Goal: Task Accomplishment & Management: Use online tool/utility

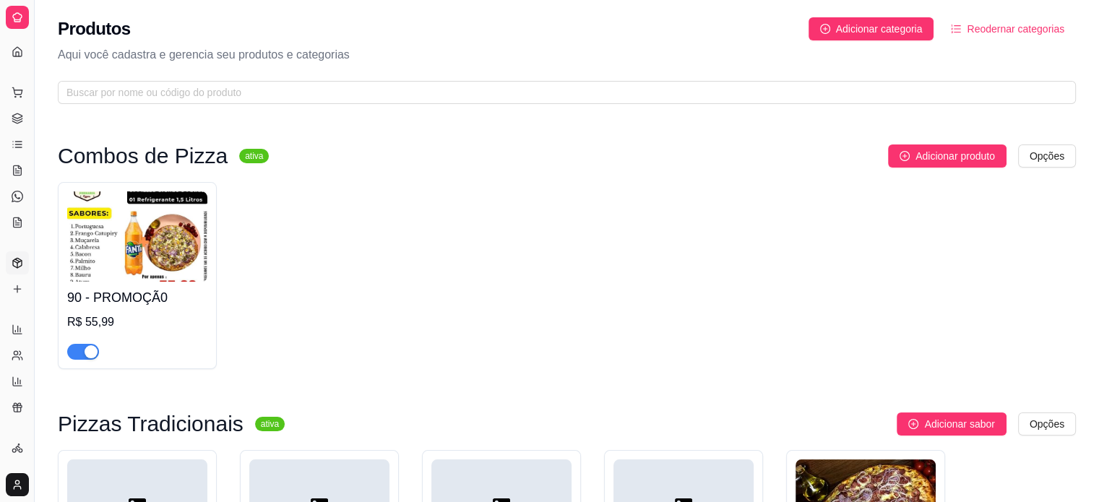
scroll to position [38, 0]
click at [910, 303] on div "90 - PROMOÇÃ0 R$ 55,99" at bounding box center [567, 275] width 1018 height 187
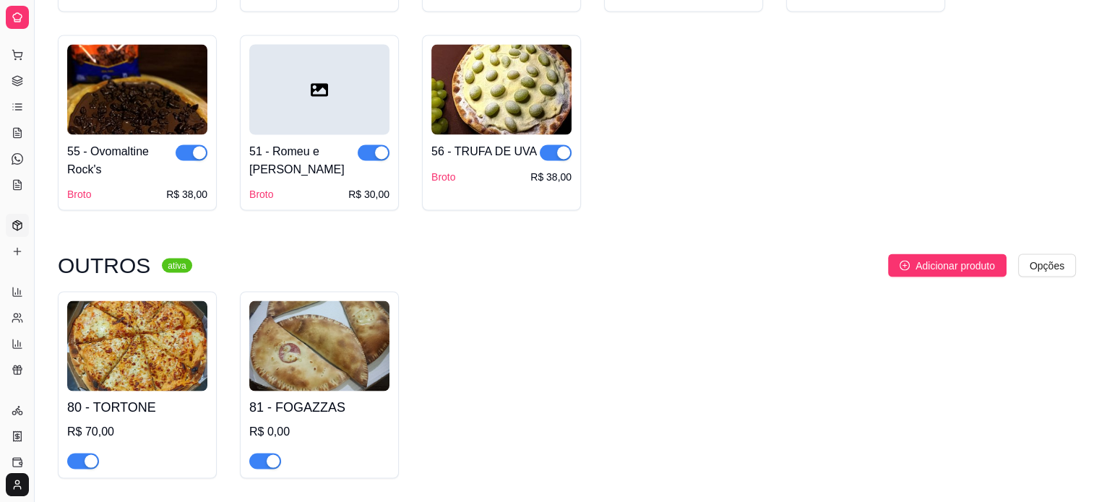
scroll to position [2581, 0]
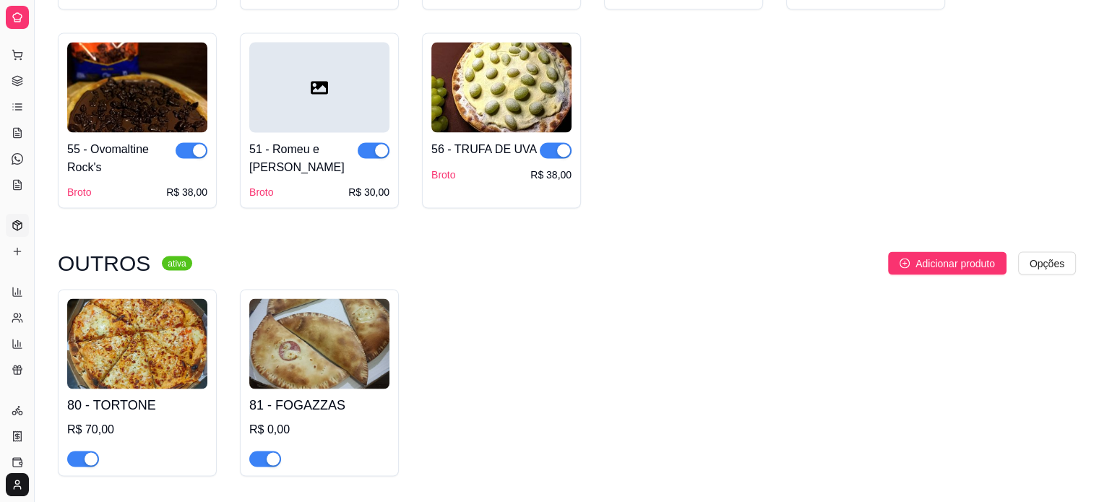
click at [116, 332] on img at bounding box center [137, 343] width 140 height 90
drag, startPoint x: 35, startPoint y: 257, endPoint x: 94, endPoint y: 250, distance: 59.0
drag, startPoint x: 38, startPoint y: 233, endPoint x: 181, endPoint y: 223, distance: 144.2
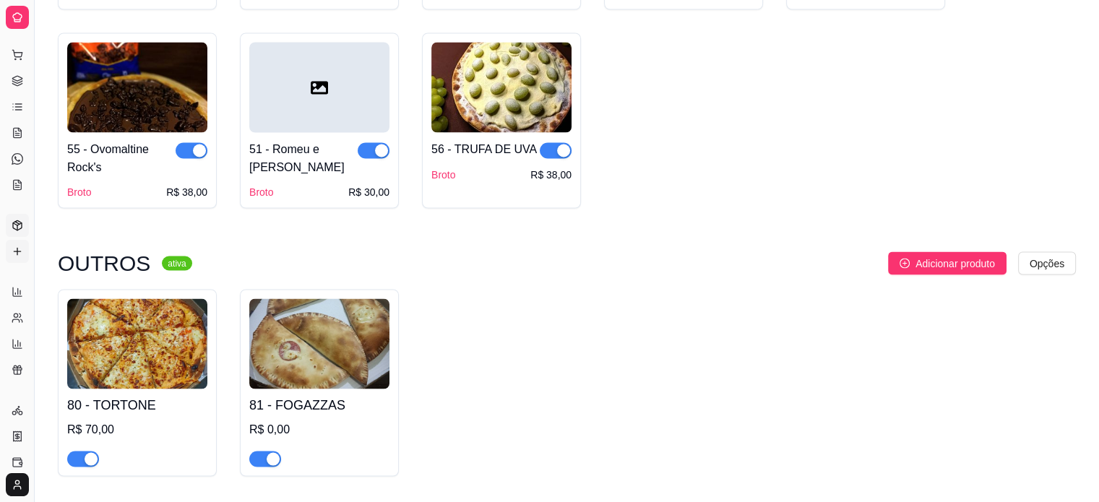
click at [17, 254] on icon at bounding box center [18, 252] width 12 height 12
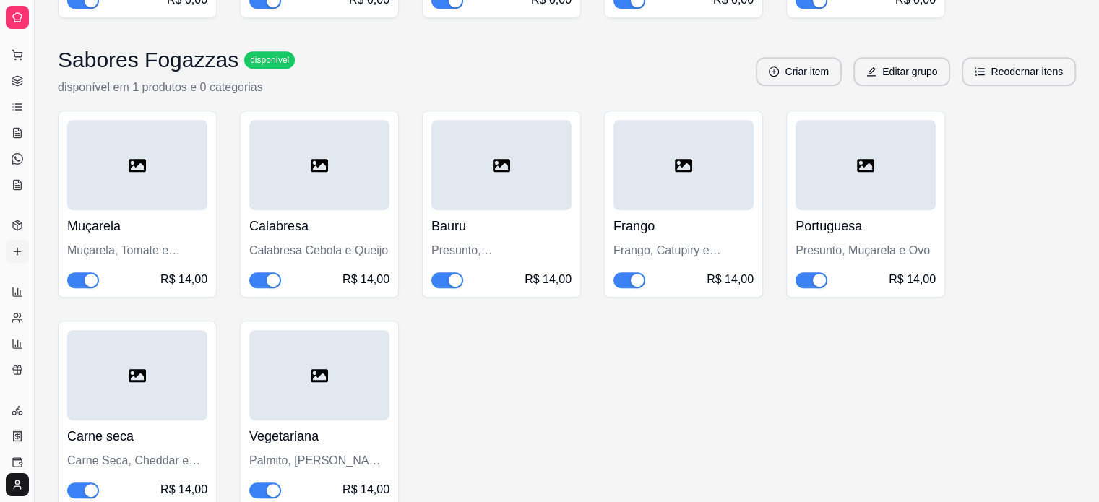
scroll to position [797, 0]
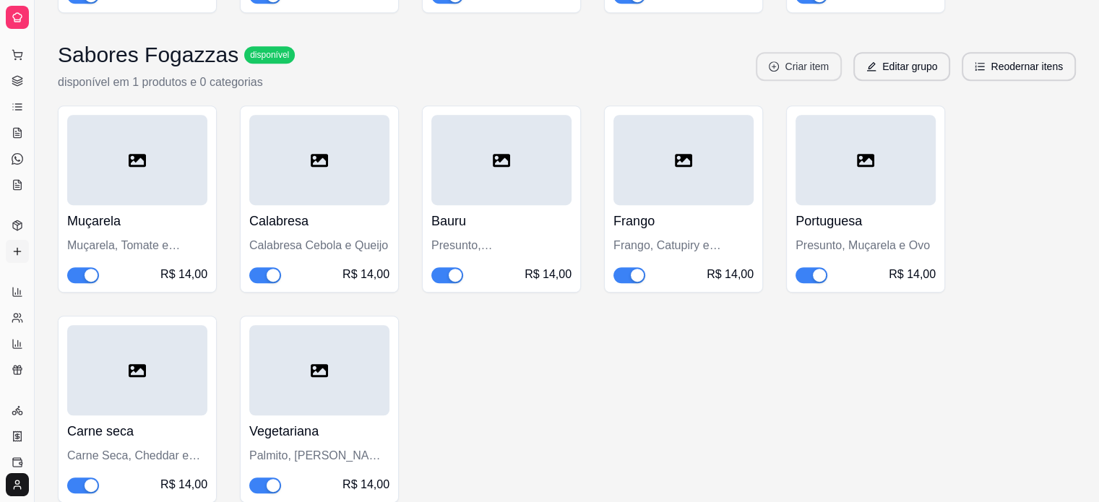
click at [797, 69] on button "Criar item" at bounding box center [799, 66] width 86 height 29
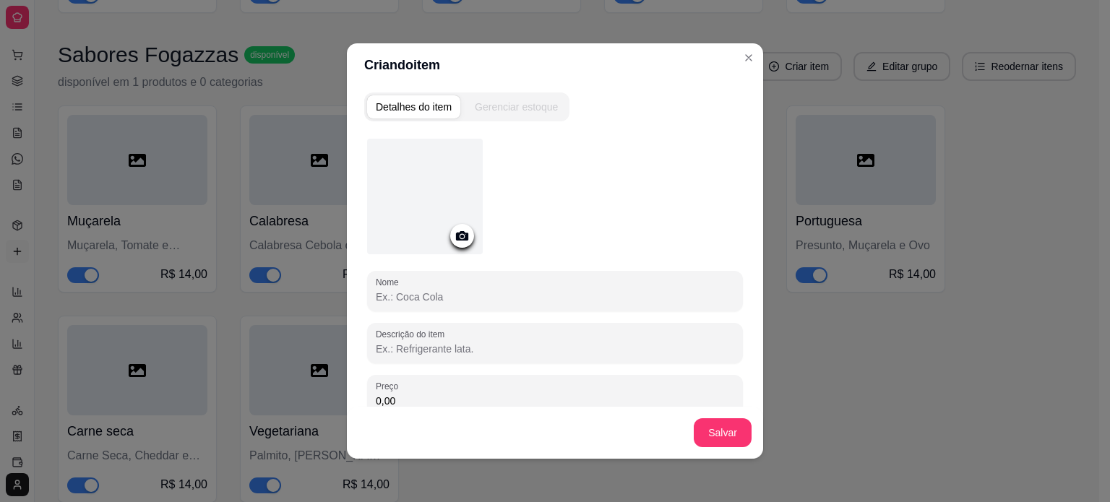
click at [493, 295] on input "Nome" at bounding box center [555, 297] width 358 height 14
type input "Negresco"
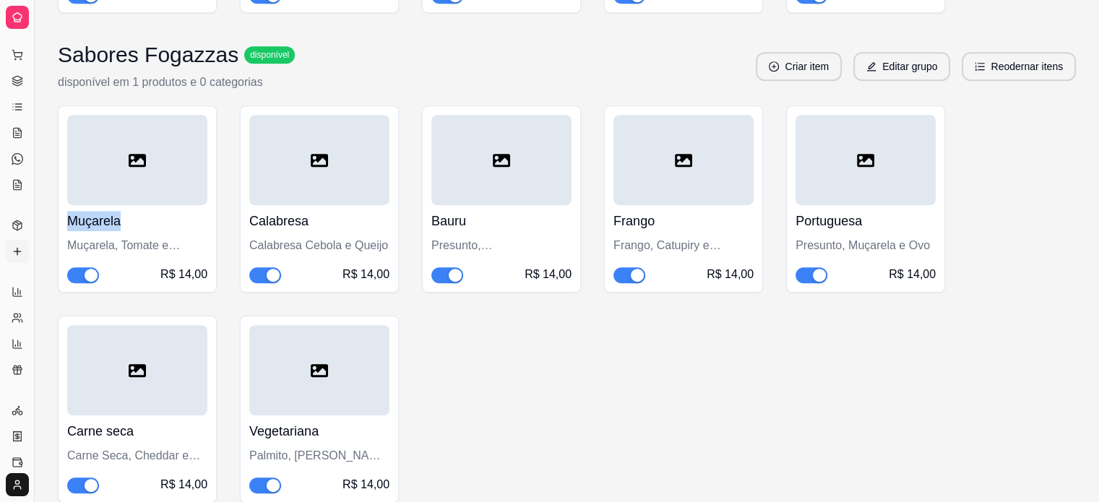
click at [741, 59] on div "Sabores Fogazzas disponível disponível em 1 produtos e 0 categorias Criar item …" at bounding box center [567, 66] width 1018 height 49
drag, startPoint x: 33, startPoint y: 370, endPoint x: 141, endPoint y: 375, distance: 108.5
click at [141, 375] on div "Diggy Sistema de Gestão L La Família Fo ... Loja aberta Período gratuito até 12…" at bounding box center [549, 121] width 1099 height 1837
click at [32, 282] on button "Toggle Sidebar" at bounding box center [34, 251] width 12 height 502
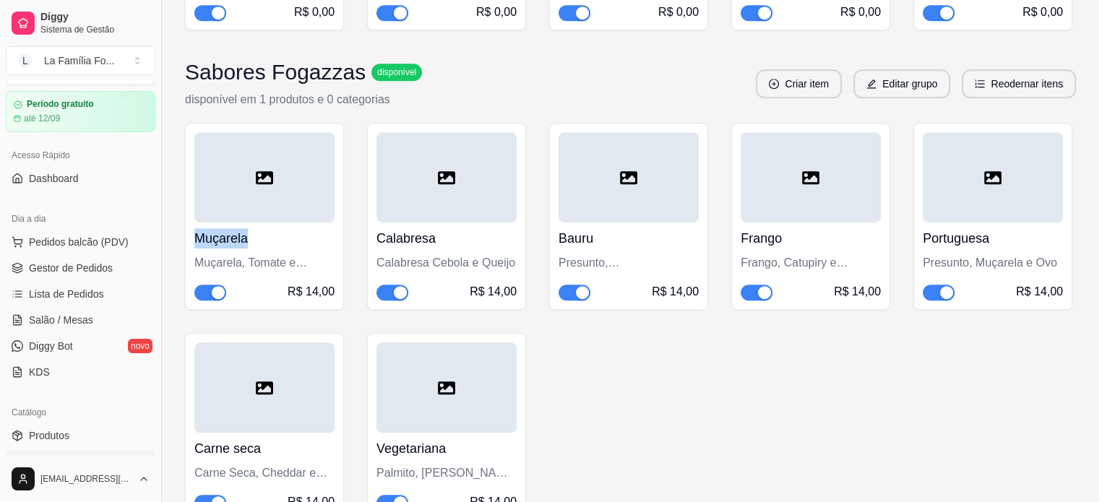
scroll to position [155, 0]
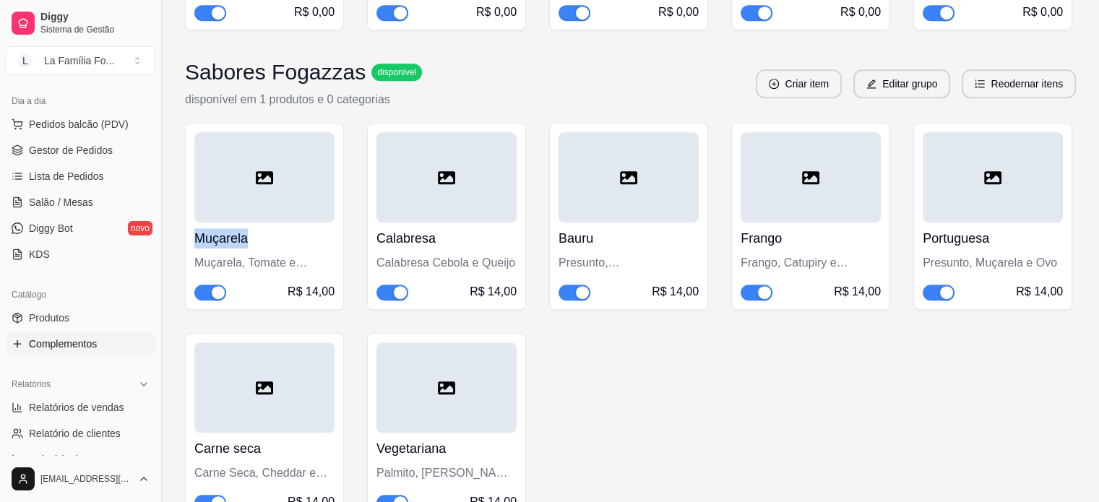
drag, startPoint x: 156, startPoint y: 286, endPoint x: 156, endPoint y: 352, distance: 65.7
click at [156, 352] on button "Toggle Sidebar" at bounding box center [161, 251] width 12 height 502
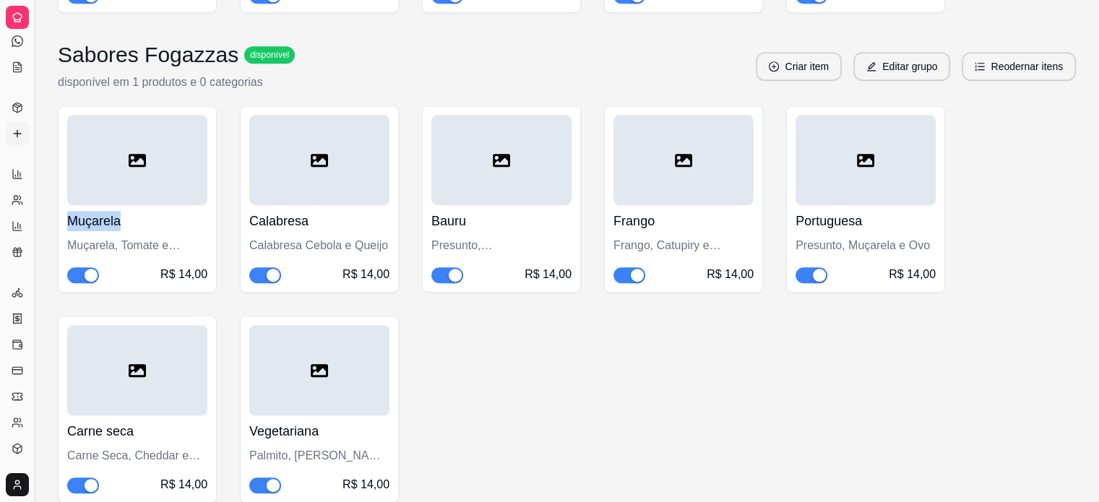
scroll to position [38, 0]
click at [156, 353] on div "Carne seca Carne Seca, Cheddar e Muçarela R$ 14,00" at bounding box center [137, 409] width 159 height 187
click at [36, 276] on button "Toggle Sidebar" at bounding box center [34, 251] width 12 height 502
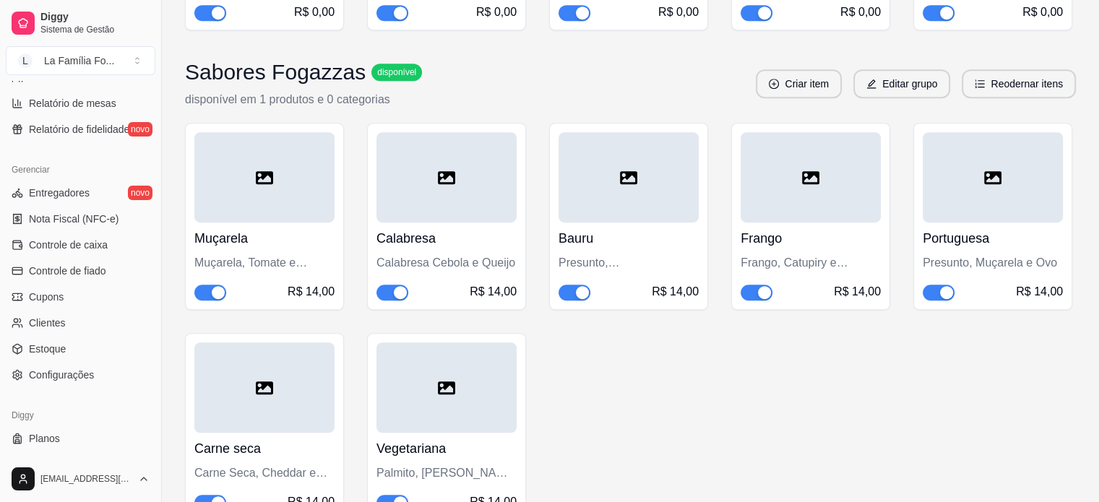
scroll to position [537, 0]
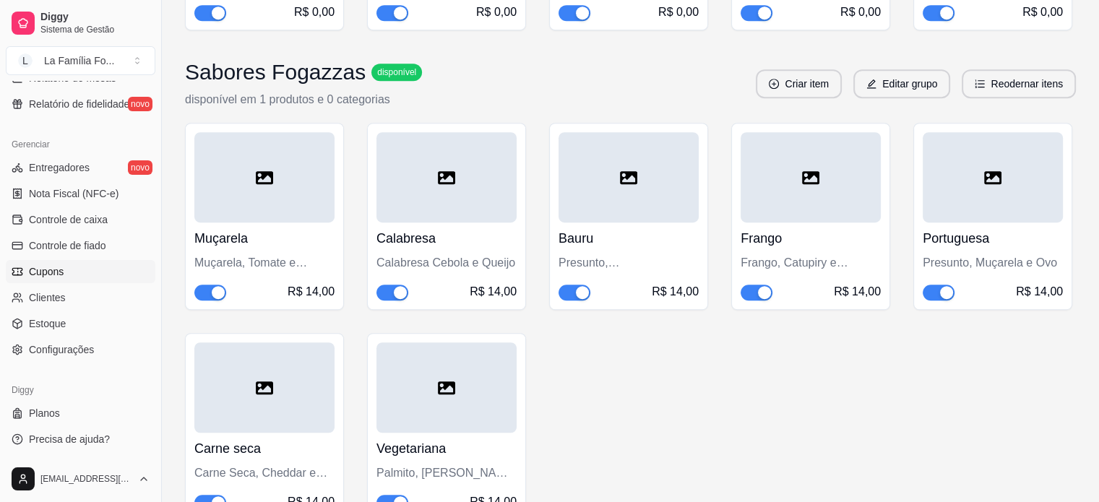
click at [92, 271] on link "Cupons" at bounding box center [81, 271] width 150 height 23
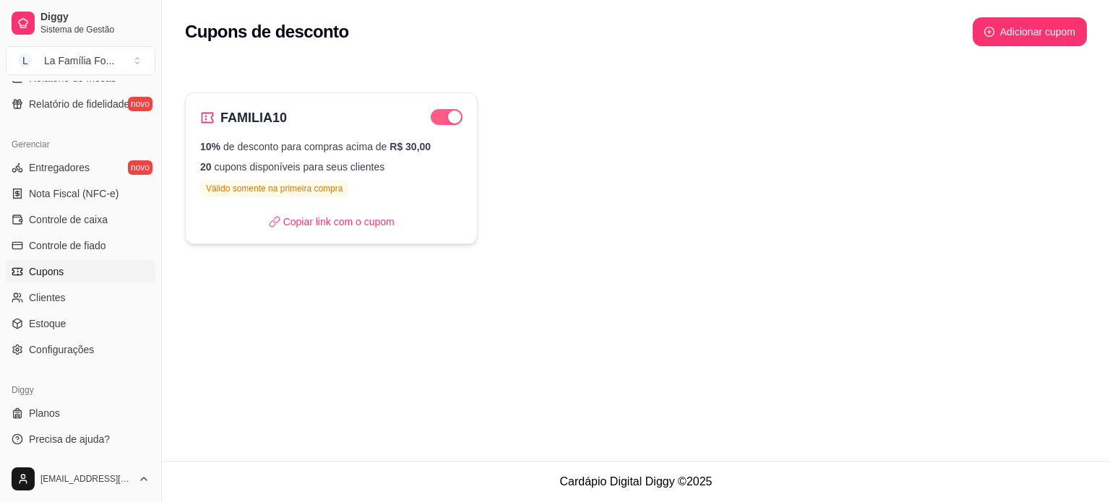
click at [440, 115] on span "button" at bounding box center [447, 117] width 32 height 16
drag, startPoint x: 156, startPoint y: 314, endPoint x: 176, endPoint y: 167, distance: 148.8
click at [176, 167] on div "Diggy Sistema de Gestão L La Família Fo ... Loja aberta Período gratuito até 12…" at bounding box center [555, 251] width 1110 height 502
click at [159, 326] on button "Toggle Sidebar" at bounding box center [161, 251] width 12 height 502
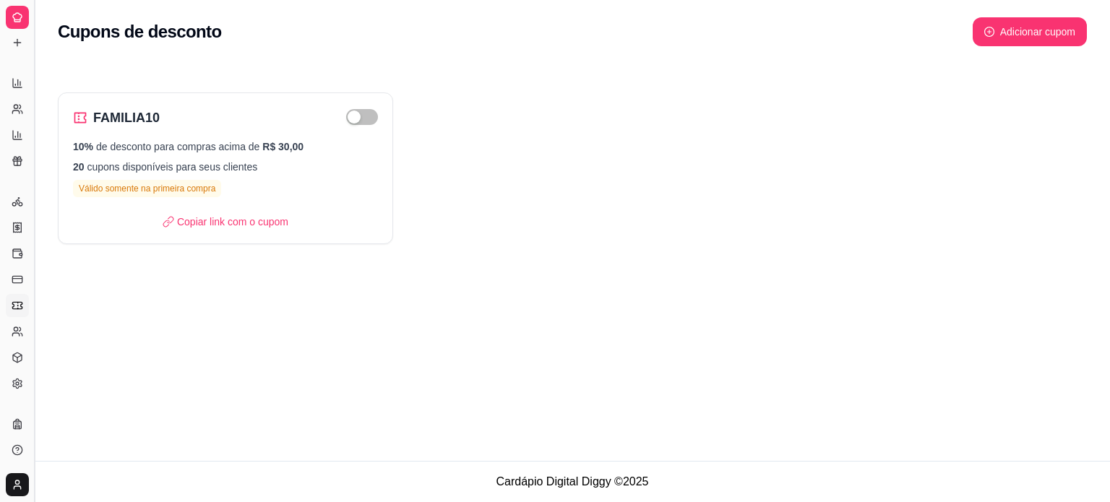
scroll to position [246, 0]
drag, startPoint x: 38, startPoint y: 89, endPoint x: 189, endPoint y: 114, distance: 153.1
click at [189, 114] on div "Diggy Sistema de Gestão L La Família Fo ... Loja aberta Período gratuito até 12…" at bounding box center [555, 251] width 1110 height 502
click at [38, 66] on button "Toggle Sidebar" at bounding box center [34, 251] width 12 height 502
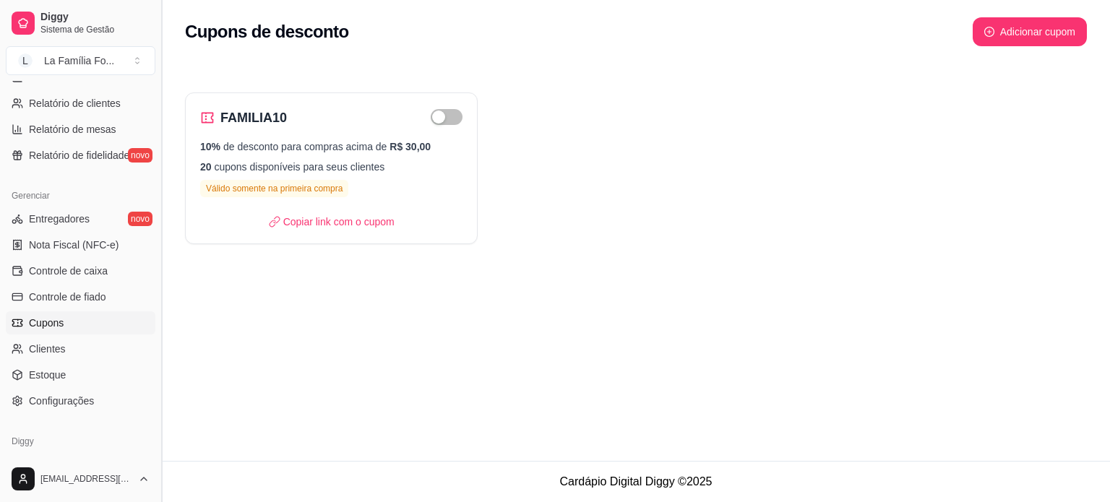
scroll to position [493, 0]
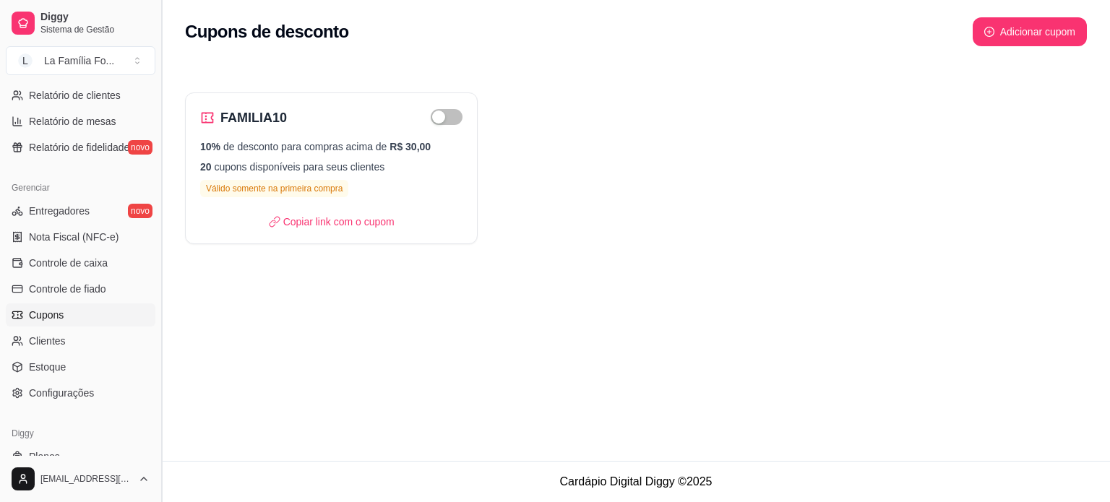
click at [156, 90] on button "Toggle Sidebar" at bounding box center [161, 251] width 12 height 502
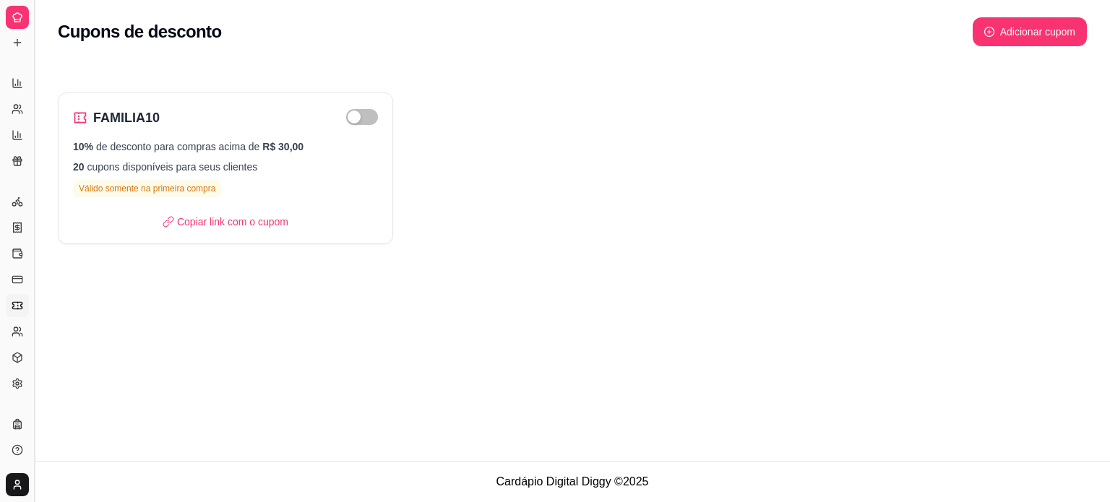
scroll to position [246, 0]
click at [35, 82] on button "Toggle Sidebar" at bounding box center [34, 251] width 12 height 502
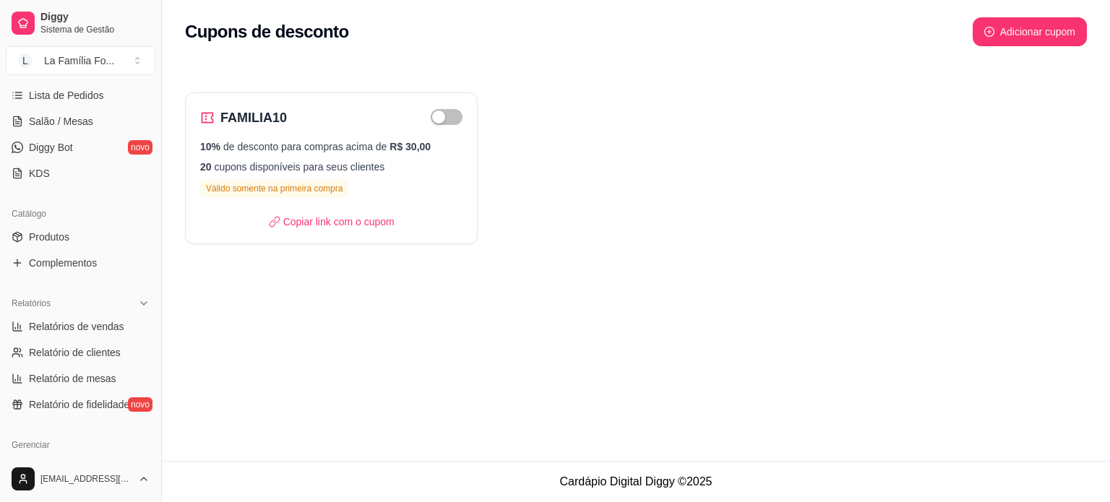
scroll to position [243, 0]
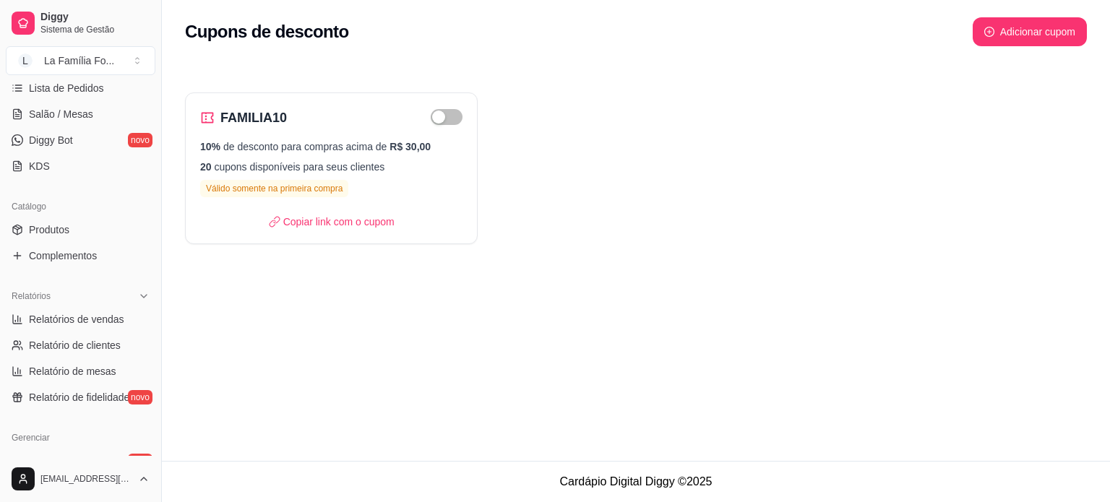
drag, startPoint x: 156, startPoint y: 278, endPoint x: 183, endPoint y: 230, distance: 54.7
click at [183, 230] on div "Diggy Sistema de Gestão L La Família Fo ... Loja aberta Período gratuito até 12…" at bounding box center [555, 251] width 1110 height 502
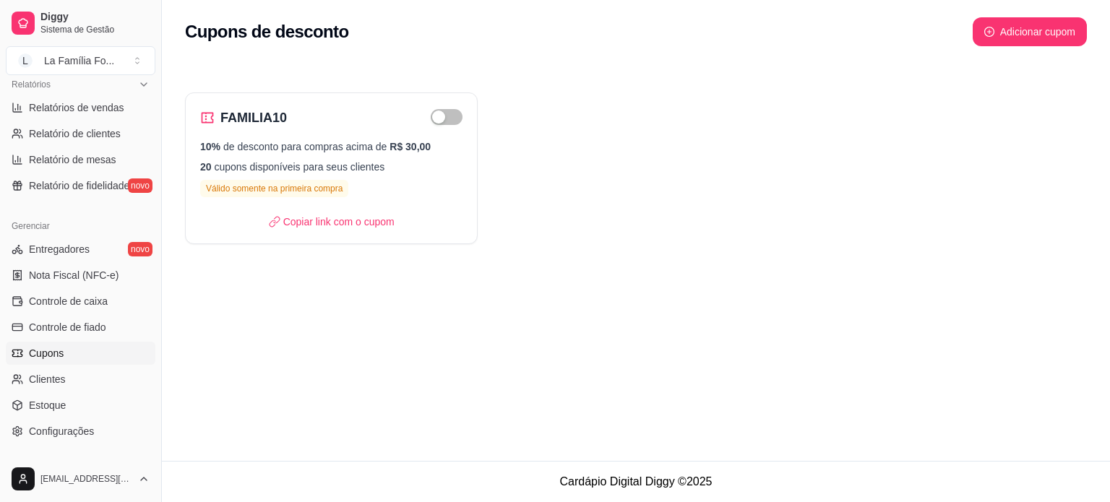
scroll to position [457, 0]
drag, startPoint x: 160, startPoint y: 378, endPoint x: 162, endPoint y: 442, distance: 64.3
click at [162, 442] on button "Toggle Sidebar" at bounding box center [161, 251] width 12 height 502
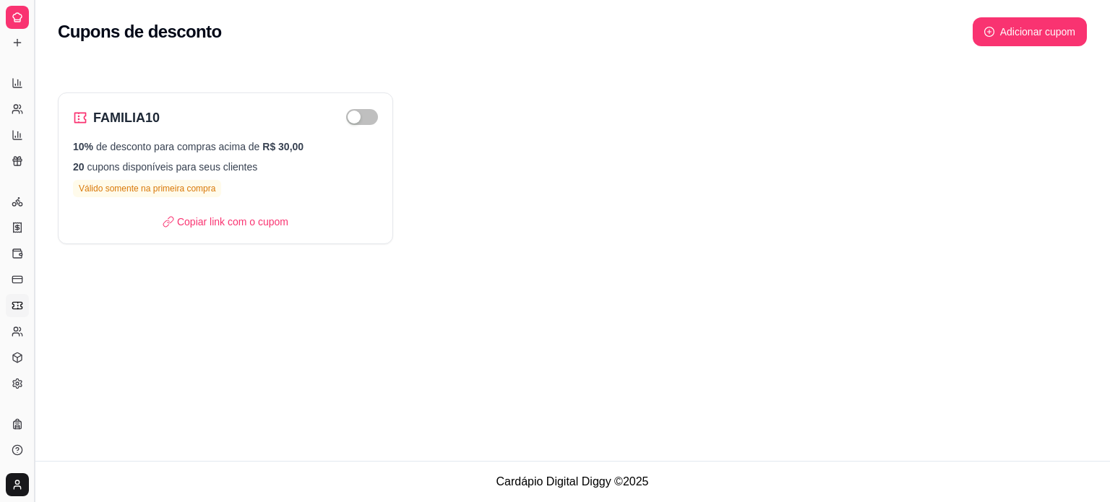
scroll to position [246, 0]
click at [41, 69] on div "FAMILIA10 10% de desconto para compras acima de R$ 30,00 20 cupons disponíveis …" at bounding box center [572, 158] width 1075 height 207
click at [35, 66] on button "Toggle Sidebar" at bounding box center [34, 251] width 12 height 502
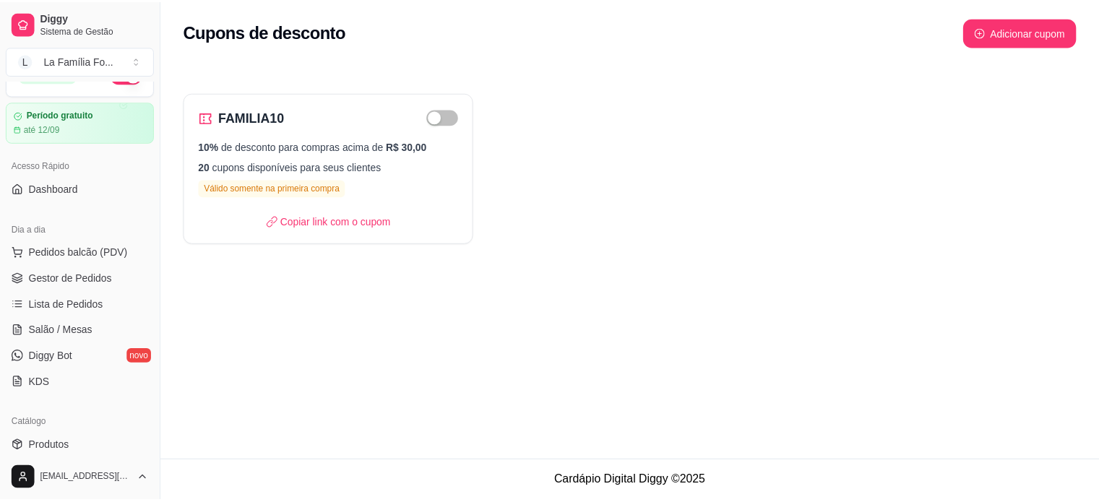
scroll to position [0, 0]
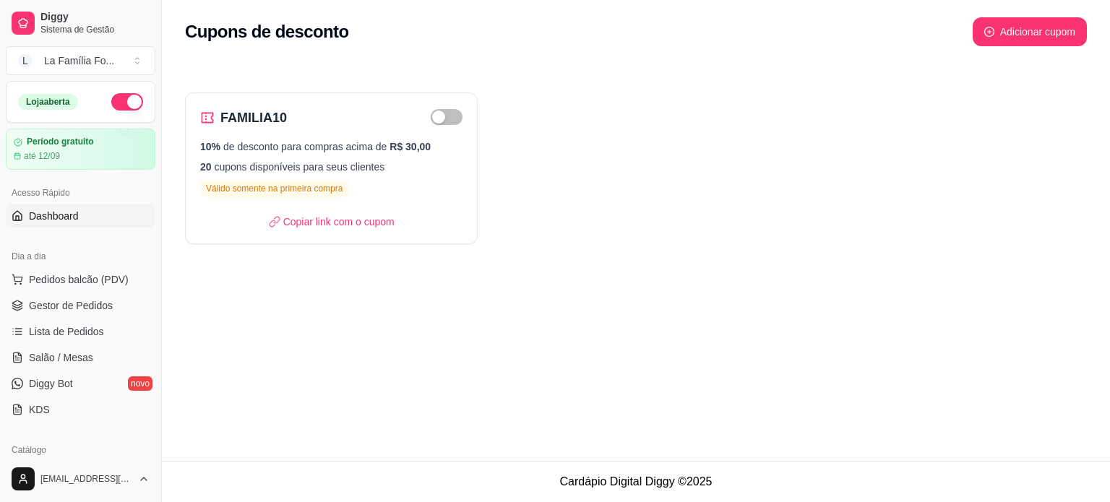
click at [82, 223] on link "Dashboard" at bounding box center [81, 215] width 150 height 23
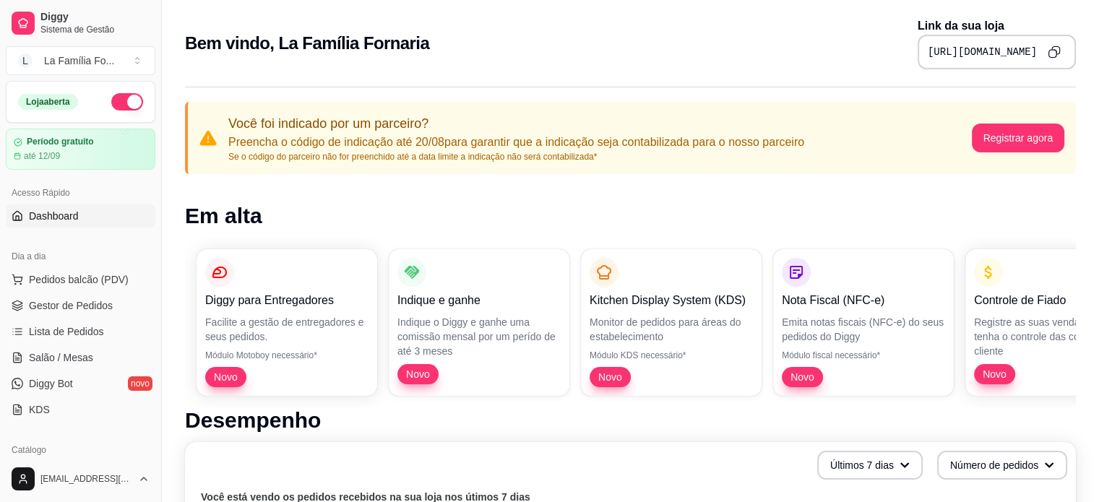
scroll to position [327, 0]
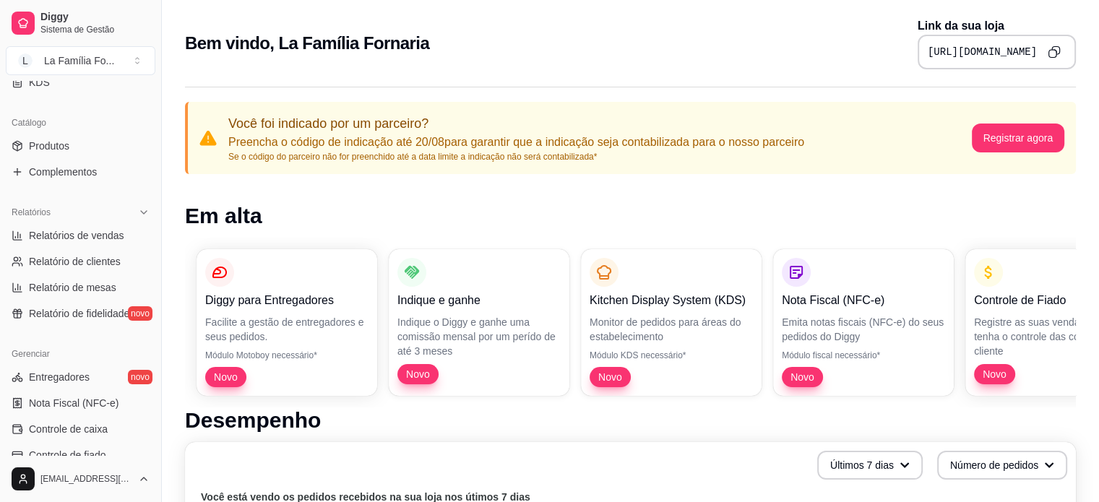
drag, startPoint x: 106, startPoint y: 226, endPoint x: 384, endPoint y: 207, distance: 278.8
click at [384, 207] on h1 "Em alta" at bounding box center [630, 216] width 891 height 26
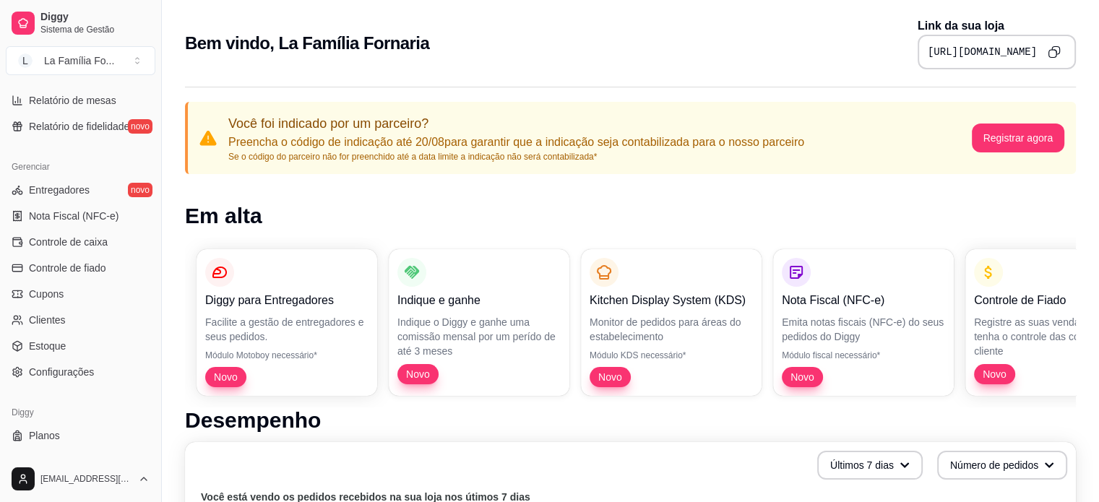
scroll to position [537, 0]
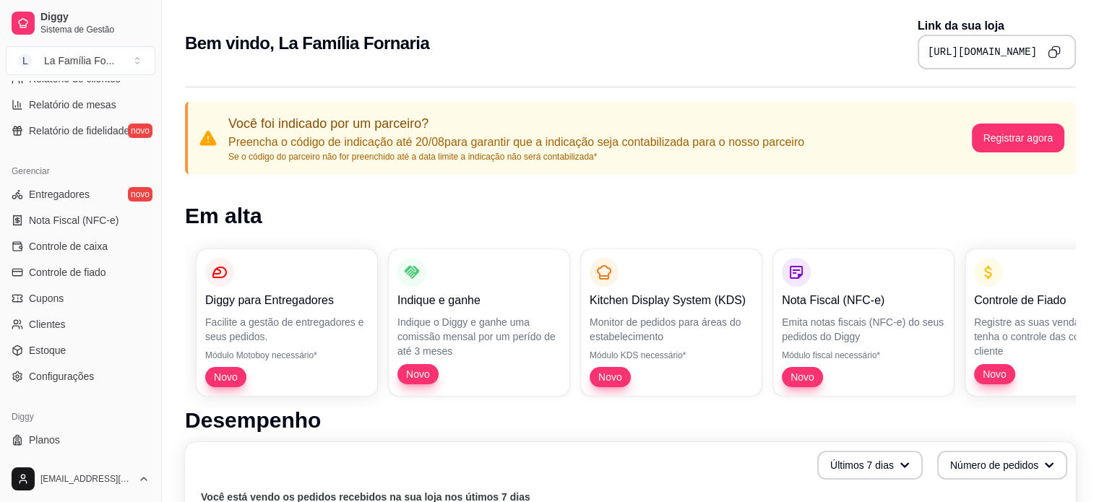
drag, startPoint x: 156, startPoint y: 292, endPoint x: 157, endPoint y: 253, distance: 39.0
click at [157, 253] on button "Toggle Sidebar" at bounding box center [161, 251] width 12 height 502
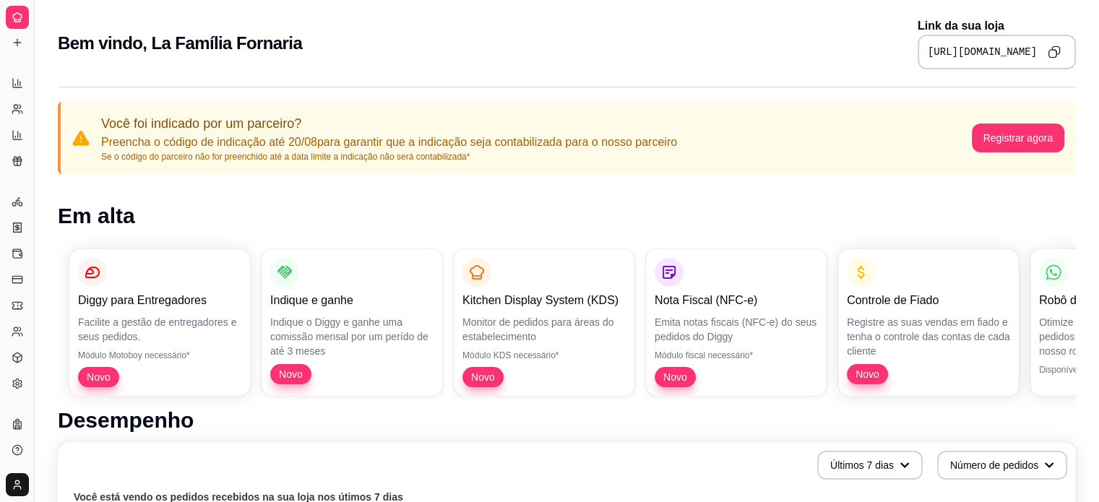
scroll to position [246, 0]
click at [34, 152] on button "Toggle Sidebar" at bounding box center [34, 251] width 12 height 502
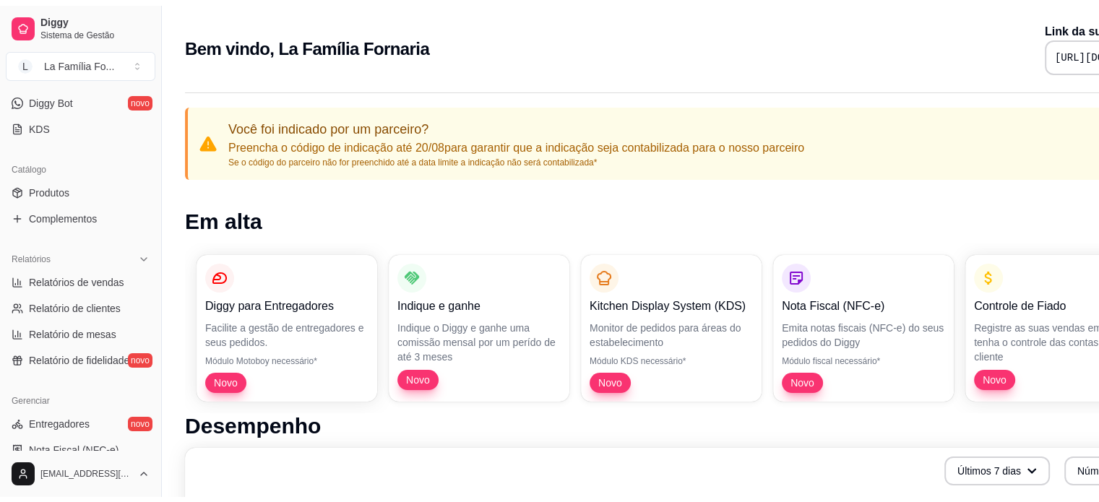
scroll to position [283, 0]
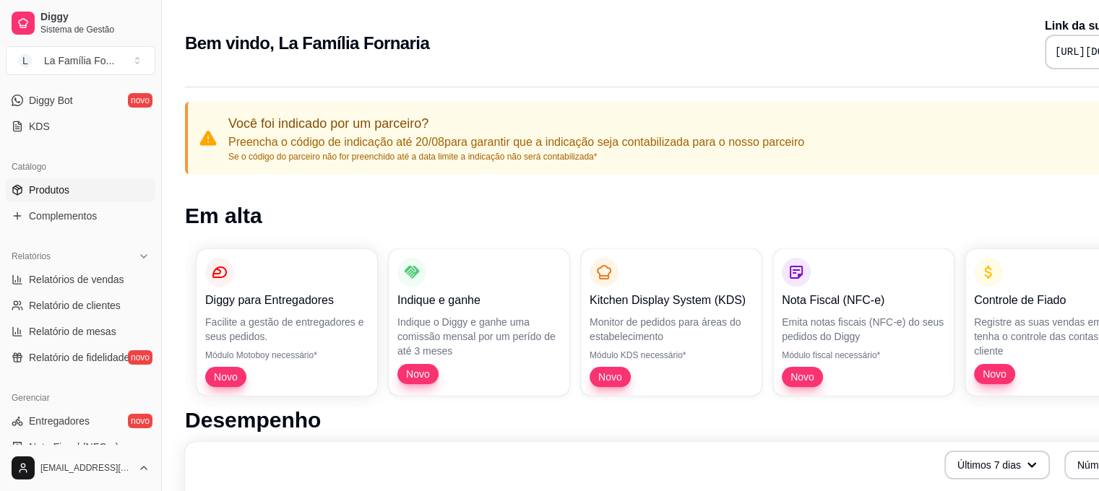
click at [104, 186] on link "Produtos" at bounding box center [81, 189] width 150 height 23
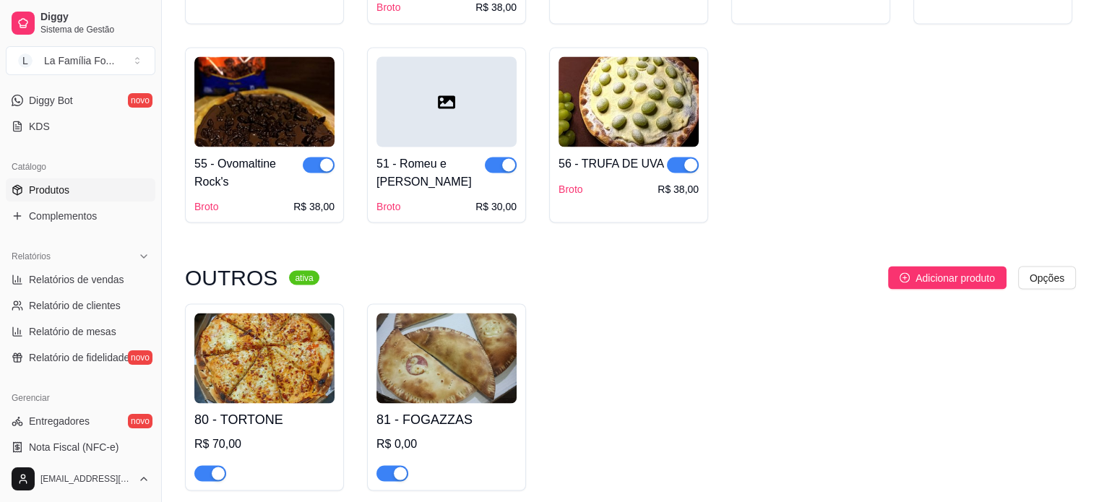
scroll to position [2581, 0]
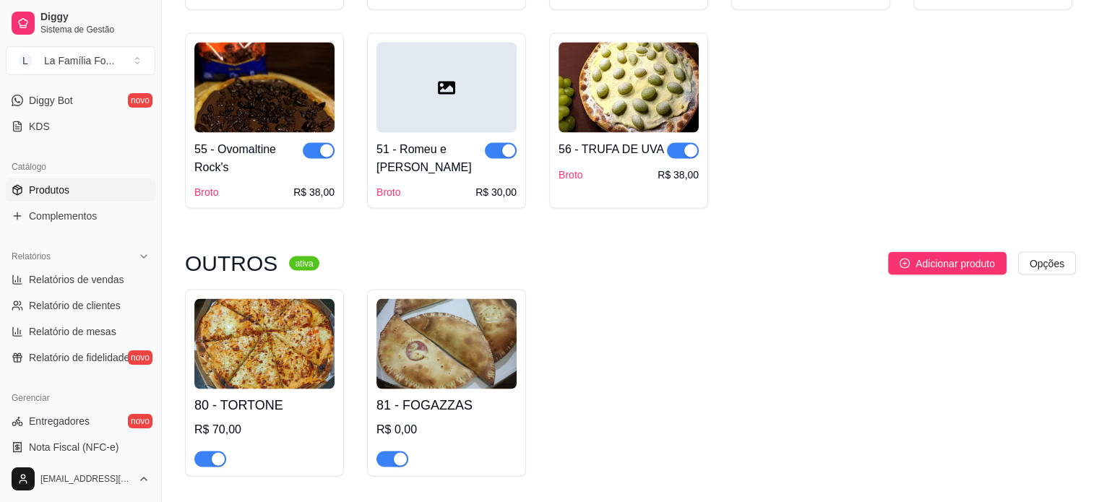
click at [489, 394] on h4 "81 - FOGAZZAS" at bounding box center [446, 404] width 140 height 20
click at [35, 217] on span "Complementos" at bounding box center [63, 216] width 68 height 14
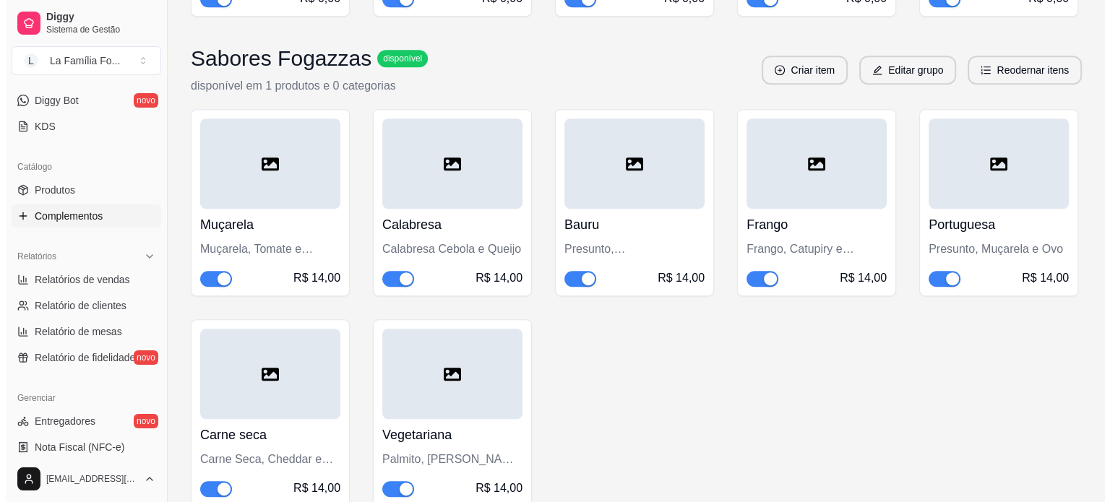
scroll to position [815, 0]
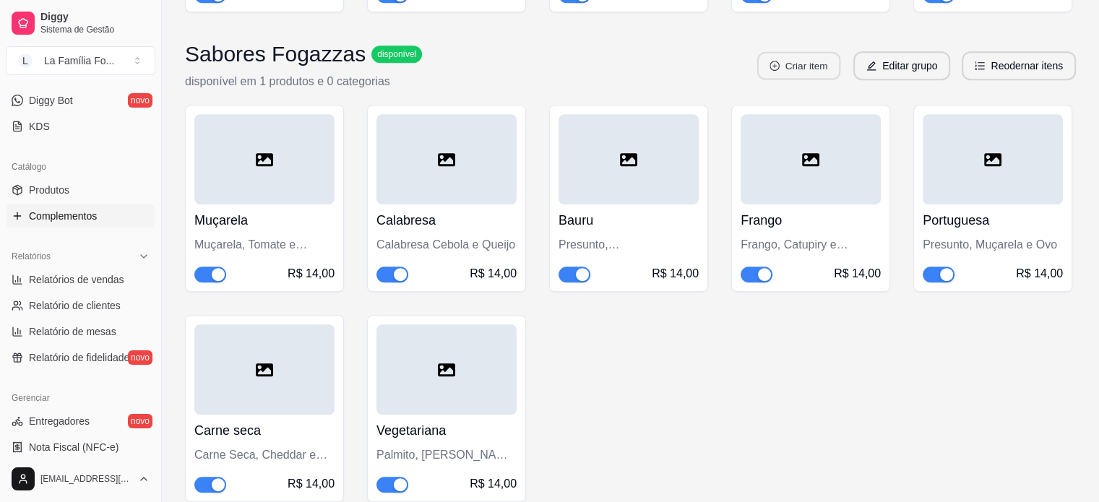
click at [812, 68] on button "Criar item" at bounding box center [798, 66] width 83 height 28
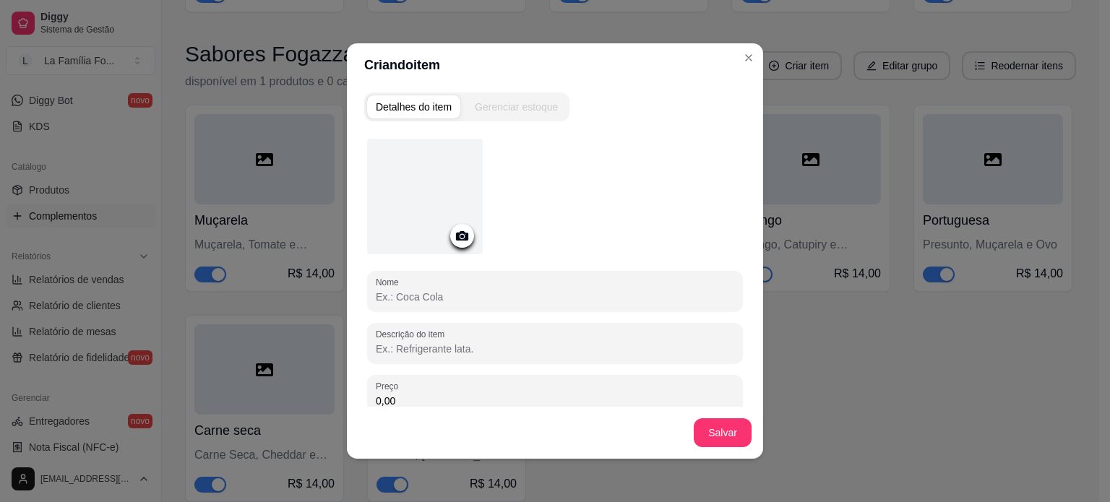
scroll to position [95, 0]
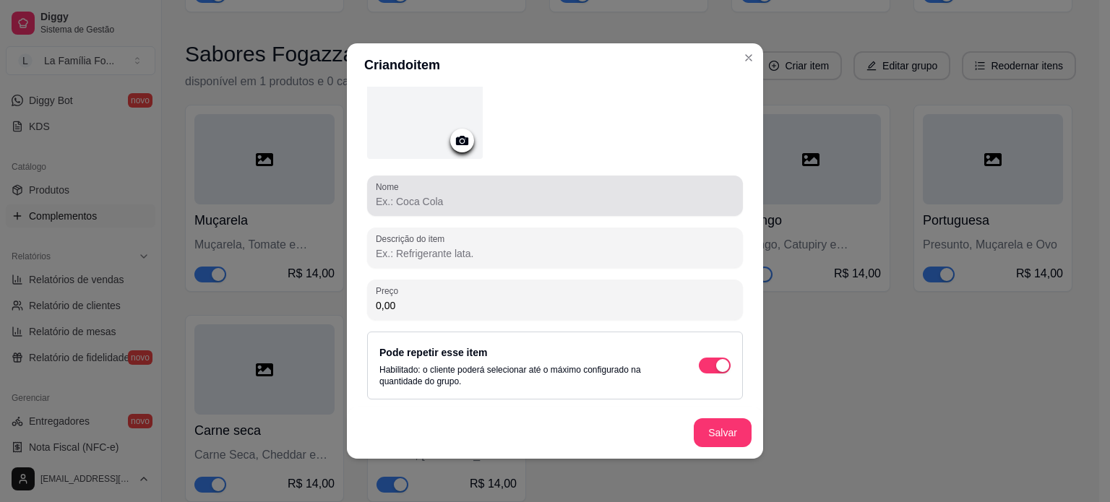
click at [574, 194] on input "Nome" at bounding box center [555, 201] width 358 height 14
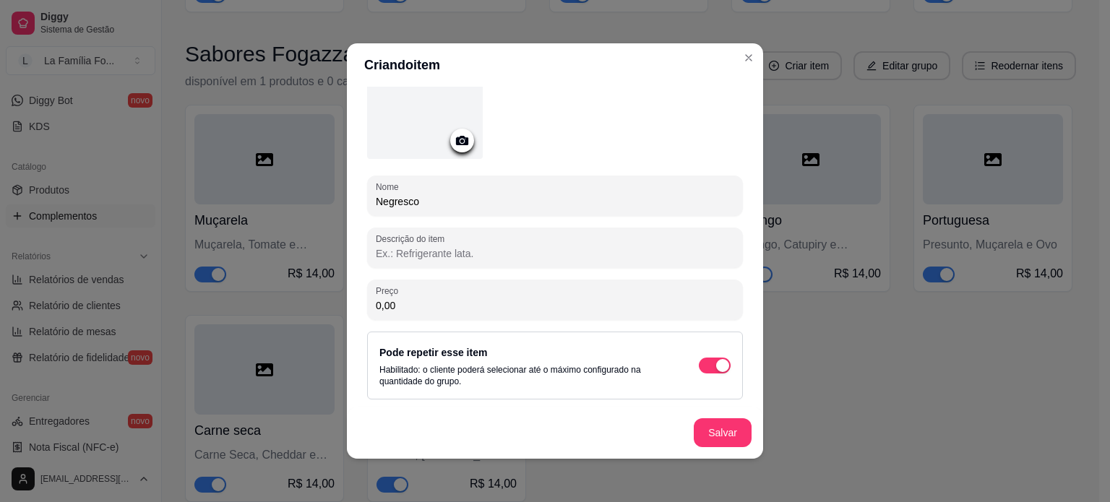
type input "Negresco"
click at [575, 307] on input "0,00" at bounding box center [555, 305] width 358 height 14
type input "14,00"
click at [708, 439] on button "Salvar" at bounding box center [722, 433] width 56 height 28
click at [422, 256] on input "Descrição do item" at bounding box center [555, 253] width 358 height 14
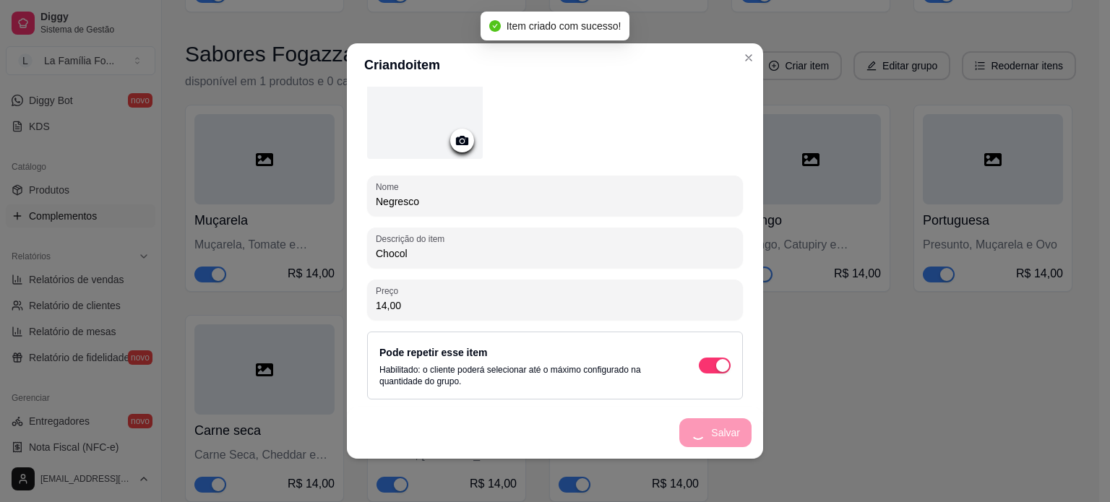
type input "Chocola"
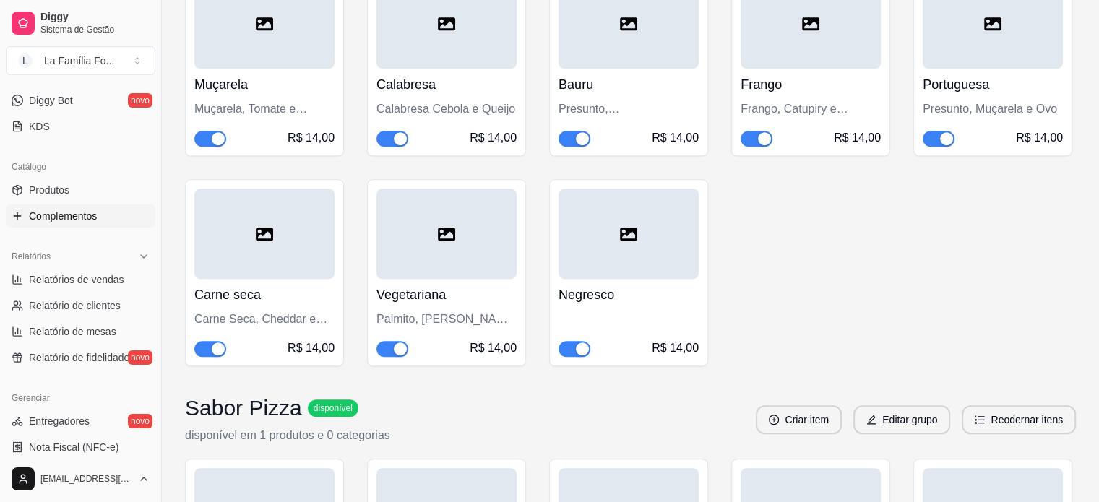
scroll to position [1026, 0]
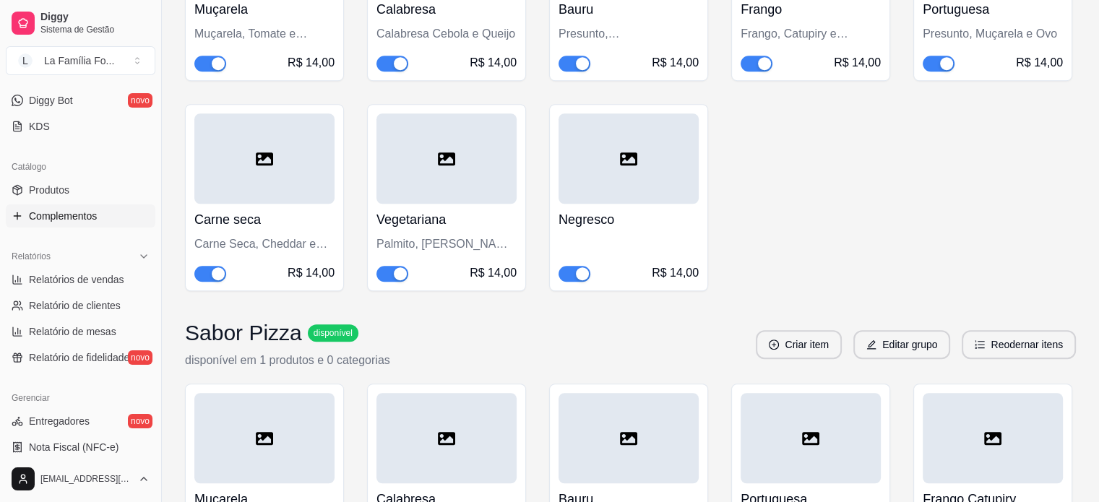
click at [623, 230] on h4 "Negresco" at bounding box center [628, 220] width 140 height 20
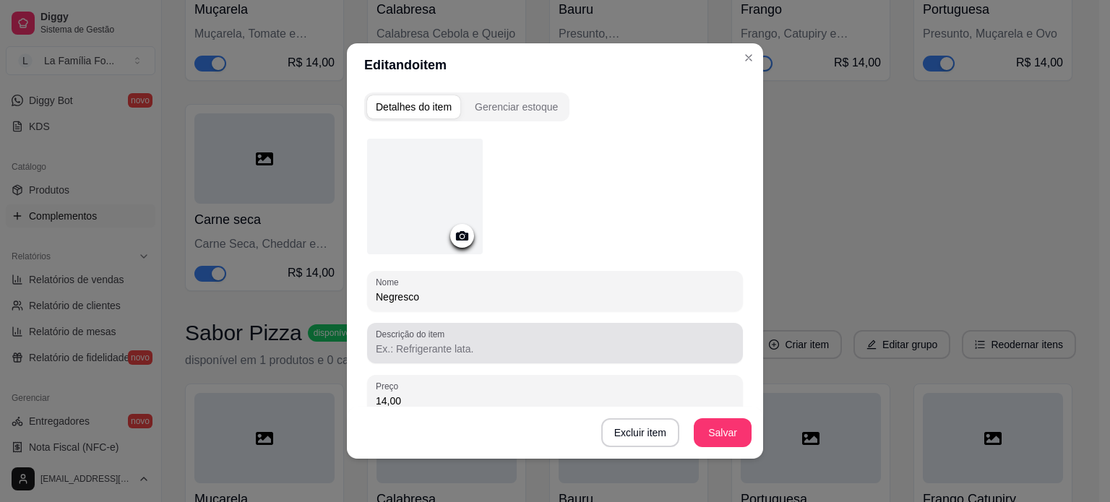
click at [492, 340] on div at bounding box center [555, 343] width 358 height 29
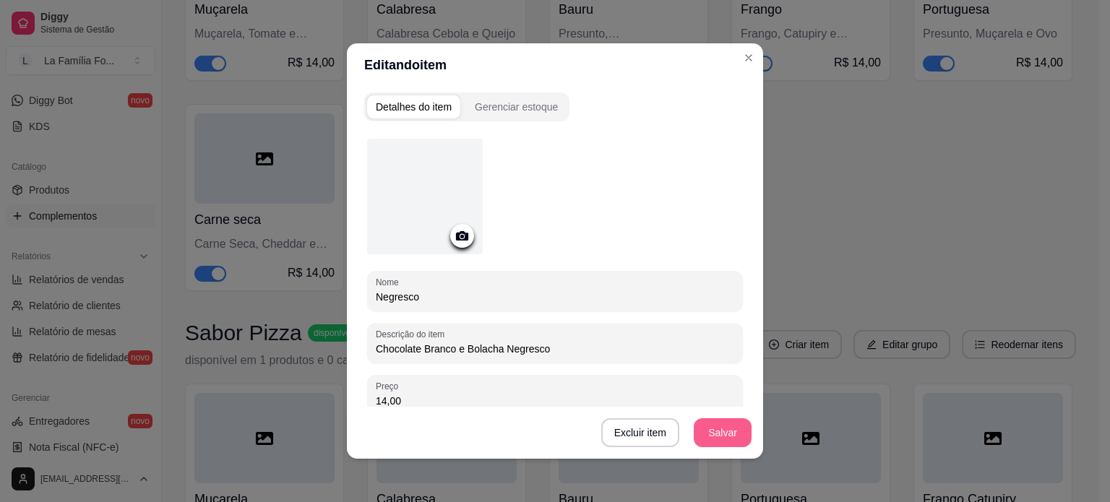
type input "Chocolate Branco e Bolacha Negresco"
click at [726, 445] on button "Salvar" at bounding box center [723, 432] width 58 height 29
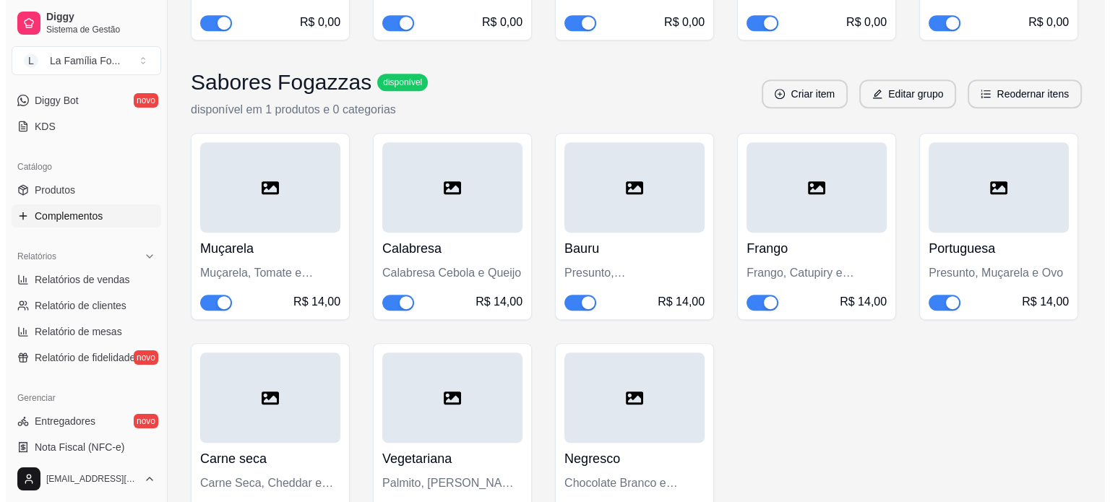
scroll to position [803, 0]
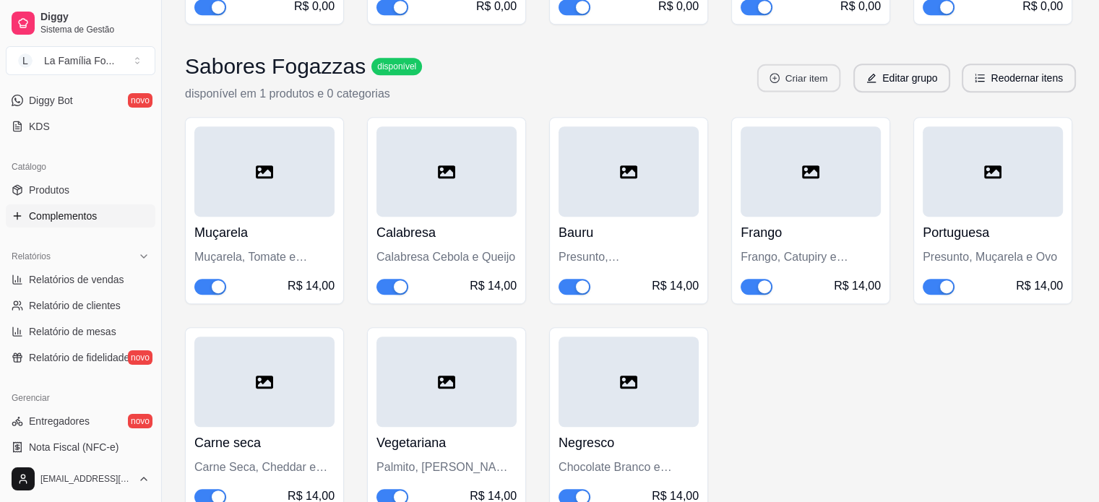
click at [810, 89] on button "Criar item" at bounding box center [798, 78] width 83 height 28
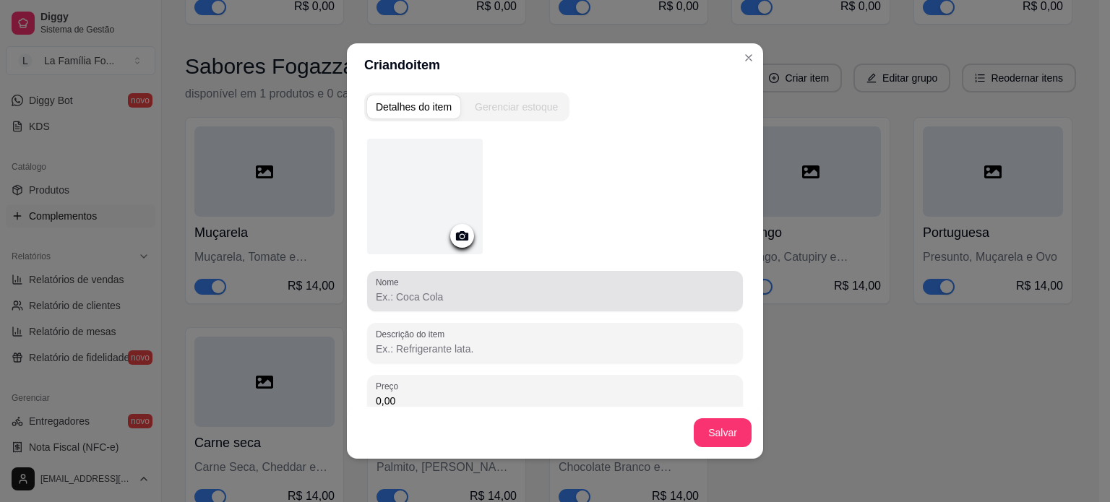
click at [491, 303] on div at bounding box center [555, 291] width 358 height 29
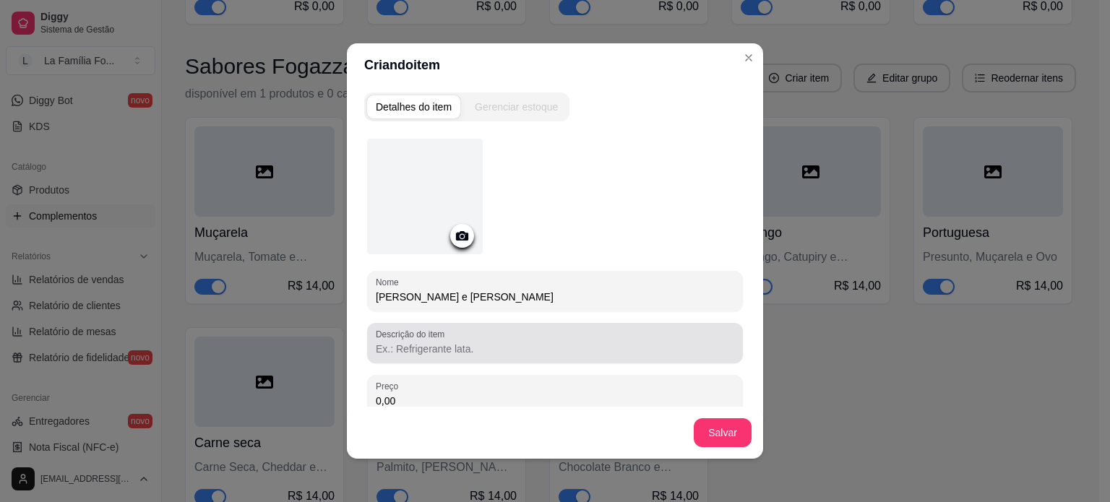
type input "[PERSON_NAME] e [PERSON_NAME]"
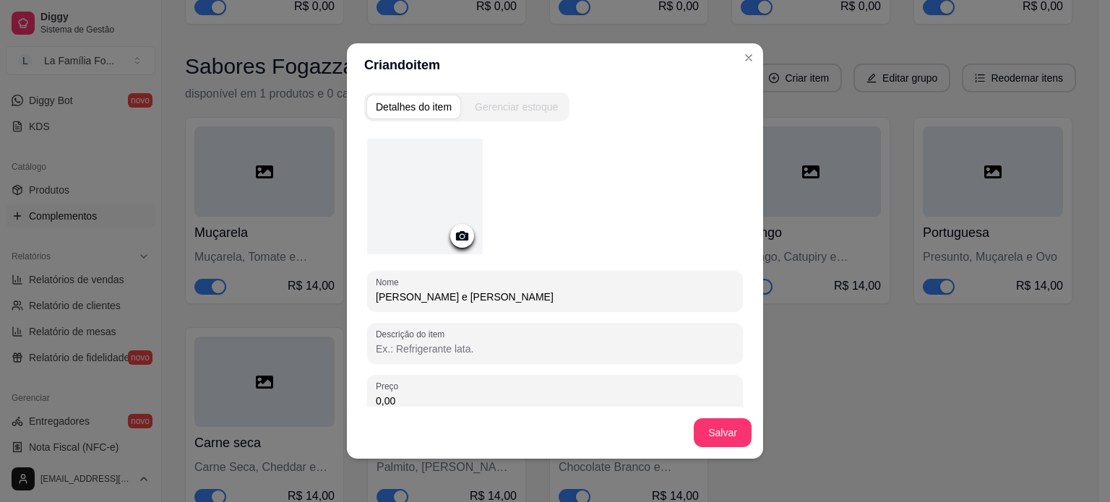
click at [483, 342] on input "Descrição do item" at bounding box center [555, 349] width 358 height 14
type input "Muçarela e Goiabada"
click at [711, 440] on button "Salvar" at bounding box center [723, 432] width 58 height 29
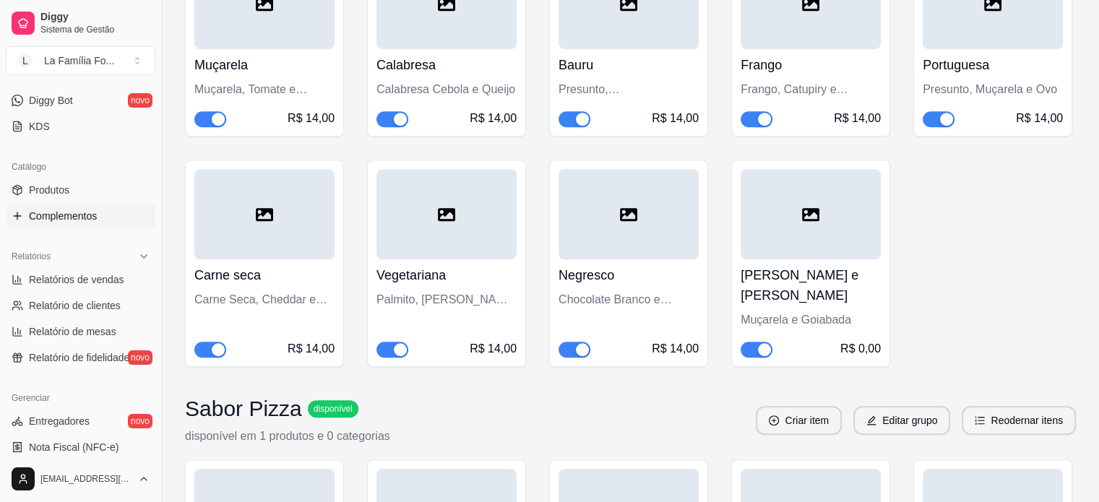
scroll to position [1009, 0]
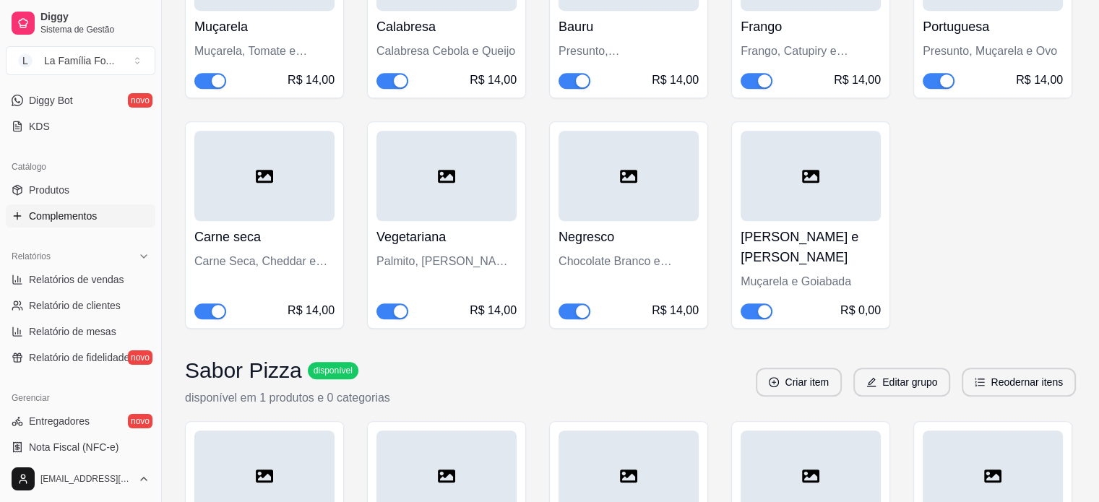
click at [823, 302] on div "R$ 0,00" at bounding box center [811, 310] width 140 height 17
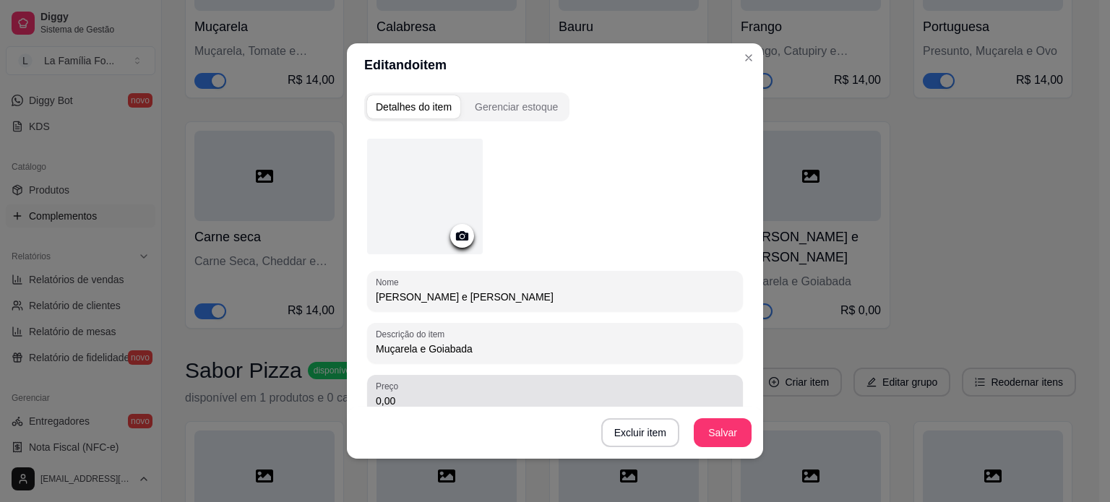
click at [623, 401] on input "0,00" at bounding box center [555, 401] width 358 height 14
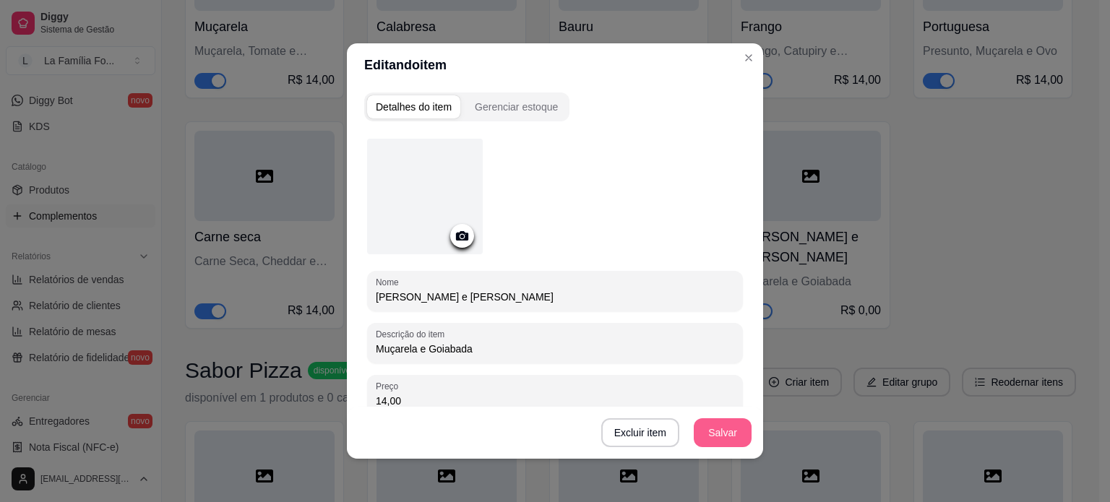
type input "14,00"
click at [725, 440] on button "Salvar" at bounding box center [722, 433] width 56 height 28
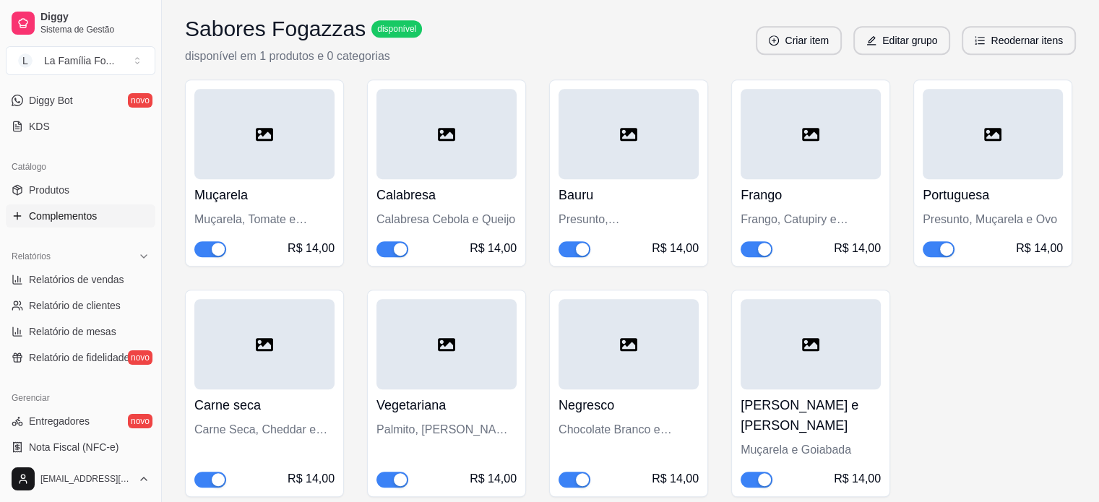
scroll to position [845, 0]
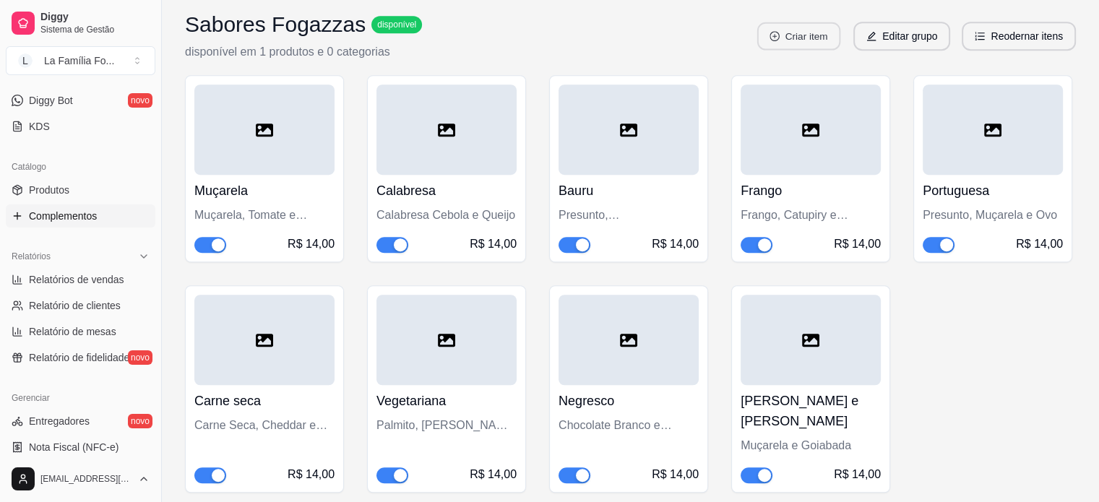
click at [820, 40] on button "Criar item" at bounding box center [798, 36] width 83 height 28
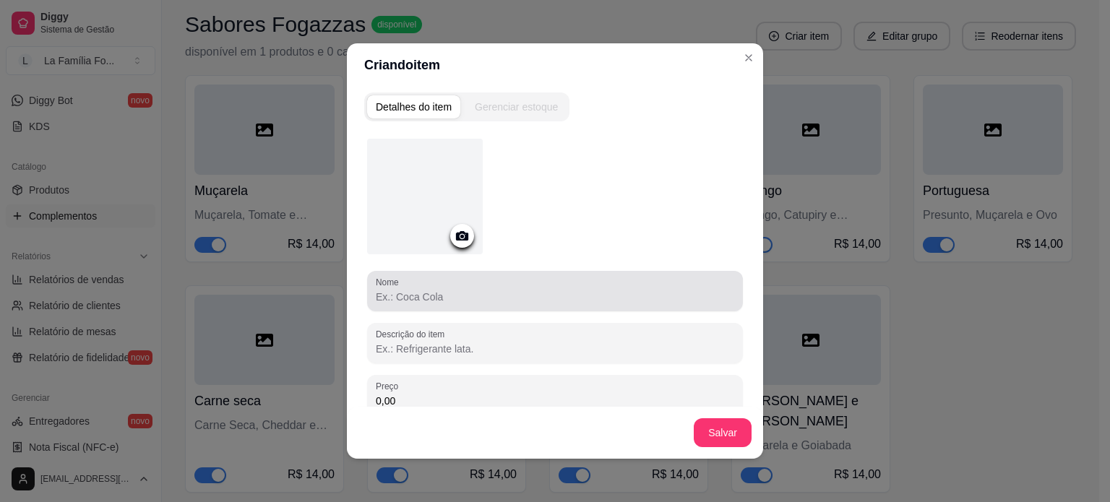
click at [493, 290] on input "Nome" at bounding box center [555, 297] width 358 height 14
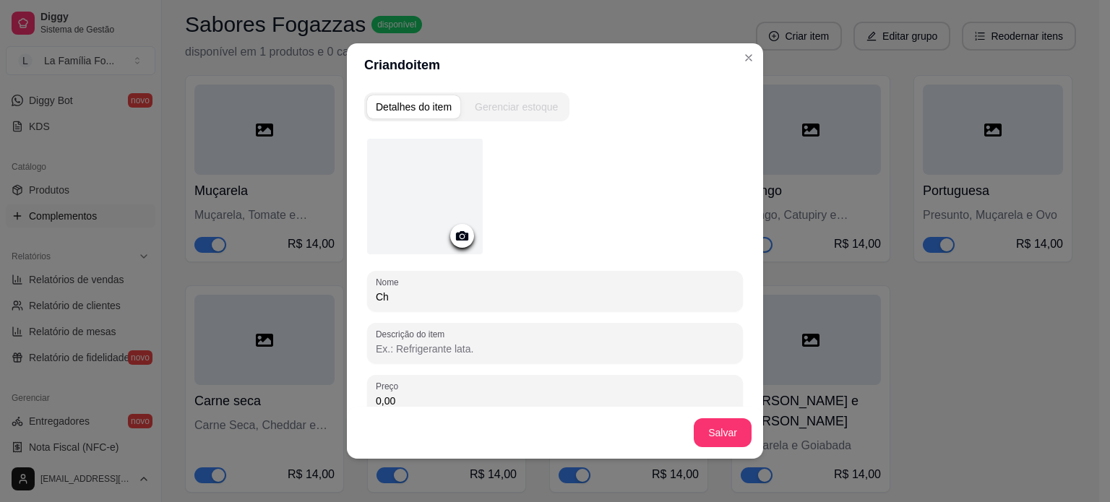
click at [493, 290] on input "Ch" at bounding box center [555, 297] width 358 height 14
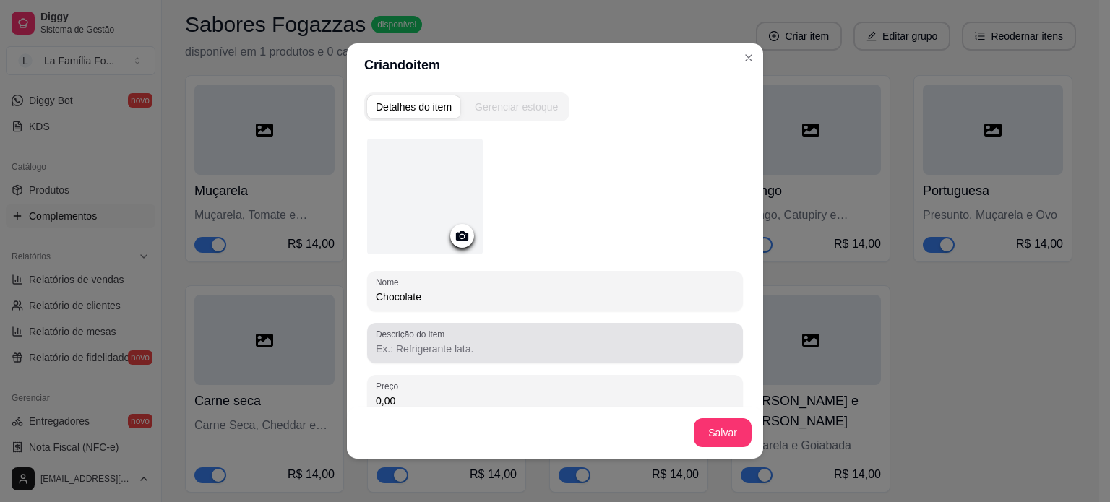
type input "Chocolate"
click at [474, 342] on input "Descrição do item" at bounding box center [555, 349] width 358 height 14
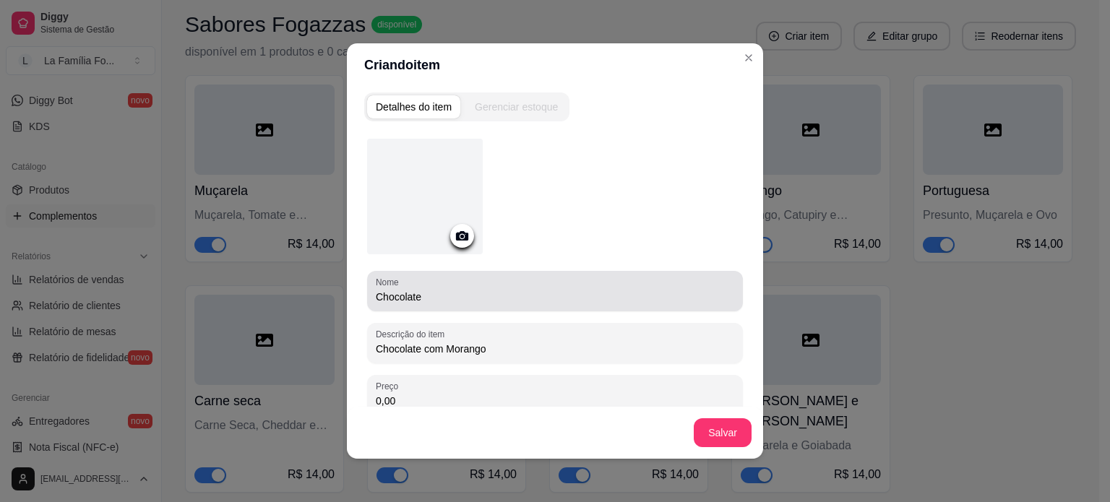
type input "Chocolate com Morango"
click at [450, 303] on div "Chocolate" at bounding box center [555, 291] width 358 height 29
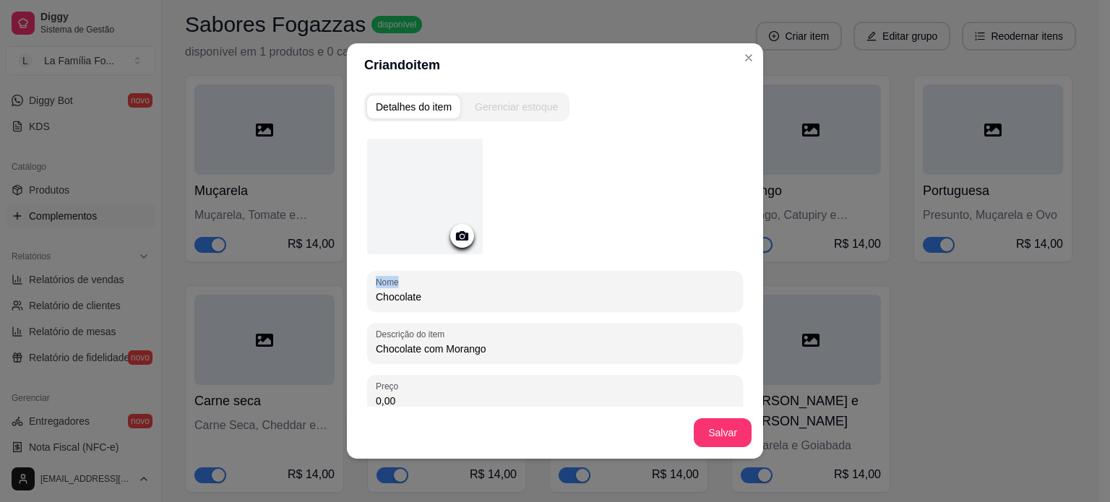
click at [450, 303] on div "Chocolate" at bounding box center [555, 291] width 358 height 29
type input "C"
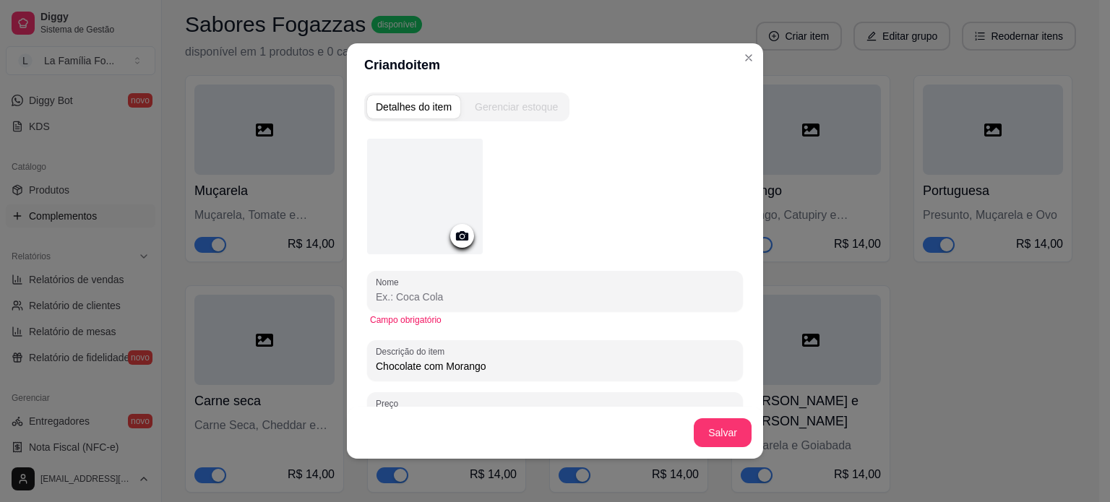
type input "s"
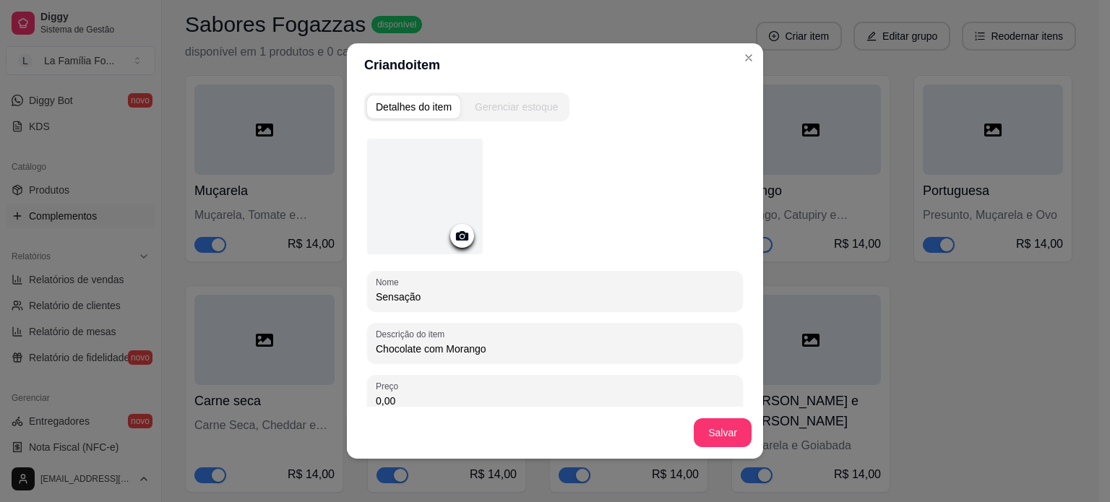
type input "Sensação"
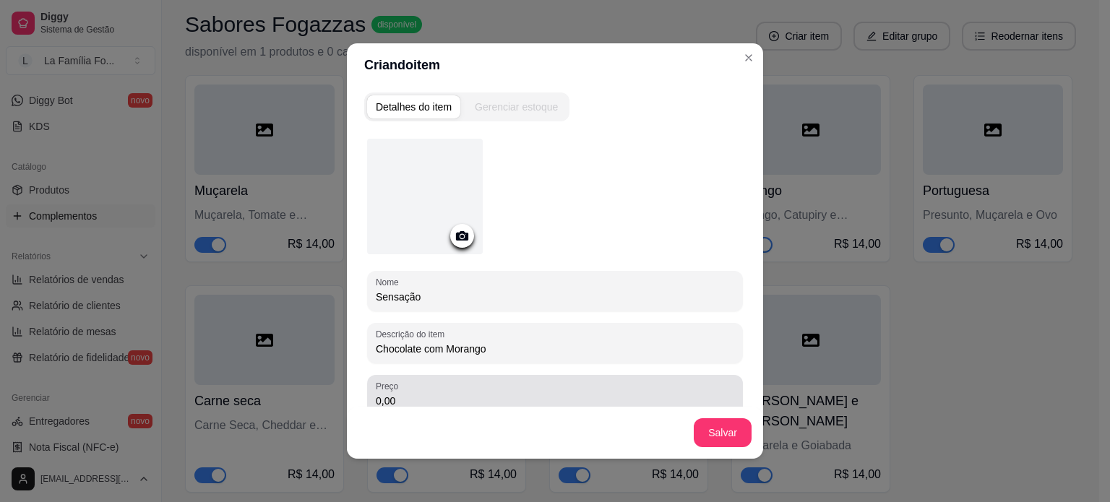
click at [600, 387] on div "0,00" at bounding box center [555, 395] width 358 height 29
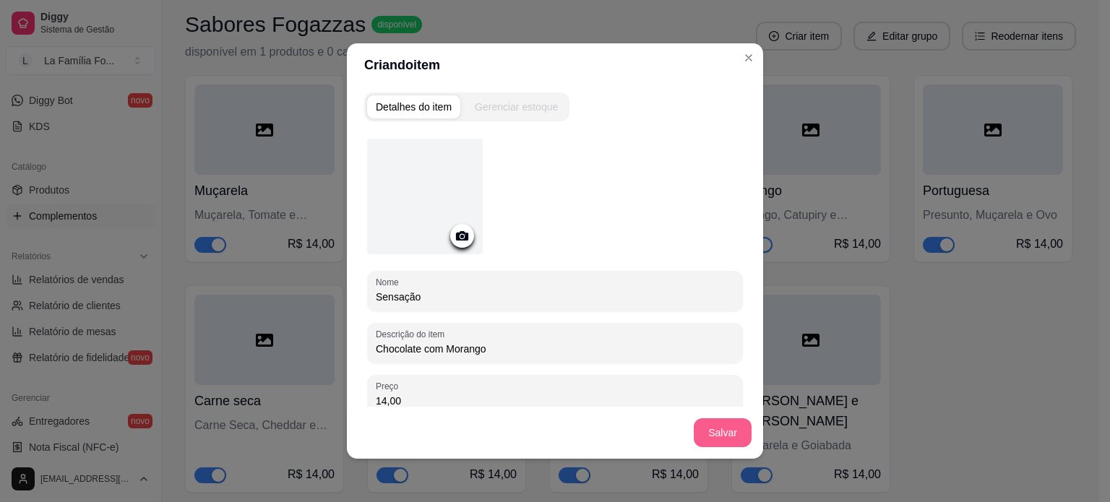
type input "14,00"
click at [711, 439] on button "Salvar" at bounding box center [723, 432] width 58 height 29
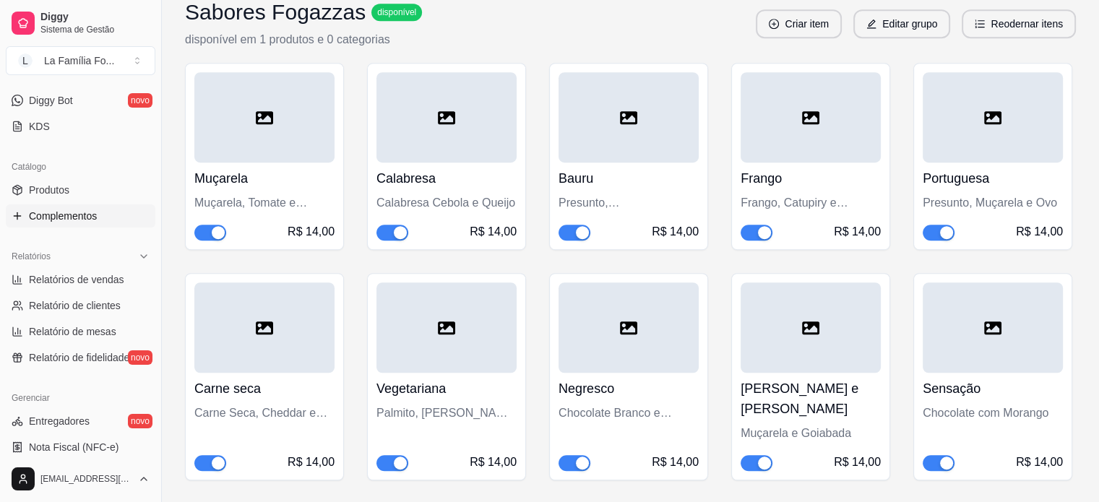
scroll to position [855, 0]
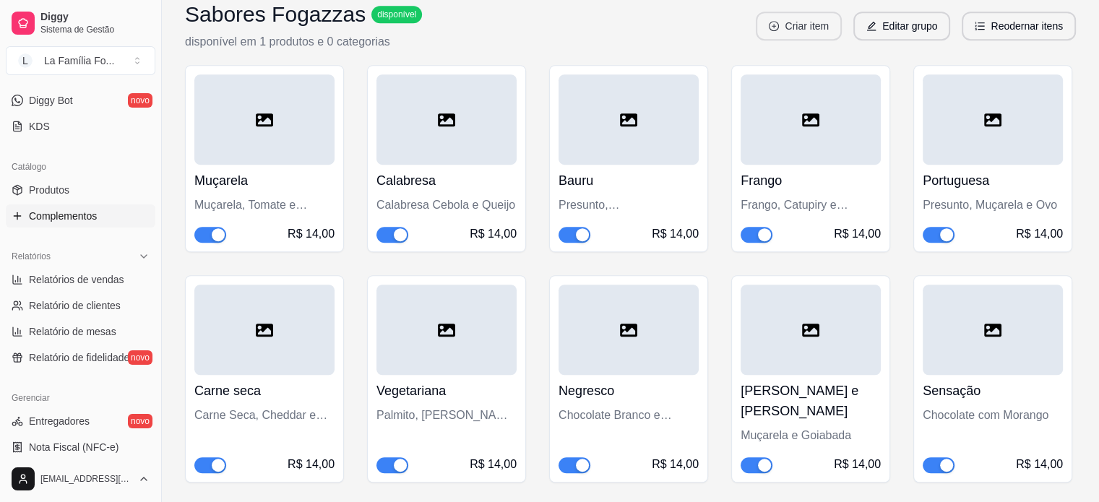
click at [809, 28] on button "Criar item" at bounding box center [799, 26] width 86 height 29
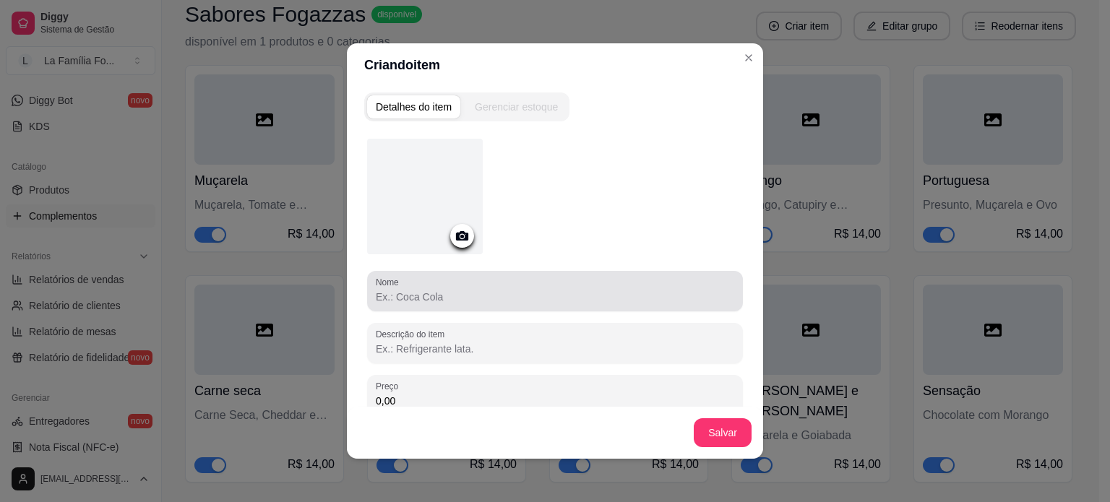
click at [494, 301] on input "Nome" at bounding box center [555, 297] width 358 height 14
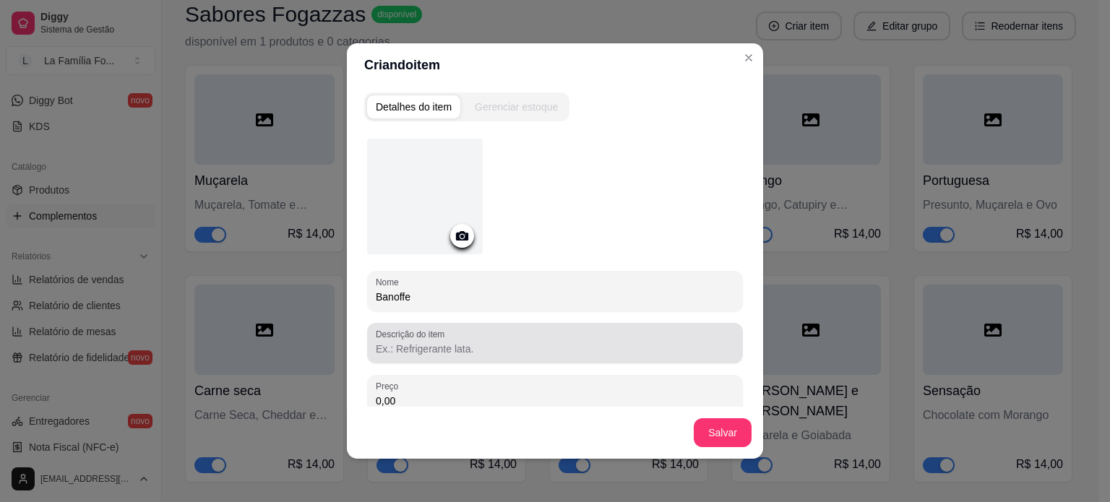
type input "Banoffe"
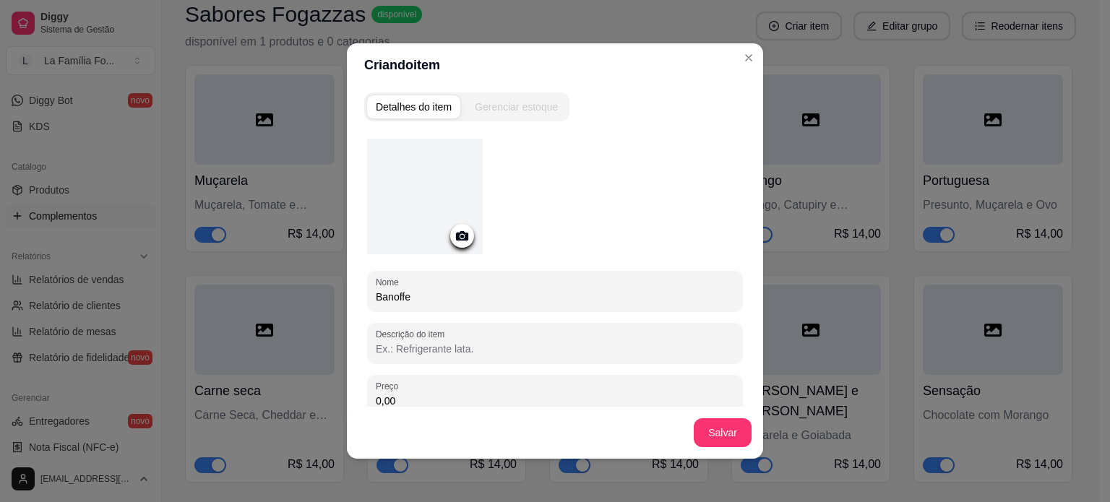
click at [499, 342] on input "Descrição do item" at bounding box center [555, 349] width 358 height 14
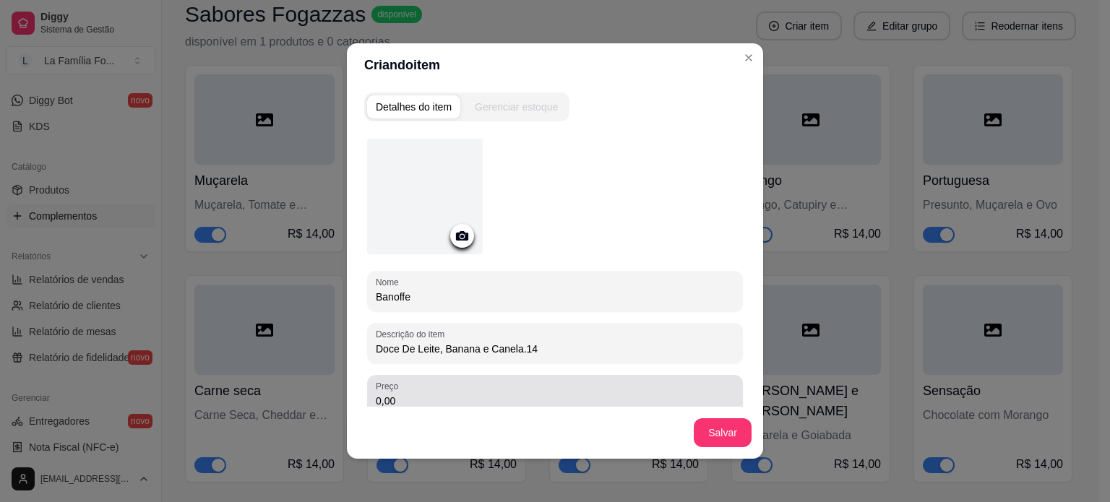
type input "Doce De Leite, Banana e Canela.14"
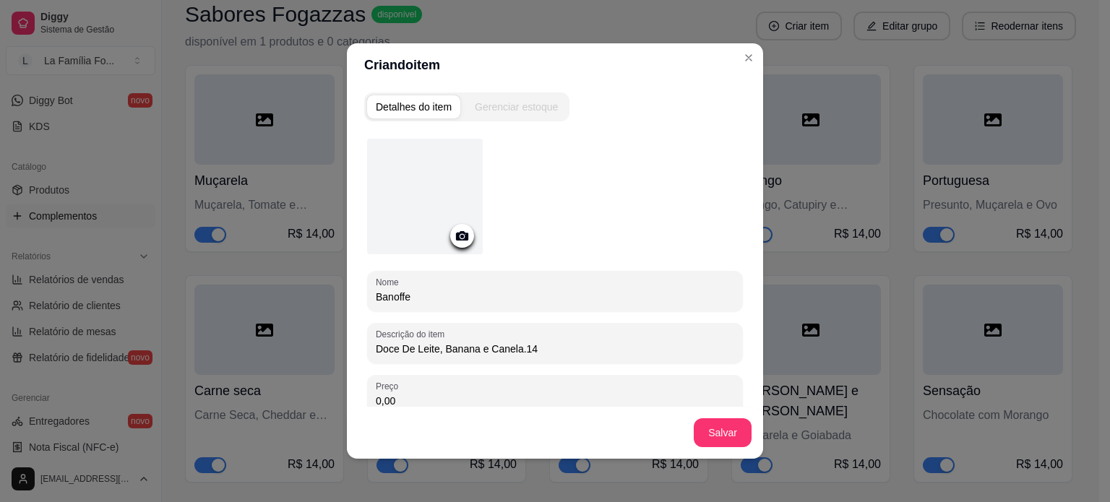
click at [587, 394] on input "0,00" at bounding box center [555, 401] width 358 height 14
type input "0,00"
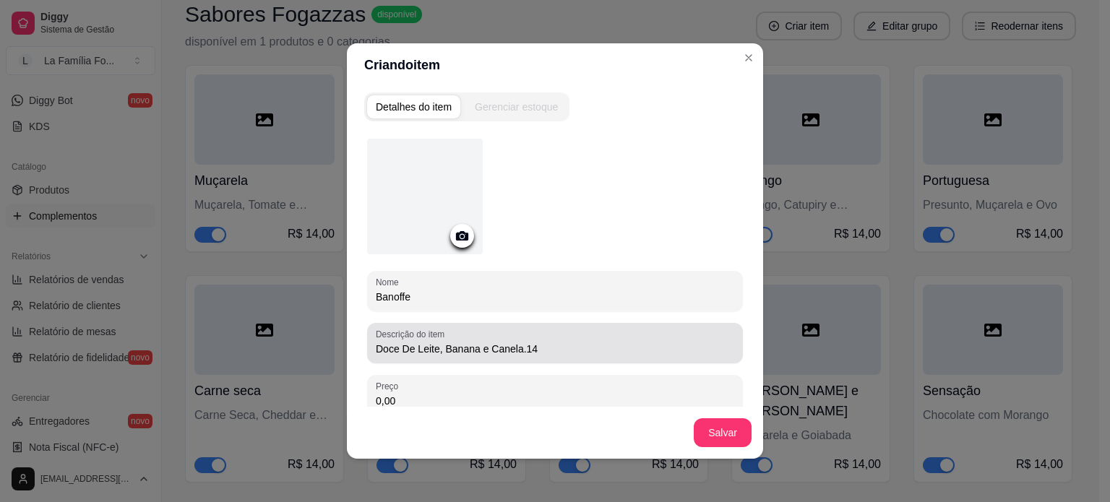
click at [563, 342] on input "Doce De Leite, Banana e Canela.14" at bounding box center [555, 349] width 358 height 14
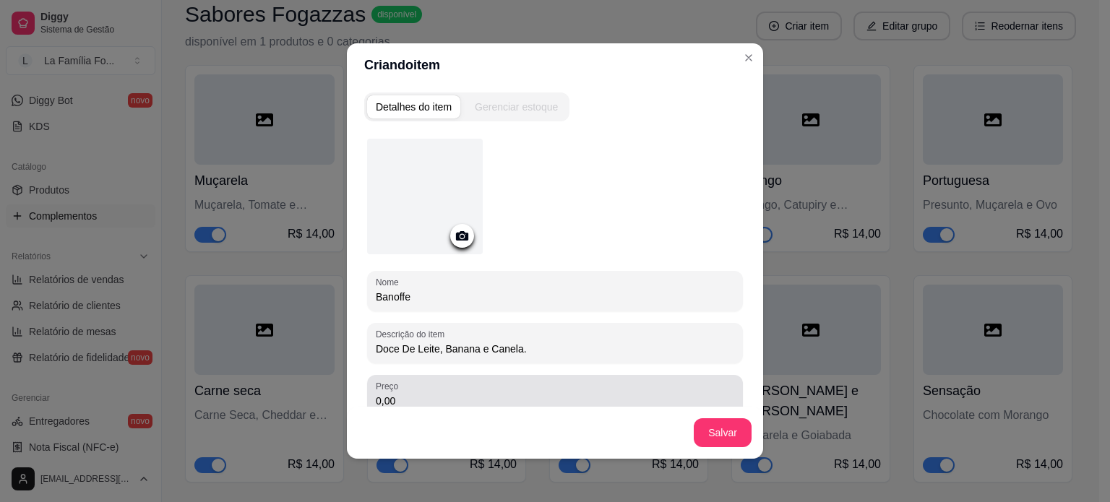
type input "Doce De Leite, Banana e Canela."
click at [539, 381] on div "0,00" at bounding box center [555, 395] width 358 height 29
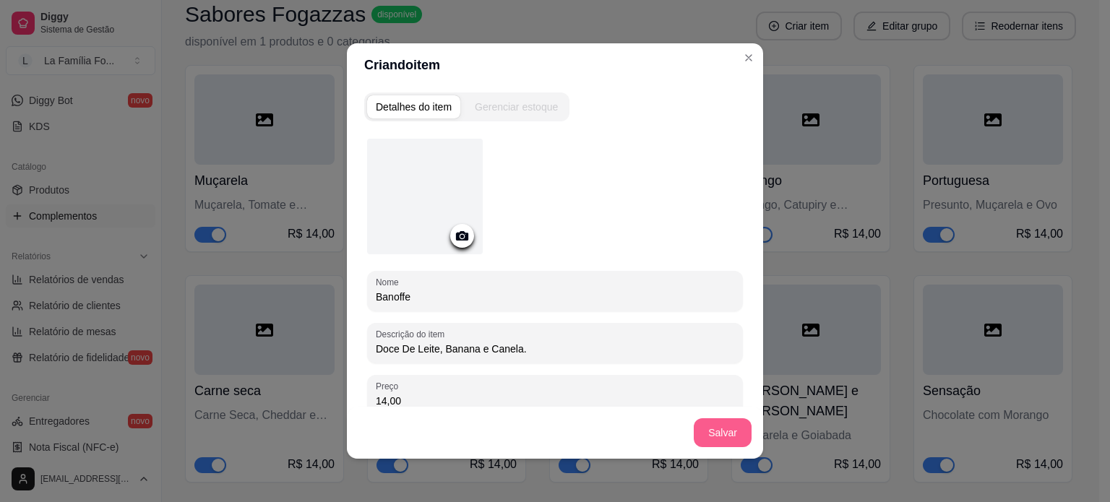
type input "14,00"
click at [697, 426] on button "Salvar" at bounding box center [723, 432] width 58 height 29
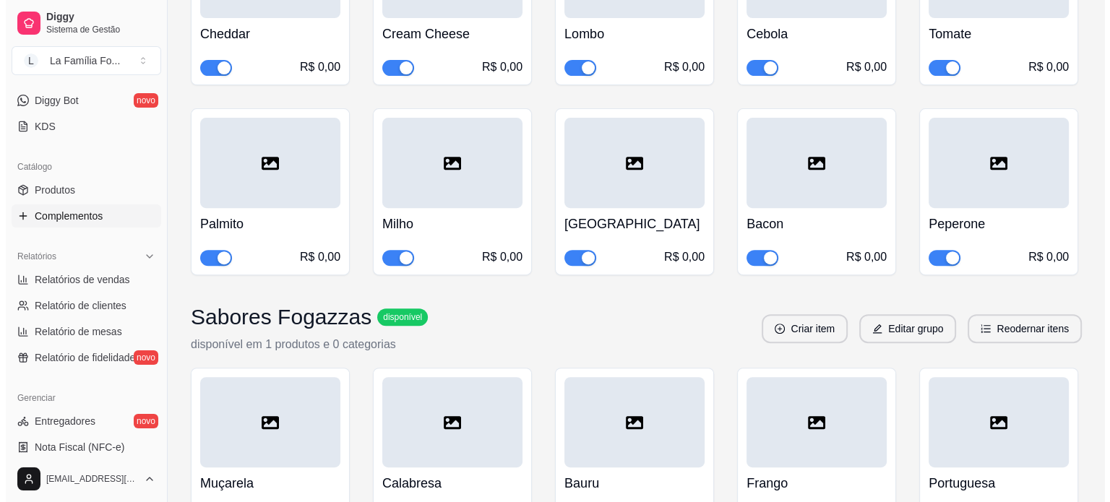
scroll to position [554, 0]
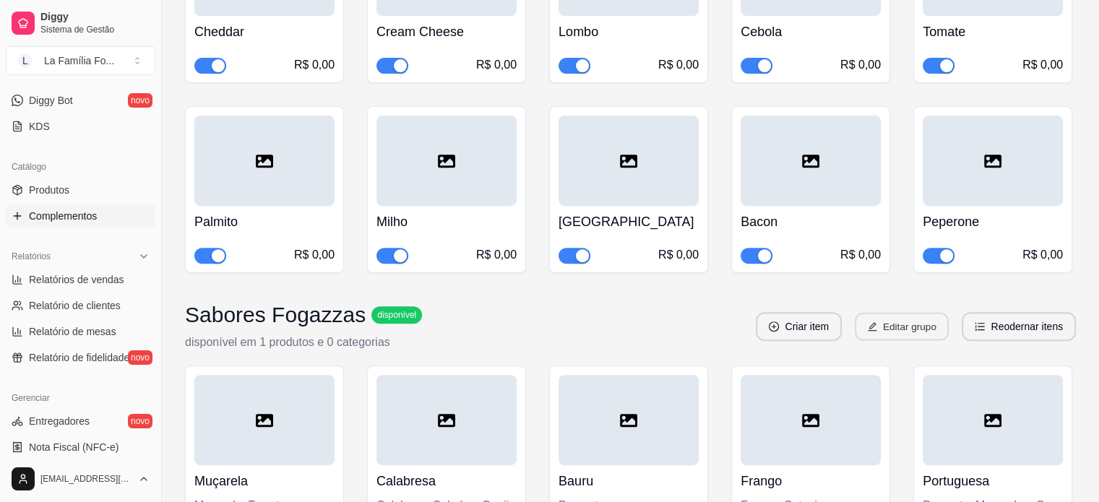
click at [915, 321] on button "Editar grupo" at bounding box center [902, 327] width 94 height 28
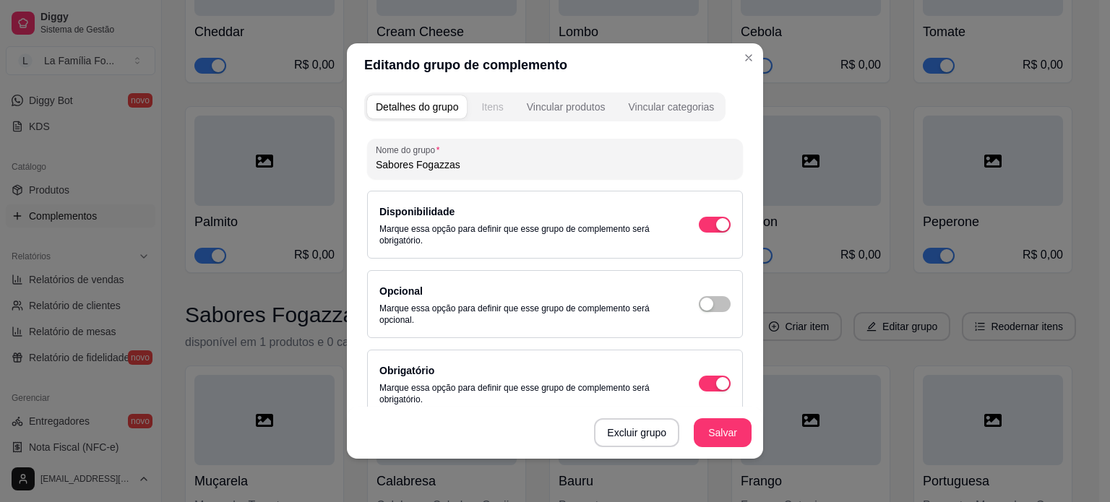
click at [486, 111] on div "Itens" at bounding box center [492, 107] width 22 height 14
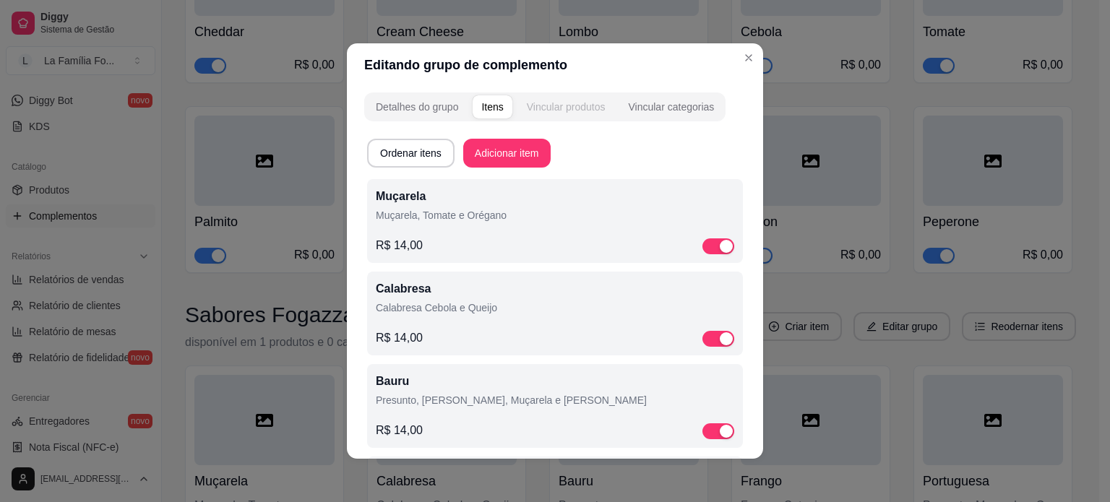
click at [555, 110] on div "Vincular produtos" at bounding box center [566, 107] width 79 height 14
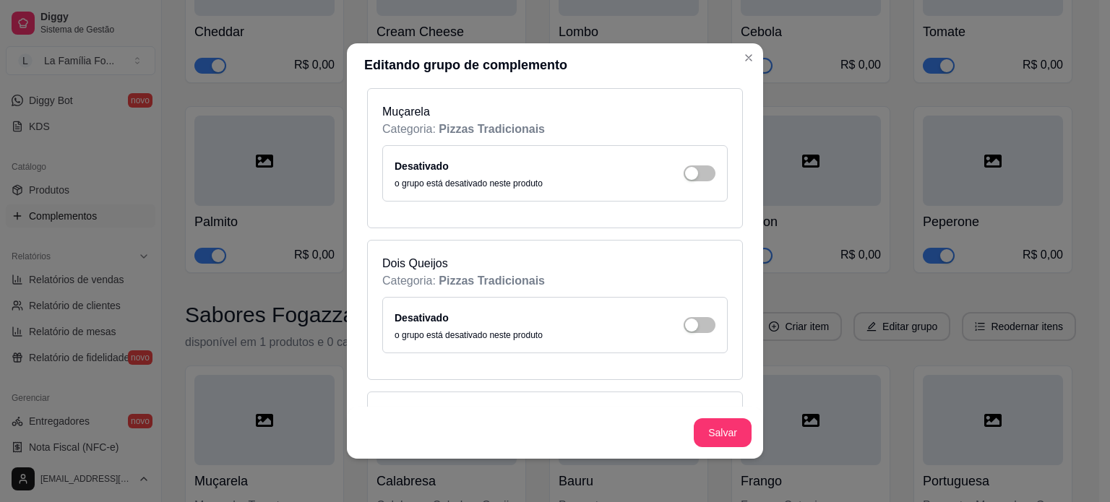
scroll to position [0, 0]
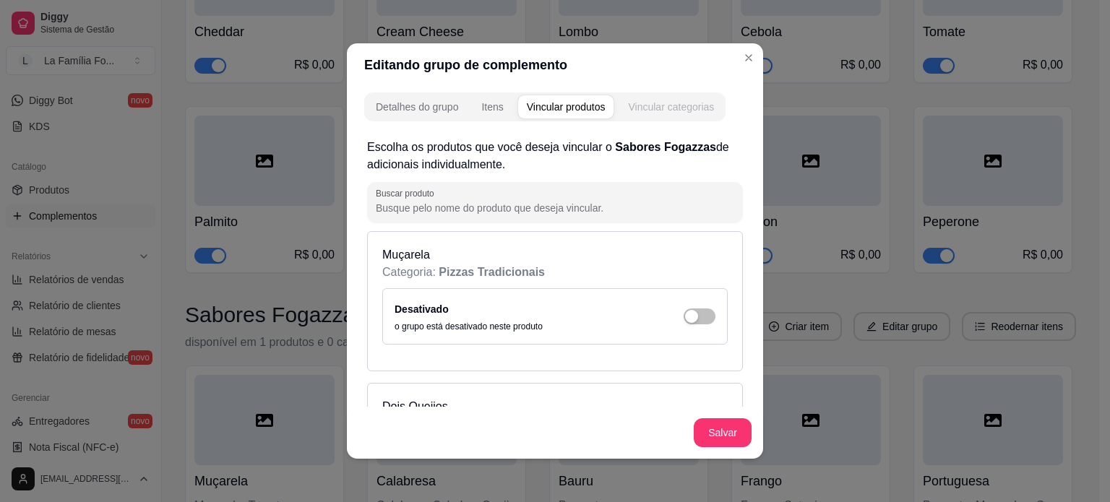
click at [684, 113] on div "Vincular categorias" at bounding box center [671, 107] width 86 height 14
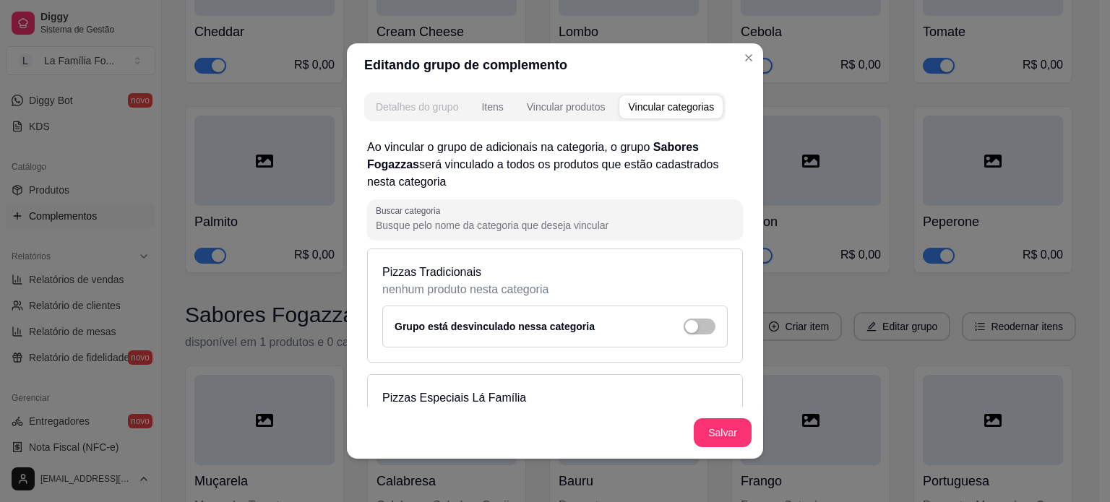
click at [399, 106] on div "Detalhes do grupo" at bounding box center [417, 107] width 82 height 14
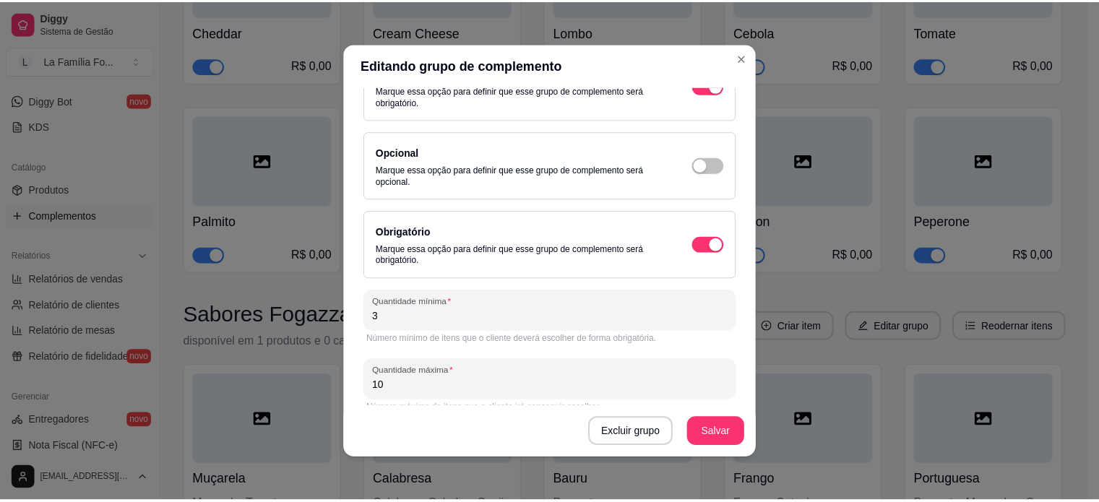
scroll to position [157, 0]
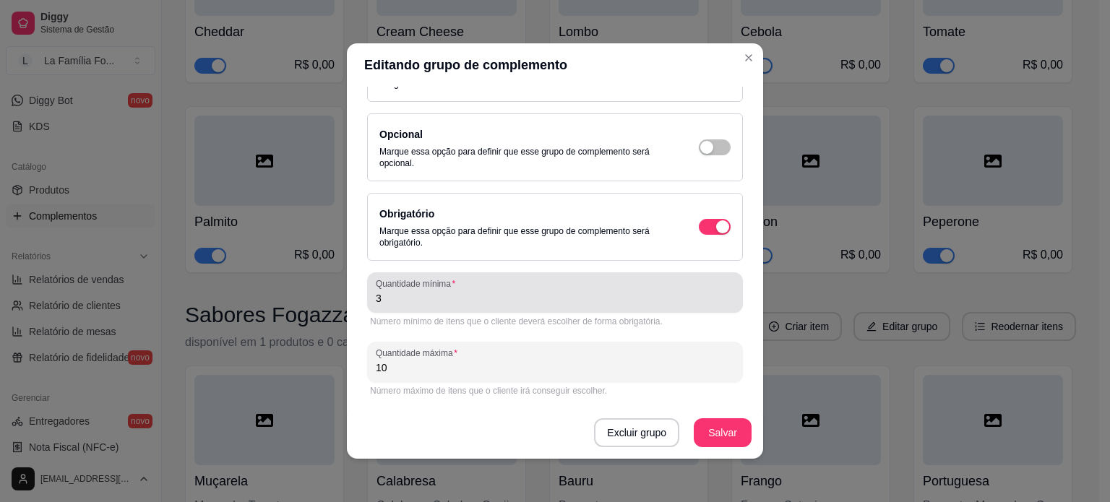
click at [541, 283] on div "3" at bounding box center [555, 292] width 358 height 29
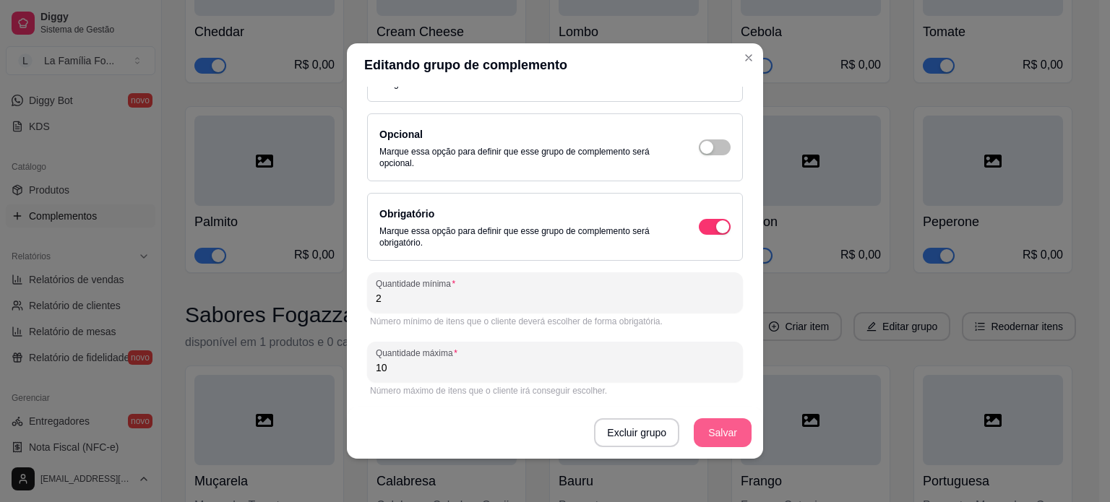
type input "2"
click at [705, 439] on button "Salvar" at bounding box center [723, 432] width 58 height 29
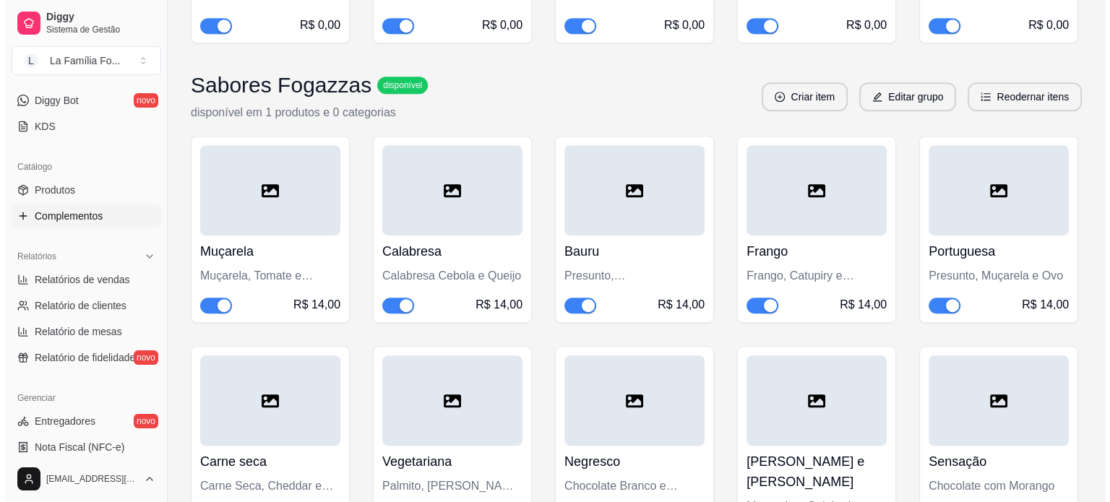
scroll to position [759, 0]
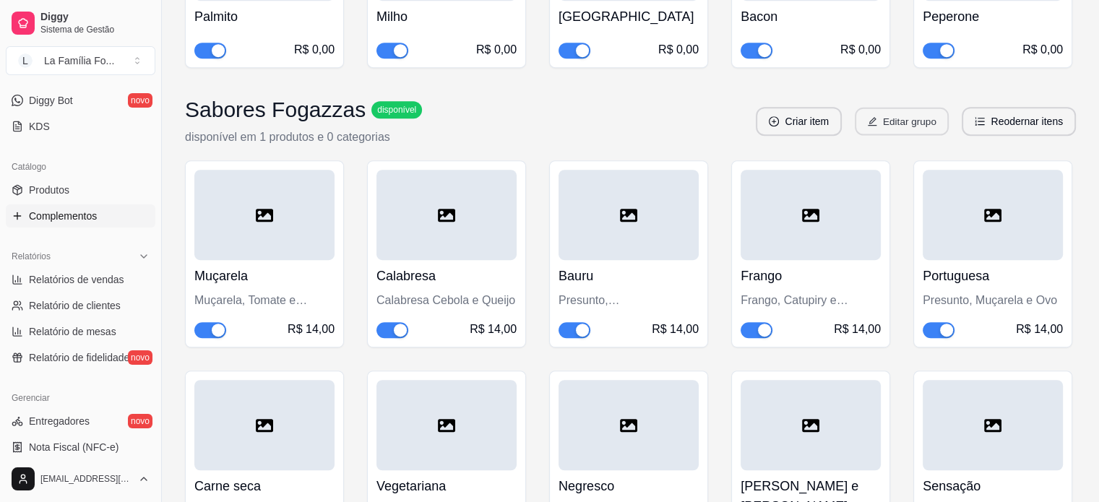
click at [893, 124] on button "Editar grupo" at bounding box center [902, 122] width 94 height 28
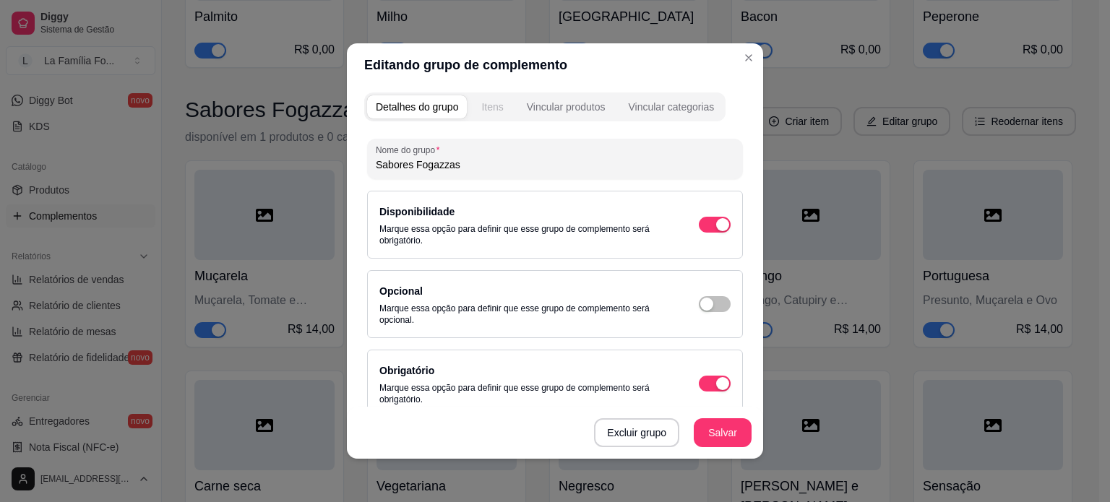
click at [497, 105] on div "Itens" at bounding box center [492, 107] width 22 height 14
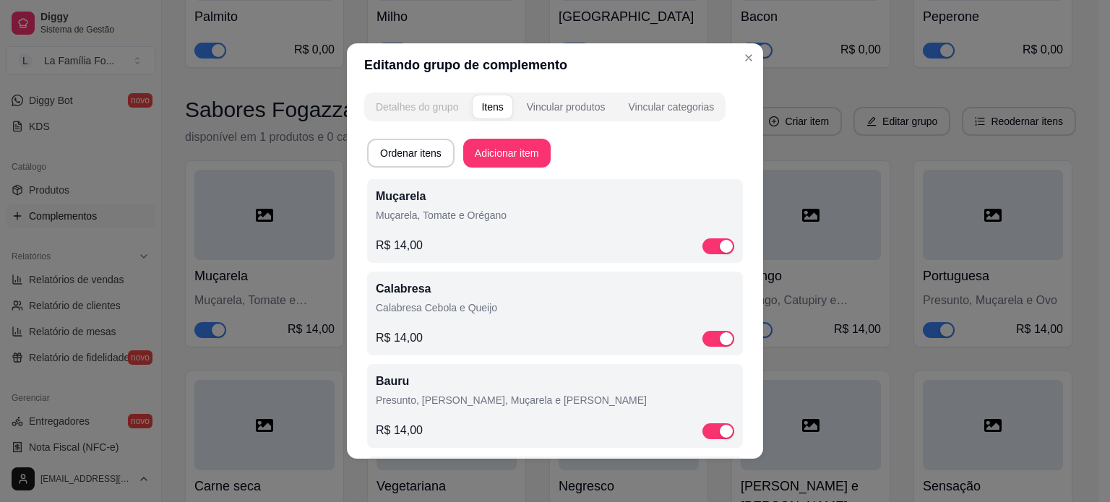
click at [397, 107] on div "Detalhes do grupo" at bounding box center [417, 107] width 82 height 14
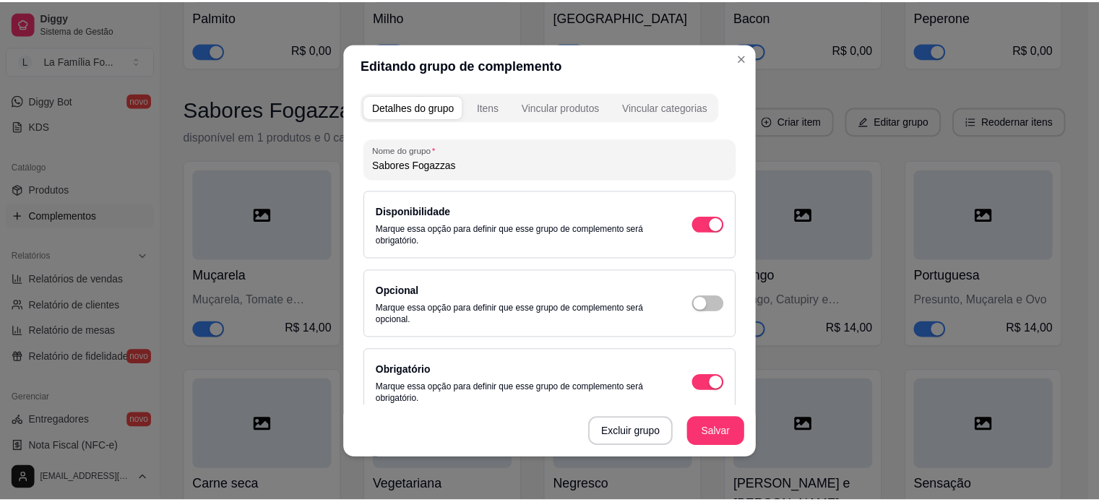
scroll to position [157, 0]
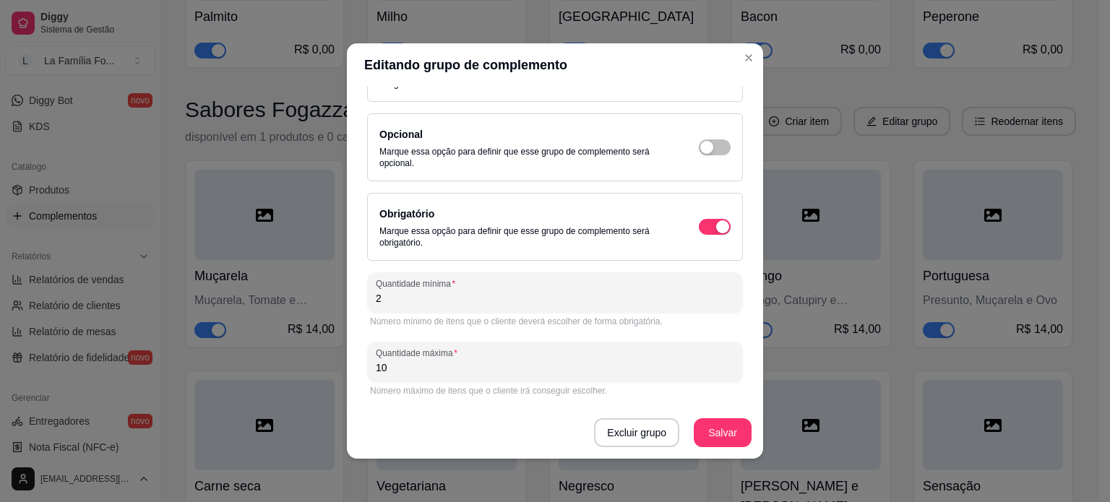
click at [530, 318] on div "Número mínimo de itens que o cliente deverá escolher de forma obrigatória." at bounding box center [555, 322] width 370 height 12
click at [506, 306] on div "Quantidade mínima 2" at bounding box center [555, 292] width 376 height 40
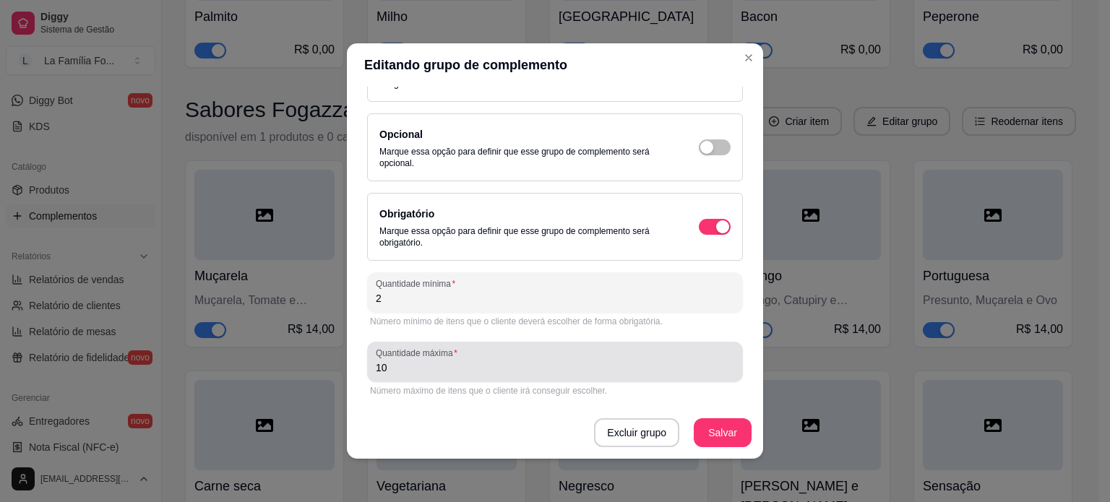
click at [460, 372] on input "10" at bounding box center [555, 368] width 358 height 14
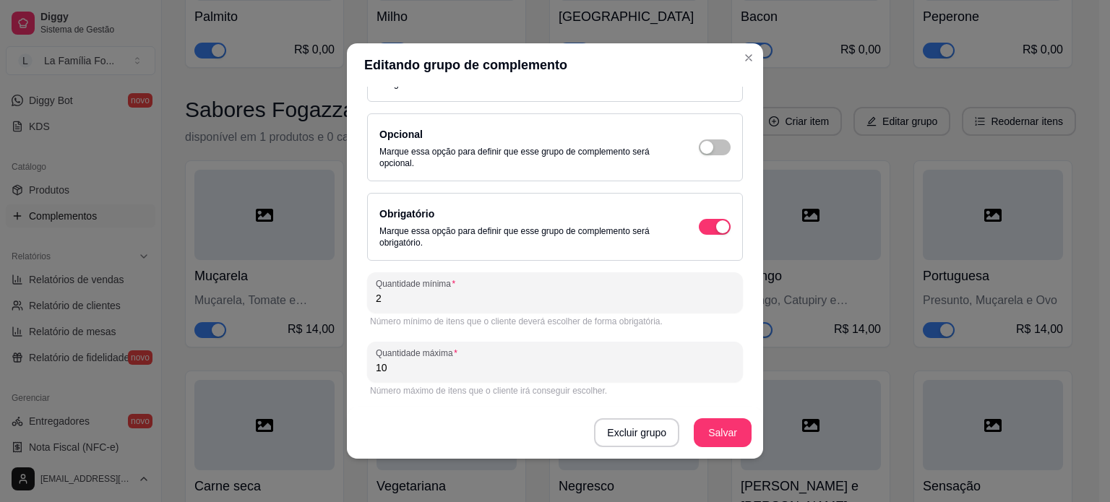
type input "1"
type input "8"
click at [706, 436] on button "Salvar" at bounding box center [722, 433] width 56 height 28
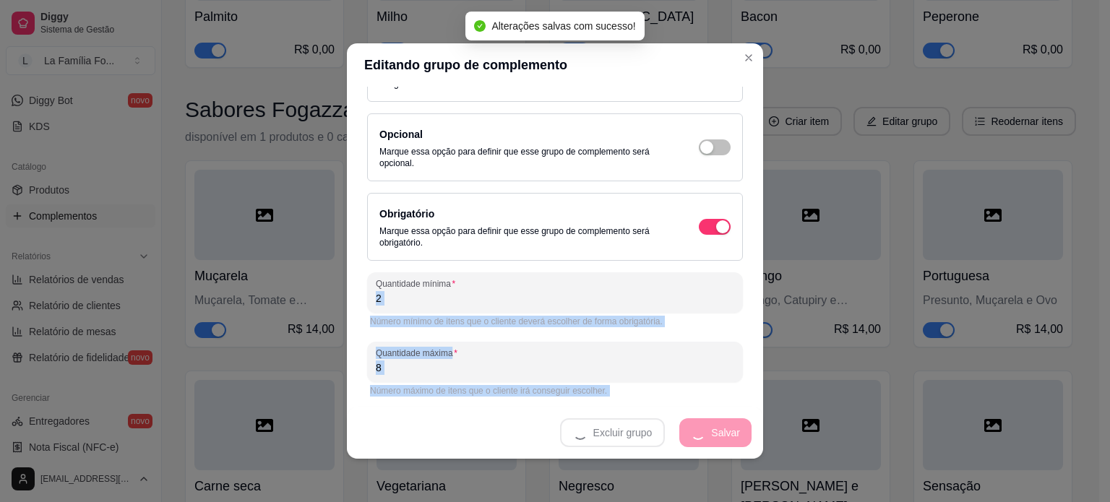
drag, startPoint x: 706, startPoint y: 436, endPoint x: 1078, endPoint y: 274, distance: 406.0
click at [1078, 274] on div "Editando grupo de complemento Detalhes do grupo Itens Vincular produtos Vincula…" at bounding box center [555, 251] width 1110 height 502
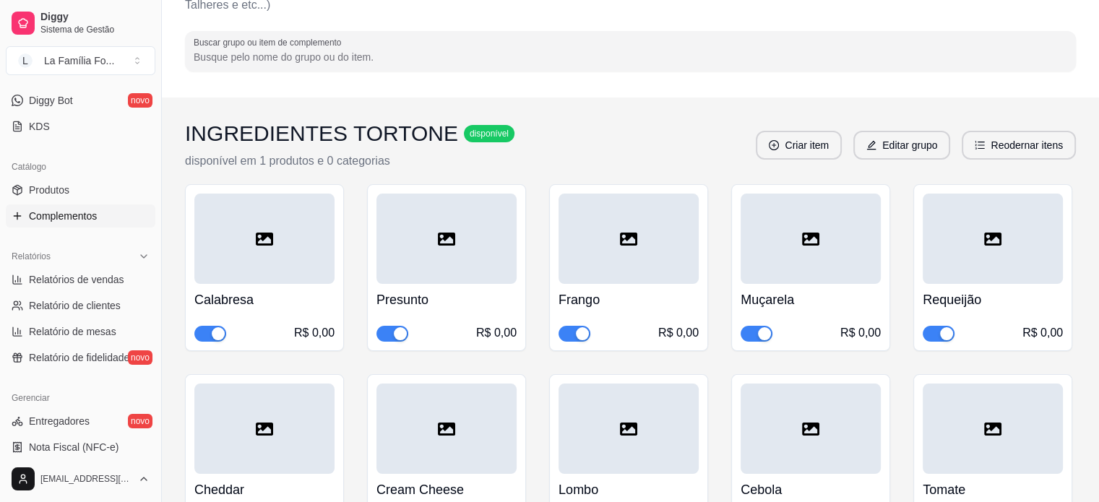
scroll to position [0, 0]
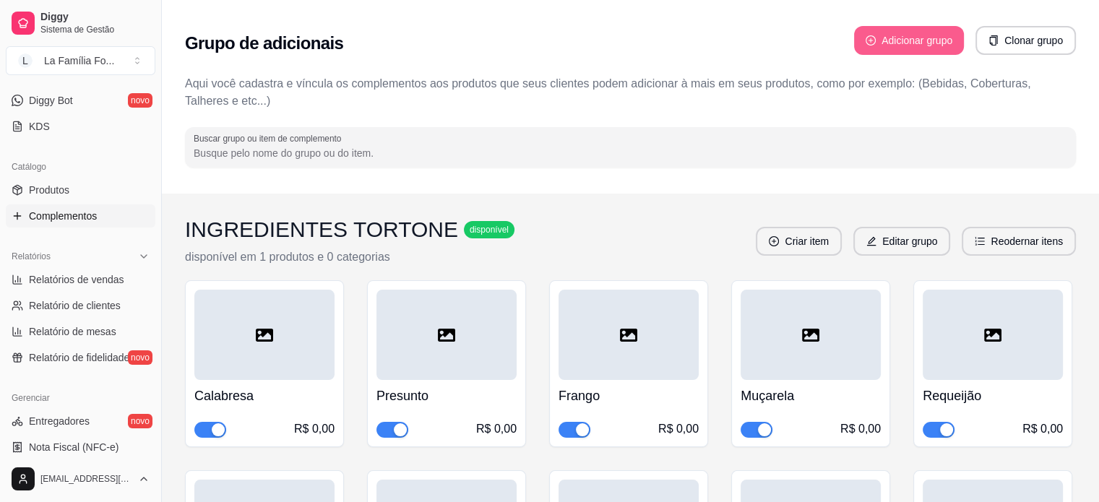
click at [923, 33] on button "Adicionar grupo" at bounding box center [909, 40] width 110 height 29
click at [75, 190] on link "Produtos" at bounding box center [81, 189] width 150 height 23
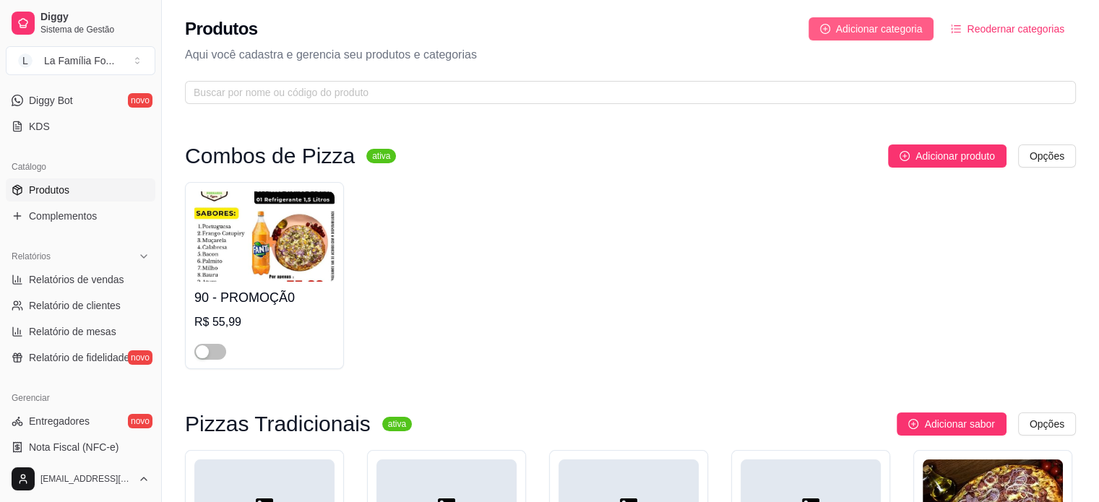
click at [864, 35] on span "Adicionar categoria" at bounding box center [879, 29] width 87 height 16
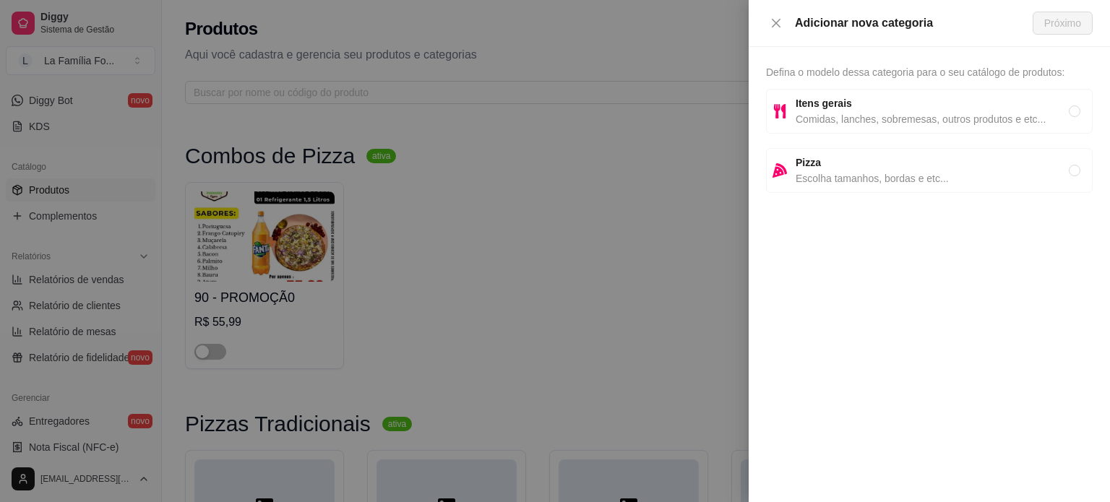
click at [866, 126] on span "Comidas, lanches, sobremesas, outros produtos e etc..." at bounding box center [931, 119] width 273 height 16
radio input "true"
click at [866, 126] on span "Comidas, lanches, sobremesas, outros produtos e etc..." at bounding box center [931, 119] width 273 height 16
click at [1058, 20] on span "Próximo" at bounding box center [1062, 23] width 37 height 16
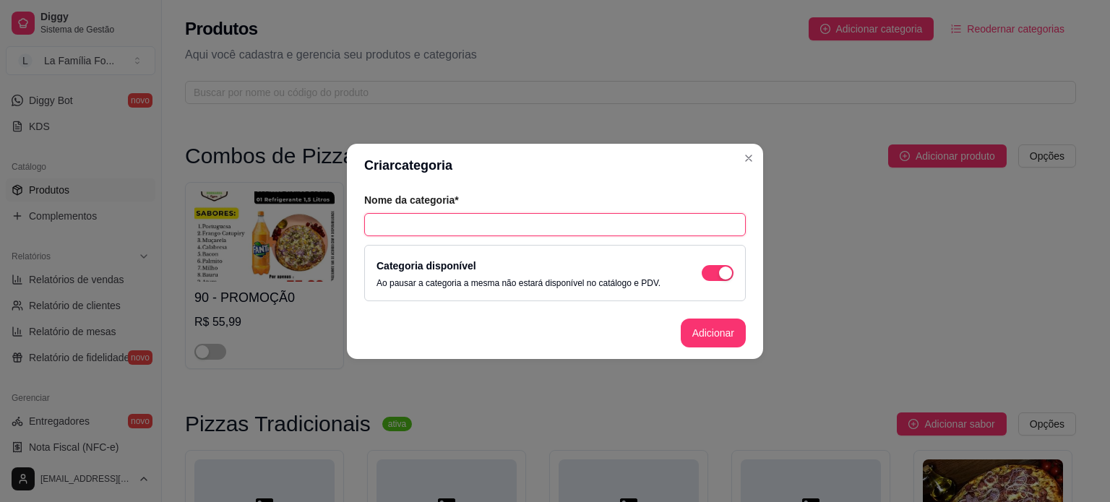
click at [508, 222] on input "text" at bounding box center [554, 224] width 381 height 23
type input "R"
type input "BEBIDAS"
click at [704, 325] on button "Adicionar" at bounding box center [713, 333] width 64 height 28
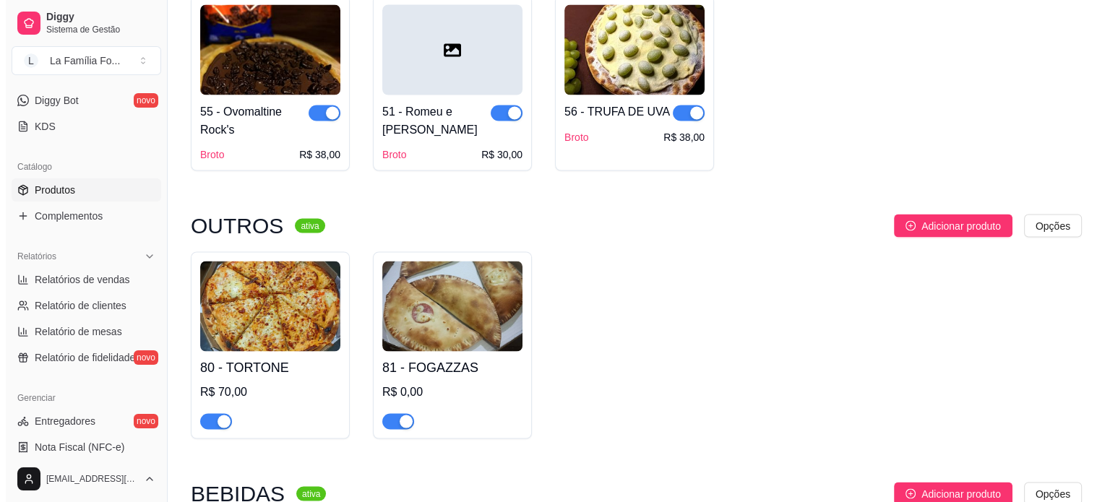
scroll to position [2679, 0]
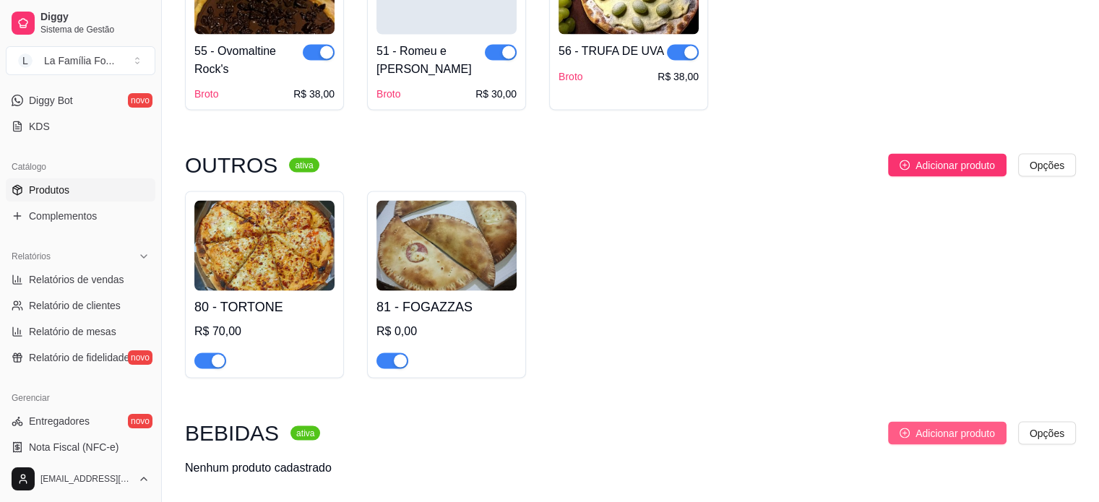
click at [954, 425] on span "Adicionar produto" at bounding box center [954, 433] width 79 height 16
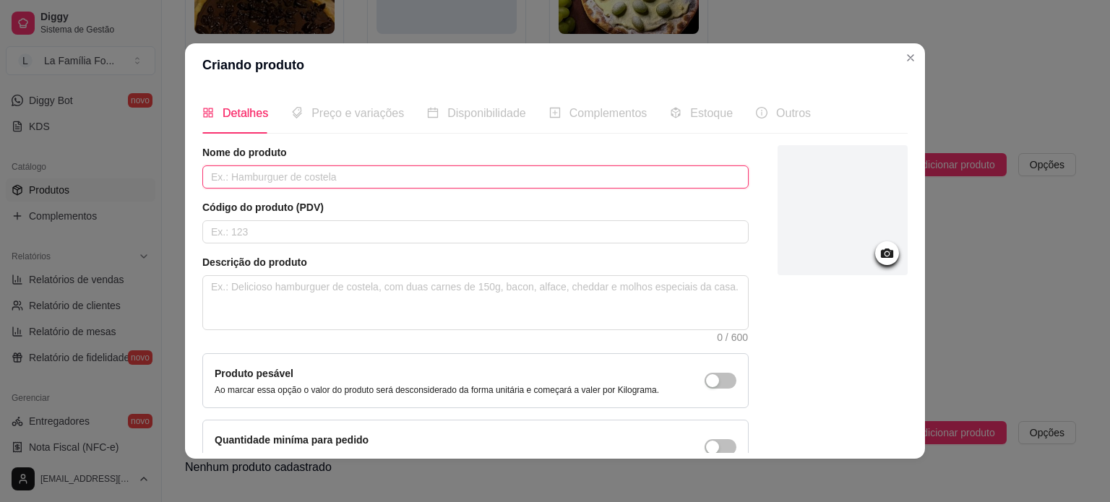
click at [368, 172] on input "text" at bounding box center [475, 176] width 546 height 23
type input "Coca Cola Zero 2 Litros"
click at [315, 228] on input "text" at bounding box center [475, 231] width 546 height 23
type input "100"
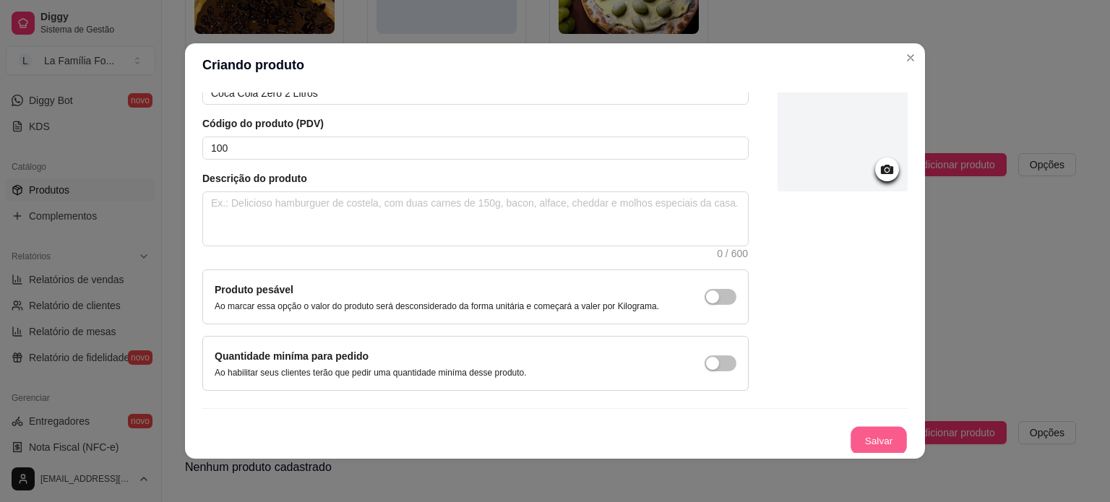
click at [866, 433] on button "Salvar" at bounding box center [878, 441] width 56 height 28
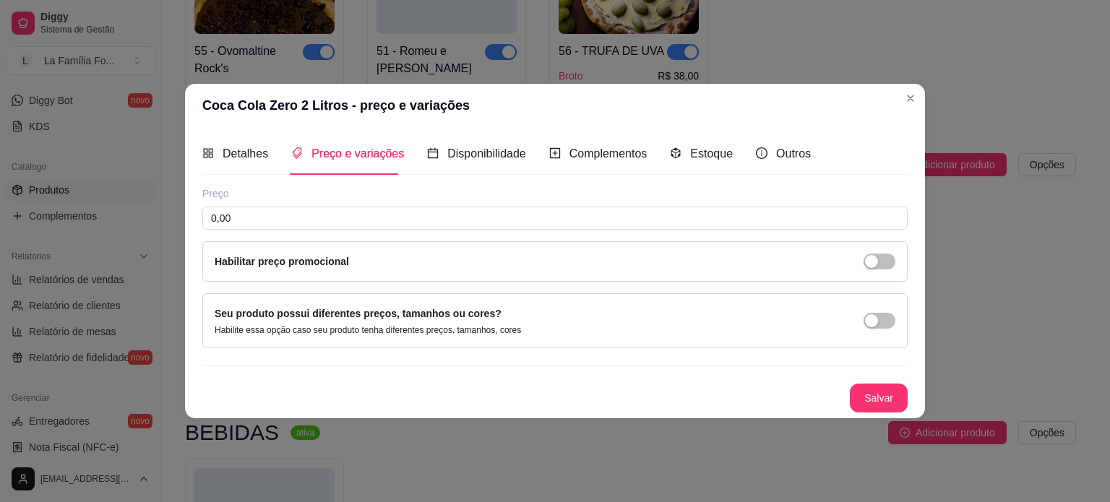
scroll to position [0, 0]
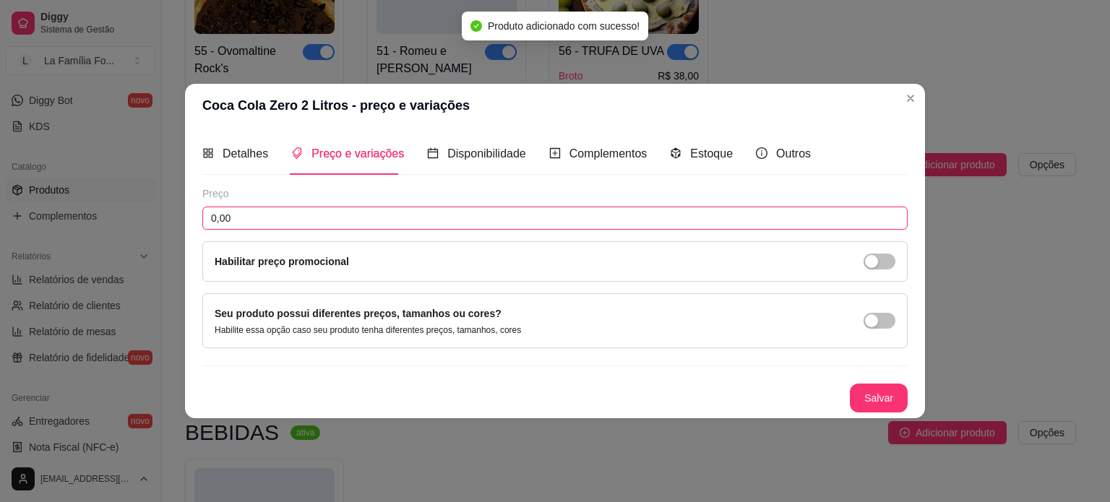
click at [384, 222] on input "0,00" at bounding box center [554, 218] width 705 height 23
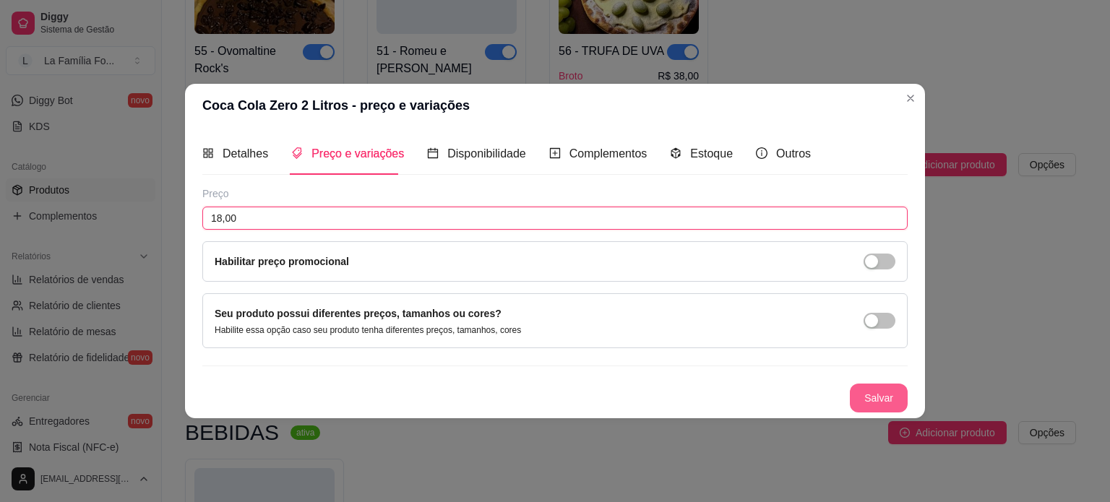
type input "18,00"
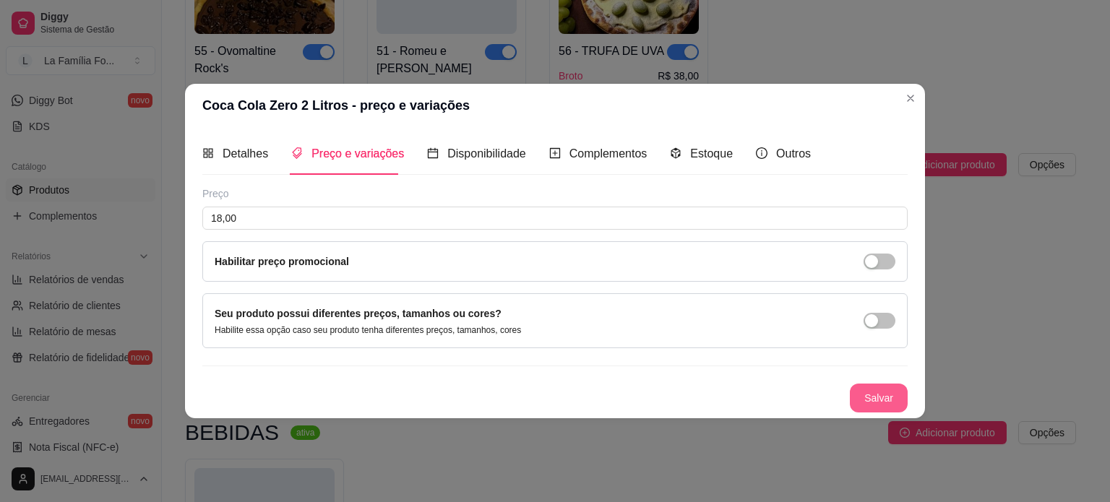
click at [894, 398] on button "Salvar" at bounding box center [879, 398] width 58 height 29
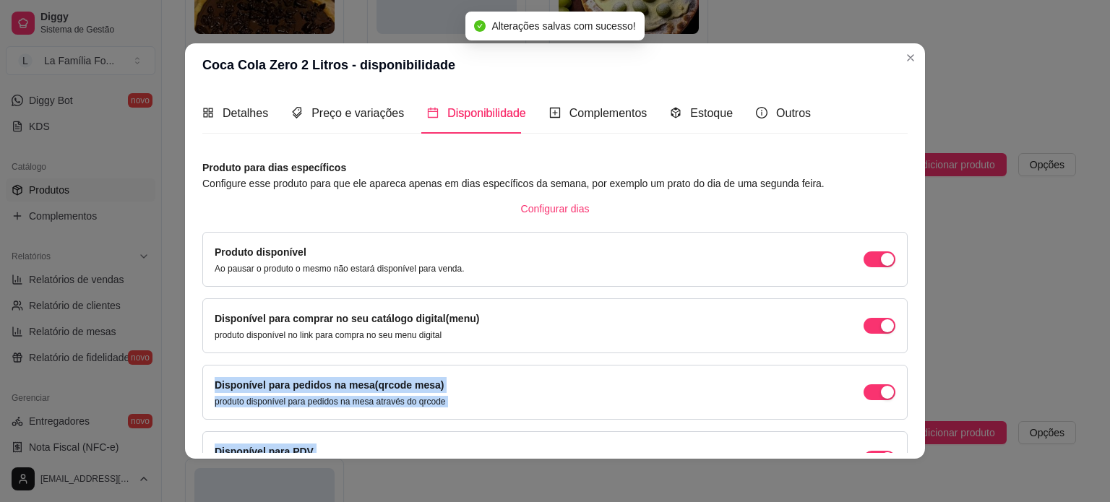
drag, startPoint x: 902, startPoint y: 337, endPoint x: 907, endPoint y: 435, distance: 98.4
click at [907, 435] on div "Detalhes Preço e variações Disponibilidade Complementos Estoque Outros Nome do …" at bounding box center [555, 273] width 740 height 372
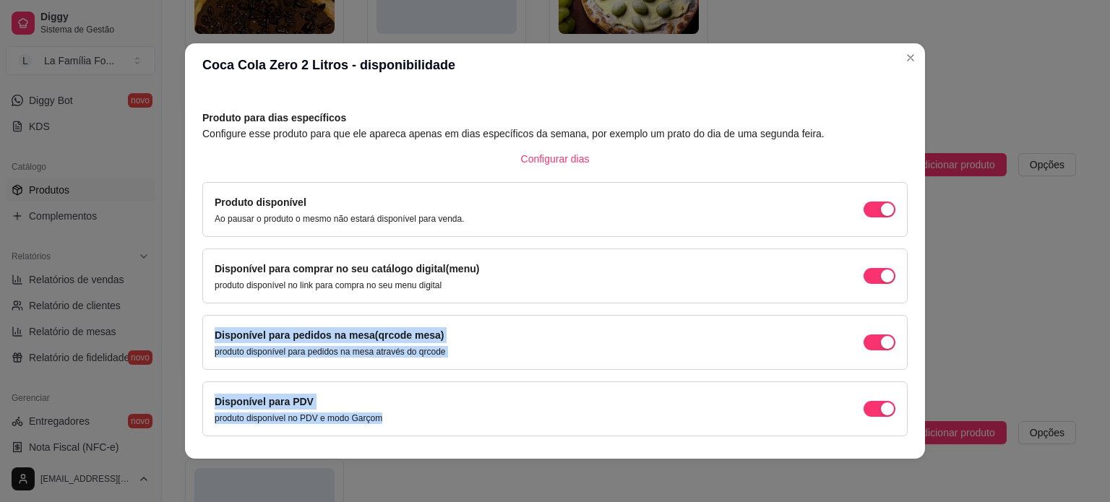
scroll to position [90, 0]
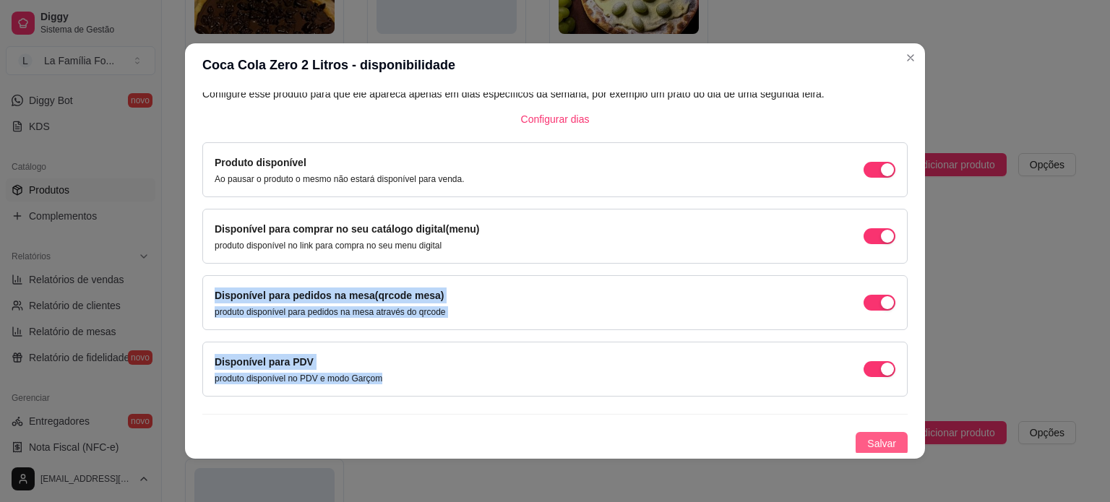
click at [876, 436] on span "Salvar" at bounding box center [881, 444] width 29 height 16
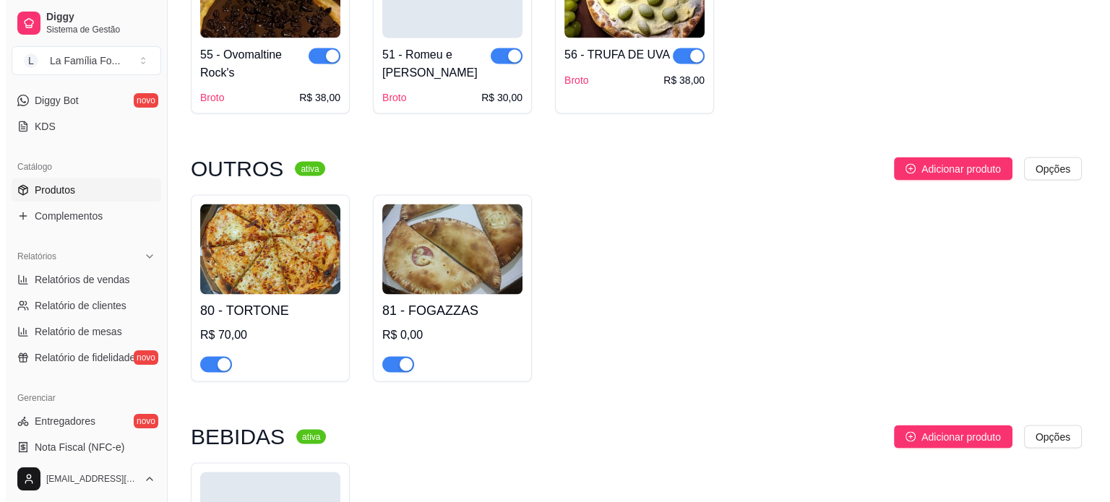
scroll to position [2870, 0]
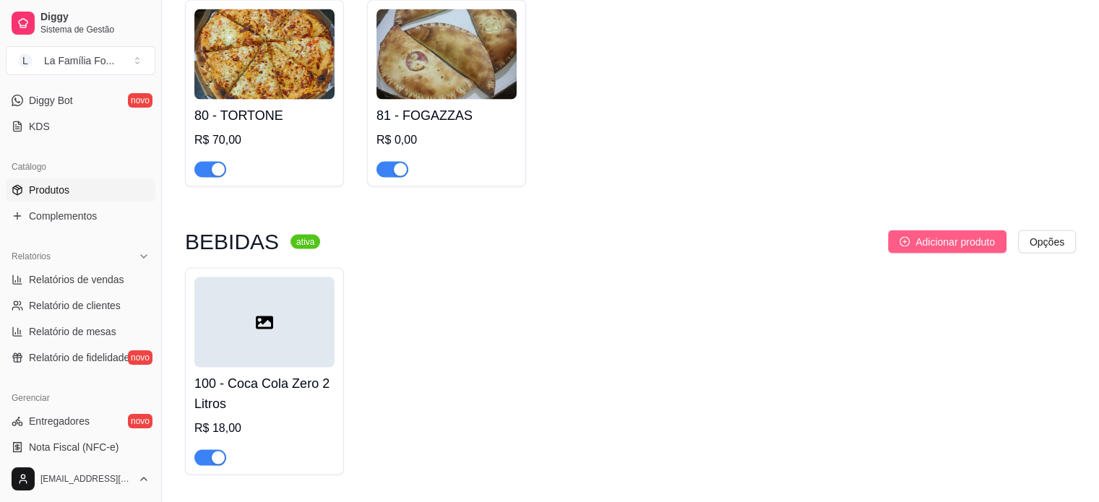
click at [937, 234] on span "Adicionar produto" at bounding box center [954, 242] width 79 height 16
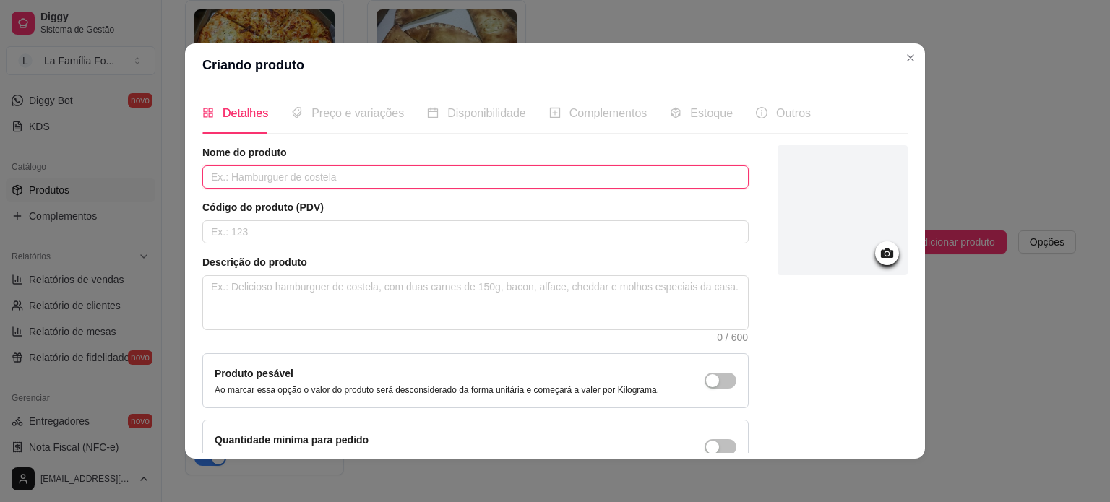
click at [471, 181] on input "text" at bounding box center [475, 176] width 546 height 23
type input "p"
type input "PEPSI 1,5 LITRO"
click at [487, 235] on input "text" at bounding box center [475, 231] width 546 height 23
type input "101"
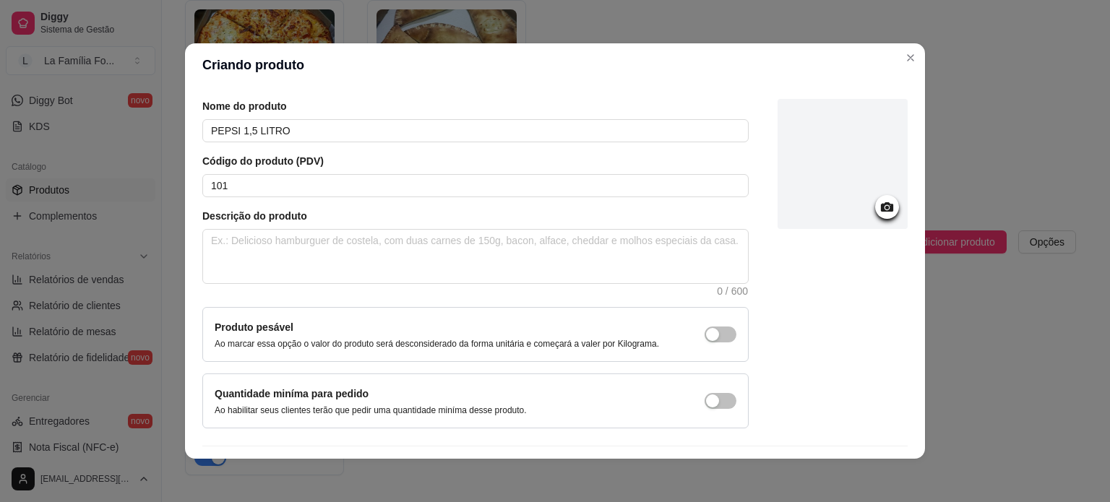
scroll to position [84, 0]
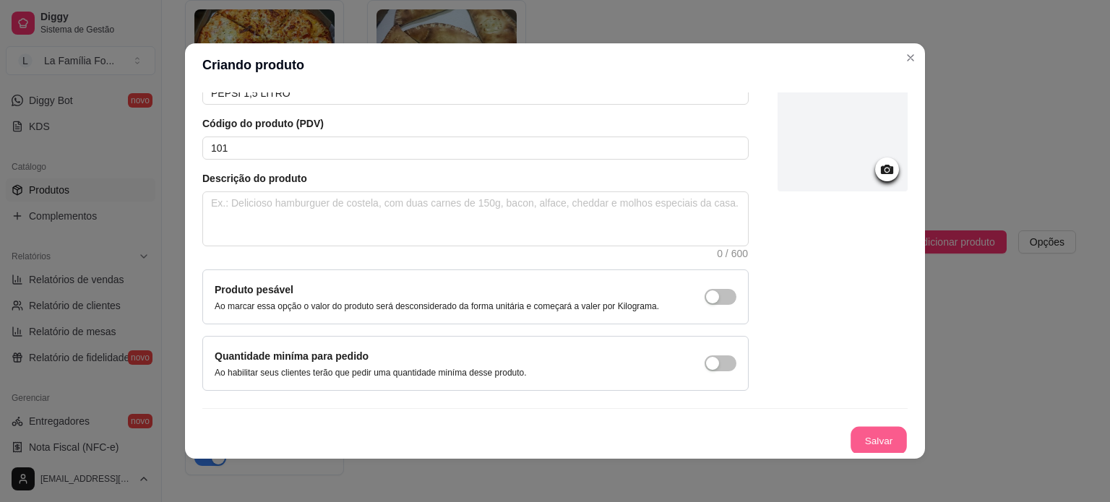
click at [850, 433] on button "Salvar" at bounding box center [878, 441] width 56 height 28
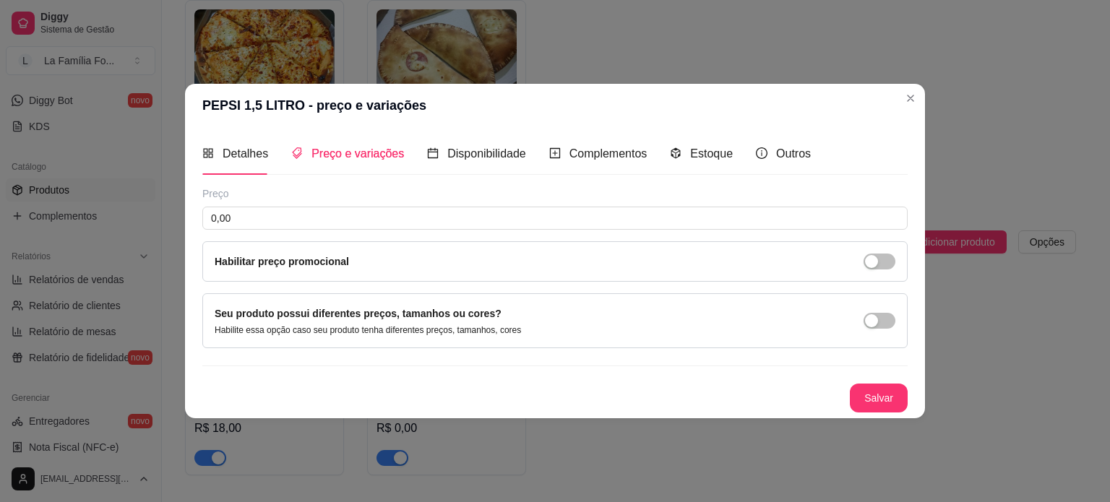
scroll to position [0, 0]
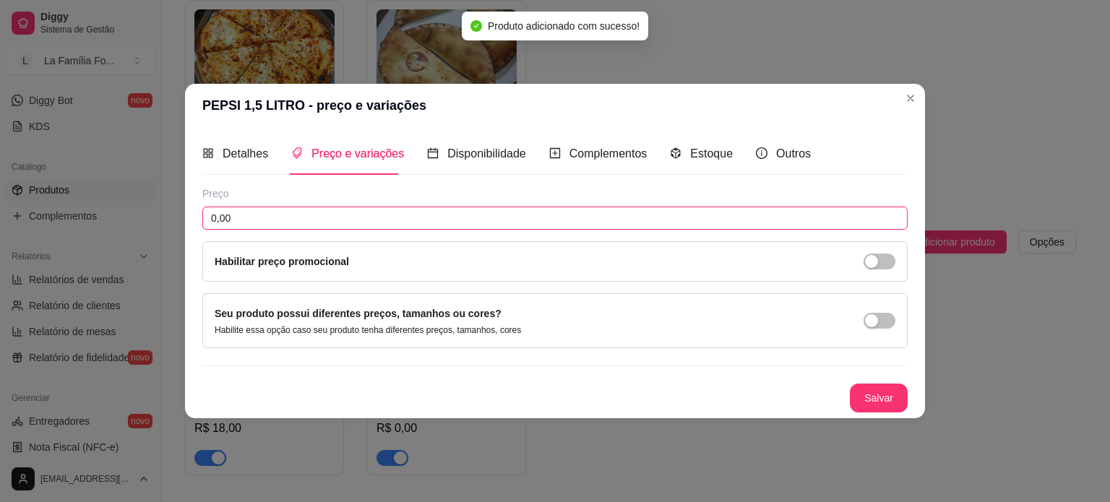
click at [419, 216] on input "0,00" at bounding box center [554, 218] width 705 height 23
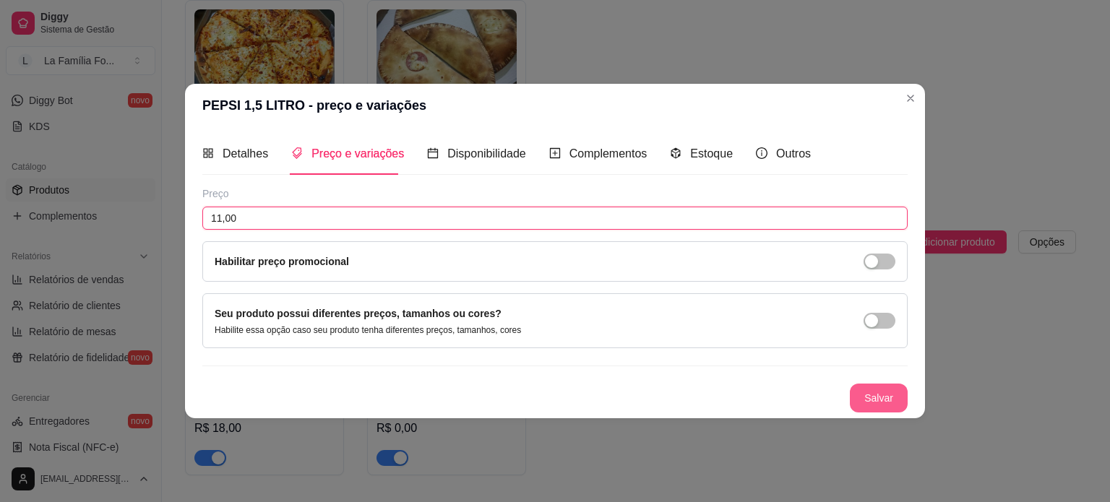
type input "11,00"
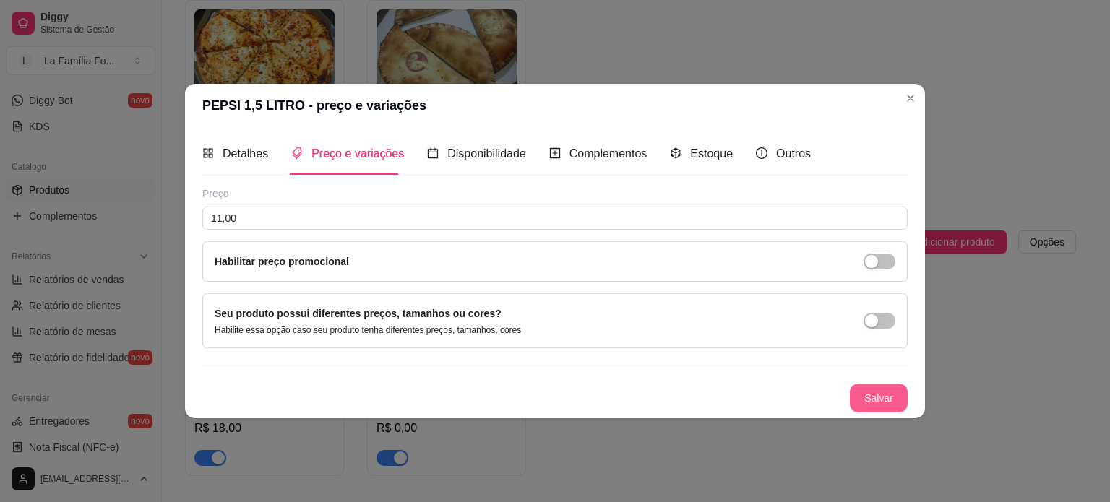
click at [892, 397] on button "Salvar" at bounding box center [879, 398] width 58 height 29
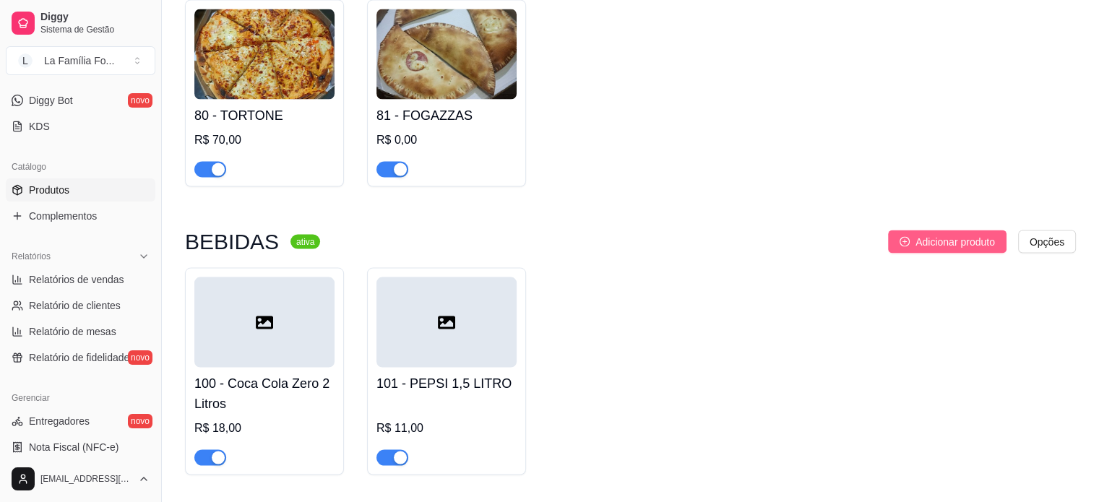
click at [941, 234] on span "Adicionar produto" at bounding box center [954, 242] width 79 height 16
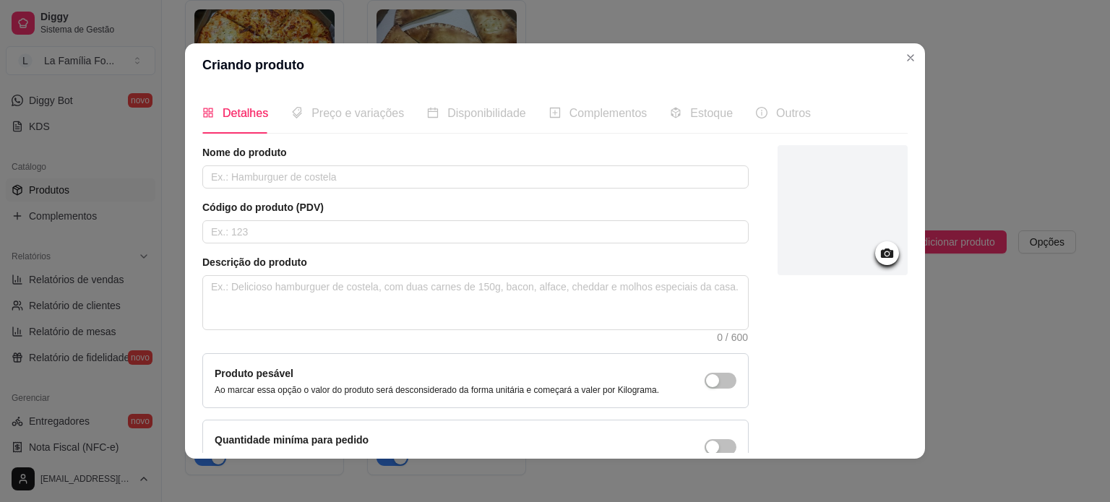
click at [486, 161] on div "Nome do produto" at bounding box center [475, 166] width 546 height 43
click at [486, 164] on div "Nome do produto" at bounding box center [475, 166] width 546 height 43
click at [489, 170] on input "text" at bounding box center [475, 176] width 546 height 23
type input "102"
click at [472, 233] on input "text" at bounding box center [475, 231] width 546 height 23
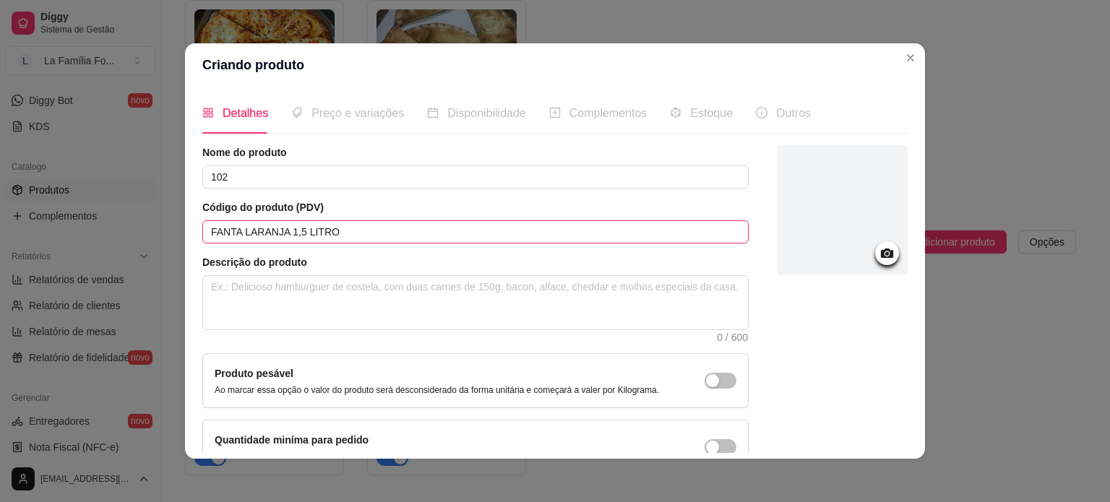
type input "FANTA LARANJA 1,5 LITRO"
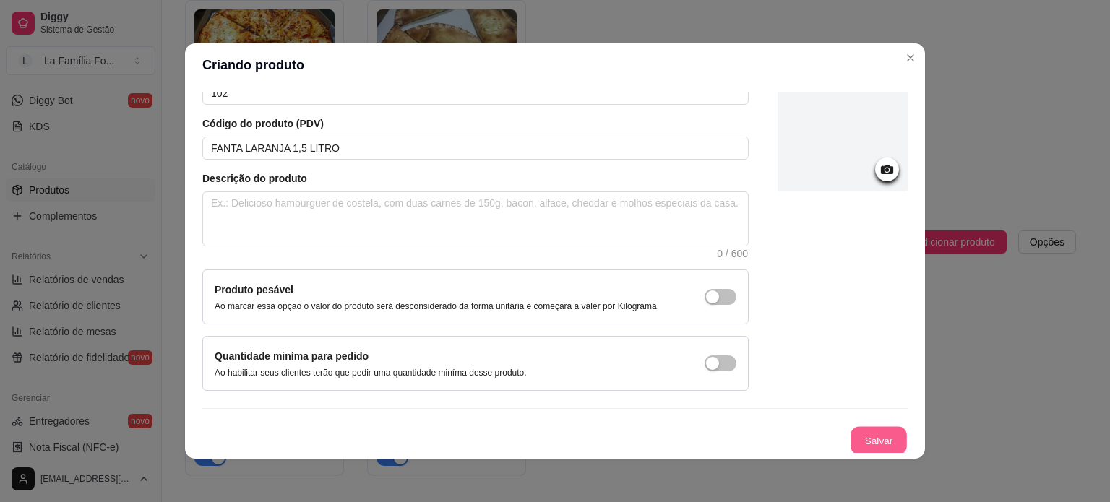
click at [890, 443] on button "Salvar" at bounding box center [878, 441] width 56 height 28
click at [877, 439] on div "Salvar" at bounding box center [554, 440] width 705 height 29
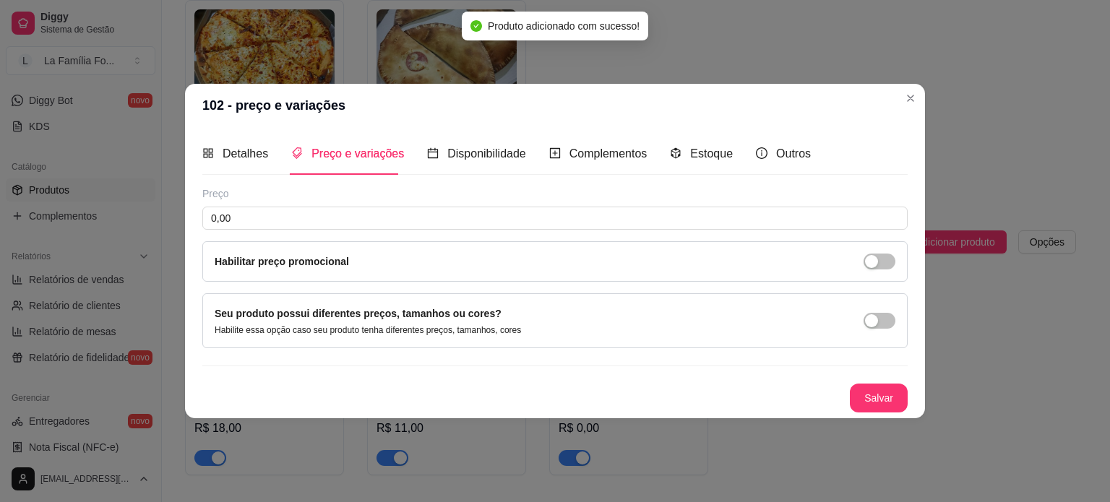
scroll to position [0, 0]
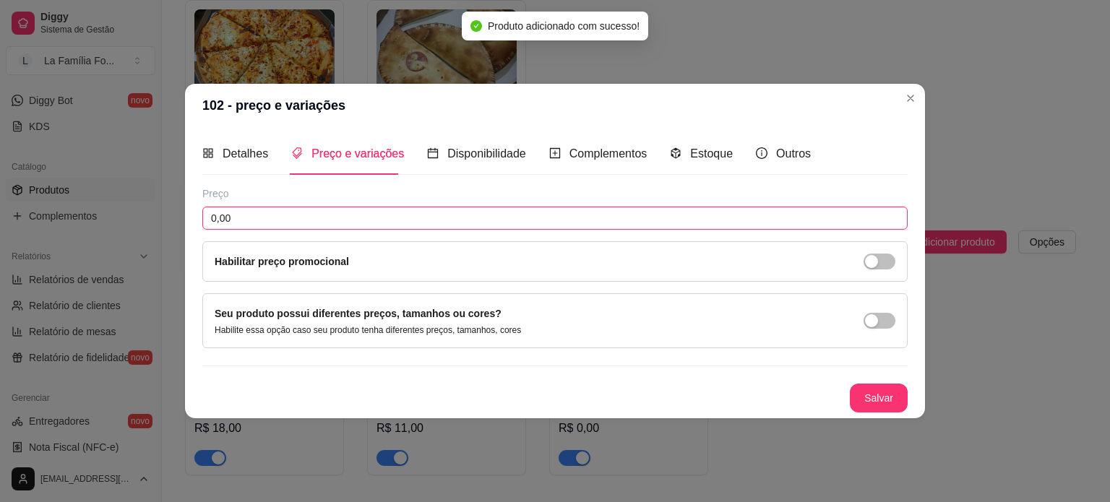
click at [427, 210] on input "0,00" at bounding box center [554, 218] width 705 height 23
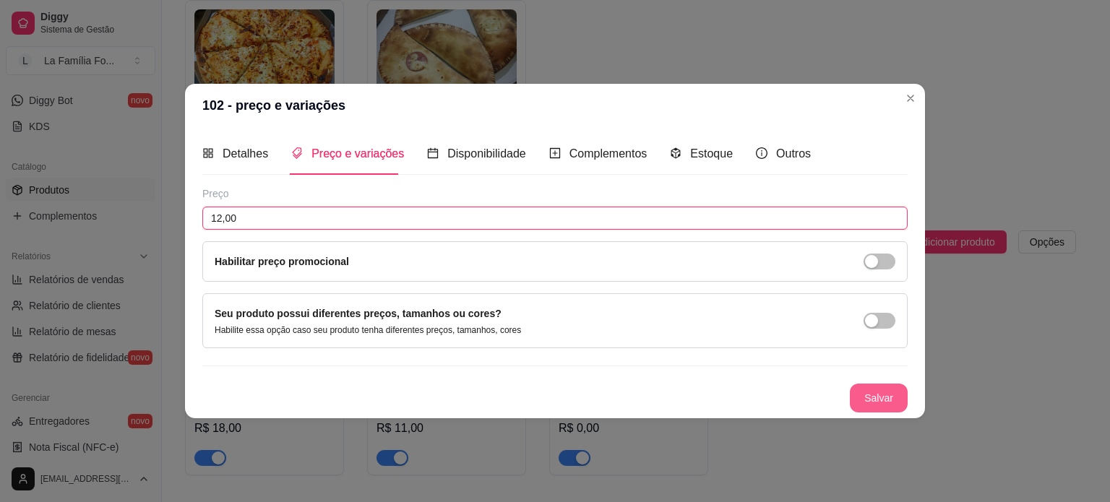
type input "12,00"
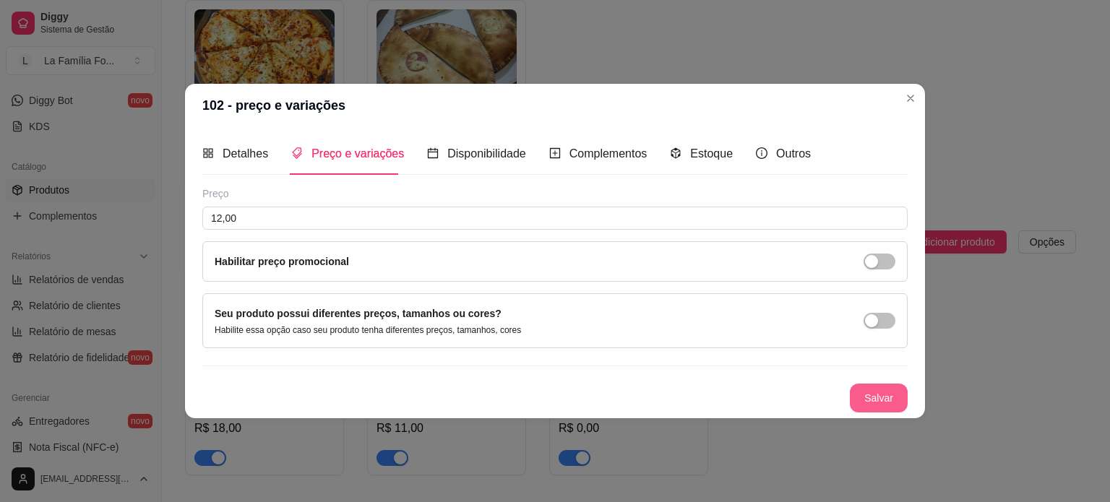
click at [873, 404] on button "Salvar" at bounding box center [879, 398] width 58 height 29
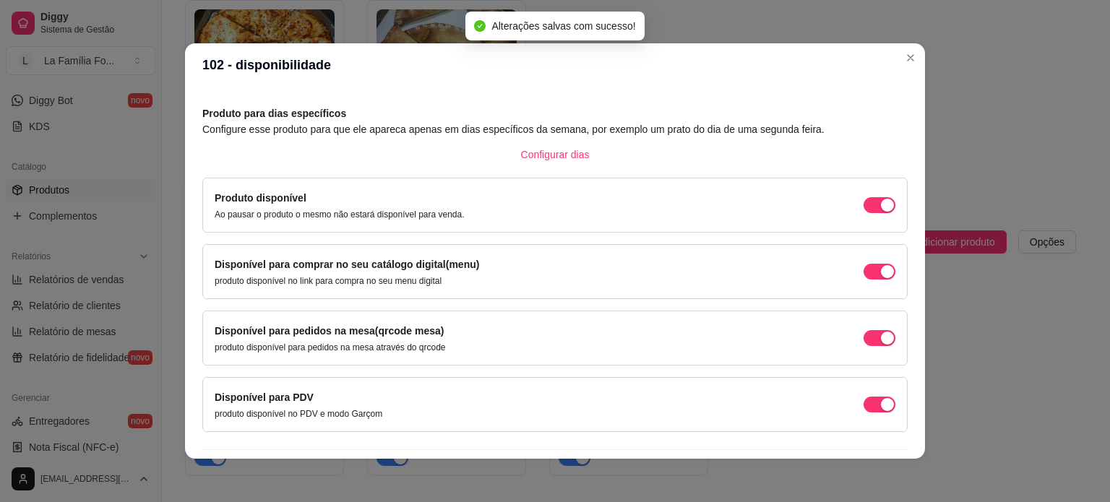
scroll to position [90, 0]
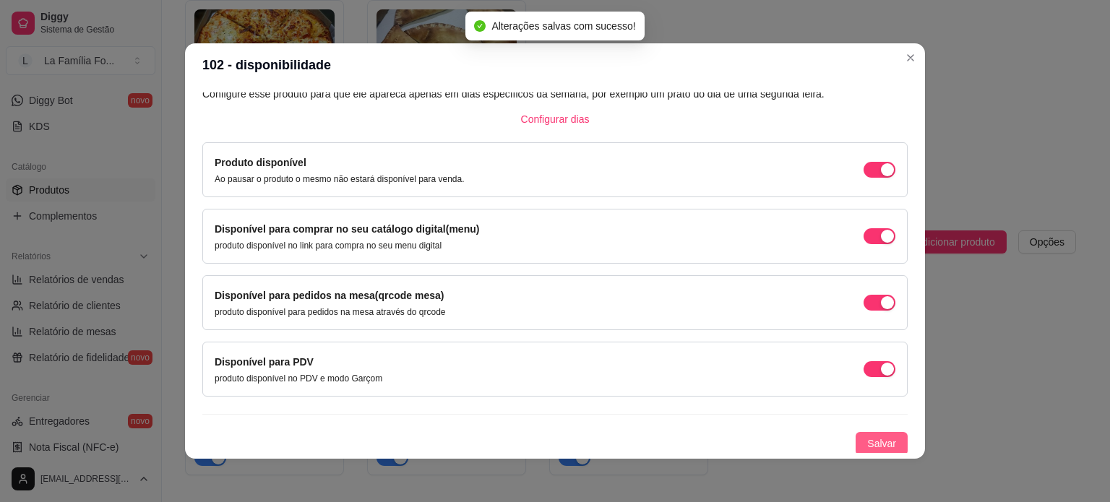
click at [867, 440] on span "Salvar" at bounding box center [881, 444] width 29 height 16
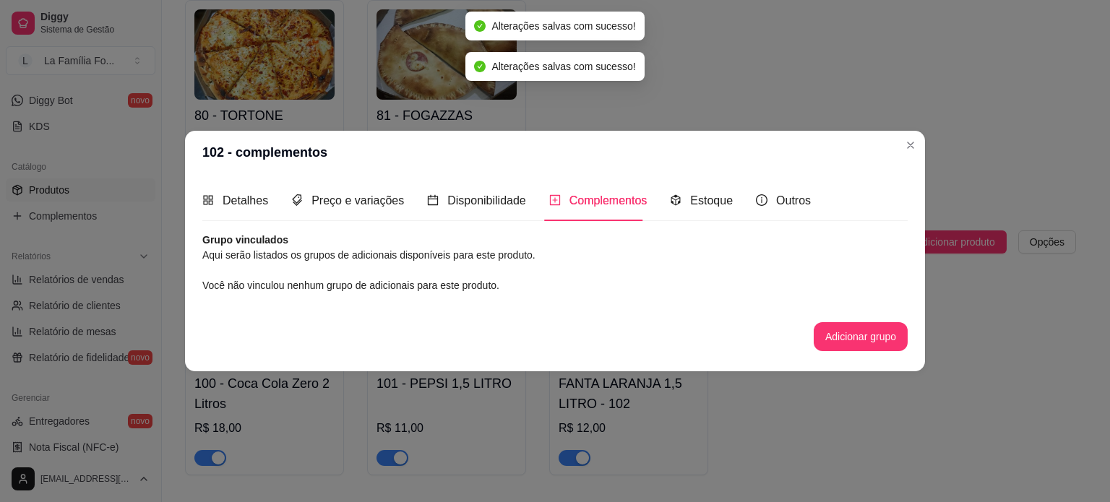
scroll to position [0, 0]
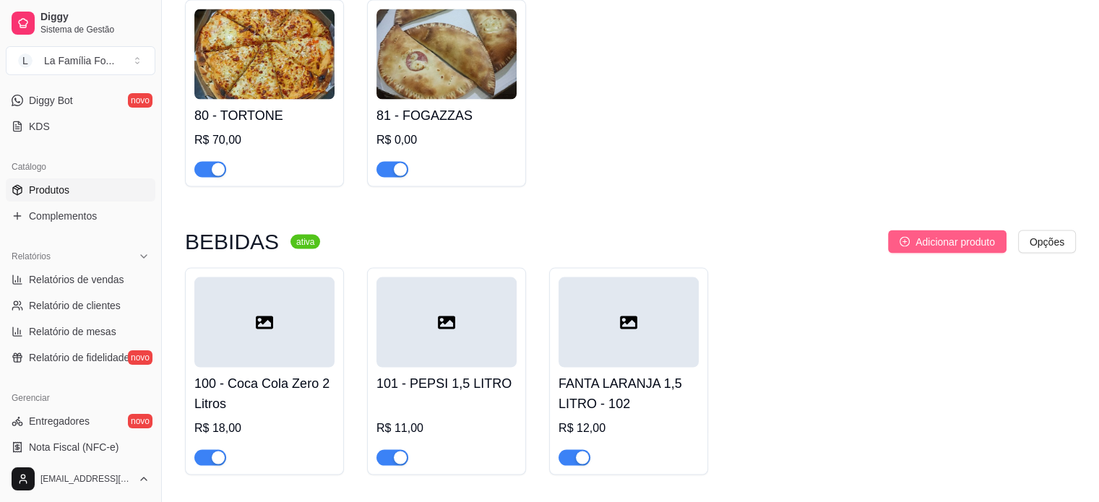
click at [942, 234] on span "Adicionar produto" at bounding box center [954, 242] width 79 height 16
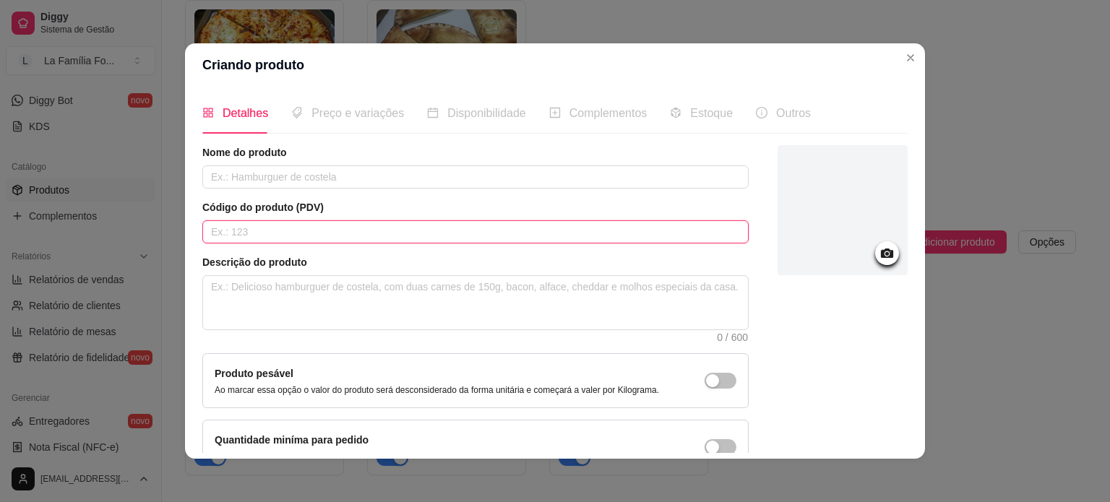
click at [374, 224] on input "text" at bounding box center [475, 231] width 546 height 23
click at [358, 181] on input "text" at bounding box center [475, 176] width 546 height 23
click at [356, 236] on input "text" at bounding box center [475, 231] width 546 height 23
click at [368, 173] on input "Guarana Antartica" at bounding box center [475, 176] width 546 height 23
type input "Guarana Antartica 1,5 LITRO"
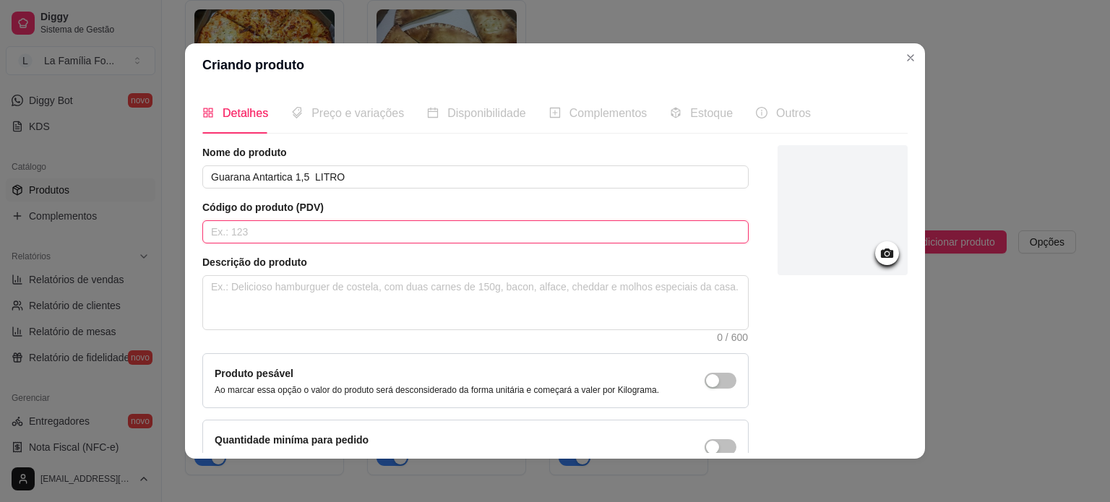
click at [266, 233] on input "text" at bounding box center [475, 231] width 546 height 23
type input "103"
click at [324, 114] on span "Preço e variações" at bounding box center [357, 113] width 92 height 12
click at [902, 431] on div "Detalhes Preço e variações Disponibilidade Complementos Estoque Outros Nome do …" at bounding box center [555, 273] width 740 height 372
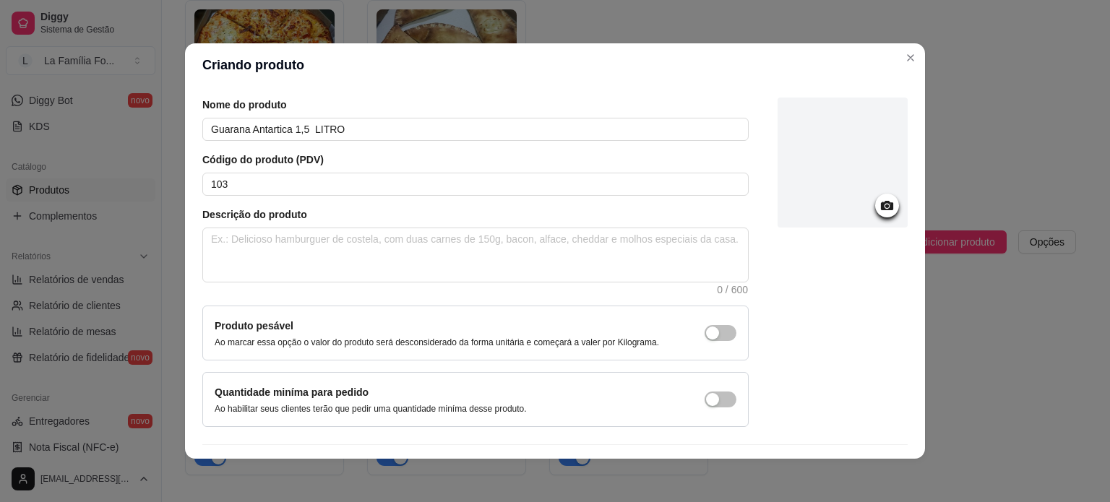
scroll to position [84, 0]
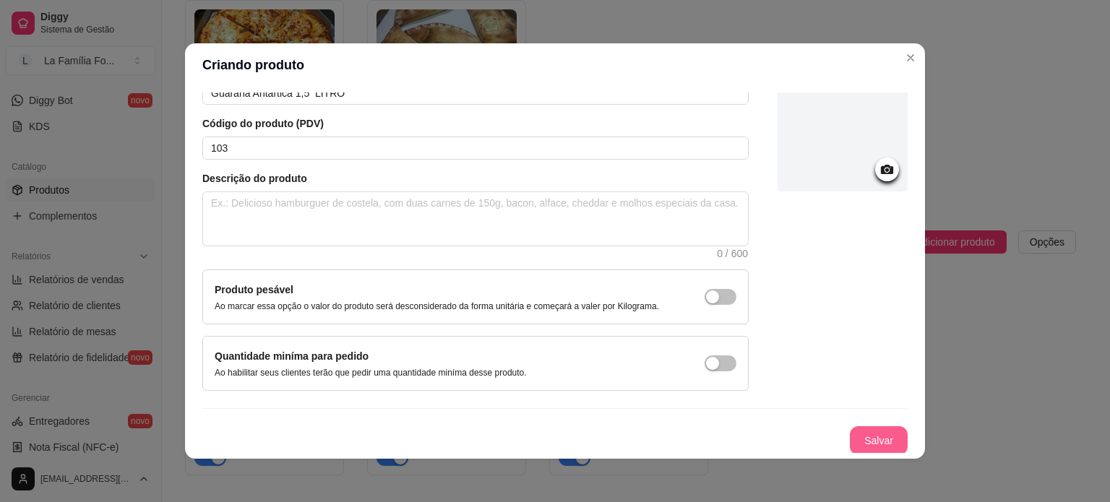
click at [879, 436] on button "Salvar" at bounding box center [879, 440] width 58 height 29
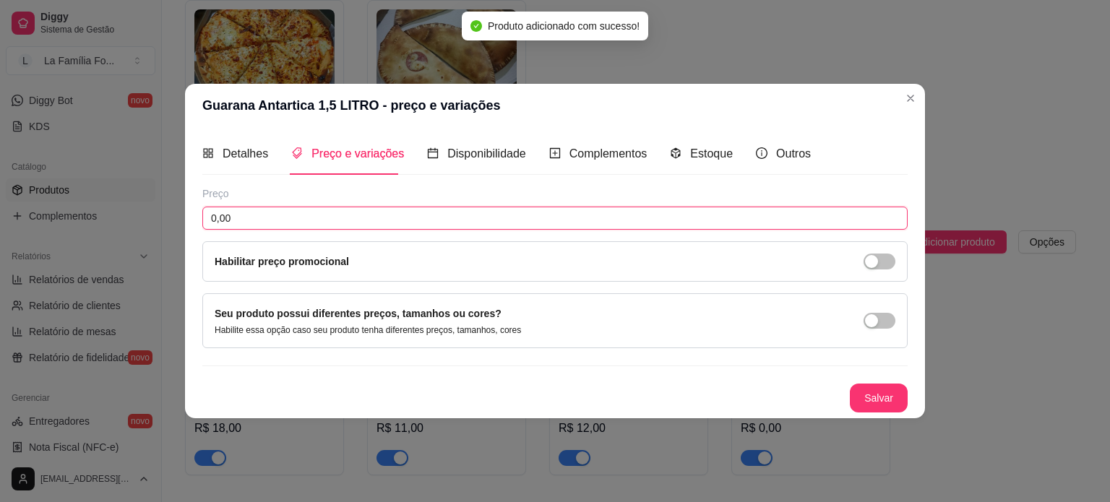
click at [370, 210] on input "0,00" at bounding box center [554, 218] width 705 height 23
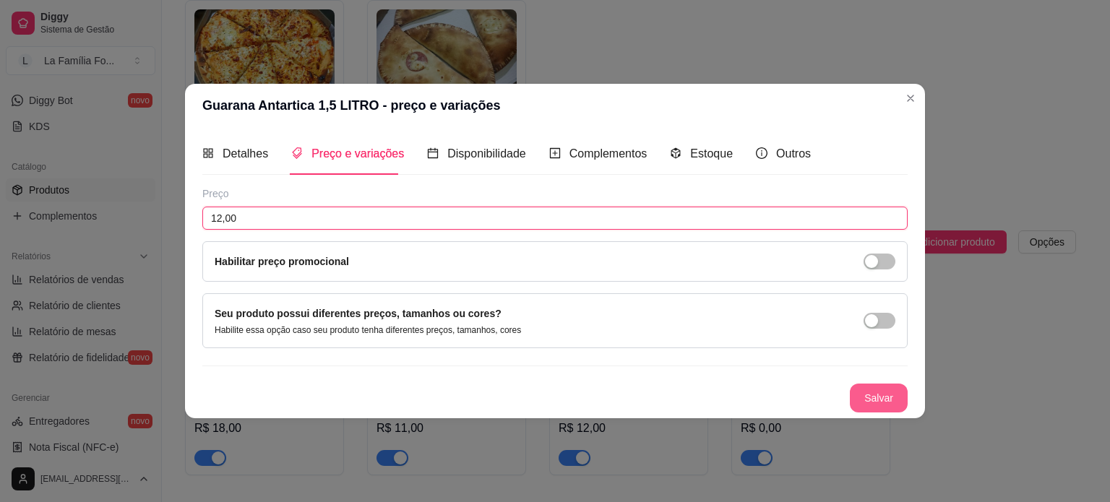
type input "12,00"
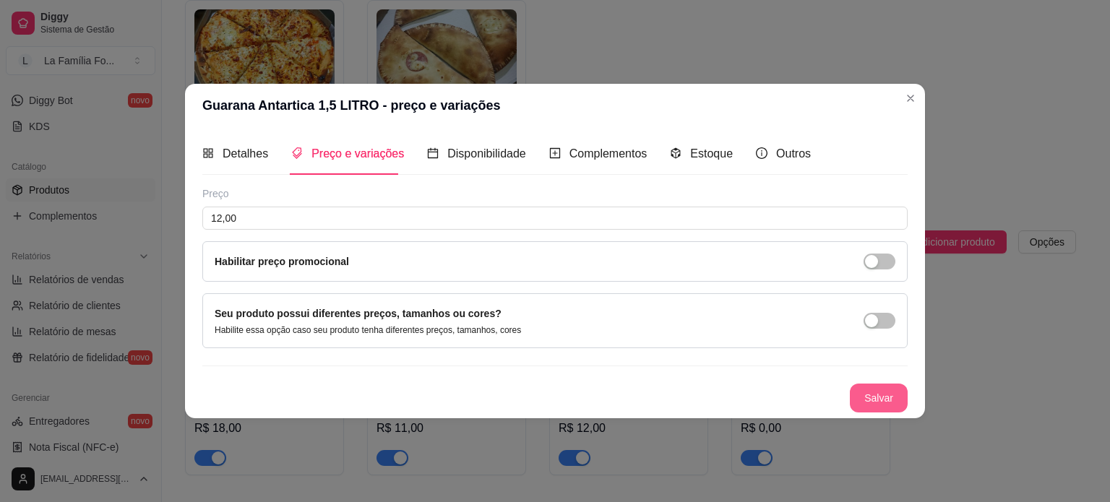
click at [866, 404] on button "Salvar" at bounding box center [879, 398] width 58 height 29
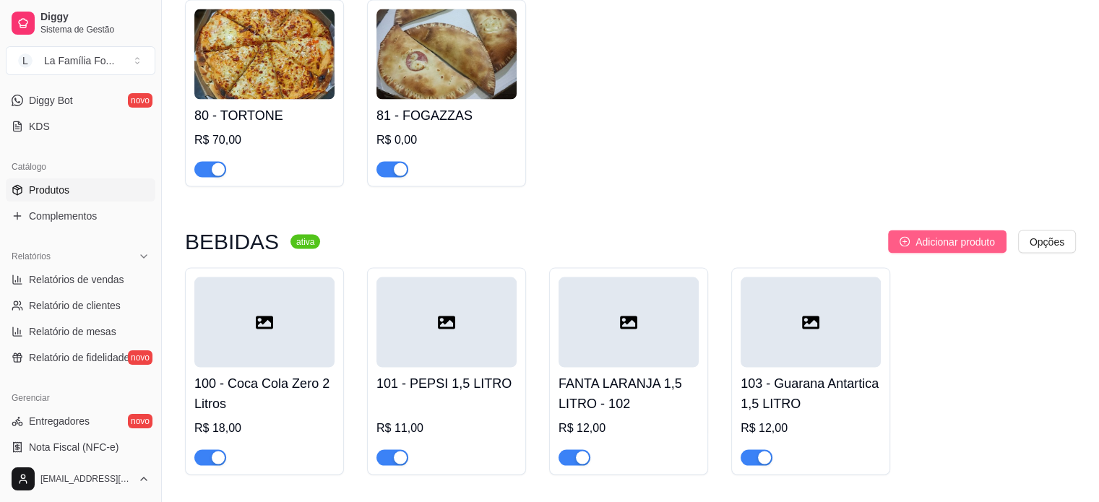
click at [913, 230] on button "Adicionar produto" at bounding box center [947, 241] width 118 height 23
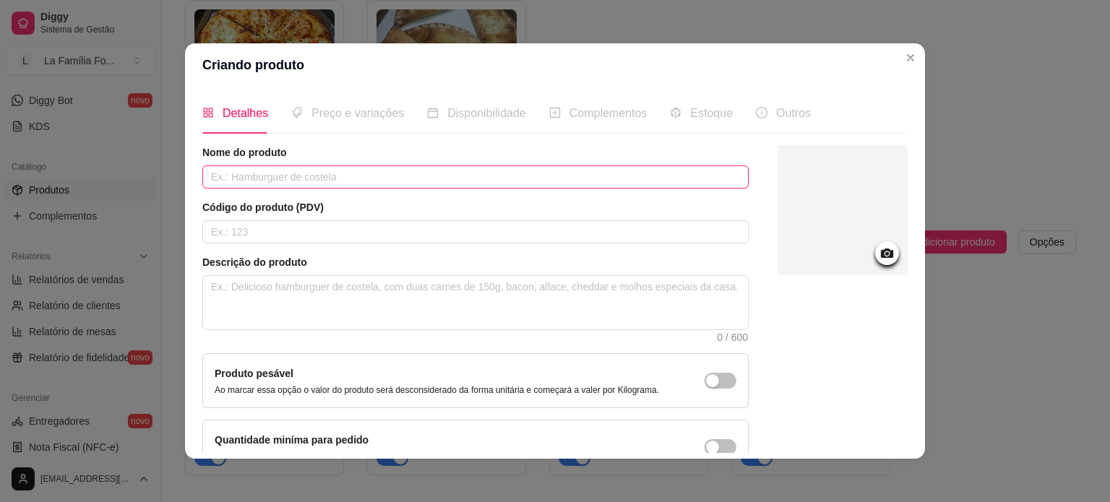
click at [416, 176] on input "text" at bounding box center [475, 176] width 546 height 23
type input "SUKITA LARANJA"
click at [385, 230] on input "text" at bounding box center [475, 231] width 546 height 23
type input "104"
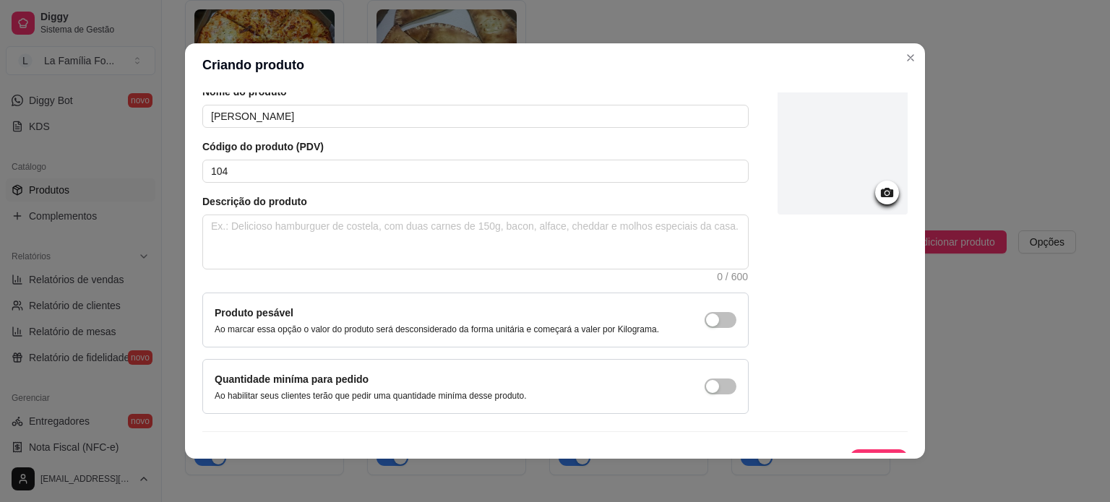
scroll to position [84, 0]
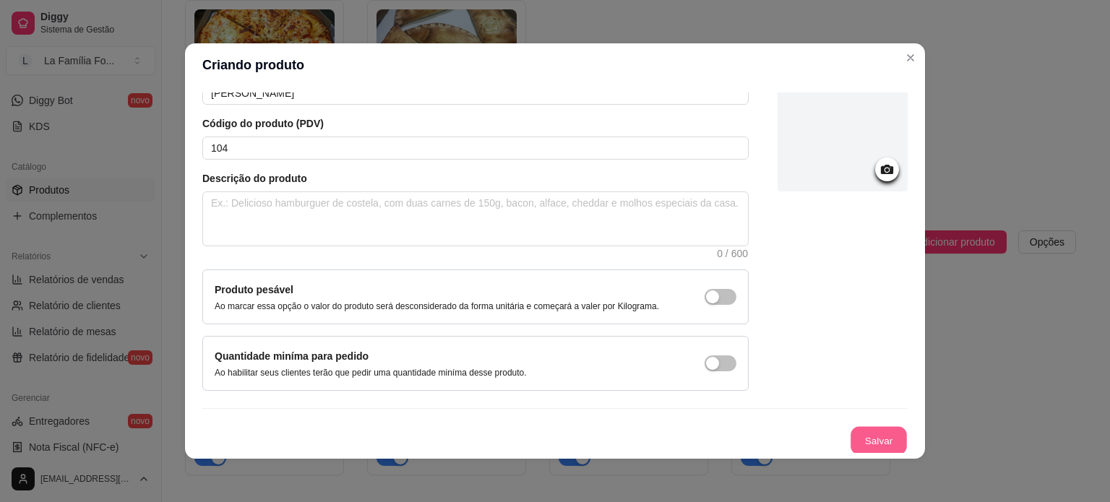
click at [867, 443] on button "Salvar" at bounding box center [878, 441] width 56 height 28
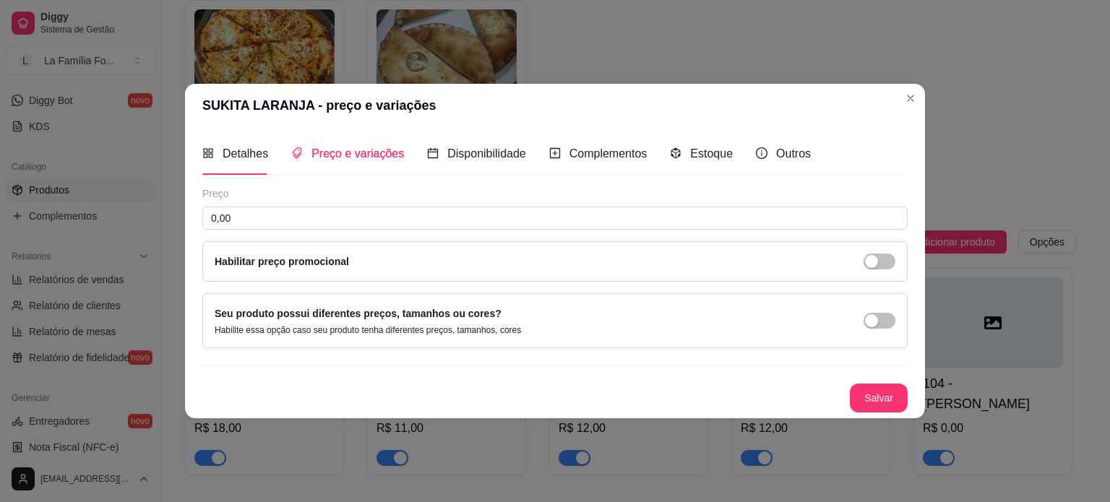
scroll to position [0, 0]
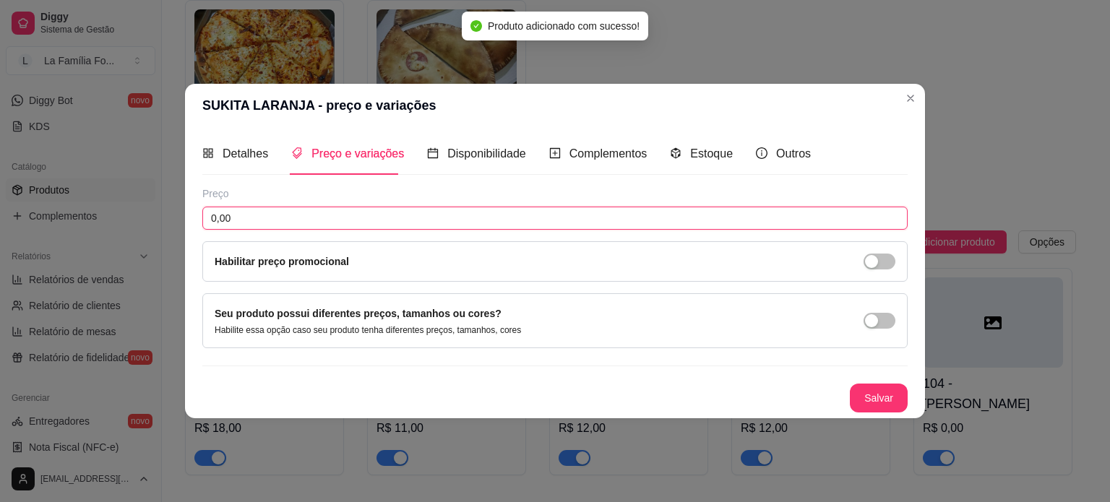
click at [371, 212] on input "0,00" at bounding box center [554, 218] width 705 height 23
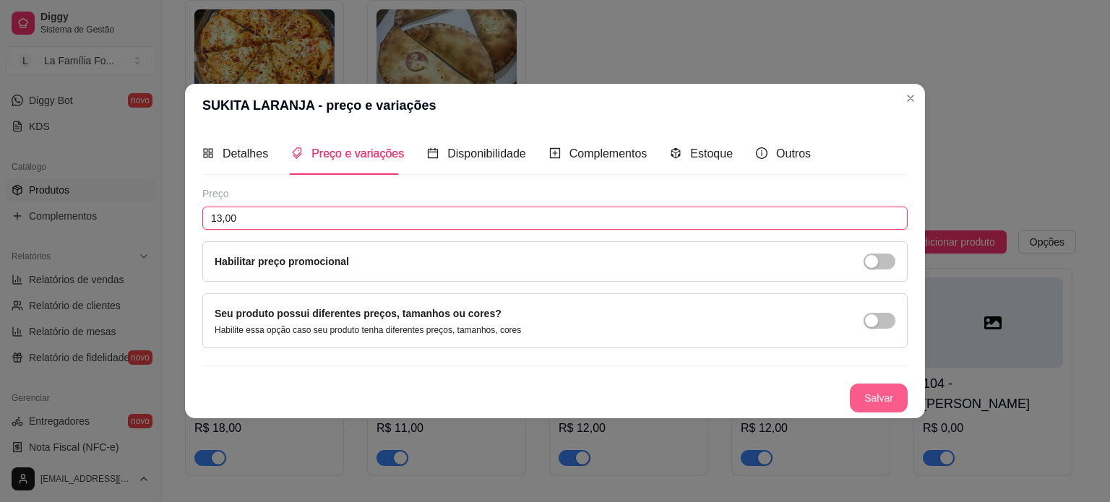
type input "13,00"
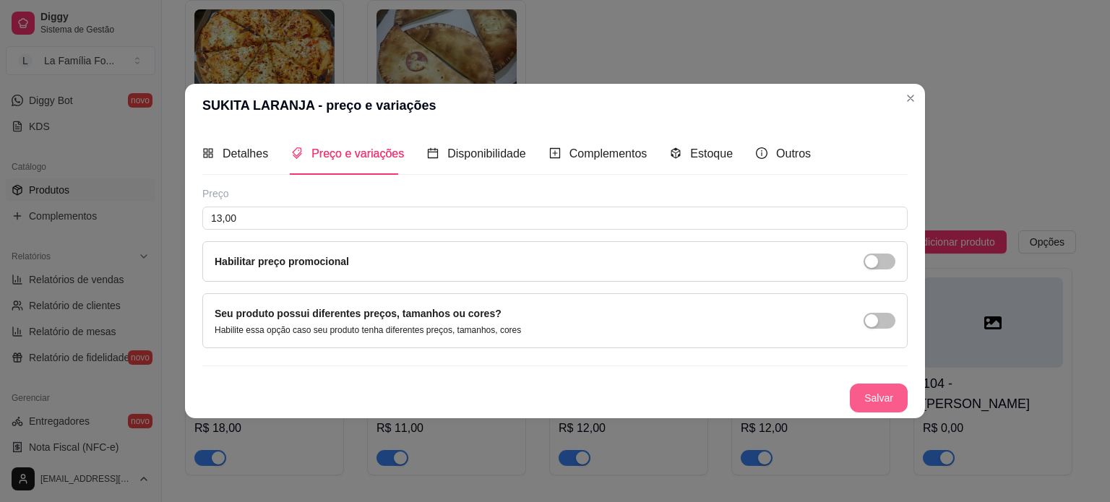
click at [870, 393] on button "Salvar" at bounding box center [879, 398] width 58 height 29
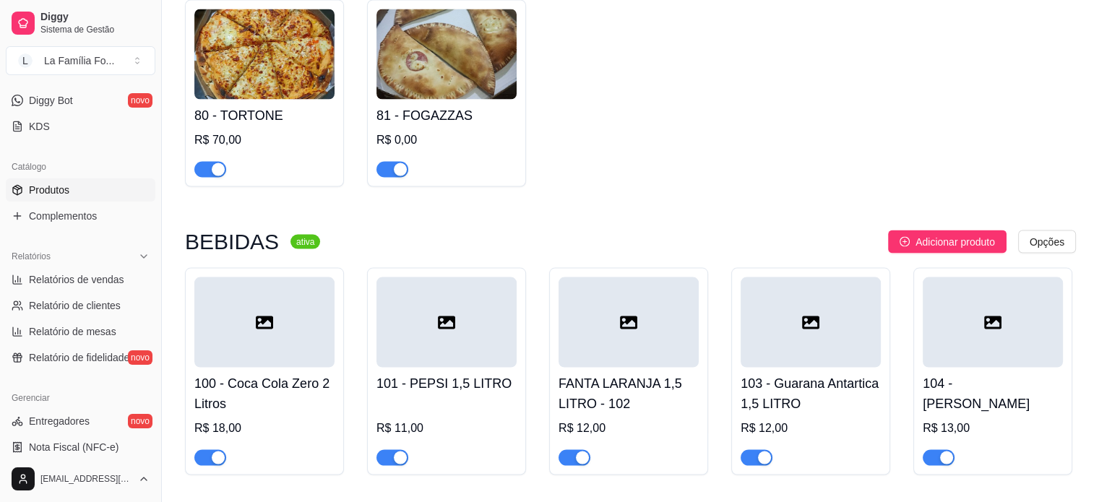
click at [1024, 374] on h4 "104 - SUKITA LARANJA" at bounding box center [993, 394] width 140 height 40
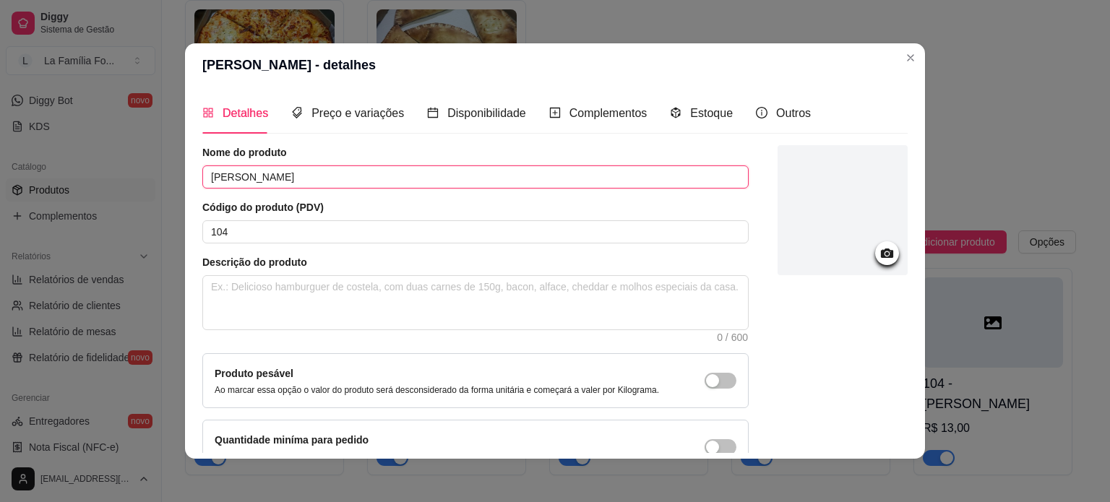
click at [480, 184] on input "SUKITA LARANJA" at bounding box center [475, 176] width 546 height 23
type input "SUKITA LARANJA 2 LITROS"
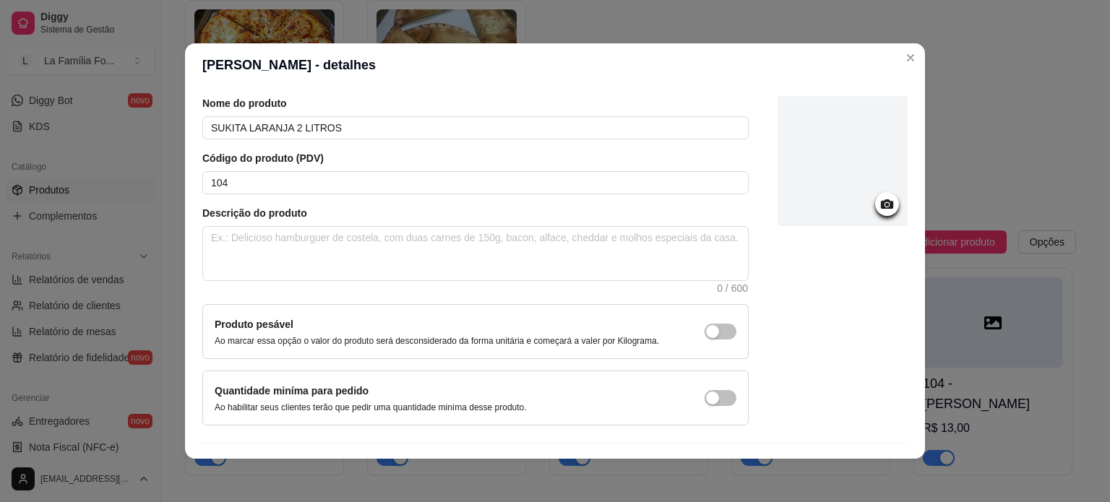
scroll to position [84, 0]
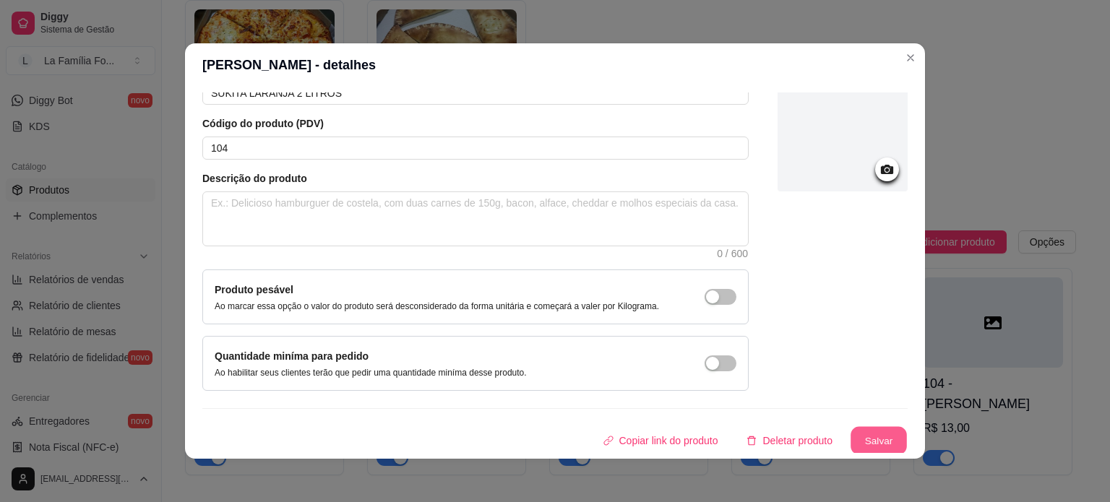
click at [867, 439] on button "Salvar" at bounding box center [878, 441] width 56 height 28
click at [867, 439] on div "Copiar link do produto Deletar produto Salvar" at bounding box center [554, 440] width 705 height 29
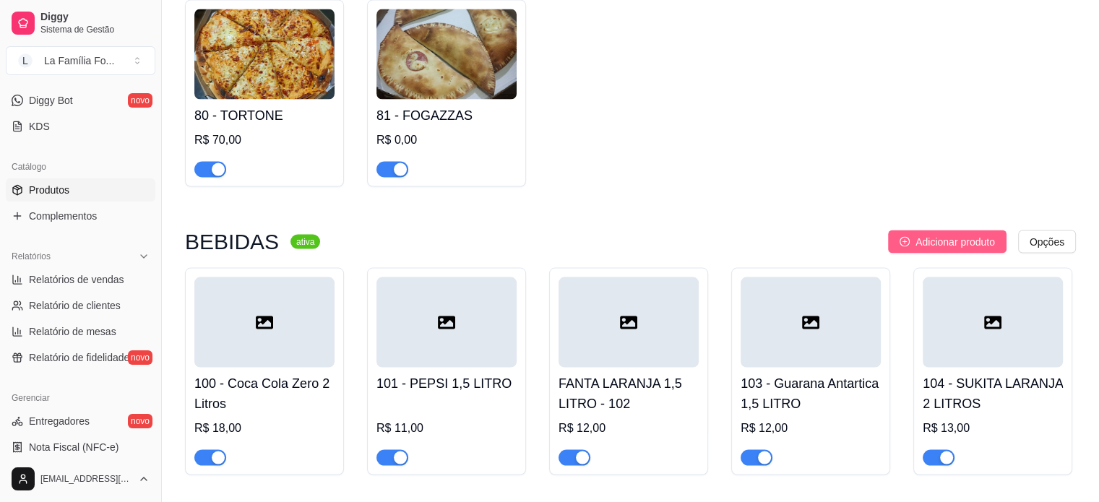
click at [936, 234] on span "Adicionar produto" at bounding box center [954, 242] width 79 height 16
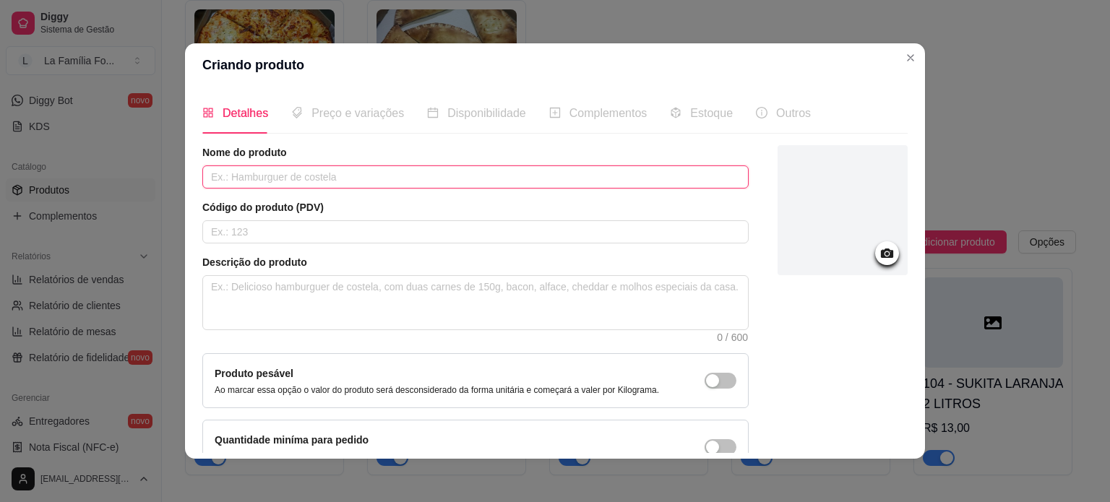
click at [367, 171] on input "text" at bounding box center [475, 176] width 546 height 23
type input "GUARANA ANTARTICA 2 LITROS"
click at [344, 225] on input "text" at bounding box center [475, 231] width 546 height 23
type input "1"
type input "105"
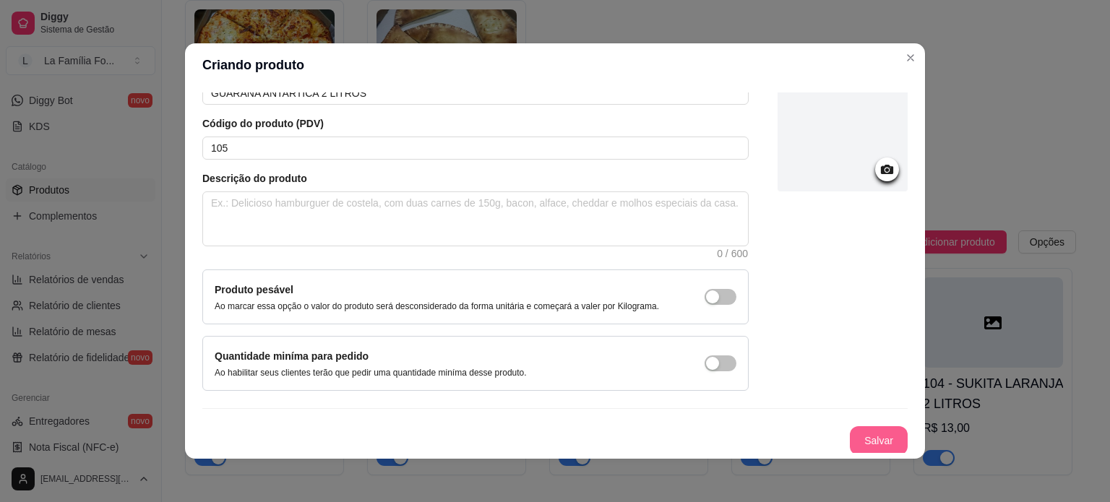
click at [871, 439] on button "Salvar" at bounding box center [879, 440] width 58 height 29
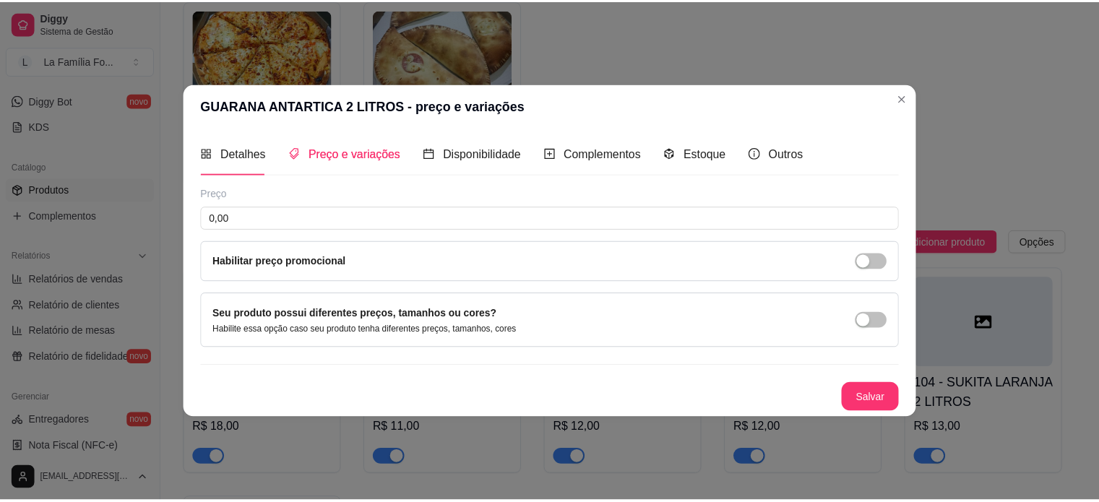
scroll to position [0, 0]
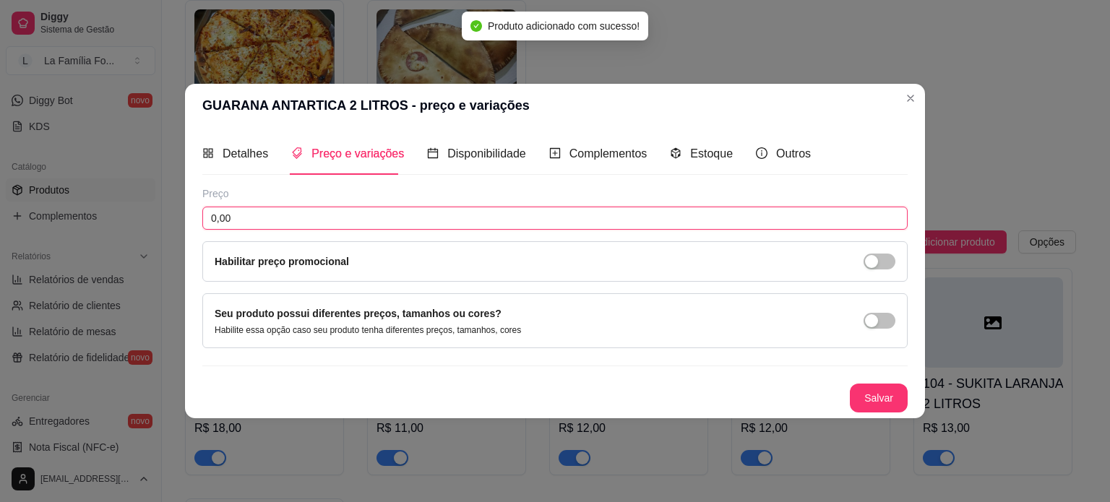
click at [327, 223] on input "0,00" at bounding box center [554, 218] width 705 height 23
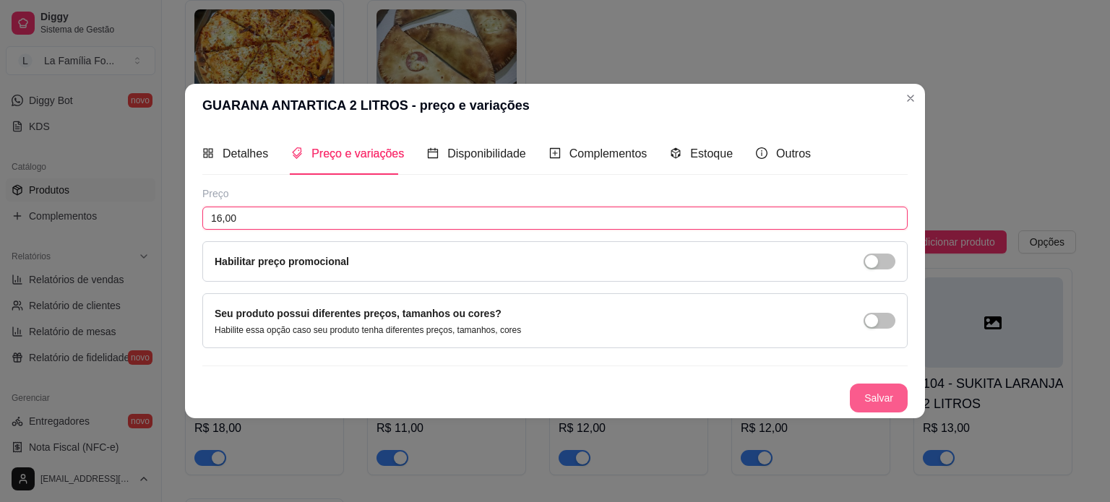
type input "16,00"
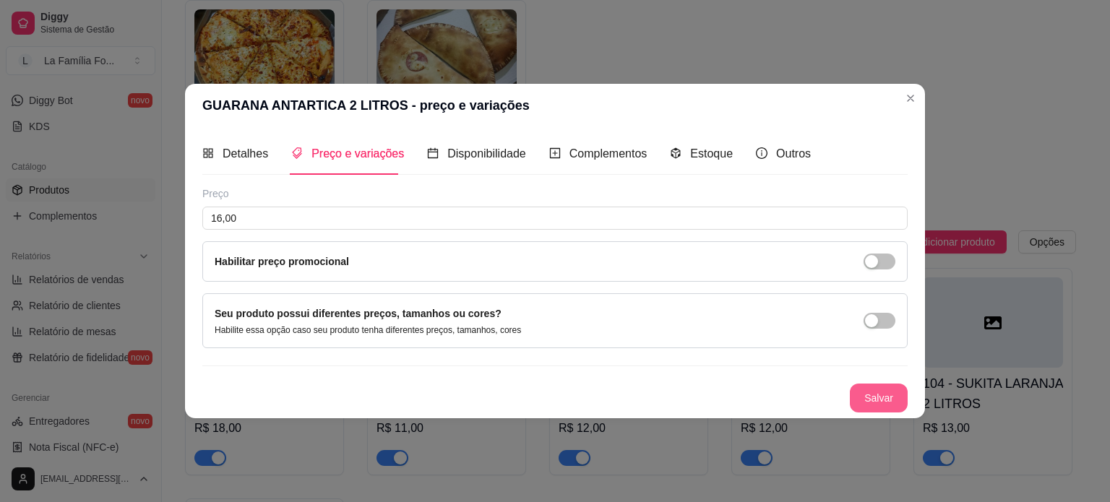
click at [889, 398] on button "Salvar" at bounding box center [879, 398] width 58 height 29
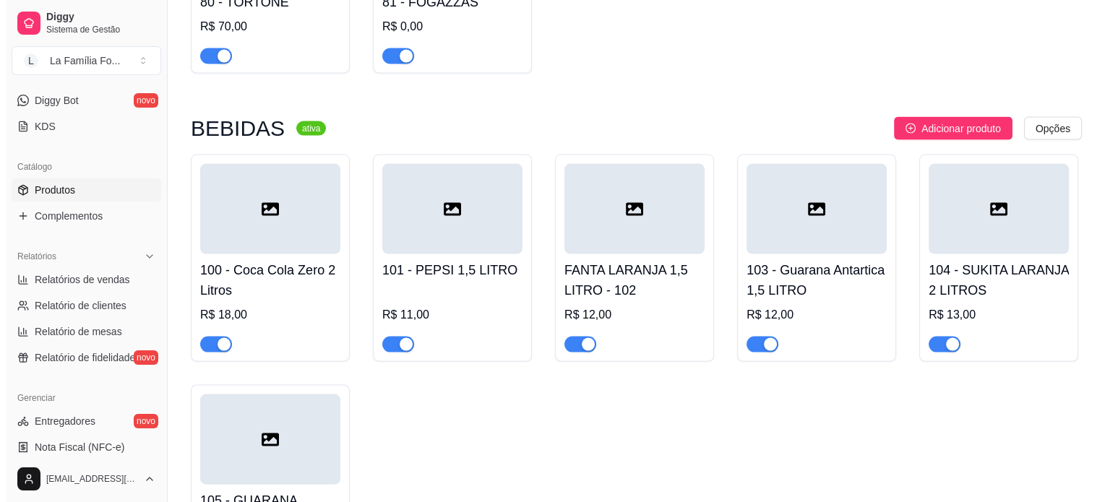
scroll to position [2988, 0]
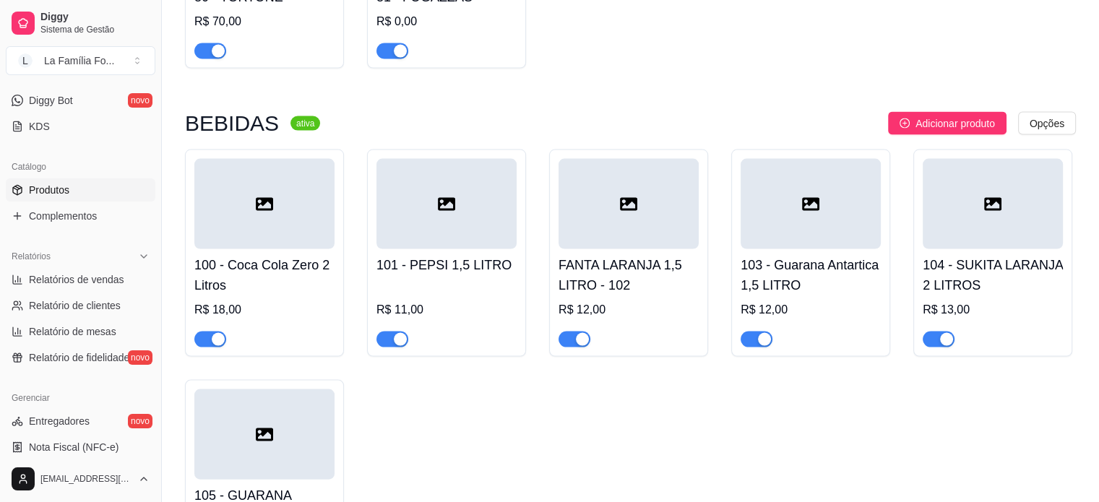
click at [800, 255] on h4 "103 - Guarana Antartica 1,5 LITRO" at bounding box center [811, 275] width 140 height 40
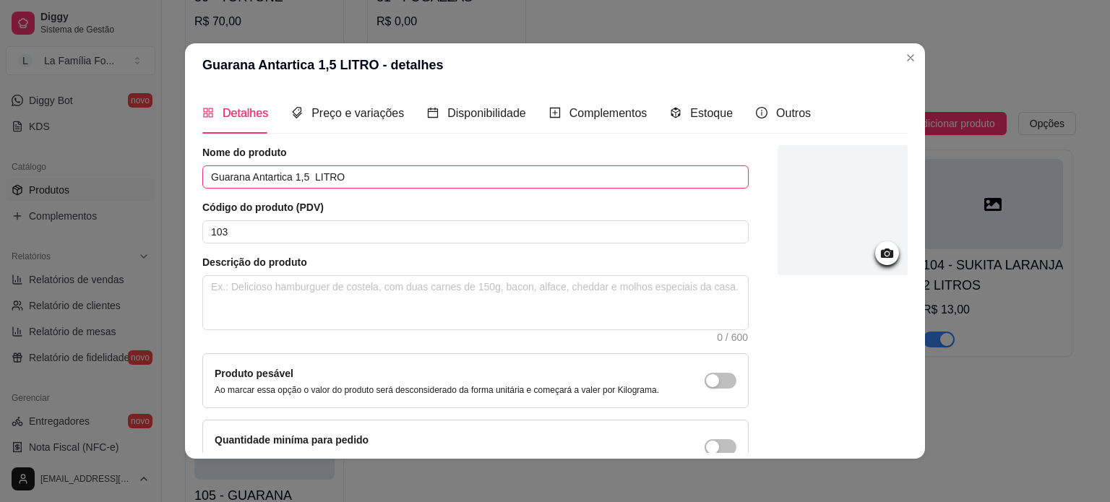
drag, startPoint x: 208, startPoint y: 178, endPoint x: 205, endPoint y: 166, distance: 11.9
click at [205, 166] on input "Guarana Antartica 1,5 LITRO" at bounding box center [475, 176] width 546 height 23
drag, startPoint x: 285, startPoint y: 177, endPoint x: 211, endPoint y: 173, distance: 73.8
click at [211, 173] on input "Guarana Antartica 1,5 LITRO" at bounding box center [475, 176] width 546 height 23
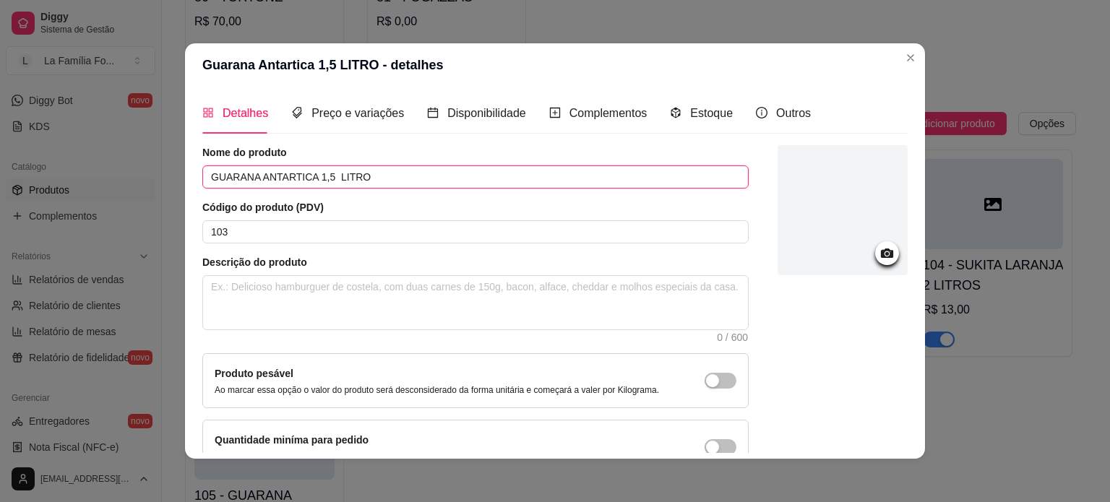
type input "GUARANA ANTARTICA 1,5 LITRO"
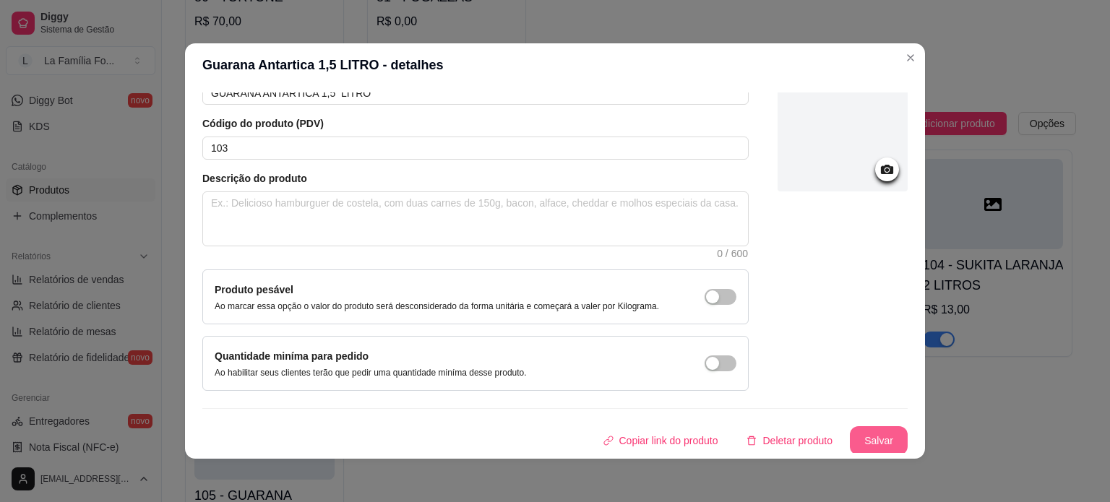
click at [876, 426] on button "Salvar" at bounding box center [879, 440] width 58 height 29
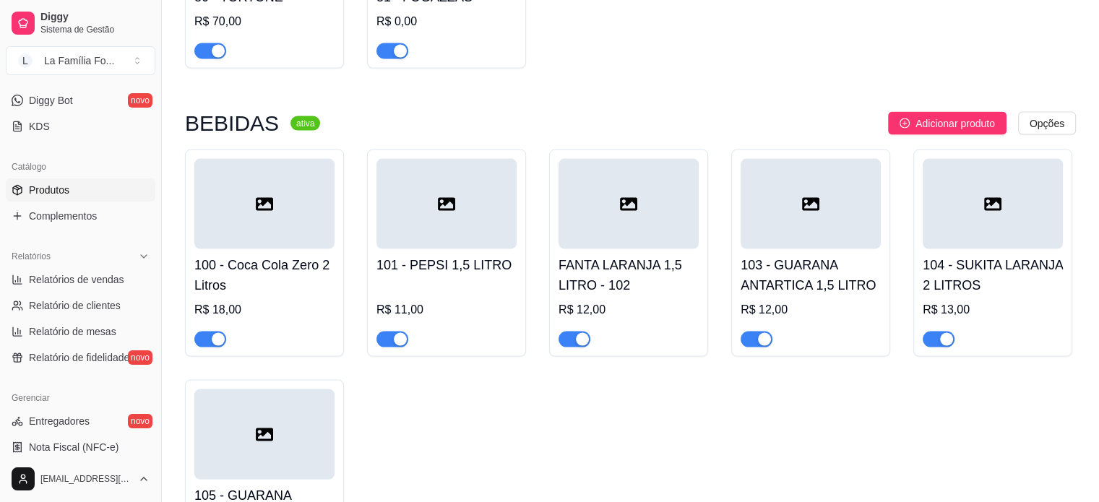
click at [266, 255] on h4 "100 - Coca Cola Zero 2 Litros" at bounding box center [264, 275] width 140 height 40
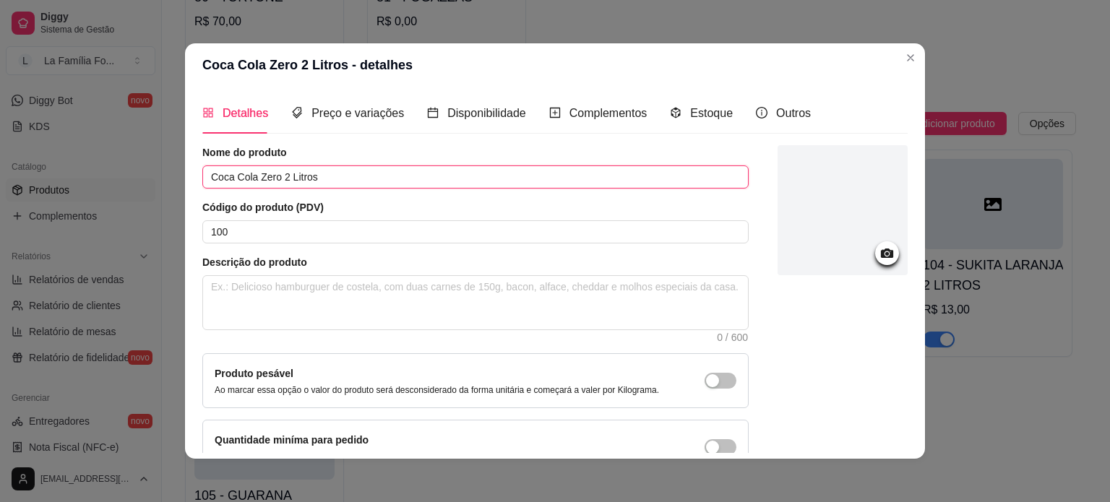
click at [274, 179] on input "Coca Cola Zero 2 Litros" at bounding box center [475, 176] width 546 height 23
type input "COCA COLA ZERO 2 Litros"
click at [903, 425] on div "Detalhes Preço e variações Disponibilidade Complementos Estoque Outros Nome do …" at bounding box center [555, 273] width 740 height 372
click at [887, 433] on div at bounding box center [842, 309] width 130 height 329
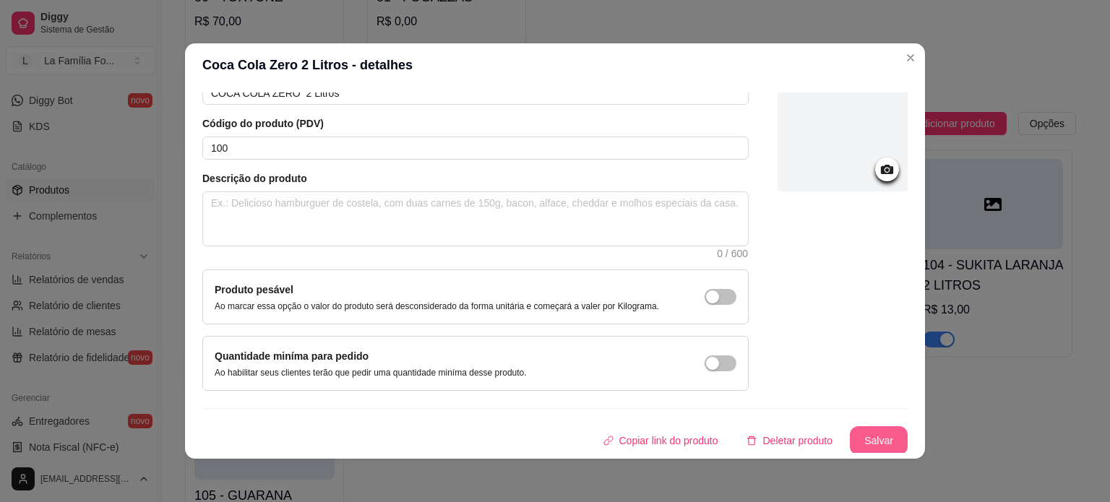
click at [860, 433] on button "Salvar" at bounding box center [879, 440] width 58 height 29
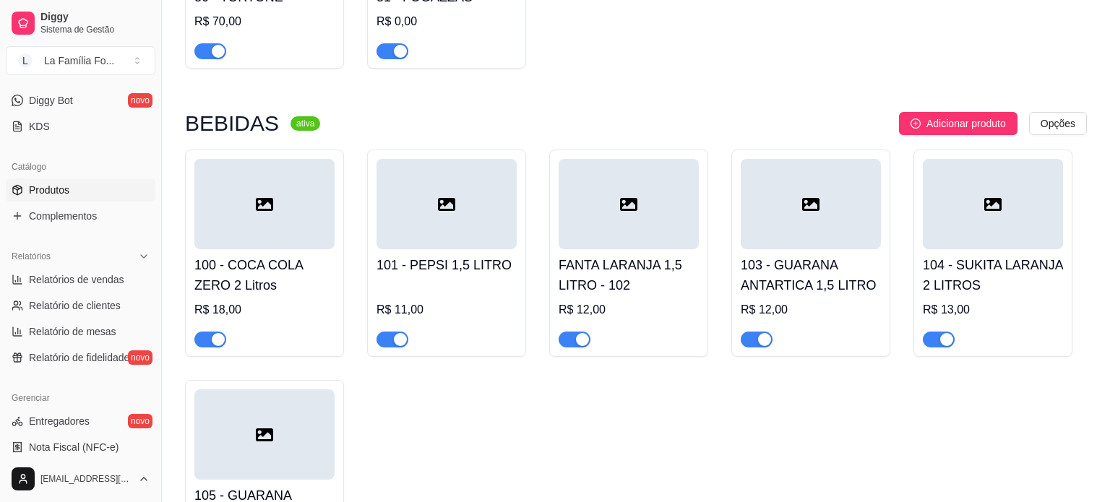
click at [991, 427] on div "100 - COCA COLA ZERO 2 Litros R$ 18,00 101 - PEPSI 1,5 LITRO R$ 11,00 FANTA LAR…" at bounding box center [636, 369] width 902 height 438
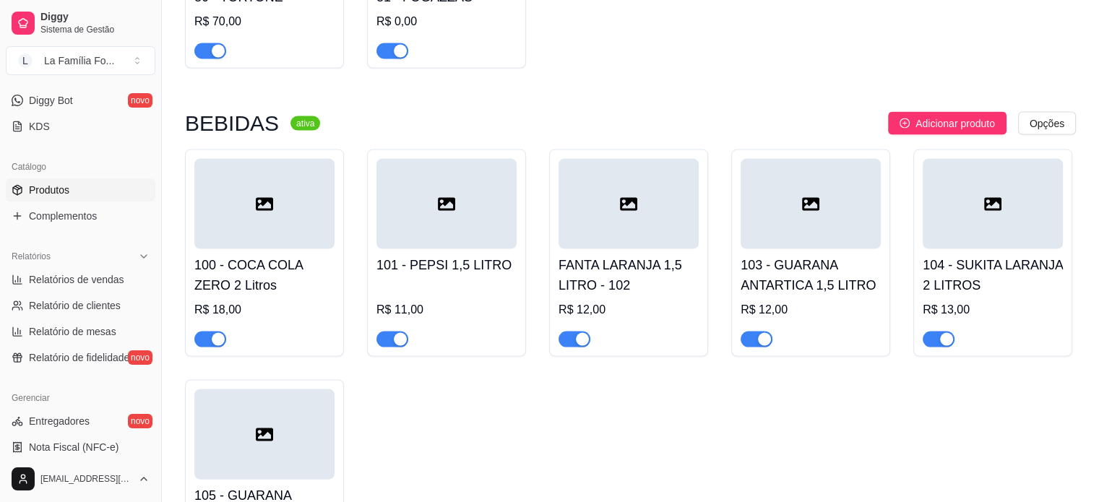
click at [622, 255] on h4 "FANTA LARANJA 1,5 LITRO - 102" at bounding box center [628, 275] width 140 height 40
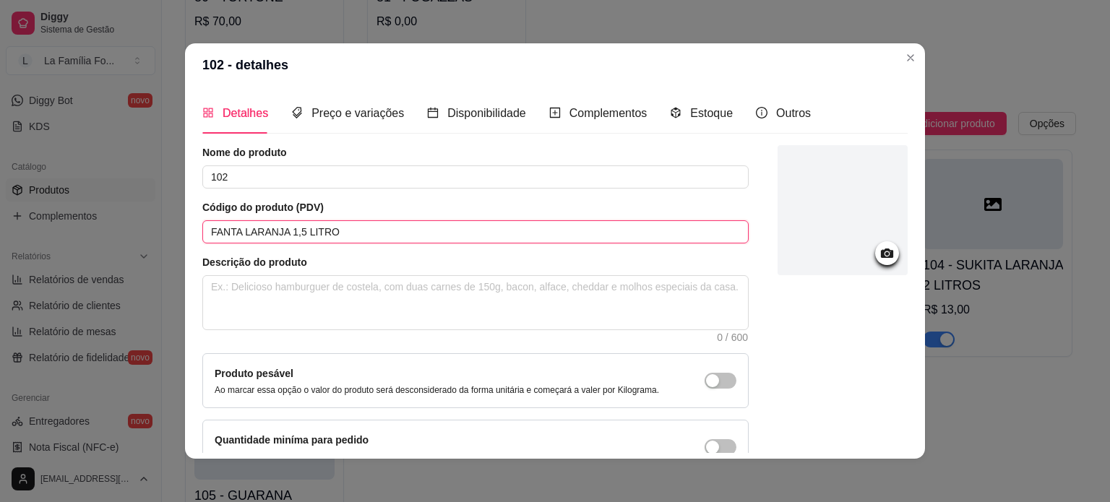
click at [543, 230] on input "FANTA LARANJA 1,5 LITRO" at bounding box center [475, 231] width 546 height 23
click at [393, 170] on input "102" at bounding box center [475, 176] width 546 height 23
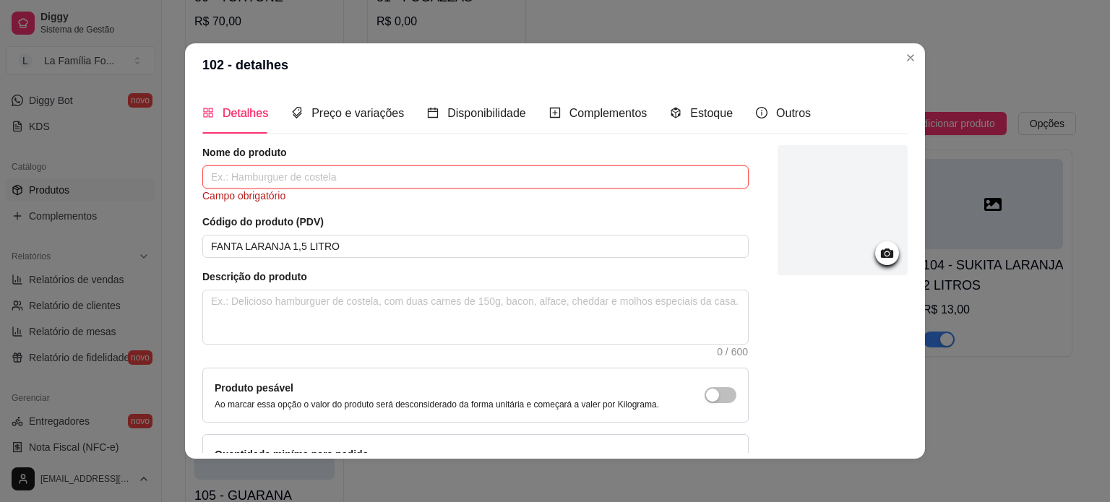
paste input "FANTA LARANJA 1,5 LITRO"
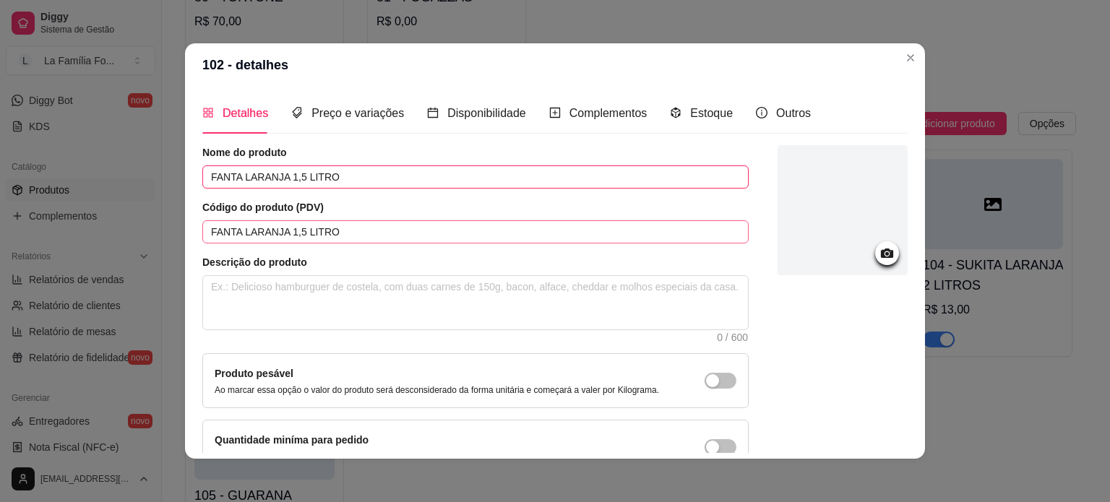
type input "FANTA LARANJA 1,5 LITRO"
click at [355, 240] on input "FANTA LARANJA 1,5 LITRO" at bounding box center [475, 231] width 546 height 23
type input "F"
type input "102"
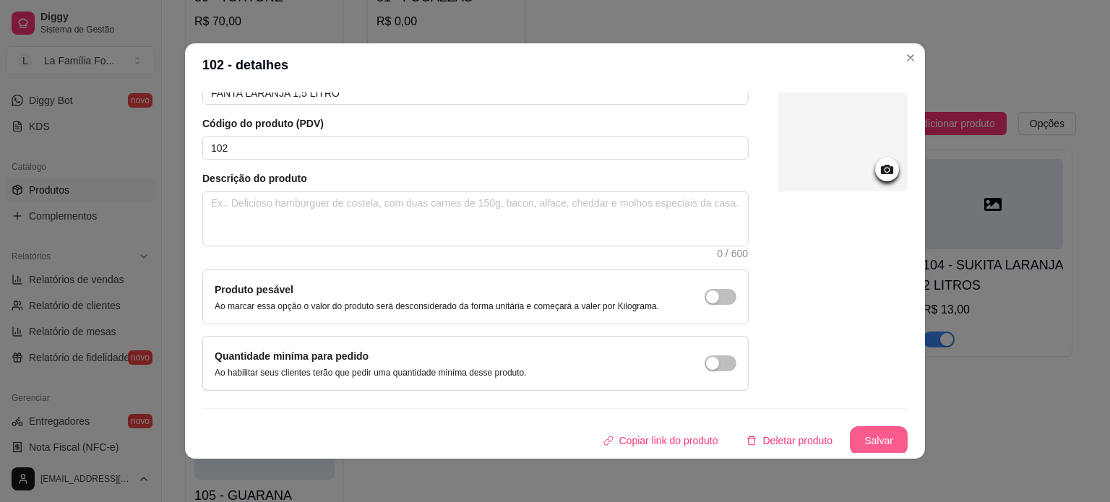
click at [870, 434] on button "Salvar" at bounding box center [879, 440] width 58 height 29
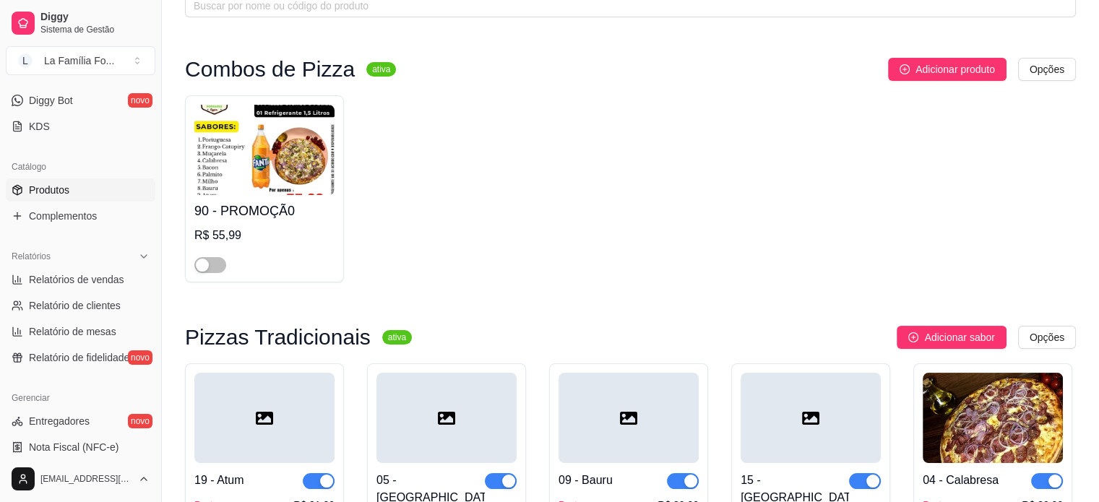
scroll to position [0, 0]
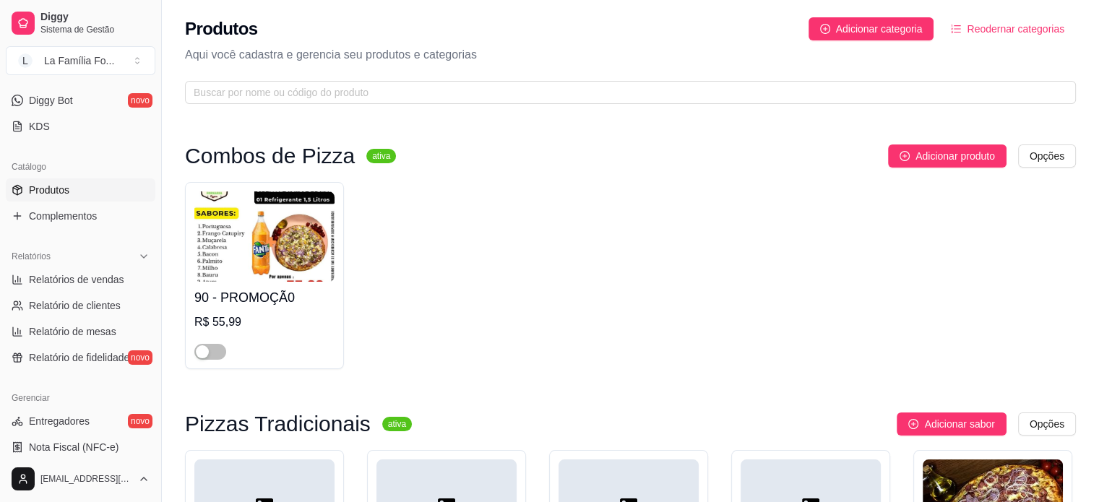
click at [1020, 32] on span "Reodernar categorias" at bounding box center [1016, 29] width 98 height 16
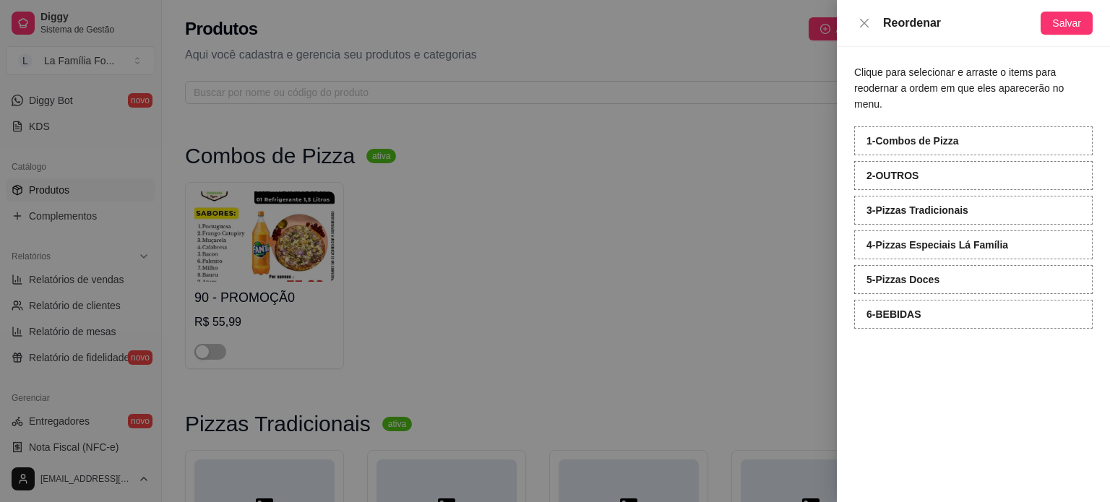
click at [736, 181] on div at bounding box center [555, 251] width 1110 height 502
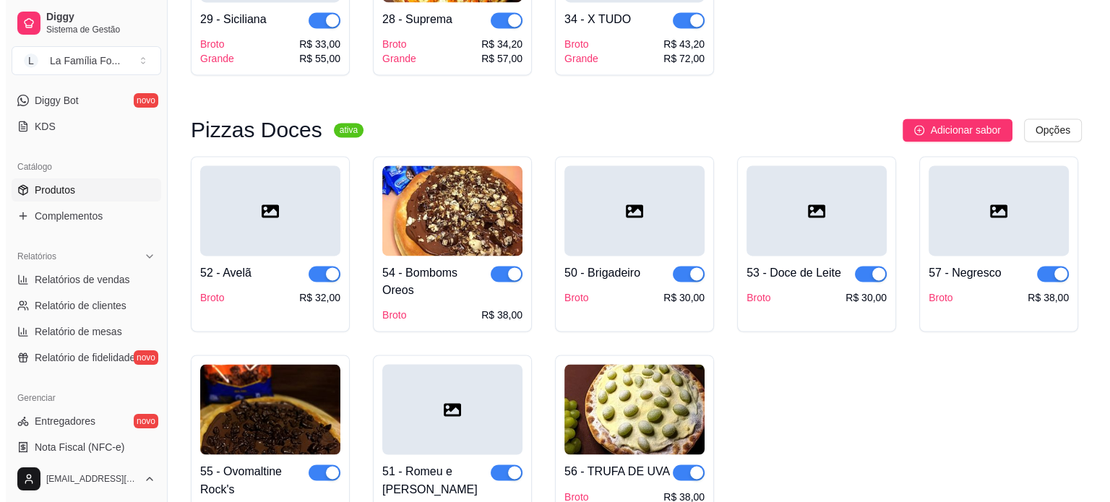
scroll to position [2250, 0]
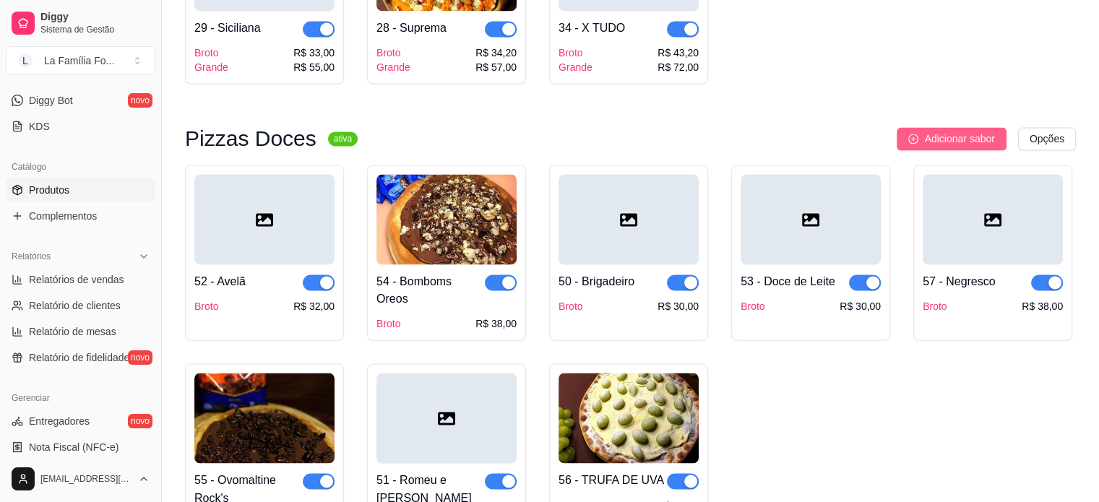
click at [945, 131] on span "Adicionar sabor" at bounding box center [959, 139] width 70 height 16
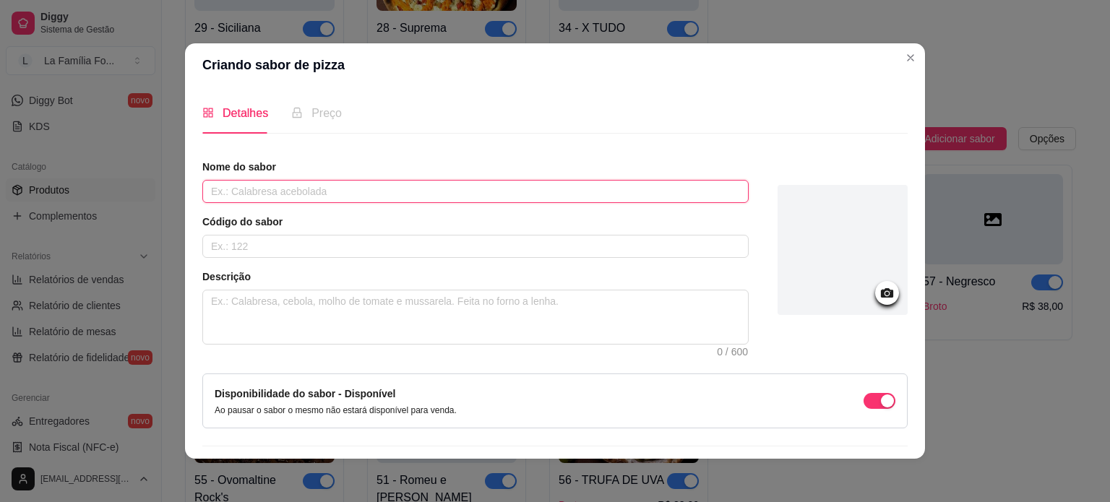
click at [321, 182] on input "text" at bounding box center [475, 191] width 546 height 23
type input "Banoffe"
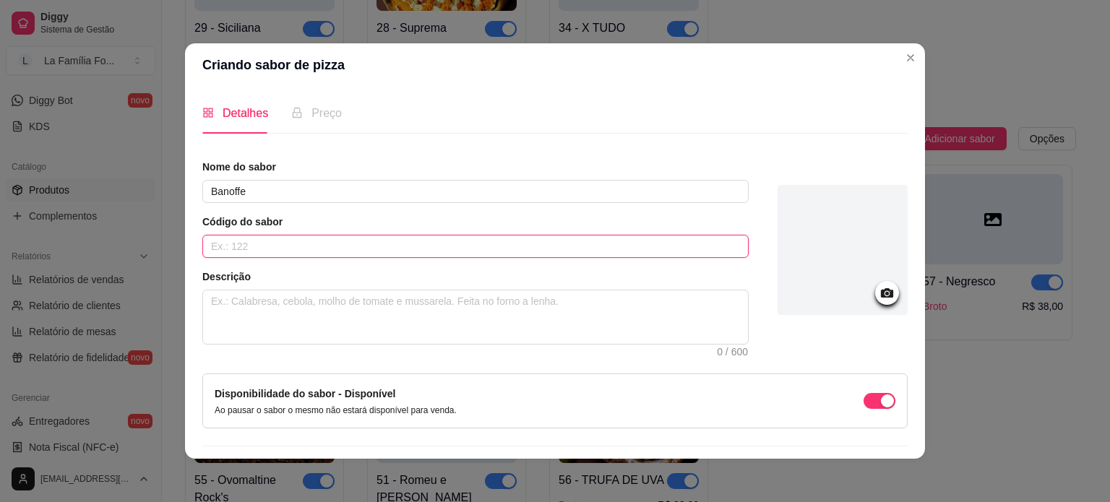
click at [285, 241] on input "text" at bounding box center [475, 246] width 546 height 23
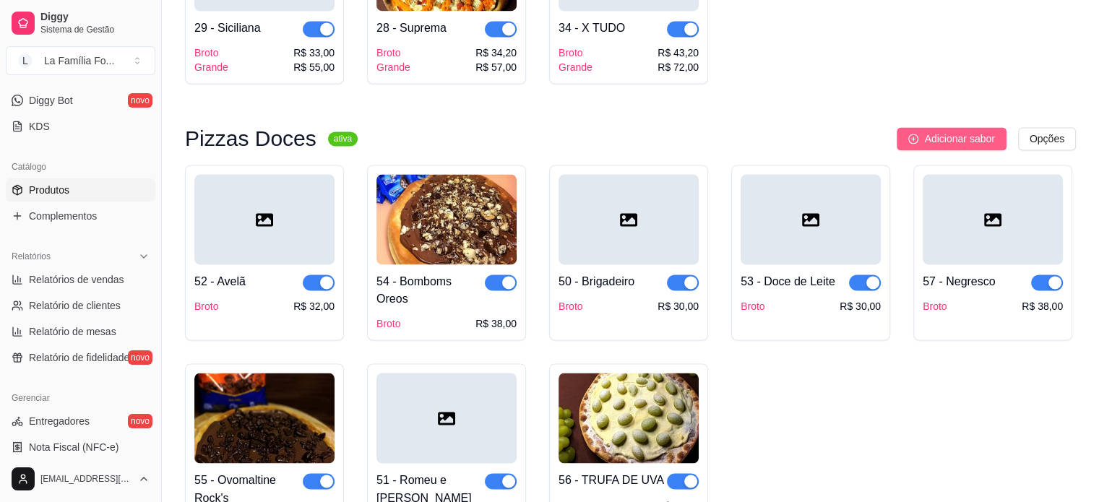
click at [948, 131] on span "Adicionar sabor" at bounding box center [959, 139] width 70 height 16
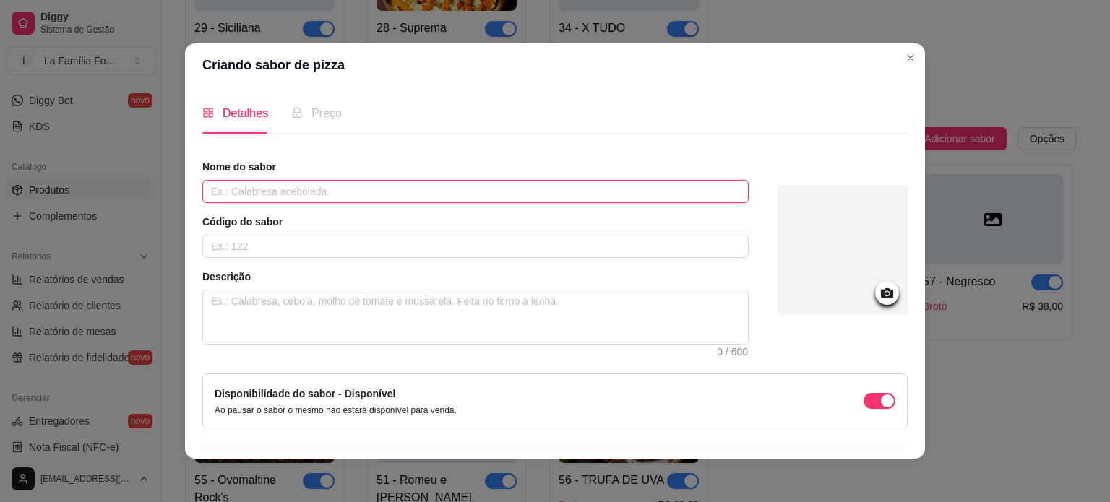
click at [562, 200] on input "text" at bounding box center [475, 191] width 546 height 23
type input "Banoffe"
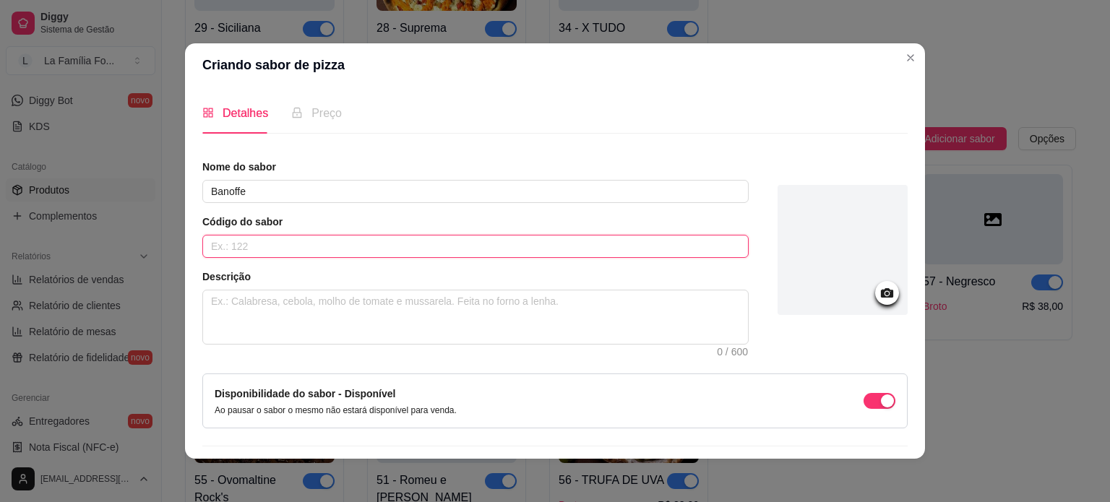
click at [532, 256] on input "text" at bounding box center [475, 246] width 546 height 23
type input "58"
click at [506, 308] on textarea at bounding box center [475, 316] width 545 height 53
type textarea "D"
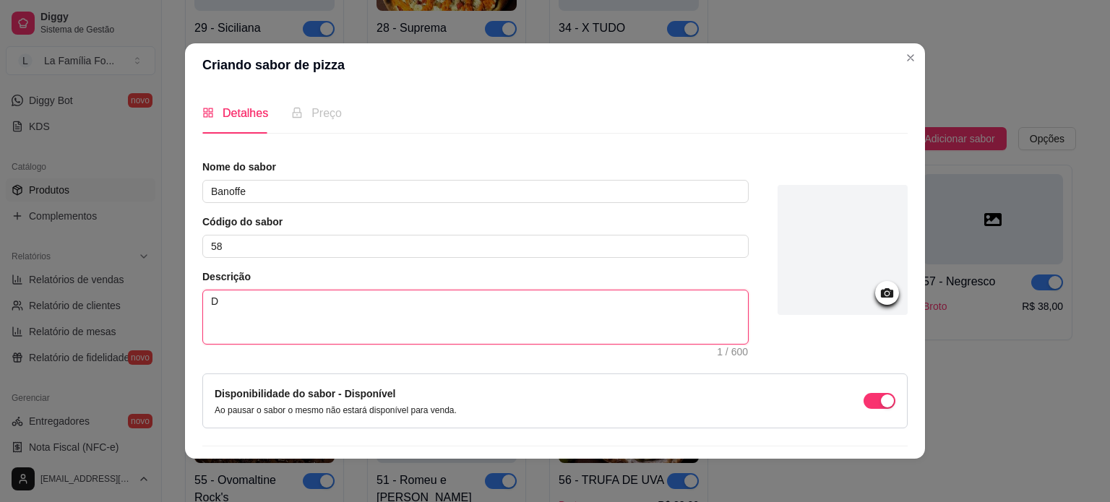
type textarea "Do"
type textarea "Doc"
type textarea "Doce"
type textarea "Doce d"
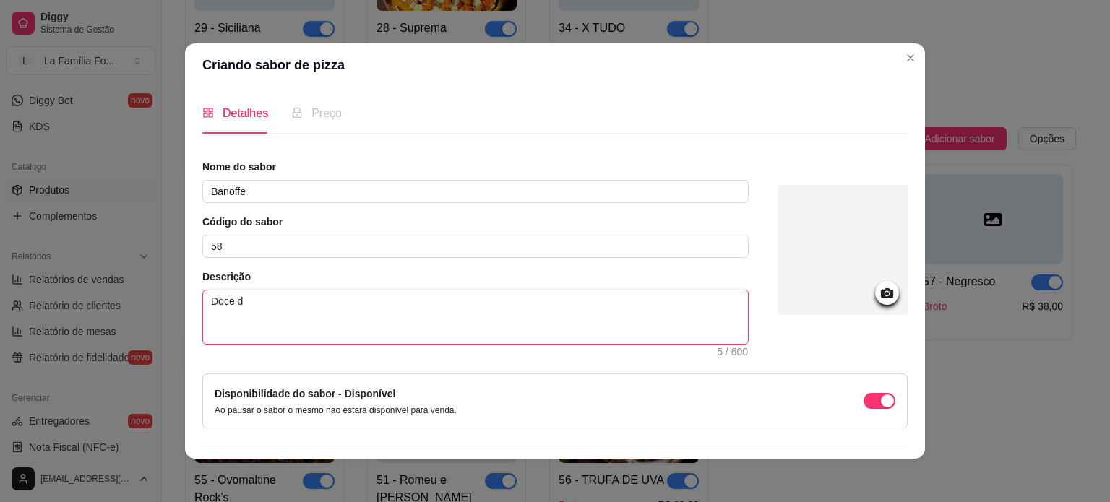
type textarea "Doce de"
type textarea "Doce de L"
type textarea "Doce de Le"
type textarea "Doce de Lei"
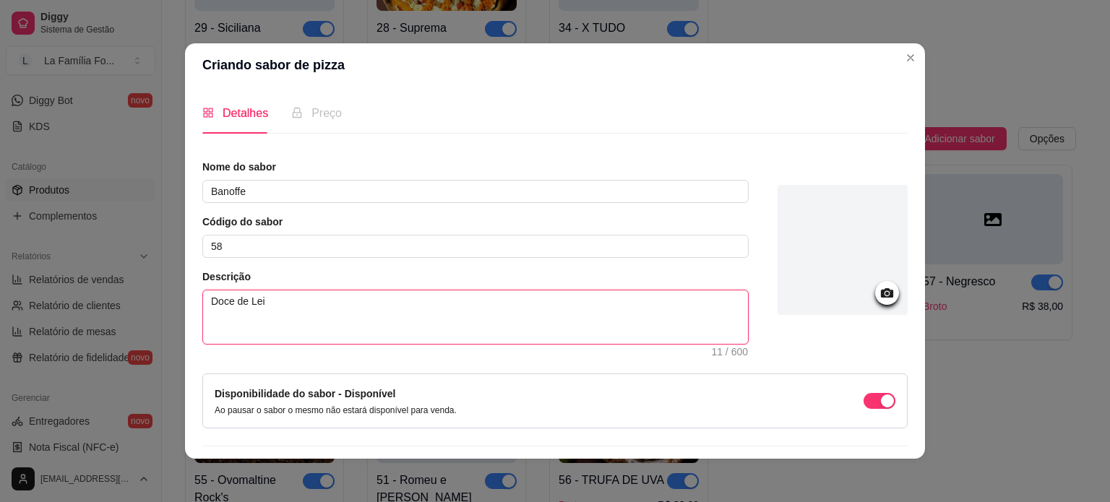
type textarea "Doce de Leit"
type textarea "Doce de Leite"
type textarea "Doce de Leite,"
type textarea "Doce de Leite, B"
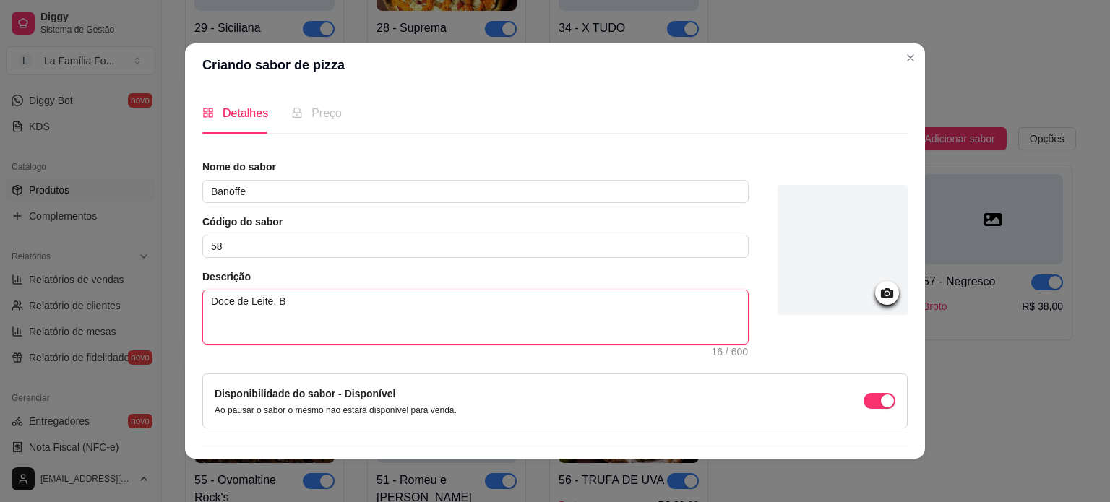
type textarea "Doce de Leite, Ba"
type textarea "Doce de Leite, Ban"
type textarea "Doce de Leite, Bana"
type textarea "Doce de Leite, Banan"
type textarea "Doce de Leite, Banana"
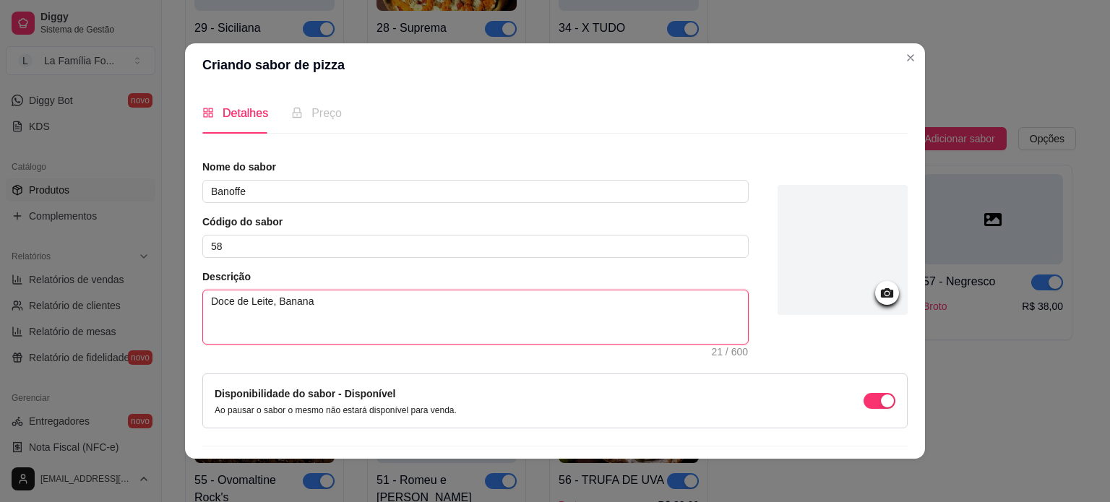
type textarea "Doce de Leite, Banana"
type textarea "Doce de Leite, Banana e"
type textarea "Doce de Leite, Banana e C"
type textarea "Doce de Leite, Banana e Ca"
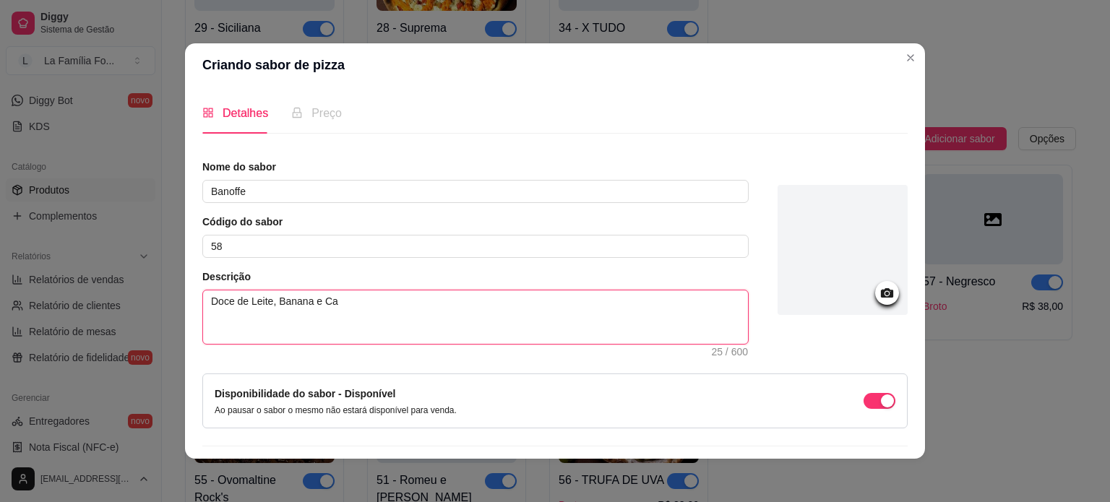
type textarea "Doce de Leite, Banana e Can"
type textarea "Doce de Leite, Banana e Cane"
type textarea "Doce de Leite, Banana e Canel"
type textarea "Doce de Leite, Banana e Canela"
type textarea "Doce de Leite, Banana e Canela."
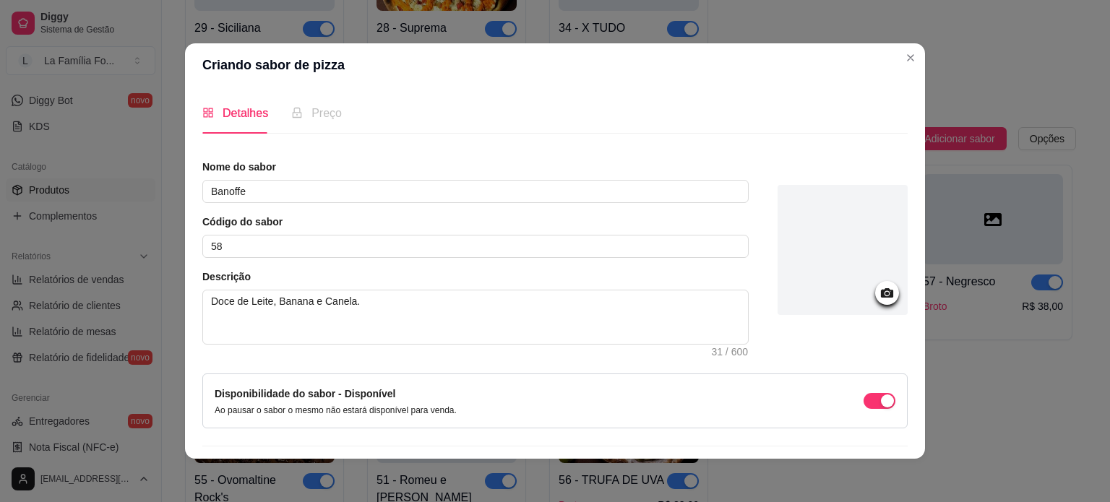
scroll to position [38, 0]
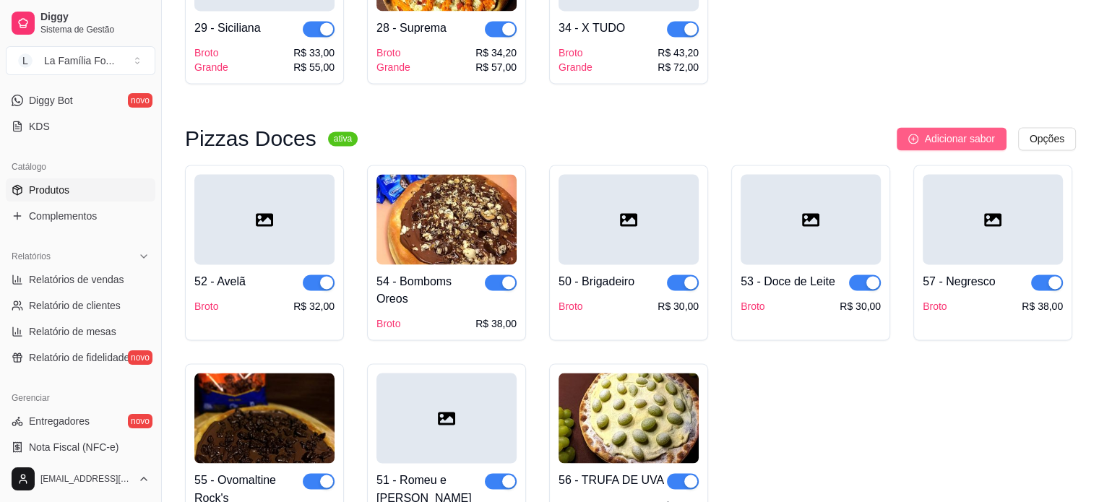
click at [932, 131] on span "Adicionar sabor" at bounding box center [959, 139] width 70 height 16
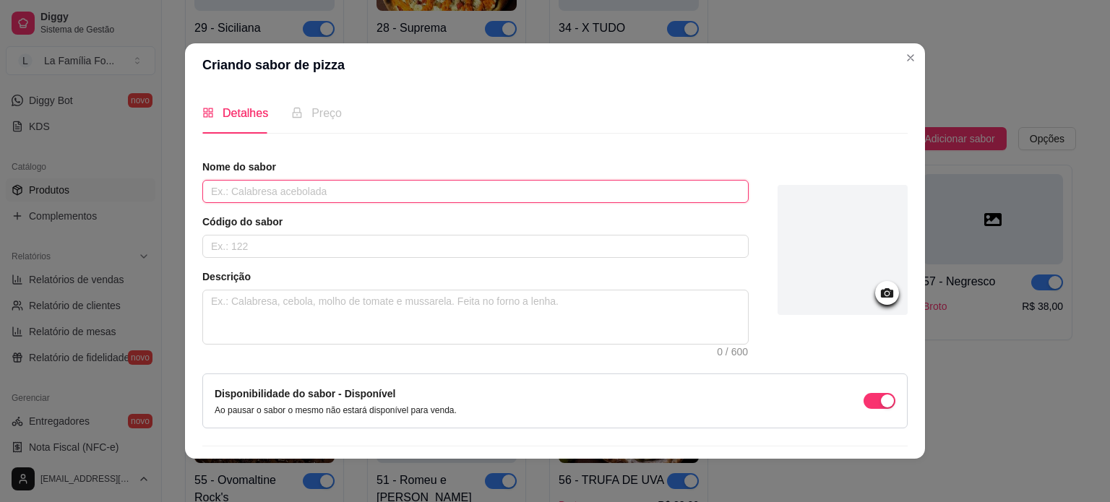
click at [564, 194] on input "text" at bounding box center [475, 191] width 546 height 23
type input "D"
type input "Banoffe"
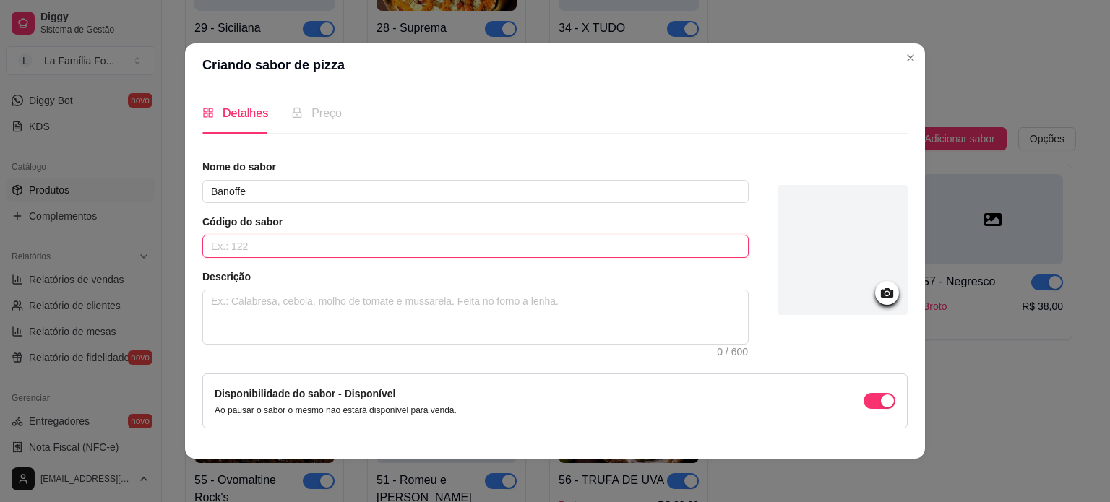
click at [546, 247] on input "text" at bounding box center [475, 246] width 546 height 23
type input "58"
click at [485, 301] on textarea at bounding box center [475, 316] width 545 height 53
type textarea "D"
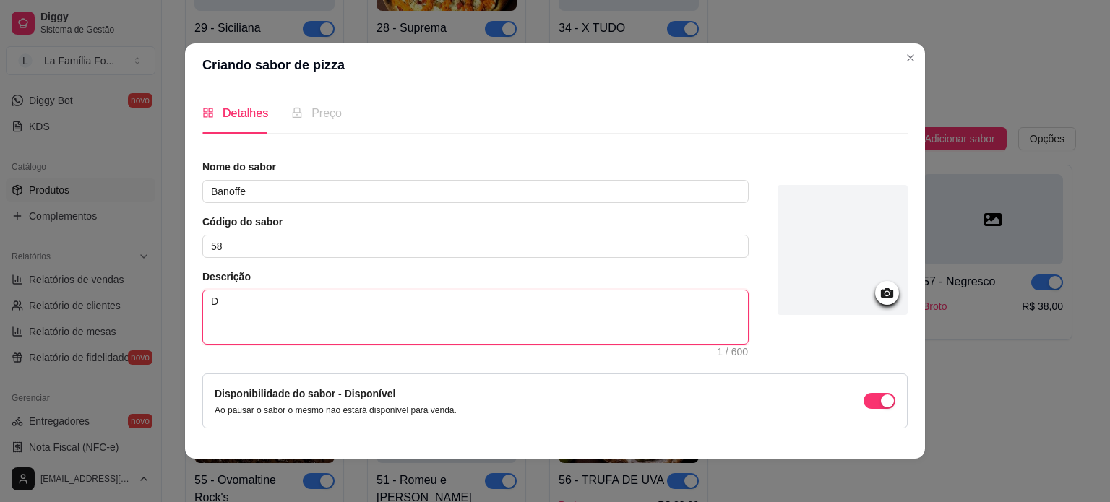
type textarea "Do"
type textarea "Doc"
type textarea "Doce"
type textarea "Doce d"
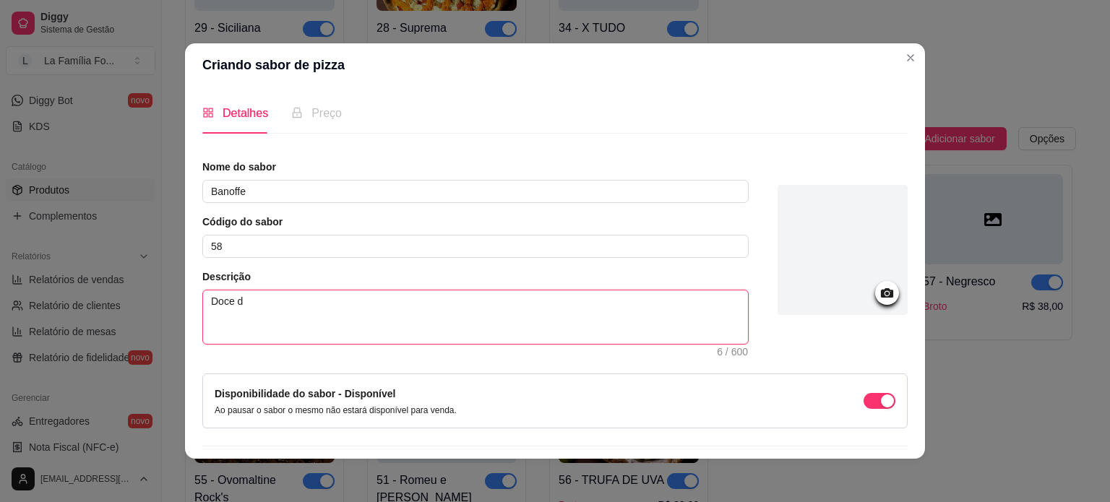
type textarea "Doce de"
type textarea "Doce de L"
type textarea "Doce de Le"
type textarea "Doce de Lei"
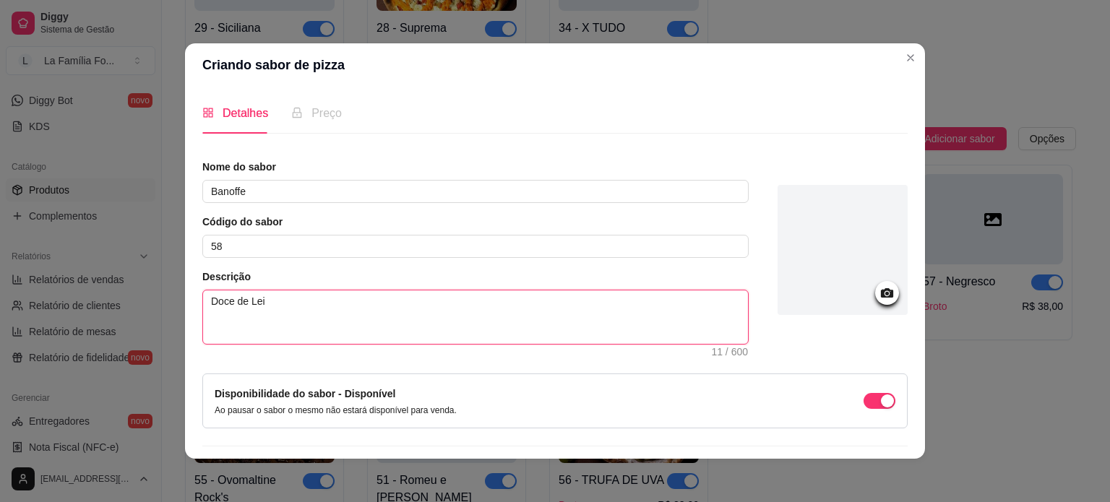
type textarea "Doce de Leit"
type textarea "Doce de Leite"
type textarea "Doce de Leite,"
type textarea "Doce de Leite, B"
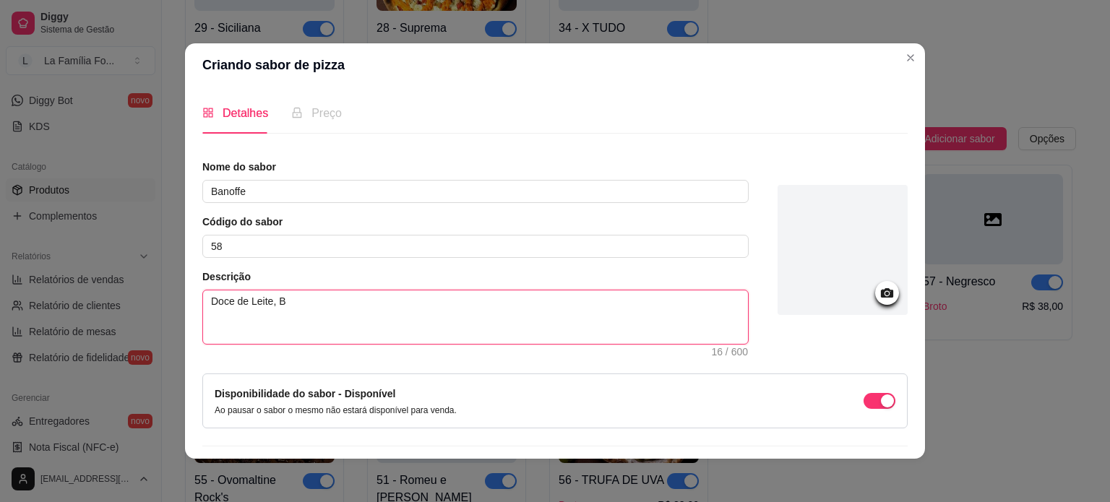
type textarea "Doce de Leite, Ba"
type textarea "Doce de Leite, Ban"
type textarea "Doce de Leite, Bana"
type textarea "Doce de Leite, Banan"
type textarea "Doce de Leite, Banana"
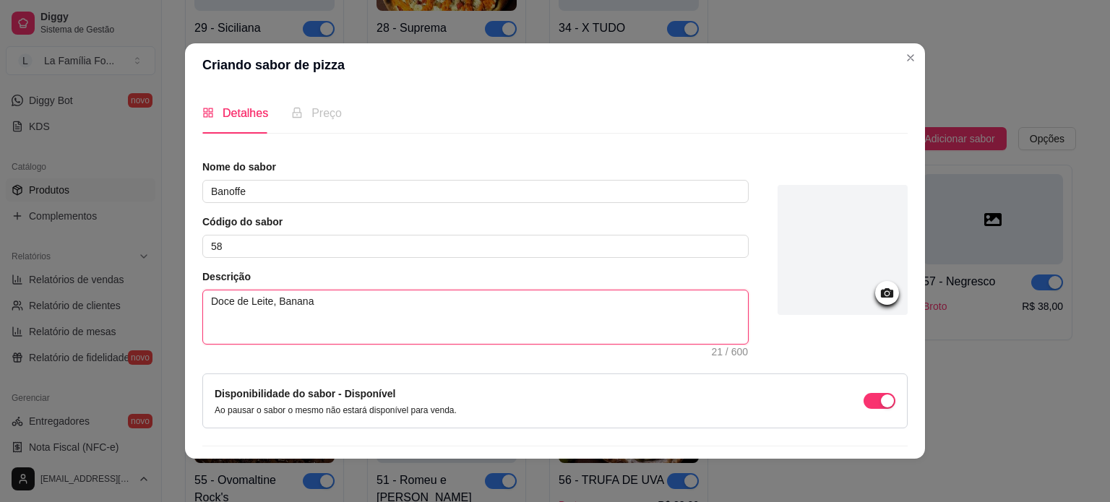
type textarea "Doce de Leite, Banana"
type textarea "Doce de Leite, Banana e"
type textarea "Doce de Leite, Banana e Ca"
type textarea "Doce de Leite, Banana e Can"
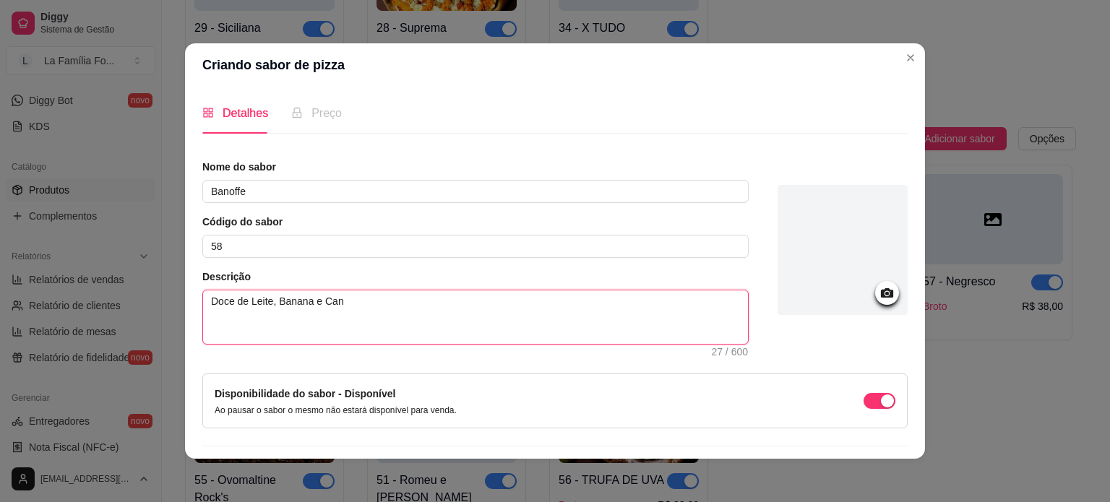
type textarea "Doce de Leite, Banana e Cane"
type textarea "Doce de Leite, Banana e Canel"
type textarea "Doce de Leite, Banana e Canela"
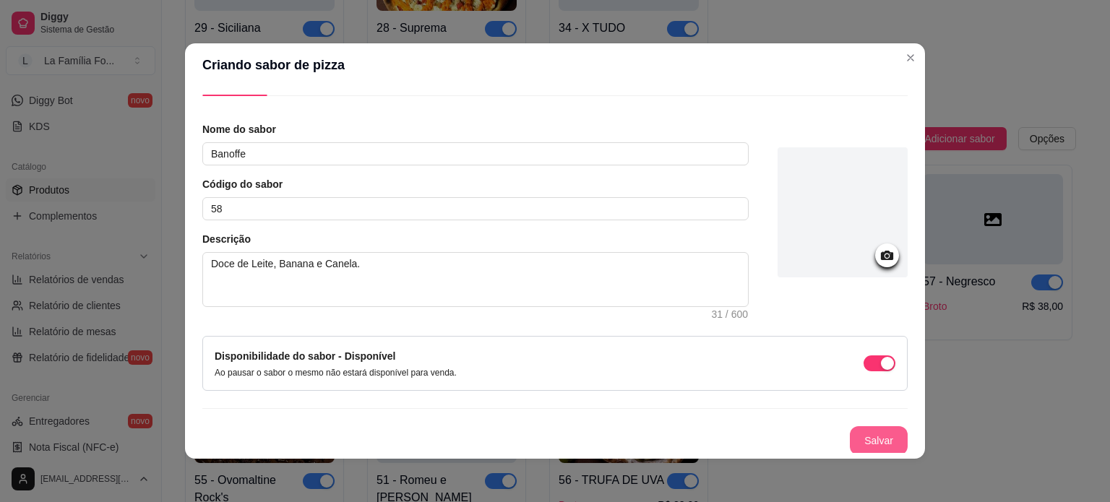
click at [866, 433] on button "Salvar" at bounding box center [879, 440] width 58 height 29
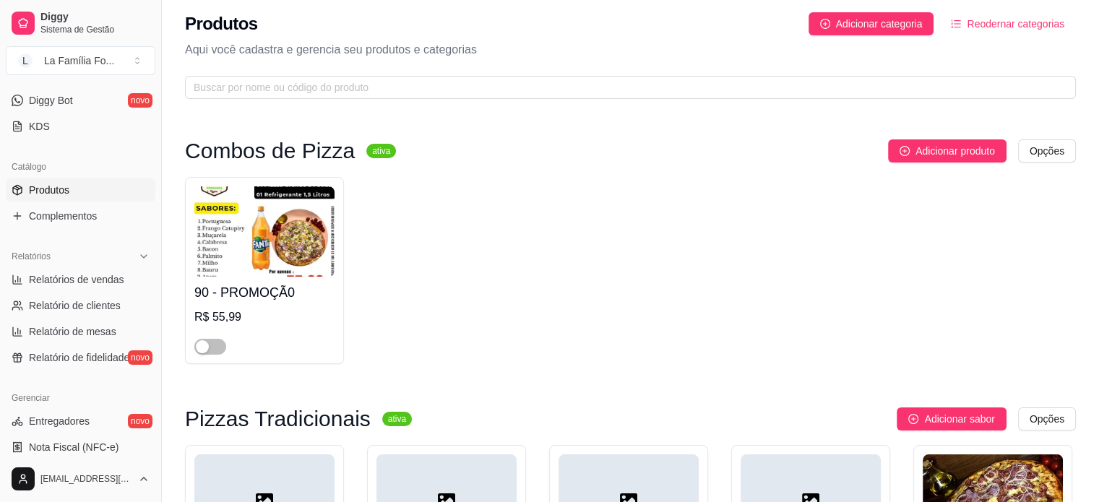
scroll to position [0, 0]
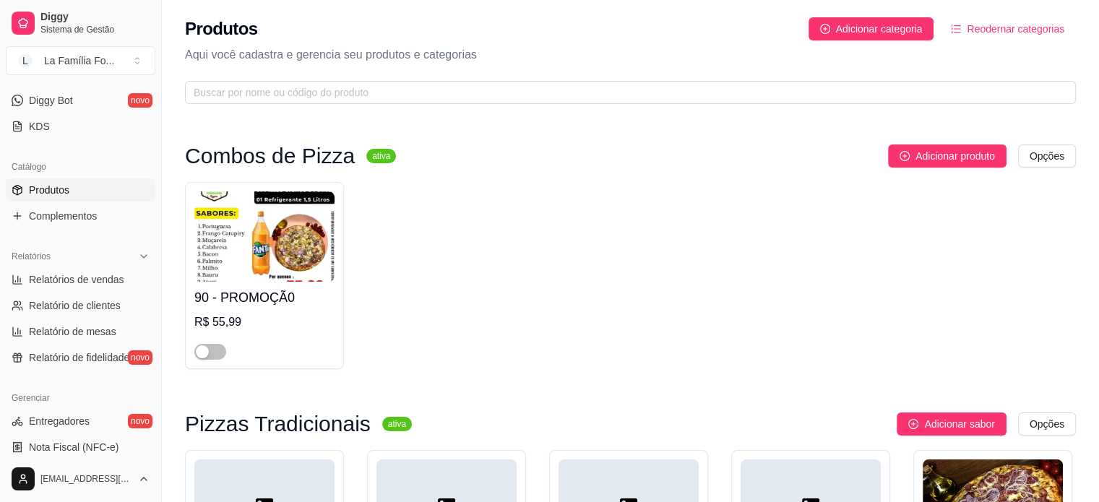
click at [986, 25] on span "Reodernar categorias" at bounding box center [1016, 29] width 98 height 16
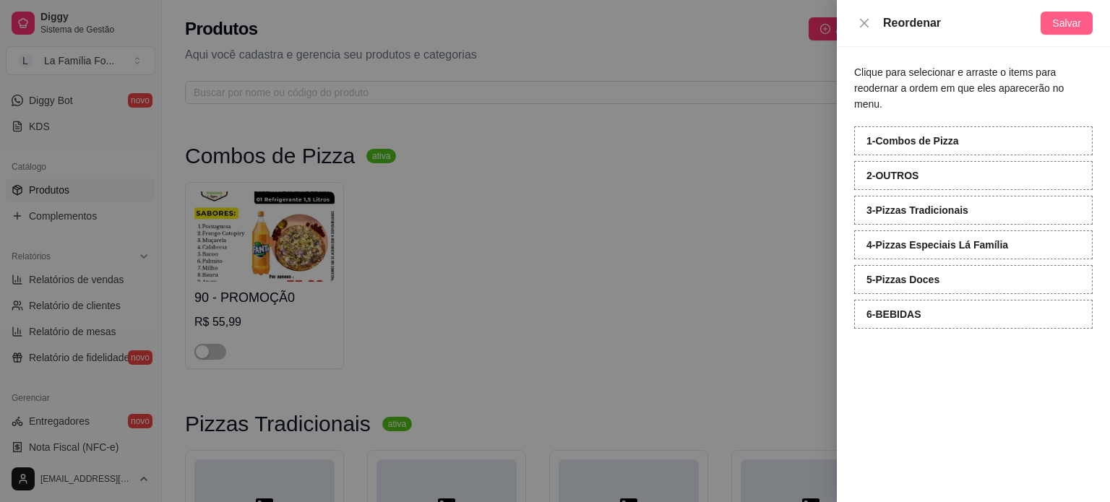
click at [1069, 28] on span "Salvar" at bounding box center [1066, 23] width 29 height 16
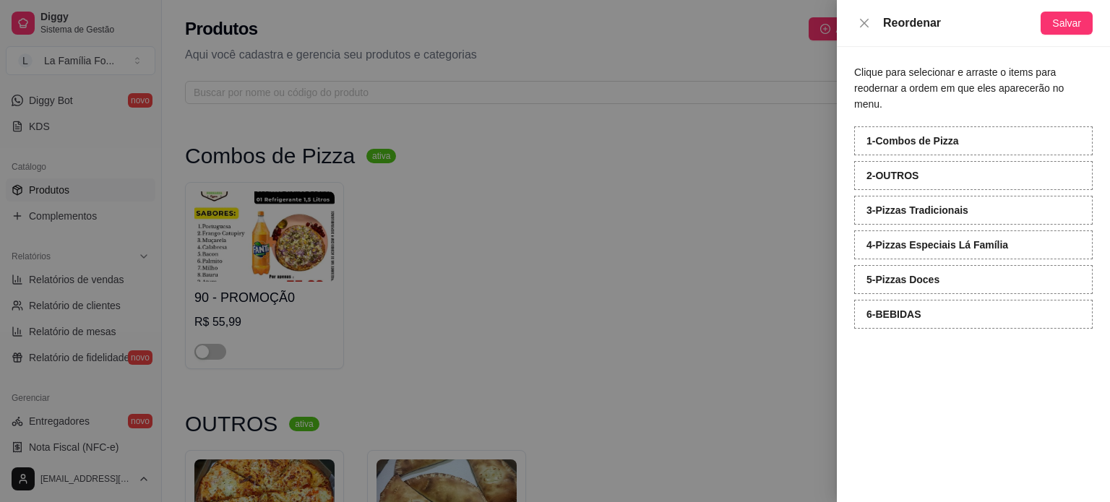
drag, startPoint x: 1069, startPoint y: 28, endPoint x: 876, endPoint y: -87, distance: 225.5
click at [523, 358] on div at bounding box center [555, 251] width 1110 height 502
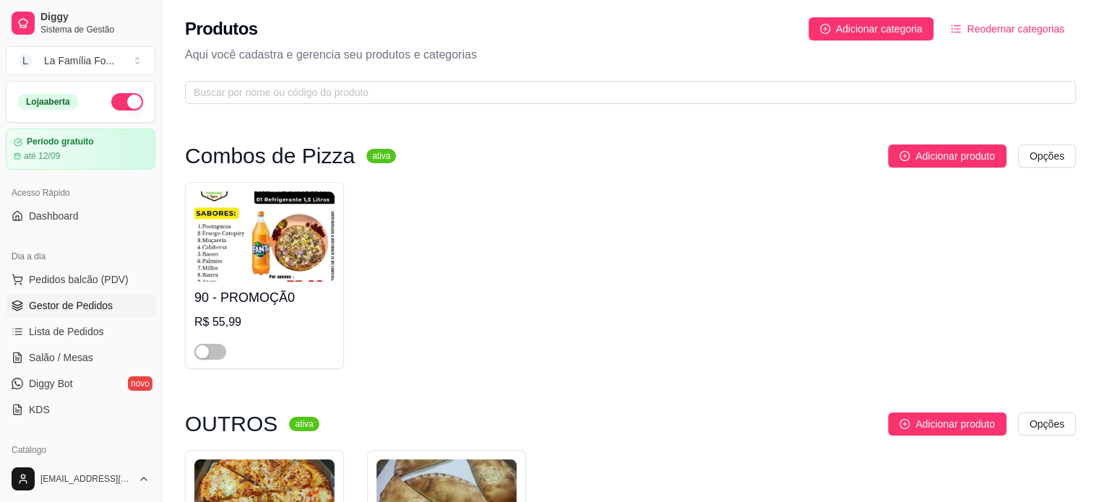
click at [103, 312] on link "Gestor de Pedidos" at bounding box center [81, 305] width 150 height 23
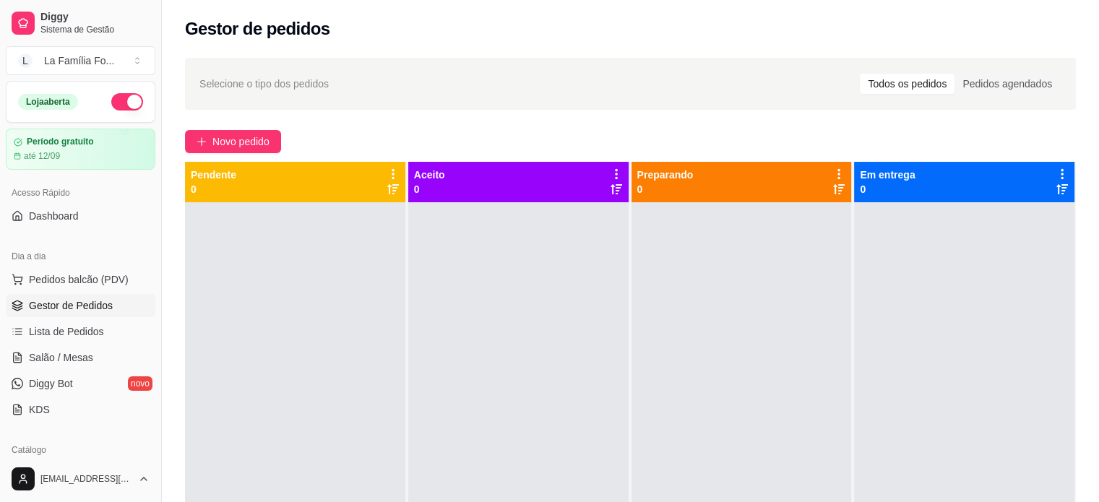
drag, startPoint x: 89, startPoint y: 280, endPoint x: 188, endPoint y: 357, distance: 125.1
click at [188, 357] on div at bounding box center [295, 453] width 220 height 502
drag, startPoint x: 156, startPoint y: 215, endPoint x: 165, endPoint y: 252, distance: 37.9
click at [165, 252] on button "Toggle Sidebar" at bounding box center [161, 251] width 12 height 502
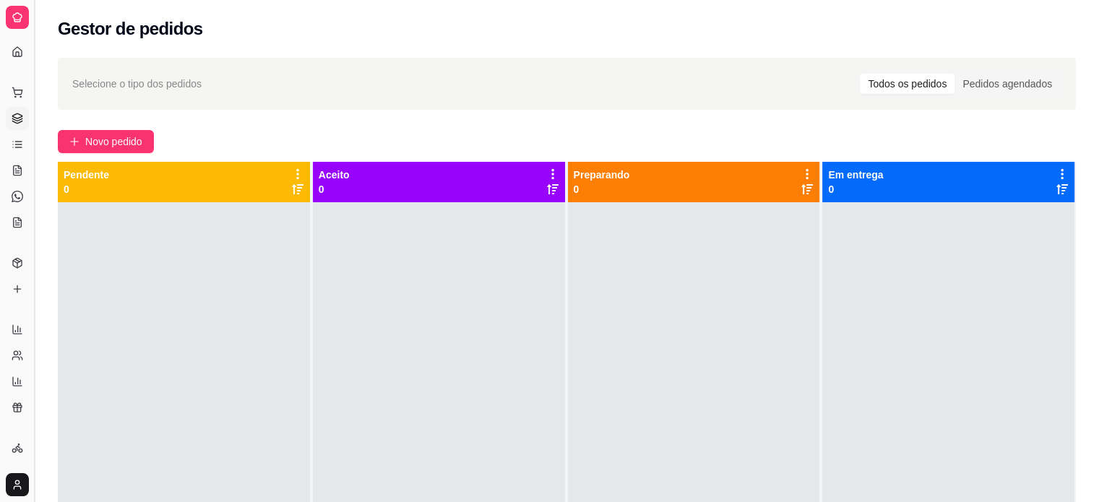
click at [38, 83] on button "Toggle Sidebar" at bounding box center [34, 251] width 12 height 502
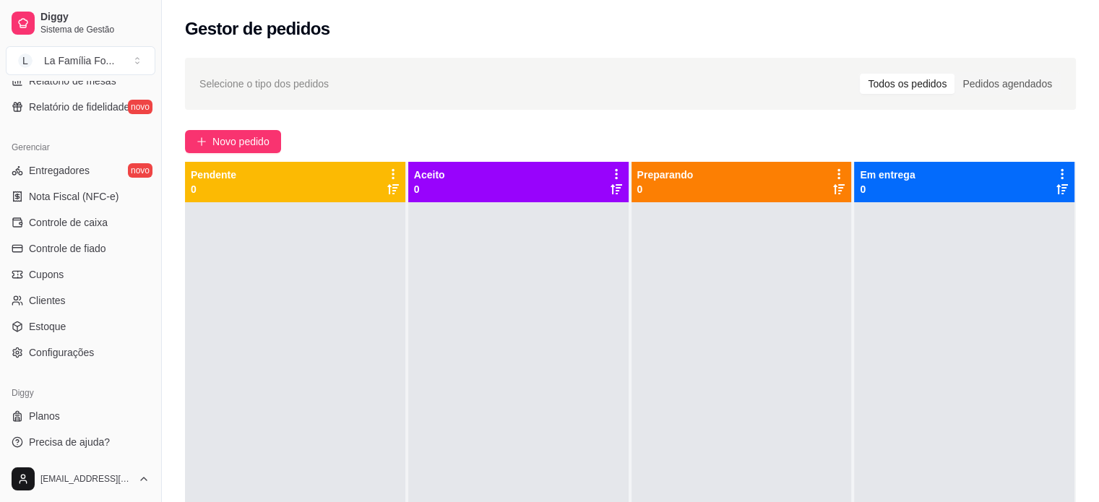
scroll to position [537, 0]
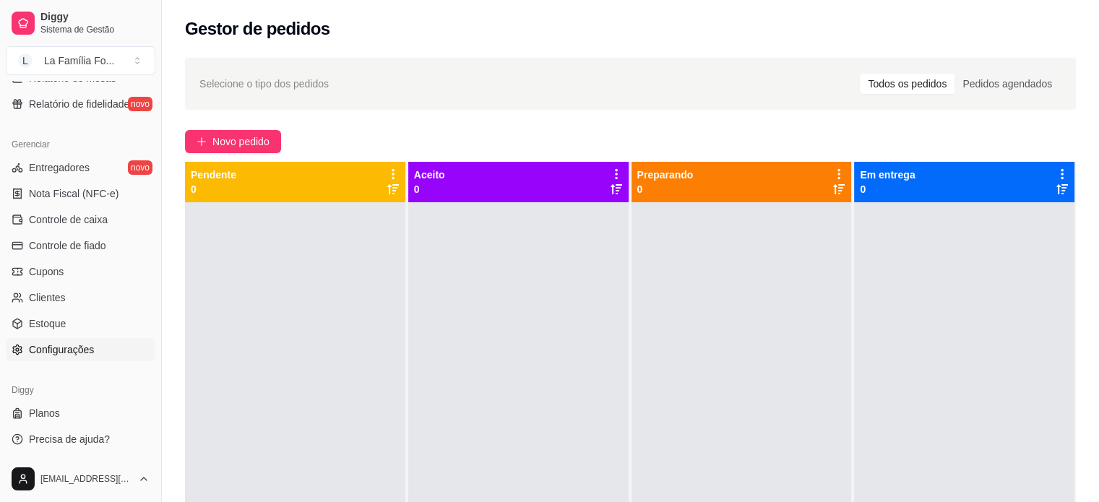
click at [101, 349] on link "Configurações" at bounding box center [81, 349] width 150 height 23
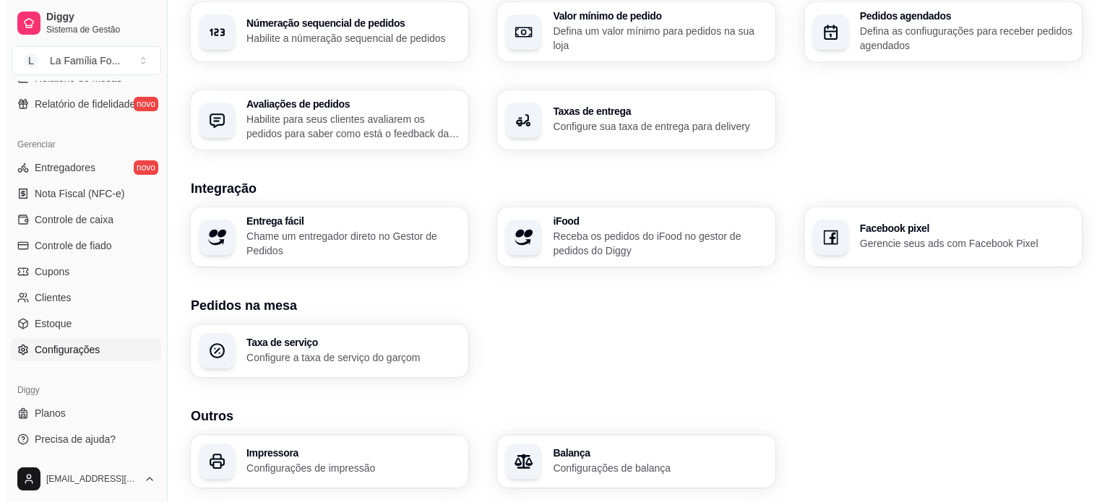
scroll to position [509, 0]
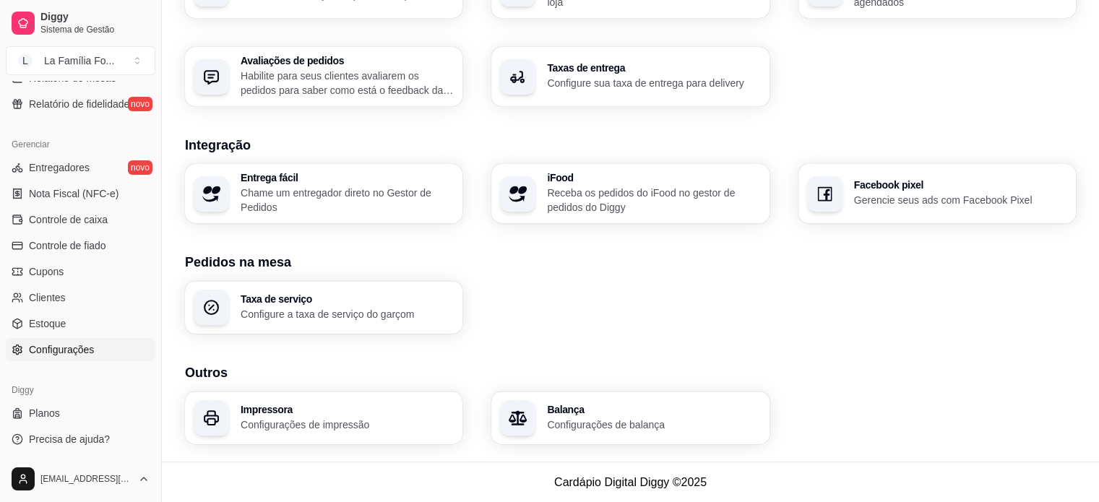
click at [397, 421] on p "Configurações de impressão" at bounding box center [347, 425] width 213 height 14
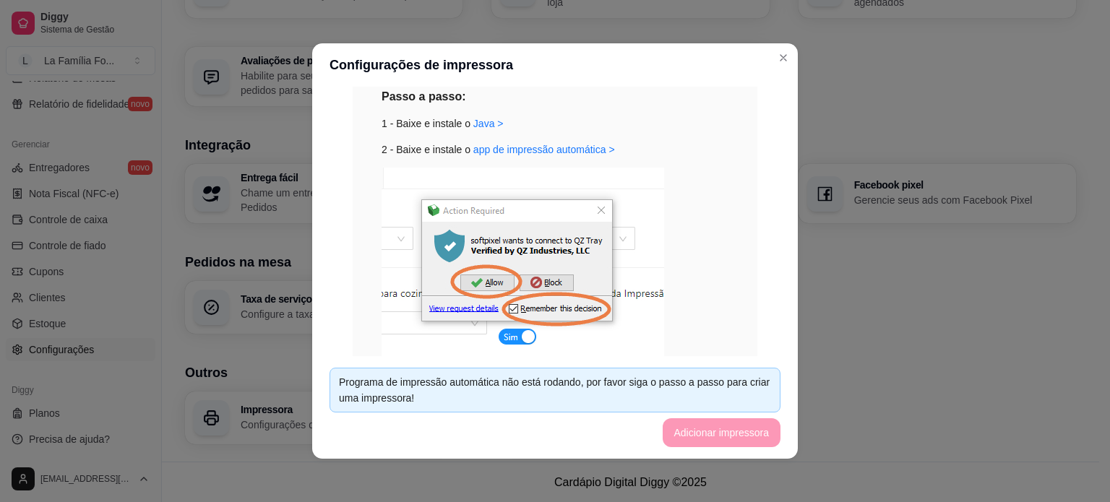
scroll to position [182, 0]
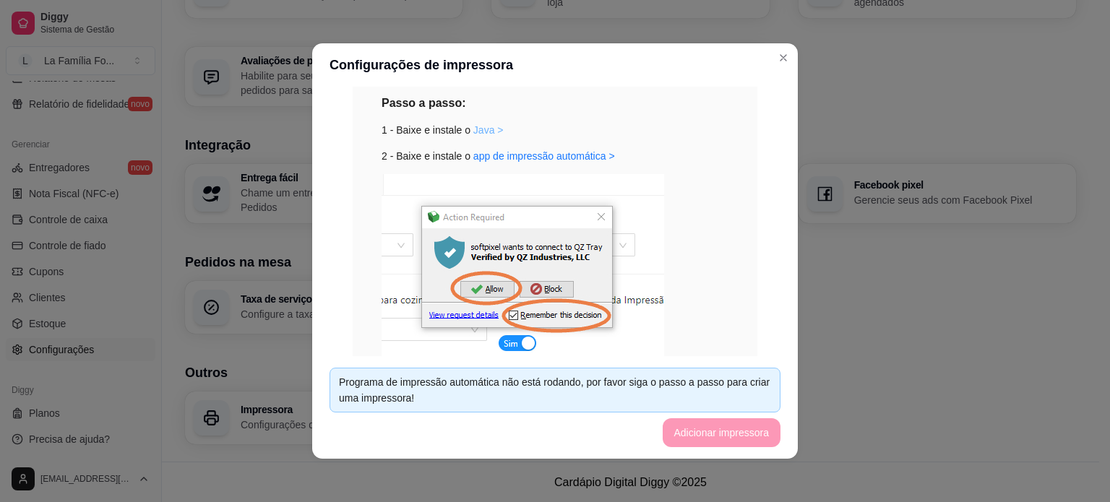
click at [477, 134] on link "Java >" at bounding box center [488, 130] width 30 height 12
click at [556, 155] on link "app de impressão automática >" at bounding box center [544, 156] width 142 height 12
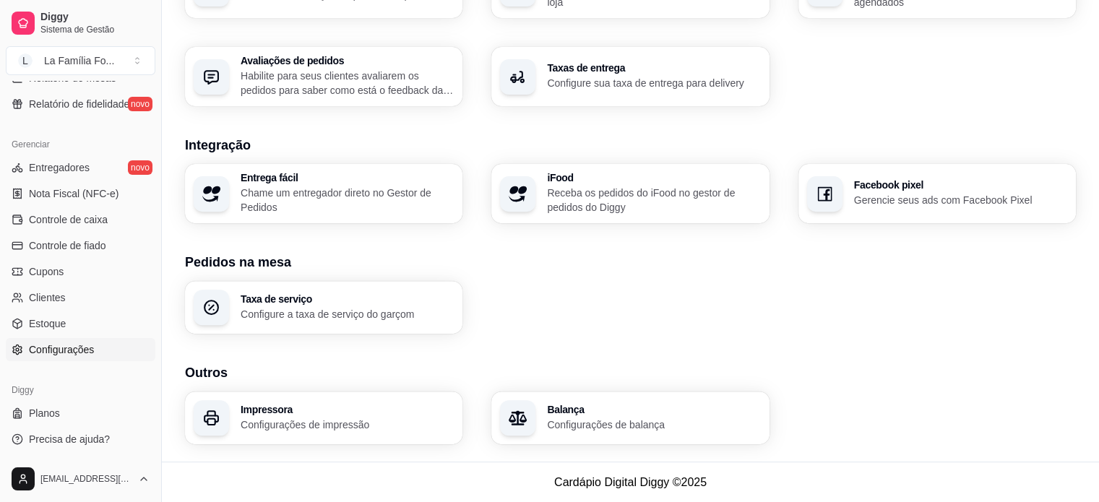
click at [301, 420] on p "Configurações de impressão" at bounding box center [347, 425] width 213 height 14
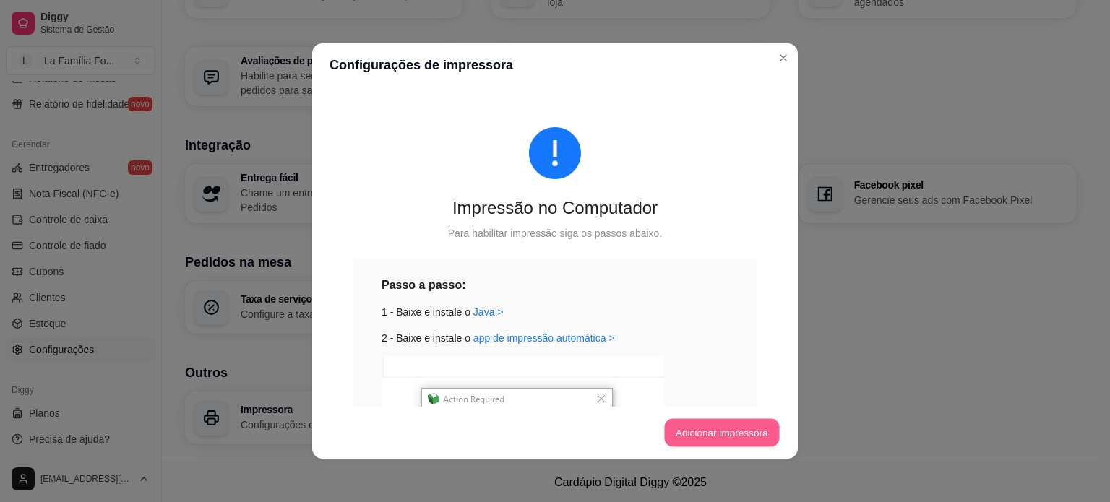
click at [742, 427] on button "Adicionar impressora" at bounding box center [721, 433] width 115 height 28
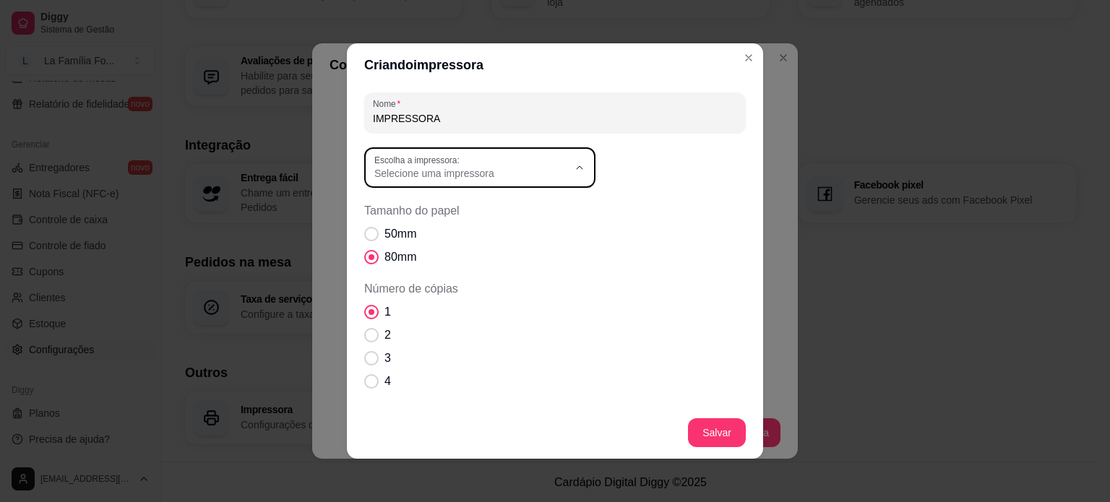
click at [547, 164] on div "Selecione uma impressora" at bounding box center [471, 168] width 194 height 26
click at [518, 230] on span "POS-80" at bounding box center [467, 232] width 186 height 14
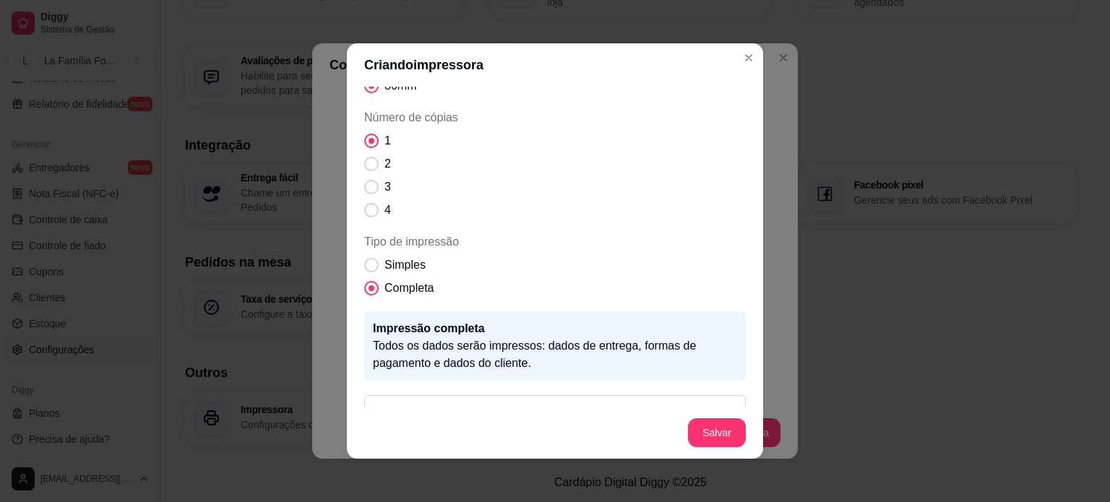
scroll to position [174, 0]
click at [410, 265] on span "Simples" at bounding box center [404, 262] width 41 height 17
click at [373, 265] on input "Simples" at bounding box center [367, 269] width 9 height 9
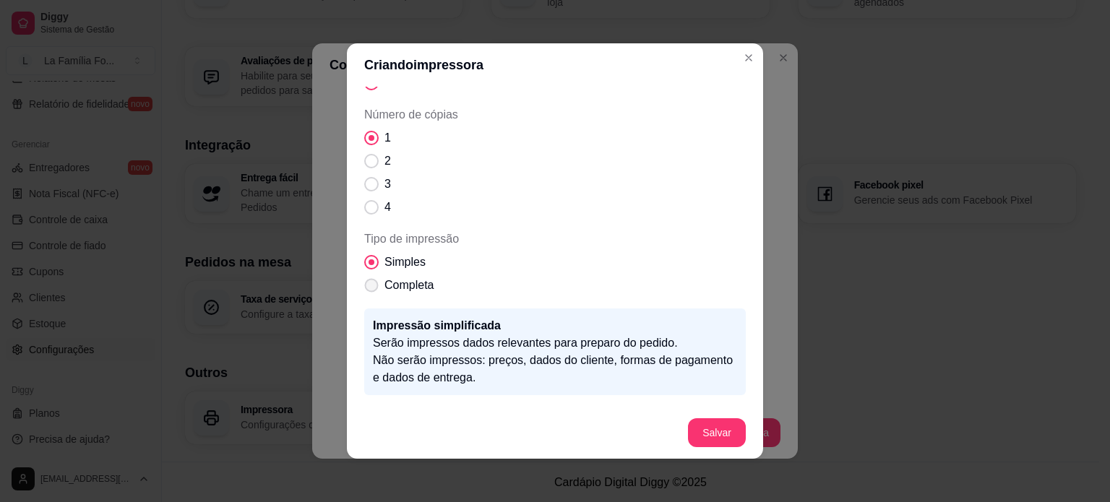
click at [370, 293] on label "Completa" at bounding box center [398, 285] width 81 height 29
click at [370, 293] on input "Completa" at bounding box center [367, 292] width 9 height 9
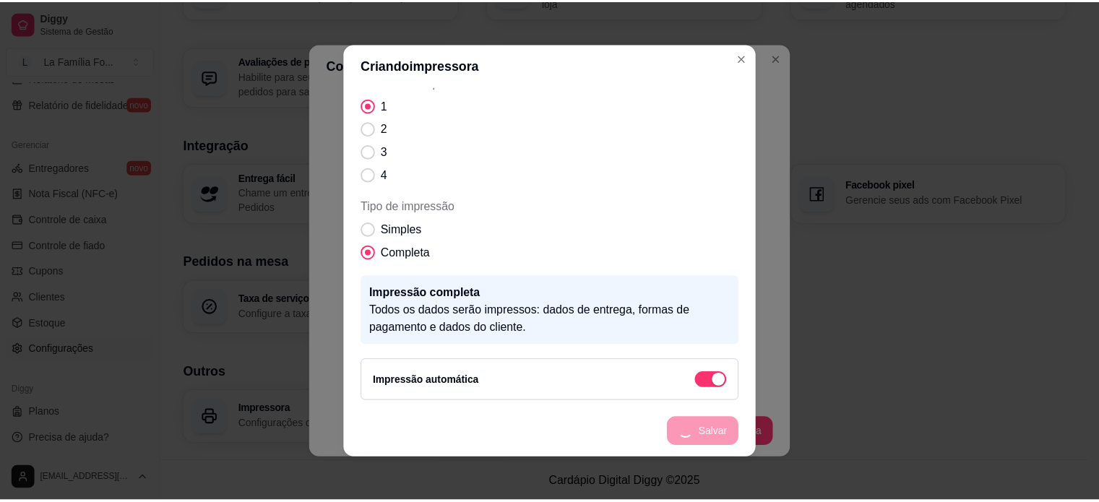
scroll to position [152, 0]
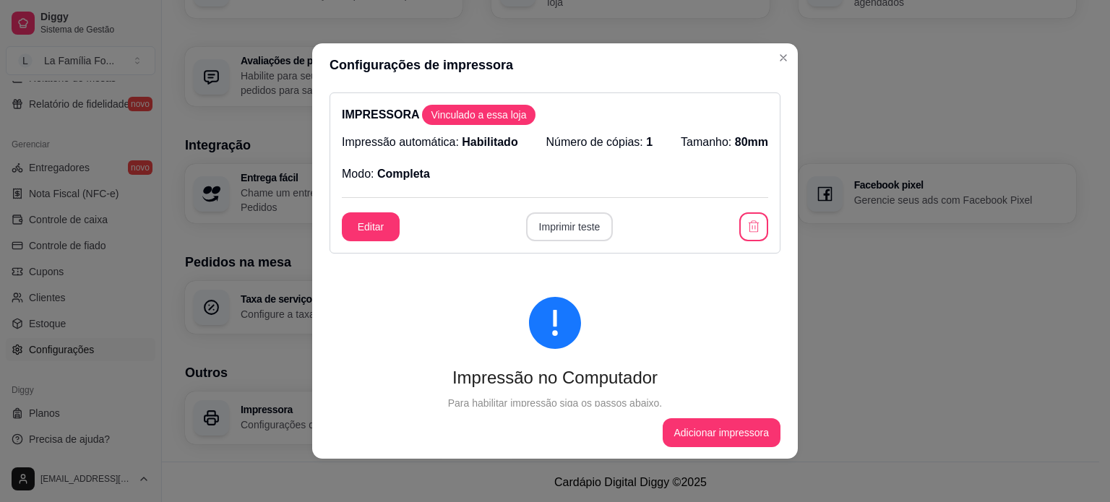
click at [587, 233] on button "Imprimir teste" at bounding box center [569, 226] width 87 height 29
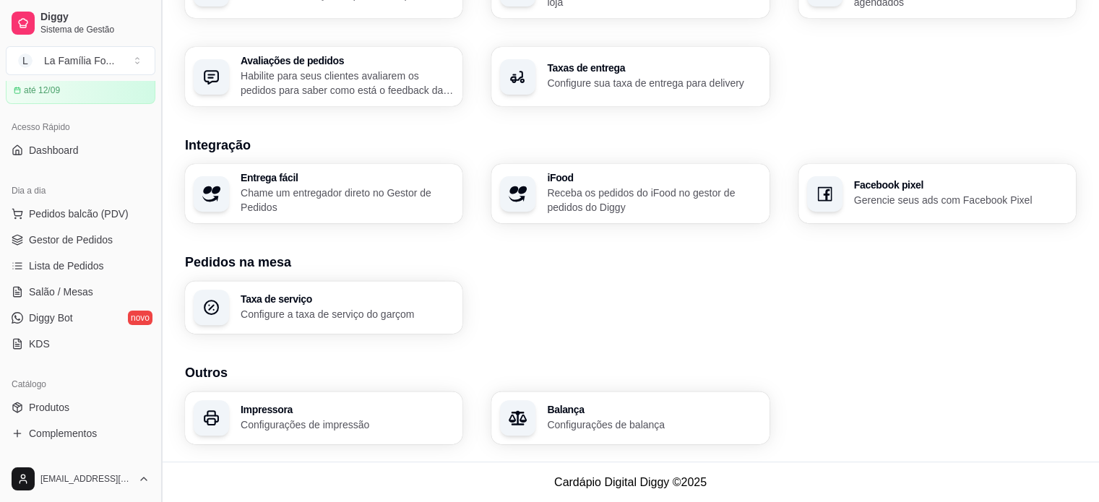
scroll to position [67, 0]
click at [100, 241] on span "Gestor de Pedidos" at bounding box center [71, 238] width 84 height 14
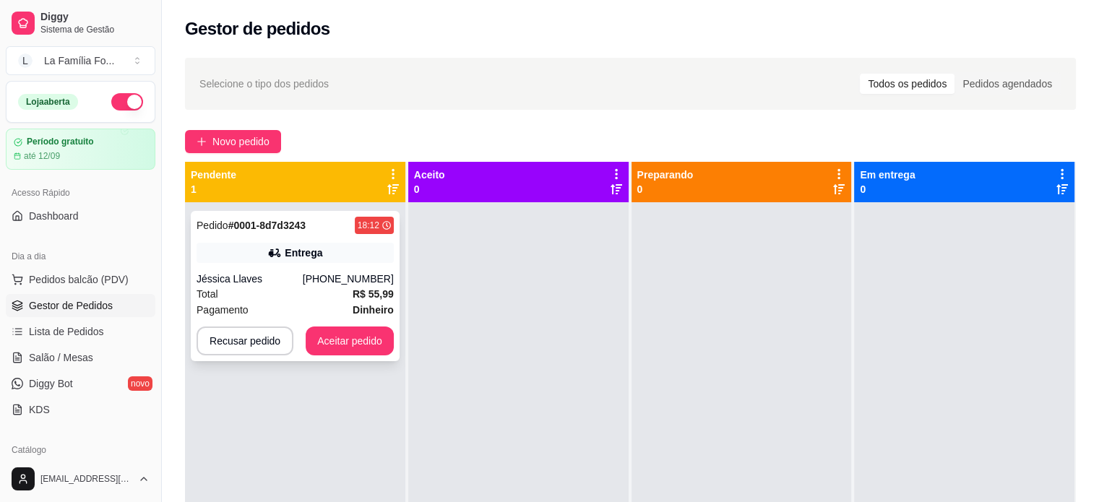
click at [293, 300] on div "Total R$ 55,99" at bounding box center [295, 294] width 197 height 16
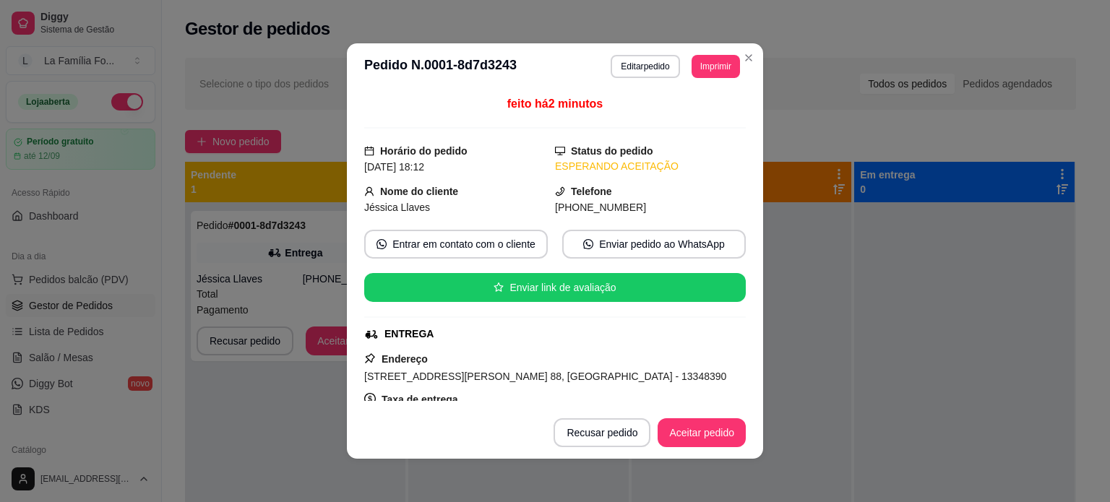
drag, startPoint x: 743, startPoint y: 191, endPoint x: 738, endPoint y: 215, distance: 24.2
click at [738, 215] on div "feito há 2 minutos Horário do pedido [DATE] 18:12 Status do pedido ESPERANDO AC…" at bounding box center [555, 248] width 416 height 317
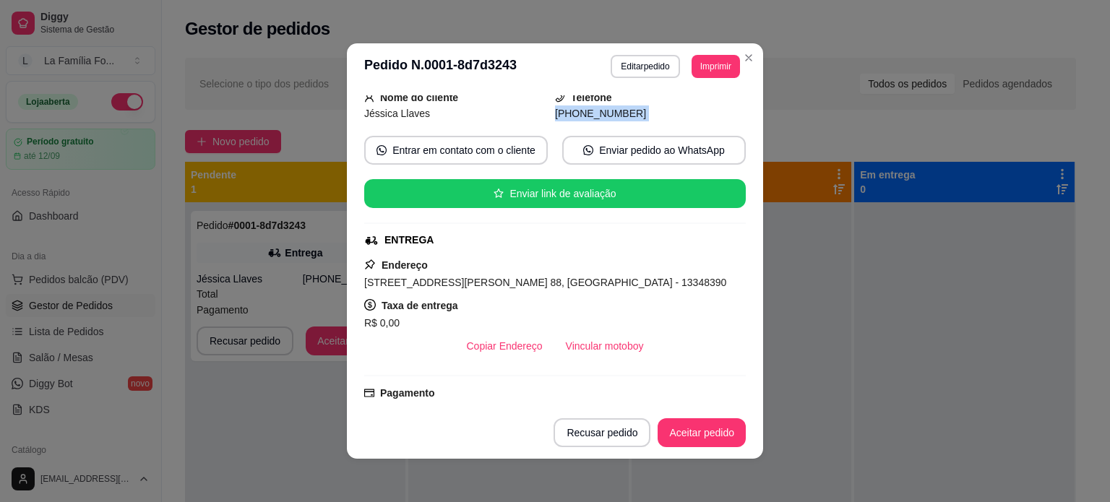
scroll to position [89, 0]
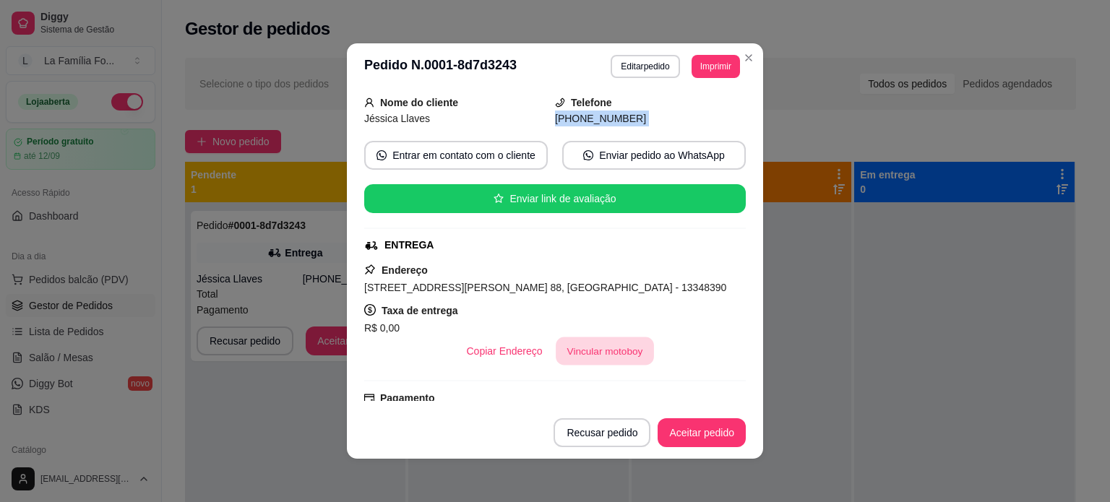
click at [618, 358] on button "Vincular motoboy" at bounding box center [605, 351] width 98 height 28
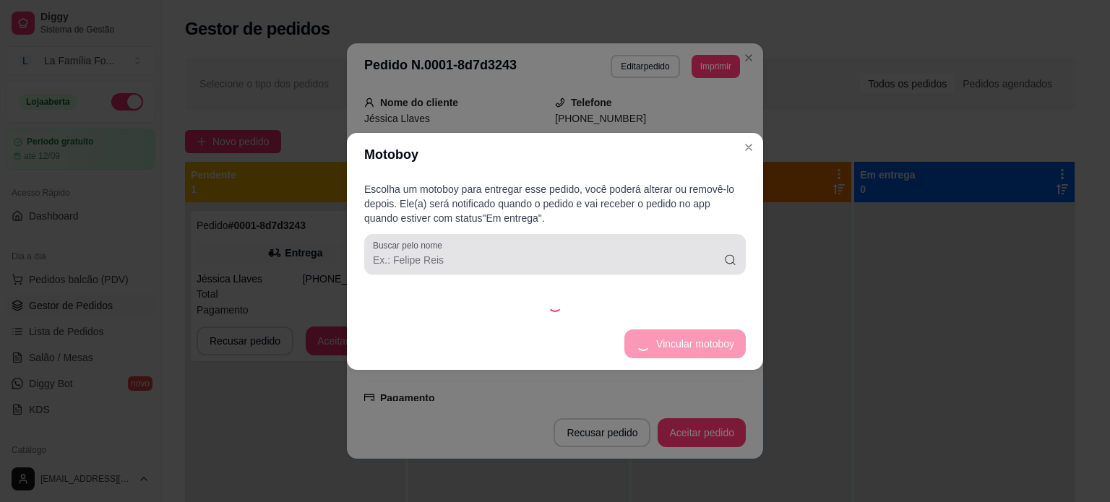
click at [543, 262] on input "Buscar pelo nome" at bounding box center [548, 260] width 350 height 14
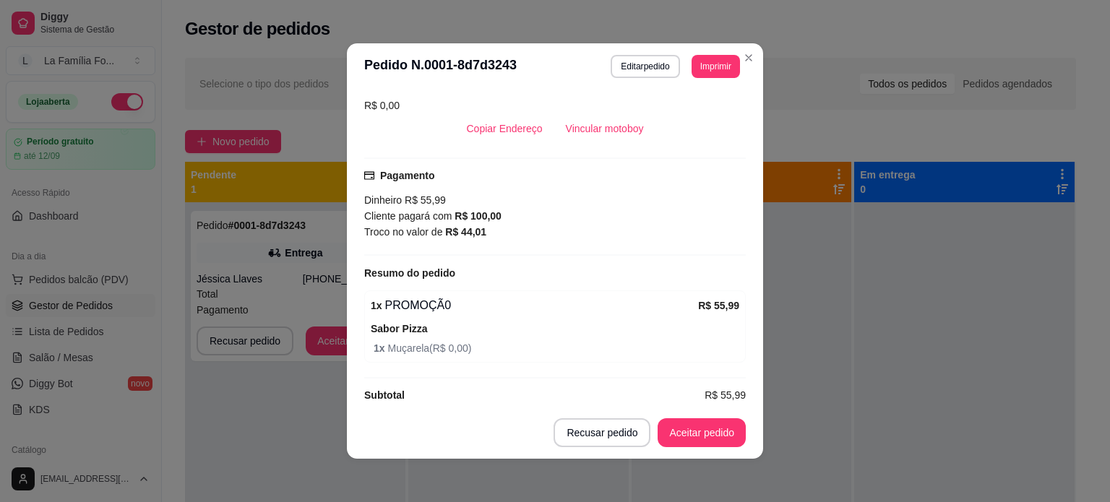
scroll to position [343, 0]
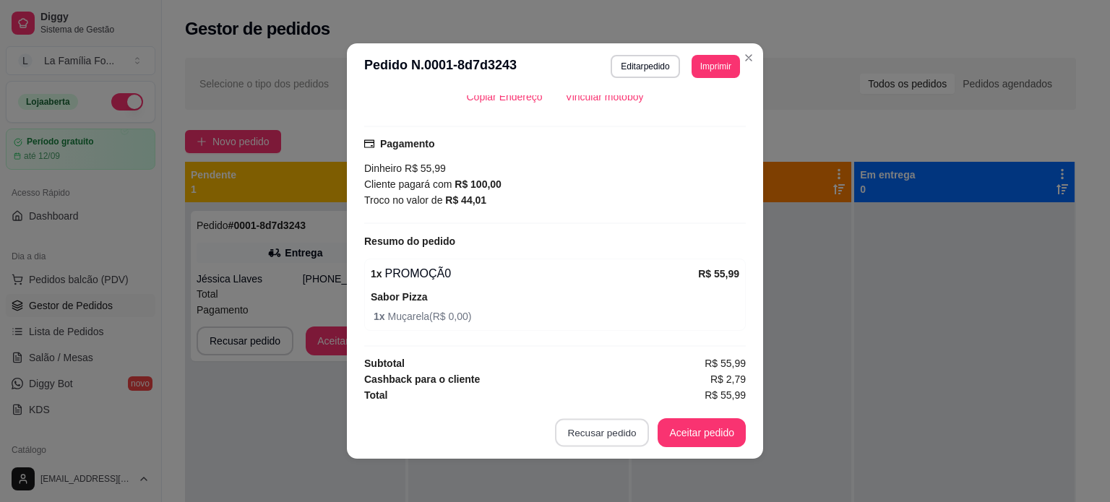
click at [610, 439] on button "Recusar pedido" at bounding box center [602, 433] width 94 height 28
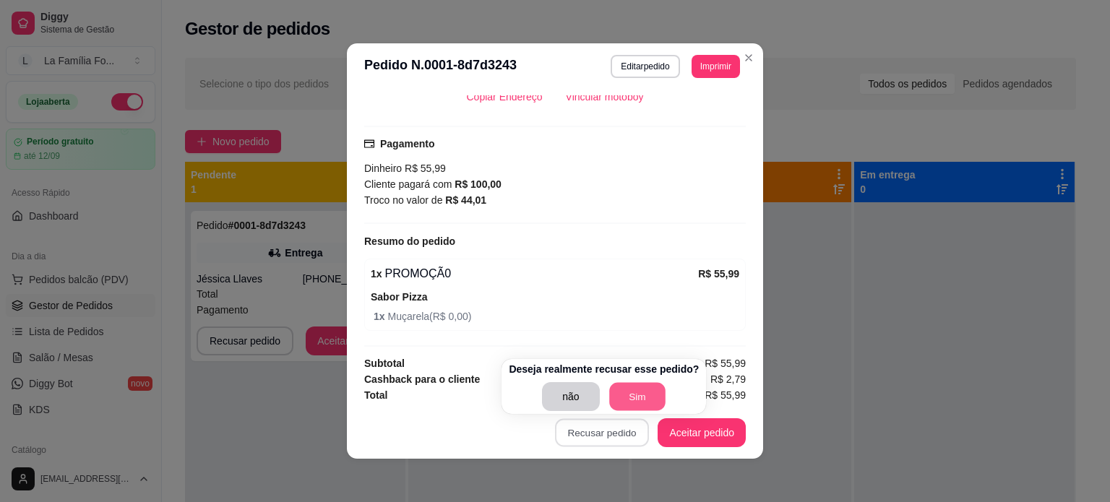
click at [623, 398] on button "Sim" at bounding box center [637, 397] width 56 height 28
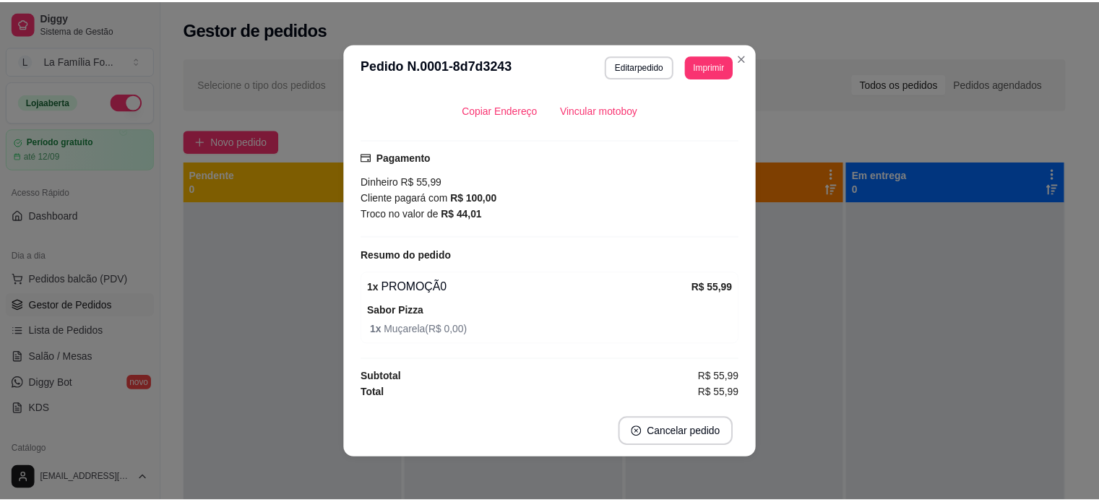
scroll to position [327, 0]
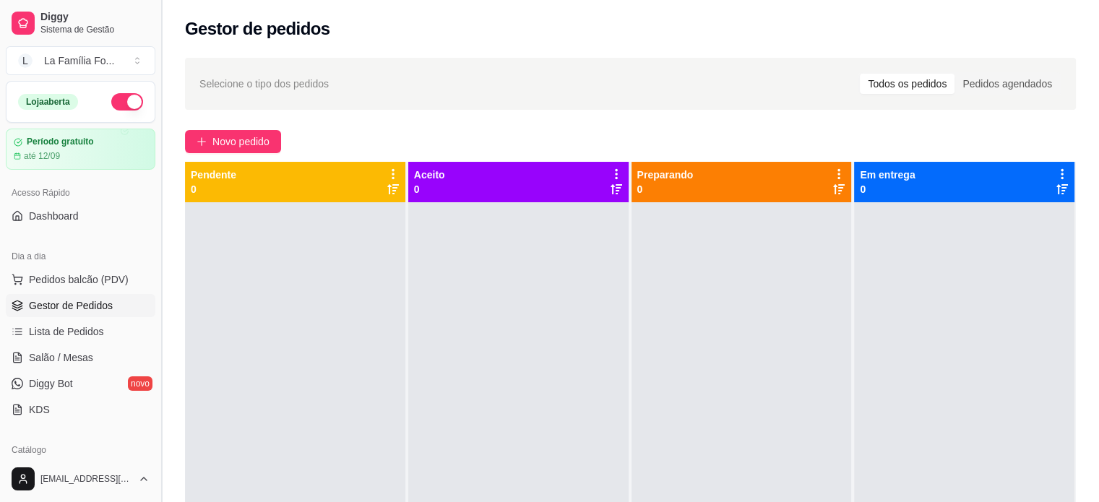
click at [156, 267] on button "Toggle Sidebar" at bounding box center [161, 251] width 12 height 502
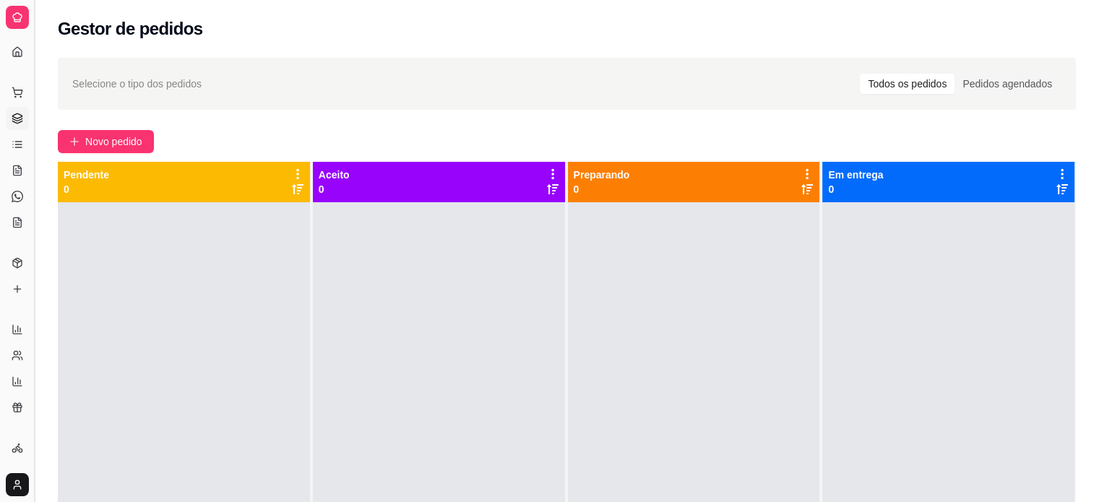
click at [38, 237] on button "Toggle Sidebar" at bounding box center [34, 251] width 12 height 502
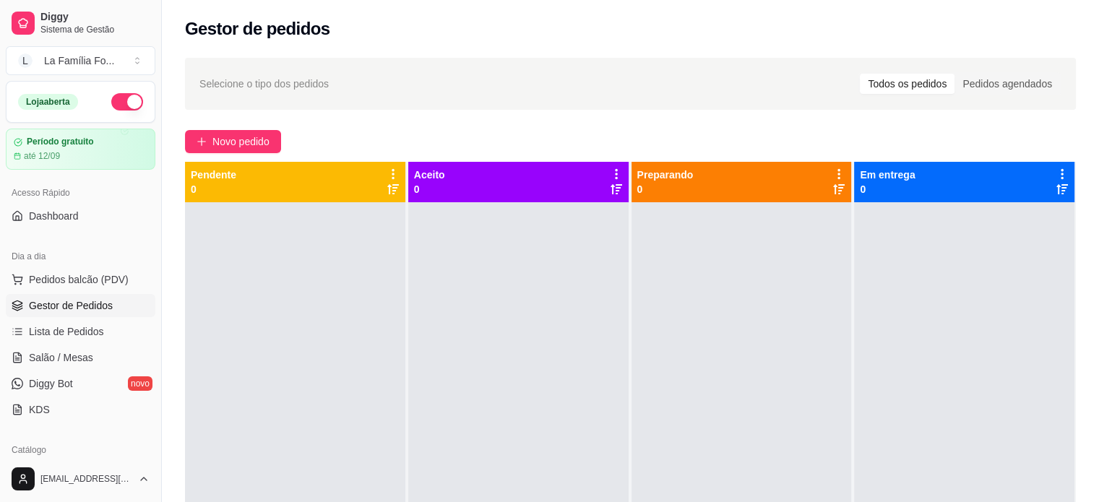
drag, startPoint x: 155, startPoint y: 225, endPoint x: 153, endPoint y: 274, distance: 48.5
click at [153, 274] on div "Diggy Sistema de Gestão L La Família Fo ... Loja aberta Período gratuito até 12…" at bounding box center [80, 251] width 161 height 502
drag, startPoint x: 155, startPoint y: 228, endPoint x: 155, endPoint y: 242, distance: 14.5
click at [155, 242] on div "Diggy Sistema de Gestão L La Família Fo ... Loja aberta Período gratuito até 12…" at bounding box center [80, 251] width 161 height 502
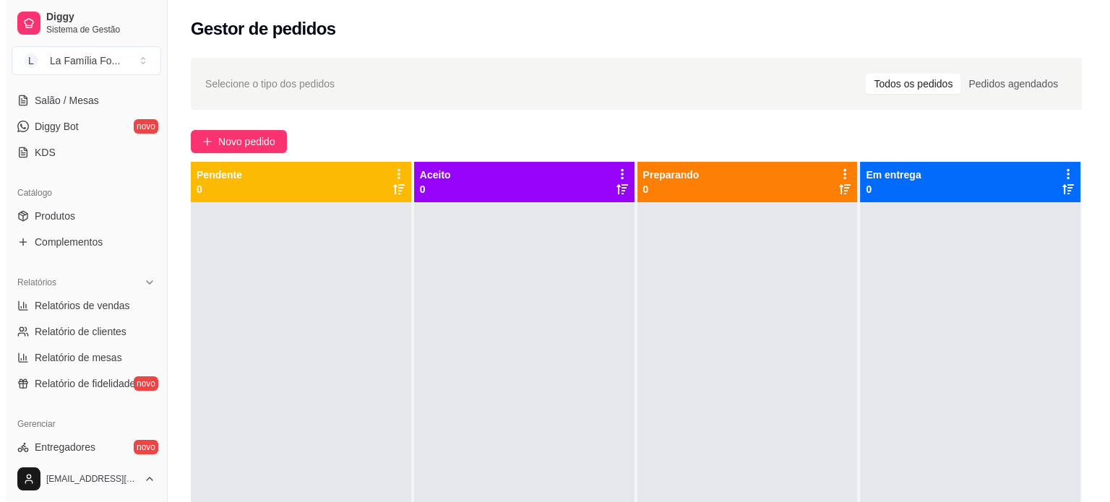
scroll to position [259, 0]
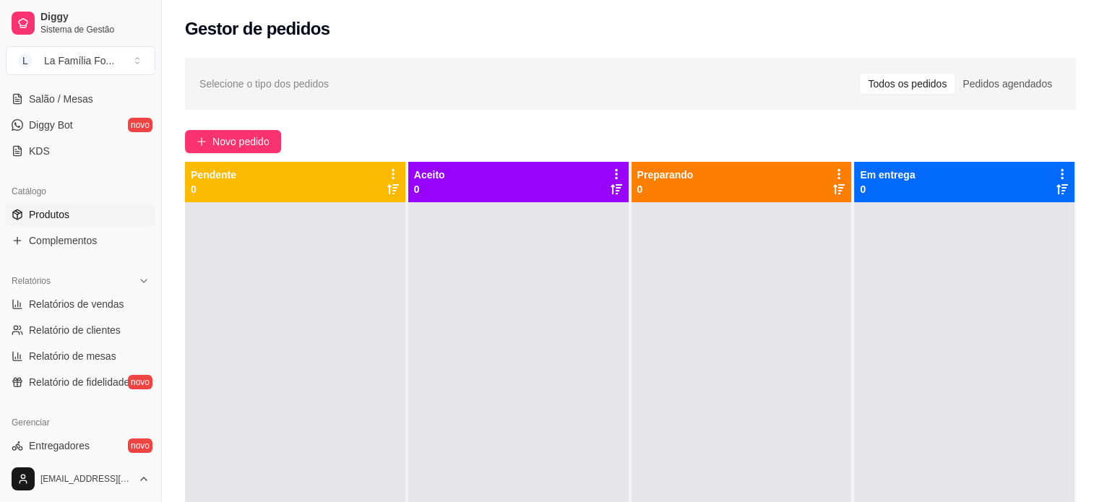
click at [92, 214] on link "Produtos" at bounding box center [81, 214] width 150 height 23
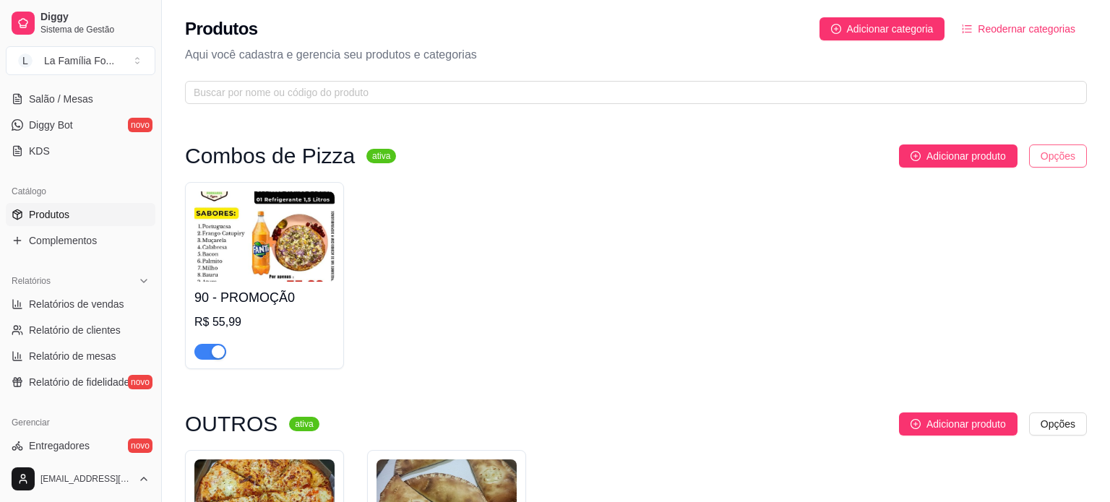
click at [1052, 155] on html "Diggy Sistema de Gestão L La Família Fo ... Loja aberta Período gratuito até 12…" at bounding box center [555, 251] width 1110 height 502
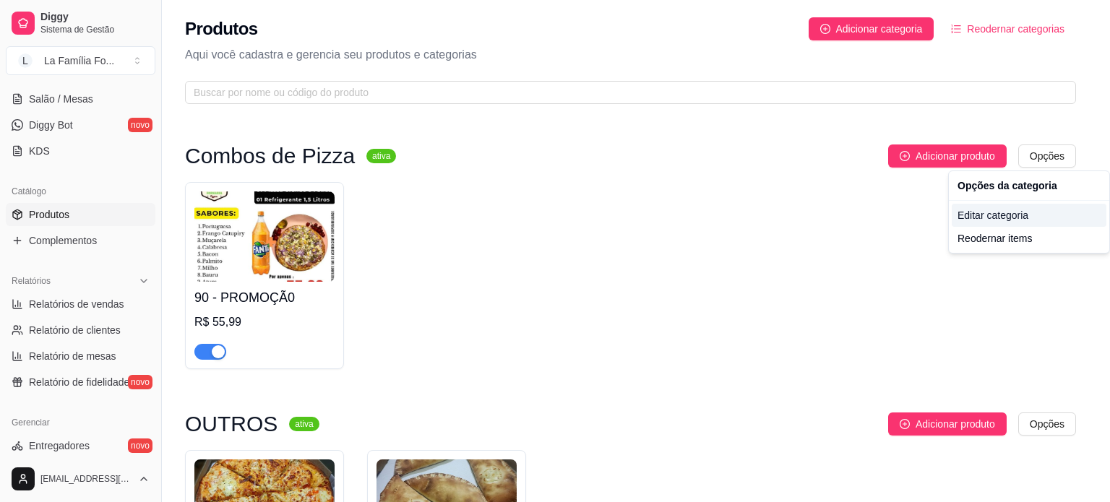
click at [1037, 216] on div "Editar categoria" at bounding box center [1028, 215] width 155 height 23
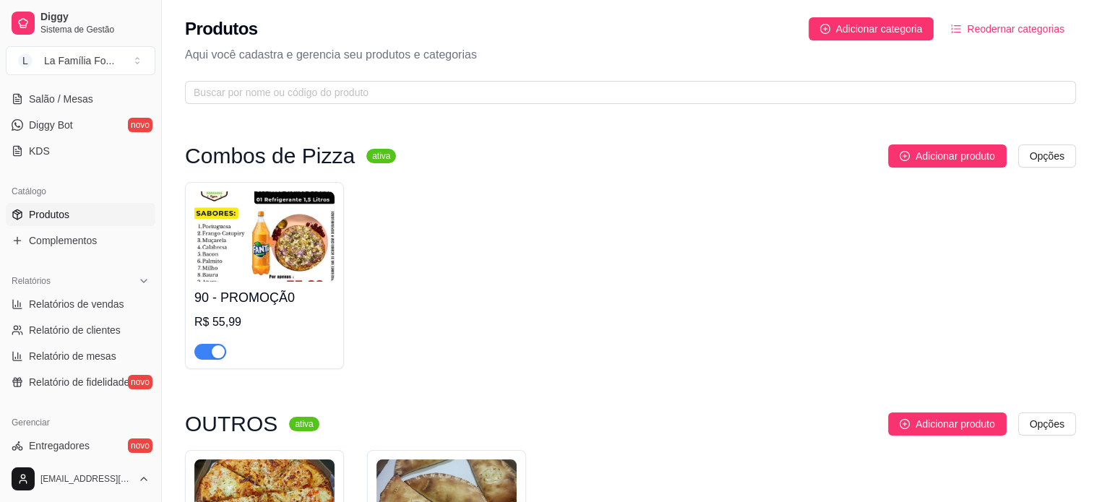
click at [350, 273] on div "90 - PROMOÇÃ0 R$ 55,99" at bounding box center [630, 275] width 891 height 187
click at [321, 265] on img at bounding box center [264, 236] width 140 height 90
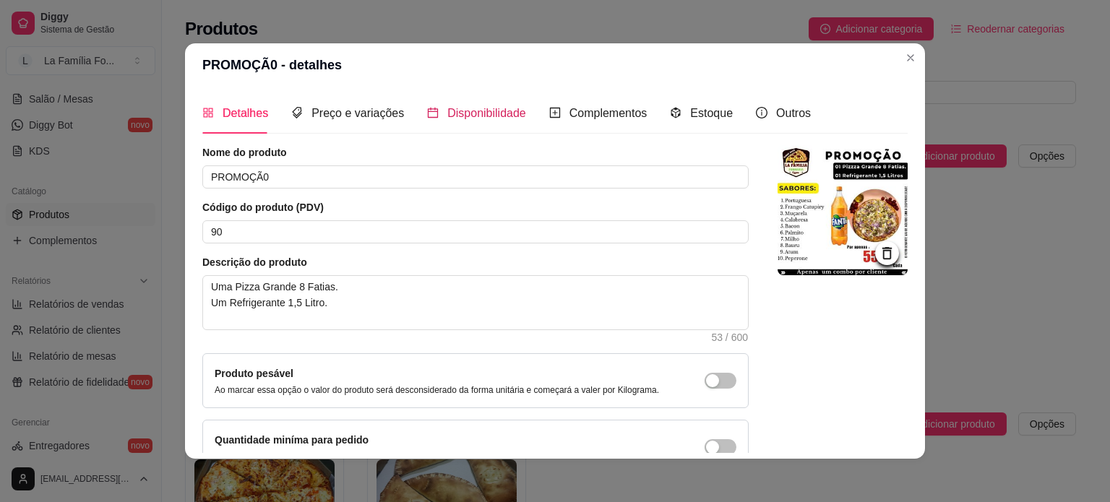
click at [447, 116] on span "Disponibilidade" at bounding box center [486, 113] width 79 height 12
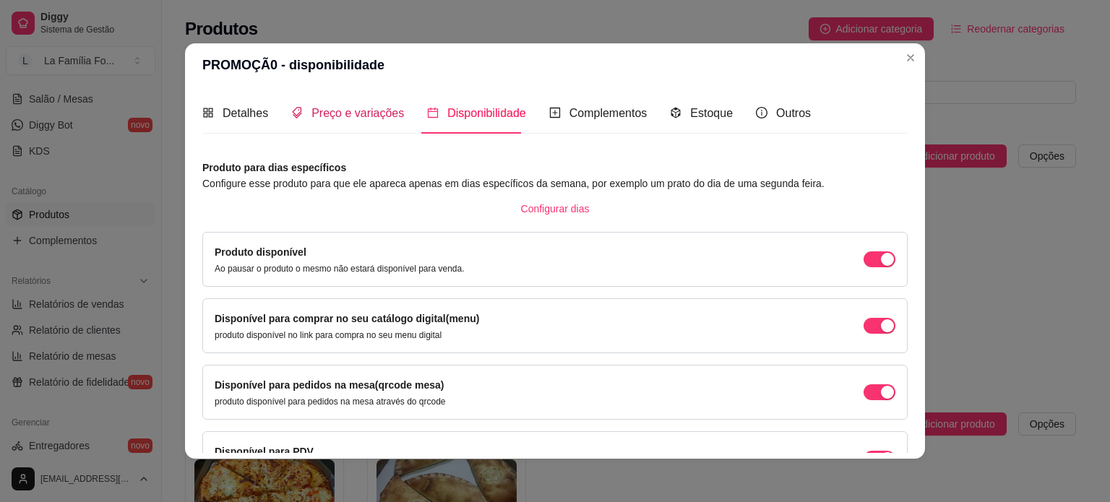
click at [353, 118] on span "Preço e variações" at bounding box center [357, 113] width 92 height 12
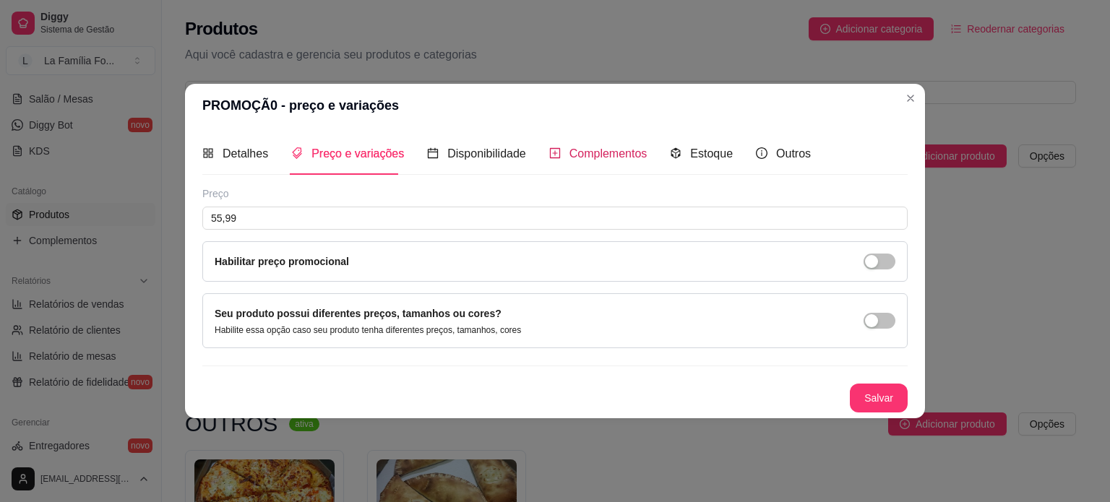
click at [583, 155] on span "Complementos" at bounding box center [608, 153] width 78 height 12
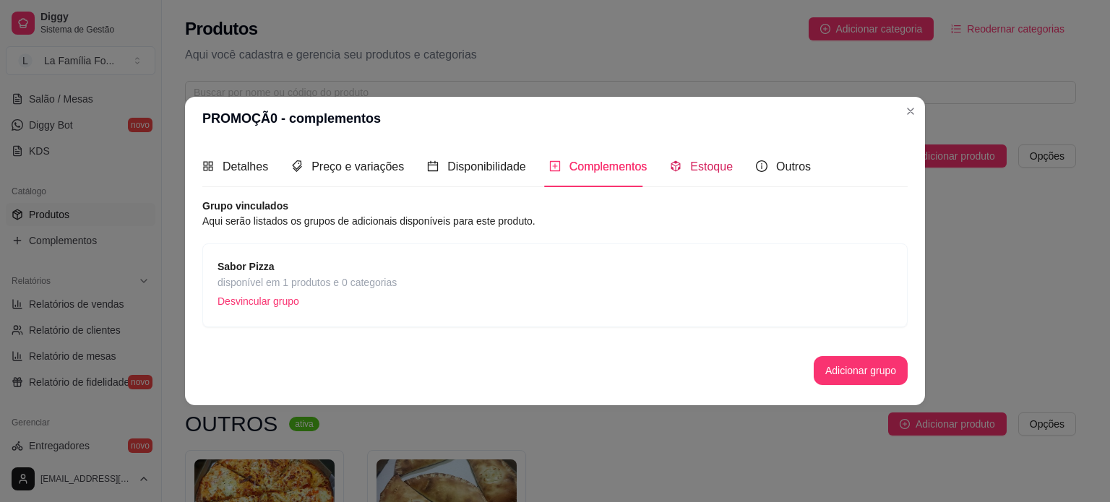
click at [681, 159] on div "Estoque" at bounding box center [701, 166] width 63 height 18
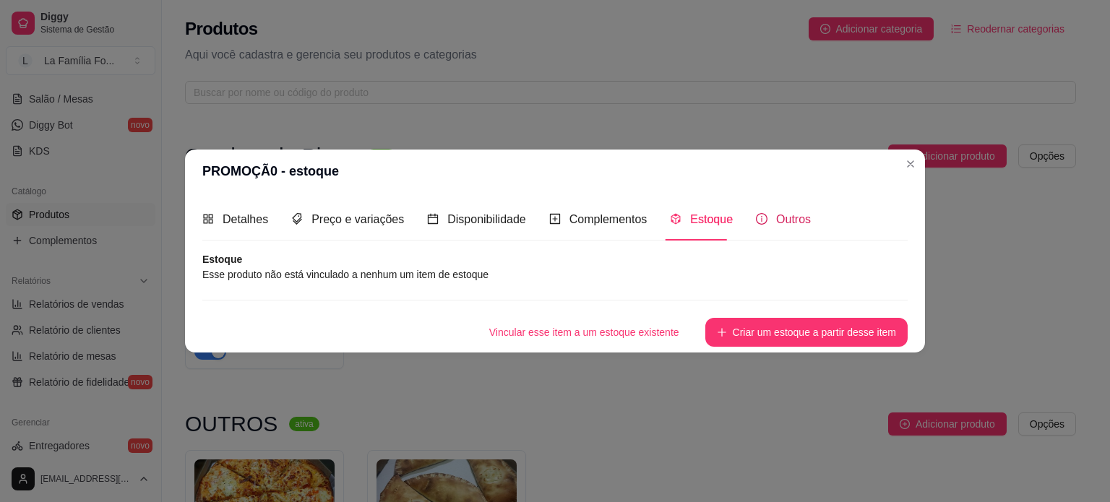
click at [765, 224] on div "Outros" at bounding box center [783, 219] width 55 height 18
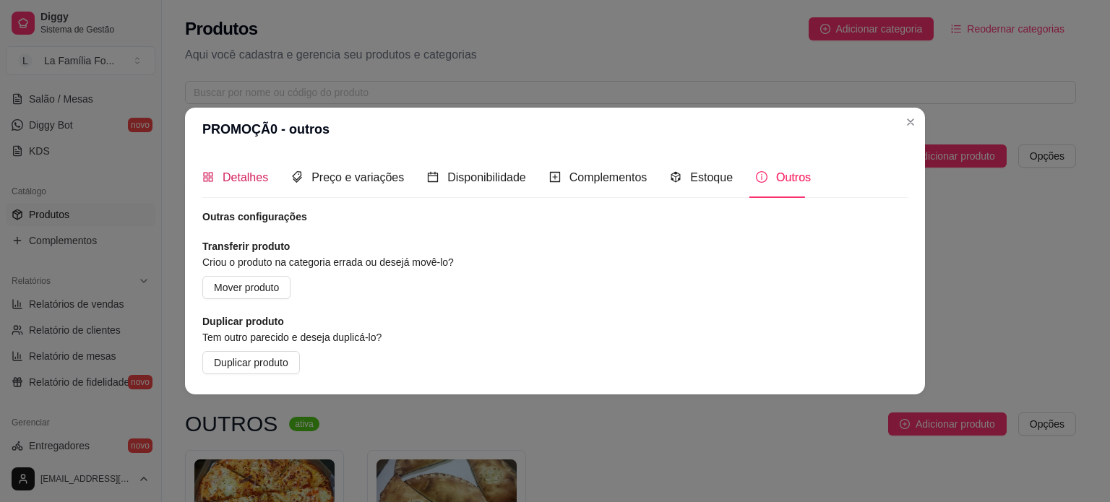
click at [226, 176] on span "Detalhes" at bounding box center [246, 177] width 46 height 12
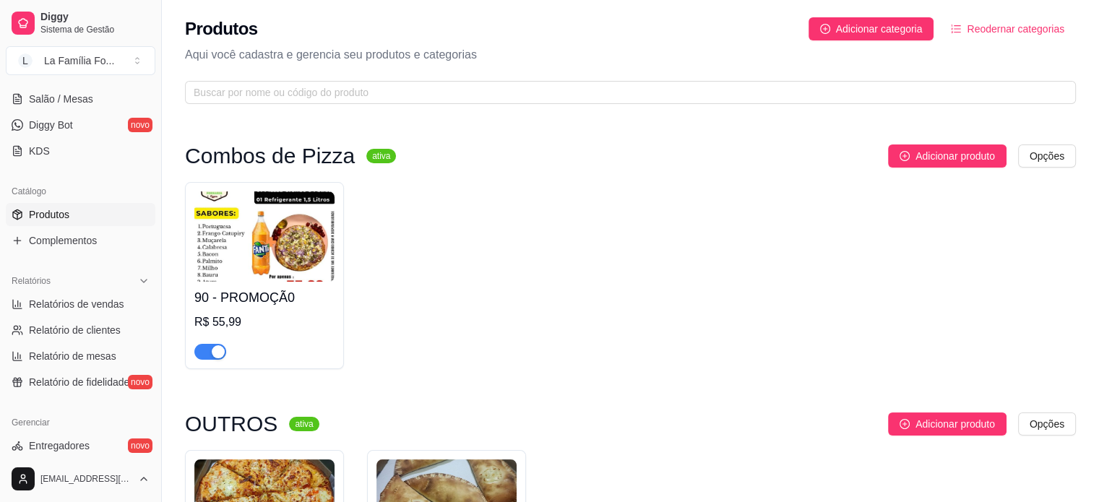
click at [224, 348] on div "button" at bounding box center [218, 351] width 13 height 13
click at [1040, 148] on html "Diggy Sistema de Gestão L La Família Fo ... Loja aberta Período gratuito até 12…" at bounding box center [549, 251] width 1099 height 502
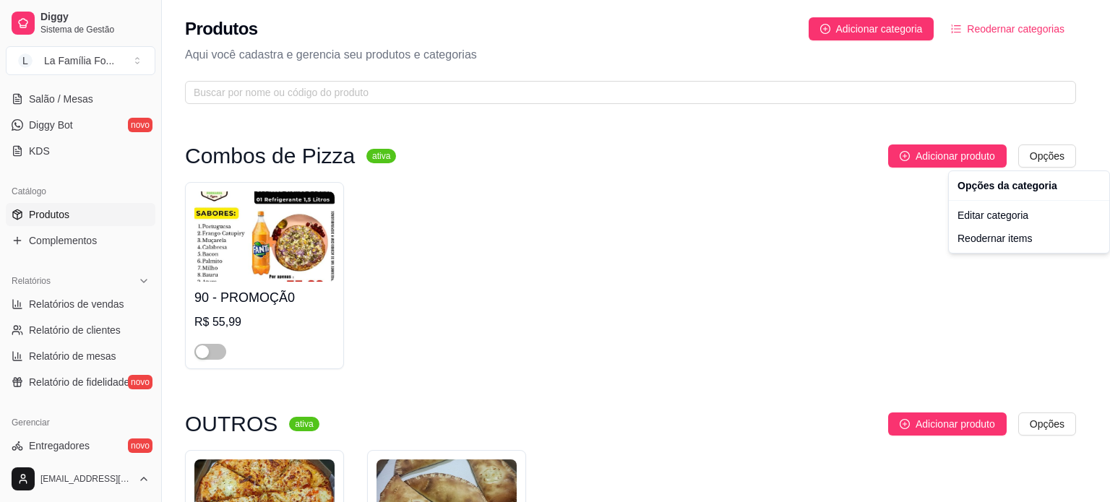
click at [1032, 185] on div "Opções da categoria" at bounding box center [1028, 185] width 155 height 23
click at [995, 224] on div "Editar categoria" at bounding box center [1028, 215] width 155 height 23
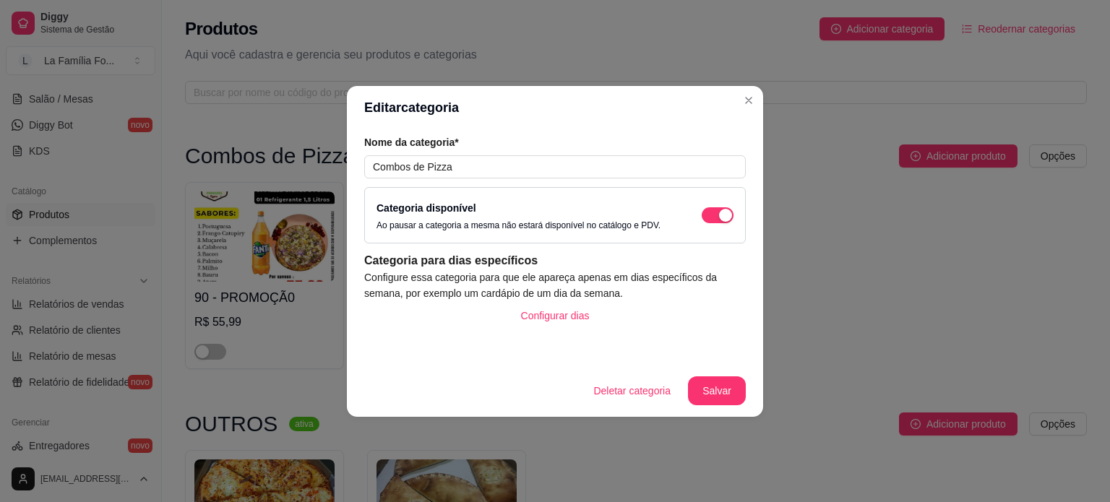
click at [715, 329] on div "Configurar dias" at bounding box center [554, 330] width 381 height 58
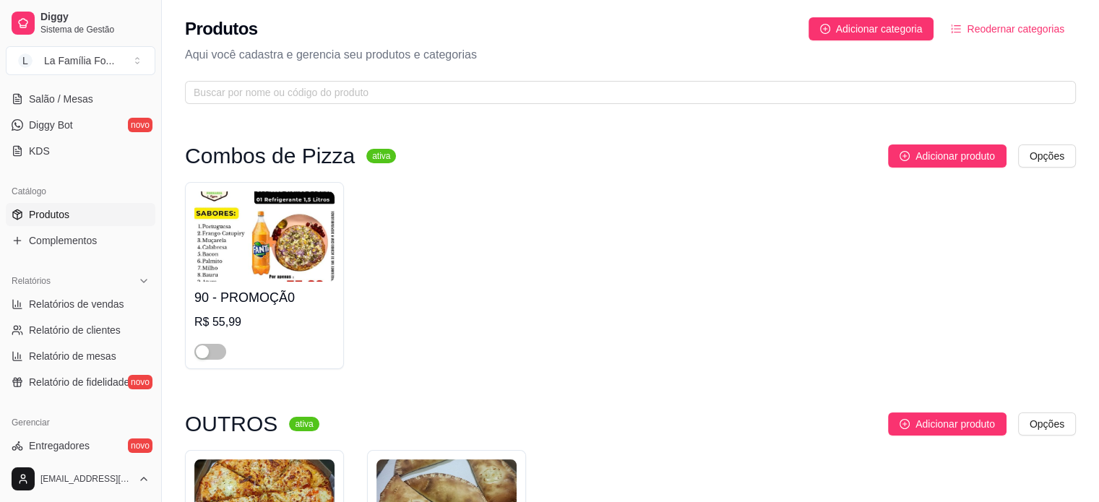
click at [260, 220] on img at bounding box center [264, 236] width 140 height 90
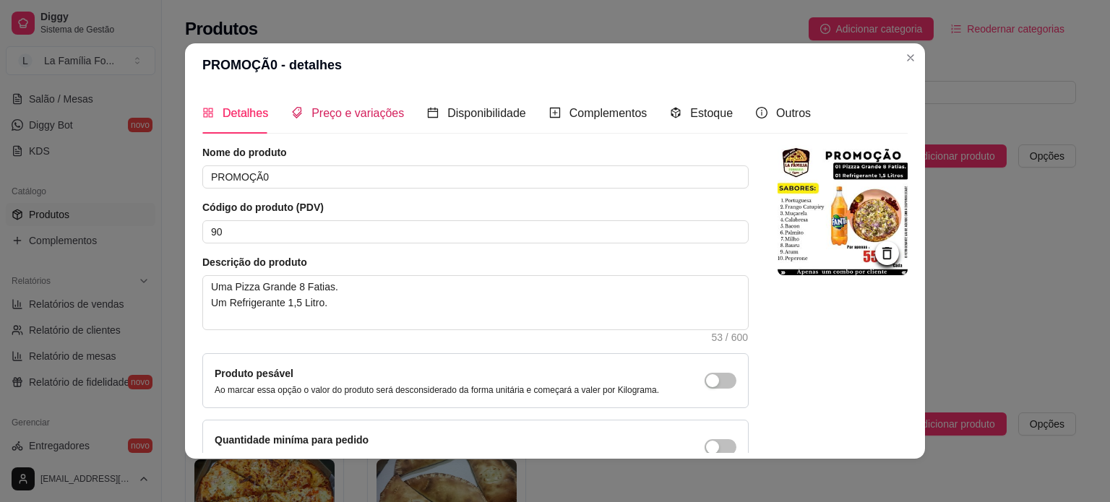
click at [319, 118] on span "Preço e variações" at bounding box center [357, 113] width 92 height 12
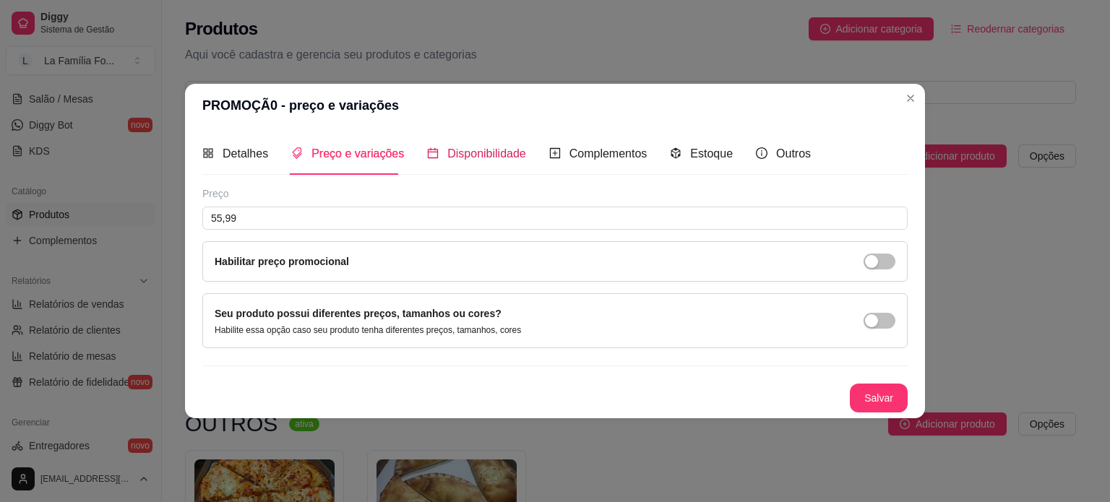
click at [462, 155] on span "Disponibilidade" at bounding box center [486, 153] width 79 height 12
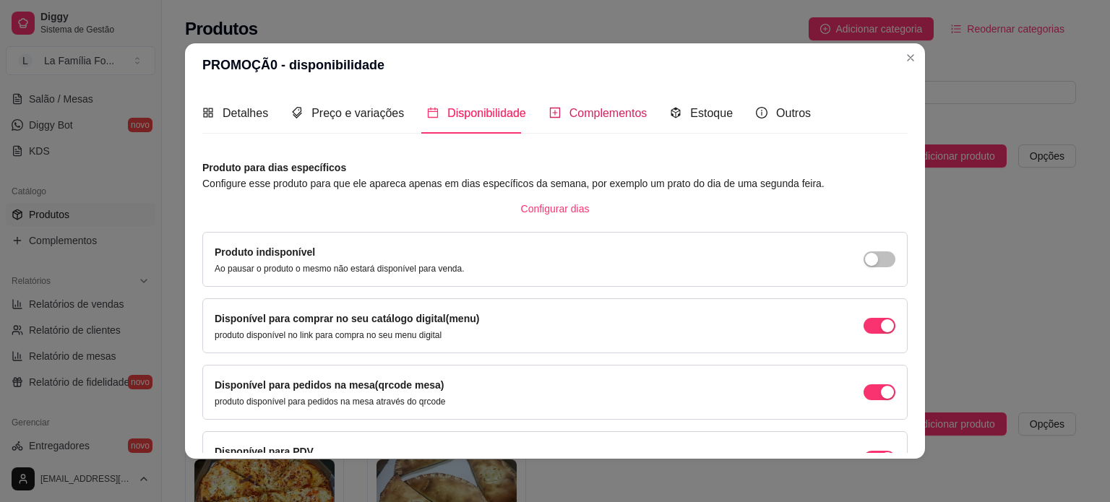
click at [549, 107] on span at bounding box center [555, 113] width 12 height 12
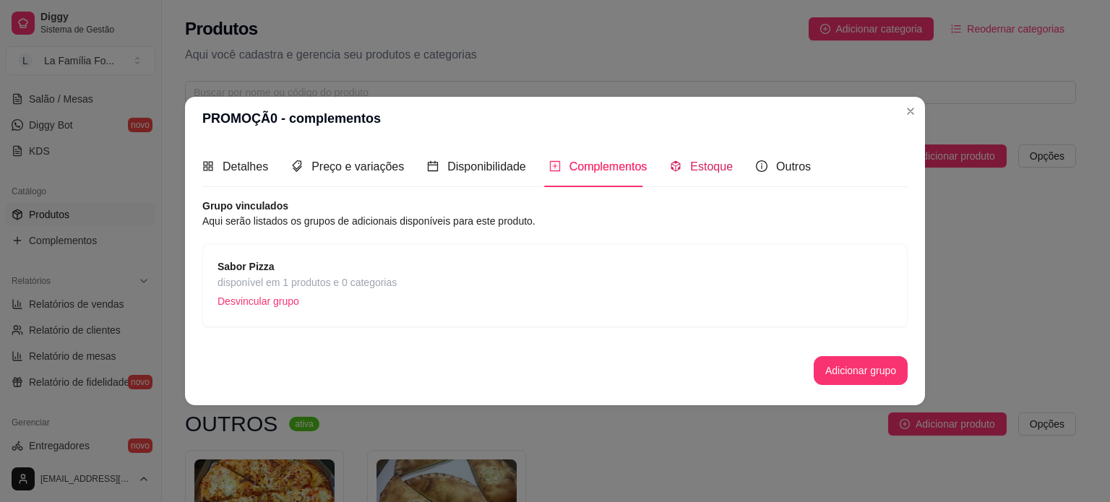
click at [676, 164] on icon "code-sandbox" at bounding box center [676, 166] width 12 height 12
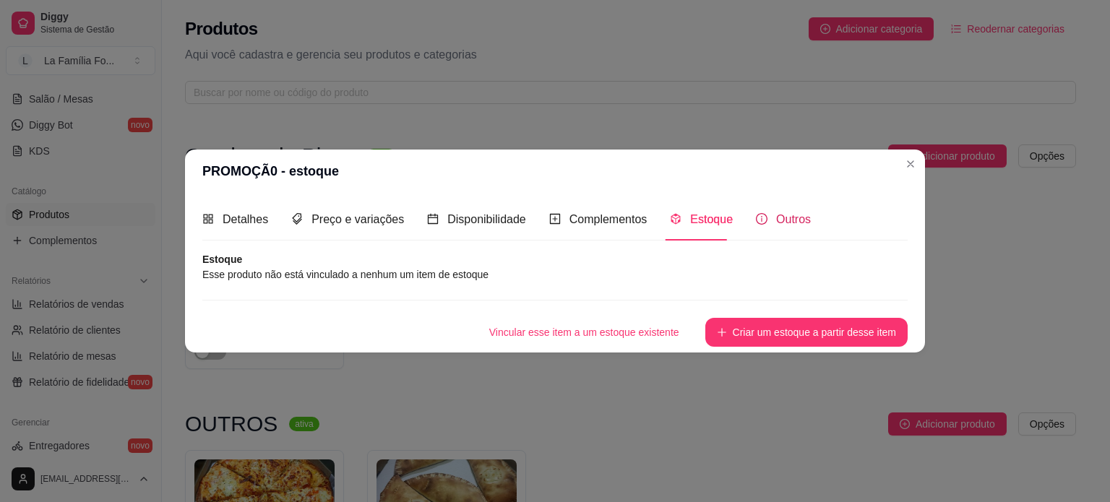
click at [776, 225] on span "Outros" at bounding box center [793, 219] width 35 height 12
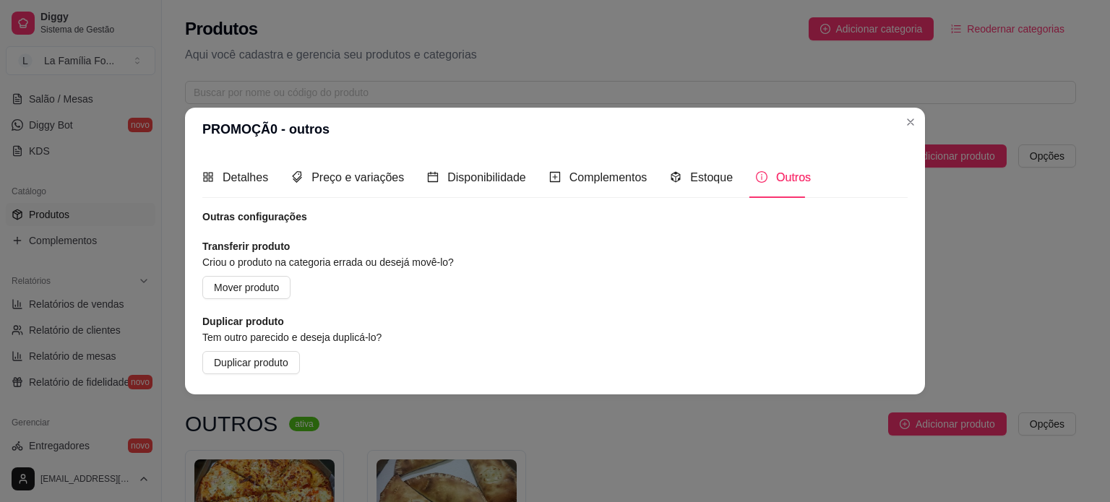
click at [898, 122] on header "PROMOÇÃ0 - outros" at bounding box center [555, 129] width 740 height 43
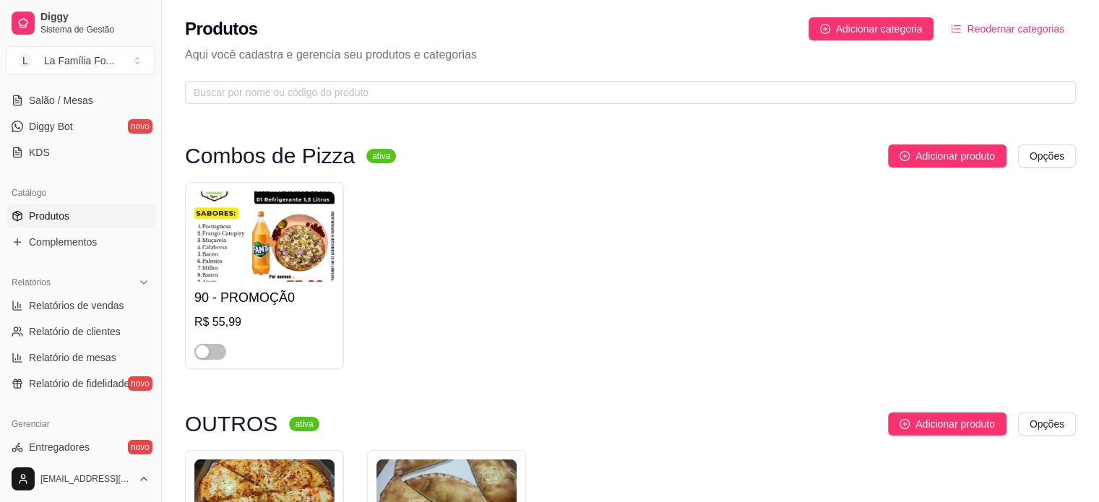
scroll to position [537, 0]
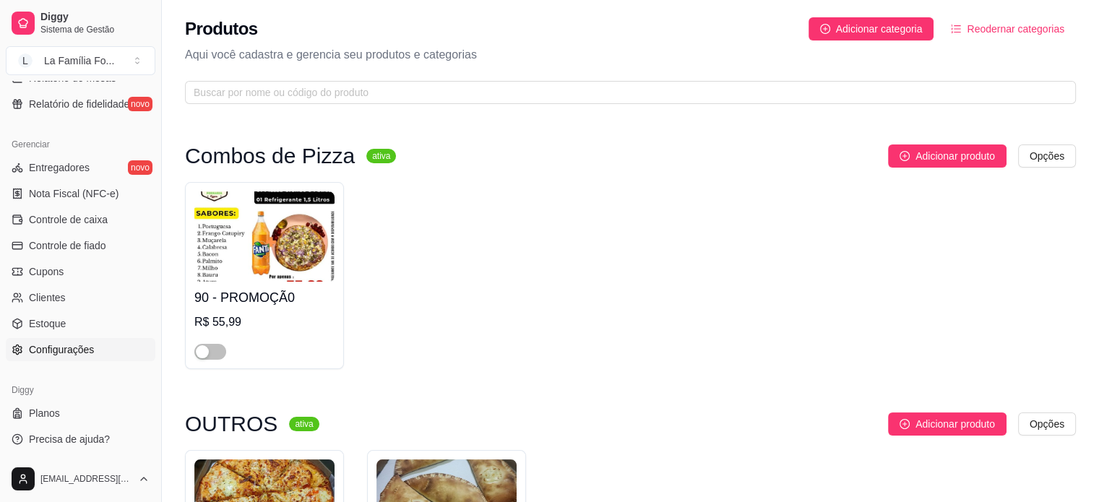
click at [100, 345] on link "Configurações" at bounding box center [81, 349] width 150 height 23
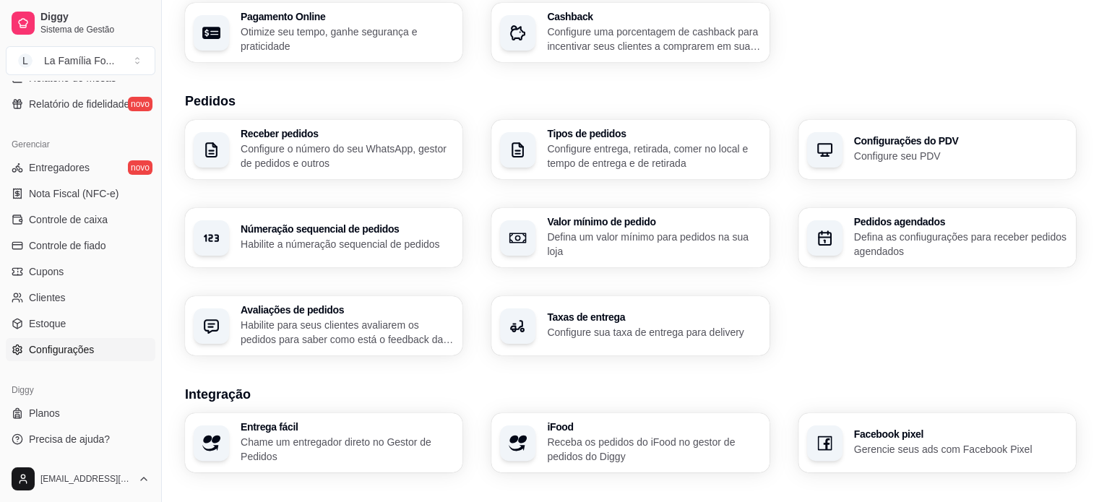
scroll to position [266, 0]
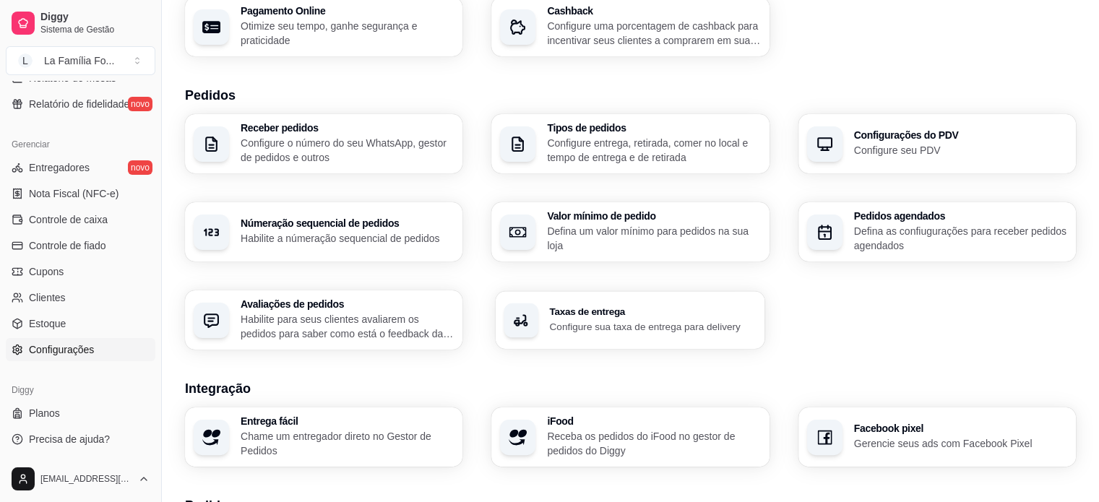
click at [616, 311] on h3 "Taxas de entrega" at bounding box center [653, 312] width 207 height 10
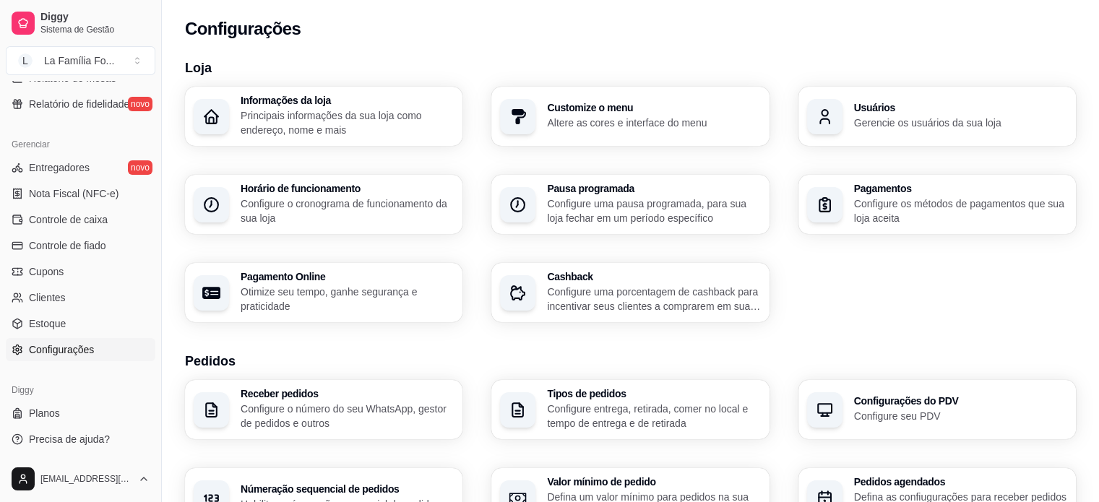
scroll to position [209, 0]
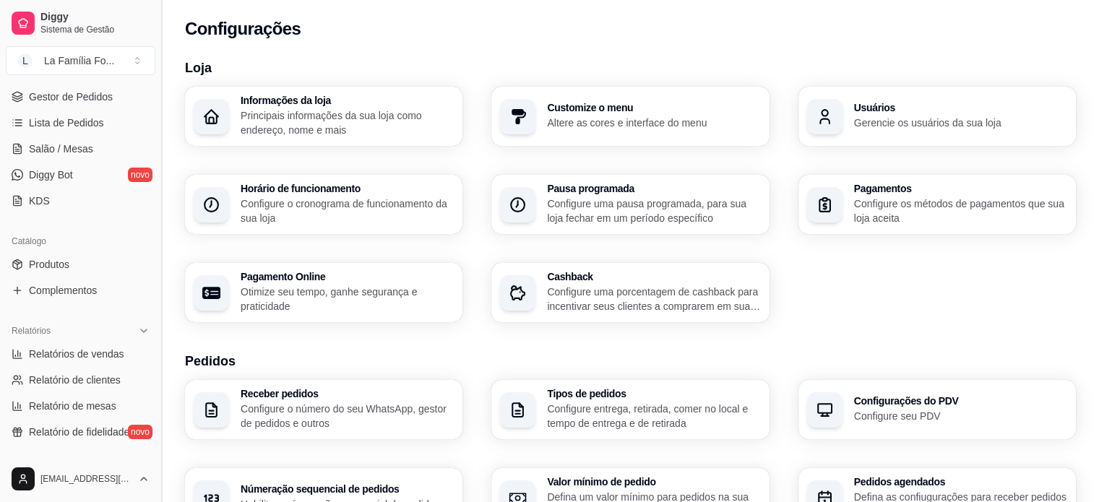
drag, startPoint x: 156, startPoint y: 208, endPoint x: 156, endPoint y: 199, distance: 9.4
click at [156, 199] on button "Toggle Sidebar" at bounding box center [161, 251] width 12 height 502
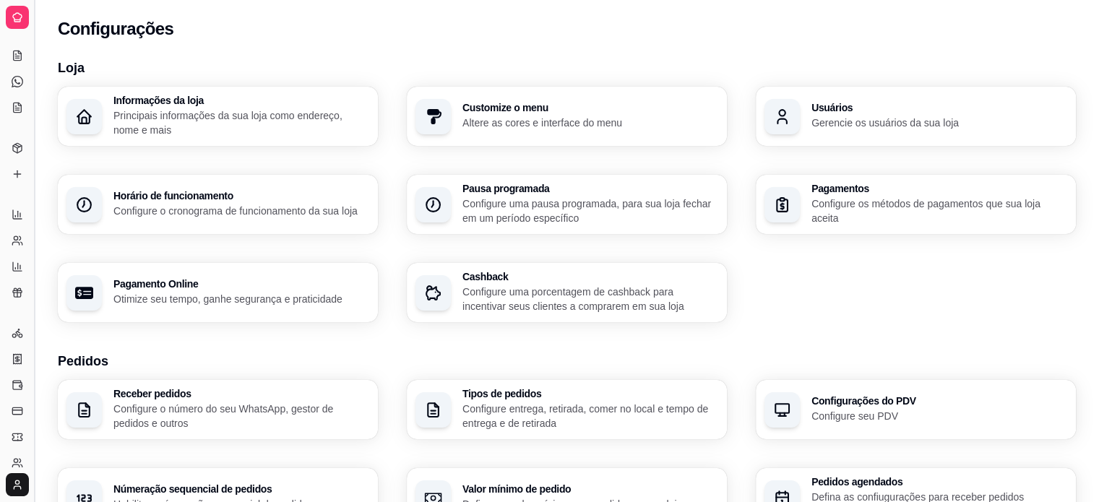
click at [35, 165] on button "Toggle Sidebar" at bounding box center [34, 251] width 12 height 502
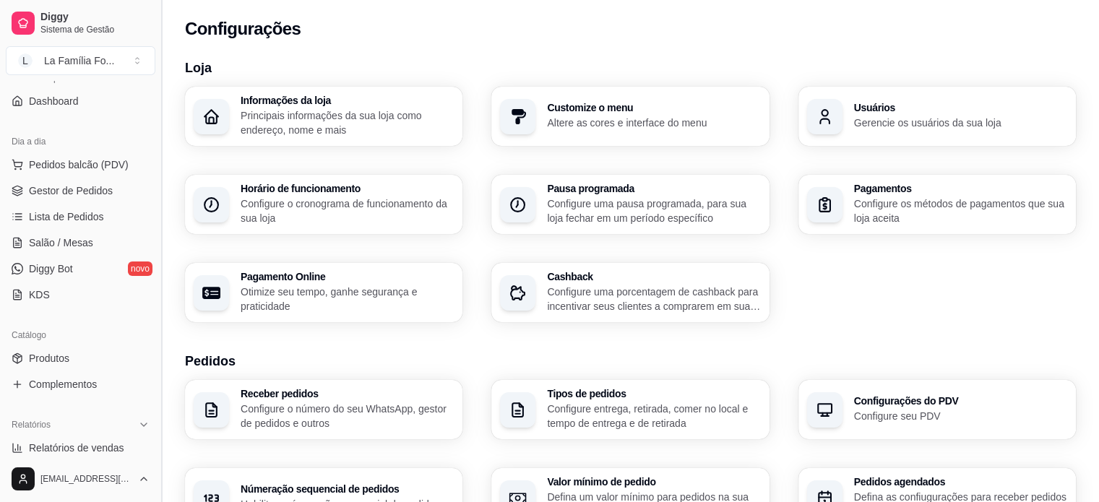
scroll to position [105, 0]
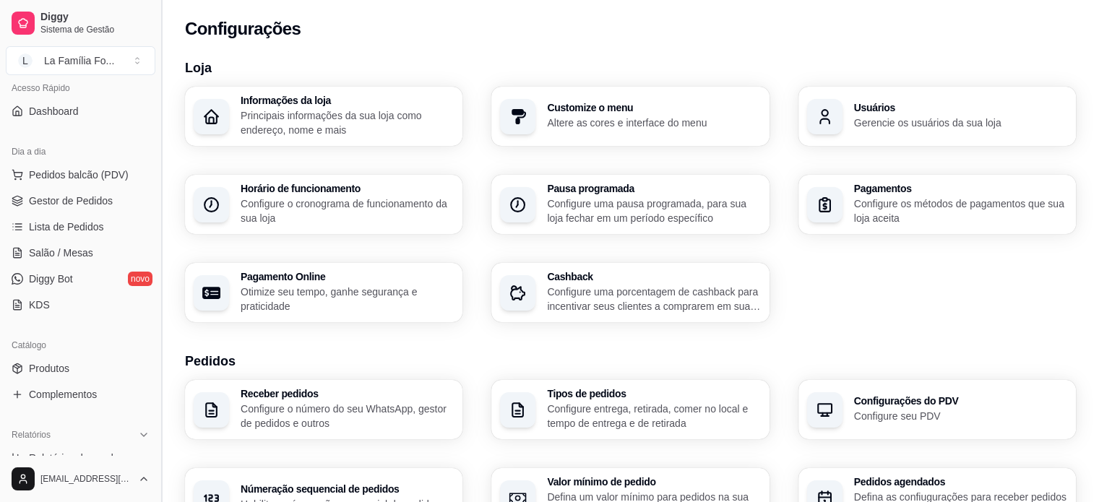
drag, startPoint x: 155, startPoint y: 177, endPoint x: 159, endPoint y: 150, distance: 27.0
click at [159, 150] on button "Toggle Sidebar" at bounding box center [161, 251] width 12 height 502
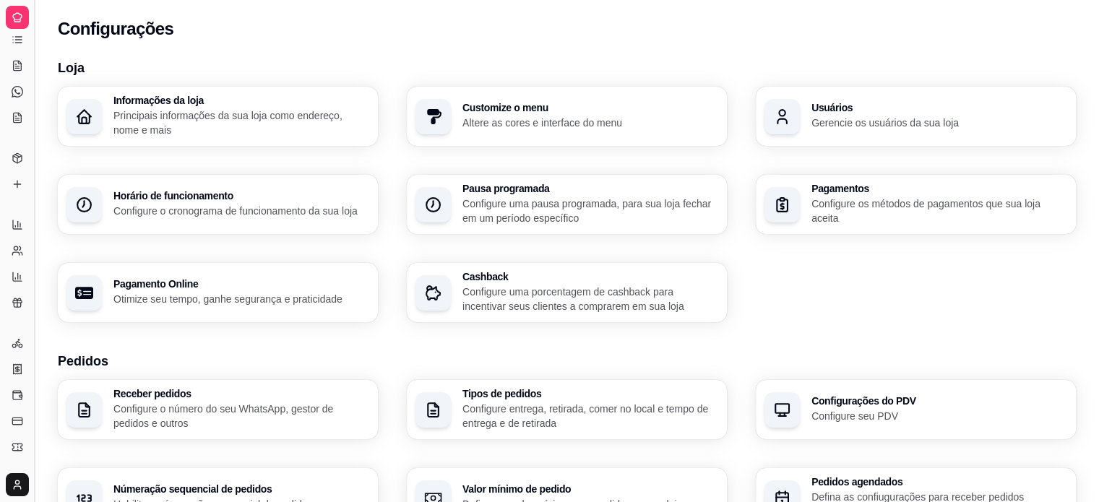
scroll to position [11, 0]
click at [34, 143] on button "Toggle Sidebar" at bounding box center [34, 251] width 12 height 502
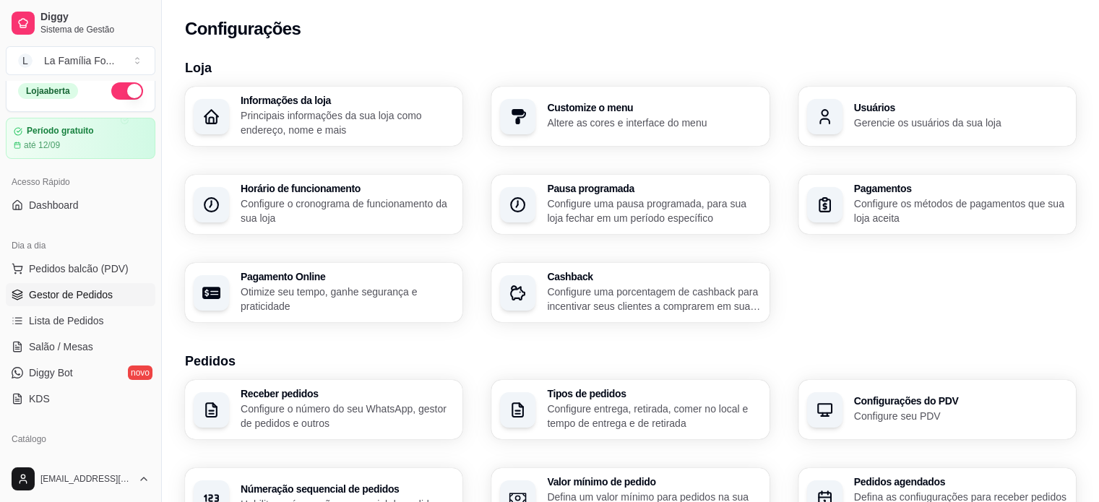
click at [101, 283] on link "Gestor de Pedidos" at bounding box center [81, 294] width 150 height 23
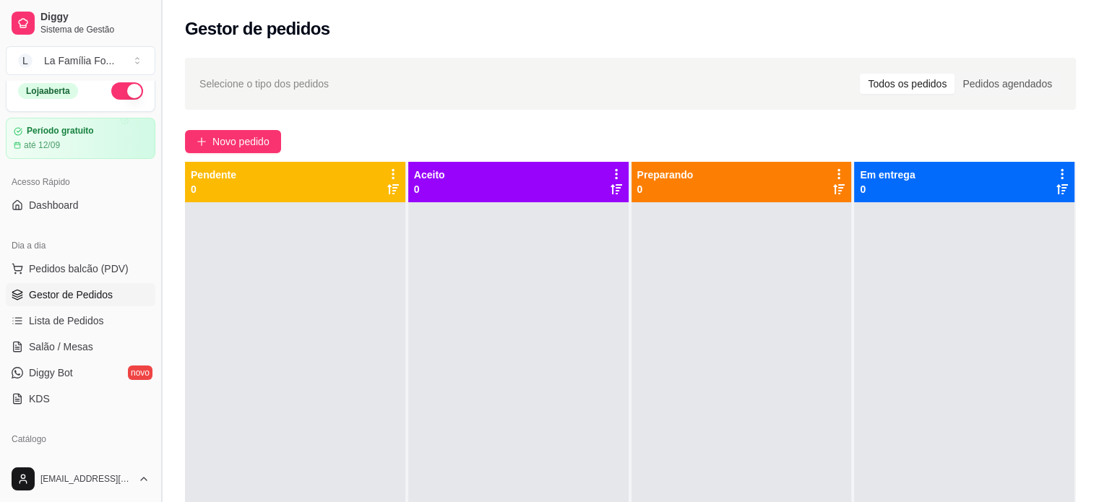
click at [156, 401] on button "Toggle Sidebar" at bounding box center [161, 251] width 12 height 502
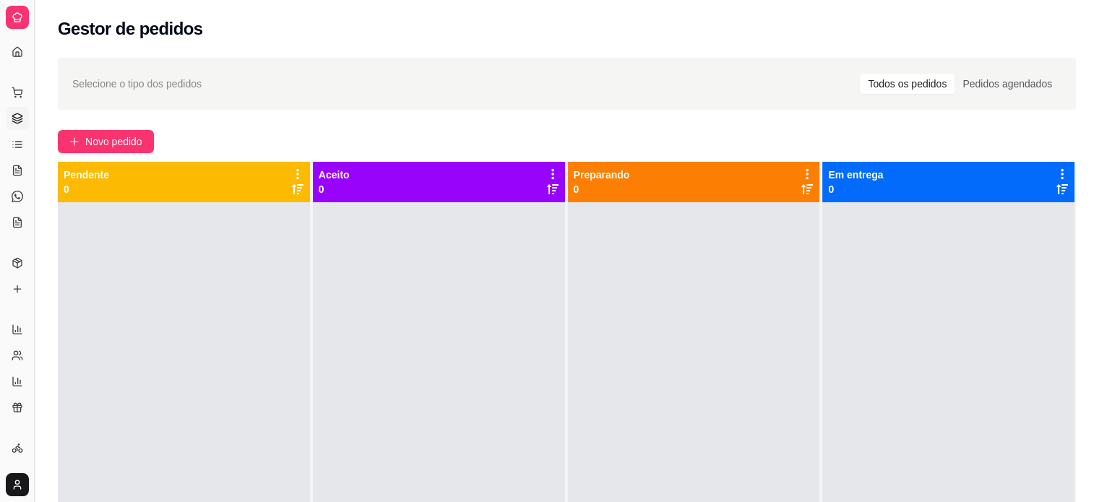
click at [37, 236] on button "Toggle Sidebar" at bounding box center [34, 251] width 12 height 502
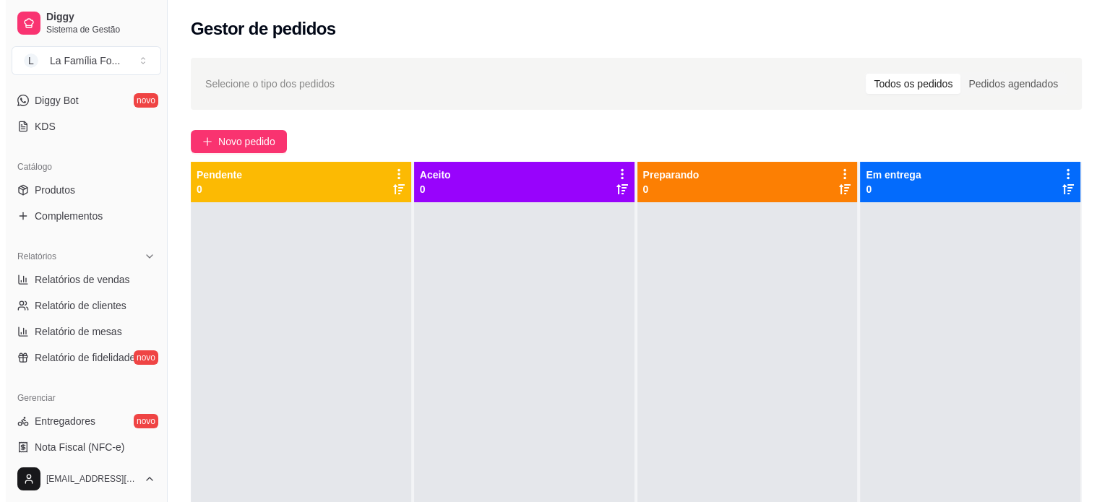
scroll to position [285, 0]
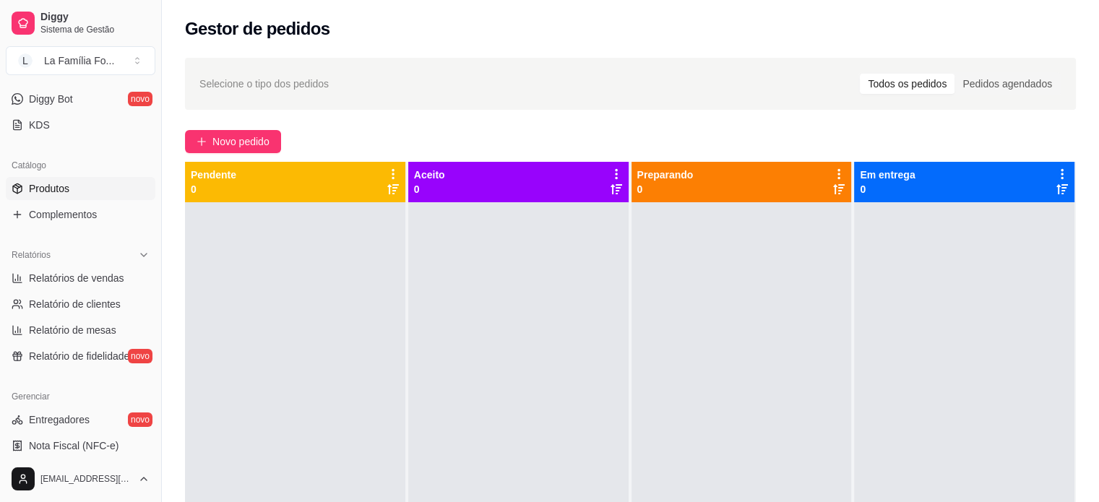
click at [81, 194] on link "Produtos" at bounding box center [81, 188] width 150 height 23
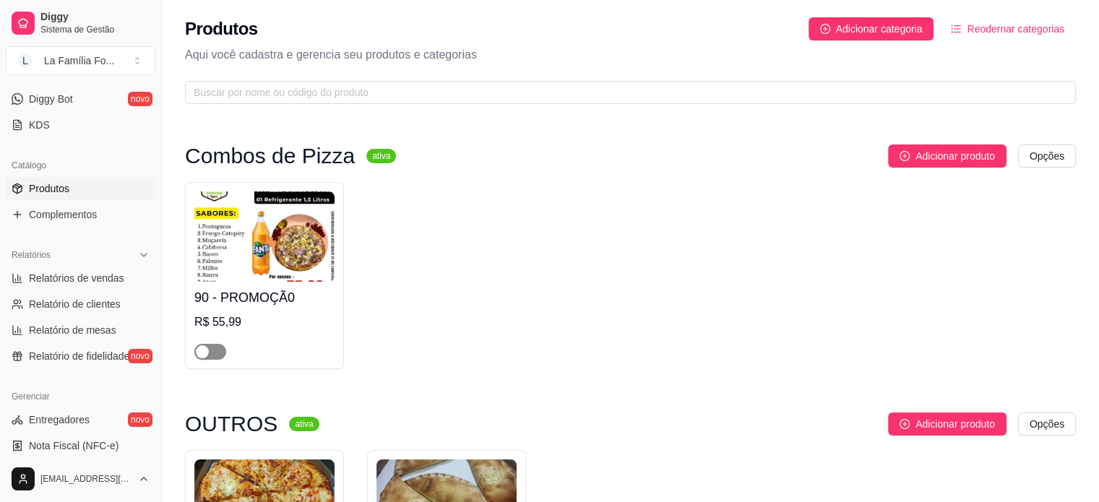
click at [220, 349] on span "button" at bounding box center [210, 352] width 32 height 16
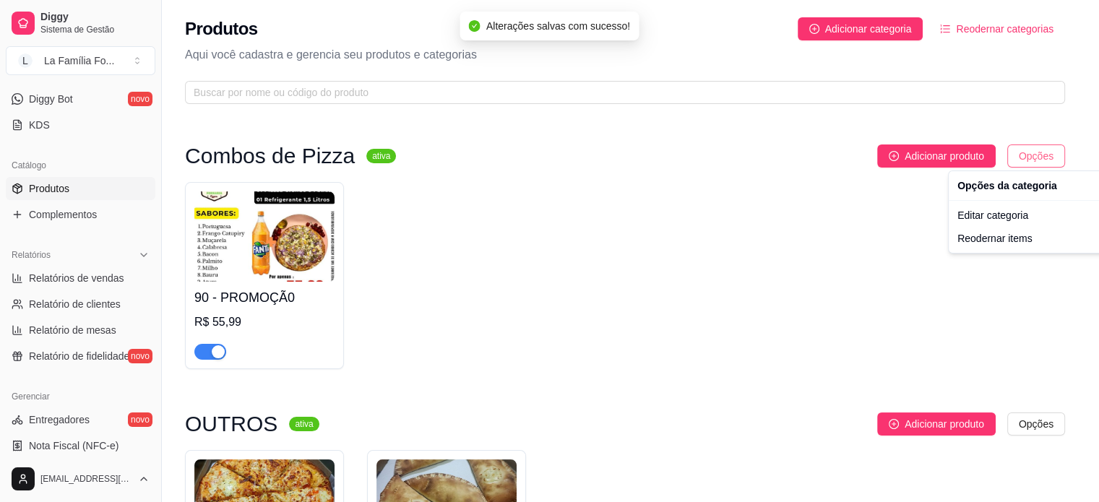
click at [1037, 161] on html "Diggy Sistema de Gestão L La Família Fo ... Loja aberta Período gratuito até 12…" at bounding box center [549, 251] width 1099 height 502
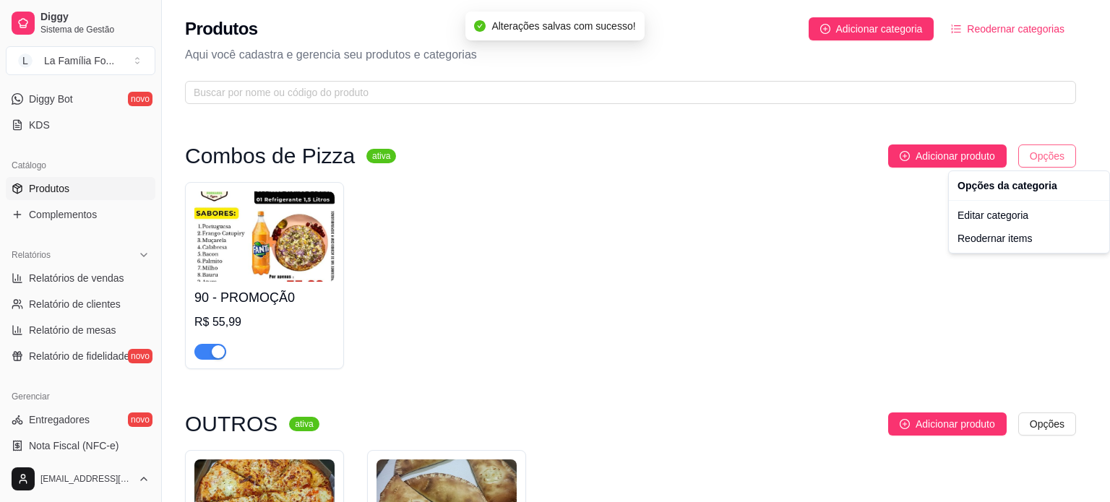
click at [1037, 161] on html "Diggy Sistema de Gestão L La Família Fo ... Loja aberta Período gratuito até 12…" at bounding box center [555, 251] width 1110 height 502
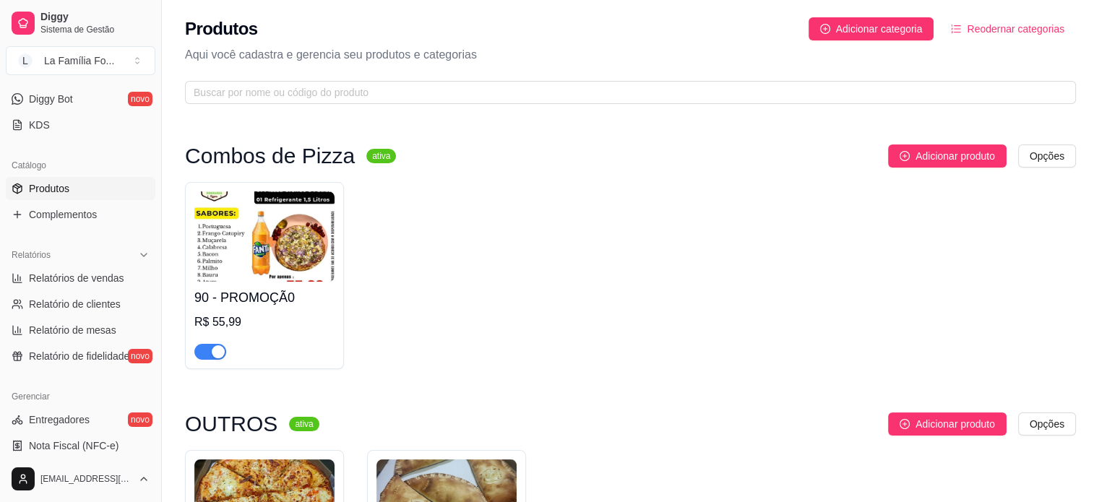
click at [260, 247] on img at bounding box center [264, 236] width 140 height 90
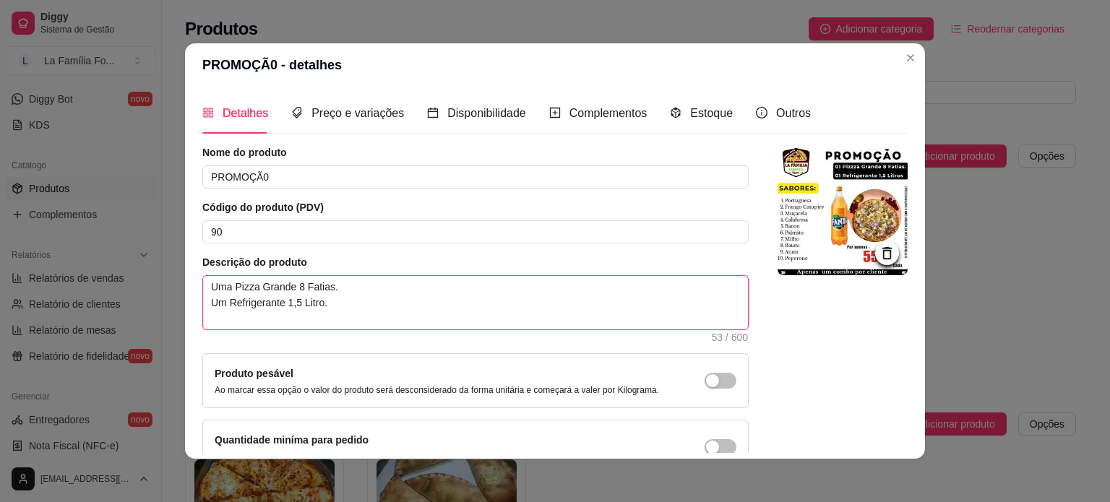
click at [330, 286] on textarea "Uma Pizza Grande 8 Fatias. Um Refrigerante 1,5 Litro." at bounding box center [475, 302] width 545 height 53
type textarea "Uma Pizza Grande 8 Fatias Um Refrigerante 1,5 Litro."
type textarea "Uma Pizza Grande 8 Fatias S Um Refrigerante 1,5 Litro."
type textarea "Uma Pizza Grande 8 Fatias Sa Um Refrigerante 1,5 Litro."
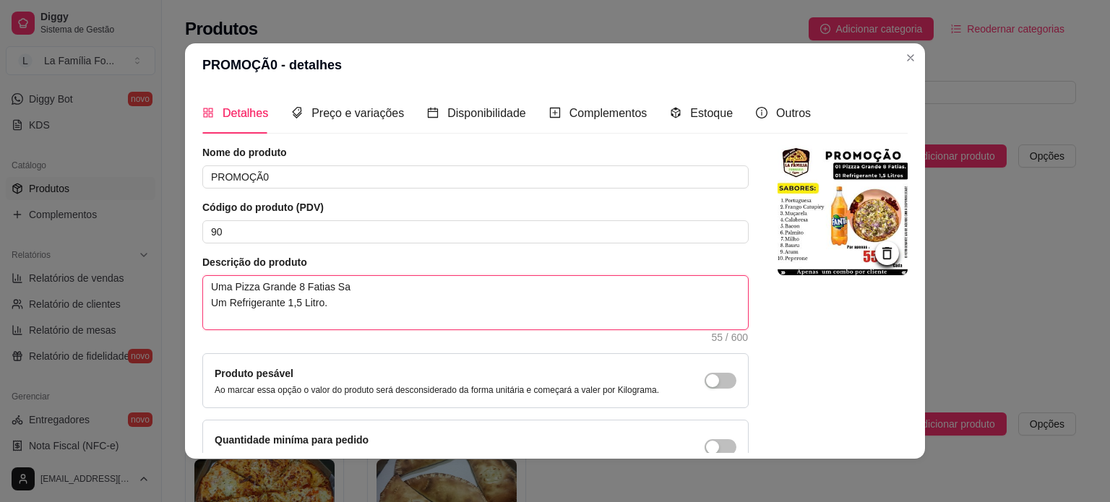
type textarea "Uma Pizza Grande 8 Fatias Sab Um Refrigerante 1,5 Litro."
type textarea "Uma Pizza Grande 8 Fatias Sabo Um Refrigerante 1,5 Litro."
type textarea "Uma Pizza Grande 8 Fatias Sabor Um Refrigerante 1,5 Litro."
type textarea "Uma Pizza Grande 8 Fatias Sabor U Um Refrigerante 1,5 Litro."
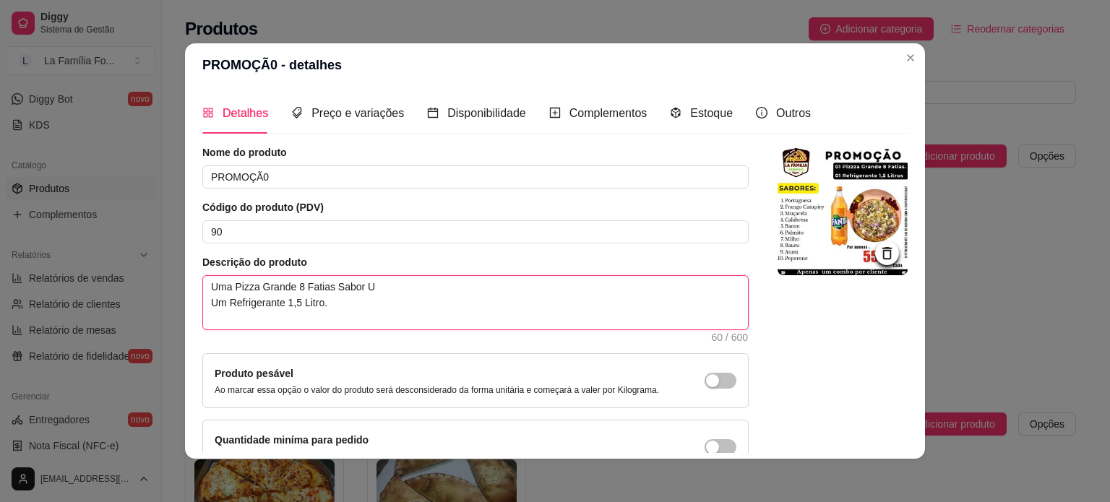
type textarea "Uma Pizza Grande 8 Fatias Sabor Un Um Refrigerante 1,5 Litro."
type textarea "Uma Pizza Grande 8 Fatias Sabor Uni Um Refrigerante 1,5 Litro."
type textarea "Uma Pizza Grande 8 Fatias Sabor Unic Um Refrigerante 1,5 Litro."
type textarea "Uma Pizza Grande 8 Fatias Sabor Unico Um Refrigerante 1,5 Litro."
type textarea "Uma Pizza Grande 8 Fatias Sabor Unico. Um Refrigerante 1,5 Litro."
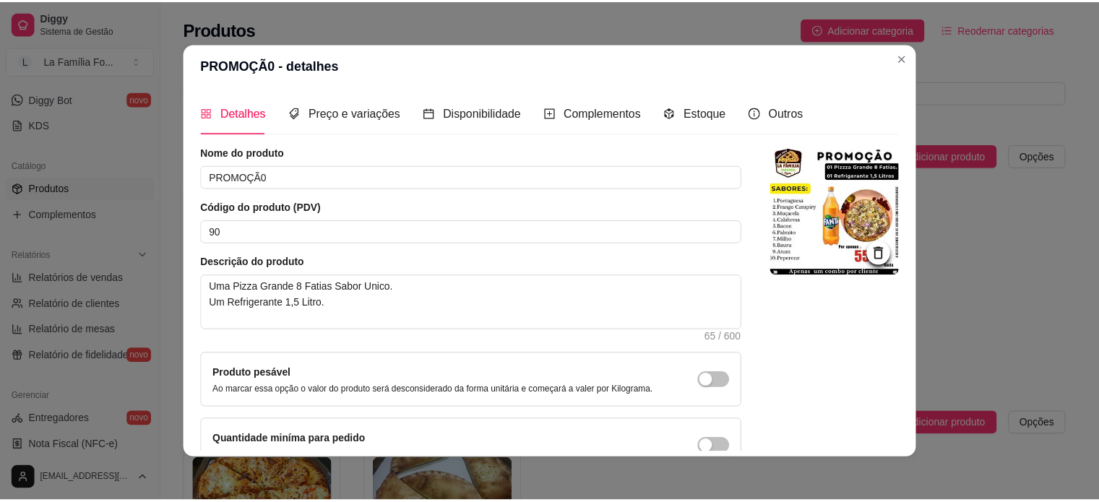
scroll to position [84, 0]
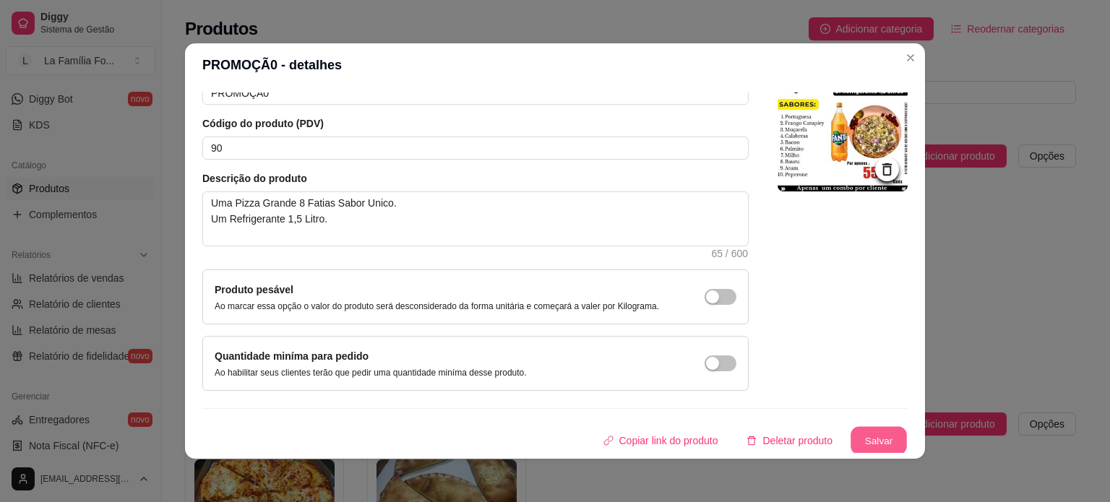
click at [865, 436] on button "Salvar" at bounding box center [878, 441] width 56 height 28
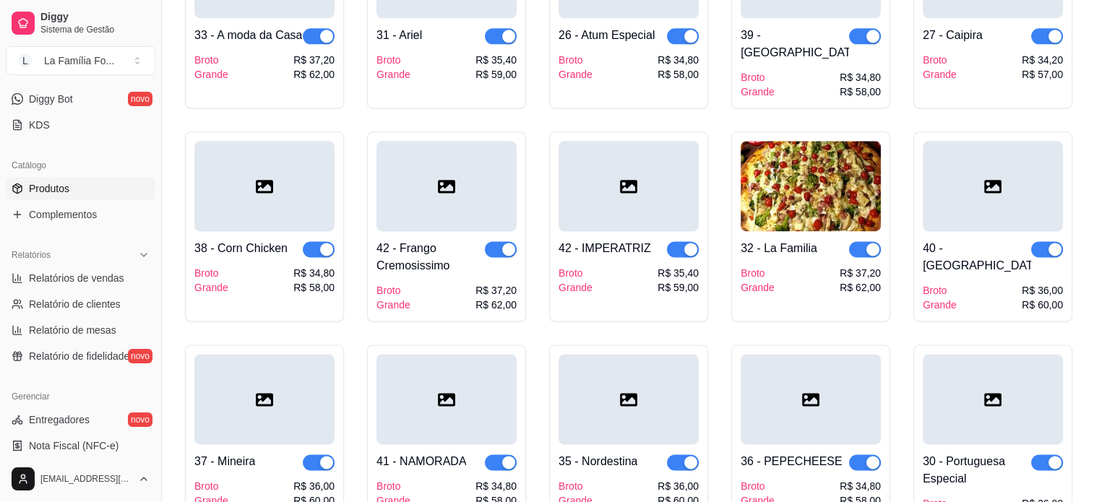
scroll to position [1858, 0]
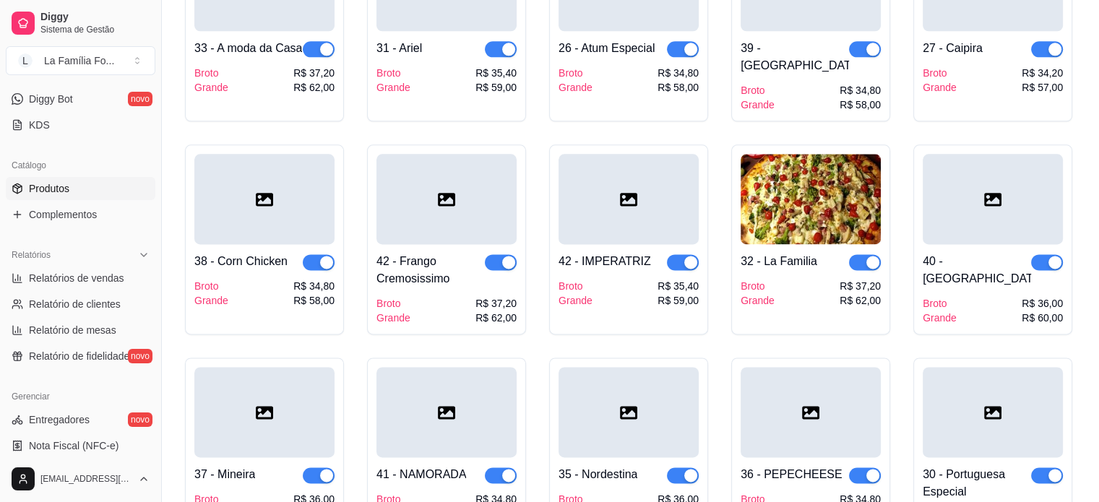
click at [676, 254] on span "button" at bounding box center [683, 262] width 32 height 16
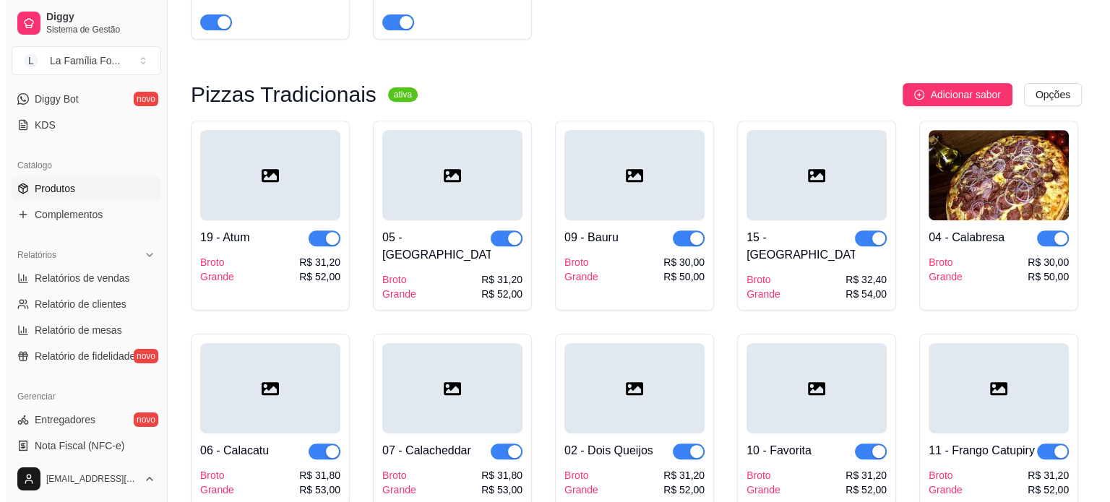
scroll to position [593, 0]
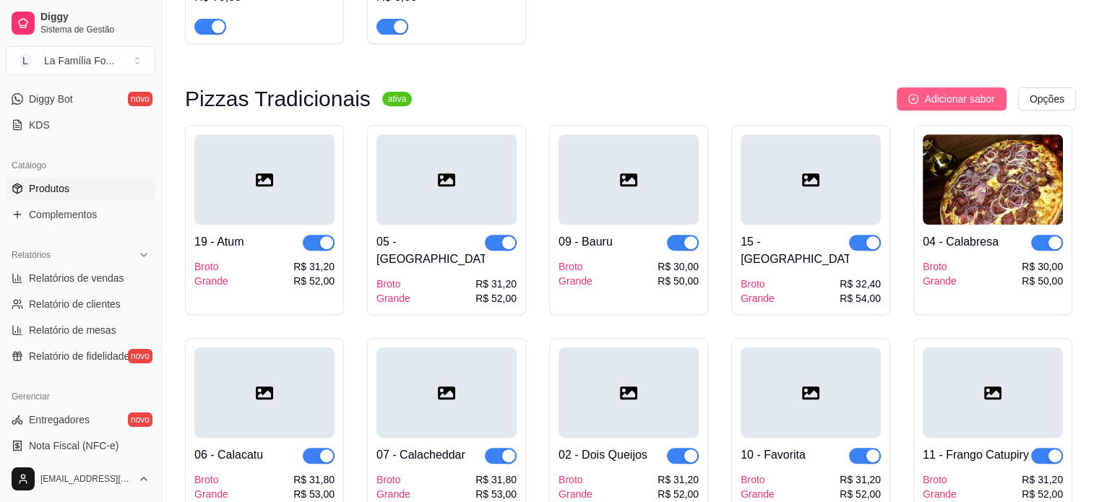
click at [938, 90] on button "Adicionar sabor" at bounding box center [951, 98] width 109 height 23
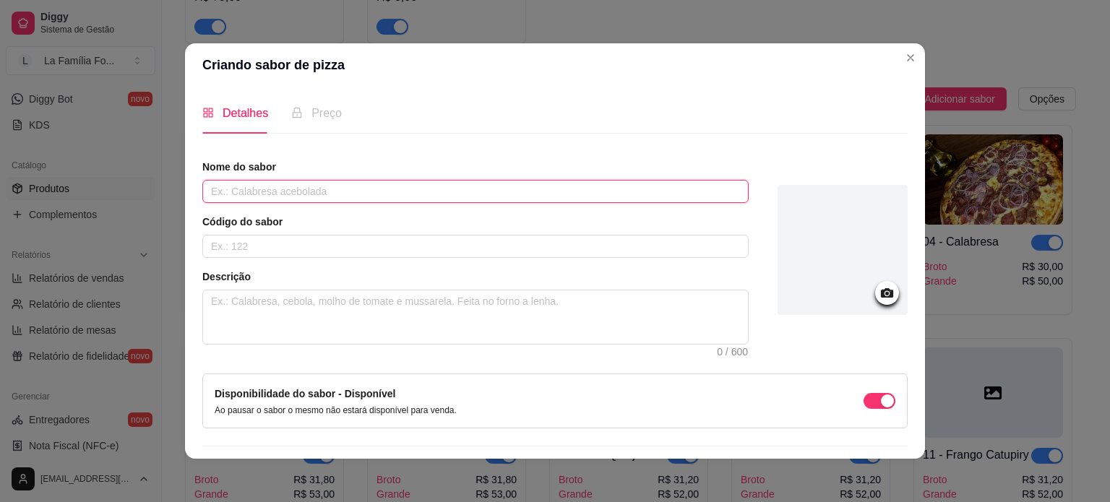
click at [334, 196] on input "text" at bounding box center [475, 191] width 546 height 23
type input "Bacon"
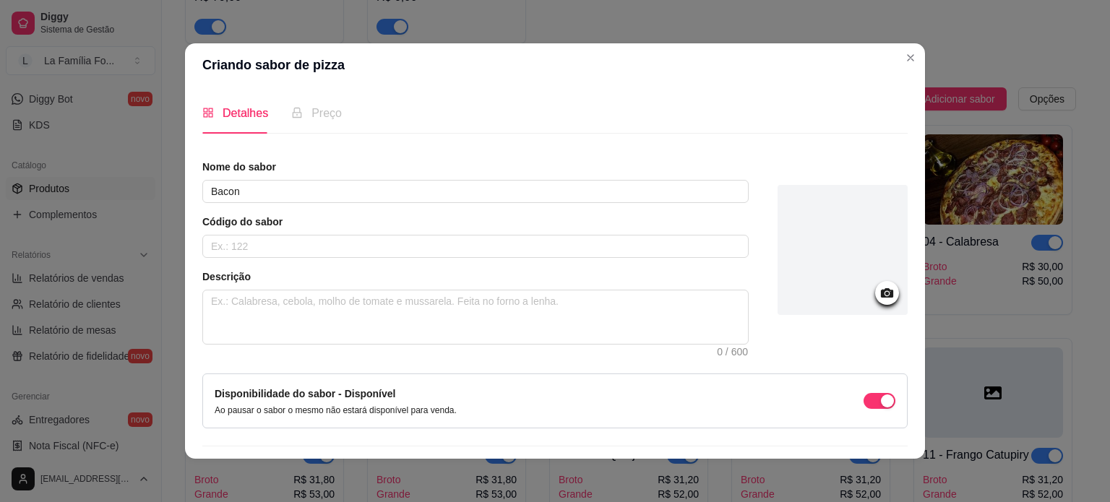
click at [329, 232] on div "Código do sabor" at bounding box center [475, 236] width 546 height 43
click at [329, 241] on input "text" at bounding box center [475, 246] width 546 height 23
type input "22"
click at [345, 287] on div "Descrição 0 / 600" at bounding box center [475, 306] width 546 height 75
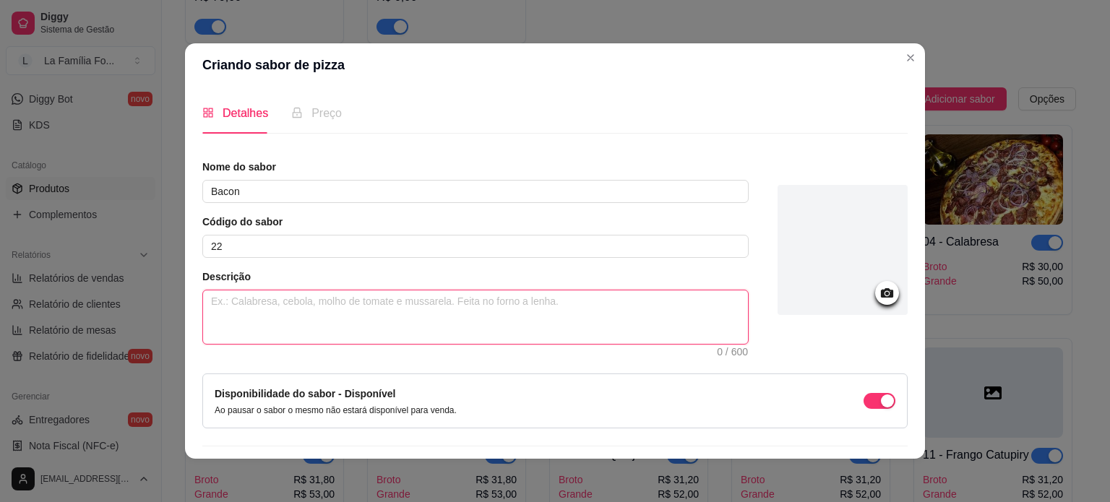
click at [349, 300] on textarea at bounding box center [475, 316] width 545 height 53
type textarea "M"
type textarea "Mo"
type textarea "Mol"
type textarea "Molh"
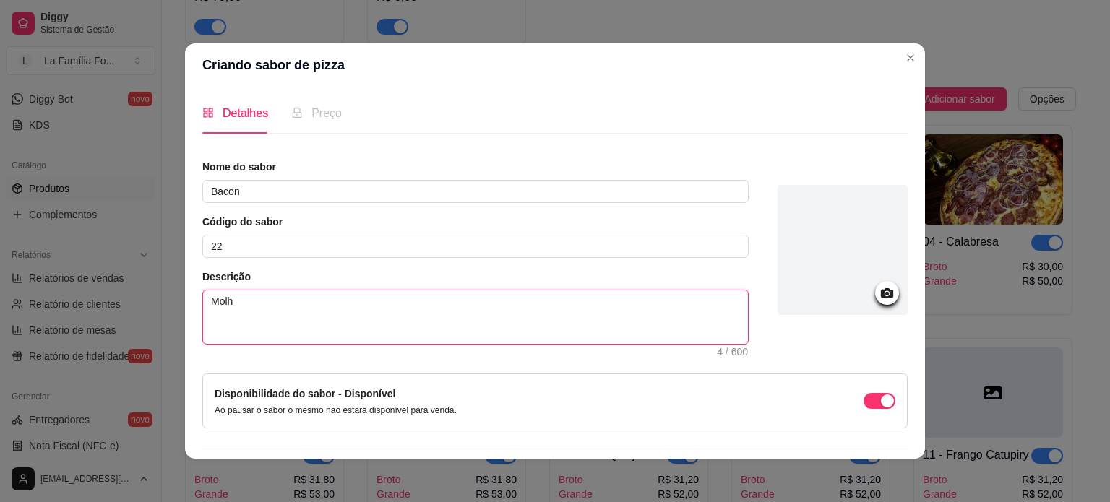
type textarea "Molho"
type textarea "Molho d"
type textarea "Molho de"
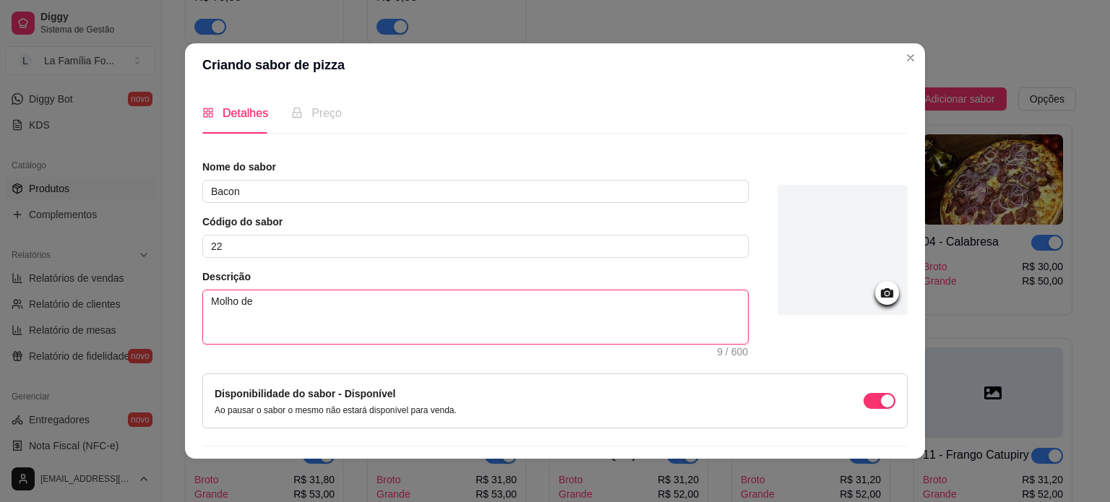
type textarea "Molho de T"
type textarea "Molho de To"
type textarea "Molho de Tom"
type textarea "Molho de Toma"
type textarea "Molho de Tomat"
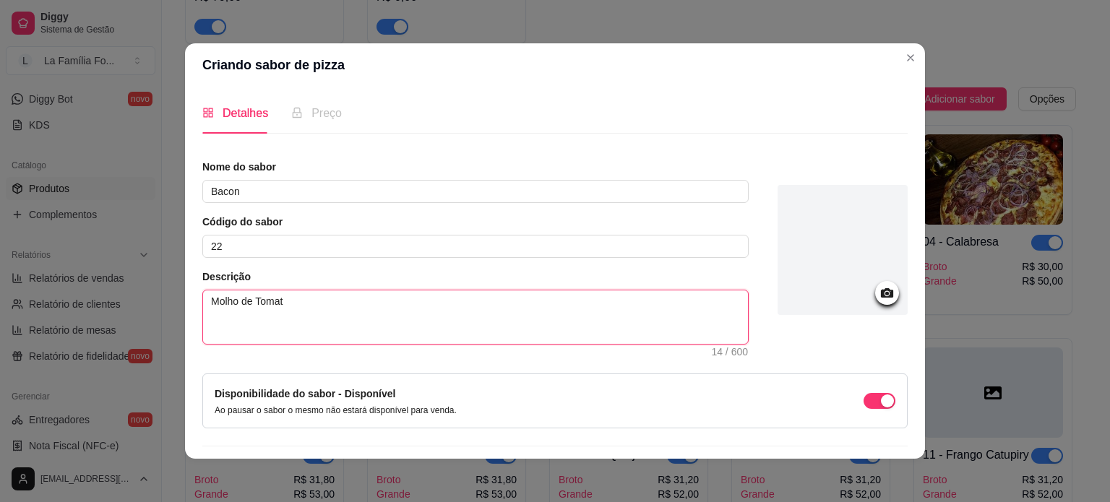
type textarea "Molho de Tomate"
type textarea "Molho de Tomate,"
type textarea "Molho de Tomate, M"
type textarea "Molho de Tomate, Mu"
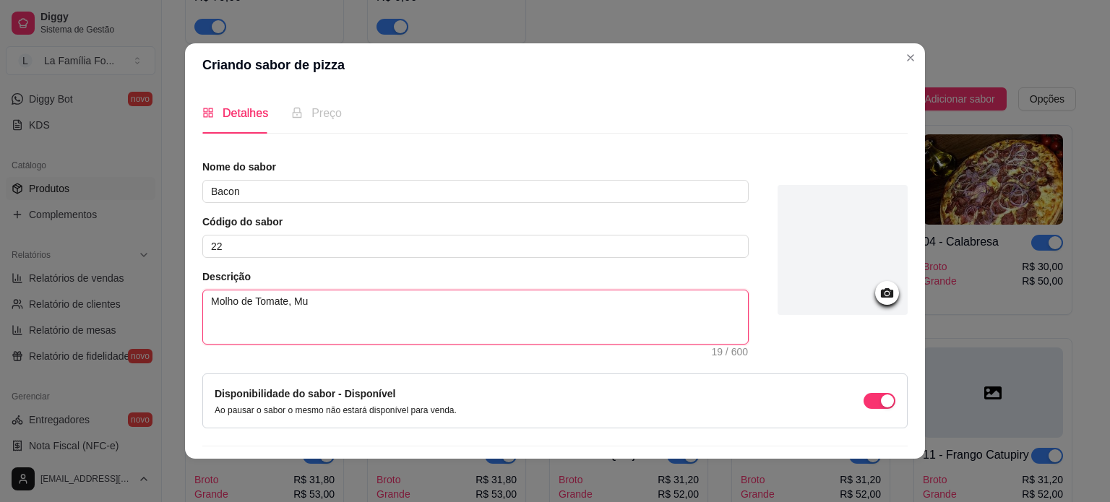
type textarea "Molho de Tomate, Muç"
type textarea "Molho de Tomate, Muça"
type textarea "Molho de Tomate, Muçar"
type textarea "Molho de Tomate, Muçare"
type textarea "Molho de Tomate, Muçarel"
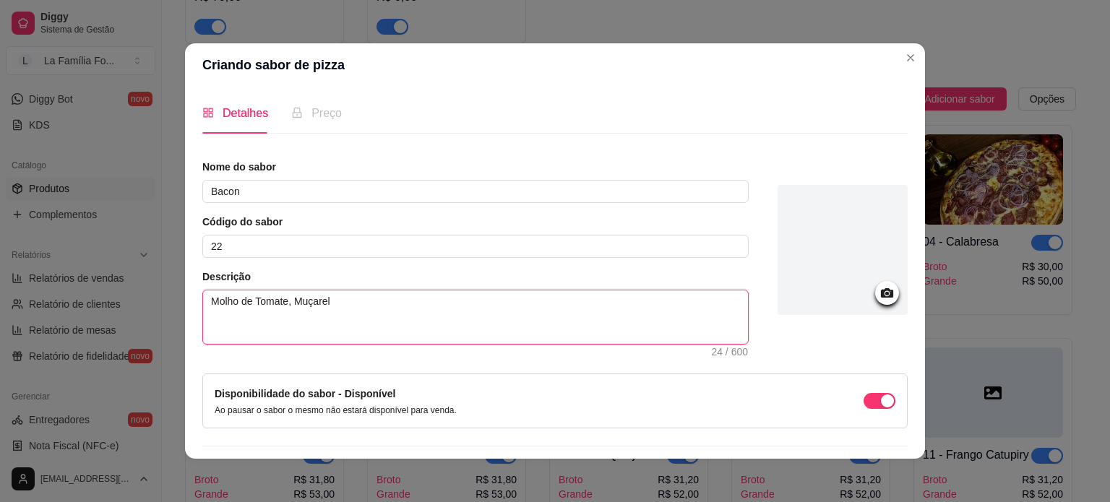
type textarea "Molho de Tomate, Muçarela"
type textarea "Molho de Tomate, Muçarela,"
type textarea "Molho de Tomate, Muçarela, R"
type textarea "Molho de Tomate, Muçarela, Re"
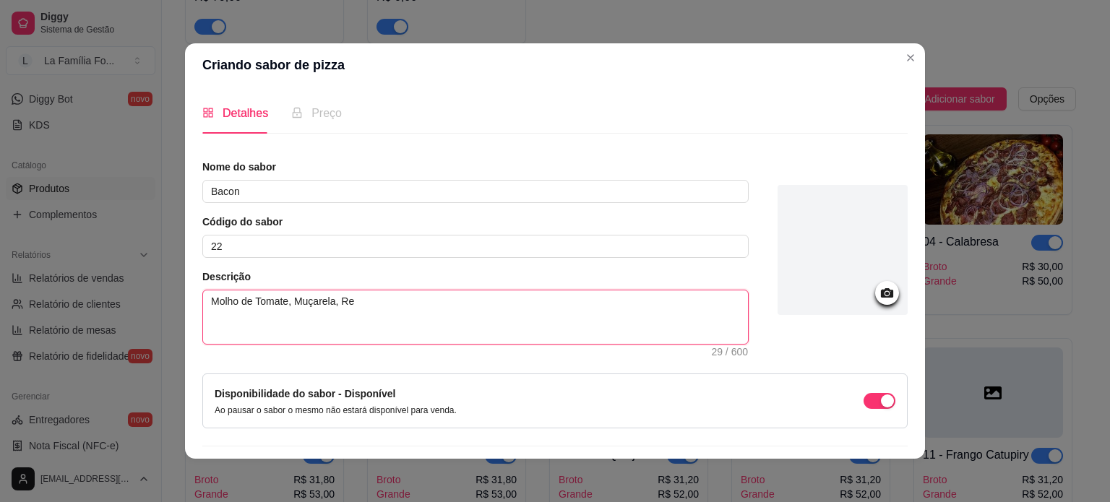
type textarea "Molho de Tomate, Muçarela, Req"
type textarea "Molho de Tomate, Muçarela, Requ"
type textarea "Molho de Tomate, Muçarela, Reque"
type textarea "Molho de Tomate, Muçarela, Requei"
type textarea "Molho de Tomate, Muçarela, Requeij"
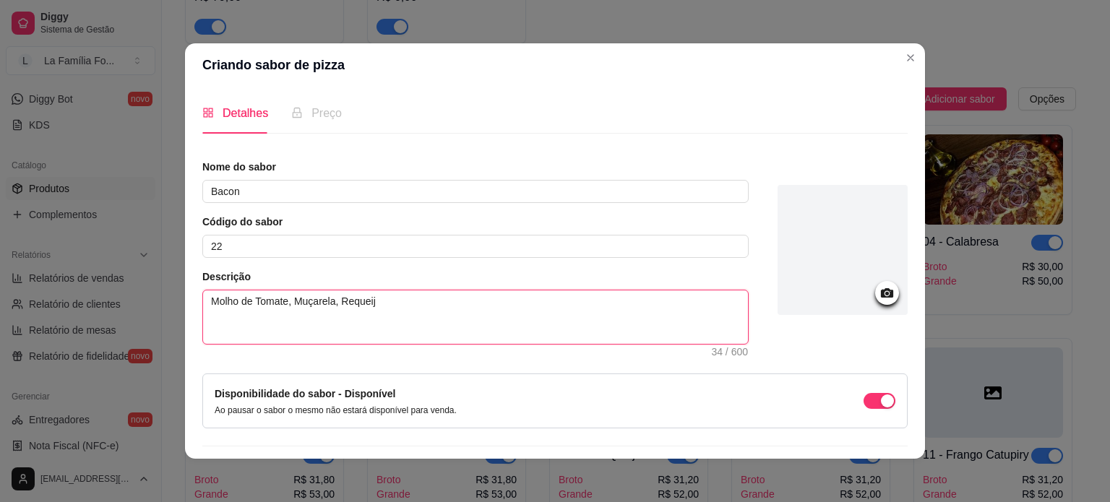
type textarea "Molho de Tomate, Muçarela, Requeijã"
type textarea "Molho de Tomate, Muçarela, Requeijão"
type textarea "Molho de Tomate, Muçarela, Requeijão,"
type textarea "Molho de Tomate, Muçarela, Requeijão, B"
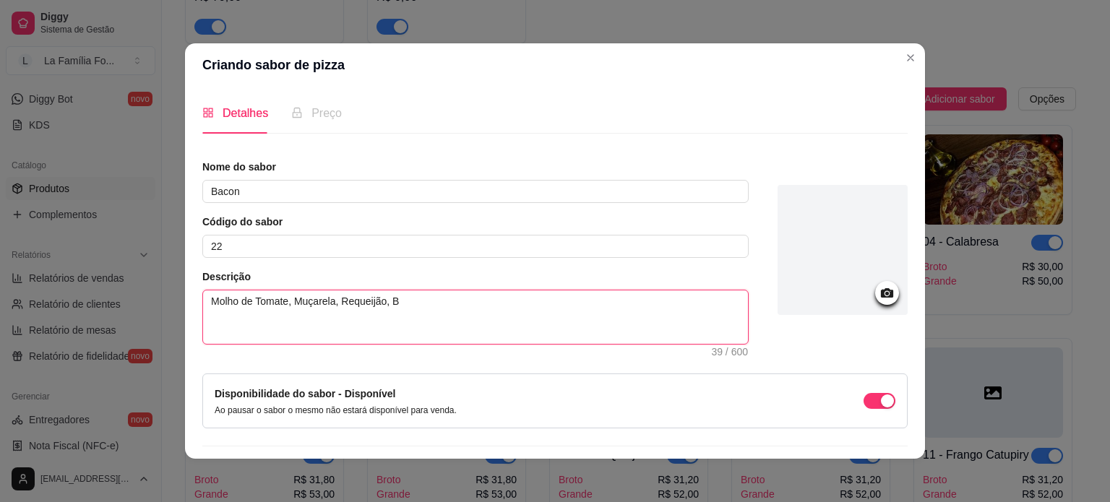
type textarea "Molho de Tomate, Muçarela, Requeijão, Ba"
type textarea "Molho de Tomate, Muçarela, Requeijão, Bac"
type textarea "Molho de Tomate, Muçarela, Requeijão, Baco"
type textarea "Molho de Tomate, Muçarela, Requeijão, Bacon"
type textarea "Molho de Tomate, Muçarela, Requeijão, Bacon,"
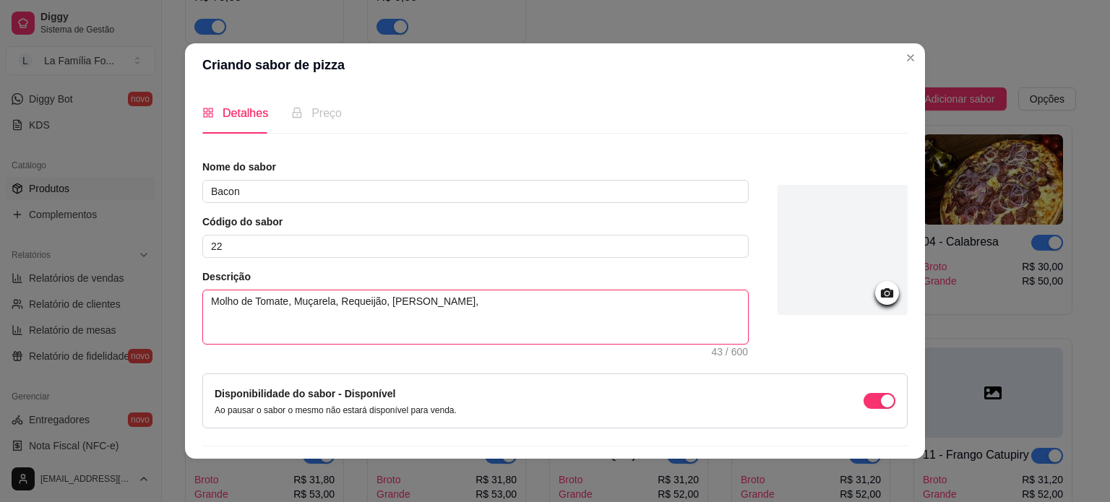
type textarea "Molho de Tomate, Muçarela, Requeijão, Bacon,"
type textarea "Molho de Tomate, Muçarela, Requeijão, Bacon, T"
type textarea "Molho de Tomate, Muçarela, Requeijão, Bacon, To"
type textarea "Molho de Tomate, Muçarela, Requeijão, Bacon, Tom"
type textarea "Molho de Tomate, Muçarela, Requeijão, Bacon, Toma"
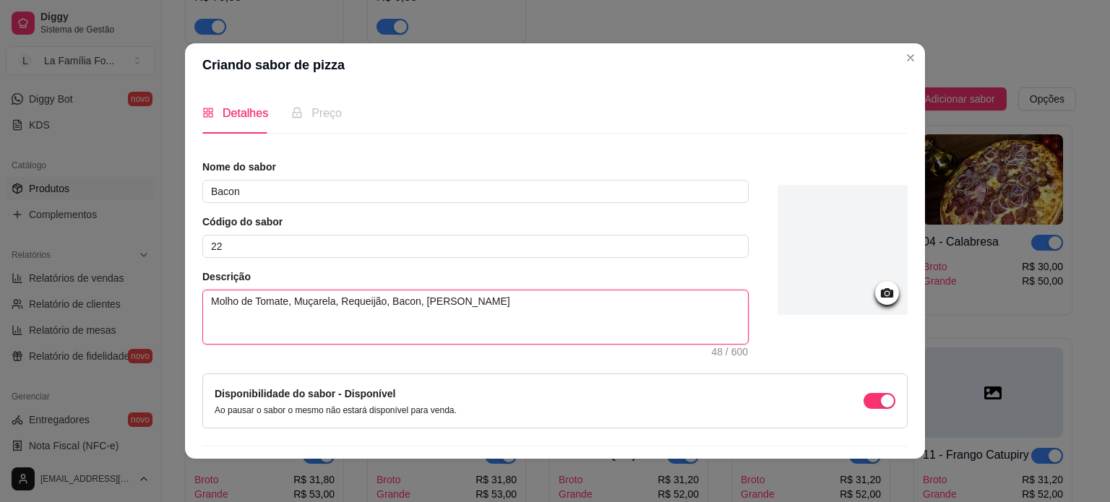
type textarea "Molho de Tomate, Muçarela, Requeijão, Bacon, Tomat"
type textarea "Molho de Tomate, Muçarela, Requeijão, Bacon, Tomate"
type textarea "Molho de Tomate, Muçarela, Requeijão, Bacon, Tomates"
type textarea "Molho de Tomate, Muçarela, Requeijão, Bacon, Tomates e"
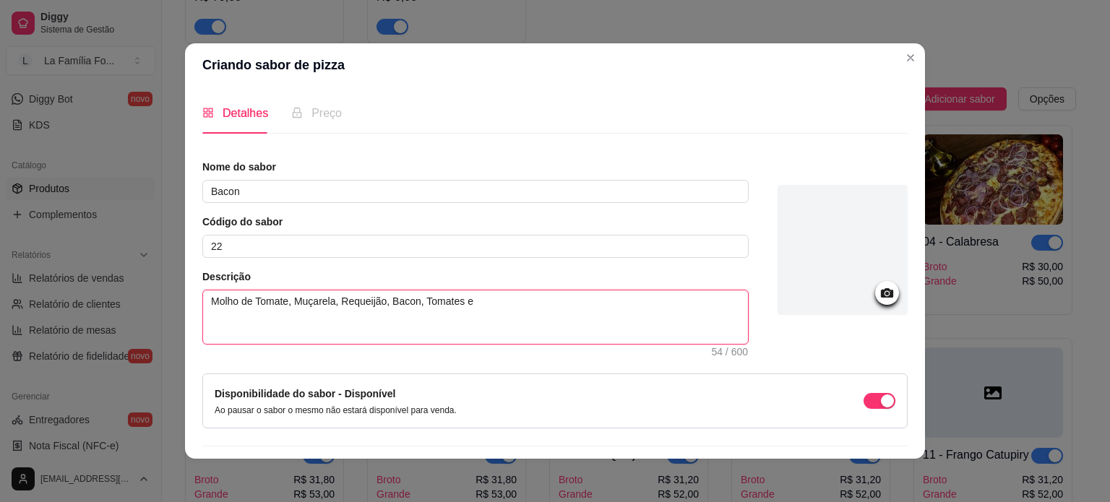
type textarea "Molho de Tomate, Muçarela, Requeijão, Bacon, Tomates e"
type textarea "Molho de Tomate, Muçarela, Requeijão, Bacon, Tomates"
type textarea "Molho de Tomate, Muçarela, Requeijão, Bacon, Tomates,"
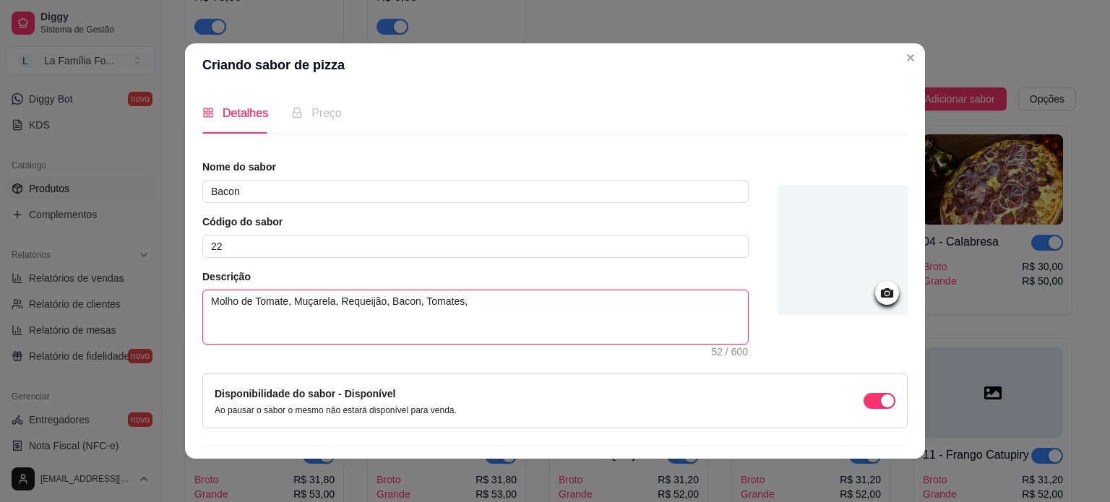
type textarea "Molho de Tomate, Muçarela, Requeijão, Bacon, Tomates,"
type textarea "Molho de Tomate, Muçarela, Requeijão, Bacon, Tomates, O"
type textarea "Molho de Tomate, Muçarela, Requeijão, Bacon, Tomates, Or"
type textarea "Molho de Tomate, Muçarela, Requeijão, Bacon, Tomates, Oré"
type textarea "Molho de Tomate, Muçarela, Requeijão, Bacon, Tomates, Orég"
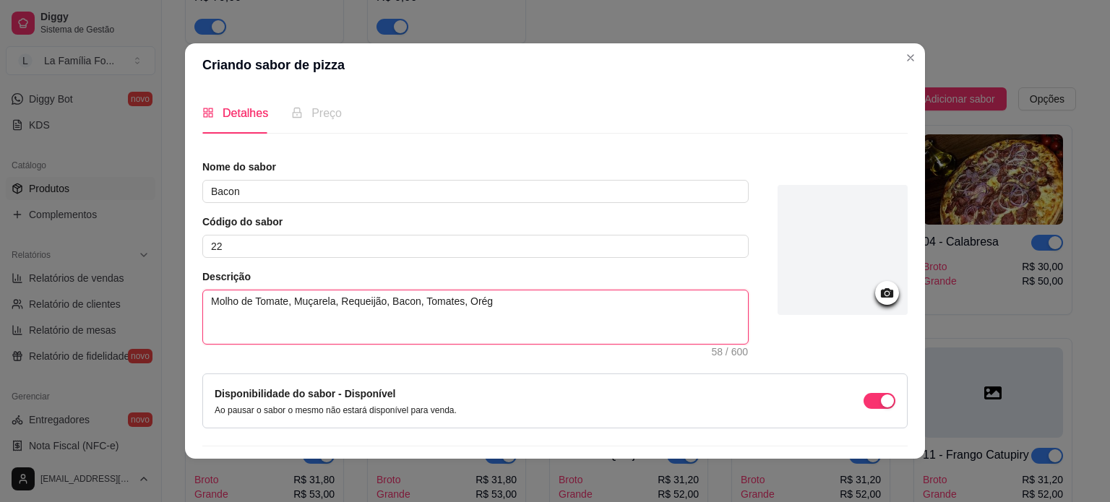
type textarea "Molho de Tomate, Muçarela, Requeijão, Bacon, Tomates, Orégn"
type textarea "Molho de Tomate, Muçarela, Requeijão, Bacon, Tomates, Orég"
type textarea "Molho de Tomate, Muçarela, Requeijão, Bacon, Tomates, Oréga"
type textarea "Molho de Tomate, Muçarela, Requeijão, Bacon, Tomates, Orégan"
type textarea "Molho de Tomate, Muçarela, Requeijão, Bacon, Tomates, Orégano"
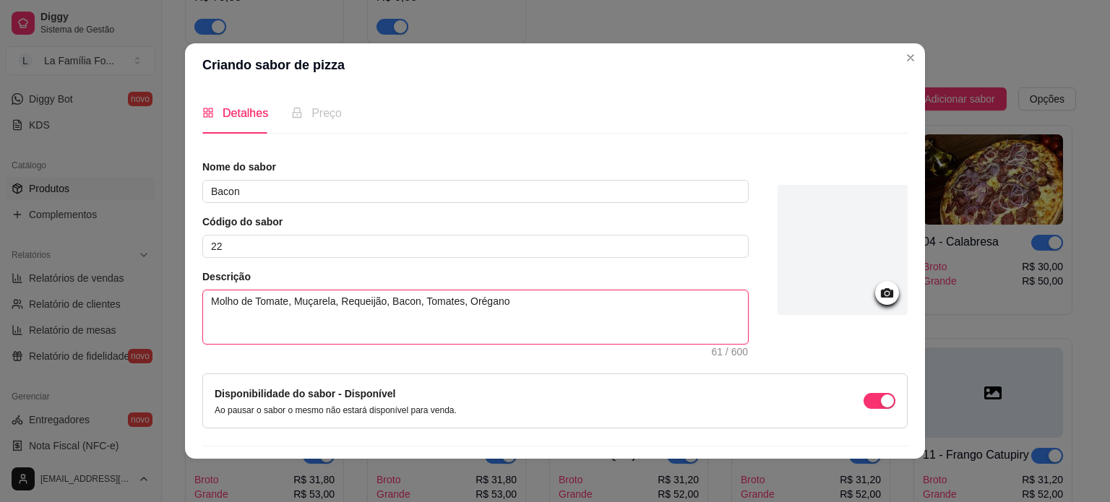
type textarea "Molho de Tomate, Muçarela, Requeijão, Bacon, Tomates, Orégano"
type textarea "Molho de Tomate, Muçarela, Requeijão, Bacon, Tomates, Orégano e"
type textarea "Molho de Tomate, Muçarela, Requeijão, Bacon, Tomates, Orégano e A"
type textarea "Molho de Tomate, Muçarela, Requeijão, Bacon, Tomates, Orégano e Az"
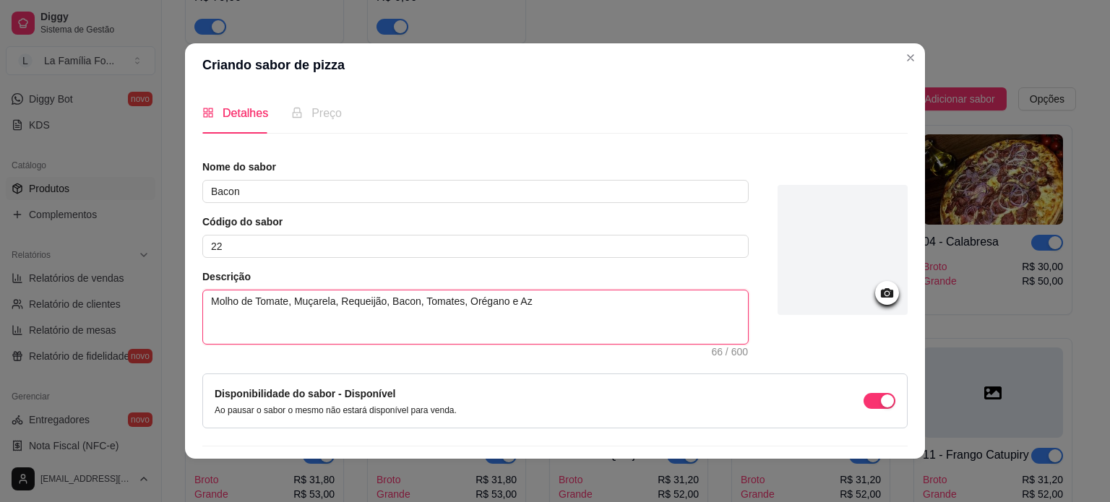
type textarea "Molho de Tomate, Muçarela, Requeijão, Bacon, Tomates, Orégano e Aze"
type textarea "Molho de Tomate, Muçarela, Requeijão, Bacon, Tomates, Orégano e Azei"
type textarea "Molho de Tomate, Muçarela, Requeijão, Bacon, Tomates, Orégano e Azeir"
type textarea "Molho de Tomate, Muçarela, Requeijão, Bacon, Tomates, Orégano e Azeiro"
type textarea "Molho de Tomate, Muçarela, Requeijão, Bacon, Tomates, Orégano e Azeiron"
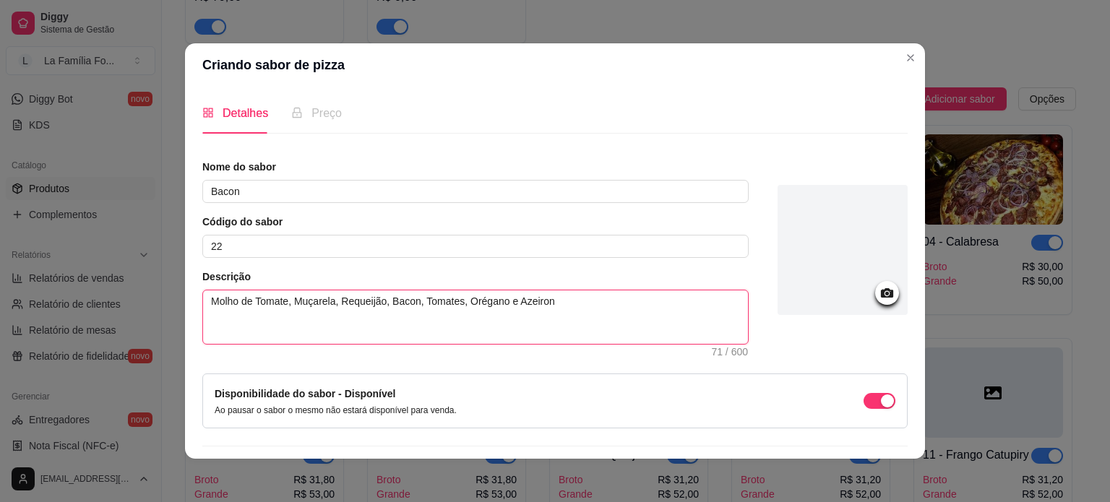
type textarea "Molho de Tomate, Muçarela, Requeijão, Bacon, Tomates, Orégano e Azeiro"
type textarea "Molho de Tomate, Muçarela, Requeijão, Bacon, Tomates, Orégano e Azeir"
type textarea "Molho de Tomate, Muçarela, Requeijão, Bacon, Tomates, Orégano e Azei"
type textarea "Molho de Tomate, Muçarela, Requeijão, Bacon, Tomates, Orégano e Azeit"
type textarea "Molho de Tomate, Muçarela, Requeijão, Bacon, Tomates, Orégano e Azeito"
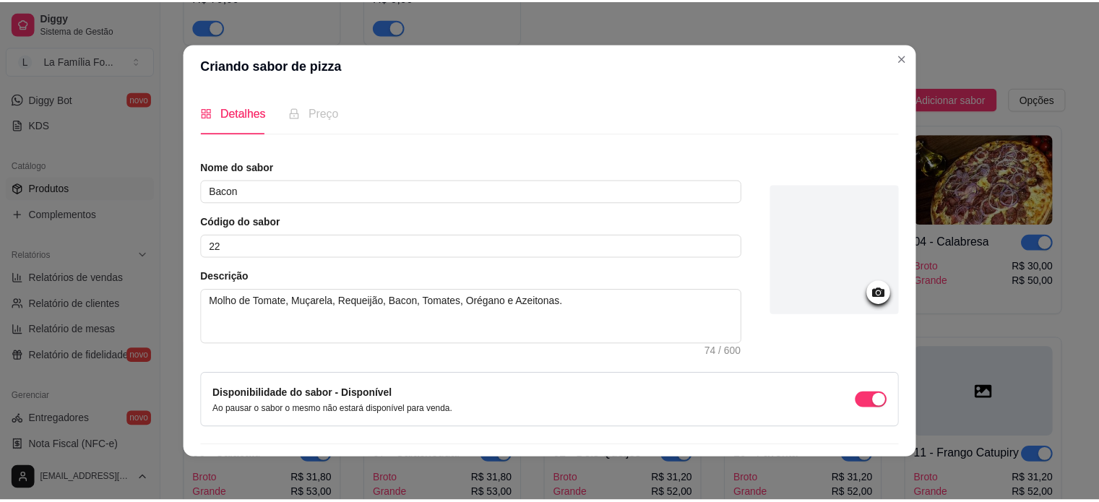
scroll to position [38, 0]
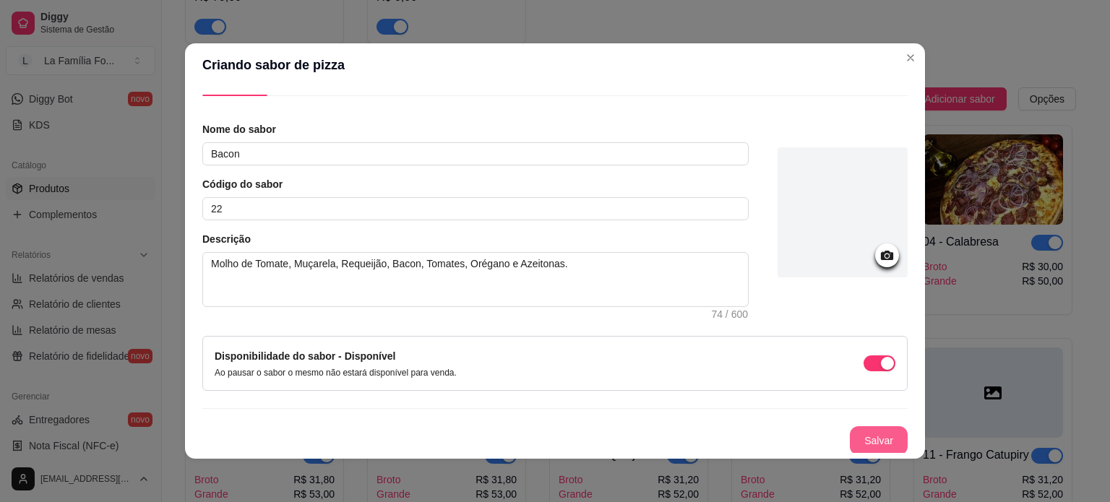
click at [873, 431] on button "Salvar" at bounding box center [879, 440] width 58 height 29
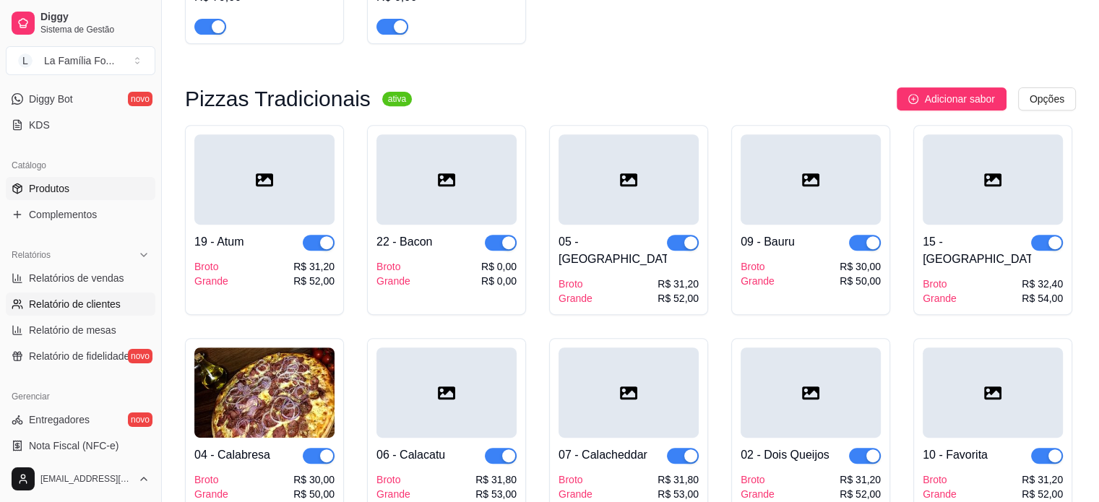
click at [117, 293] on link "Relatório de clientes" at bounding box center [81, 304] width 150 height 23
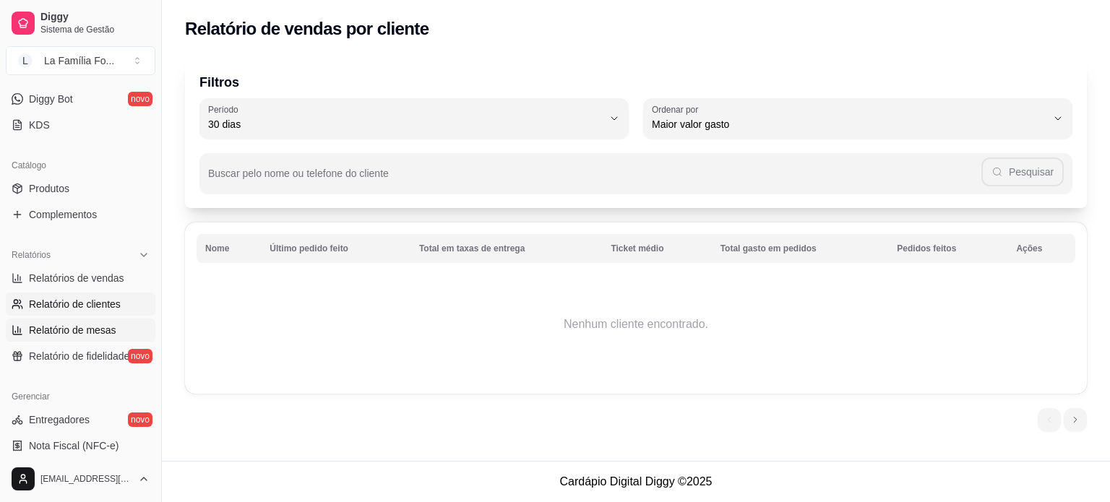
click at [75, 321] on link "Relatório de mesas" at bounding box center [81, 330] width 150 height 23
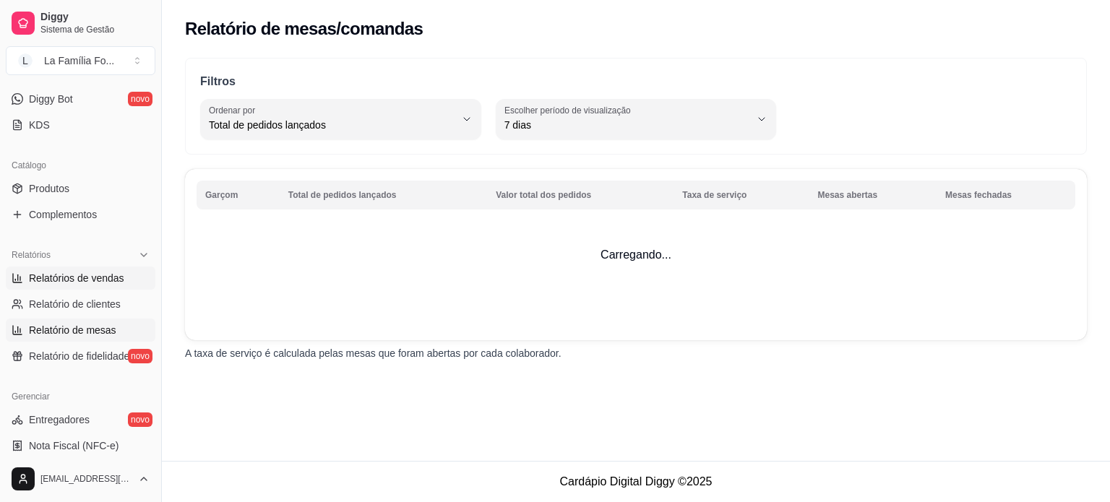
click at [87, 279] on span "Relatórios de vendas" at bounding box center [76, 278] width 95 height 14
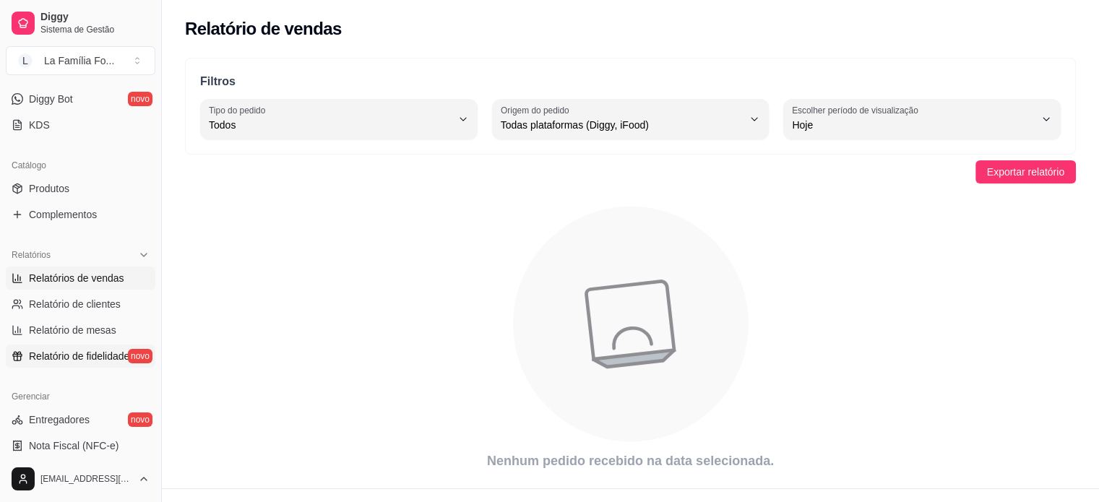
click at [48, 361] on span "Relatório de fidelidade" at bounding box center [79, 356] width 100 height 14
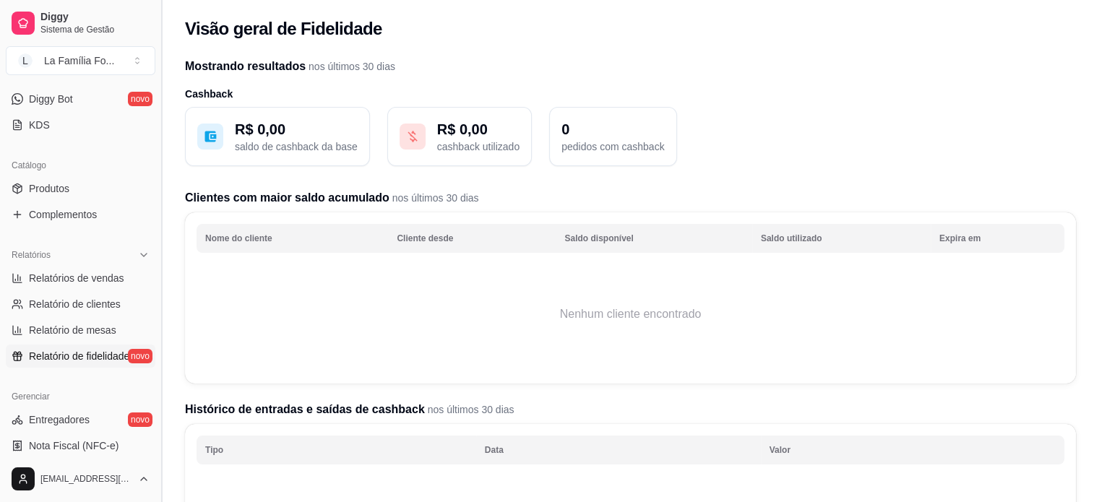
drag, startPoint x: 156, startPoint y: 312, endPoint x: 156, endPoint y: 343, distance: 31.1
click at [156, 343] on button "Toggle Sidebar" at bounding box center [161, 251] width 12 height 502
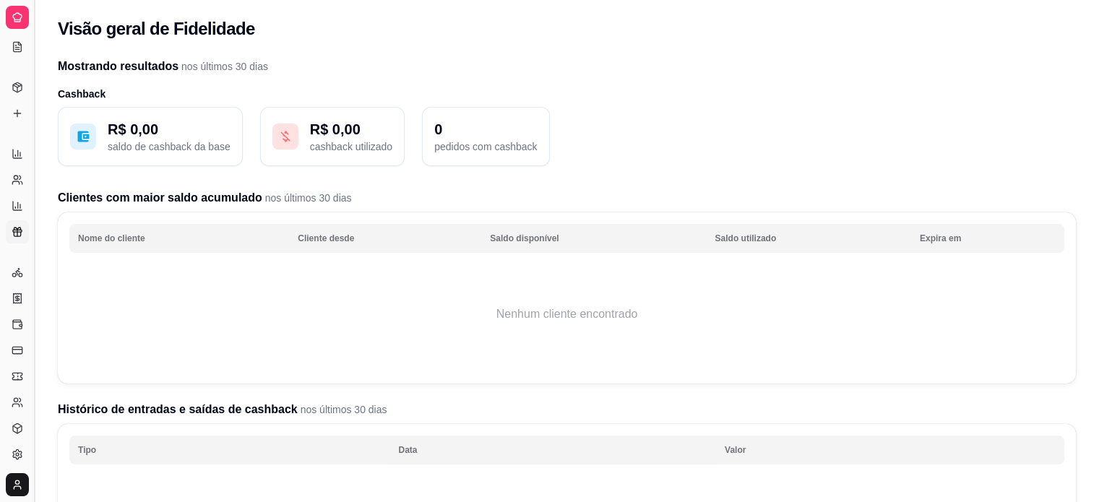
scroll to position [148, 0]
click at [32, 274] on button "Toggle Sidebar" at bounding box center [34, 251] width 12 height 502
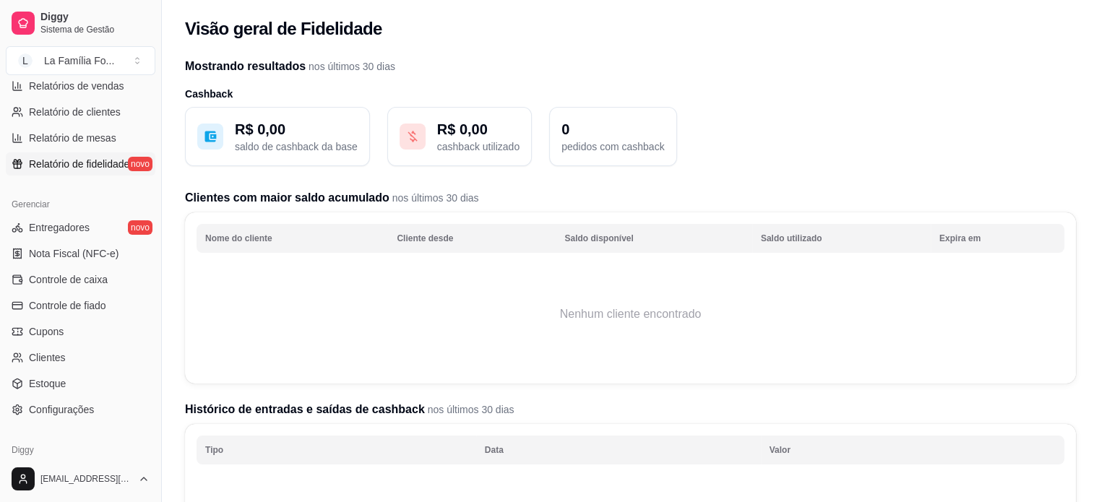
scroll to position [483, 0]
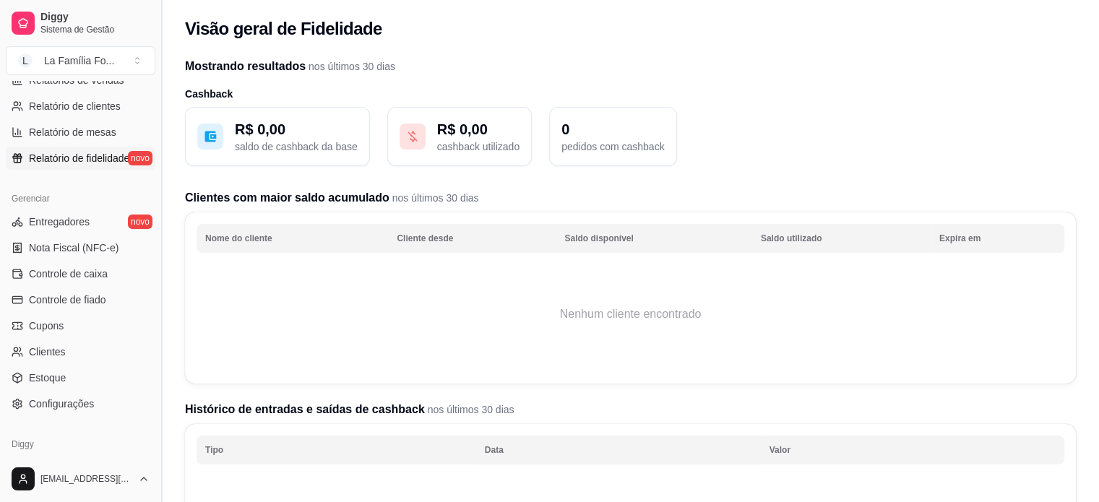
click at [157, 139] on button "Toggle Sidebar" at bounding box center [161, 251] width 12 height 502
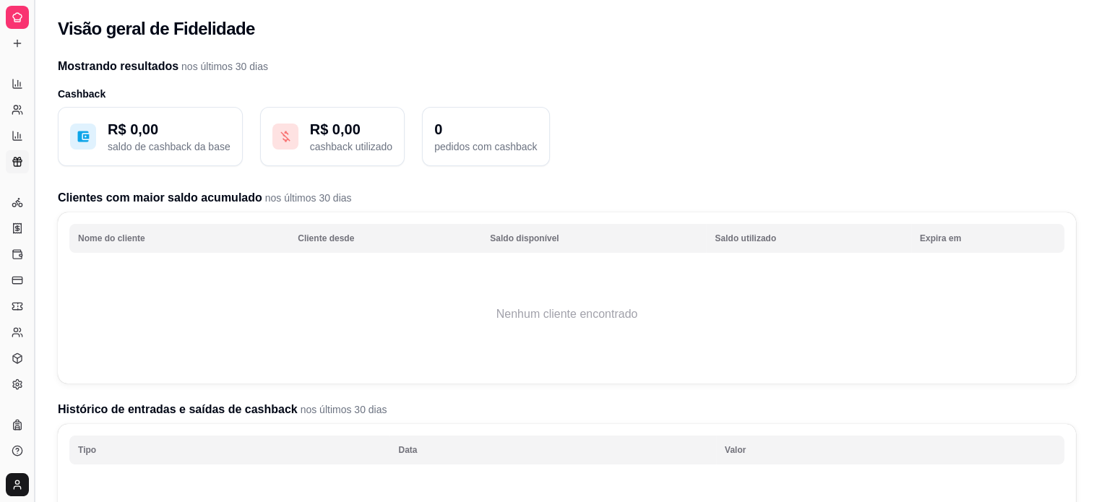
click at [38, 129] on button "Toggle Sidebar" at bounding box center [34, 251] width 12 height 502
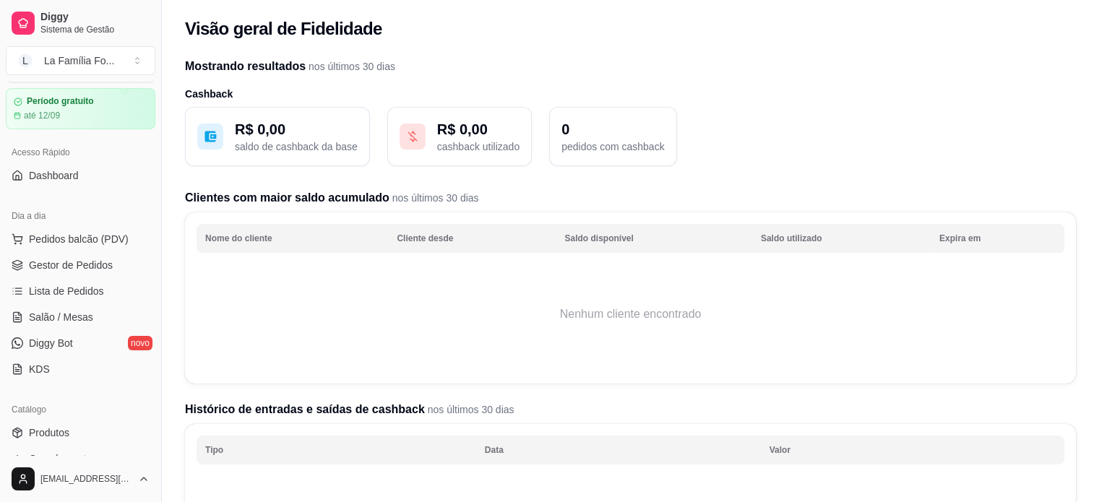
scroll to position [0, 0]
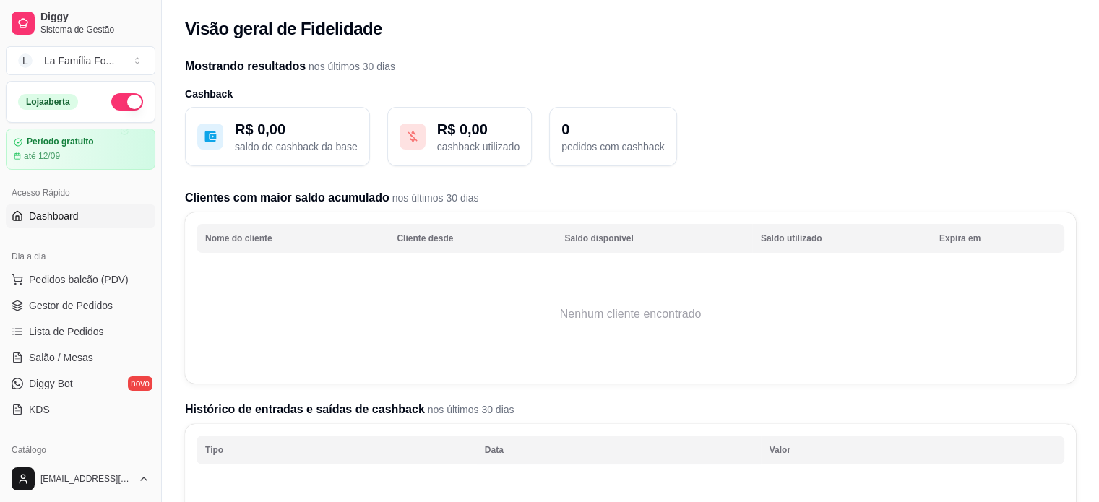
click at [46, 212] on span "Dashboard" at bounding box center [54, 216] width 50 height 14
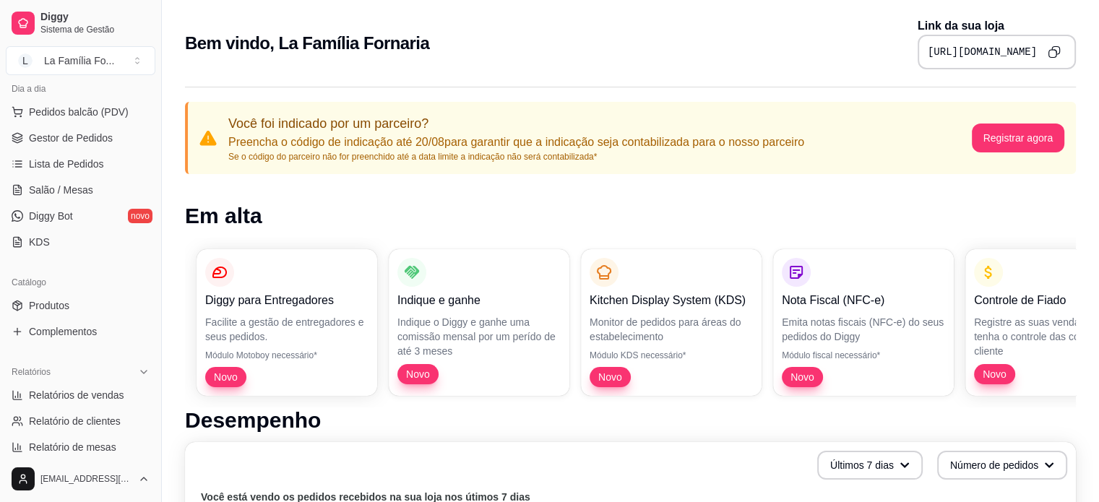
scroll to position [183, 0]
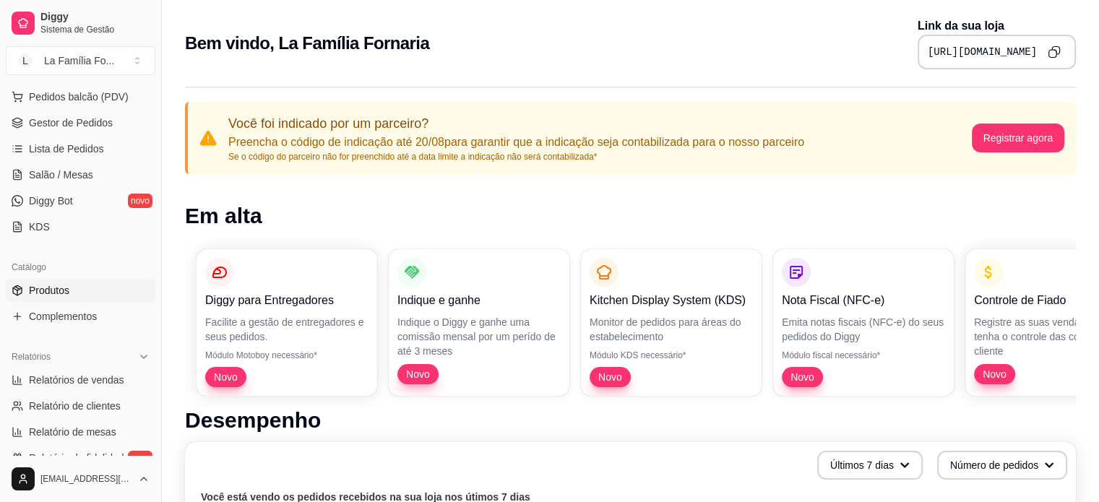
click at [102, 291] on link "Produtos" at bounding box center [81, 290] width 150 height 23
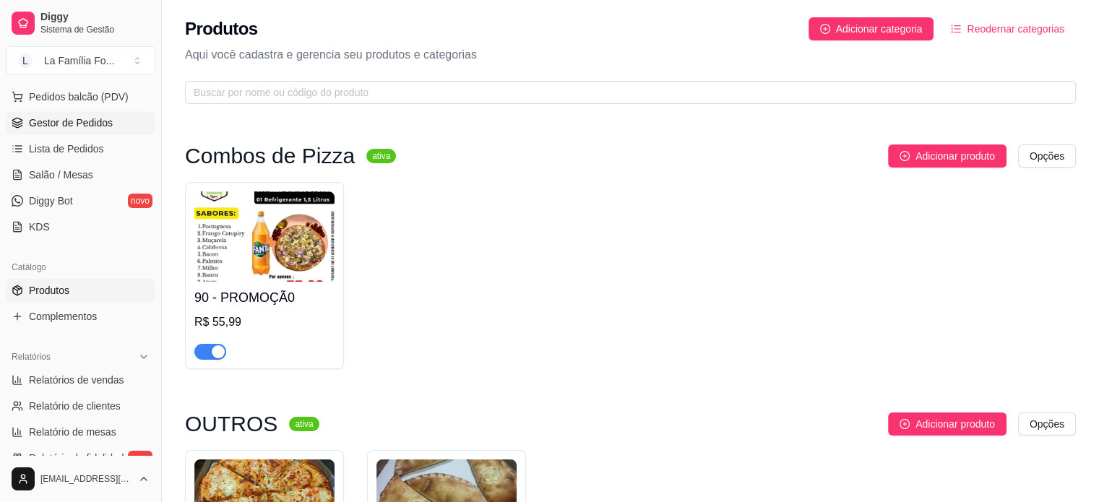
click at [98, 127] on span "Gestor de Pedidos" at bounding box center [71, 123] width 84 height 14
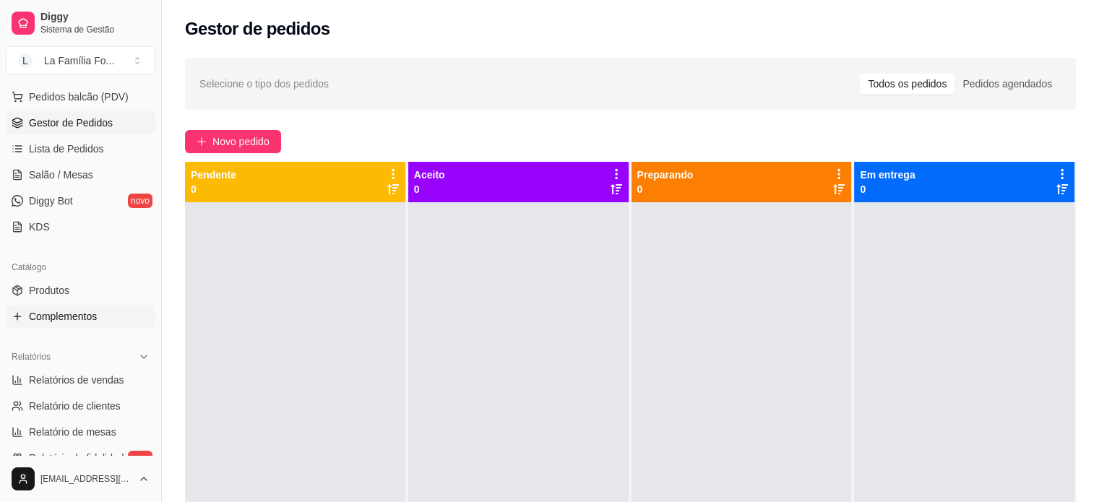
click at [84, 320] on span "Complementos" at bounding box center [63, 316] width 68 height 14
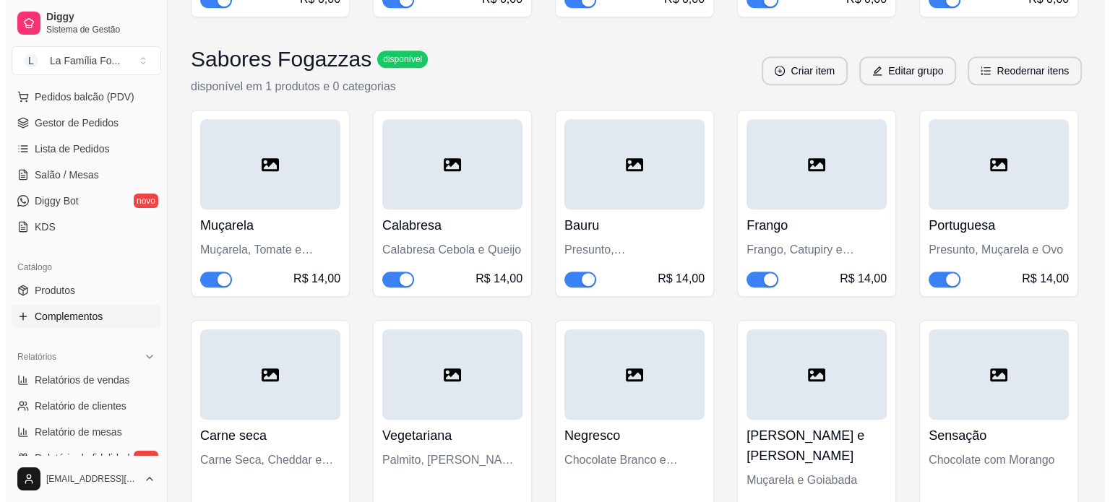
scroll to position [682, 0]
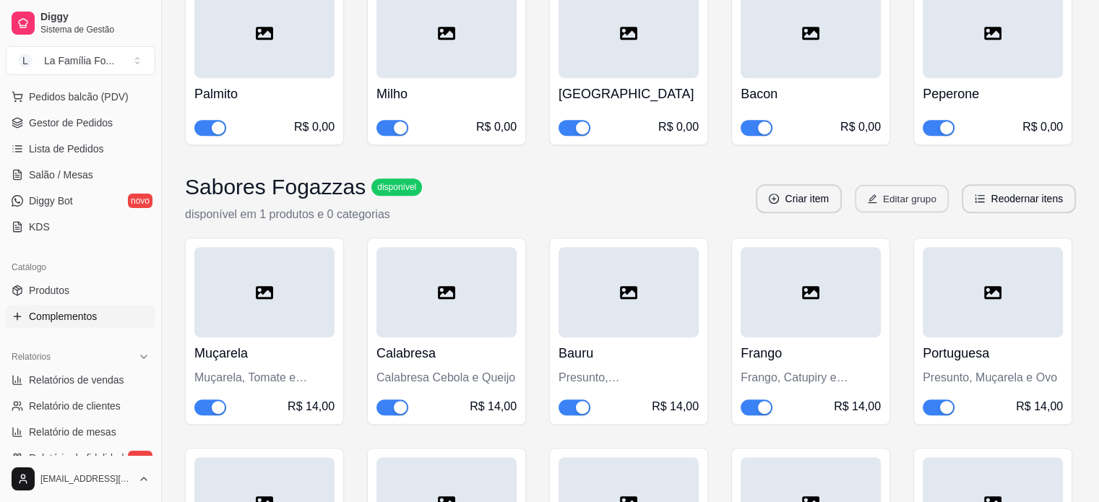
click at [879, 199] on button "Editar grupo" at bounding box center [902, 199] width 94 height 28
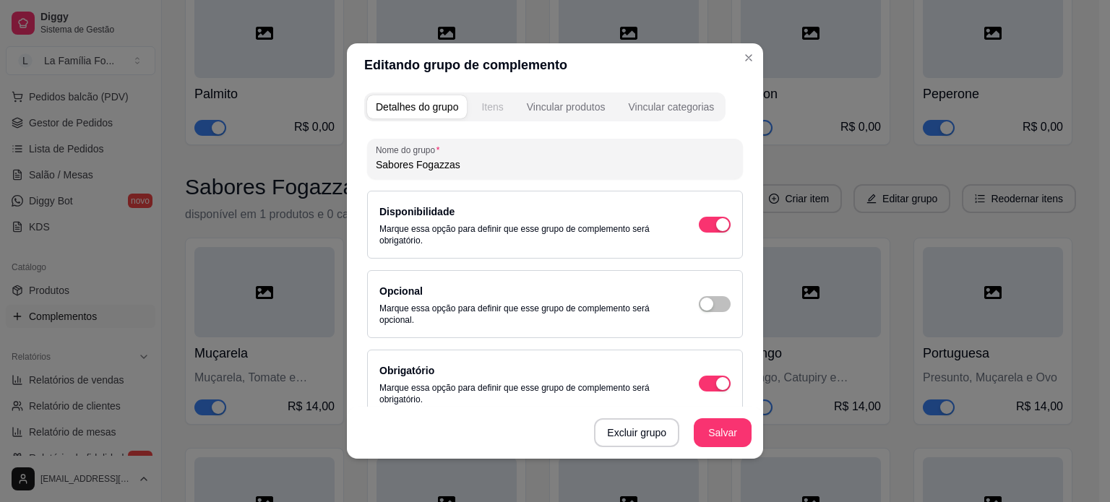
click at [481, 109] on div "Itens" at bounding box center [492, 107] width 22 height 14
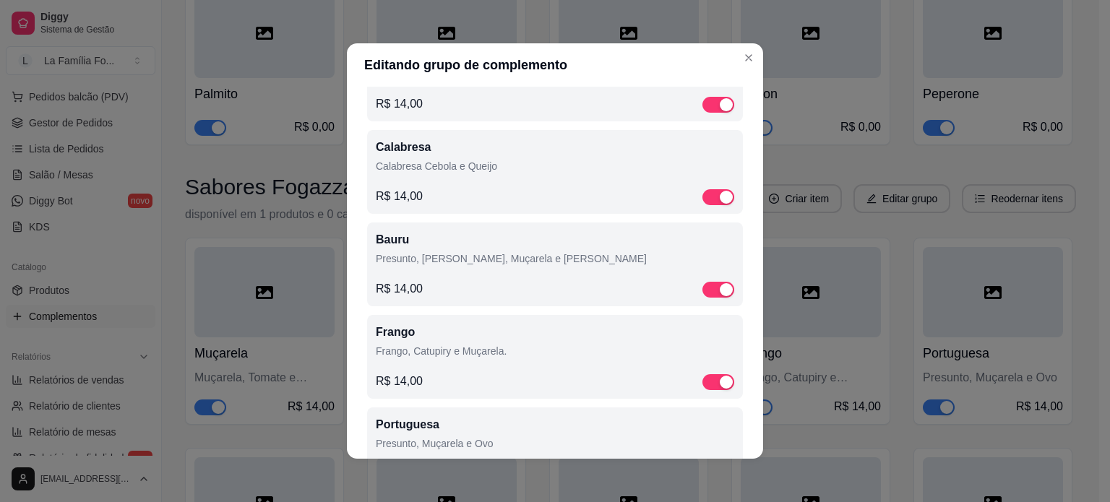
scroll to position [0, 0]
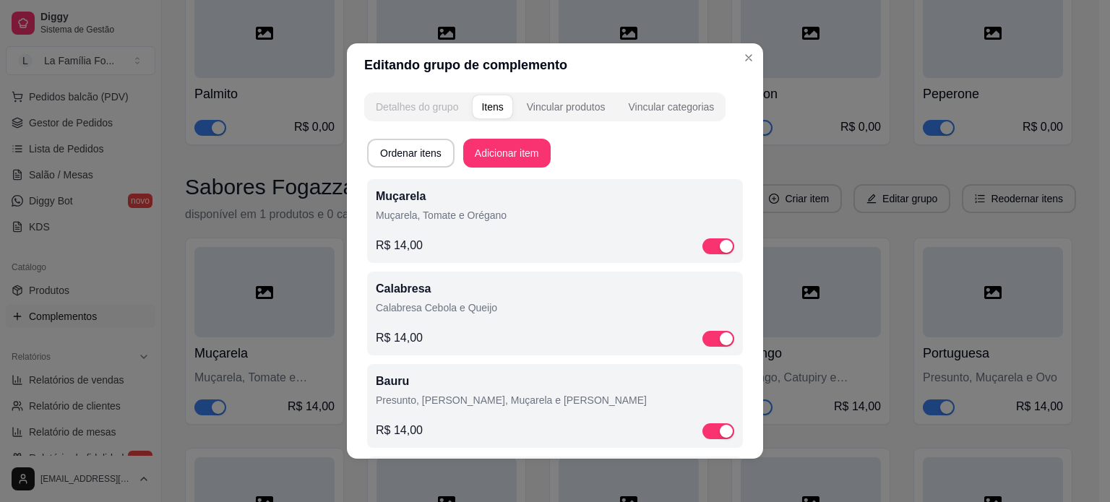
click at [388, 109] on div "Detalhes do grupo" at bounding box center [417, 107] width 82 height 14
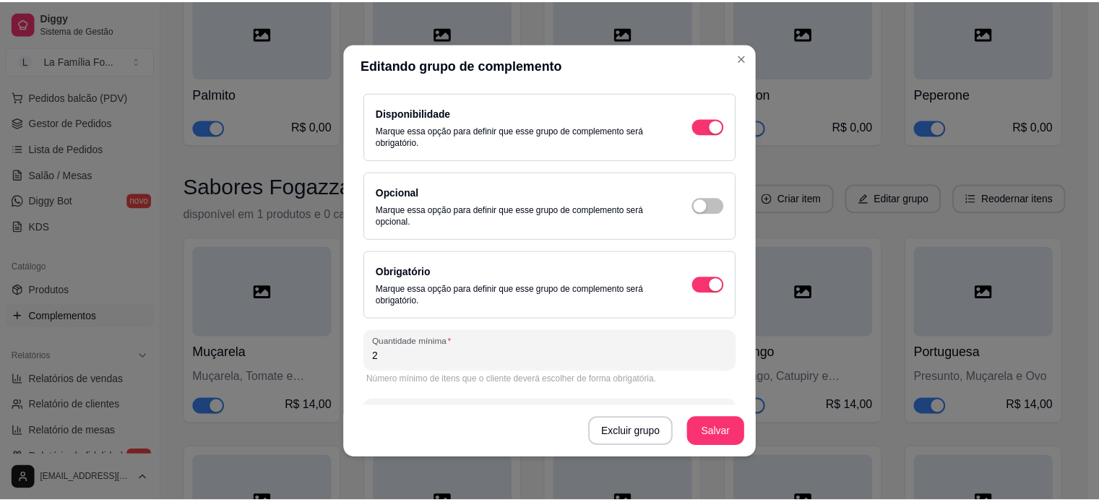
scroll to position [155, 0]
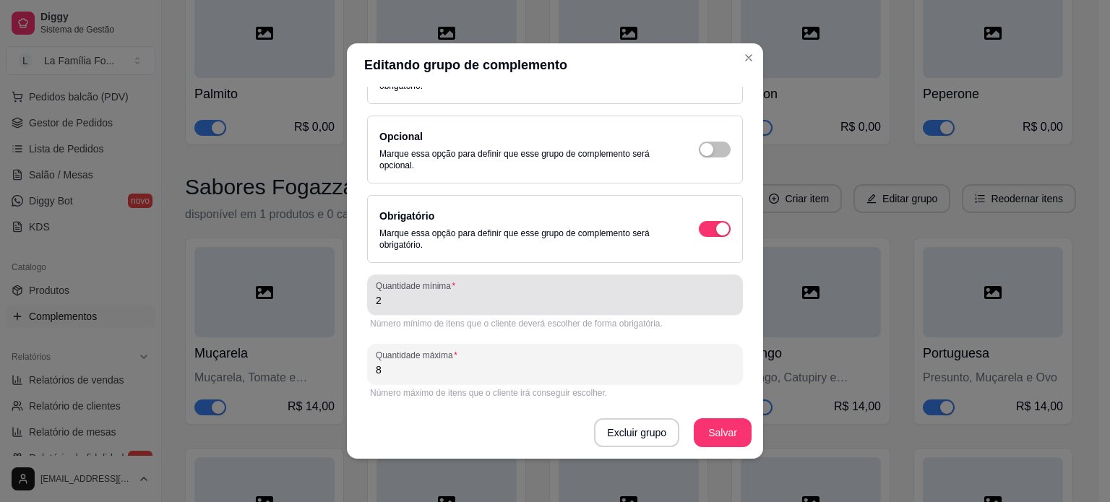
click at [553, 291] on div "2" at bounding box center [555, 294] width 358 height 29
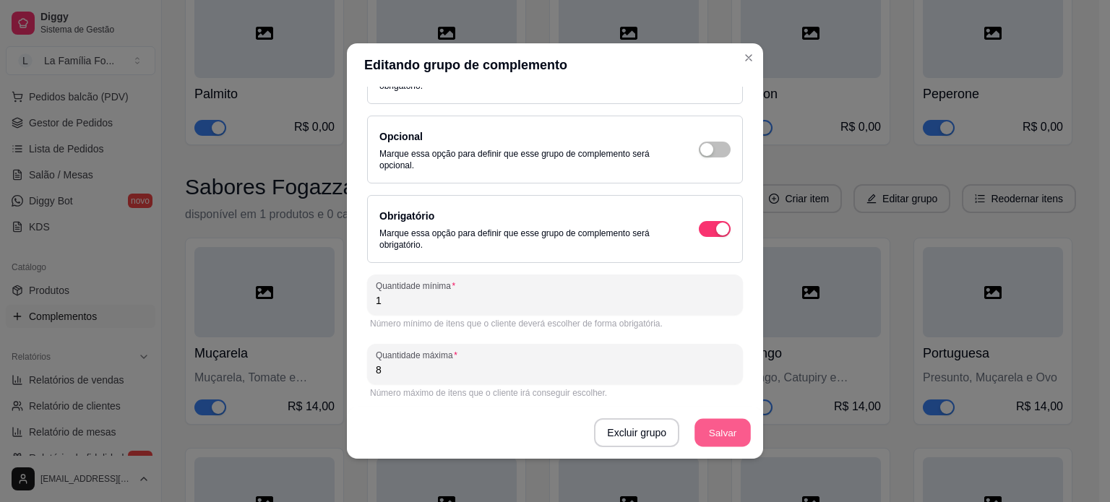
click at [714, 436] on button "Salvar" at bounding box center [722, 433] width 56 height 28
click at [704, 431] on button "Salvar" at bounding box center [723, 432] width 58 height 29
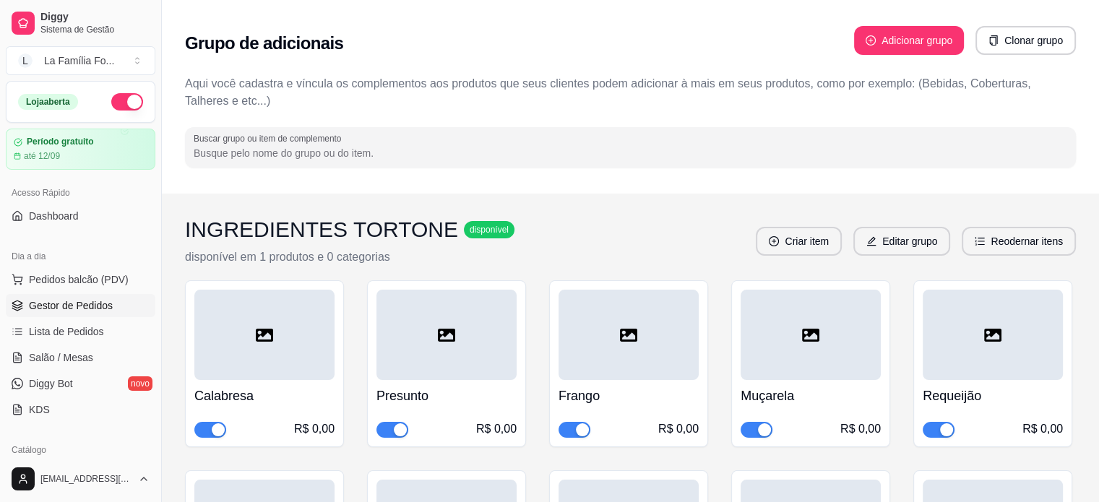
click at [80, 300] on span "Gestor de Pedidos" at bounding box center [71, 305] width 84 height 14
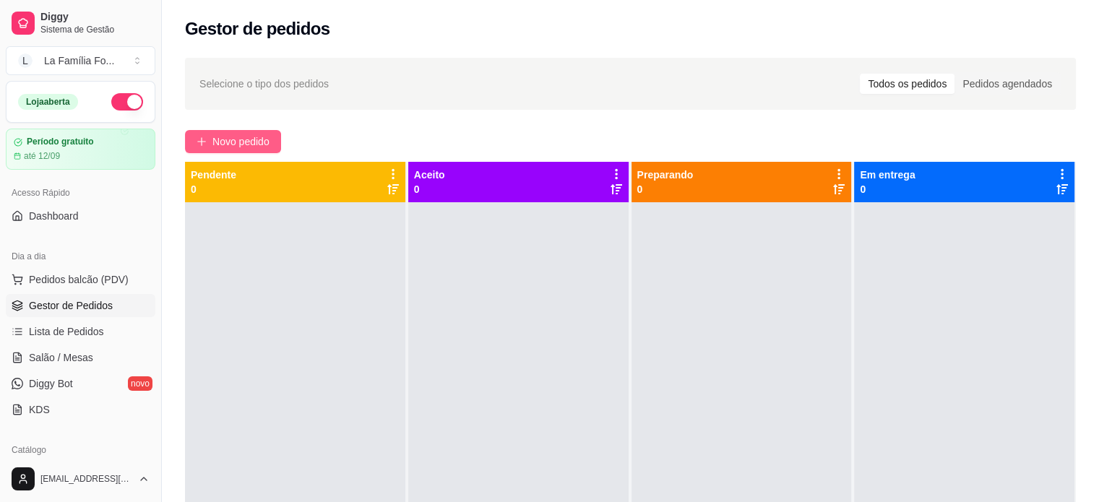
click at [194, 131] on button "Novo pedido" at bounding box center [233, 141] width 96 height 23
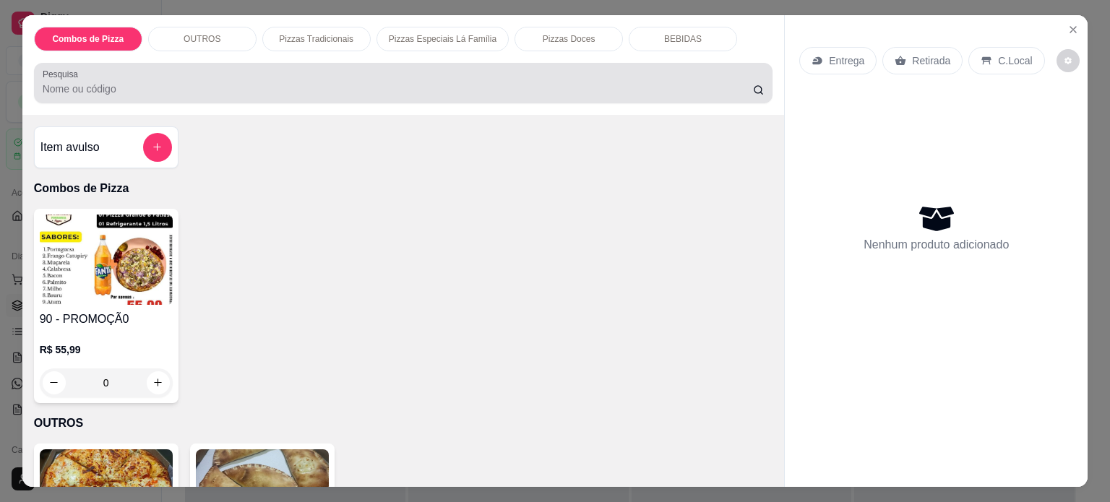
click at [344, 83] on input "Pesquisa" at bounding box center [398, 89] width 710 height 14
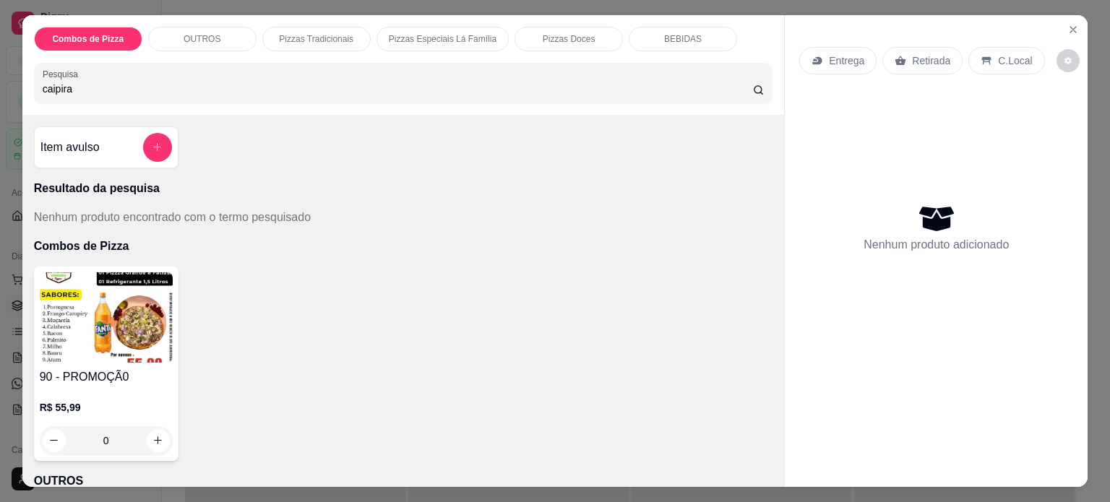
type input "caipira"
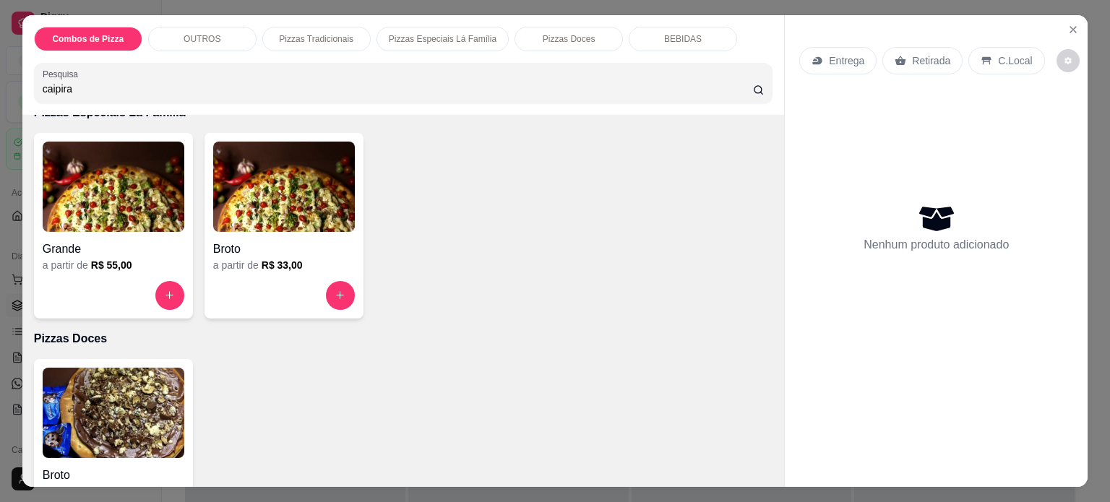
scroll to position [821, 0]
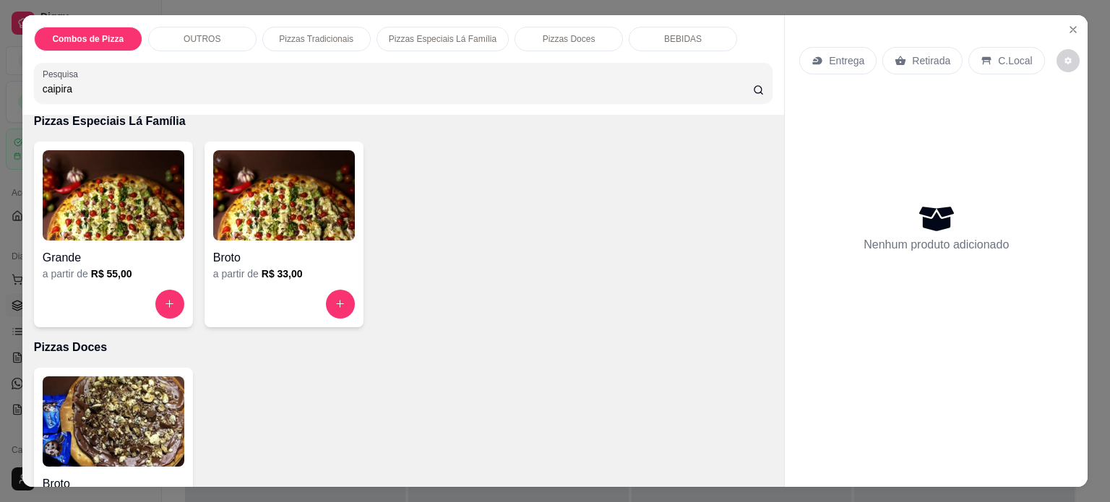
click at [99, 186] on img at bounding box center [114, 195] width 142 height 90
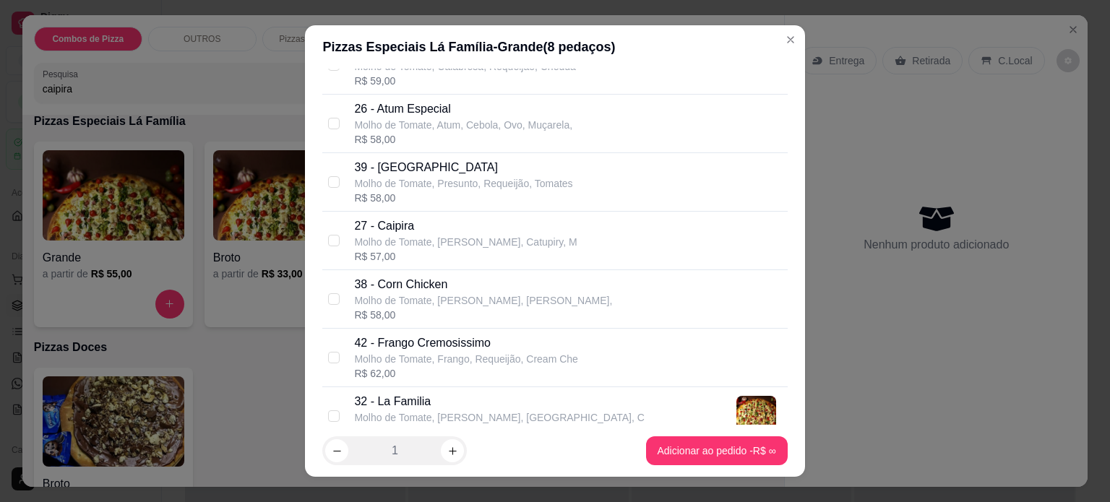
scroll to position [233, 0]
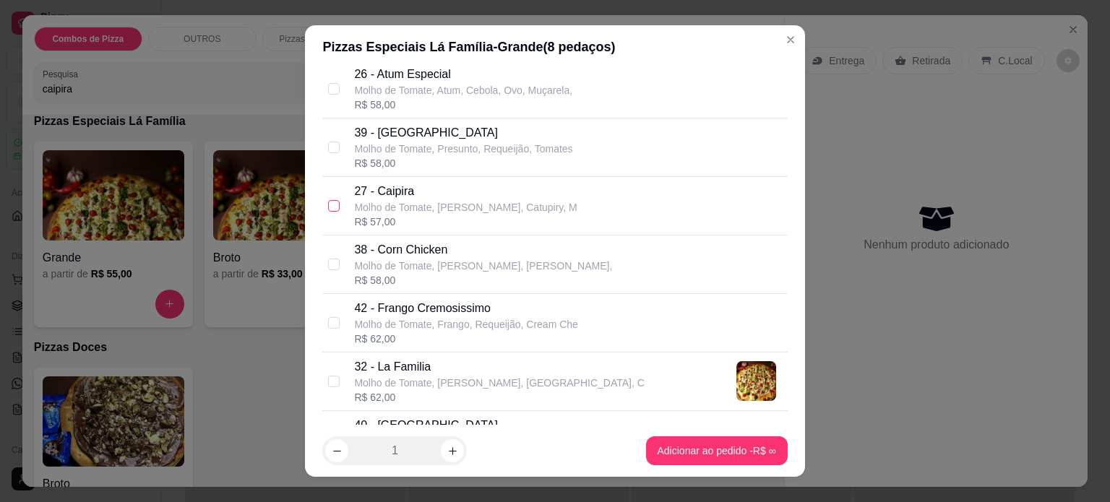
click at [329, 207] on input "checkbox" at bounding box center [334, 206] width 12 height 12
checkbox input "true"
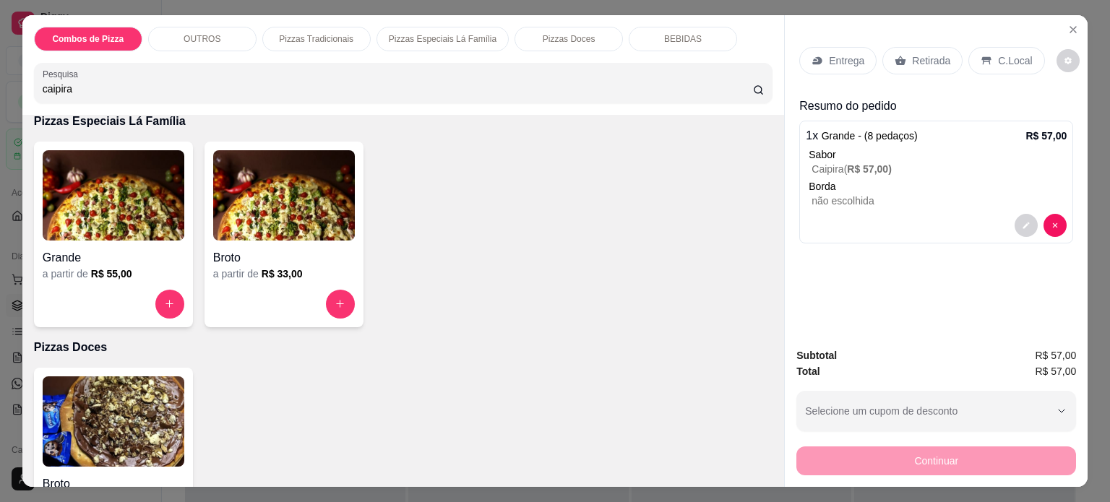
click at [820, 195] on p "não escolhida" at bounding box center [938, 201] width 255 height 14
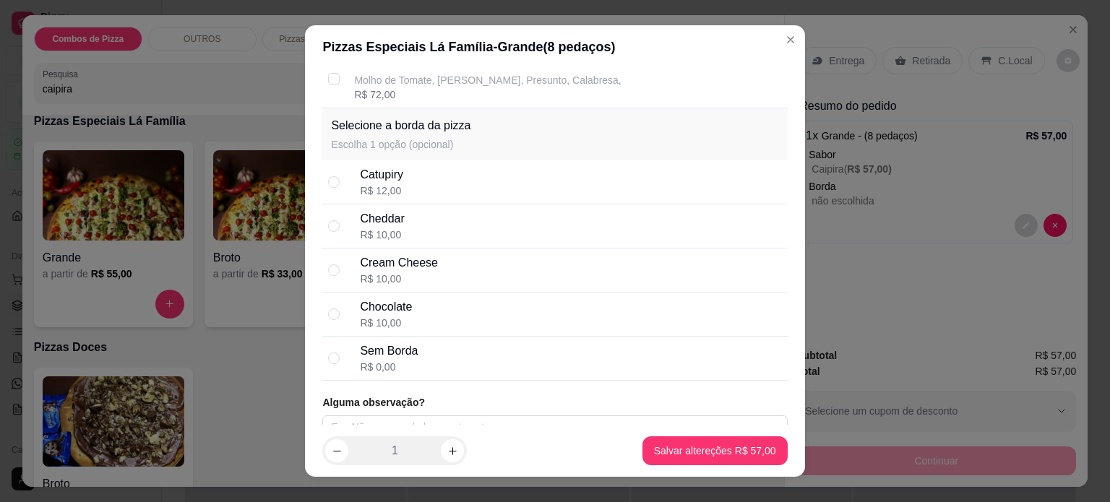
scroll to position [1076, 0]
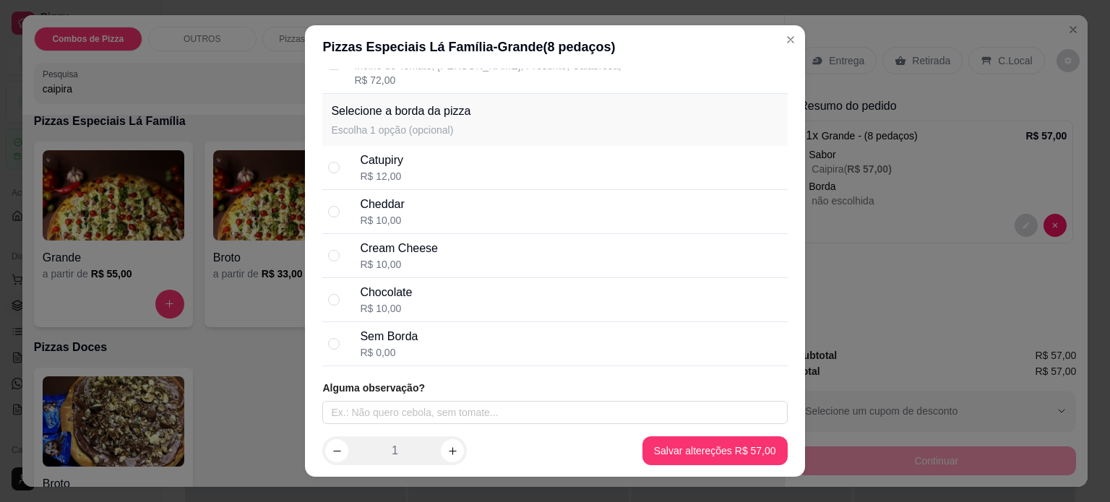
click at [555, 174] on div "Catupiry R$ 12,00" at bounding box center [570, 168] width 421 height 32
radio input "true"
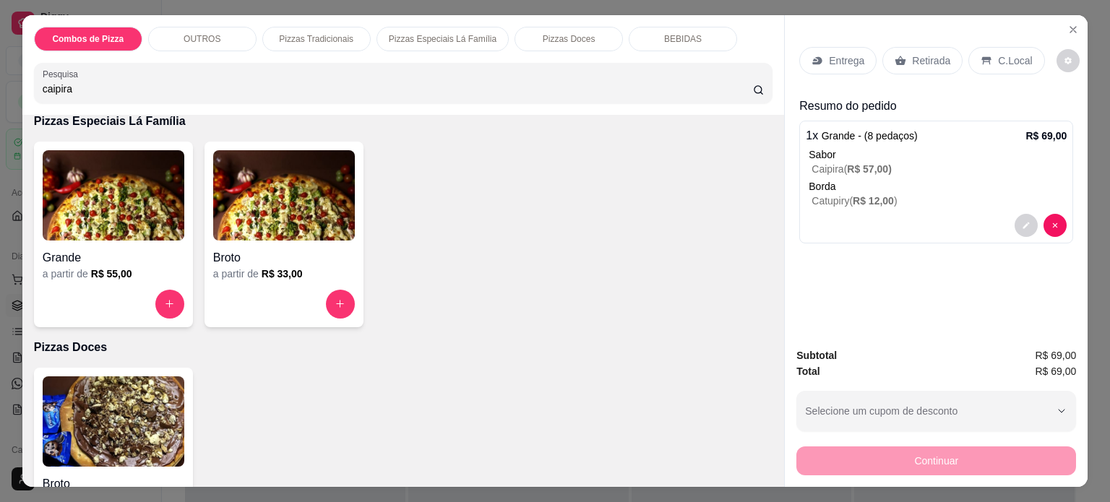
click at [158, 212] on img at bounding box center [114, 195] width 142 height 90
click at [865, 147] on div "Sabor" at bounding box center [937, 154] width 258 height 14
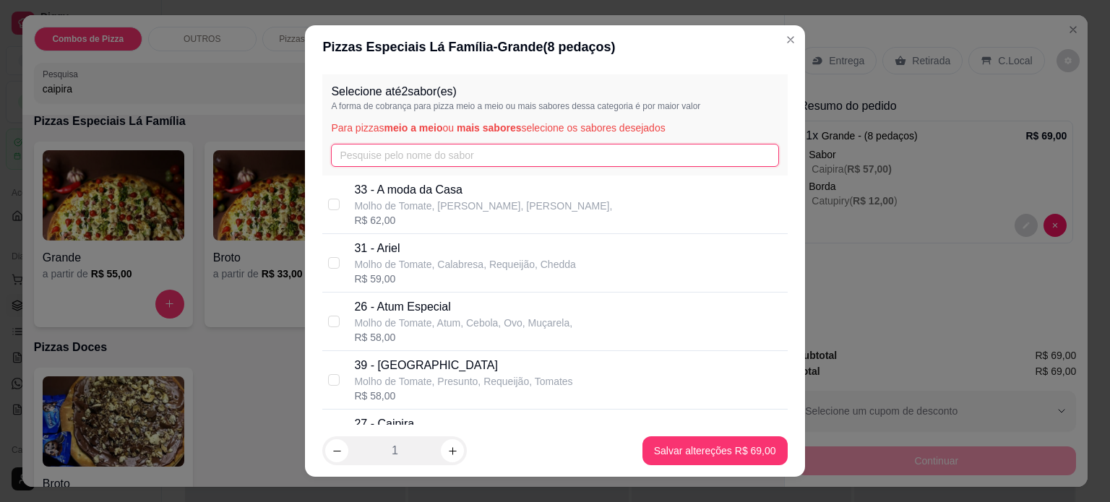
click at [684, 149] on input "text" at bounding box center [554, 155] width 447 height 23
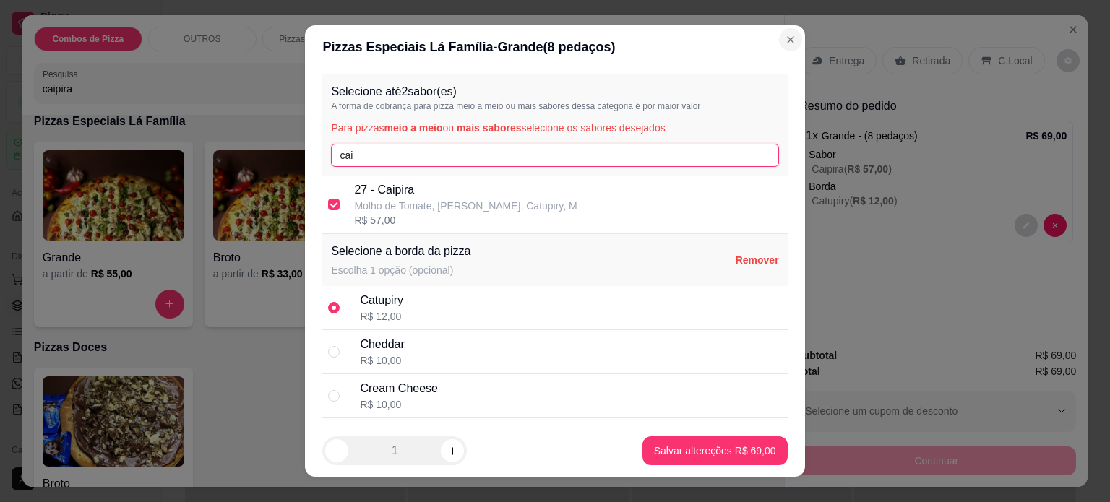
type input "cai"
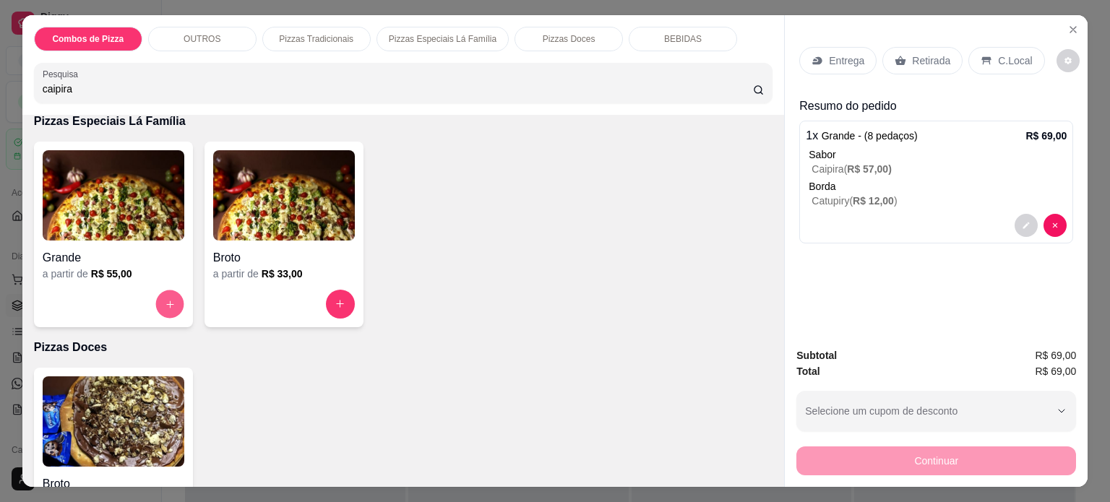
click at [164, 302] on icon "increase-product-quantity" at bounding box center [169, 304] width 11 height 11
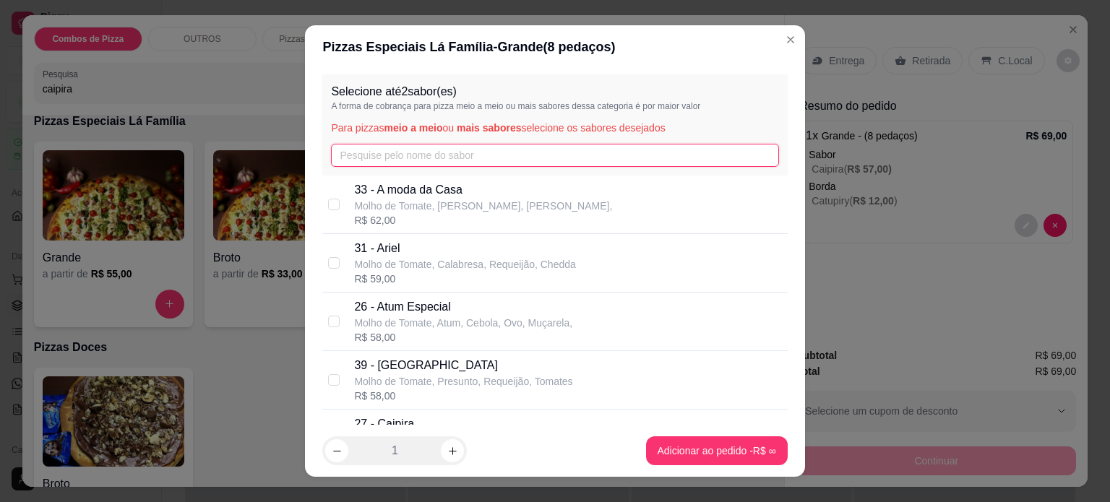
click at [378, 160] on input "text" at bounding box center [554, 155] width 447 height 23
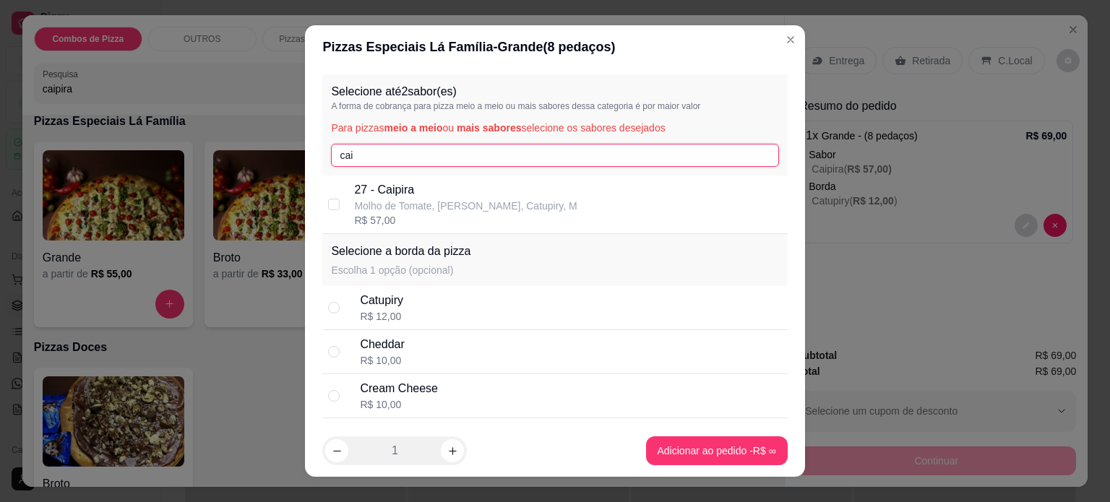
type input "cai"
click at [392, 210] on p "Molho de Tomate, Frango Desfiado, Catupiry, M" at bounding box center [465, 206] width 223 height 14
checkbox input "true"
click at [328, 308] on input "radio" at bounding box center [334, 308] width 12 height 12
radio input "true"
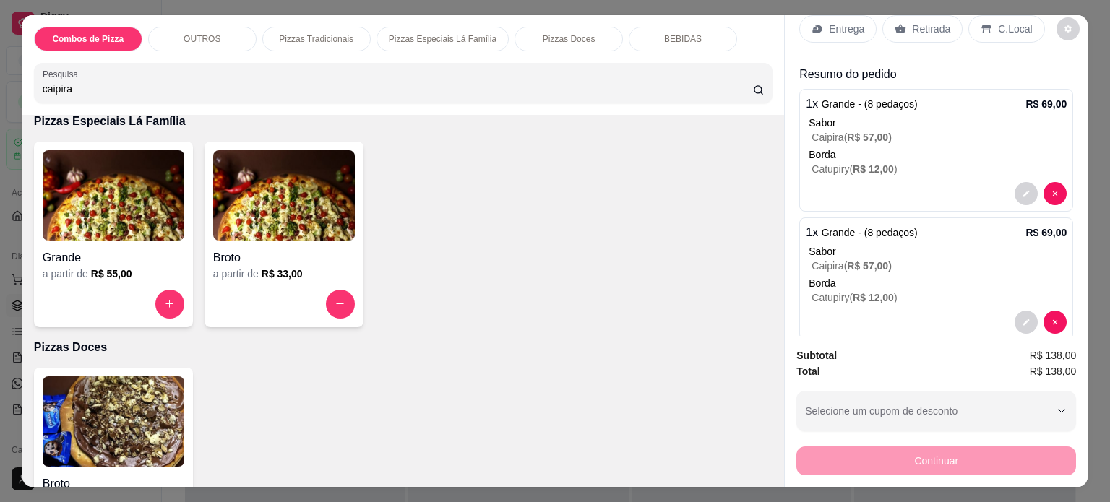
scroll to position [35, 0]
click at [1066, 288] on div "Entrega Retirada C.Local Resumo do pedido 1 x Grande - (8 pedaços) R$ 69,00 Sab…" at bounding box center [936, 175] width 303 height 321
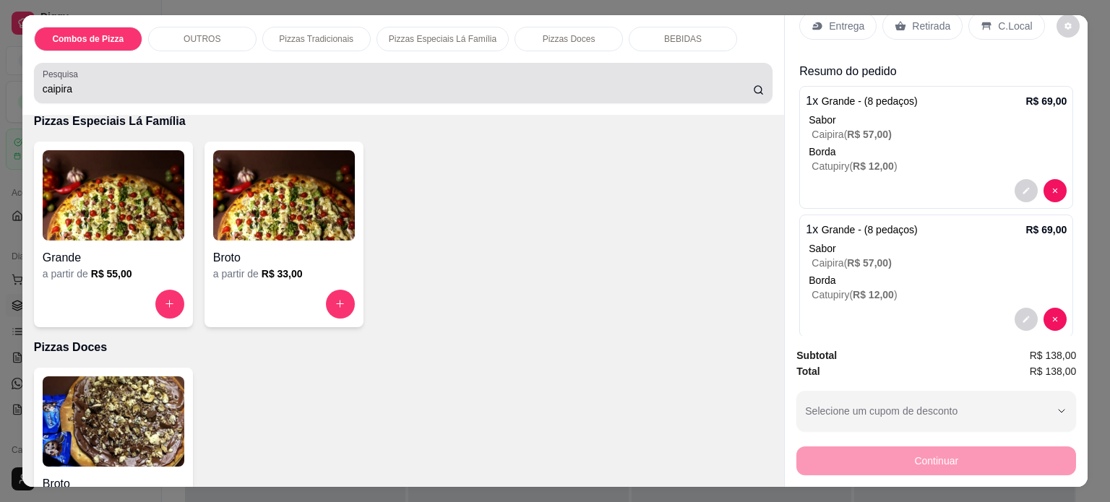
click at [324, 74] on div "caipira" at bounding box center [404, 83] width 722 height 29
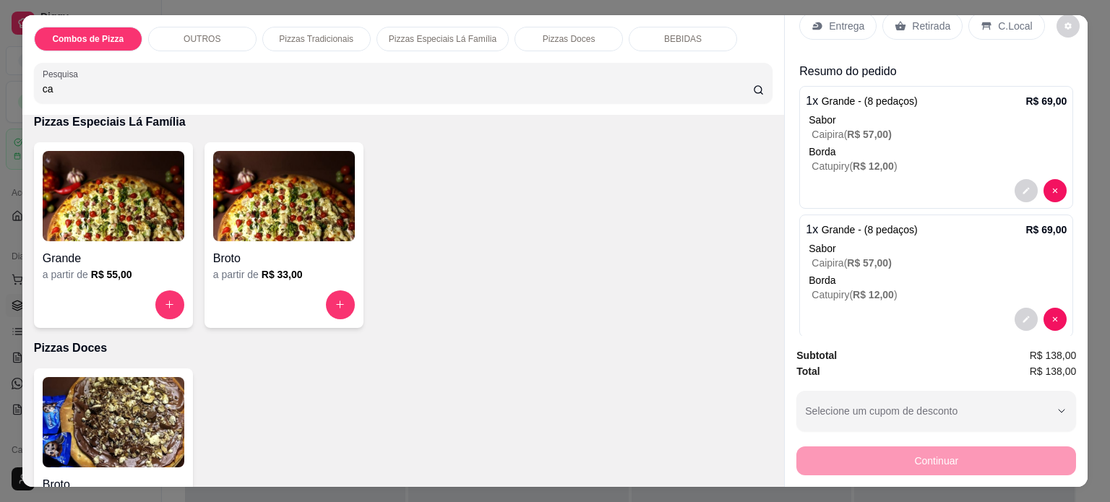
type input "c"
type input "bacon"
click at [759, 259] on div "Item avulso Resultado da pesquisa Nenhum produto encontrado com o termo pesquis…" at bounding box center [403, 301] width 762 height 372
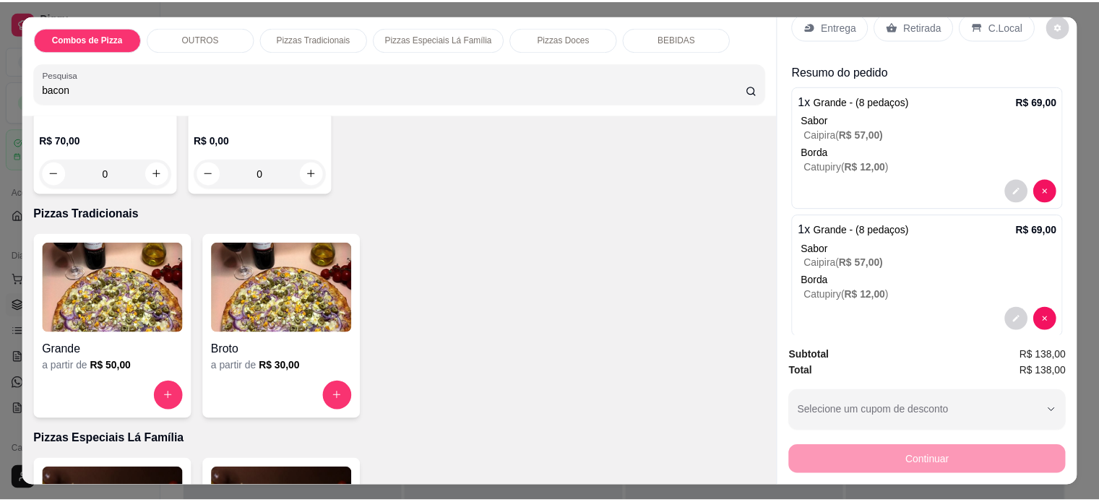
scroll to position [512, 0]
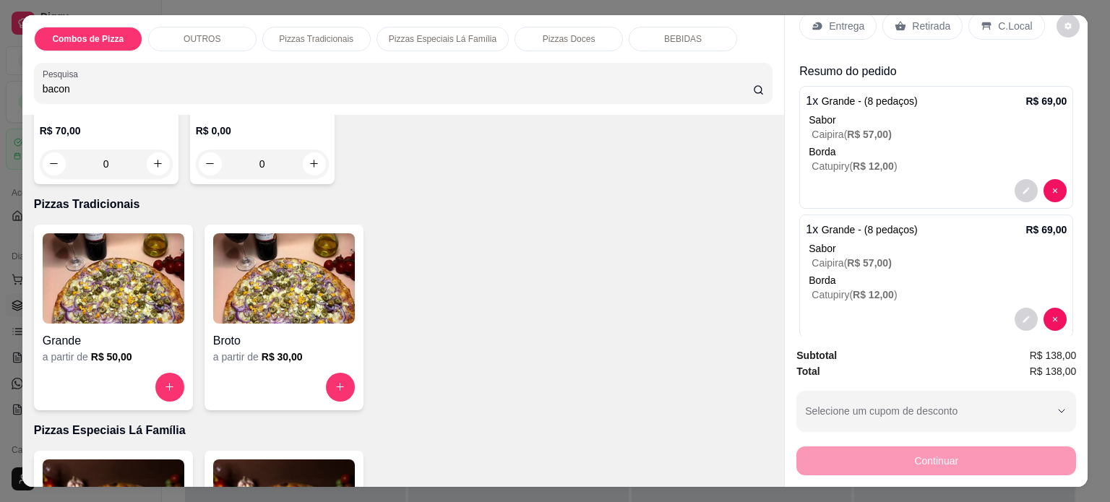
click at [112, 324] on div "Grande" at bounding box center [114, 337] width 142 height 26
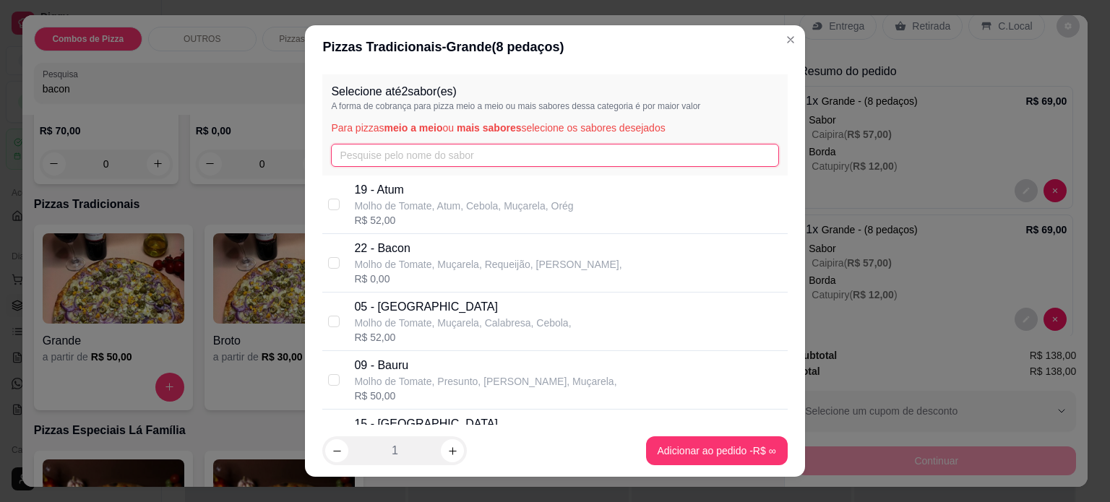
click at [380, 157] on input "text" at bounding box center [554, 155] width 447 height 23
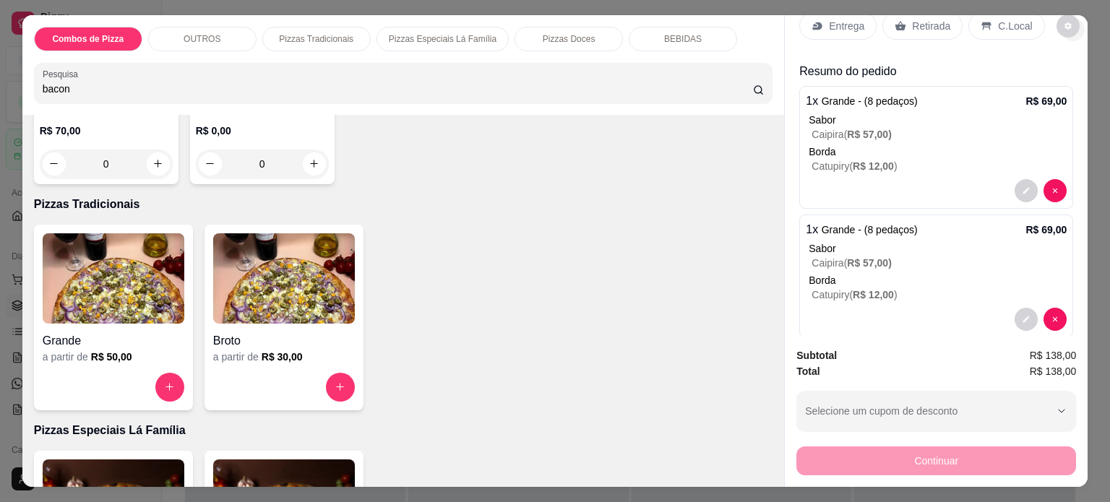
click at [1071, 25] on icon "Close" at bounding box center [1073, 30] width 12 height 12
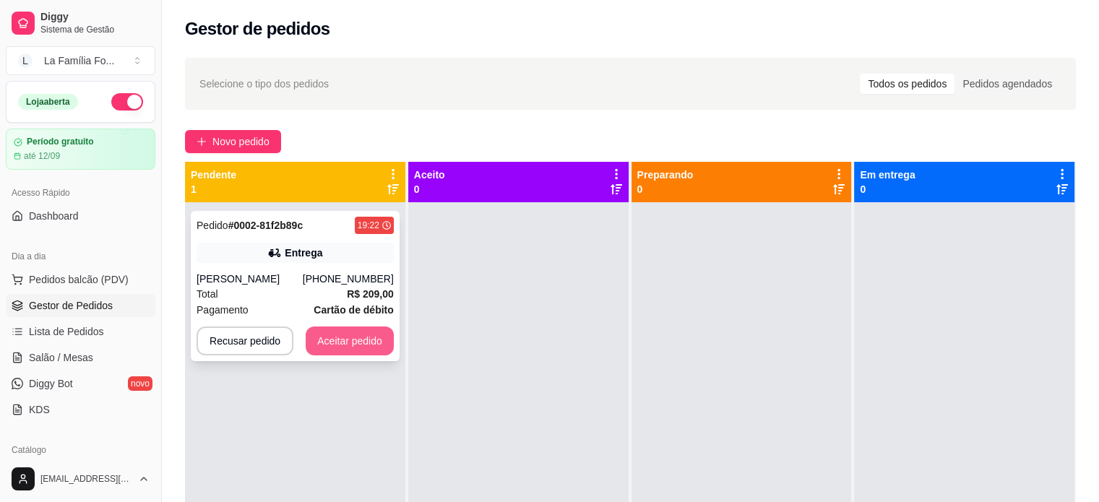
click at [358, 340] on button "Aceitar pedido" at bounding box center [350, 341] width 88 height 29
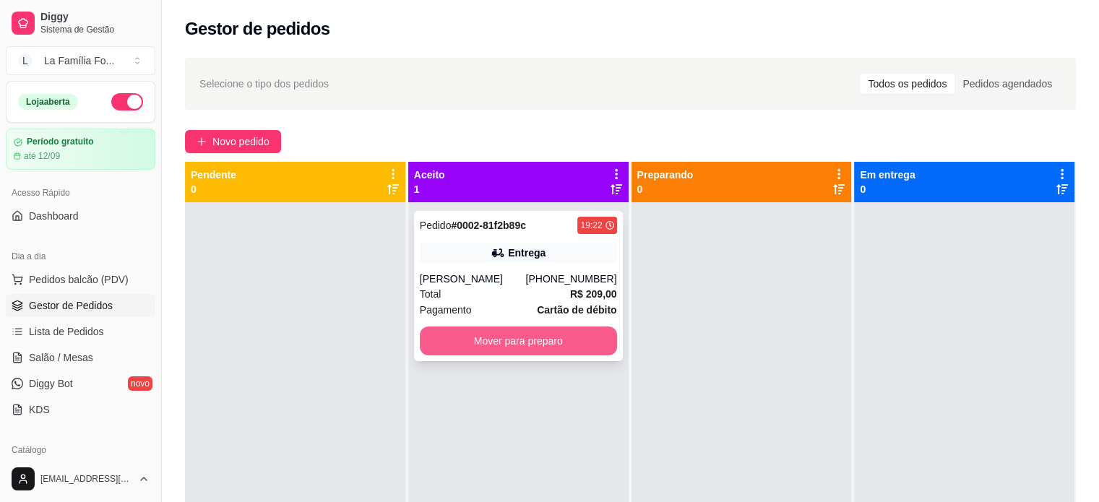
click at [552, 340] on button "Mover para preparo" at bounding box center [518, 341] width 197 height 29
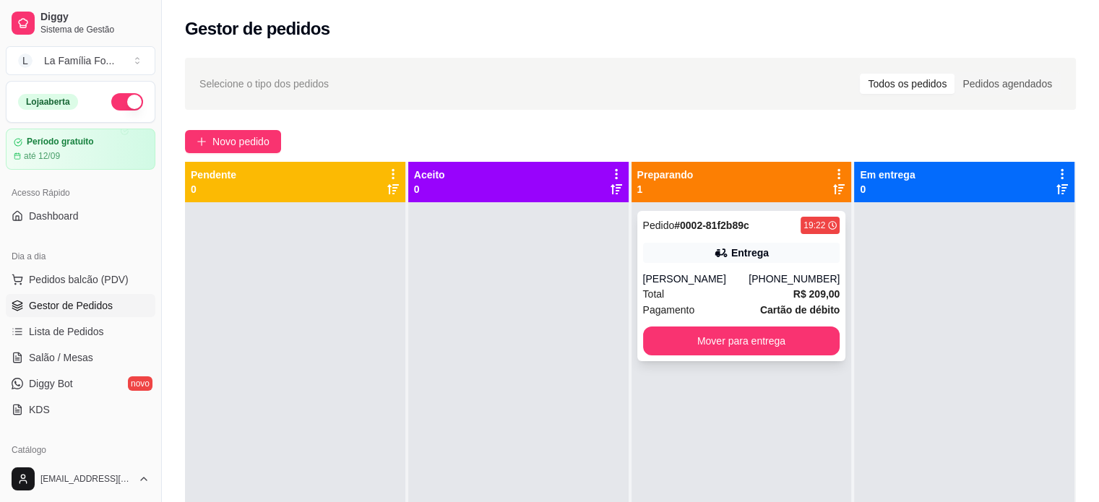
click at [748, 269] on div "Pedido # 0002-81f2b89c 19:22 Entrega Rita (19) 99359-8442 Total R$ 209,00 Pagam…" at bounding box center [741, 286] width 209 height 150
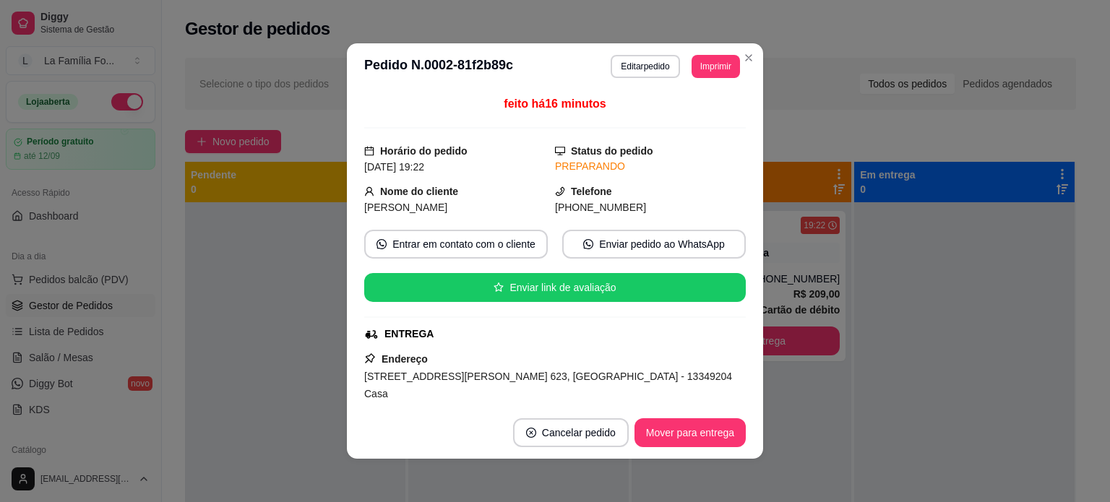
drag, startPoint x: 728, startPoint y: 144, endPoint x: 726, endPoint y: 207, distance: 62.2
click at [726, 207] on div "feito há 16 minutos Horário do pedido 13/08/2025 19:22 Status do pedido PREPARA…" at bounding box center [554, 248] width 381 height 306
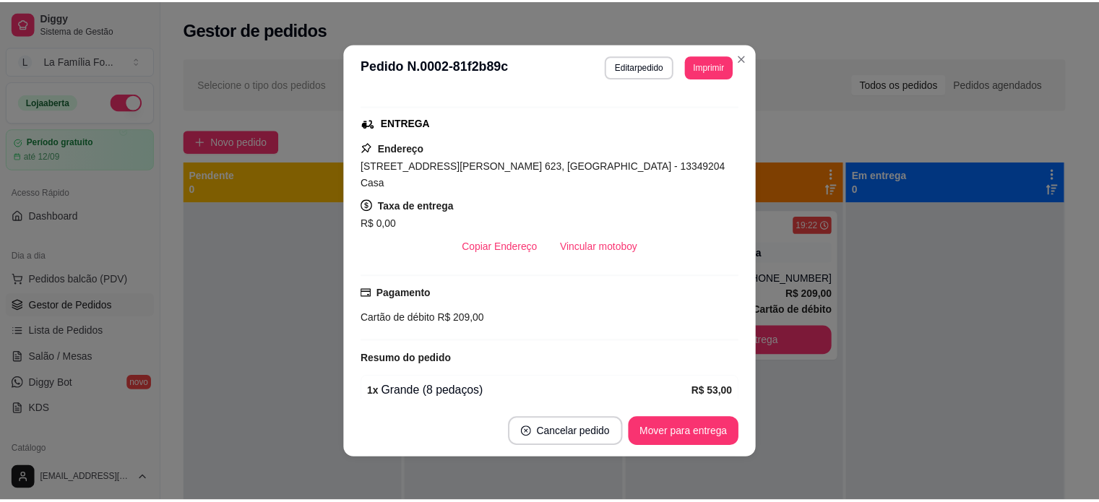
scroll to position [211, 0]
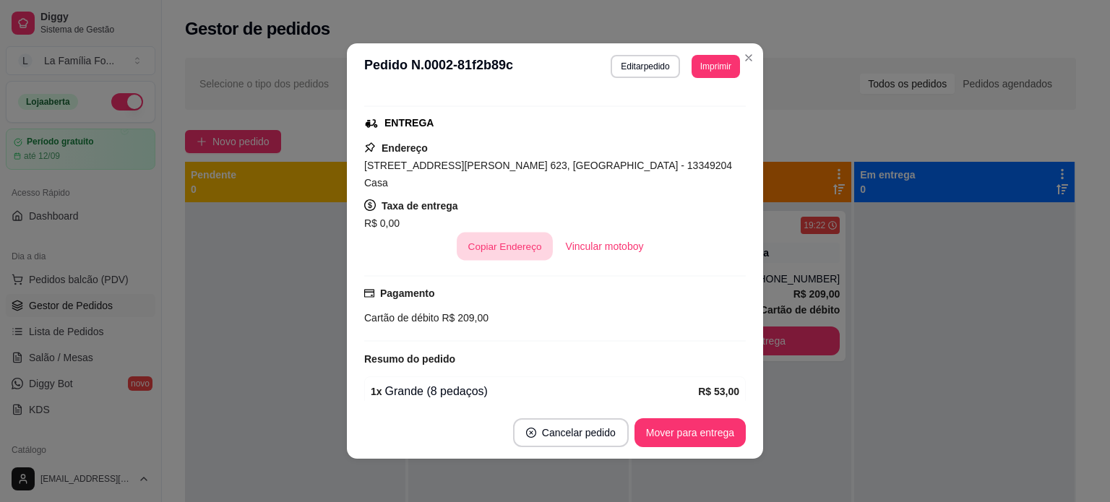
click at [483, 233] on button "Copiar Endereço" at bounding box center [505, 247] width 96 height 28
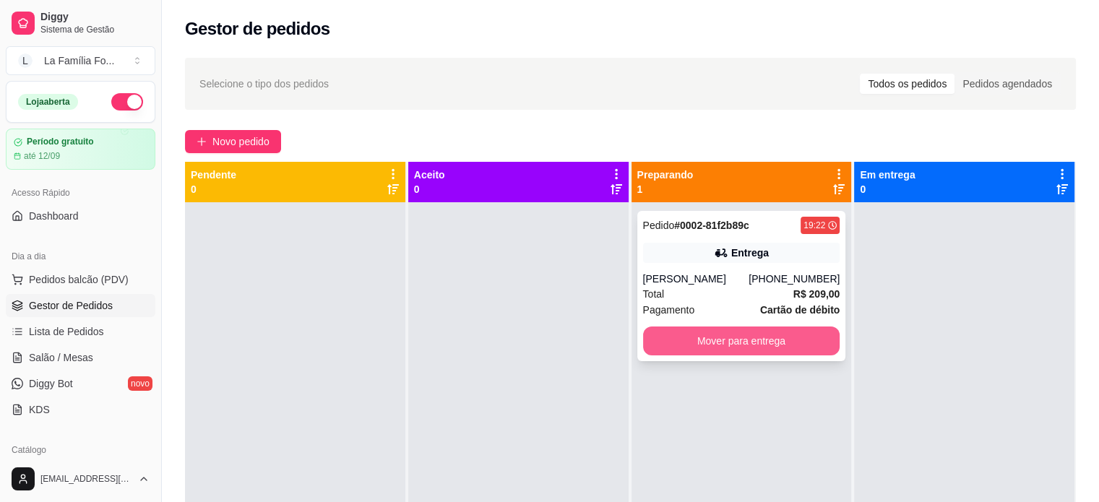
click at [818, 335] on button "Mover para entrega" at bounding box center [741, 341] width 197 height 29
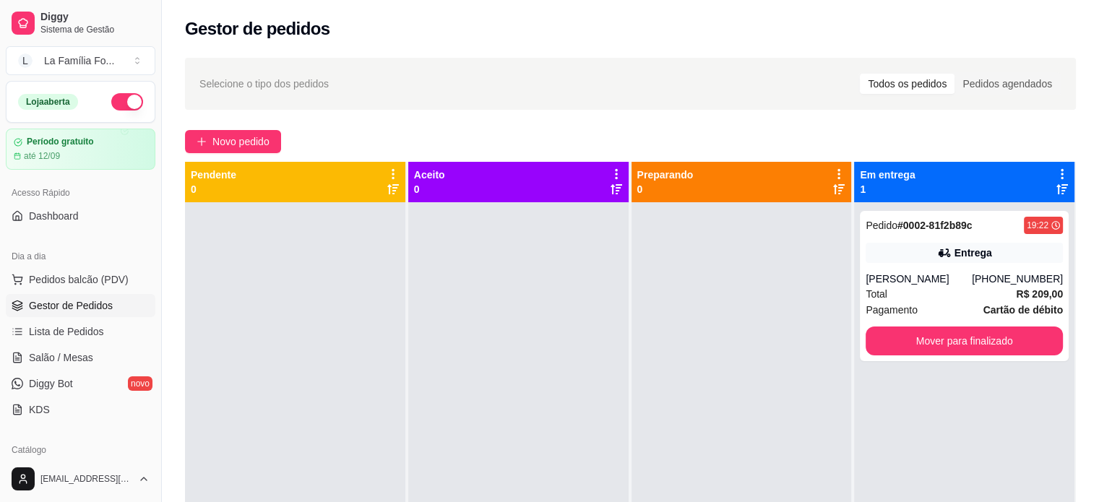
scroll to position [327, 0]
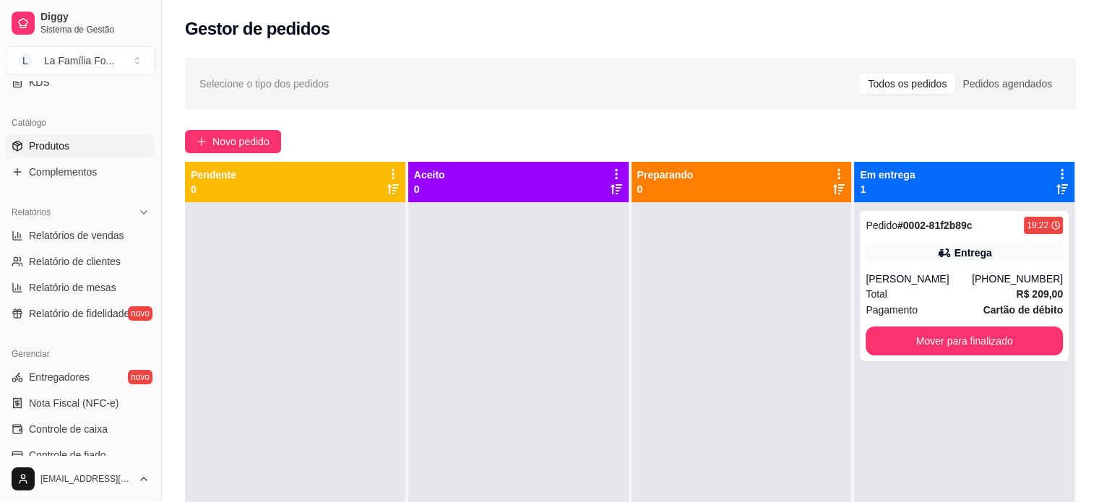
click at [116, 140] on link "Produtos" at bounding box center [81, 145] width 150 height 23
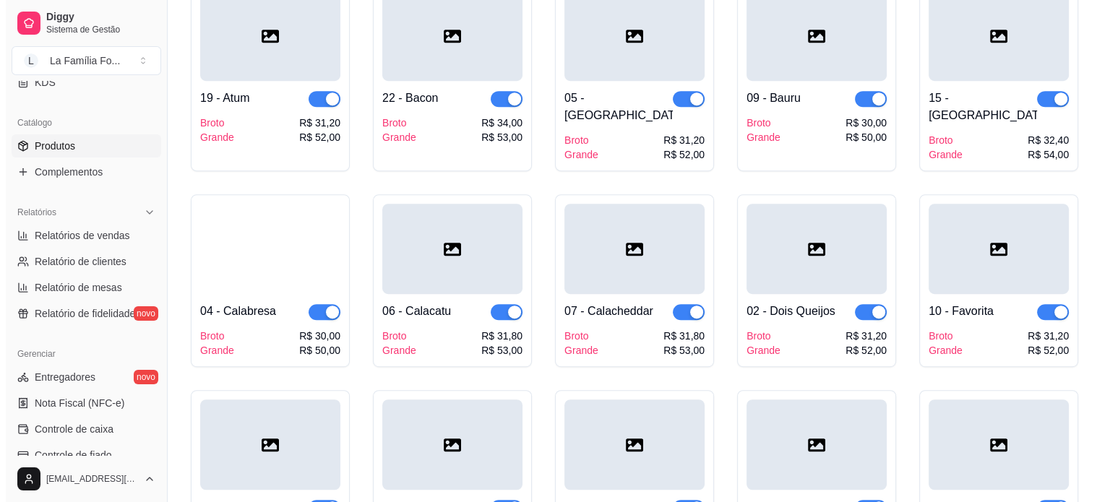
scroll to position [732, 0]
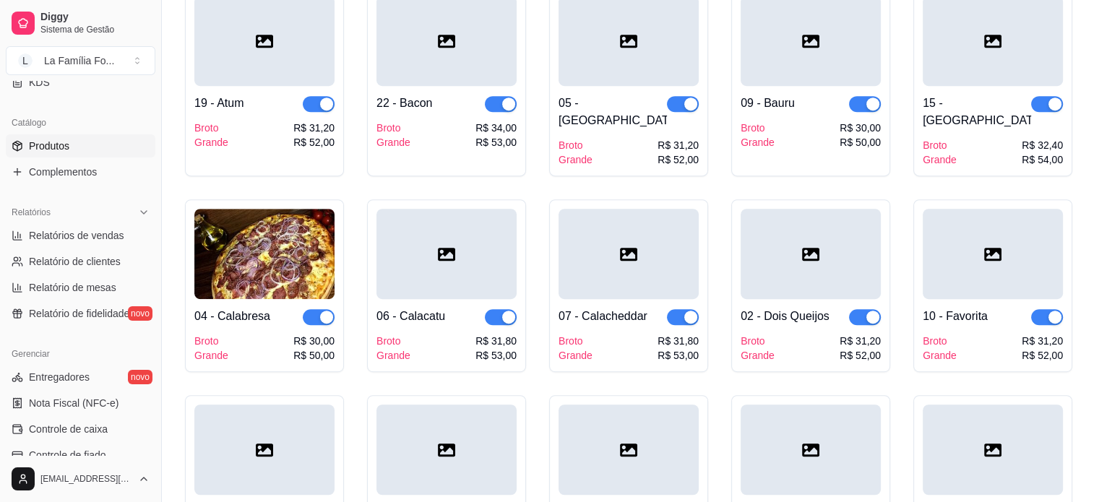
click at [423, 61] on div at bounding box center [446, 41] width 140 height 90
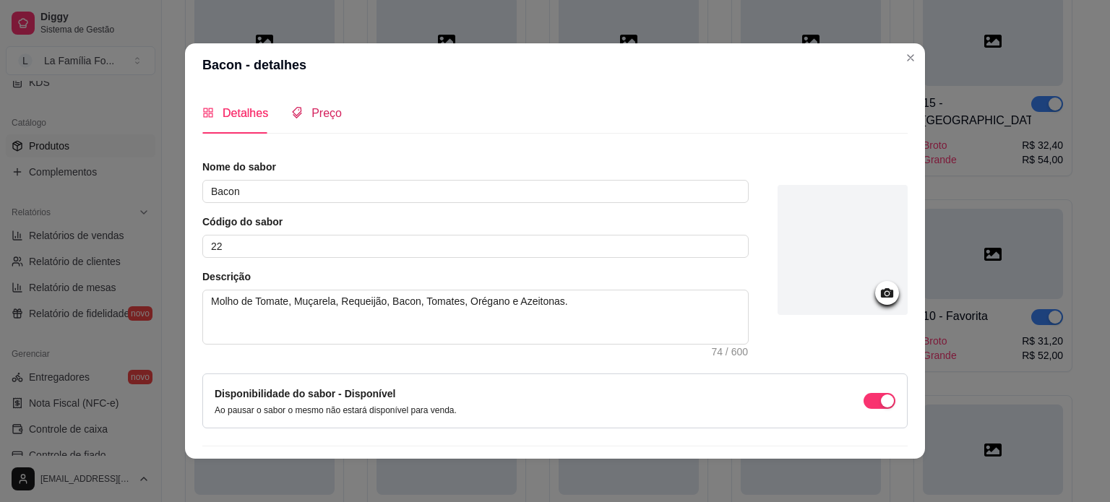
click at [293, 112] on icon "tags" at bounding box center [297, 113] width 12 height 12
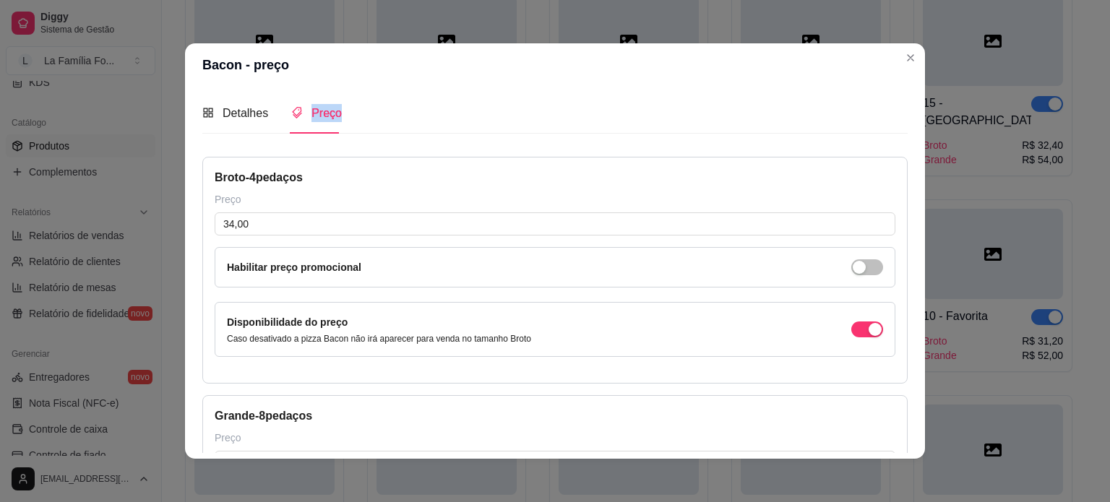
click at [293, 112] on icon "tags" at bounding box center [297, 113] width 12 height 12
click at [249, 213] on input "34,00" at bounding box center [555, 223] width 681 height 23
type input "31,80"
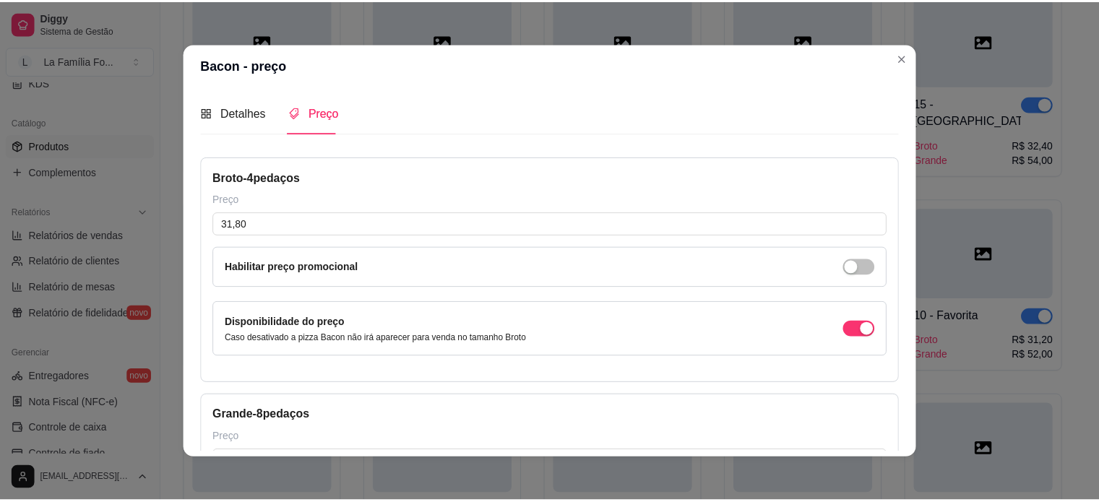
scroll to position [230, 0]
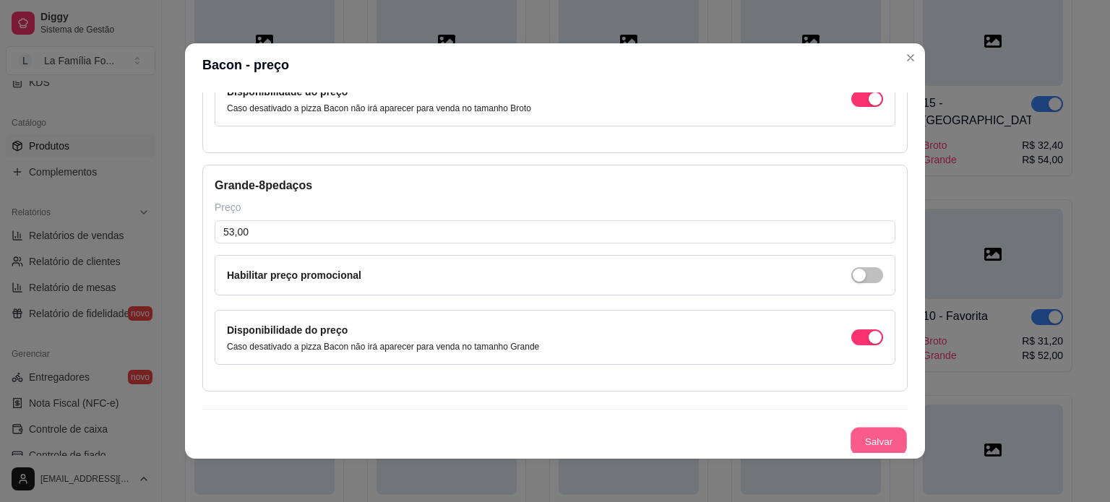
click at [869, 432] on button "Salvar" at bounding box center [878, 442] width 56 height 28
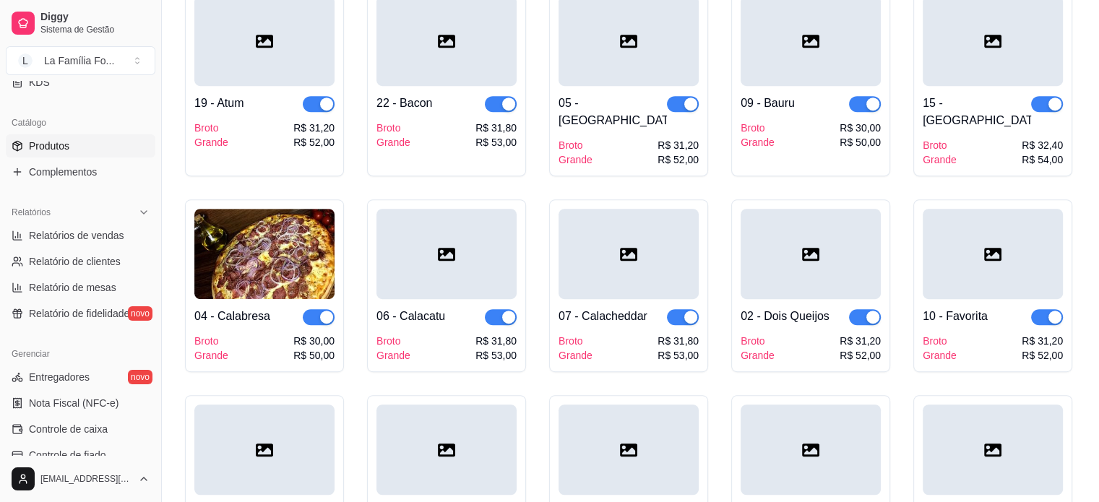
scroll to position [0, 0]
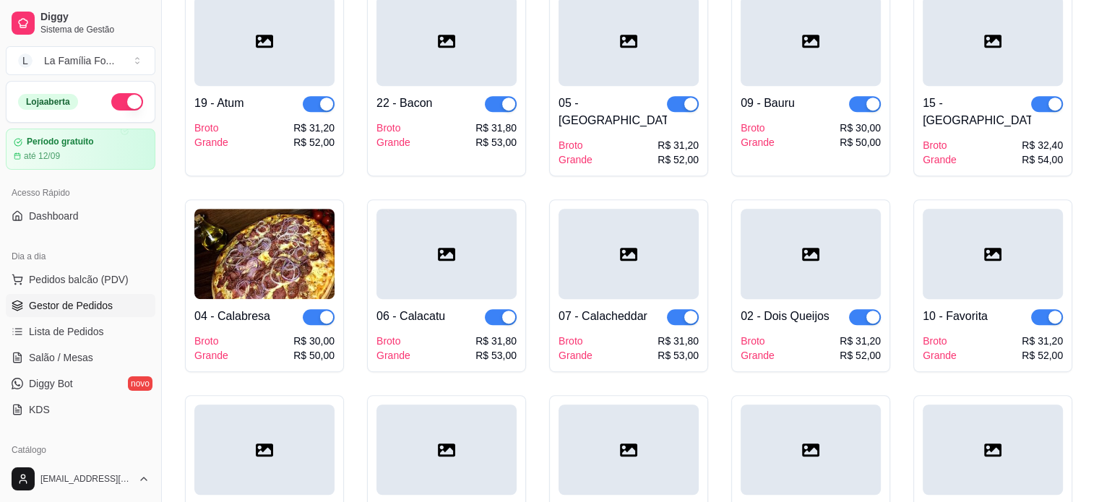
click at [118, 306] on link "Gestor de Pedidos" at bounding box center [81, 305] width 150 height 23
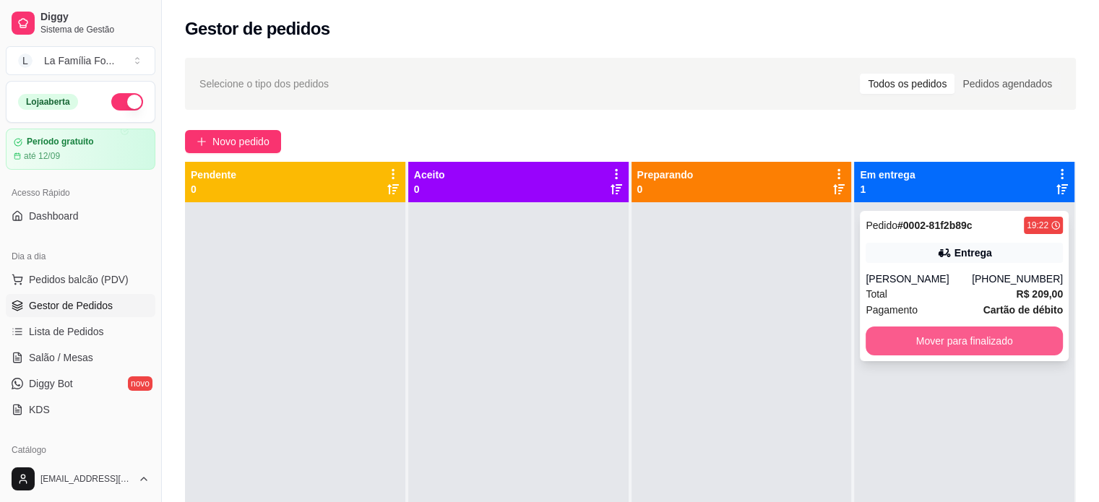
click at [963, 352] on button "Mover para finalizado" at bounding box center [964, 341] width 197 height 29
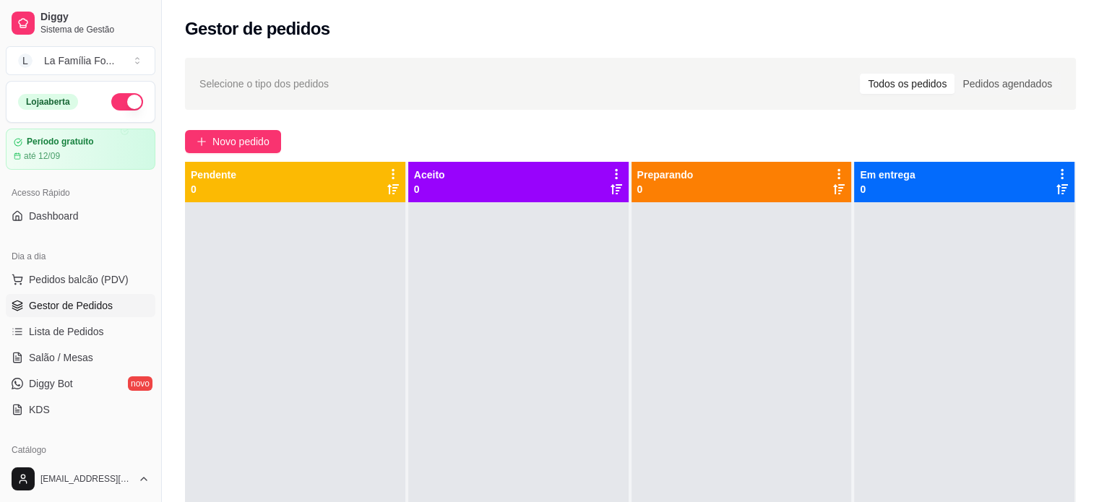
click at [911, 74] on div "Todos os pedidos" at bounding box center [907, 84] width 95 height 20
click at [860, 74] on input "Todos os pedidos" at bounding box center [860, 74] width 0 height 0
click at [75, 332] on span "Lista de Pedidos" at bounding box center [66, 331] width 75 height 14
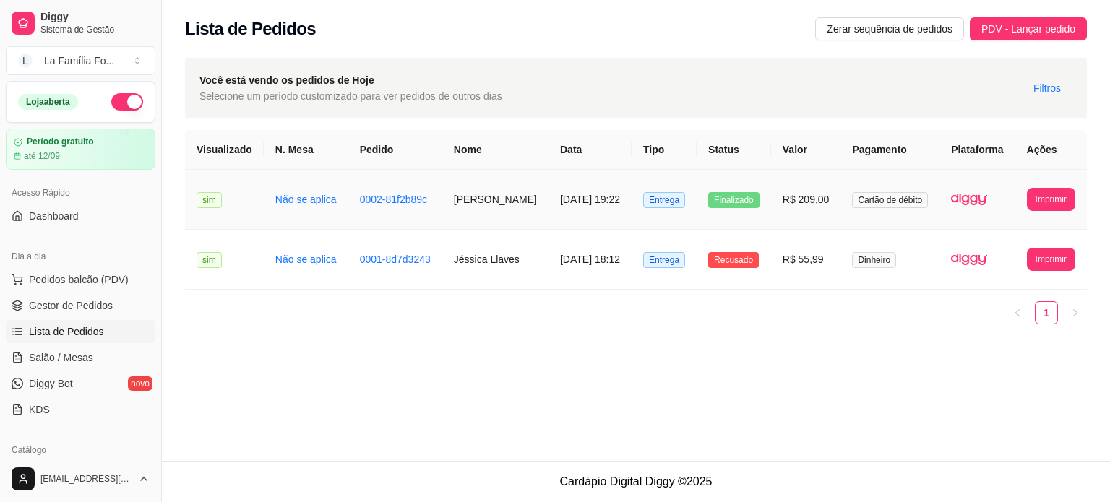
click at [702, 190] on td "Finalizado" at bounding box center [733, 200] width 74 height 60
click at [108, 301] on span "Gestor de Pedidos" at bounding box center [71, 305] width 84 height 14
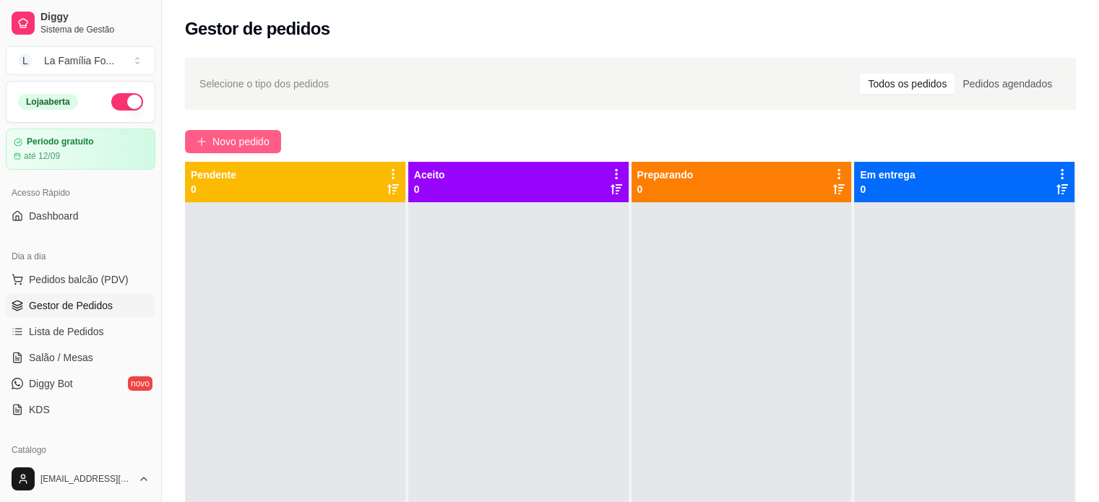
click at [236, 144] on span "Novo pedido" at bounding box center [240, 142] width 57 height 16
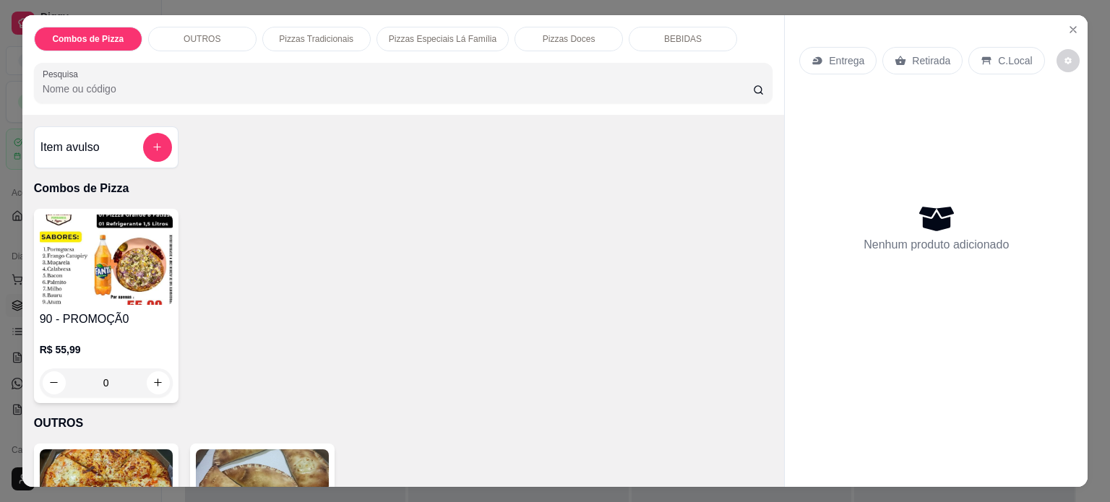
click at [144, 98] on div "Combos de Pizza OUTROS Pizzas Tradicionais Pizzas Especiais Lá Família Pizzas D…" at bounding box center [403, 65] width 762 height 100
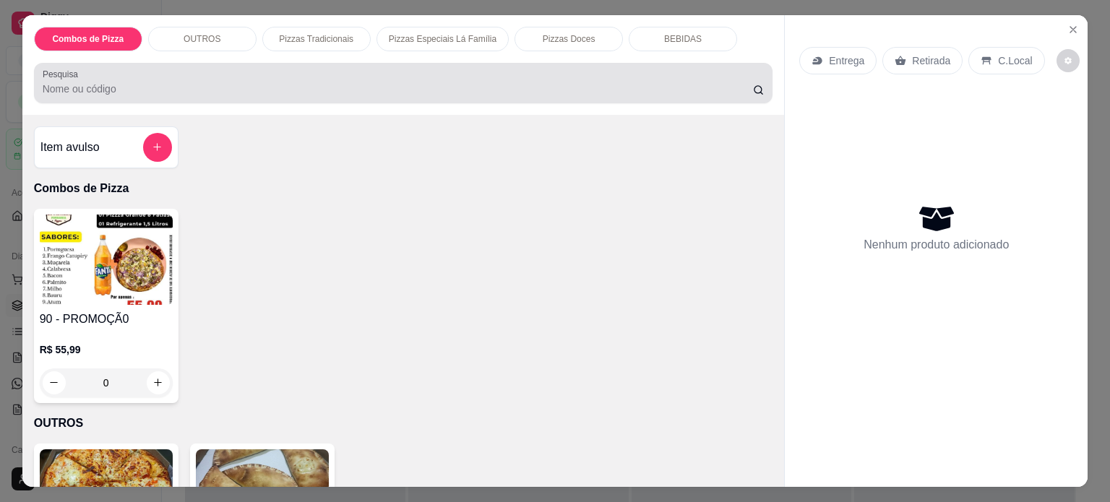
click at [141, 91] on div at bounding box center [404, 83] width 722 height 29
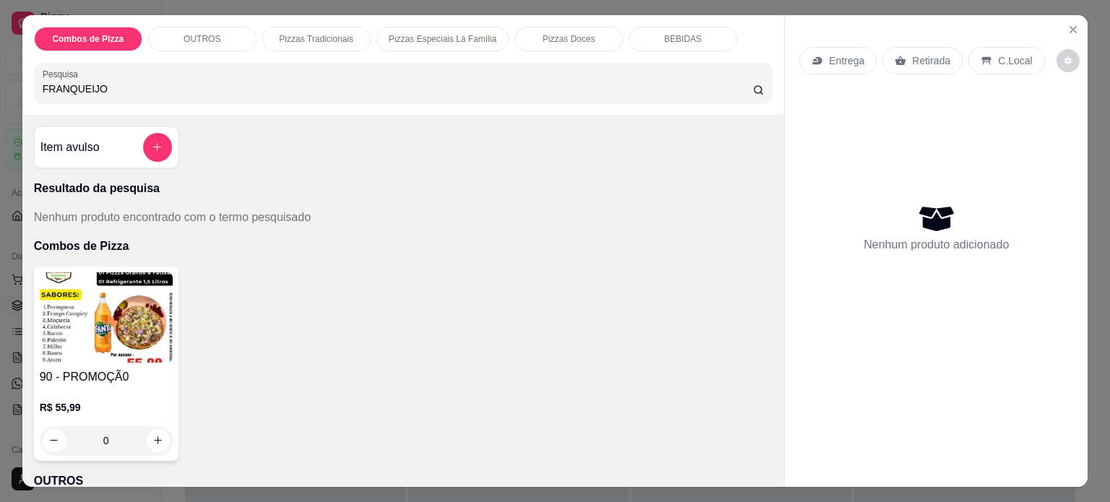
type input "FRANQUEIJO"
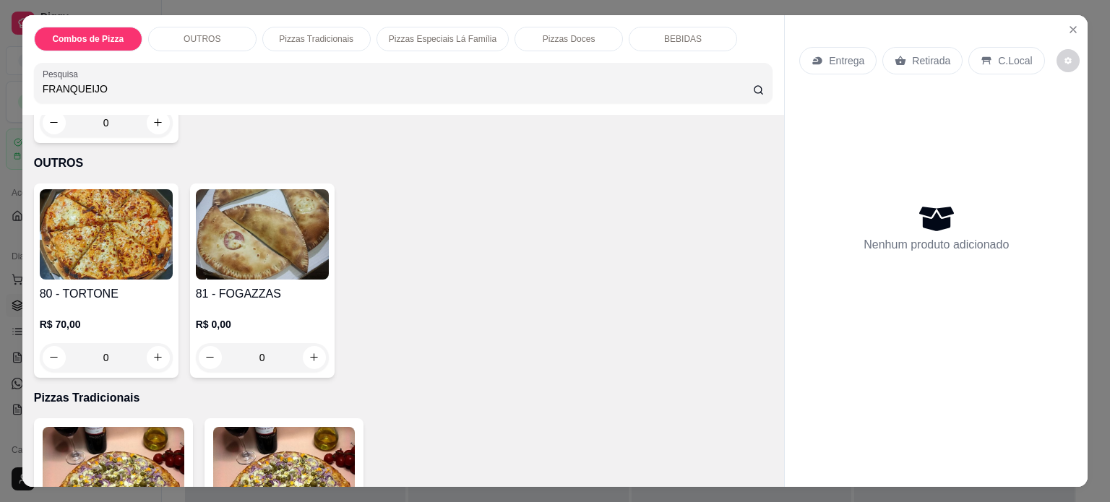
scroll to position [332, 0]
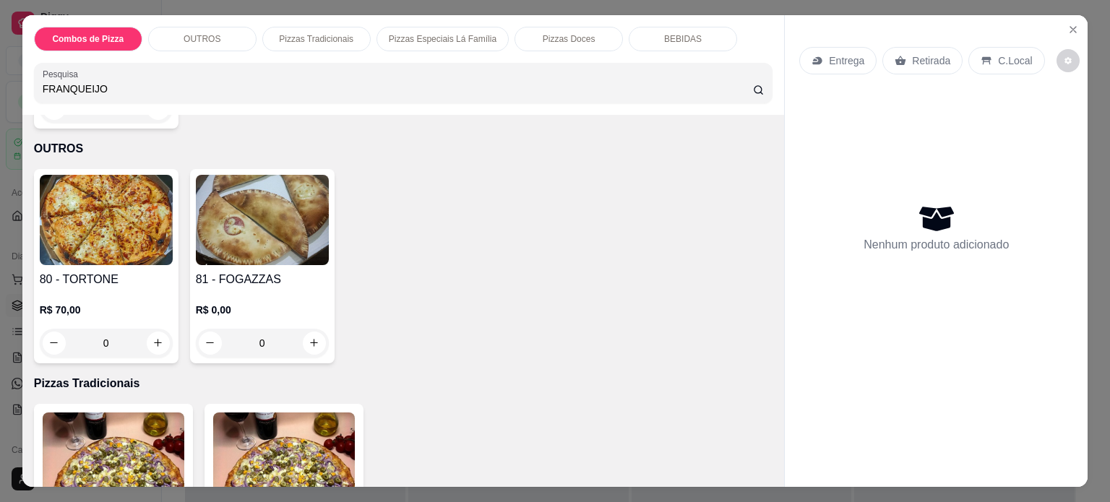
click at [785, 225] on div "Entrega Retirada C.Local Nenhum produto adicionado" at bounding box center [936, 239] width 303 height 449
click at [149, 419] on img at bounding box center [114, 458] width 142 height 90
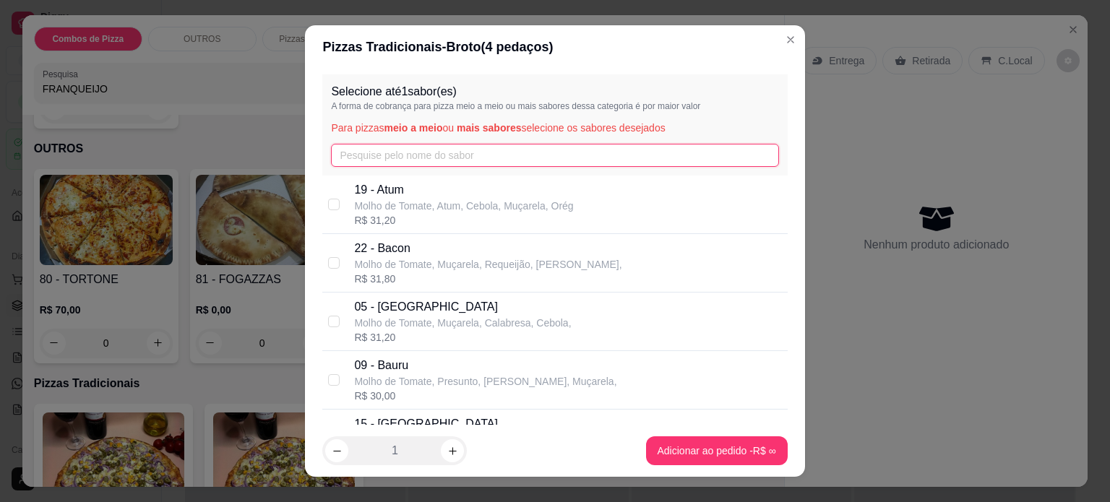
click at [390, 155] on input "text" at bounding box center [554, 155] width 447 height 23
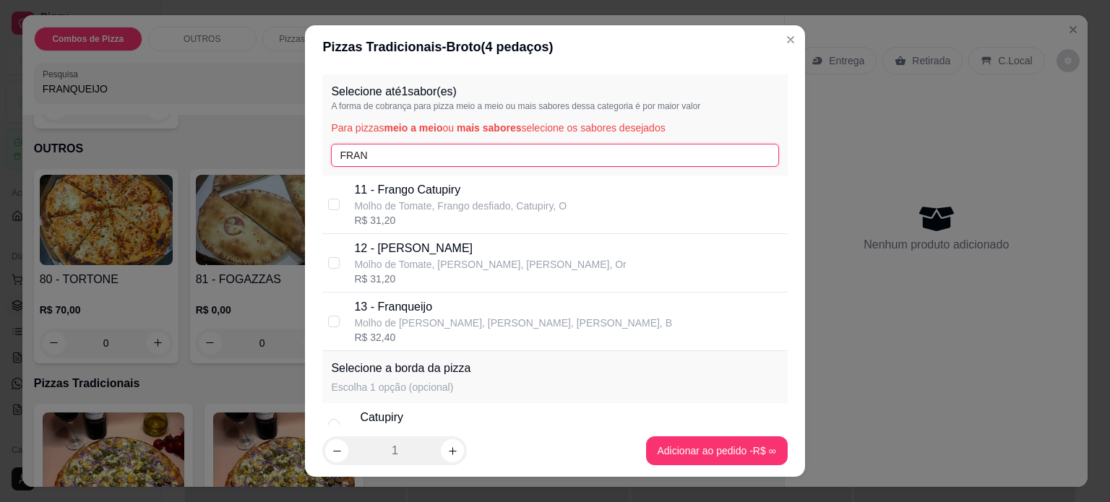
type input "FRAN"
click at [423, 304] on p "13 - Franqueijo" at bounding box center [513, 306] width 318 height 17
checkbox input "true"
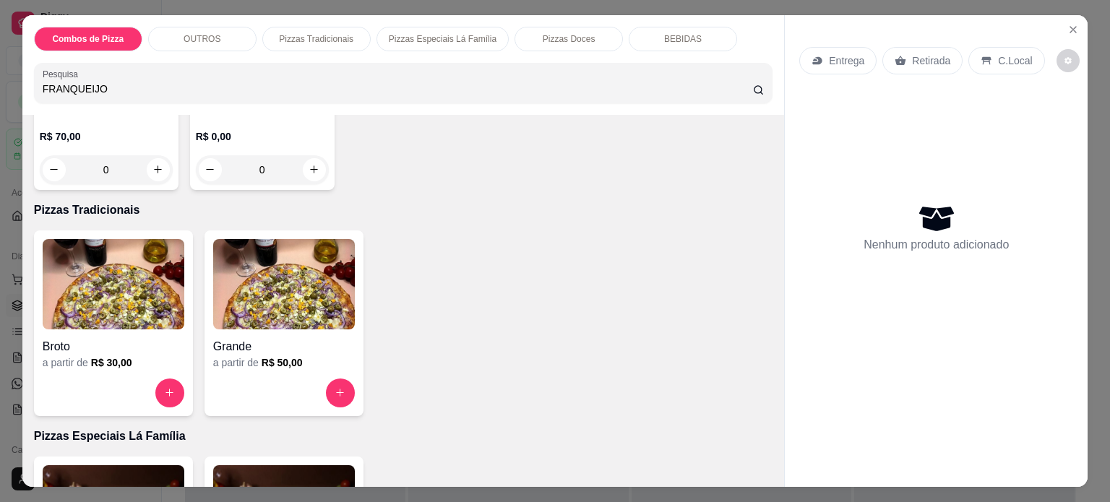
scroll to position [526, 0]
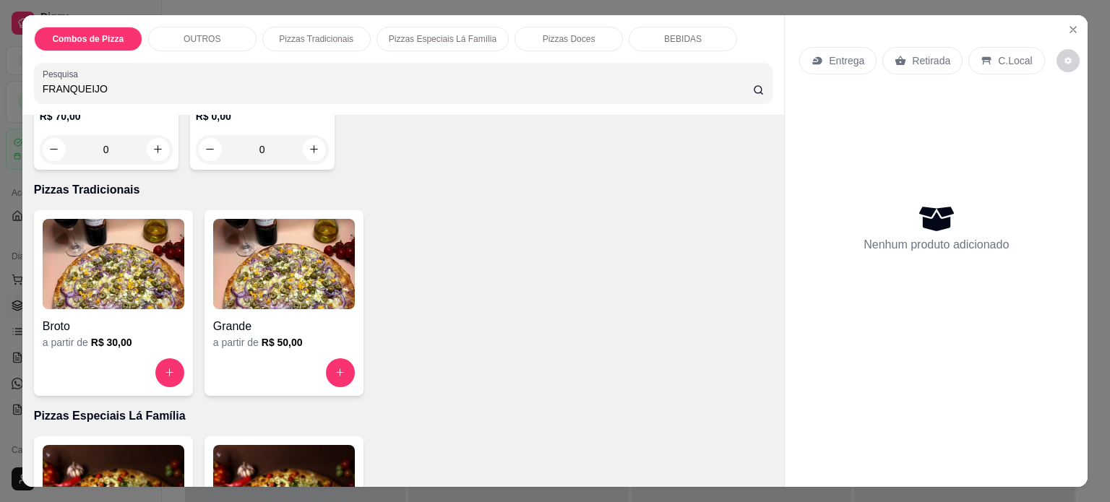
click at [325, 267] on img at bounding box center [284, 264] width 142 height 90
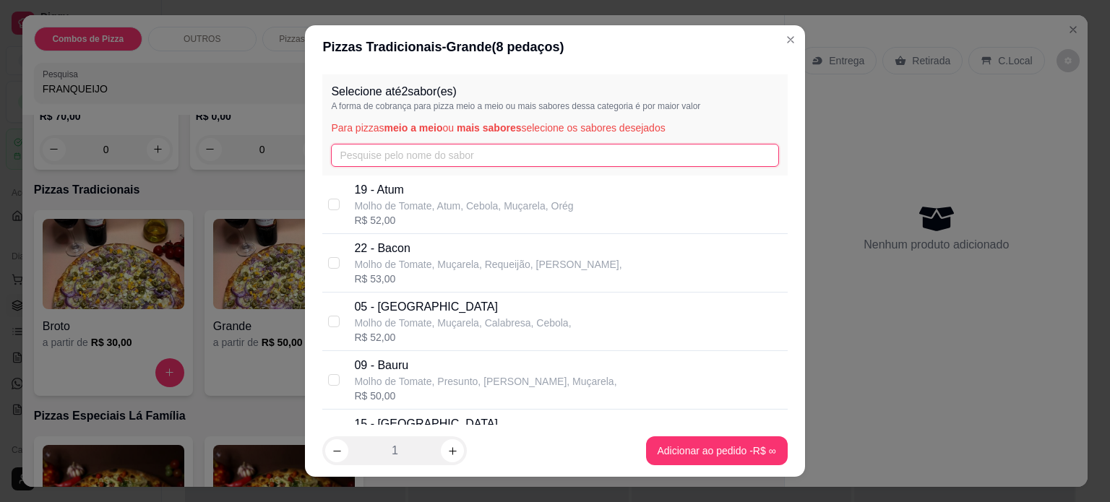
click at [379, 157] on input "text" at bounding box center [554, 155] width 447 height 23
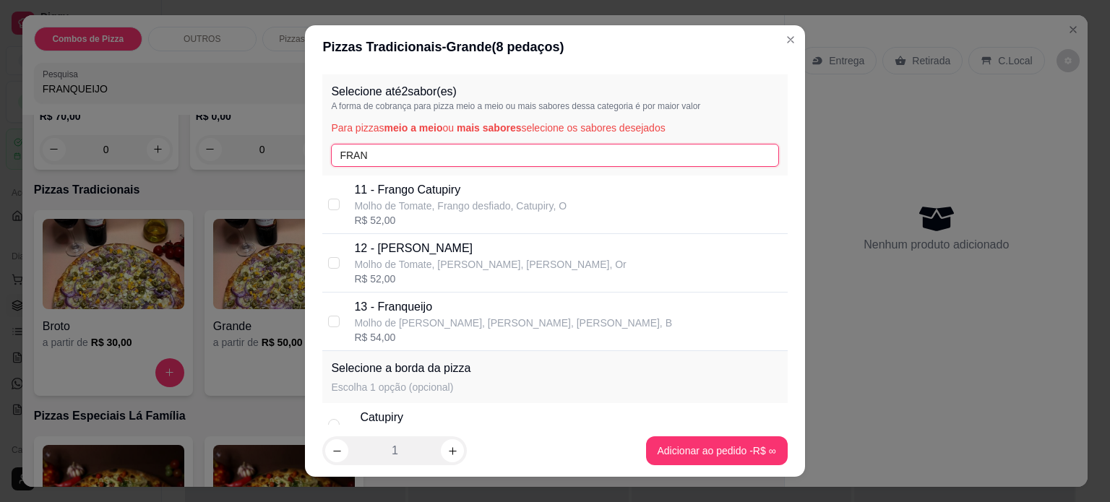
type input "FRAN"
click at [436, 329] on p "Molho de Tomate, Frango Desfiado, Muçarela, B" at bounding box center [513, 323] width 318 height 14
checkbox input "true"
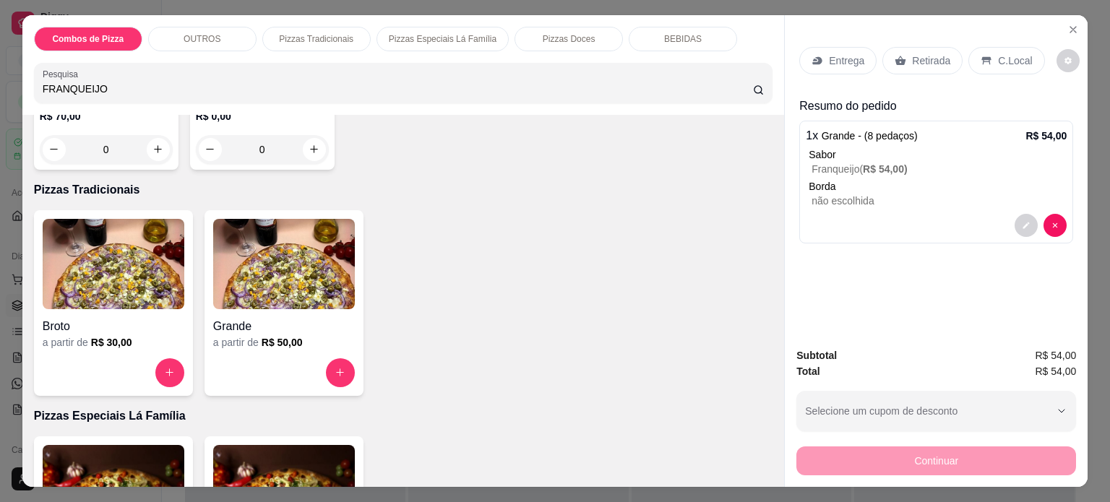
click at [808, 61] on div "Entrega" at bounding box center [837, 60] width 77 height 27
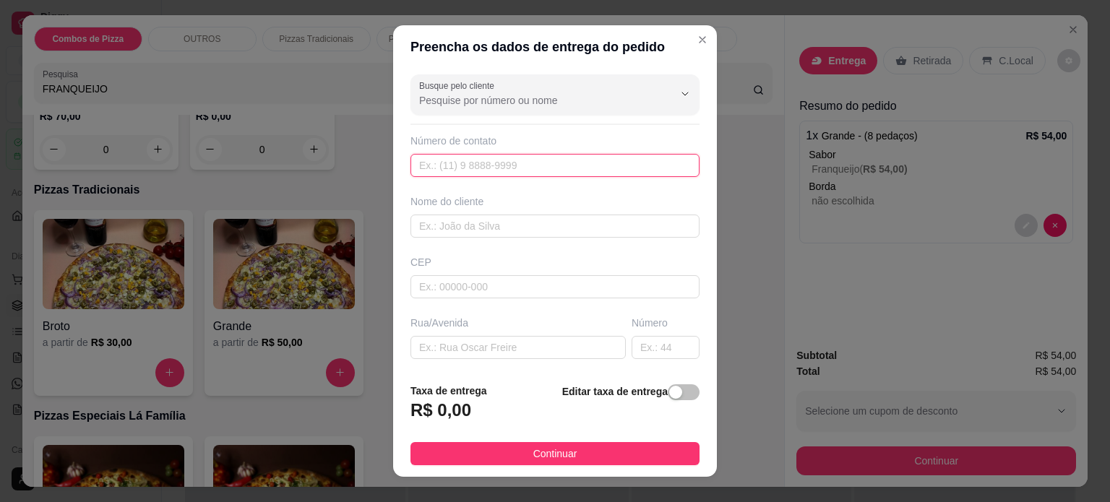
click at [503, 165] on input "text" at bounding box center [554, 165] width 289 height 23
click at [503, 167] on input "text" at bounding box center [554, 165] width 289 height 23
type input "(73) 8177-2698"
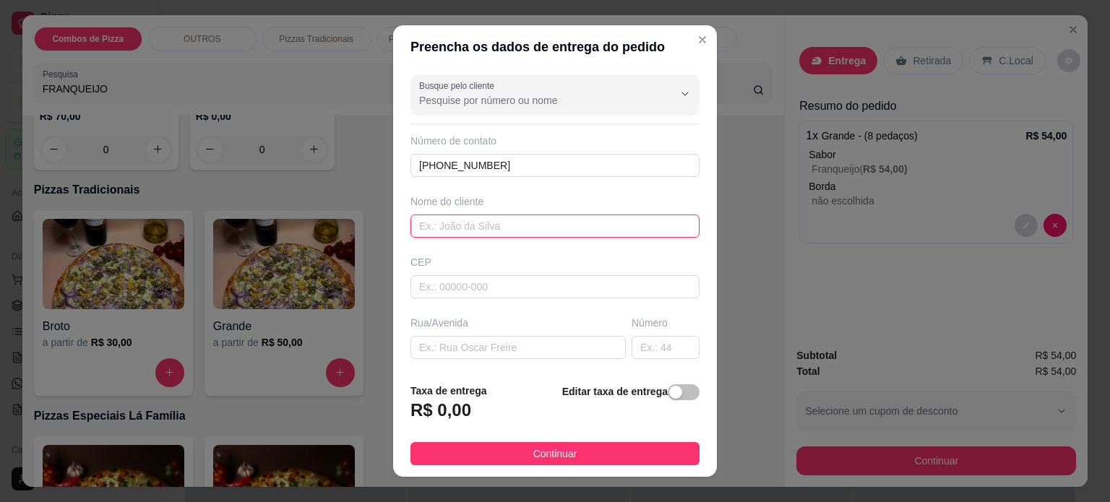
click at [506, 222] on input "text" at bounding box center [554, 226] width 289 height 23
type input "Thallys"
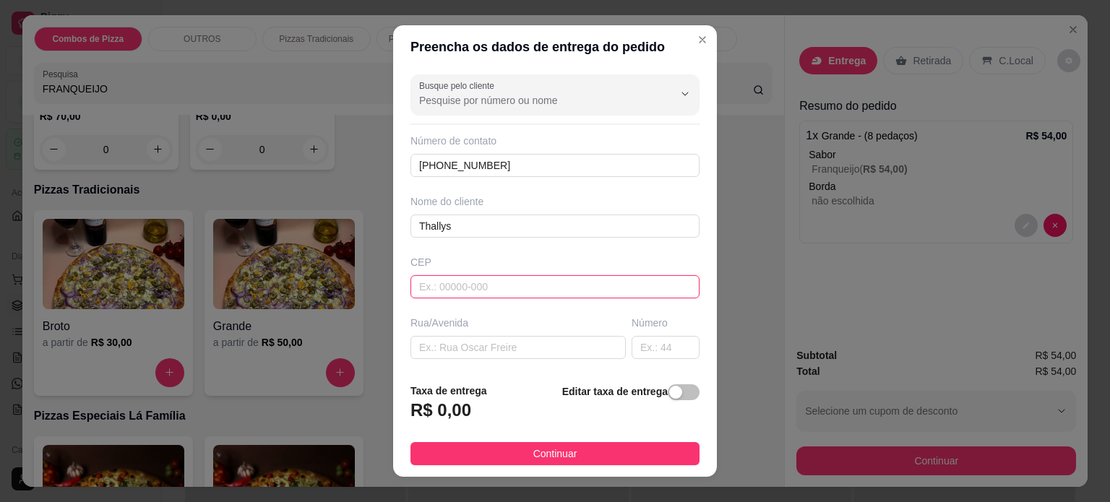
click at [494, 290] on input "text" at bounding box center [554, 286] width 289 height 23
paste input "13340705"
type input "13340705"
type input "Rua [PERSON_NAME]"
type input "[PERSON_NAME]"
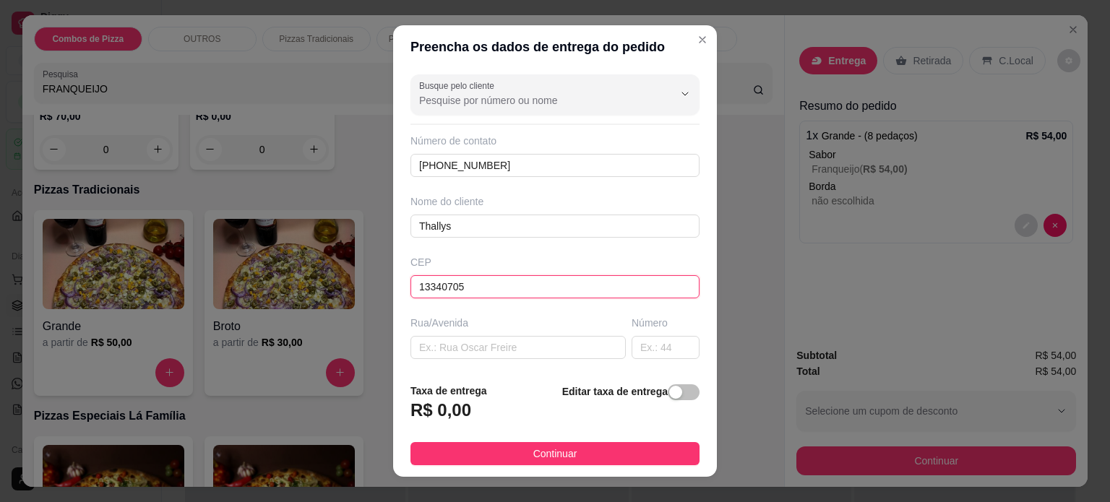
type input "Indaiatuba"
type input "13340705"
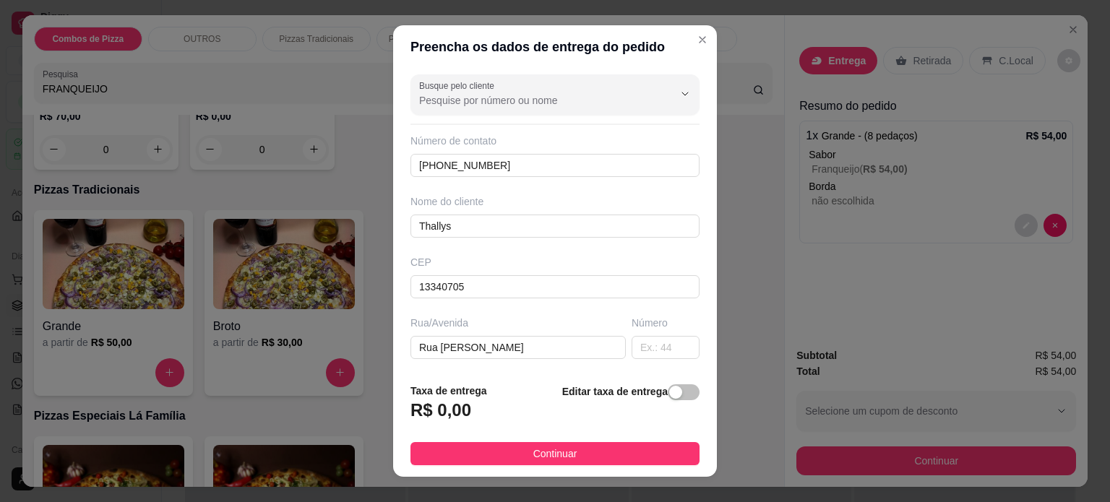
click at [688, 246] on div "Busque pelo cliente Número de contato (73) 8177-2698 Nome do cliente Thallys CE…" at bounding box center [555, 220] width 324 height 303
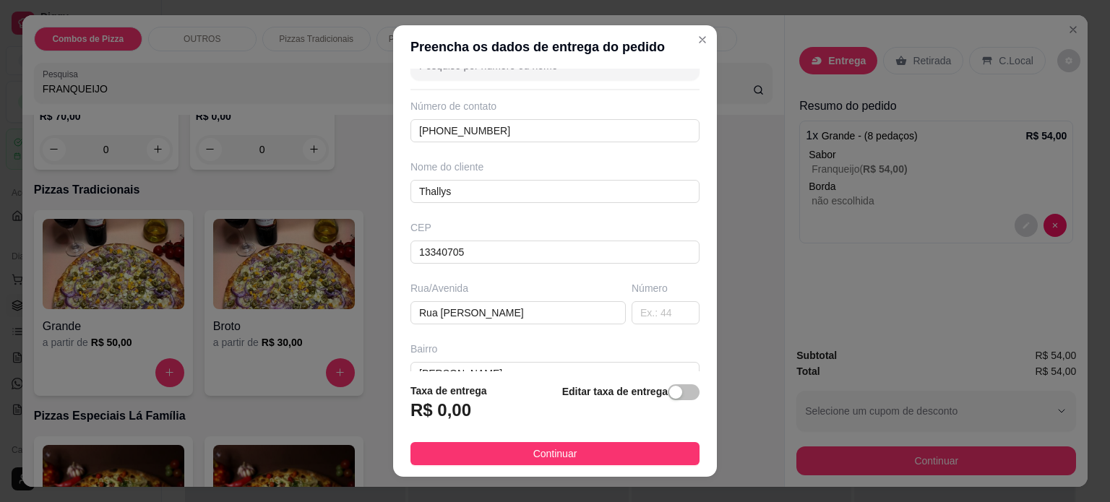
scroll to position [49, 0]
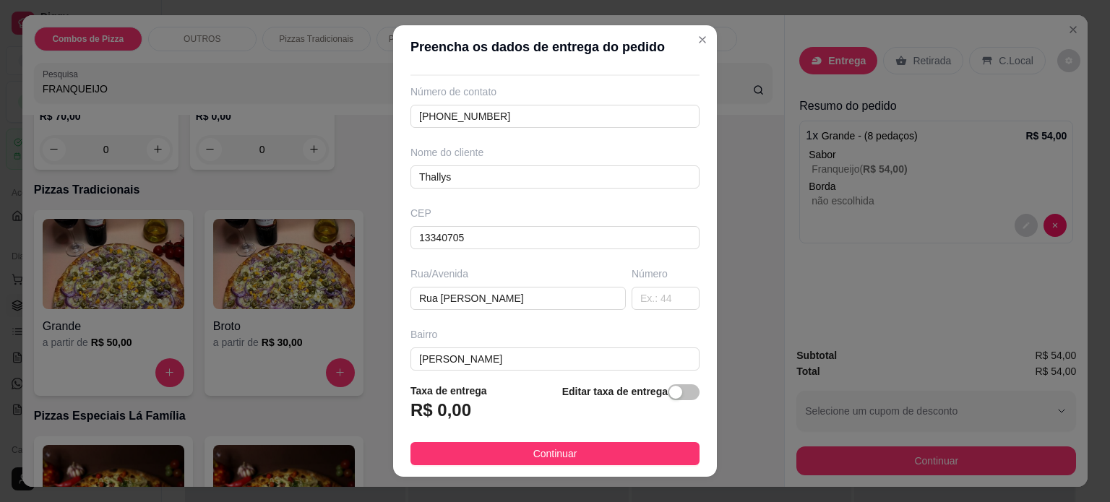
click at [666, 283] on div "Número" at bounding box center [666, 288] width 74 height 43
click at [649, 300] on input "text" at bounding box center [665, 298] width 68 height 23
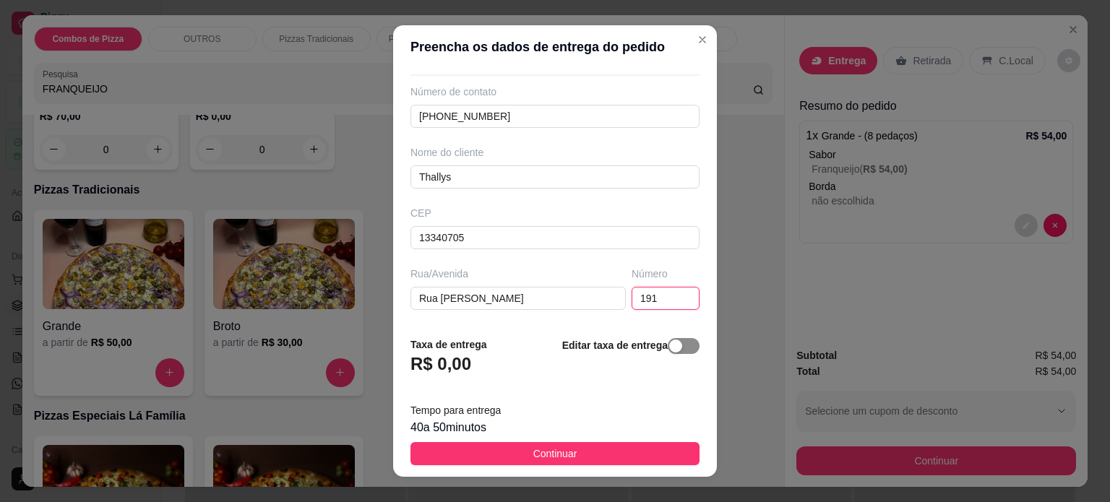
type input "191"
click at [670, 350] on span "button" at bounding box center [684, 346] width 32 height 16
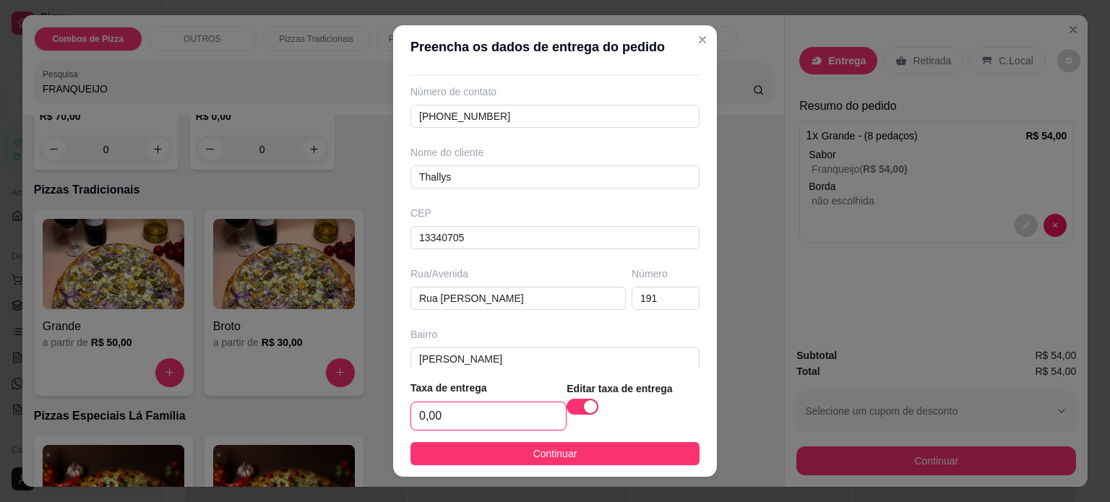
click at [514, 407] on input "0,00" at bounding box center [488, 415] width 155 height 27
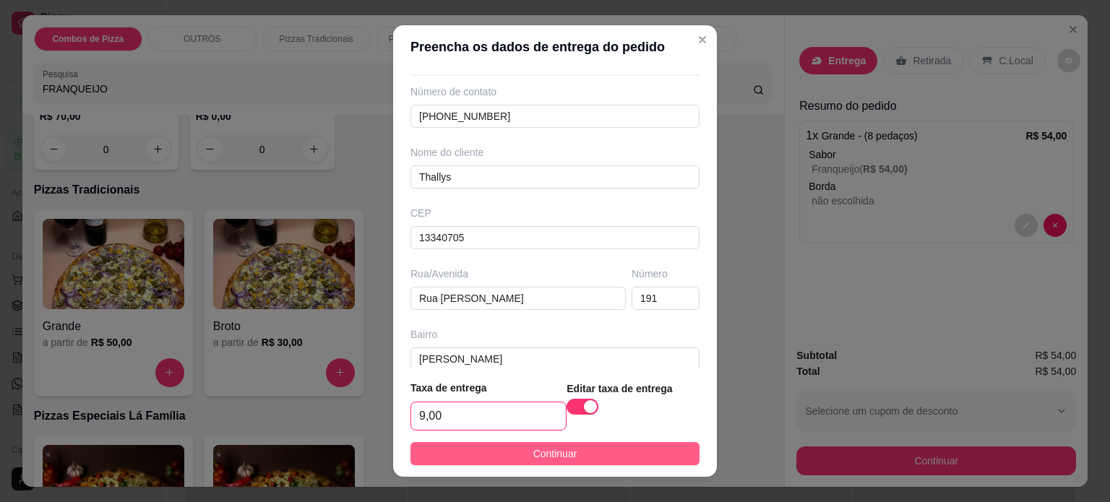
type input "9,00"
click at [533, 459] on span "Continuar" at bounding box center [555, 454] width 44 height 16
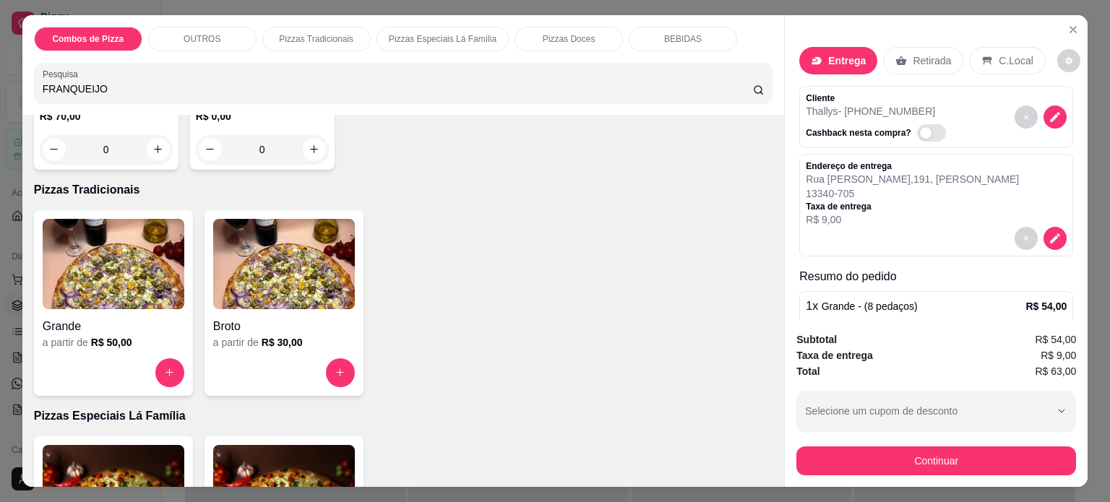
click at [1084, 273] on div "Combos de Pizza OUTROS Pizzas Tradicionais Pizzas Especiais Lá Família Pizzas D…" at bounding box center [555, 251] width 1110 height 502
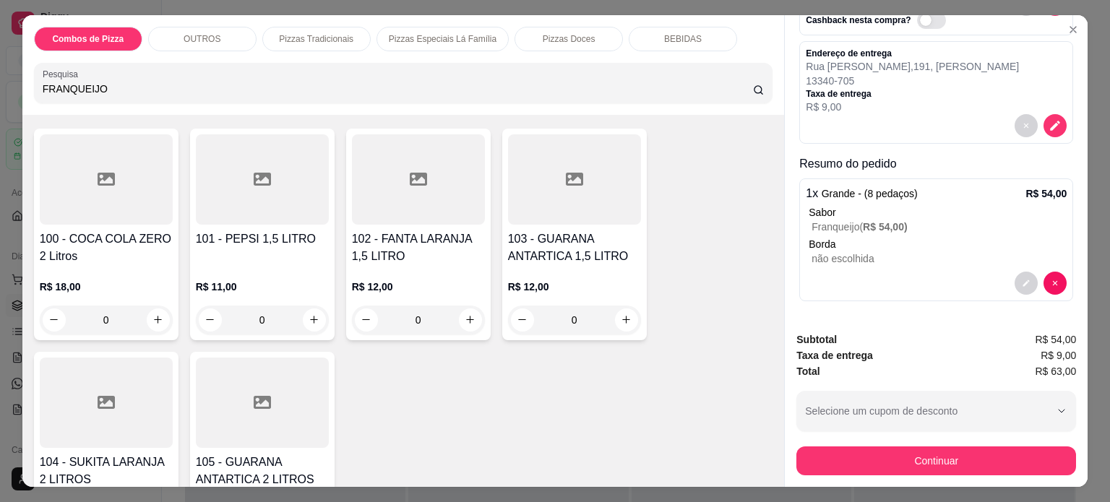
scroll to position [1373, 0]
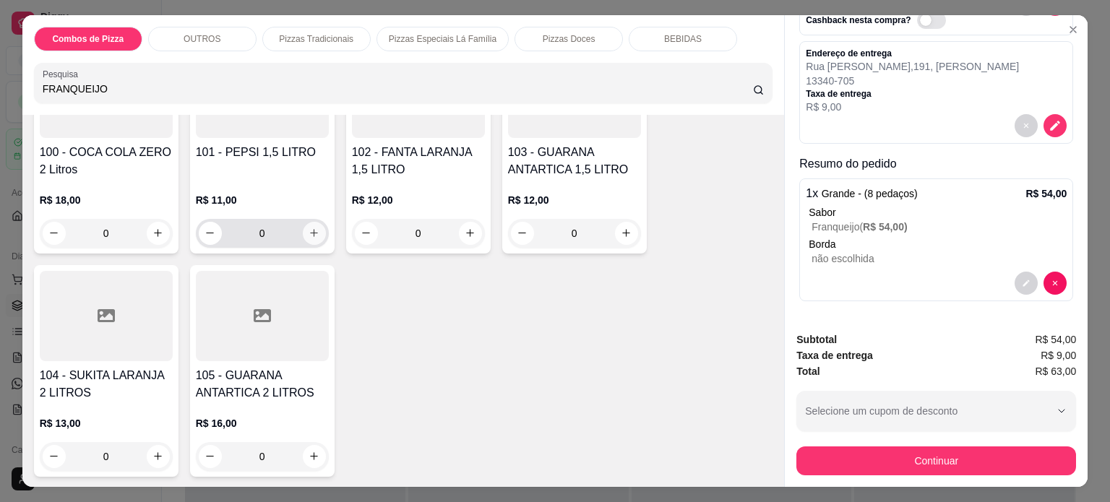
click at [308, 228] on icon "increase-product-quantity" at bounding box center [313, 233] width 11 height 11
type input "1"
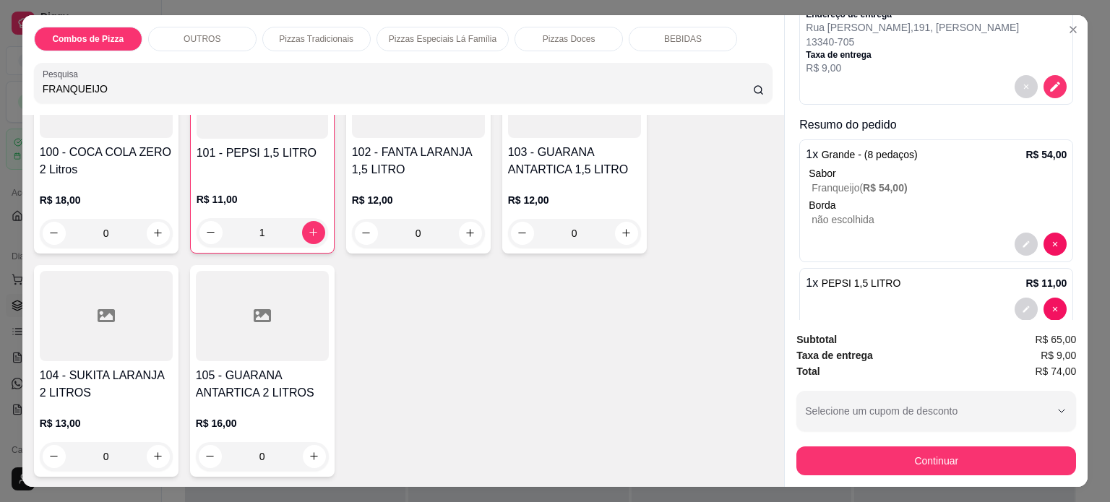
scroll to position [177, 0]
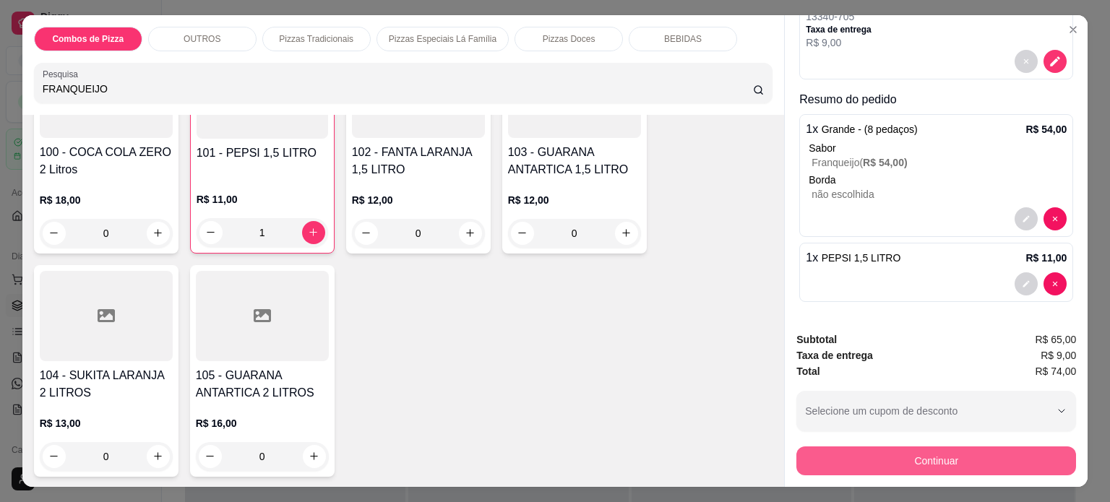
click at [885, 462] on button "Continuar" at bounding box center [936, 460] width 280 height 29
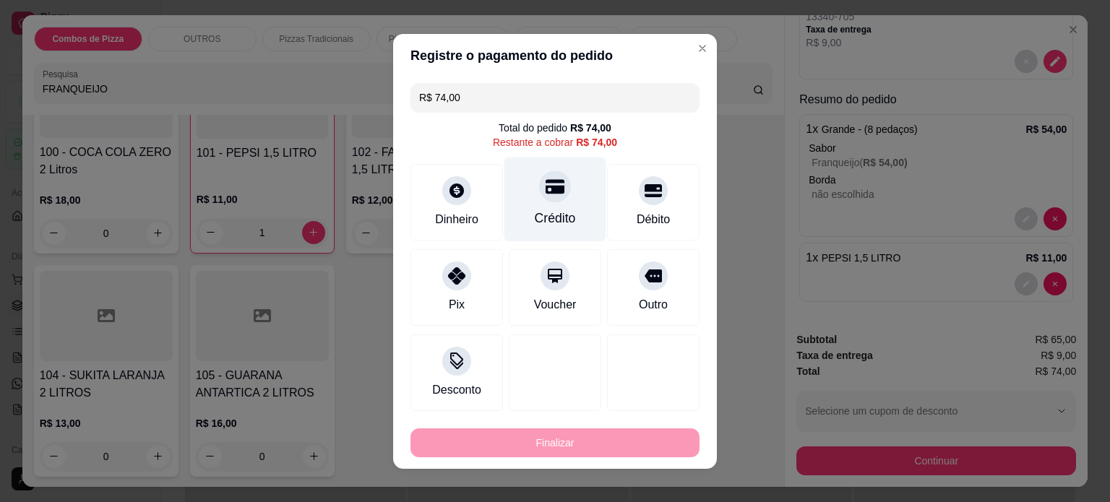
click at [559, 210] on div "Crédito" at bounding box center [555, 218] width 41 height 19
type input "R$ 0,00"
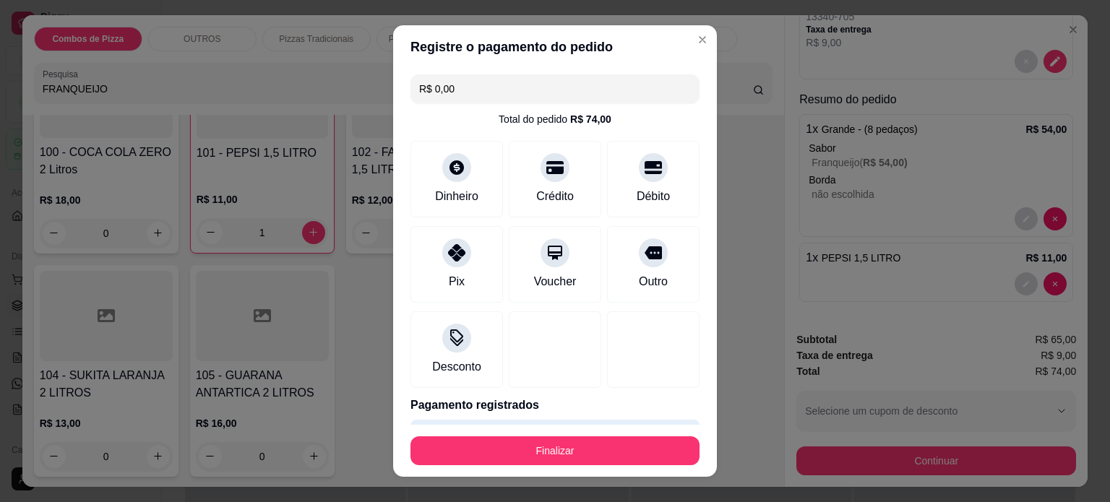
scroll to position [42, 0]
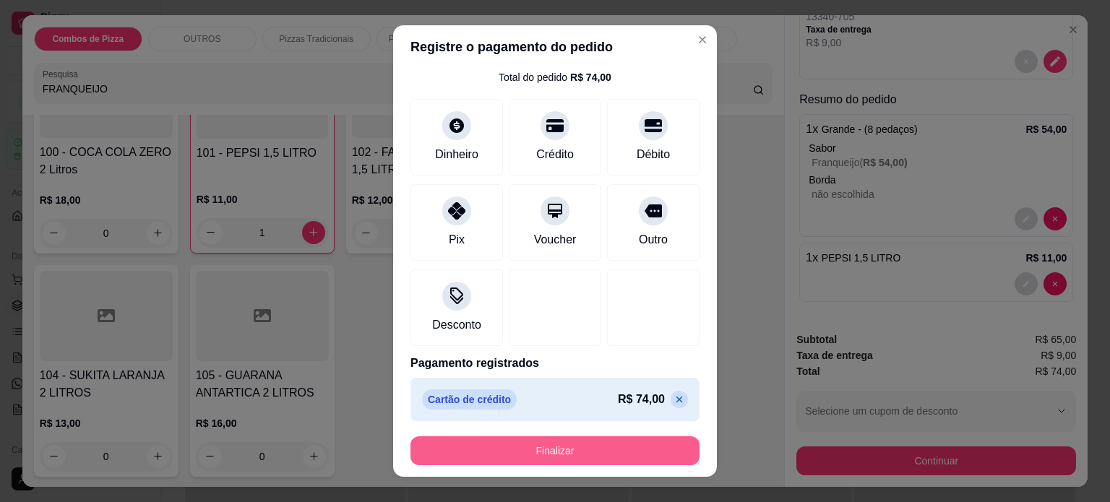
click at [610, 453] on button "Finalizar" at bounding box center [554, 450] width 289 height 29
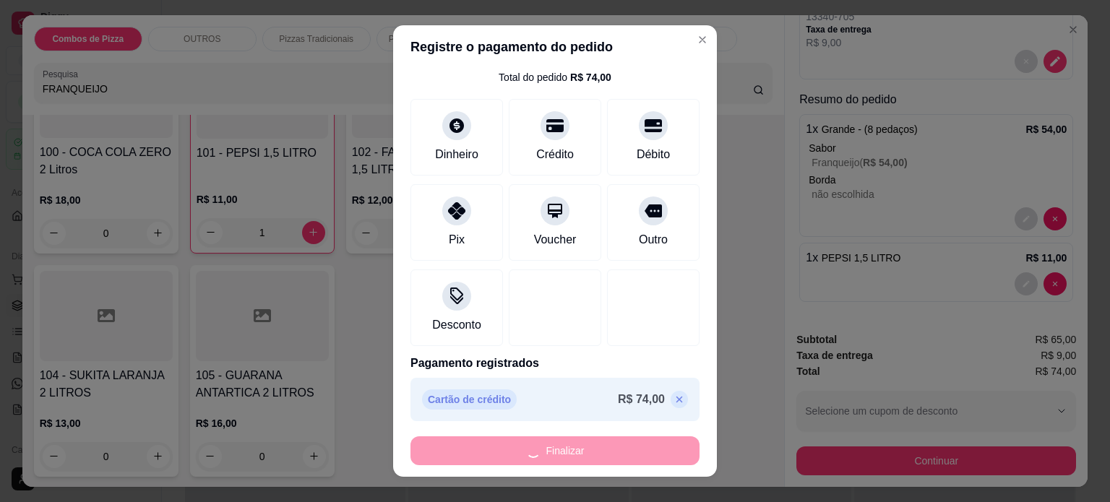
type input "0"
type input "-R$ 74,00"
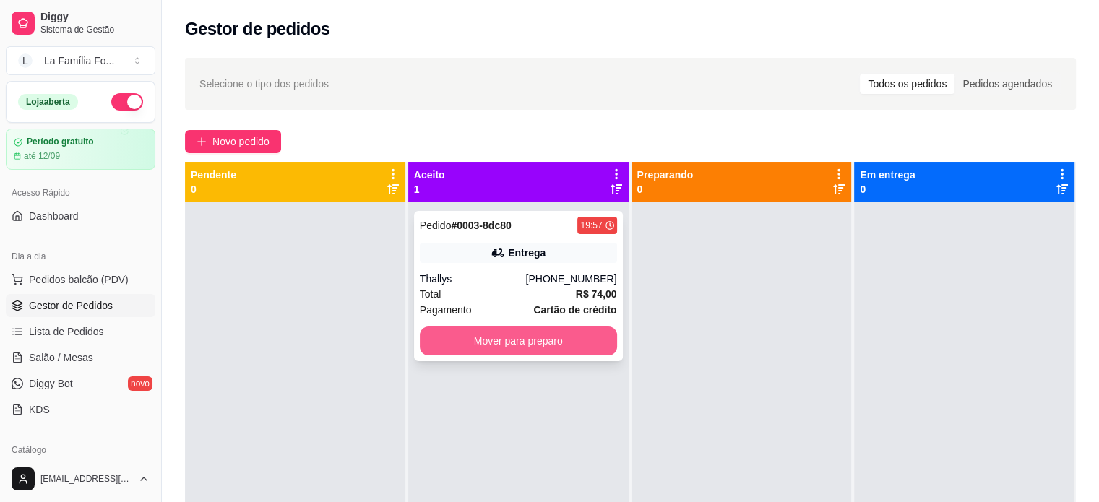
click at [532, 347] on button "Mover para preparo" at bounding box center [518, 341] width 197 height 29
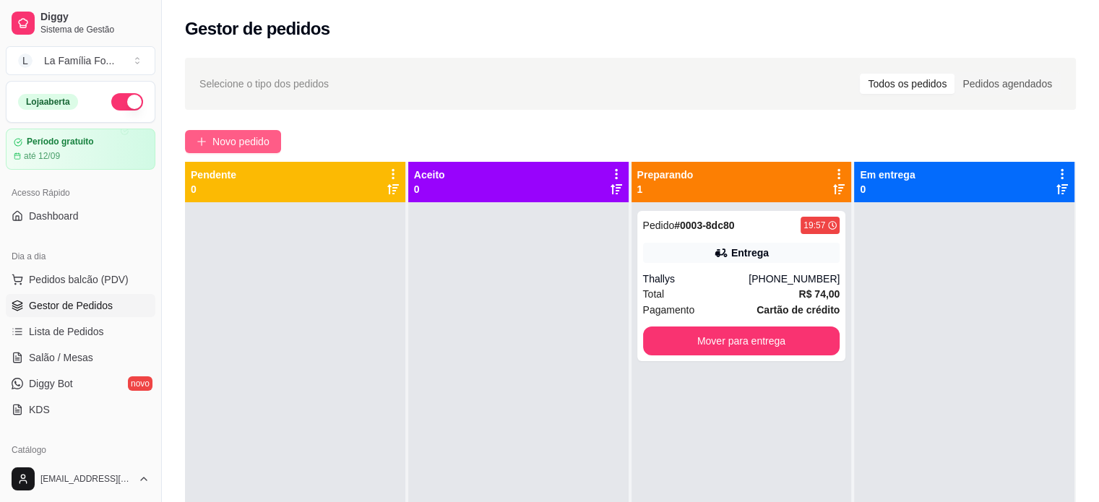
click at [235, 144] on span "Novo pedido" at bounding box center [240, 142] width 57 height 16
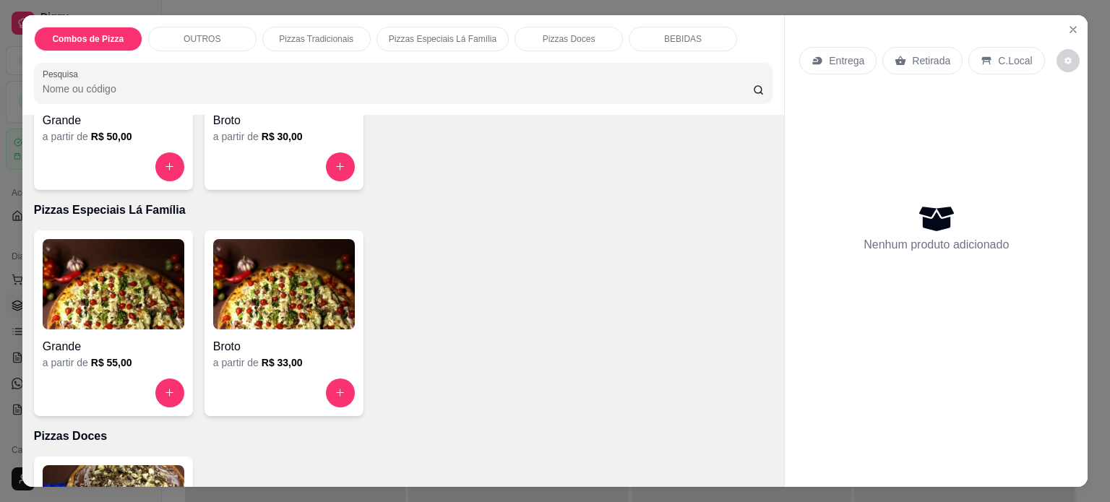
scroll to position [680, 0]
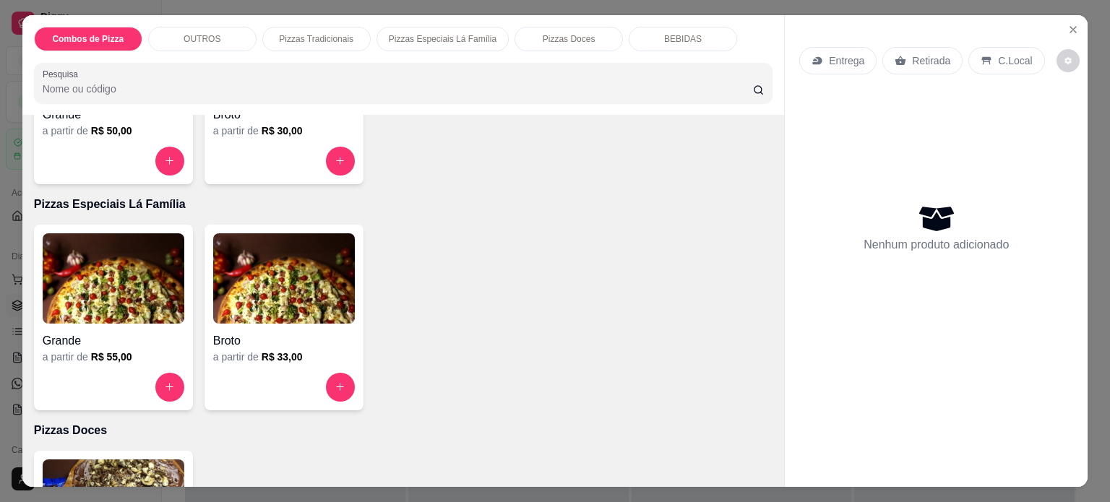
click at [129, 306] on img at bounding box center [114, 278] width 142 height 90
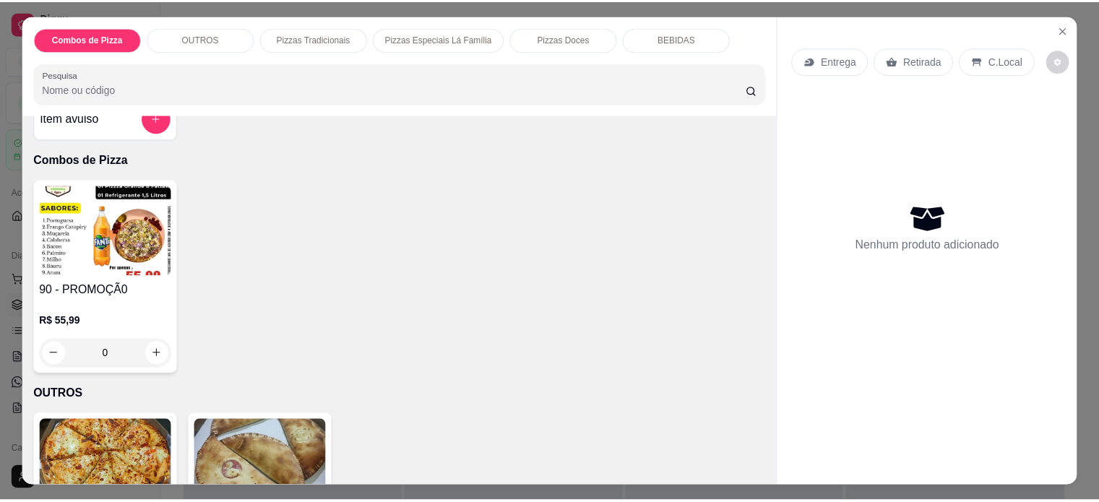
scroll to position [0, 0]
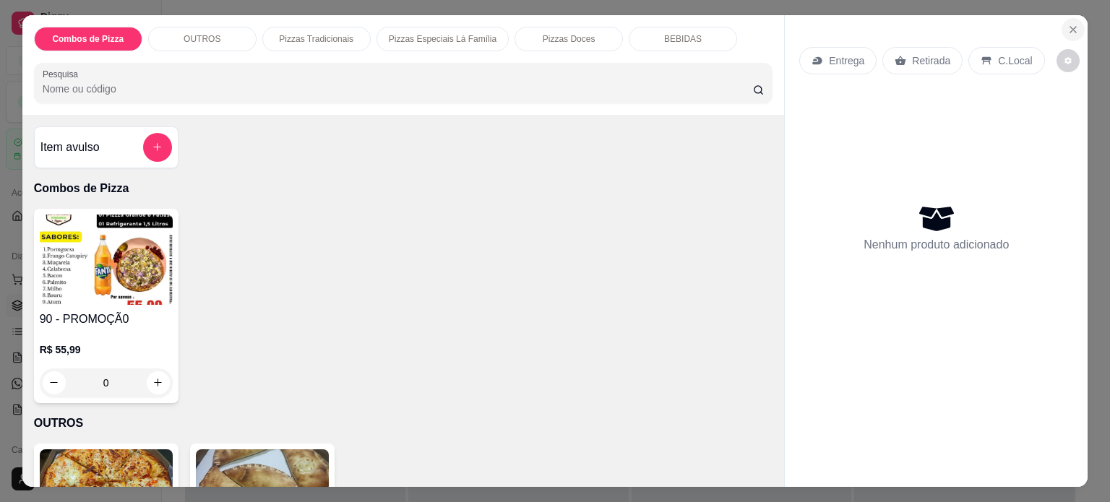
click at [1070, 27] on icon "Close" at bounding box center [1073, 30] width 6 height 6
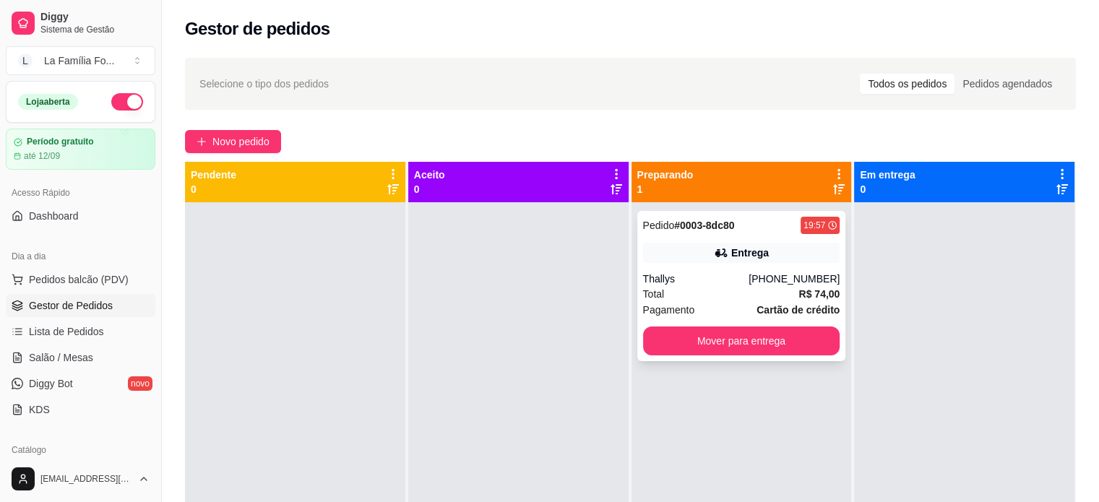
click at [785, 272] on div "(73) 8177-2698" at bounding box center [793, 279] width 91 height 14
click at [769, 272] on div "(73) 8177-2698" at bounding box center [793, 279] width 91 height 14
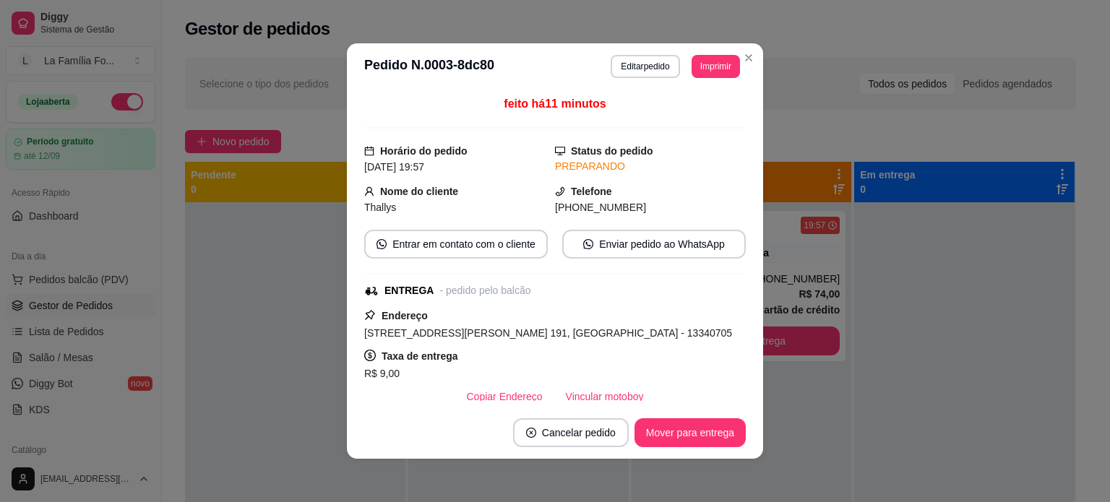
click at [587, 332] on span "Rua Antônio Brega, n. 191, Jardim Oliveira Camargo - 13340705" at bounding box center [548, 333] width 368 height 12
click at [635, 424] on button "Mover para entrega" at bounding box center [689, 432] width 111 height 29
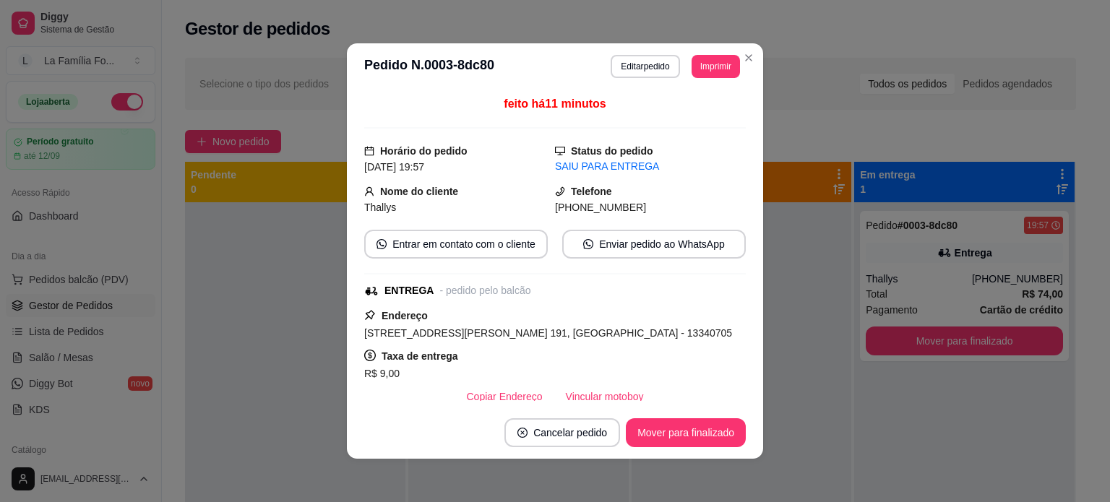
click at [577, 332] on span "Rua Antônio Brega, n. 191, Jardim Oliveira Camargo - 13340705" at bounding box center [548, 333] width 368 height 12
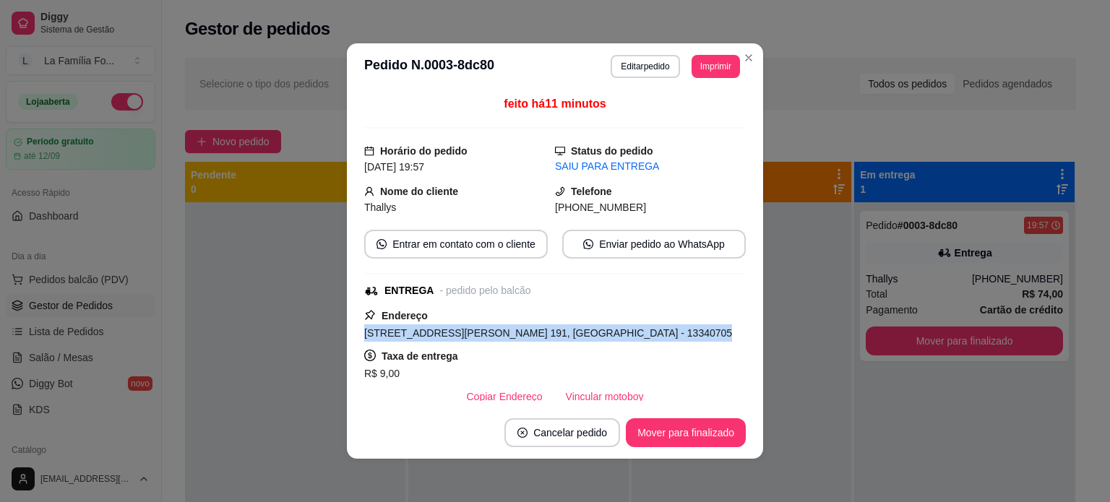
click at [577, 332] on span "Rua Antônio Brega, n. 191, Jardim Oliveira Camargo - 13340705" at bounding box center [548, 333] width 368 height 12
copy span "Rua Antônio Brega, n. 191, Jardim Oliveira Camargo - 13340705"
click at [650, 437] on button "Mover para finalizado" at bounding box center [686, 433] width 116 height 28
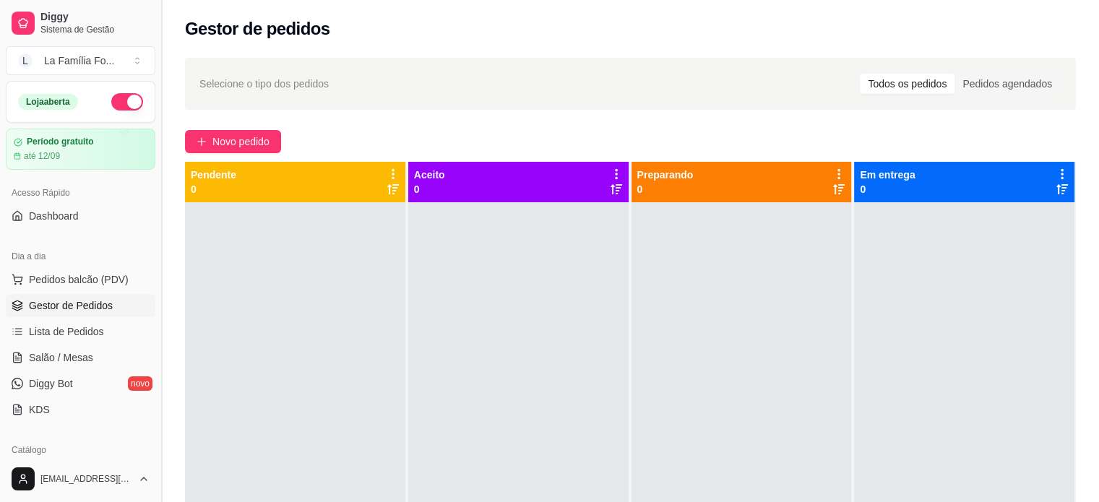
click at [156, 219] on button "Toggle Sidebar" at bounding box center [161, 251] width 12 height 502
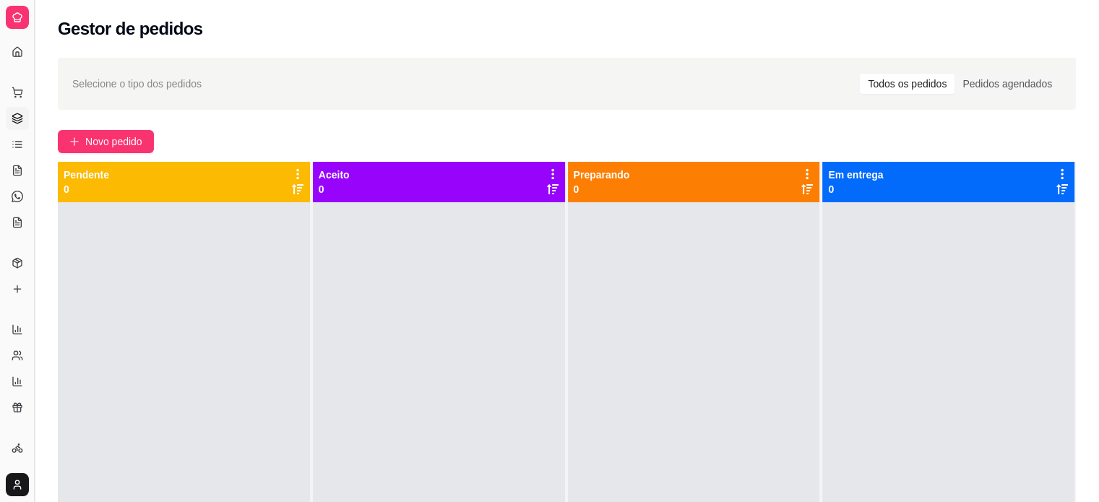
click at [36, 75] on button "Toggle Sidebar" at bounding box center [34, 251] width 12 height 502
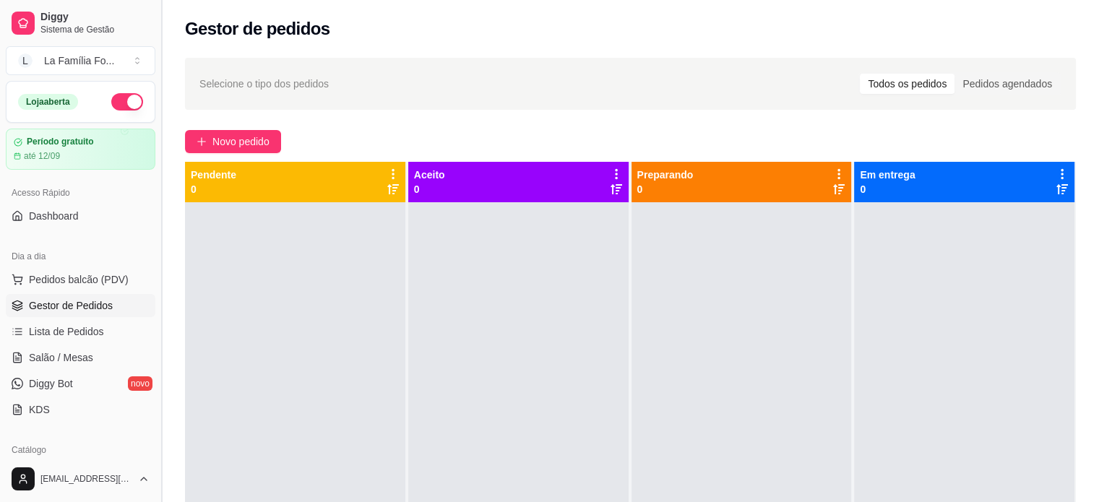
click at [156, 448] on button "Toggle Sidebar" at bounding box center [161, 251] width 12 height 502
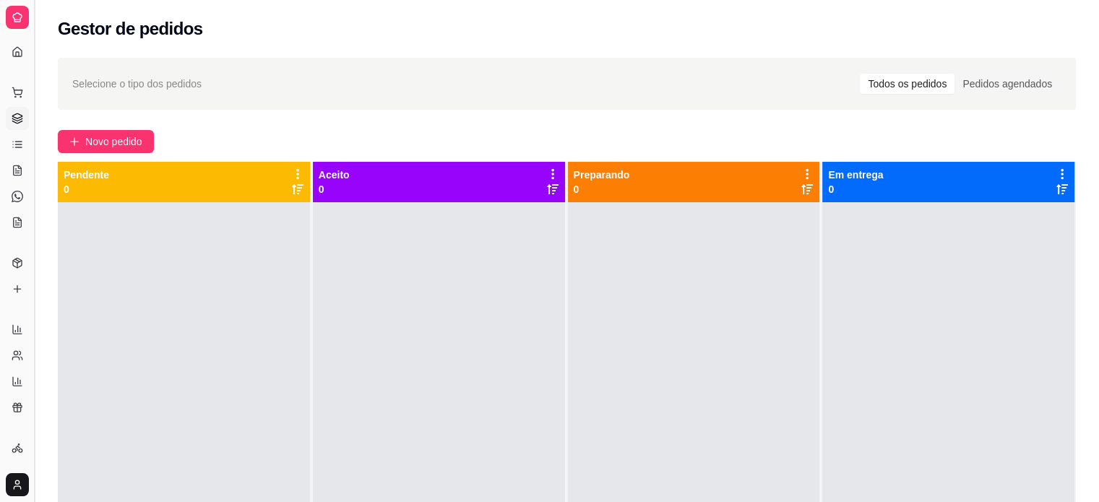
click at [30, 288] on button "Toggle Sidebar" at bounding box center [34, 251] width 12 height 502
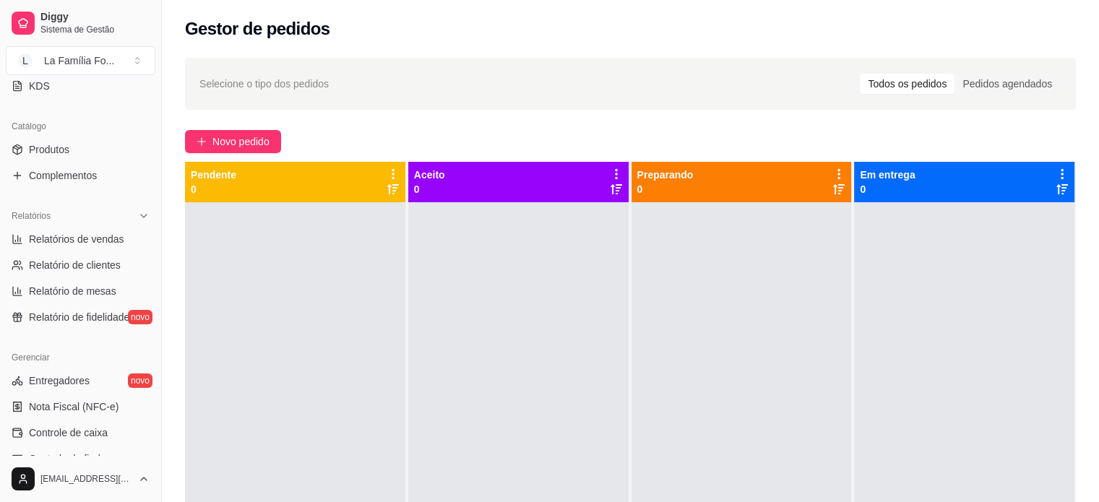
scroll to position [327, 0]
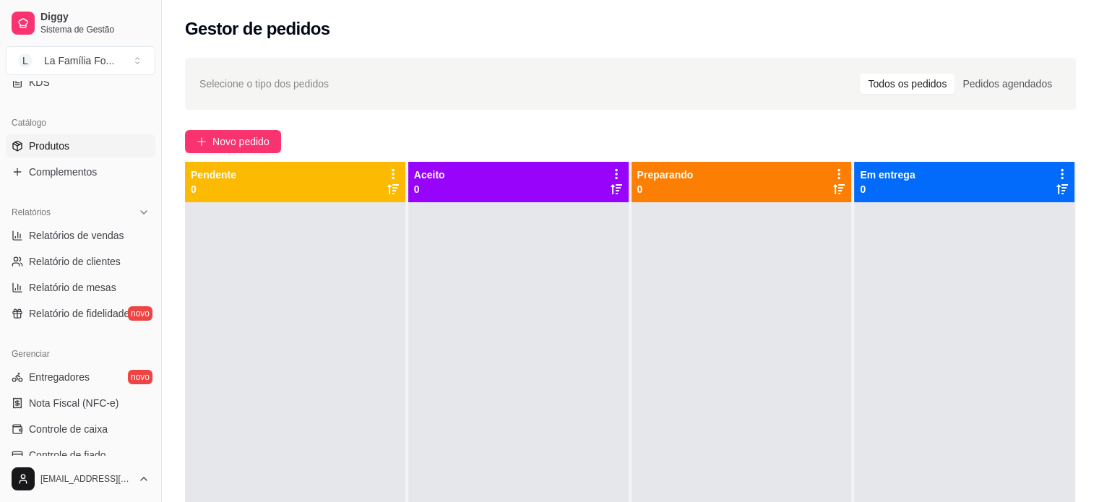
click at [79, 137] on link "Produtos" at bounding box center [81, 145] width 150 height 23
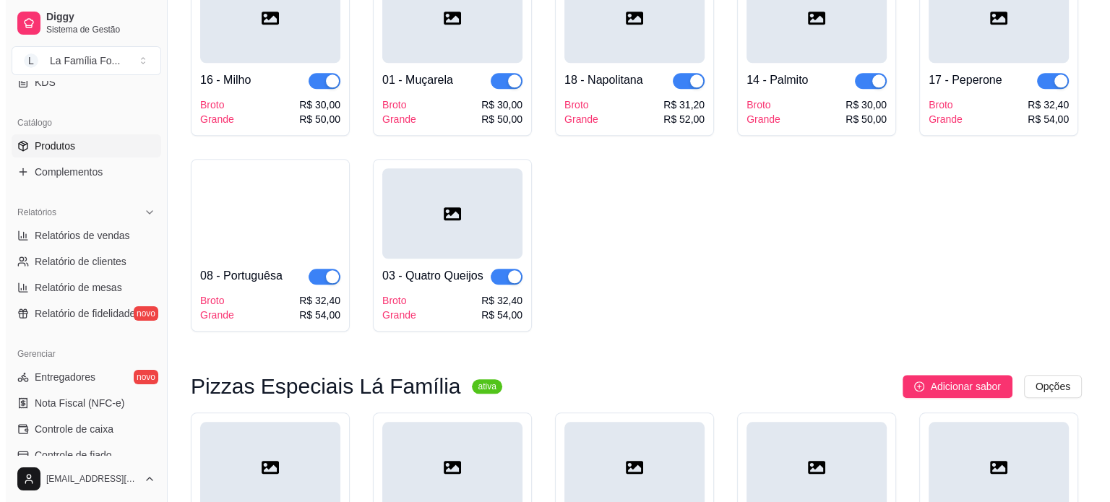
scroll to position [1373, 0]
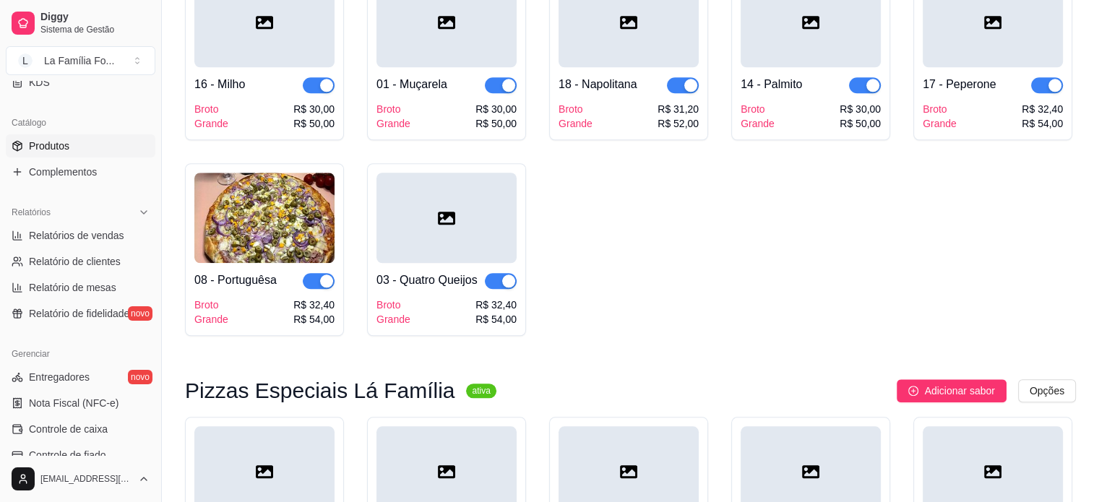
click at [297, 312] on div "R$ 54,00" at bounding box center [313, 319] width 41 height 14
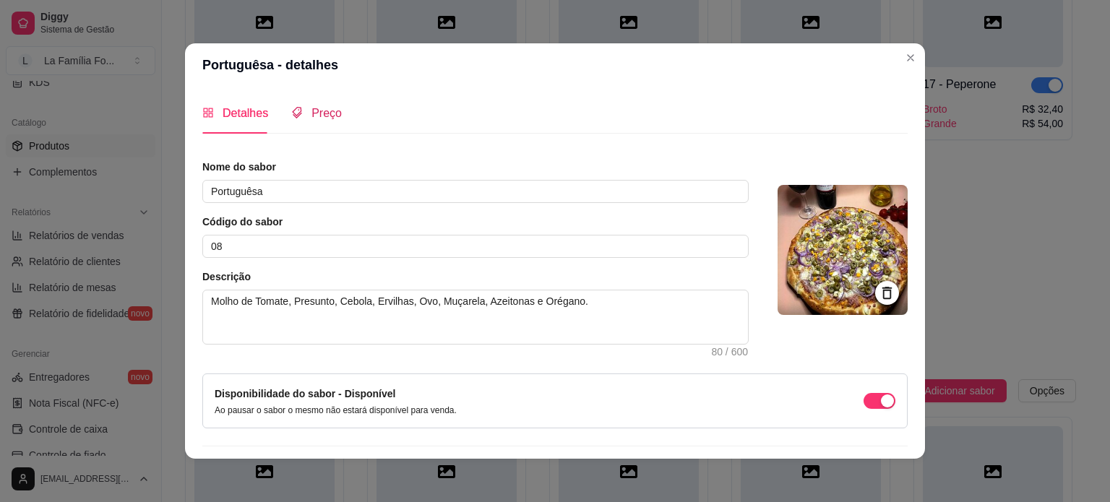
click at [311, 112] on span "Preço" at bounding box center [326, 113] width 30 height 12
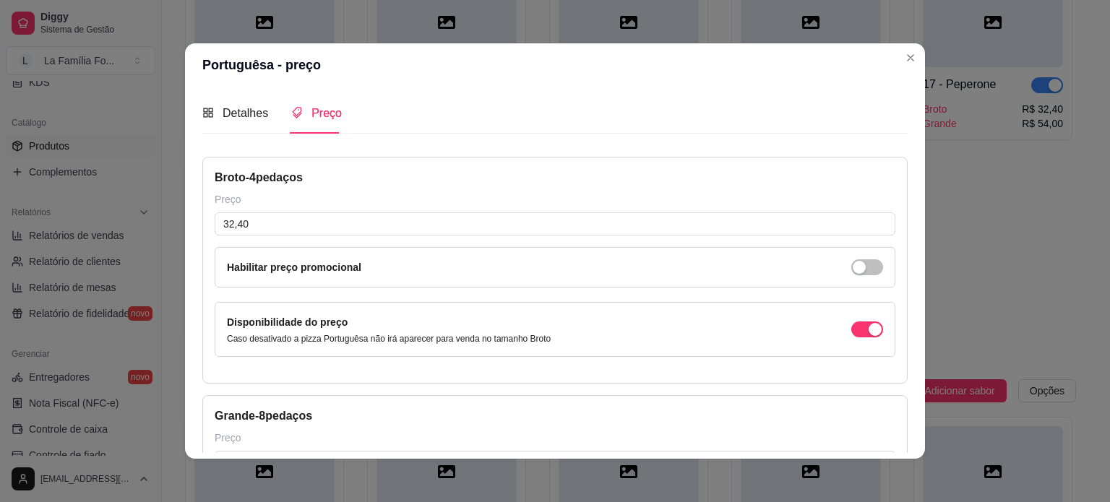
scroll to position [182, 0]
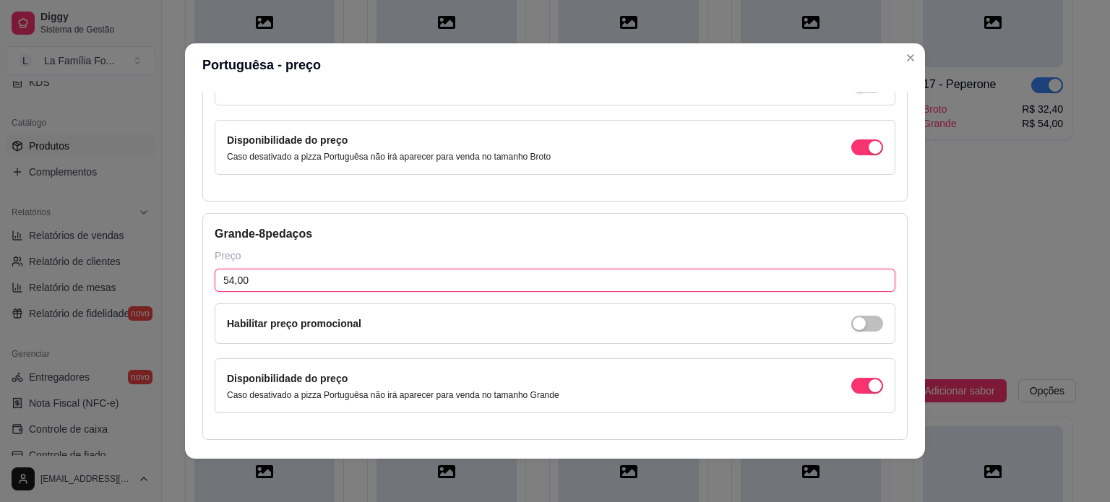
click at [227, 277] on input "54,00" at bounding box center [555, 280] width 681 height 23
type input "53,00"
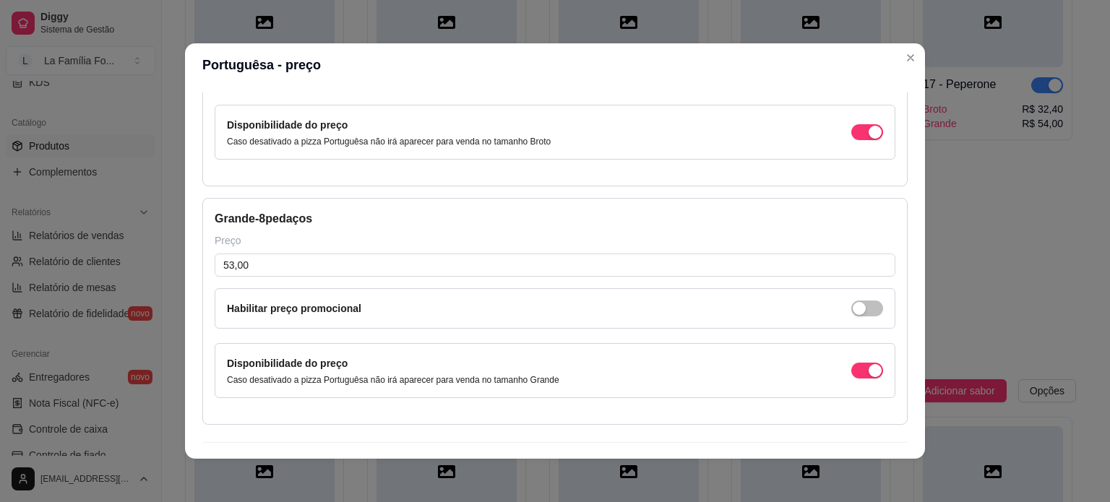
scroll to position [211, 0]
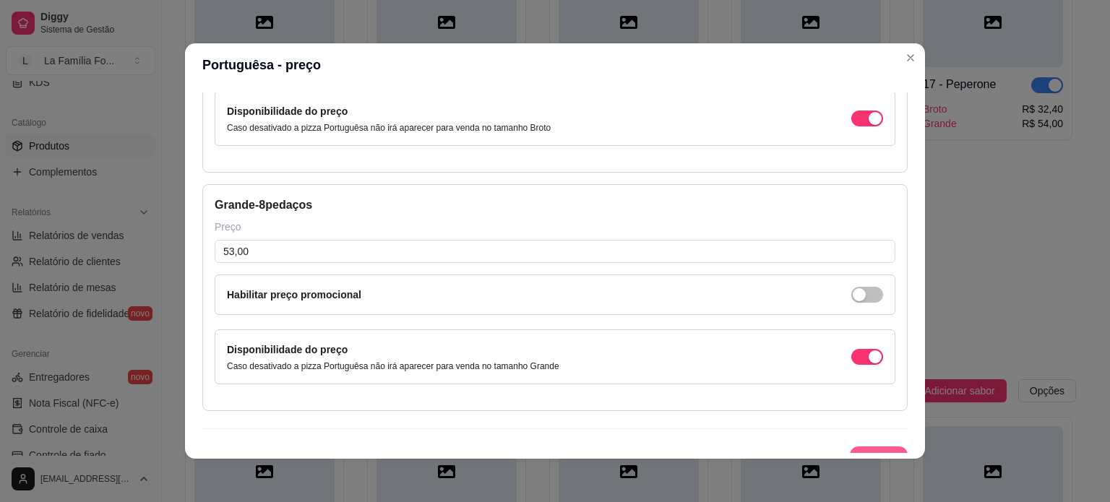
click at [871, 452] on button "Salvar" at bounding box center [879, 460] width 58 height 29
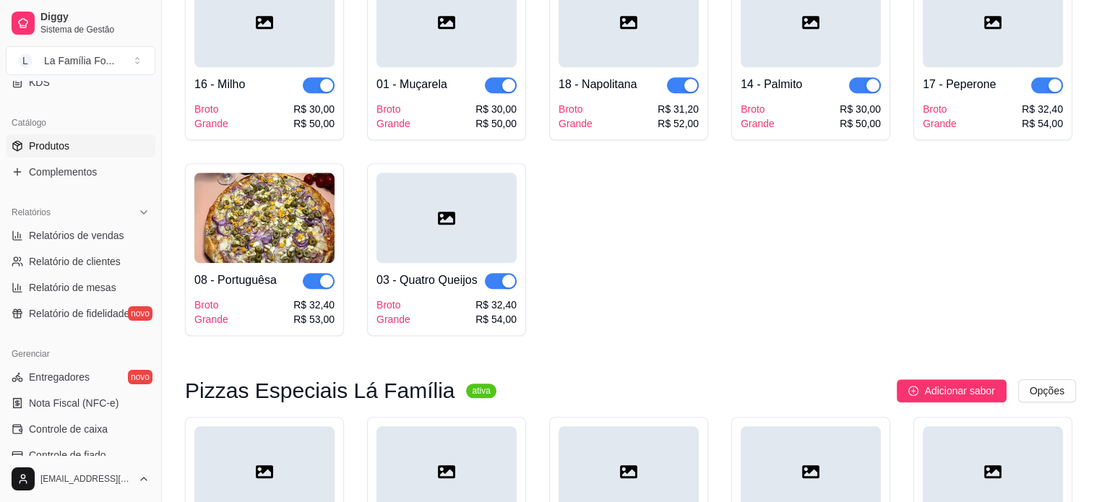
click at [999, 102] on div "Broto Grande R$ 32,40 R$ 54,00" at bounding box center [993, 116] width 140 height 29
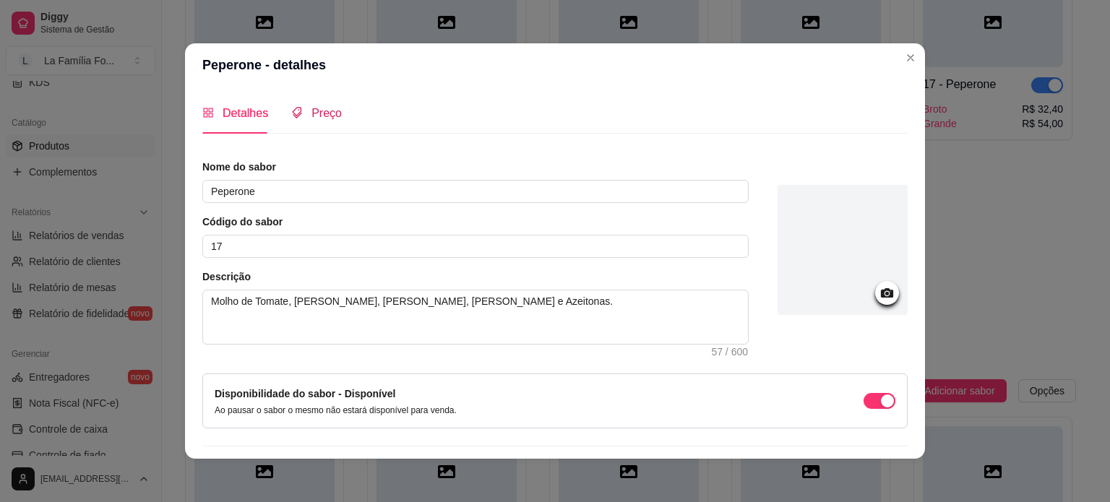
click at [311, 108] on span "Preço" at bounding box center [326, 113] width 30 height 12
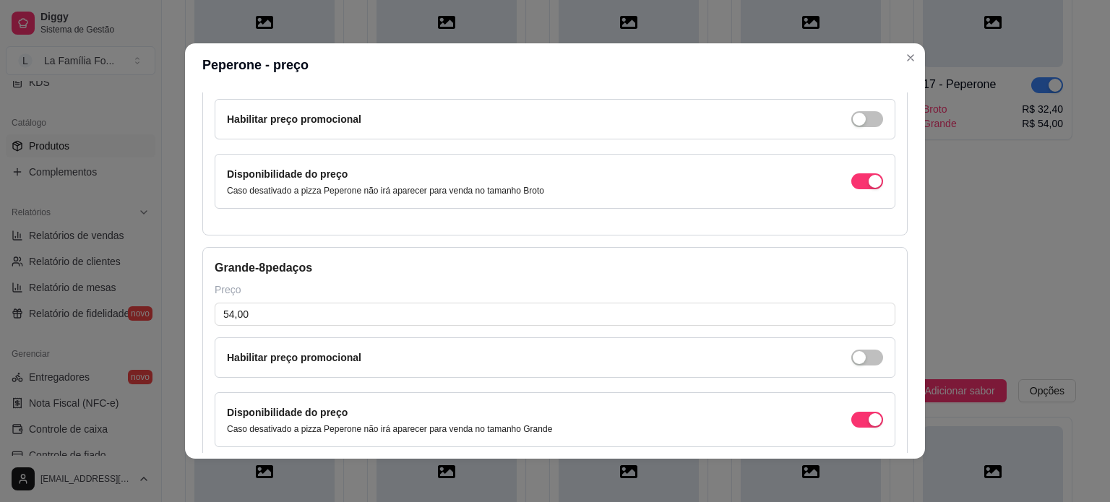
scroll to position [183, 0]
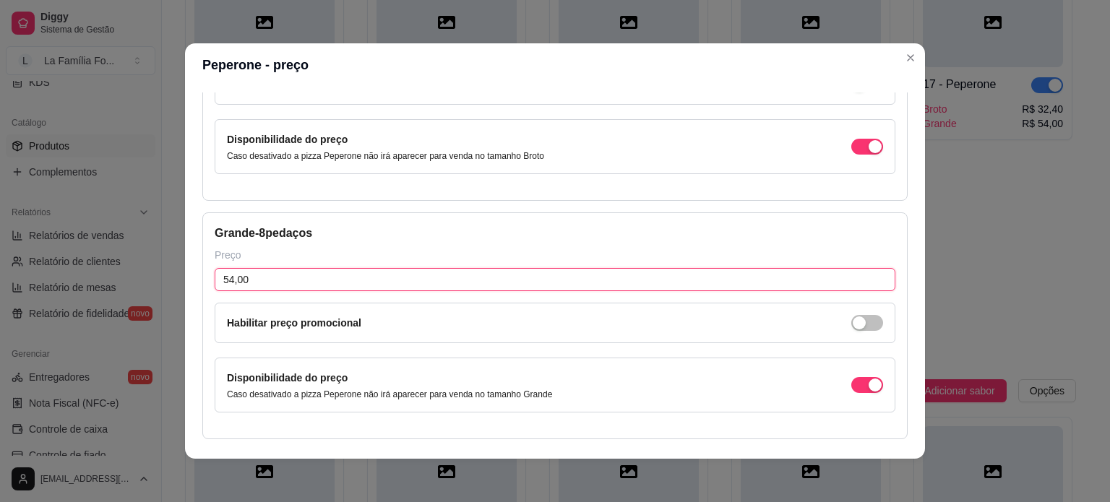
click at [313, 281] on input "54,00" at bounding box center [555, 279] width 681 height 23
type input "53,00"
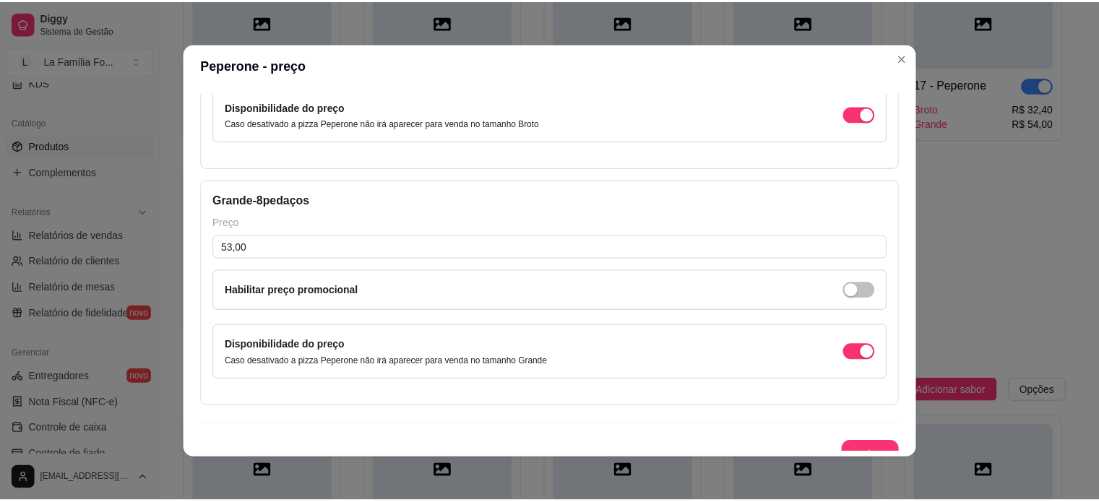
scroll to position [230, 0]
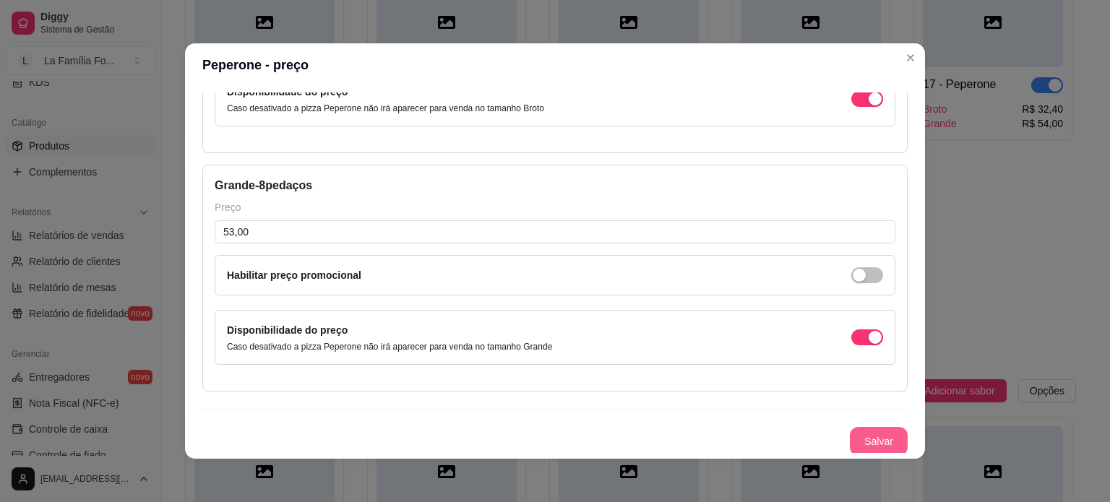
click at [868, 433] on button "Salvar" at bounding box center [879, 441] width 58 height 29
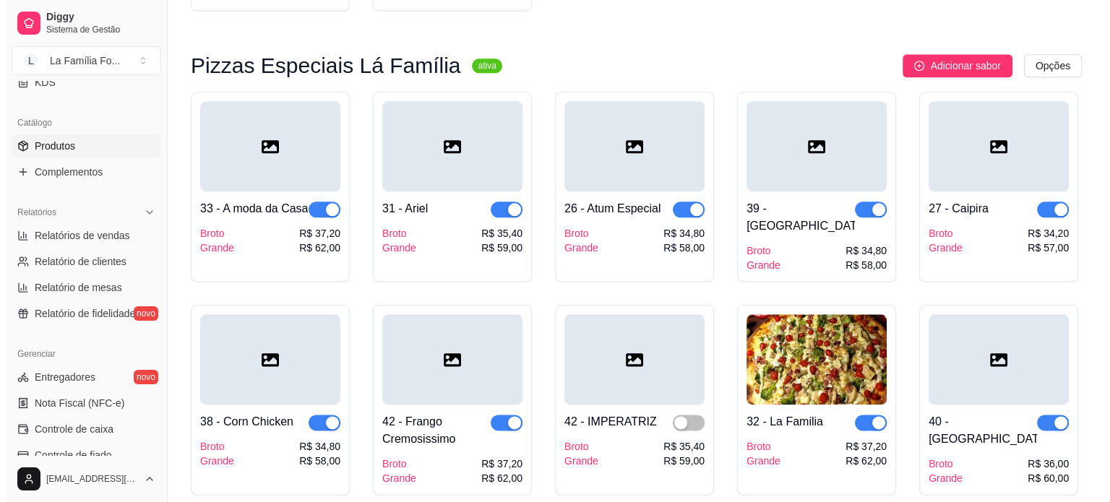
scroll to position [1702, 0]
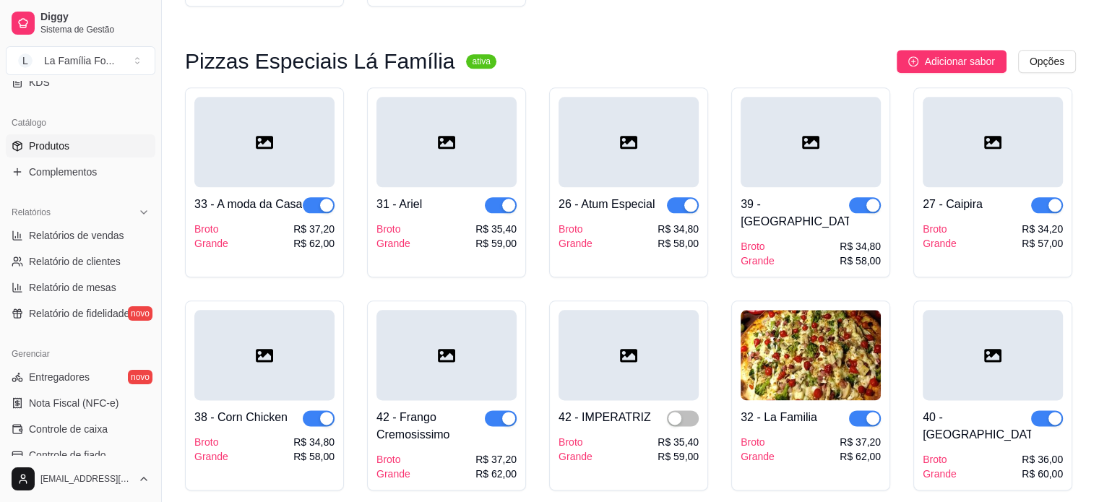
click at [480, 236] on div "R$ 59,00" at bounding box center [495, 243] width 41 height 14
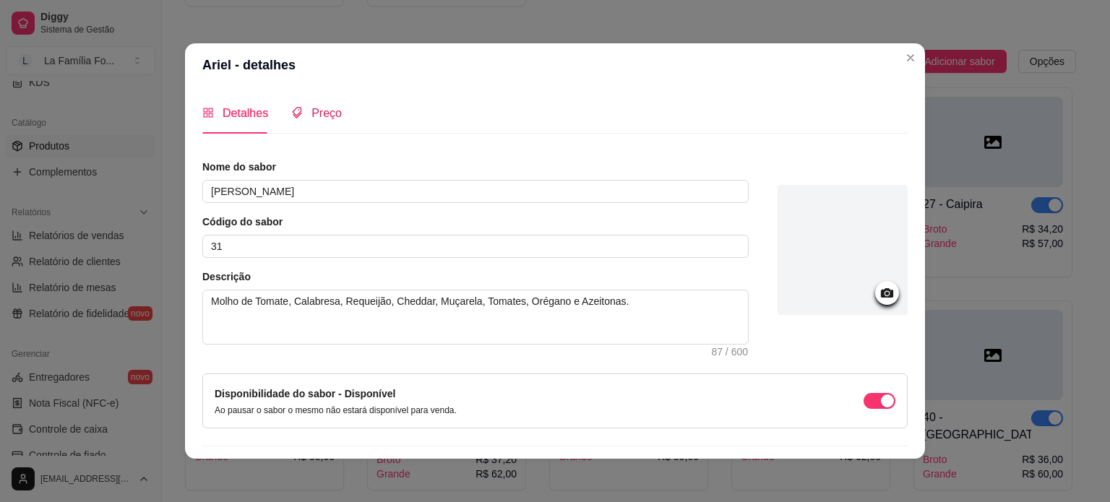
click at [301, 109] on div "Preço" at bounding box center [316, 113] width 51 height 18
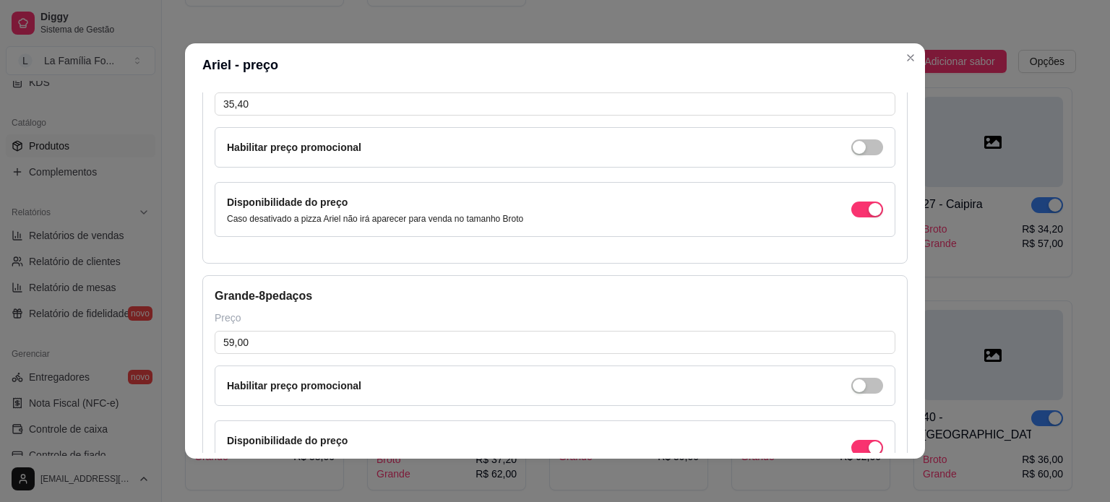
scroll to position [171, 0]
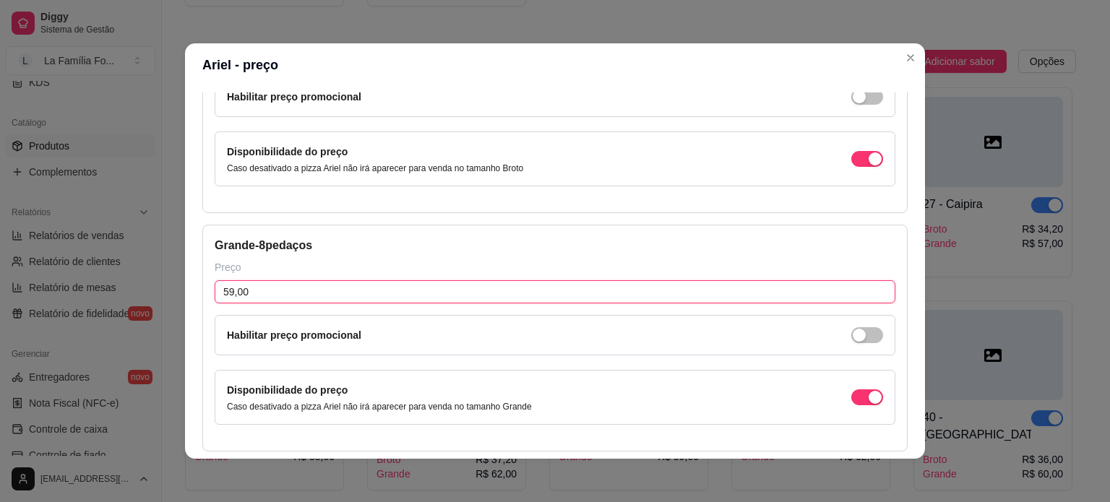
click at [347, 288] on input "59,00" at bounding box center [555, 291] width 681 height 23
type input "56,00"
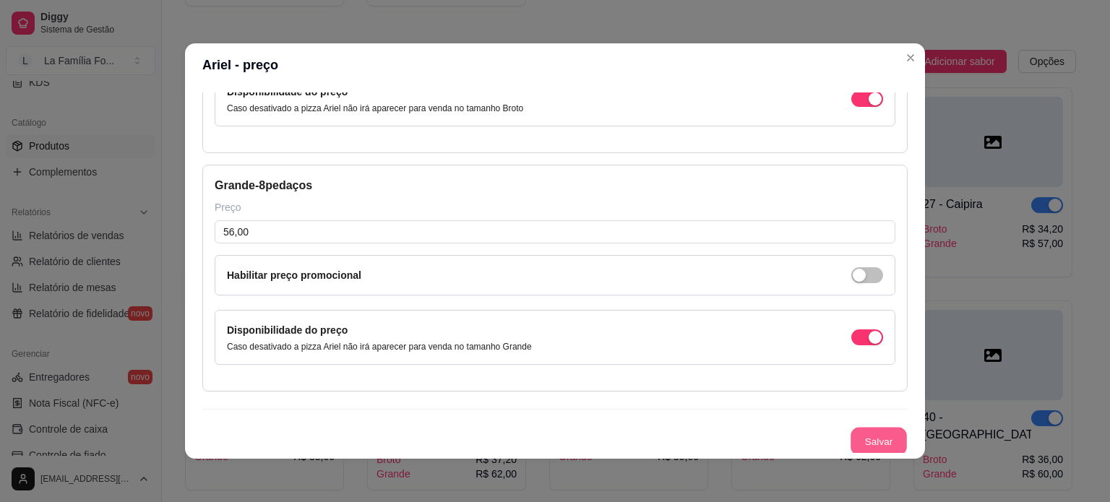
click at [876, 433] on button "Salvar" at bounding box center [878, 442] width 56 height 28
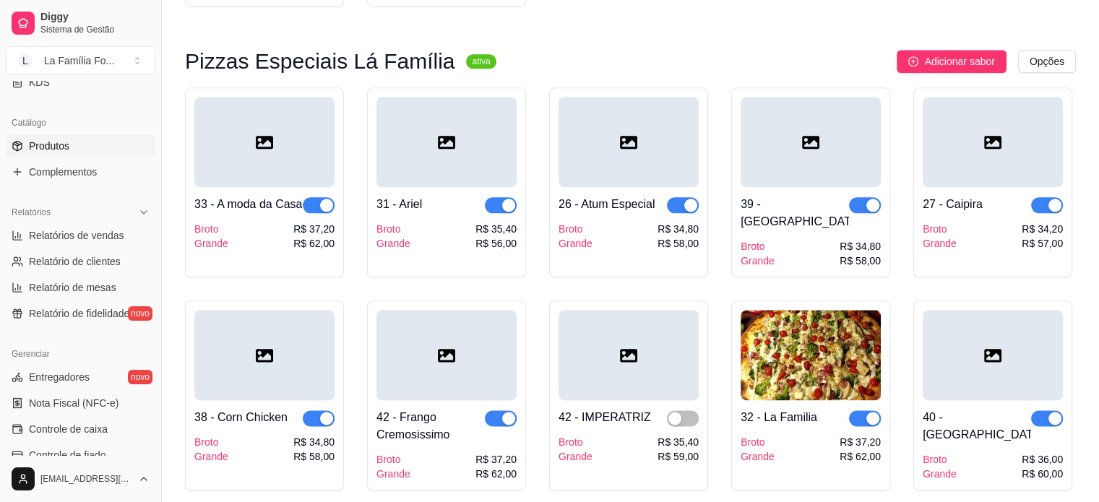
click at [850, 239] on div "R$ 34,80" at bounding box center [860, 246] width 41 height 14
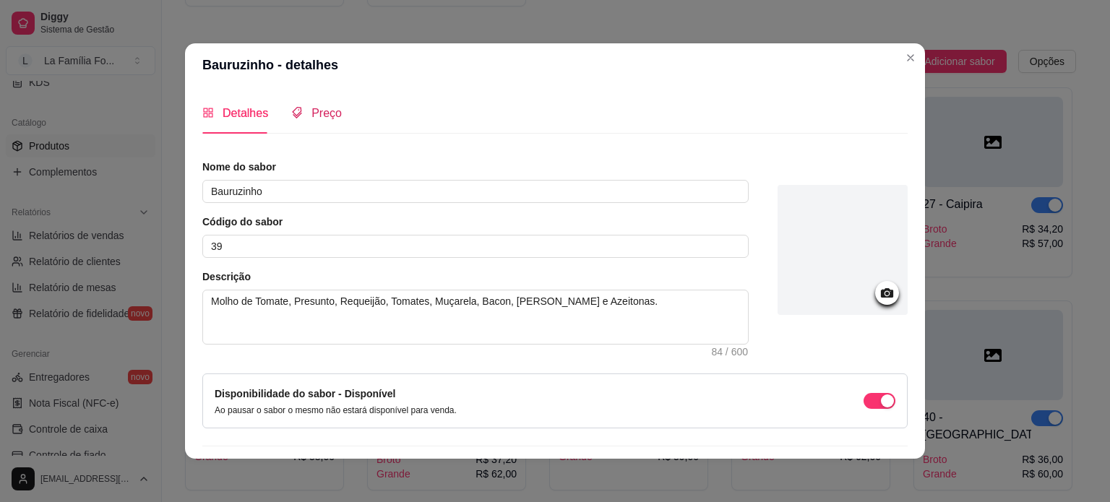
click at [295, 107] on icon "tags" at bounding box center [297, 113] width 12 height 12
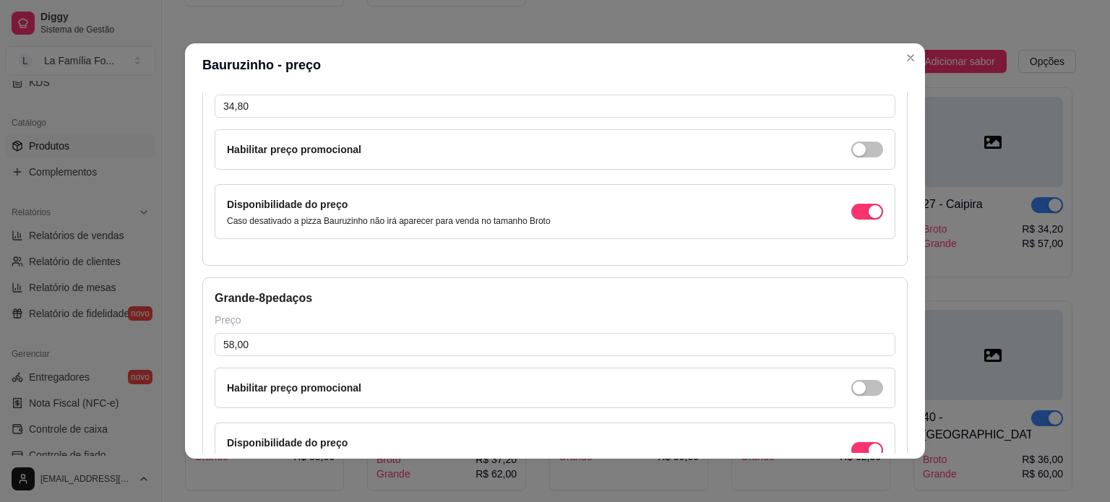
scroll to position [126, 0]
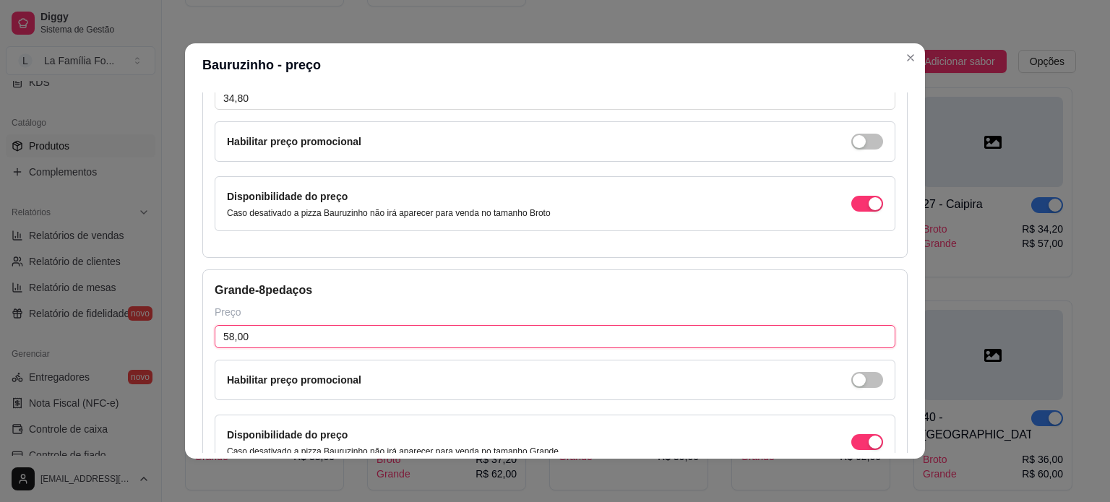
click at [399, 332] on input "58,00" at bounding box center [555, 336] width 681 height 23
type input "57,00"
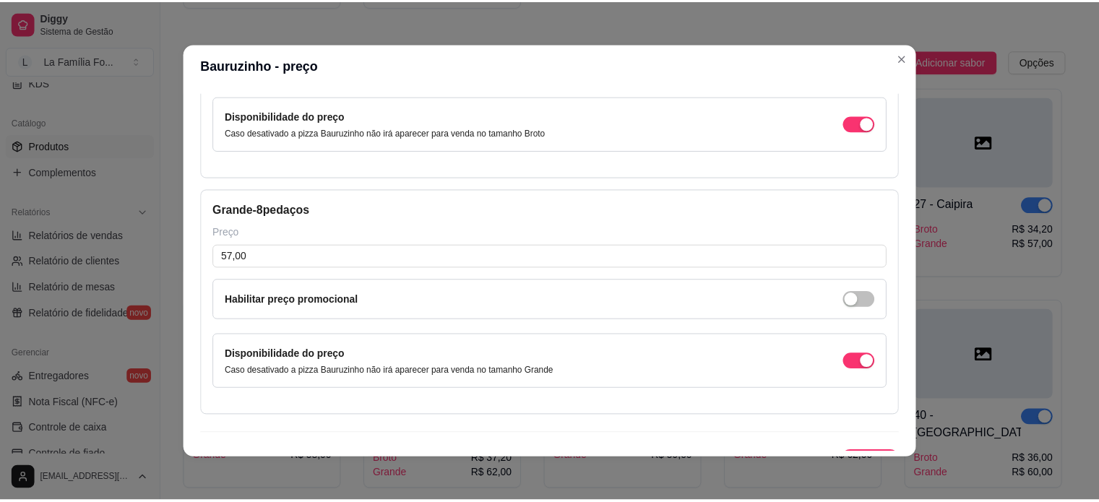
scroll to position [230, 0]
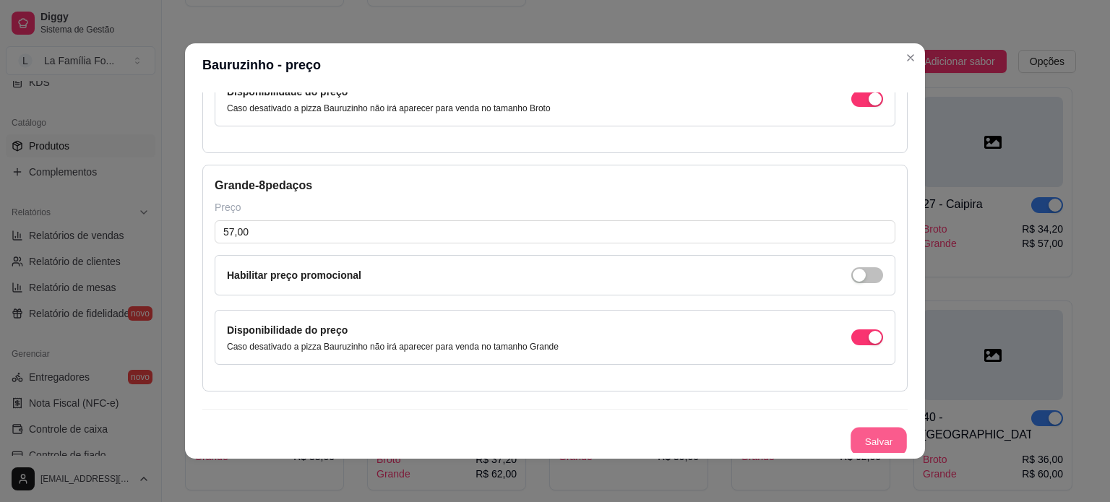
click at [868, 443] on button "Salvar" at bounding box center [878, 442] width 56 height 28
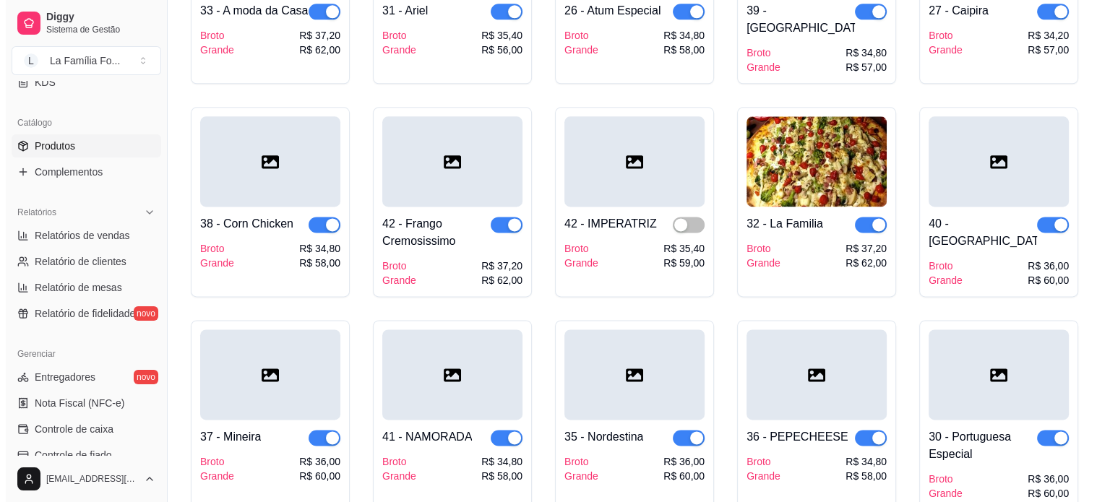
scroll to position [1901, 0]
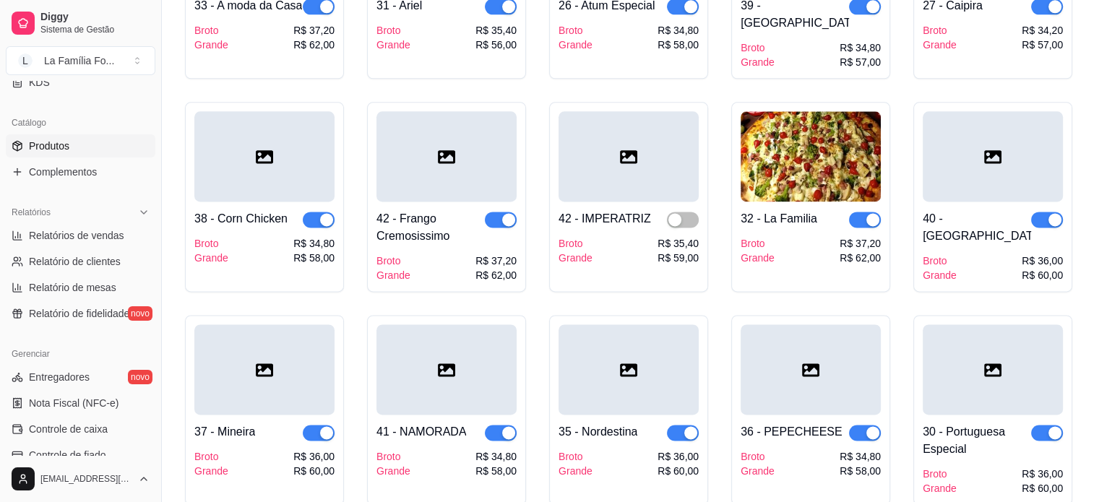
click at [508, 437] on div "41 - NAMORADA Broto Grande R$ 34,80 R$ 58,00" at bounding box center [446, 410] width 159 height 190
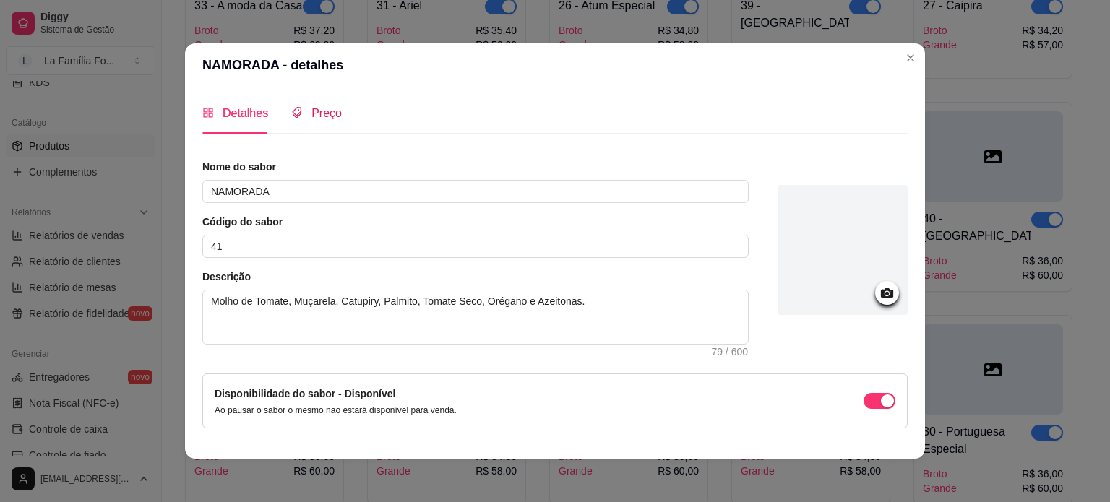
click at [311, 118] on span "Preço" at bounding box center [326, 113] width 30 height 12
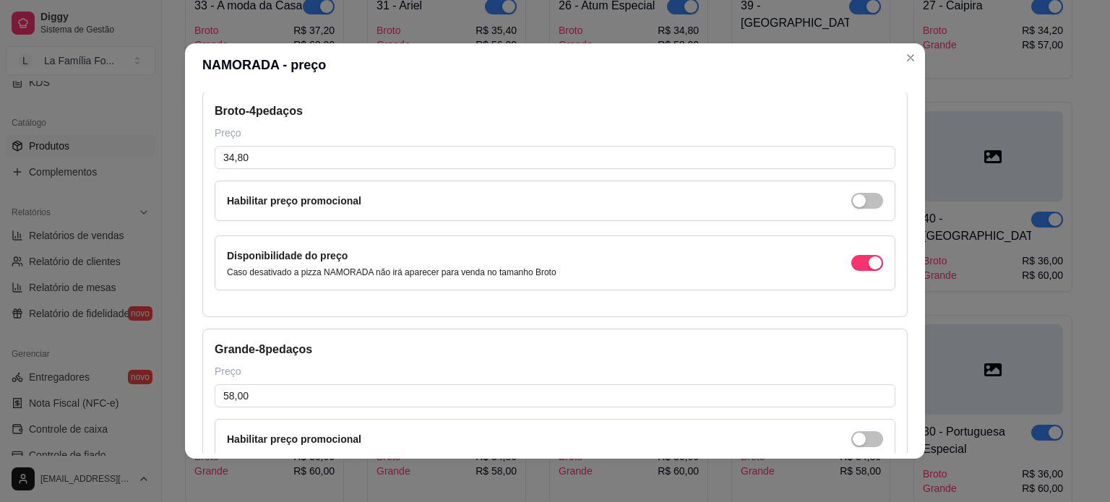
scroll to position [73, 0]
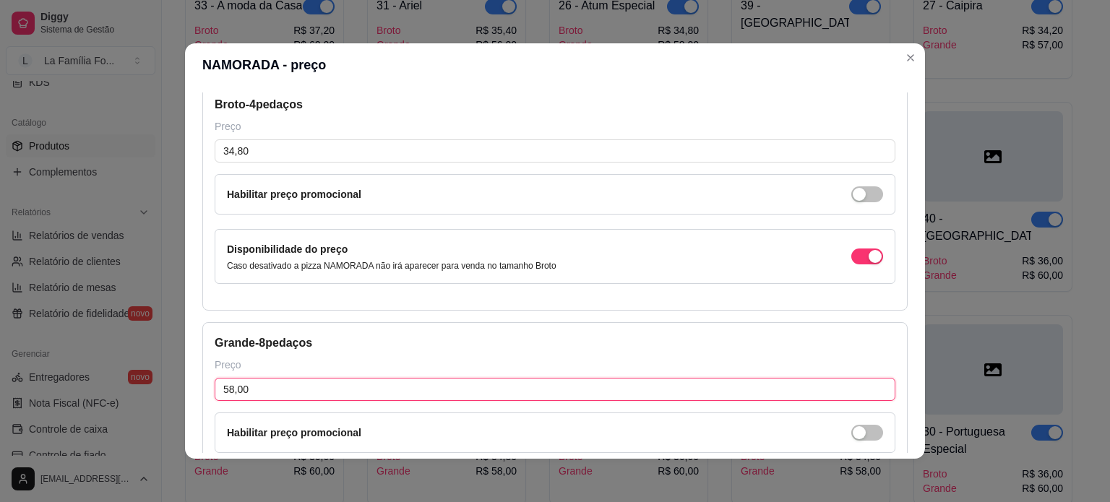
click at [639, 382] on input "58,00" at bounding box center [555, 389] width 681 height 23
type input "56,00"
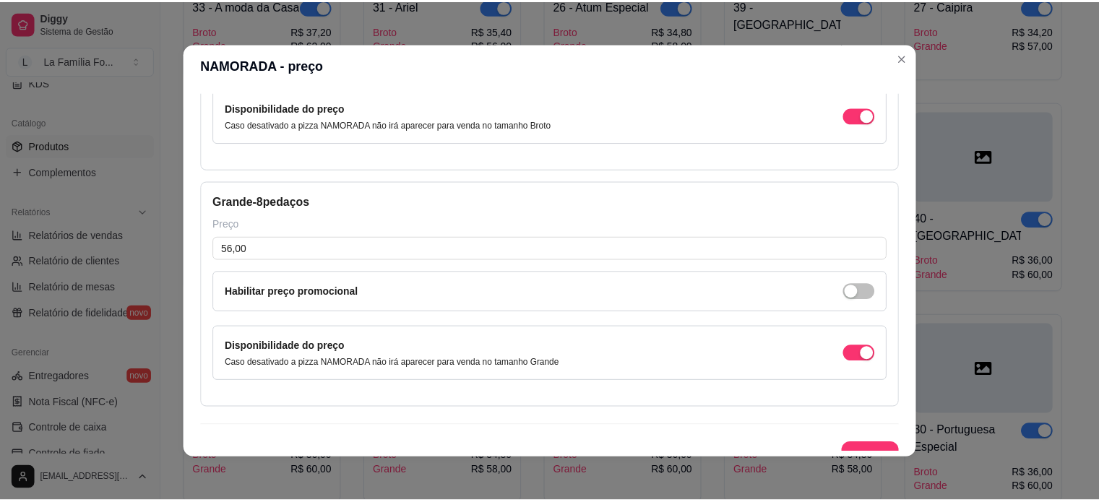
scroll to position [230, 0]
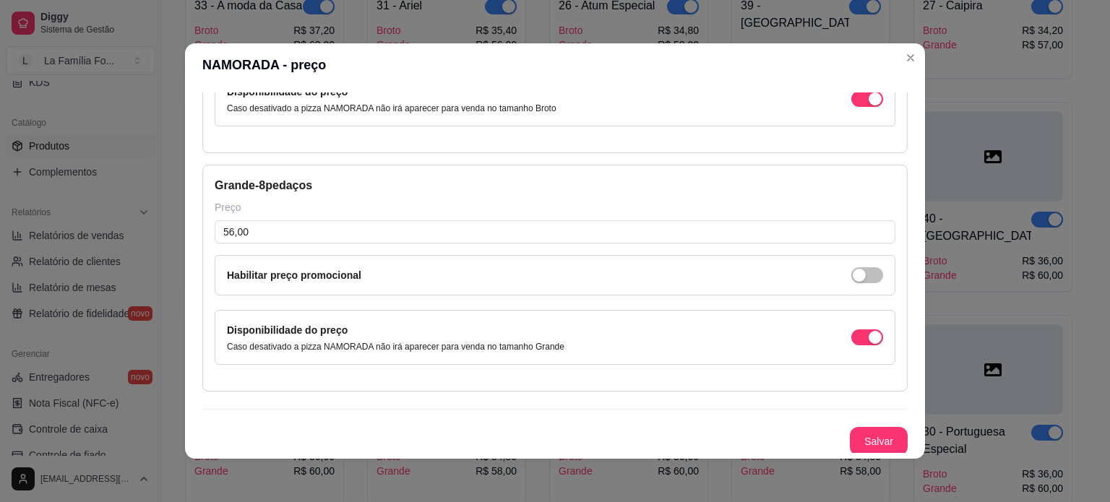
click at [876, 419] on div "Broto - 4 pedaços Preço 34,80 Habilitar preço promocional Disponibilidade do pr…" at bounding box center [554, 191] width 705 height 530
click at [876, 436] on button "Salvar" at bounding box center [879, 441] width 58 height 29
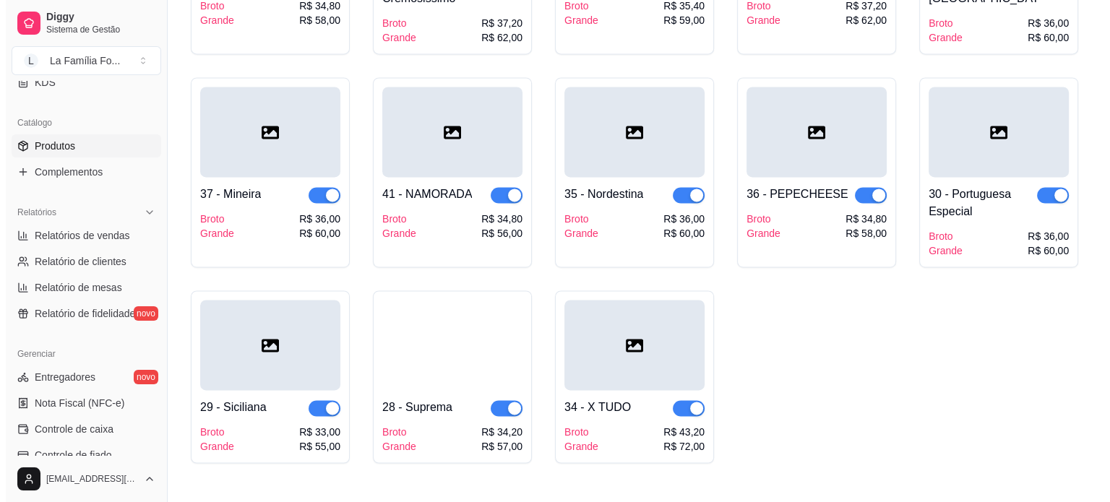
scroll to position [2142, 0]
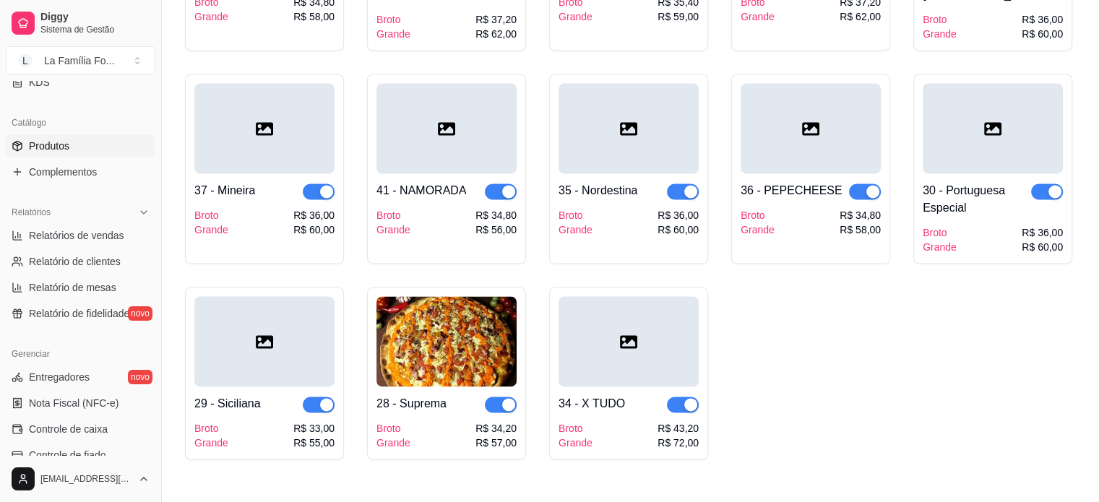
click at [873, 208] on div "R$ 34,80" at bounding box center [860, 215] width 41 height 14
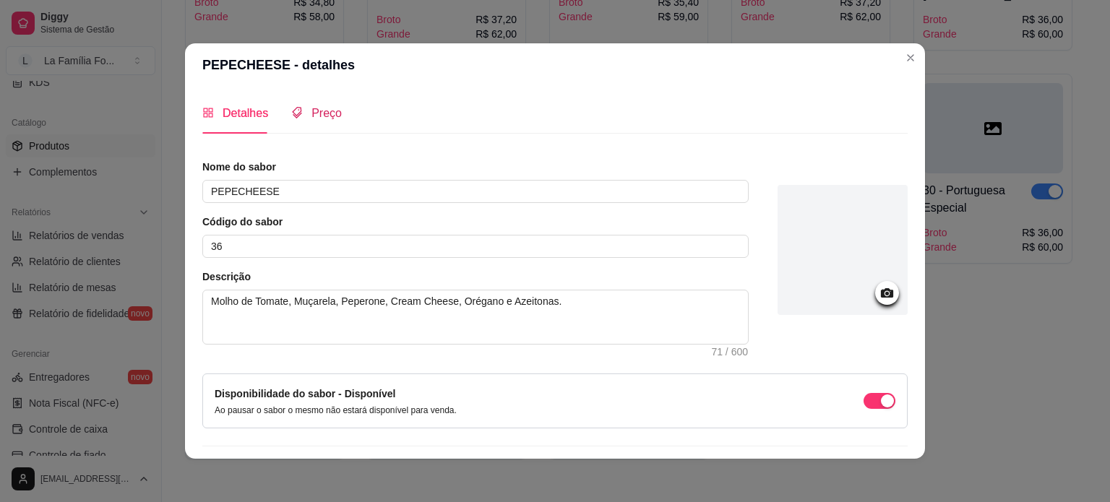
click at [295, 119] on span at bounding box center [297, 113] width 12 height 12
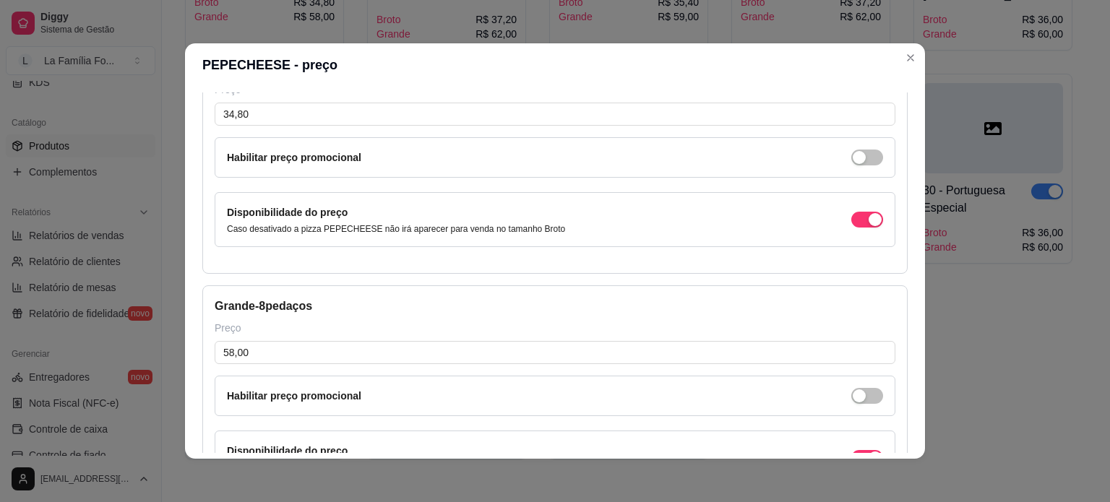
scroll to position [130, 0]
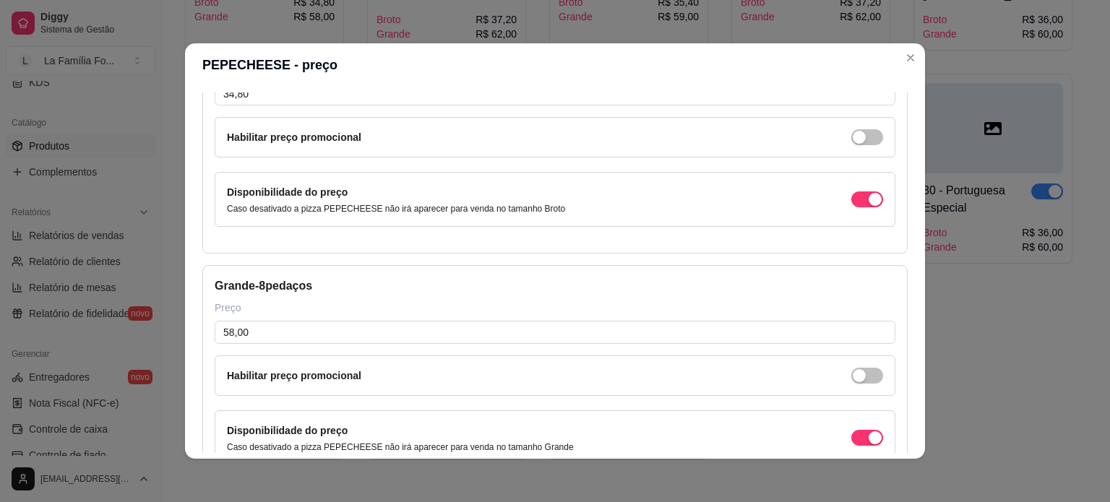
click at [619, 312] on div "Preço" at bounding box center [555, 308] width 681 height 14
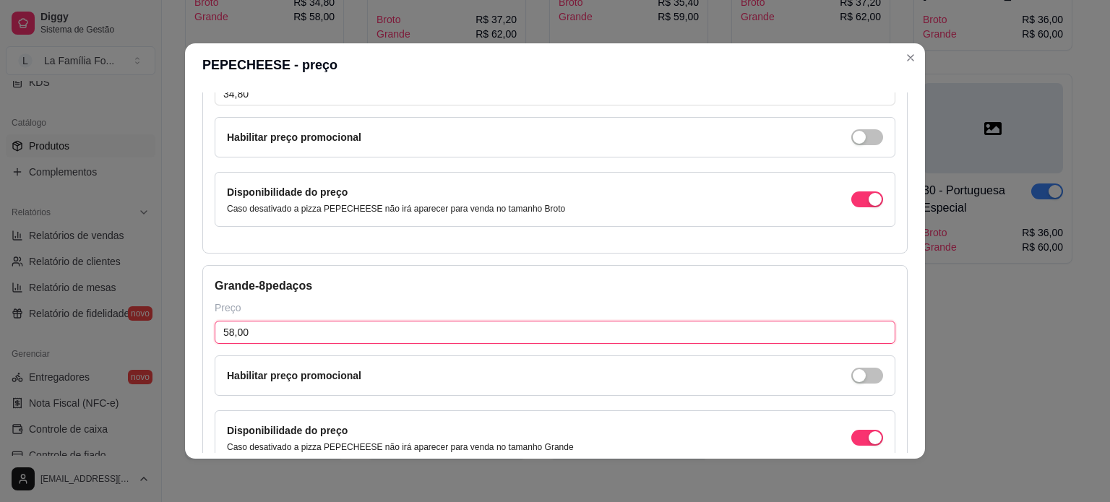
click at [620, 324] on input "58,00" at bounding box center [555, 332] width 681 height 23
type input "56,00"
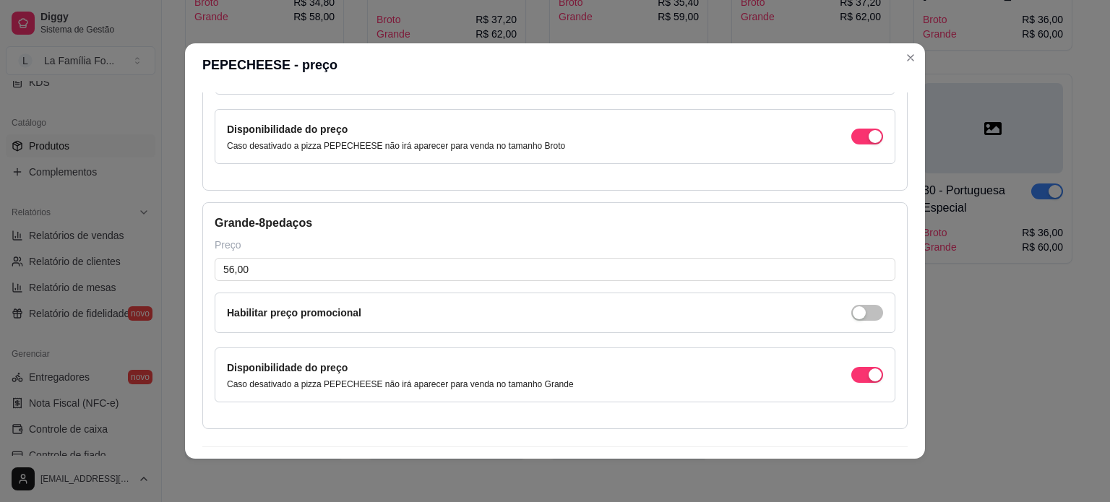
scroll to position [230, 0]
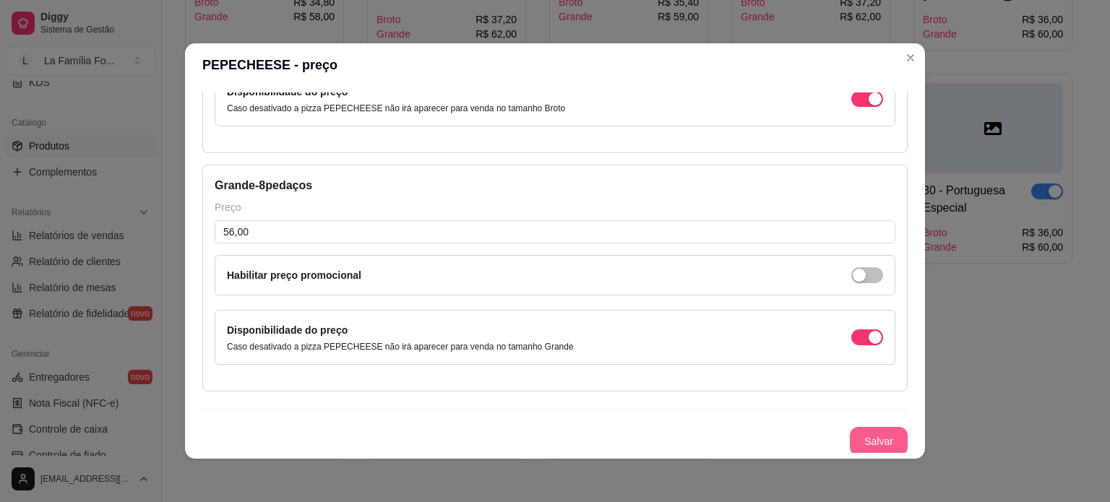
click at [871, 443] on button "Salvar" at bounding box center [879, 441] width 58 height 29
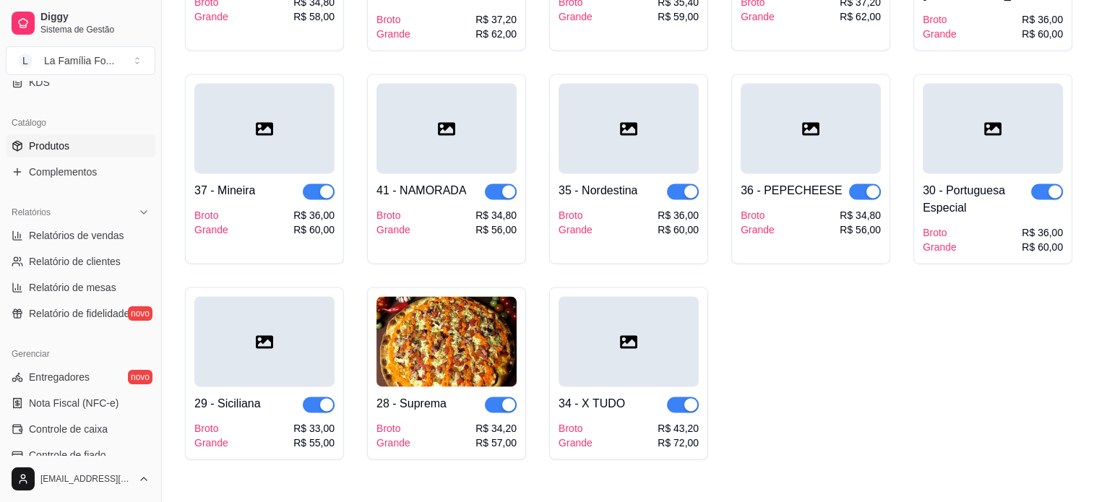
click at [662, 436] on div "R$ 72,00" at bounding box center [677, 443] width 41 height 14
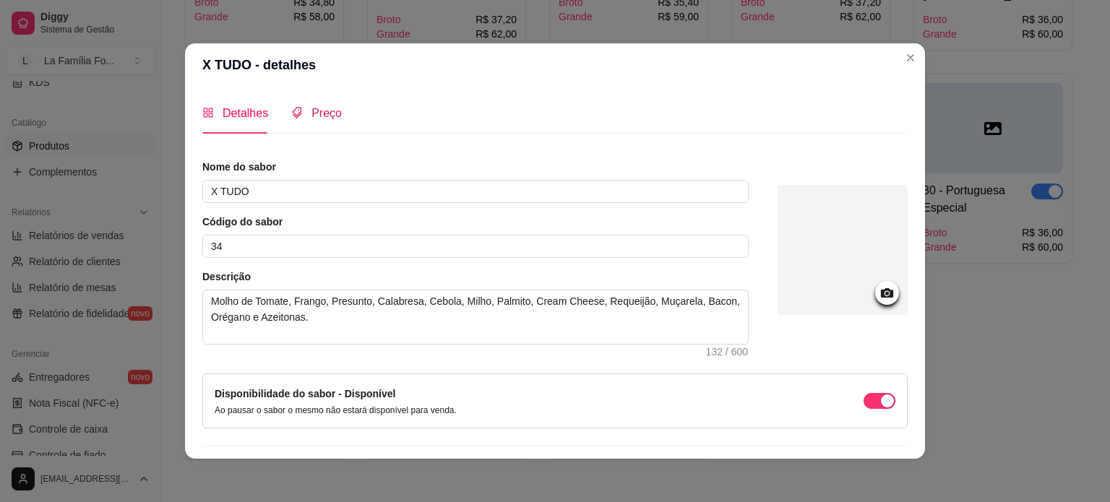
click at [324, 114] on span "Preço" at bounding box center [326, 113] width 30 height 12
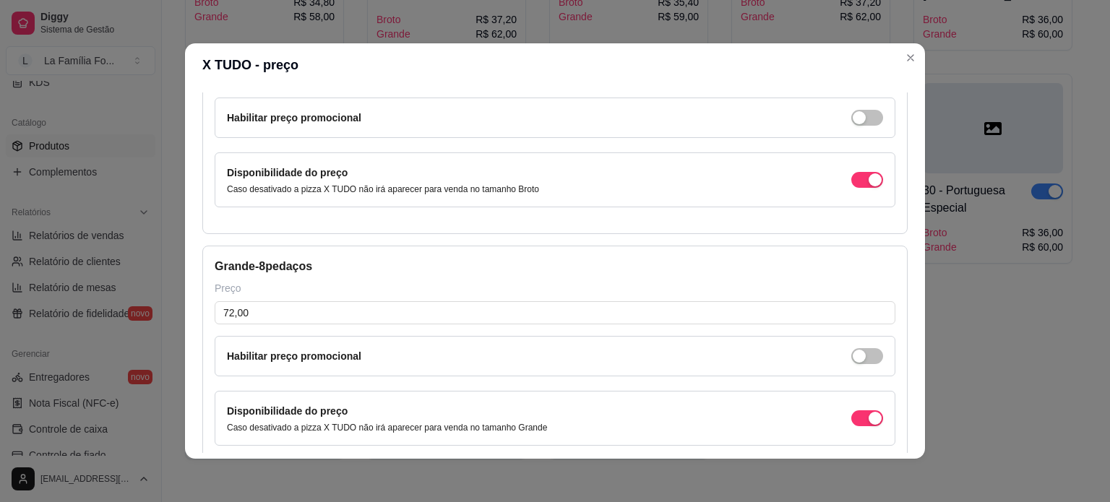
scroll to position [153, 0]
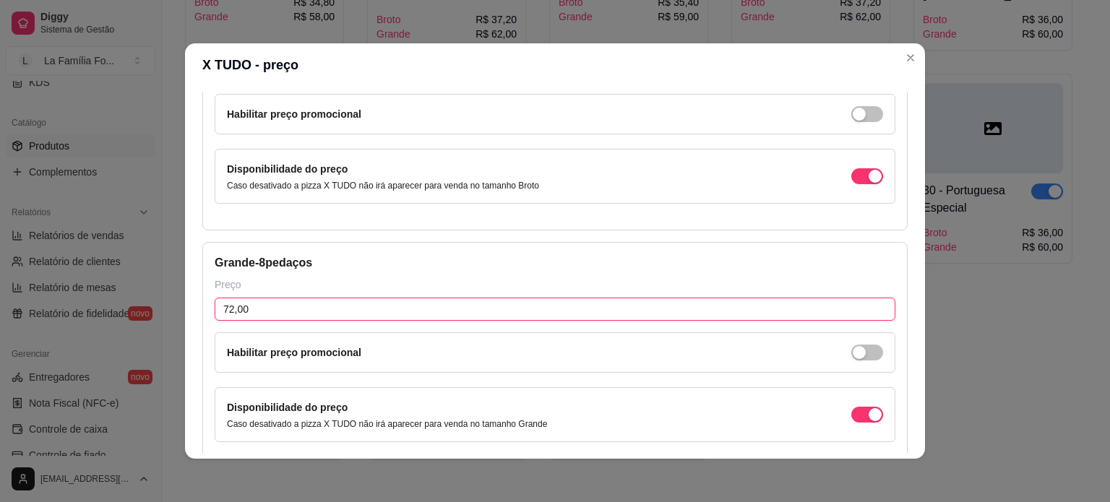
click at [385, 309] on input "72,00" at bounding box center [555, 309] width 681 height 23
type input "70,00"
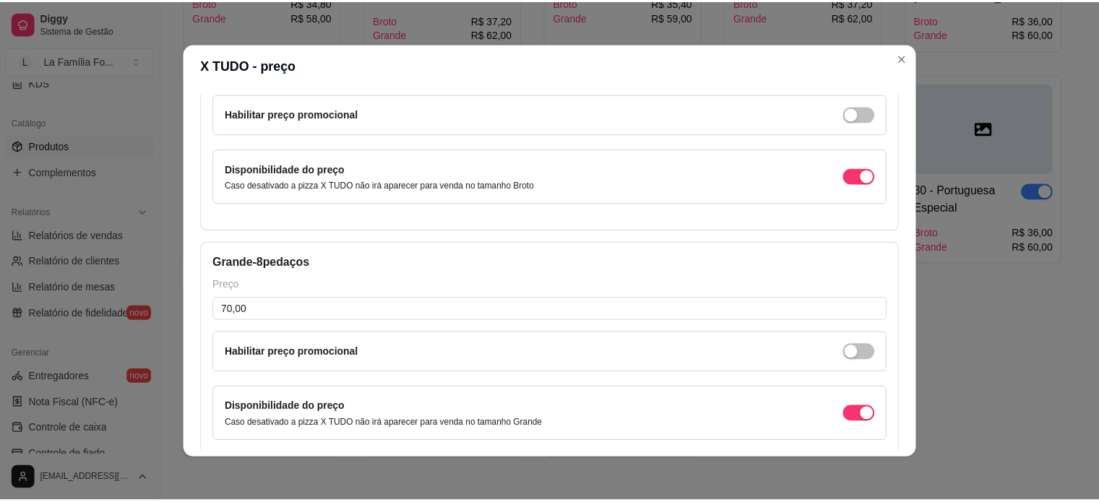
scroll to position [230, 0]
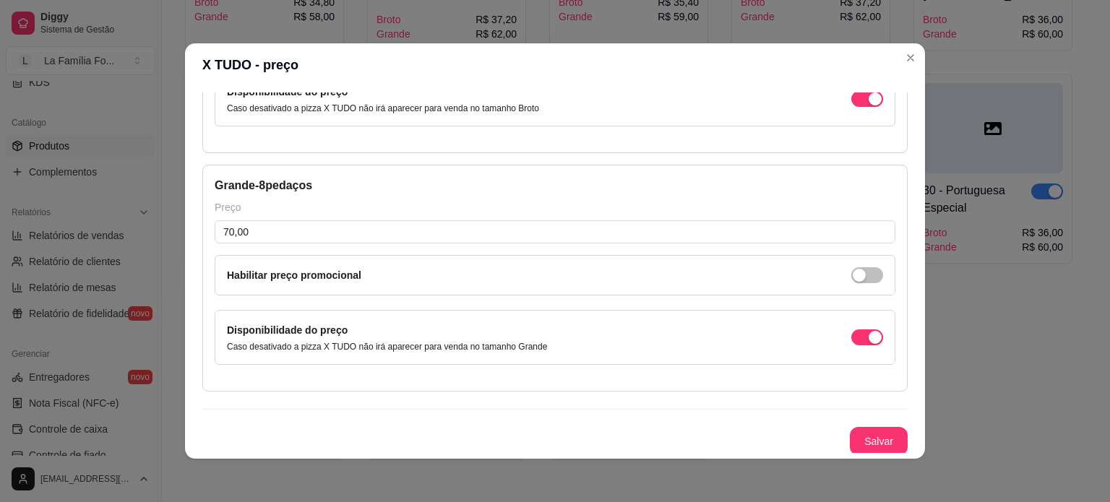
click at [879, 433] on button "Salvar" at bounding box center [879, 441] width 58 height 29
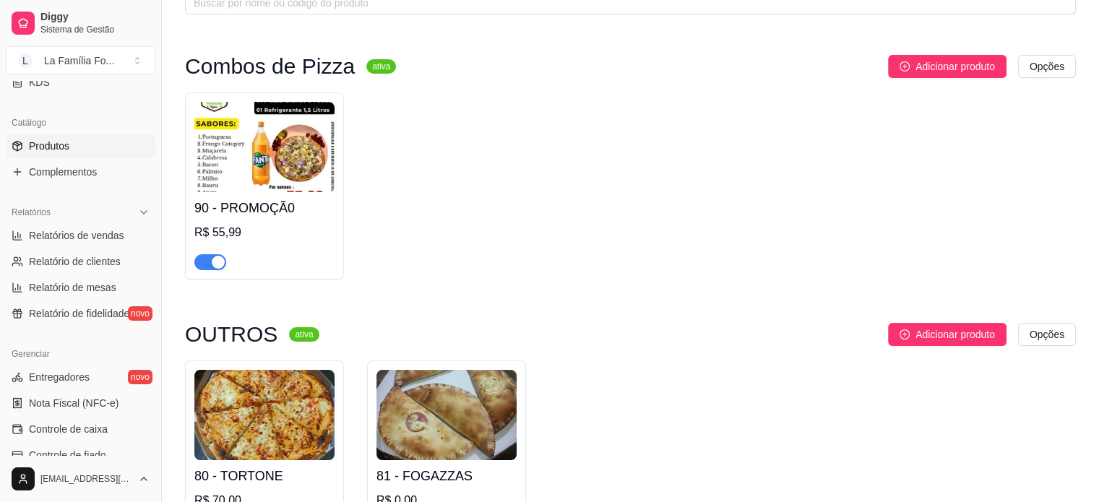
scroll to position [0, 0]
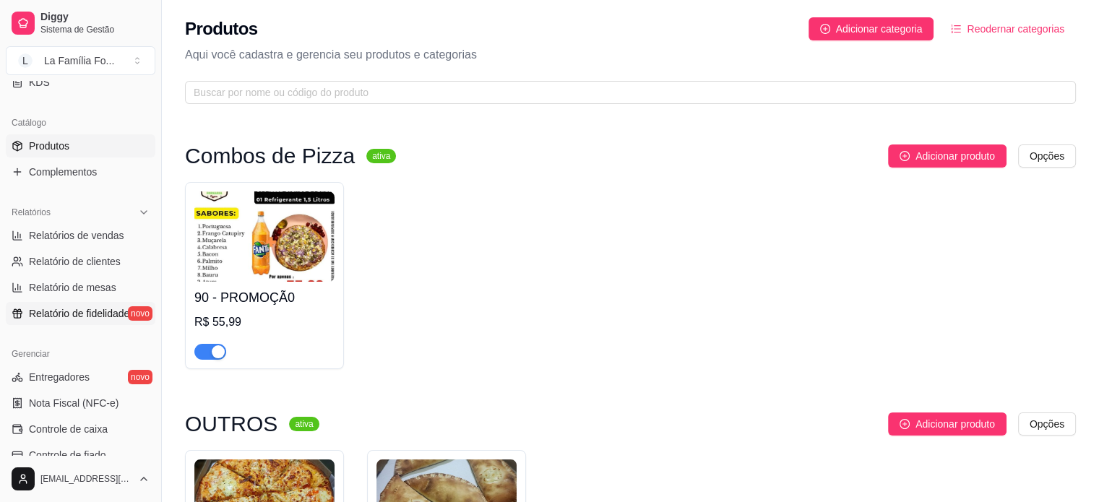
click at [93, 306] on span "Relatório de fidelidade" at bounding box center [79, 313] width 100 height 14
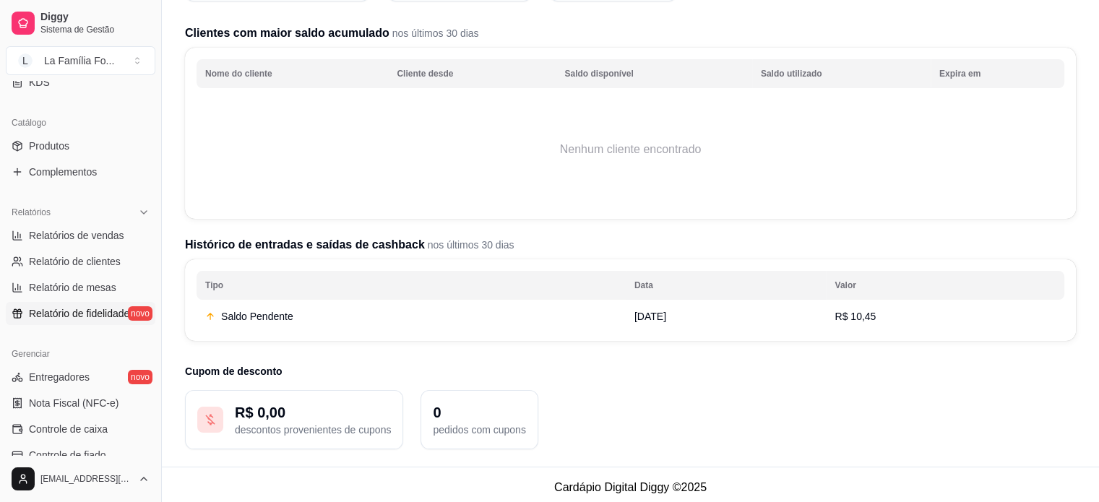
scroll to position [170, 0]
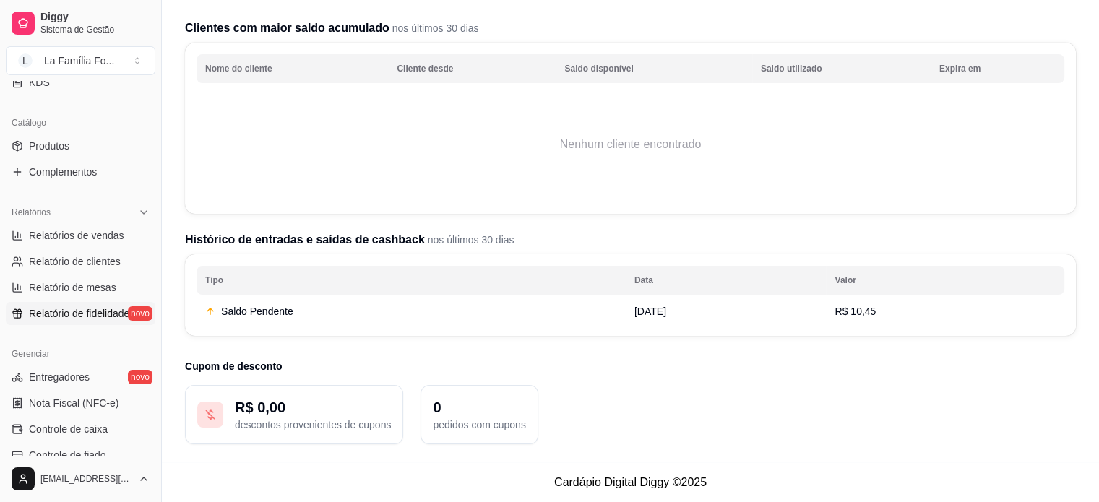
click at [827, 302] on td "13/08/2025" at bounding box center [726, 311] width 201 height 26
click at [873, 302] on td "R$ 10,45" at bounding box center [945, 311] width 238 height 26
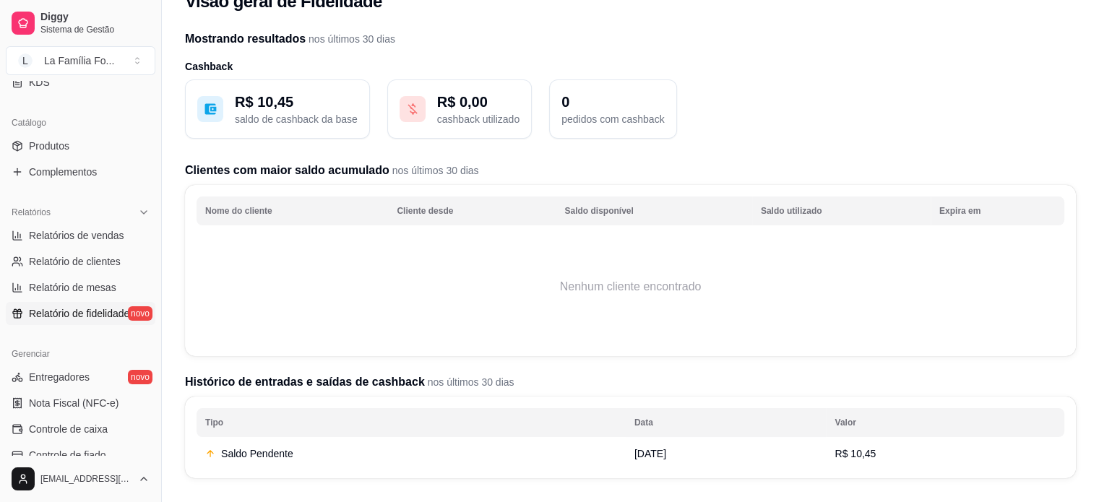
scroll to position [0, 0]
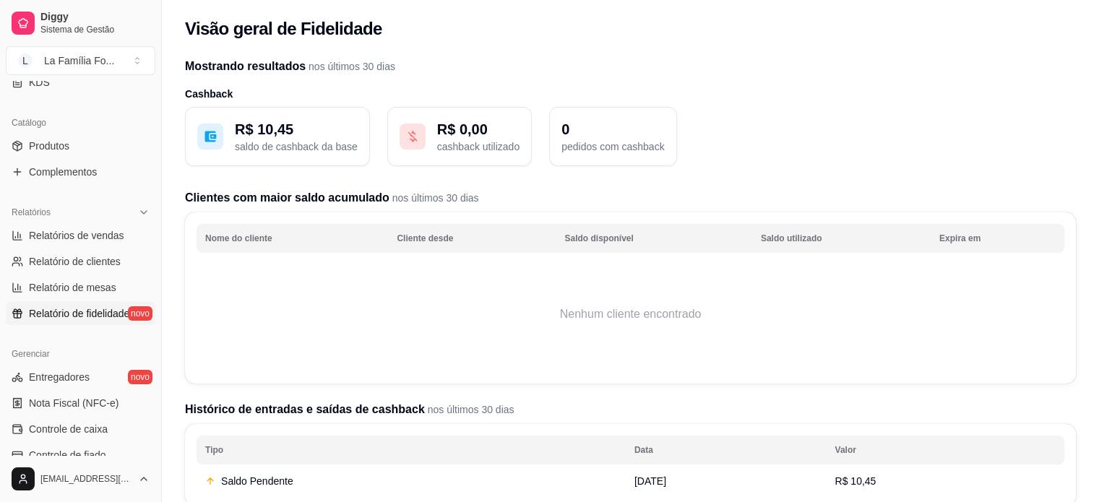
click at [275, 143] on p "saldo de cashback da base" at bounding box center [296, 146] width 123 height 14
drag, startPoint x: 155, startPoint y: 249, endPoint x: 150, endPoint y: 204, distance: 44.3
click at [150, 204] on div "Diggy Sistema de Gestão L La Família Fo ... Loja aberta Período gratuito até 12…" at bounding box center [80, 251] width 161 height 502
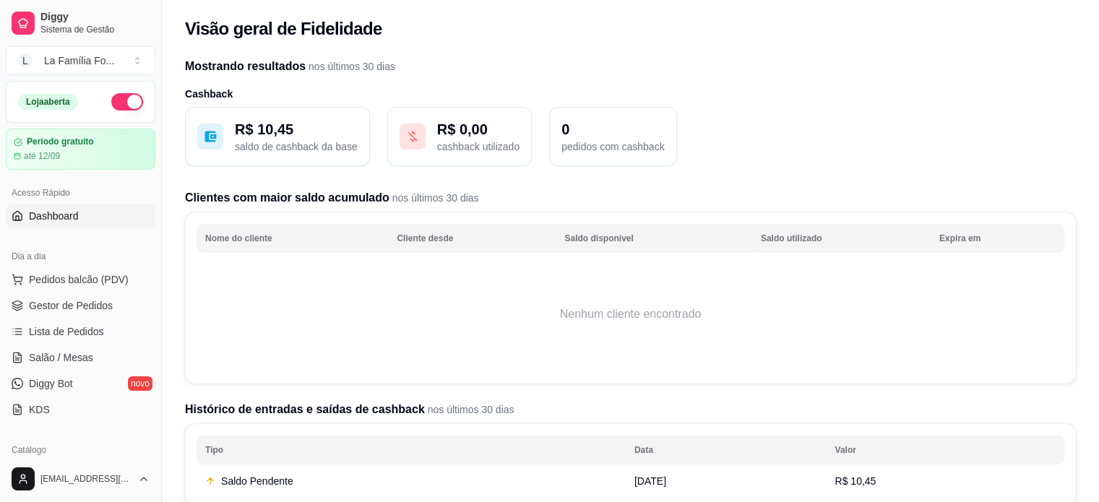
click at [83, 219] on link "Dashboard" at bounding box center [81, 215] width 150 height 23
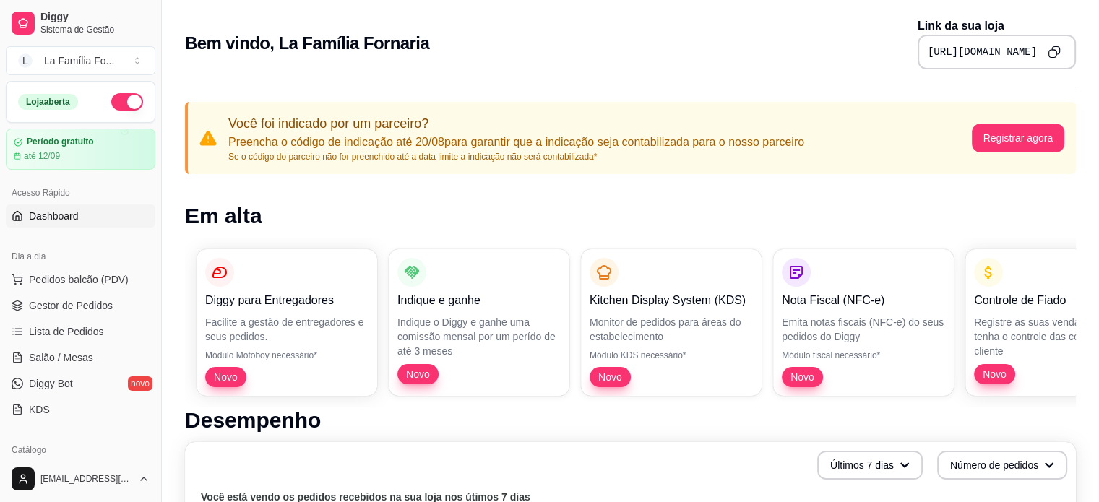
scroll to position [327, 0]
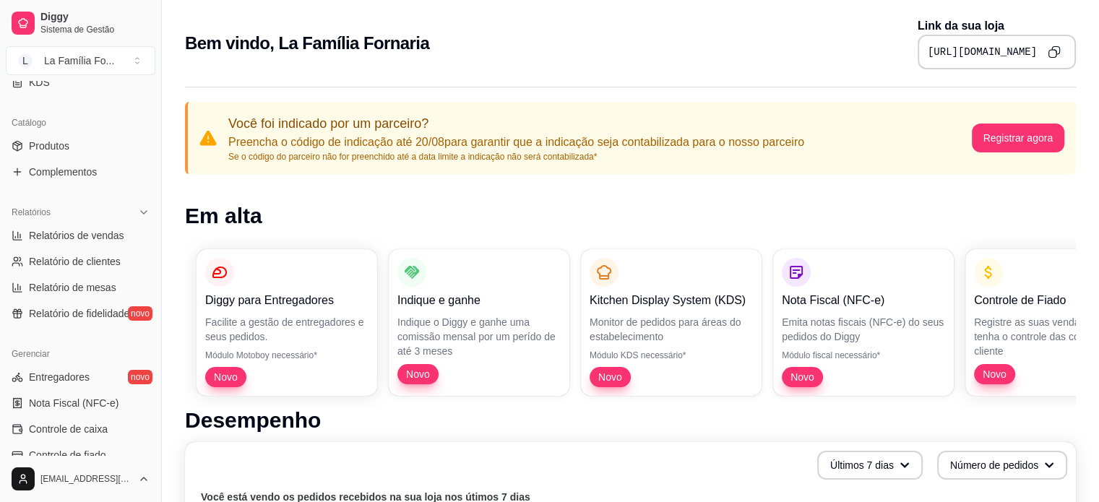
drag, startPoint x: 156, startPoint y: 329, endPoint x: 150, endPoint y: 376, distance: 47.3
click at [150, 376] on div "Diggy Sistema de Gestão L La Família Fo ... Loja aberta Período gratuito até 12…" at bounding box center [80, 251] width 161 height 502
click at [156, 398] on button "Toggle Sidebar" at bounding box center [161, 251] width 12 height 502
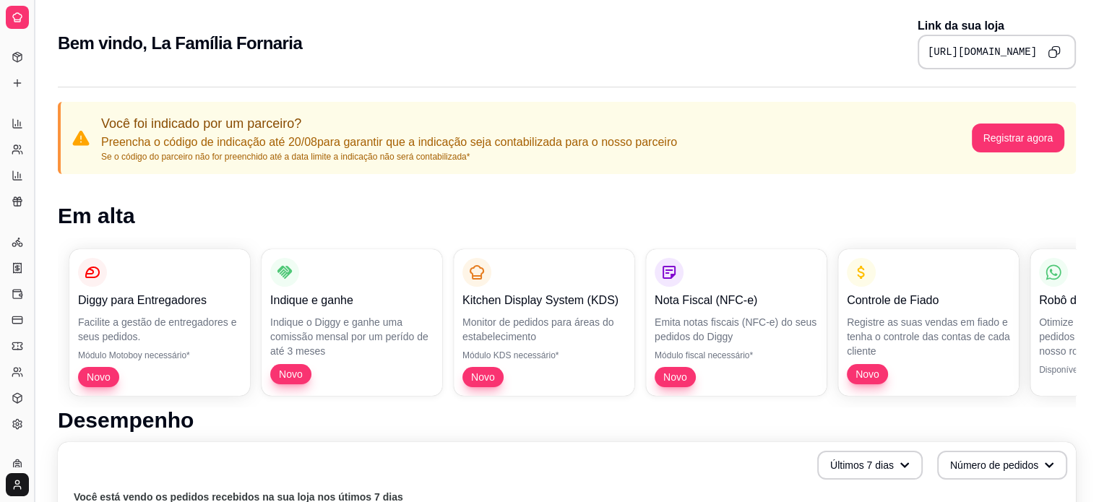
click at [38, 373] on button "Toggle Sidebar" at bounding box center [34, 251] width 12 height 502
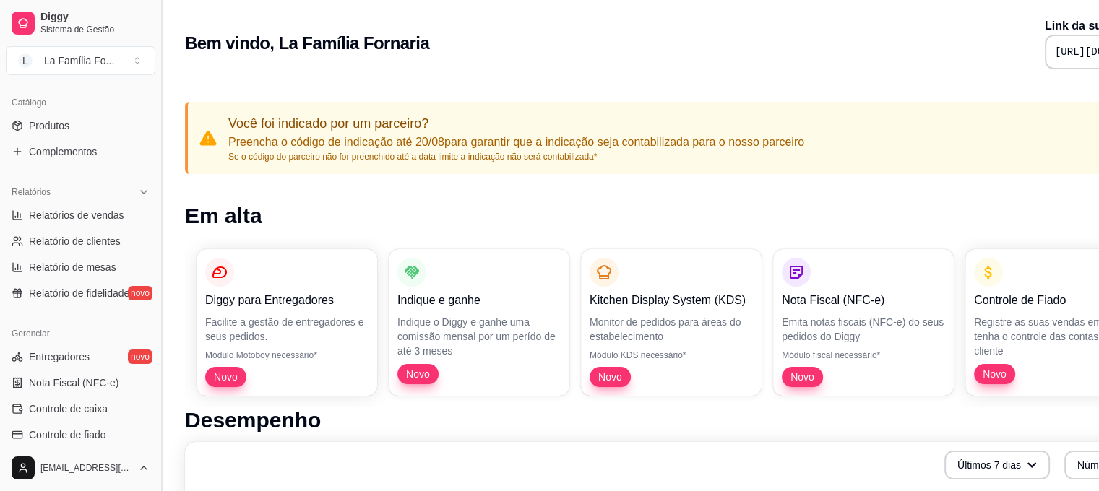
scroll to position [347, 0]
click at [156, 426] on button "Toggle Sidebar" at bounding box center [161, 245] width 12 height 491
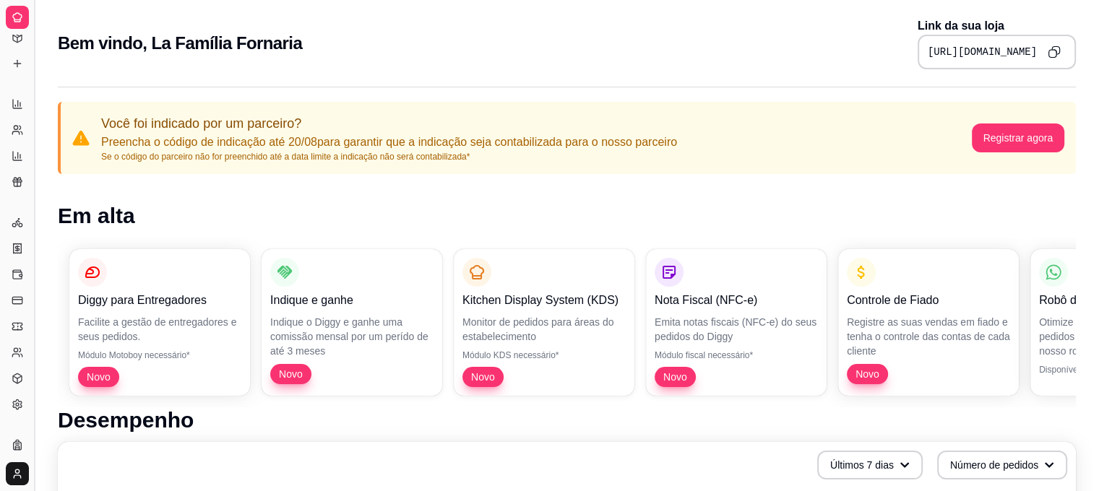
scroll to position [206, 0]
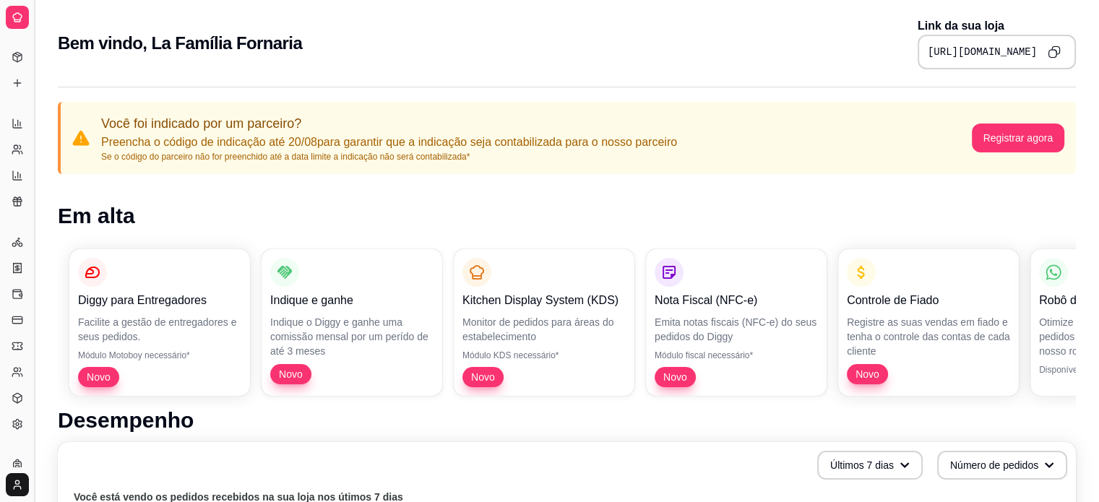
click at [38, 366] on button "Toggle Sidebar" at bounding box center [34, 251] width 12 height 502
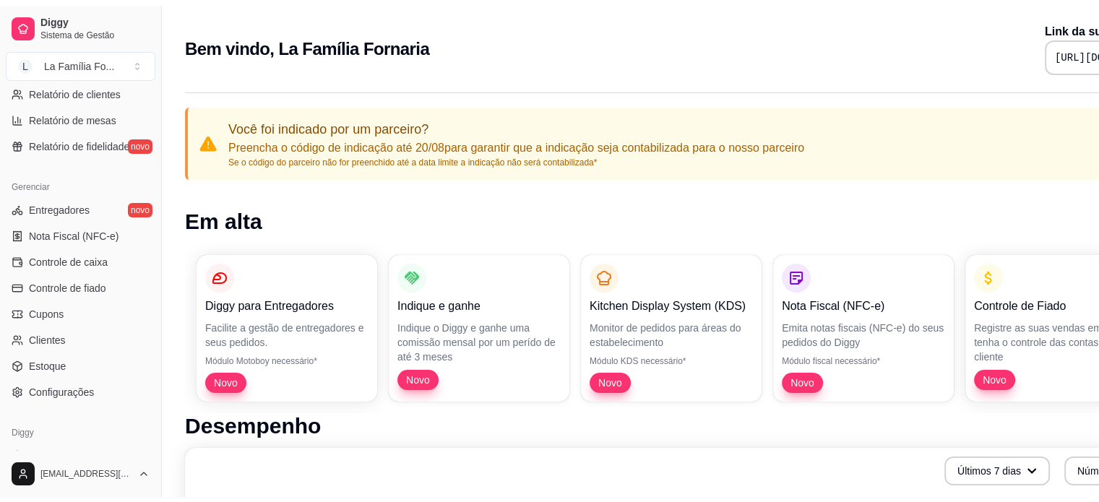
scroll to position [512, 0]
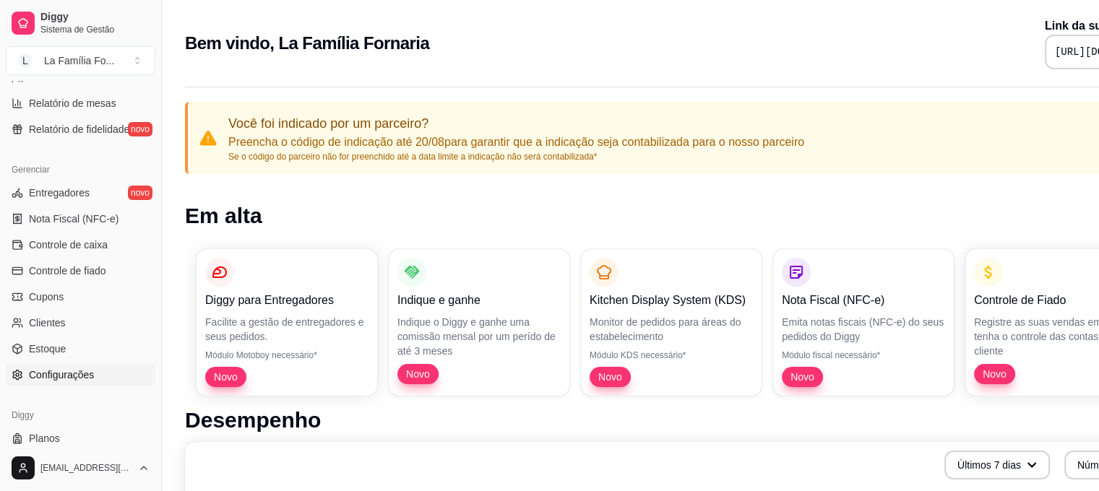
click at [89, 376] on span "Configurações" at bounding box center [61, 375] width 65 height 14
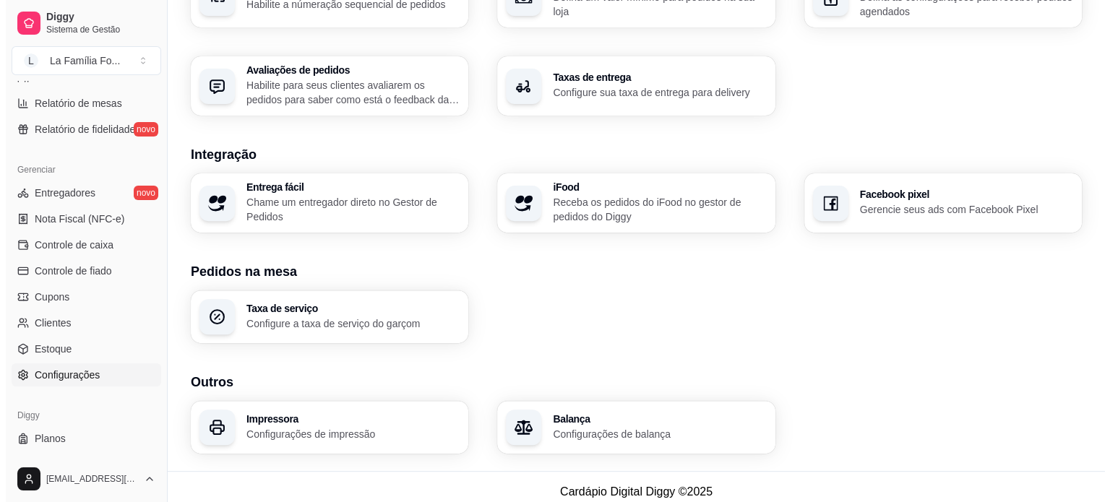
scroll to position [506, 0]
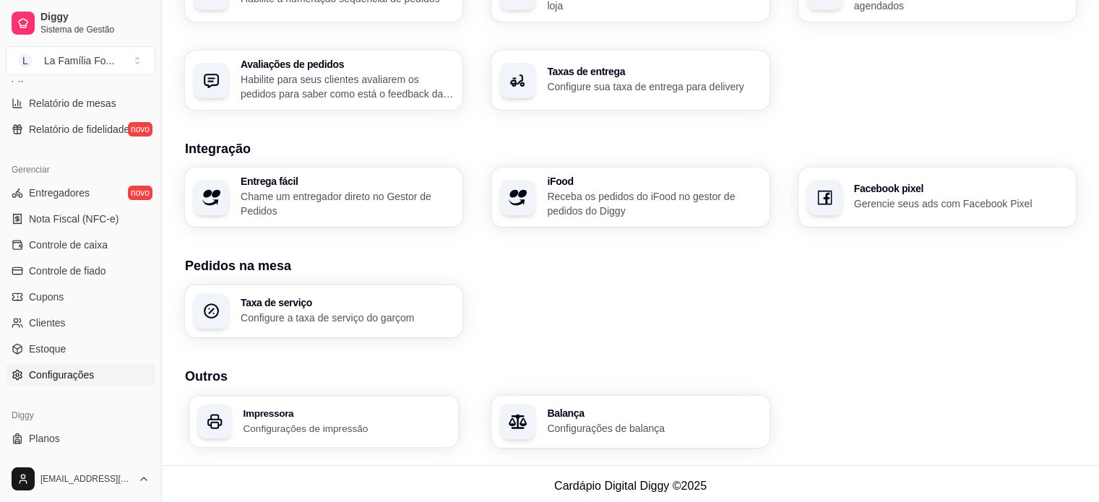
click at [376, 415] on div "Impressora Configurações de impressão" at bounding box center [346, 421] width 207 height 27
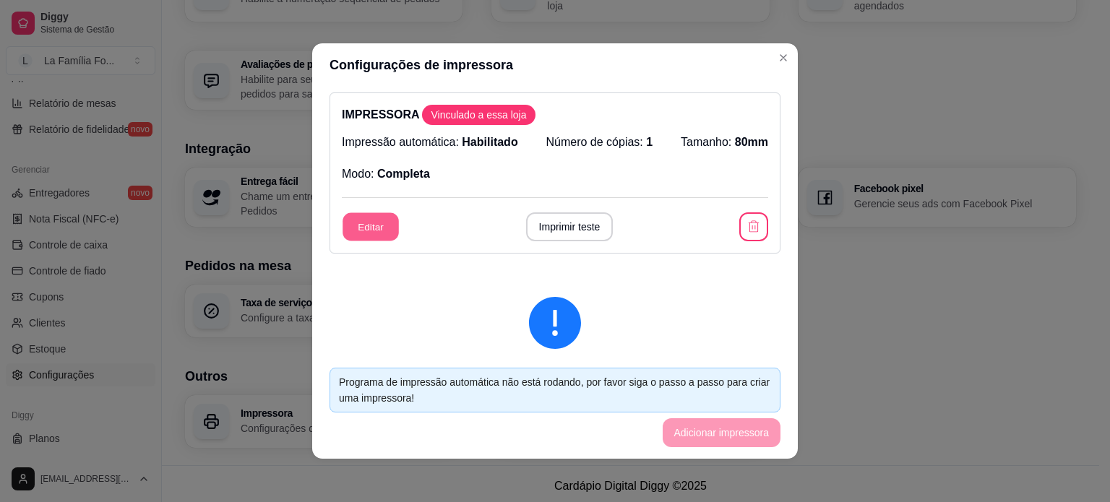
click at [369, 234] on button "Editar" at bounding box center [370, 227] width 56 height 28
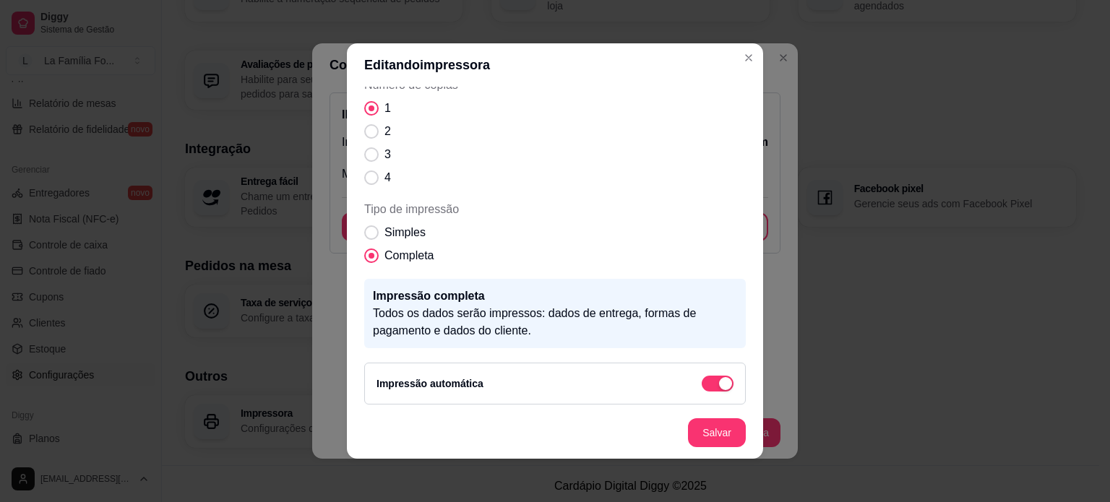
scroll to position [152, 0]
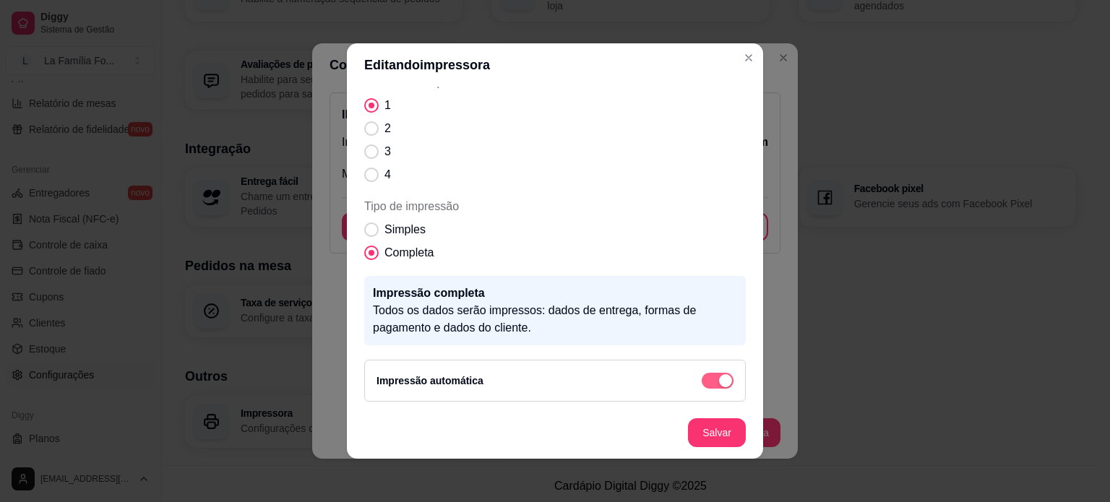
click at [702, 378] on button "button" at bounding box center [718, 381] width 32 height 16
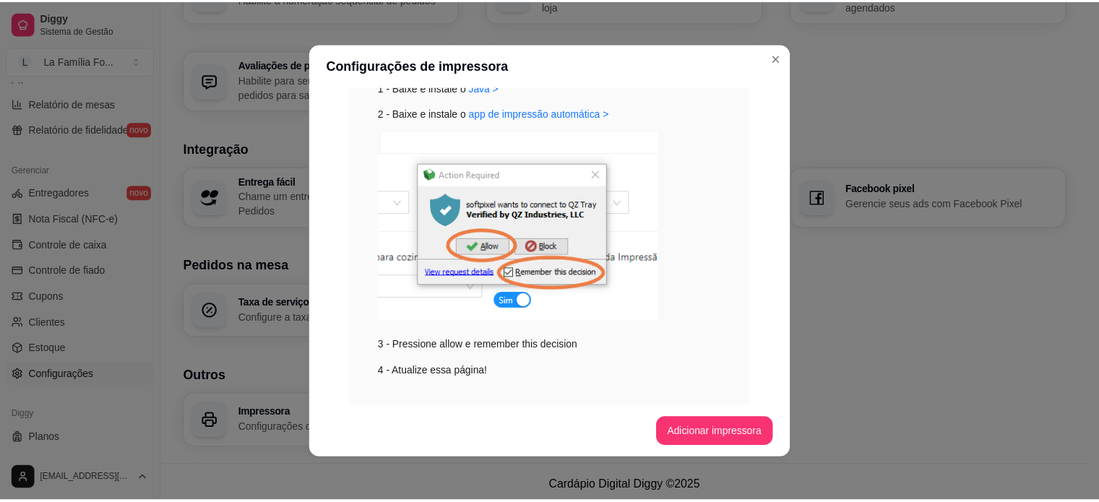
scroll to position [434, 0]
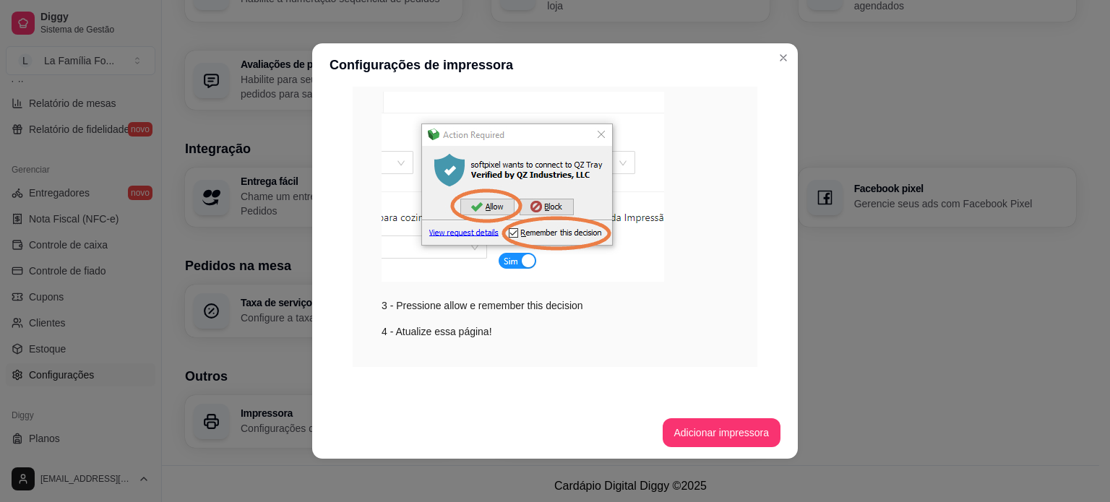
click at [762, 64] on header "Configurações de impressora" at bounding box center [555, 64] width 486 height 43
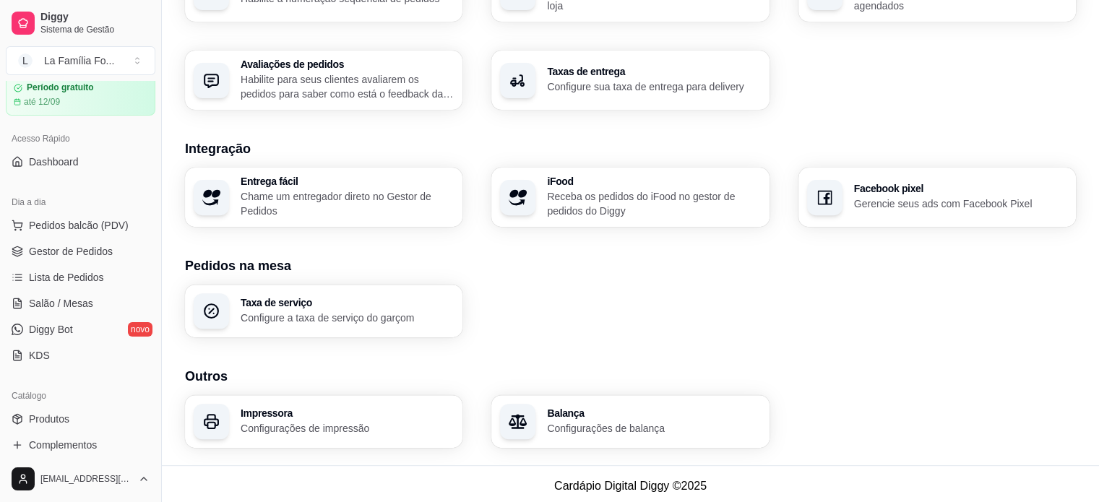
scroll to position [0, 0]
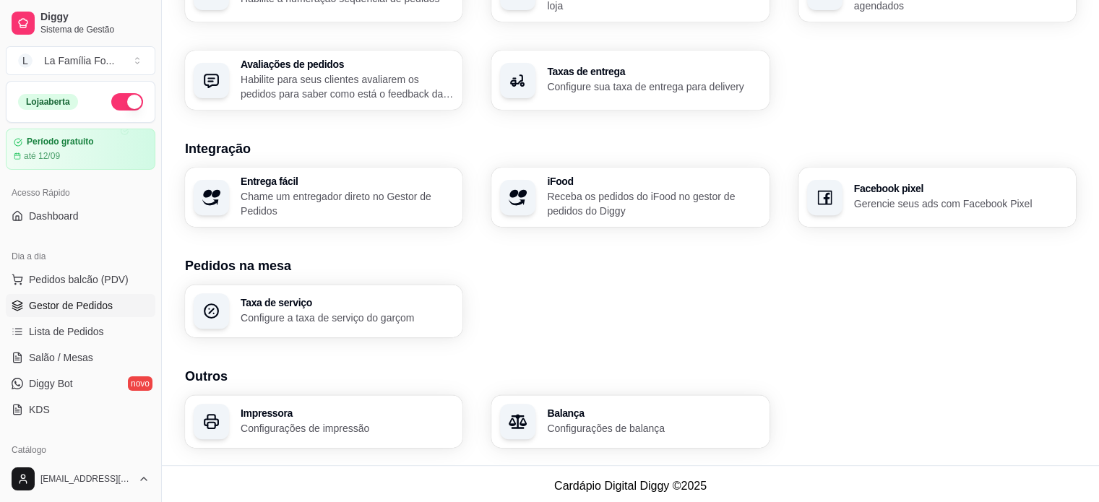
click at [104, 312] on link "Gestor de Pedidos" at bounding box center [81, 305] width 150 height 23
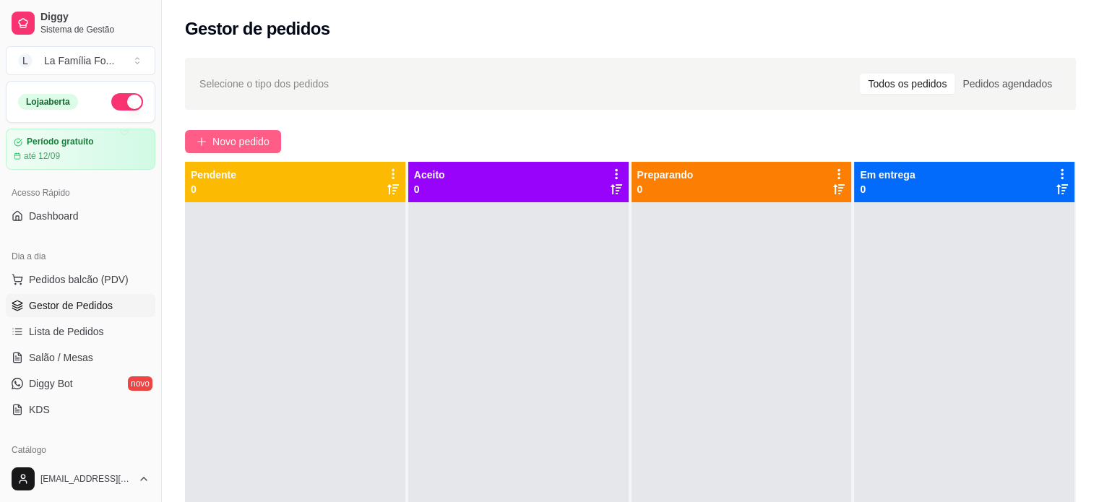
click at [236, 139] on span "Novo pedido" at bounding box center [240, 142] width 57 height 16
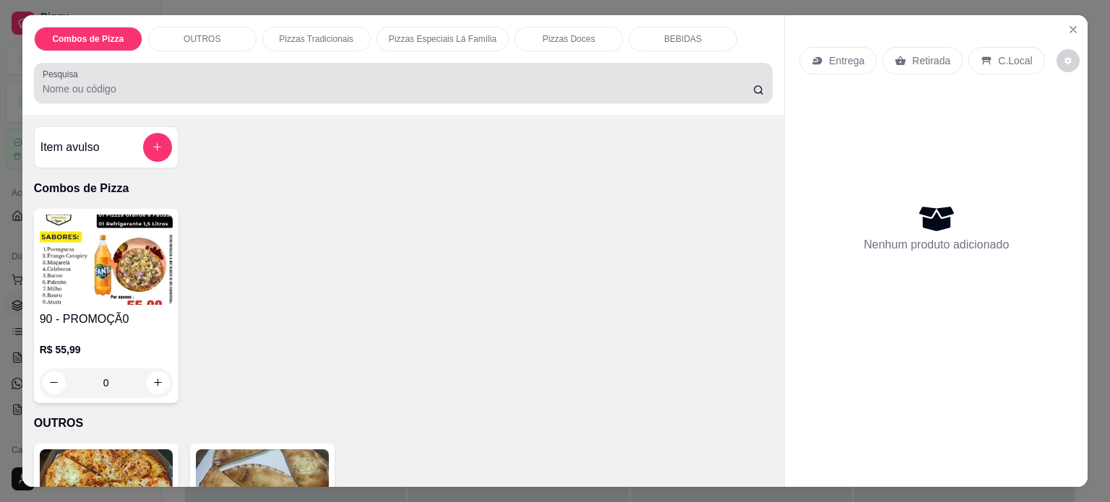
click at [269, 86] on input "Pesquisa" at bounding box center [398, 89] width 710 height 14
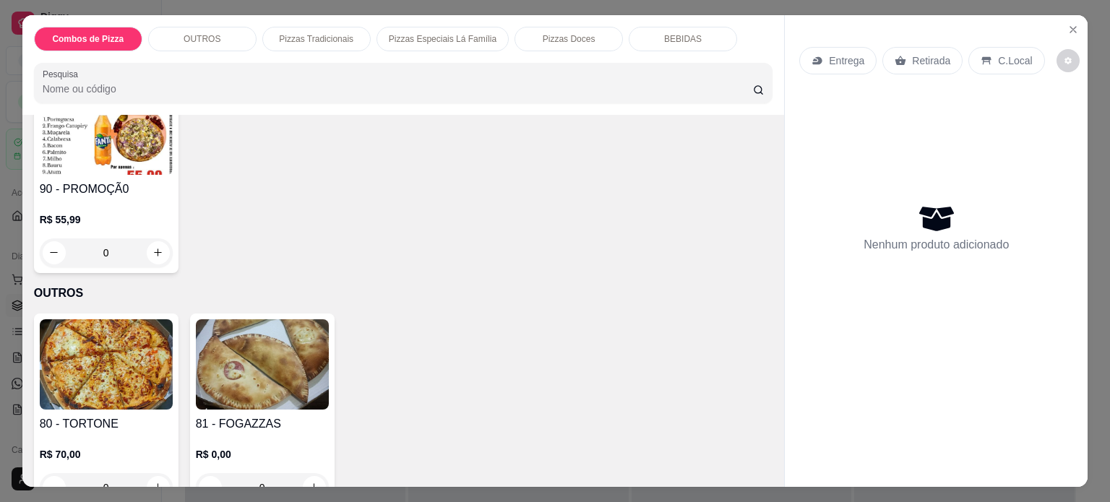
scroll to position [113, 0]
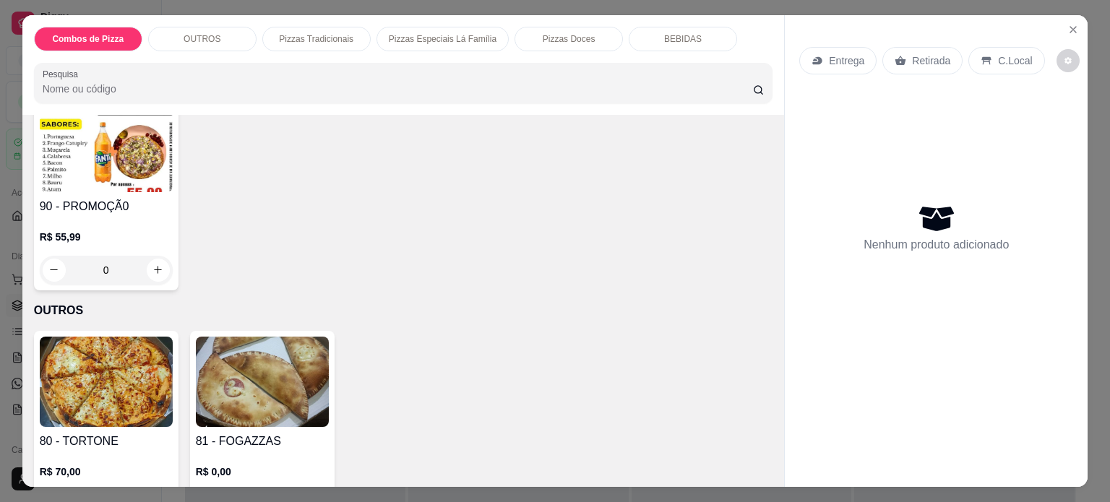
click at [353, 38] on div "Pizzas Tradicionais" at bounding box center [316, 39] width 108 height 25
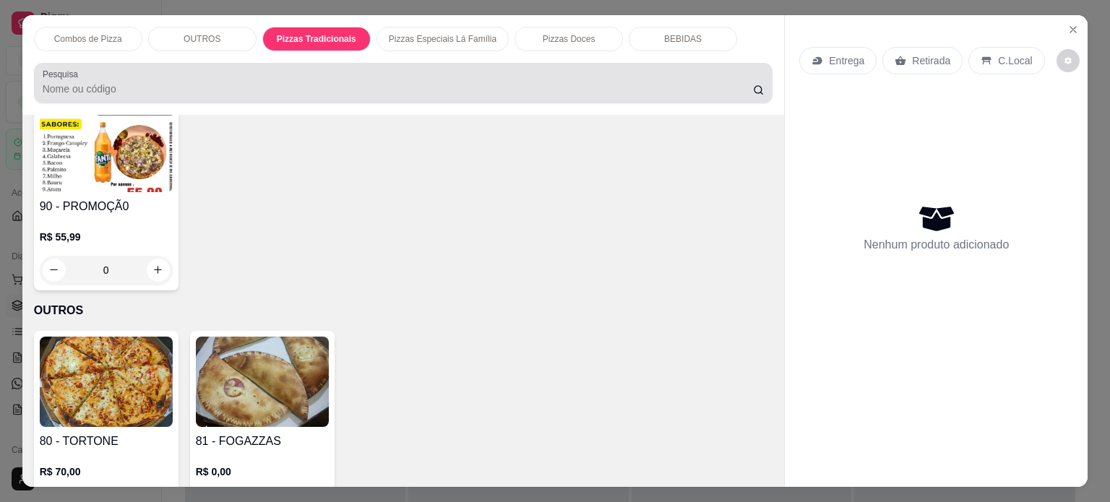
scroll to position [36, 0]
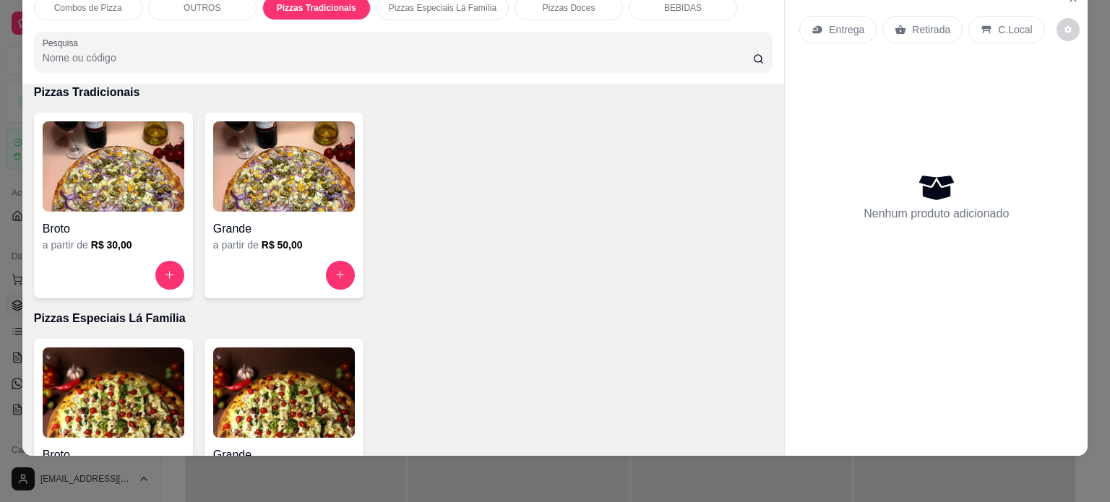
click at [254, 212] on div "Grande" at bounding box center [284, 225] width 142 height 26
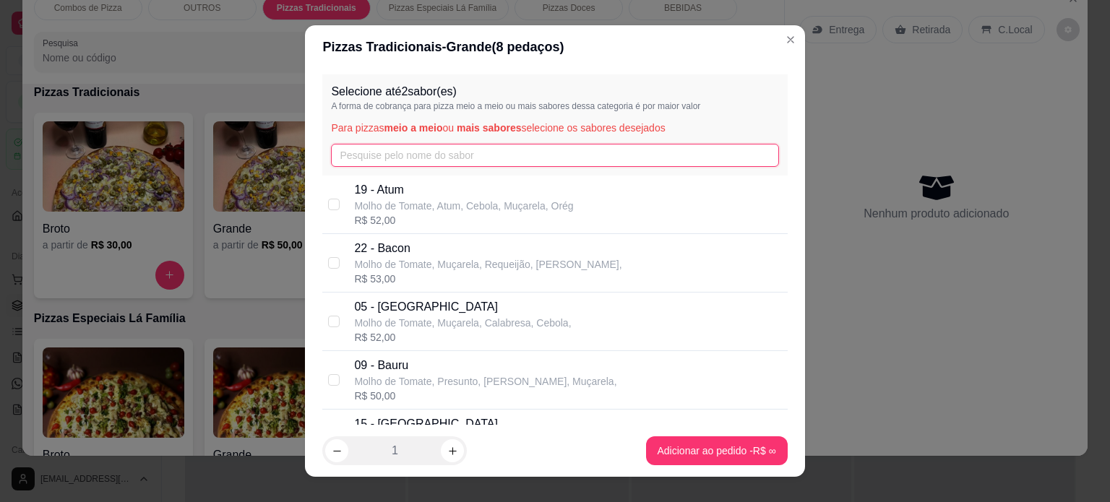
click at [457, 159] on input "text" at bounding box center [554, 155] width 447 height 23
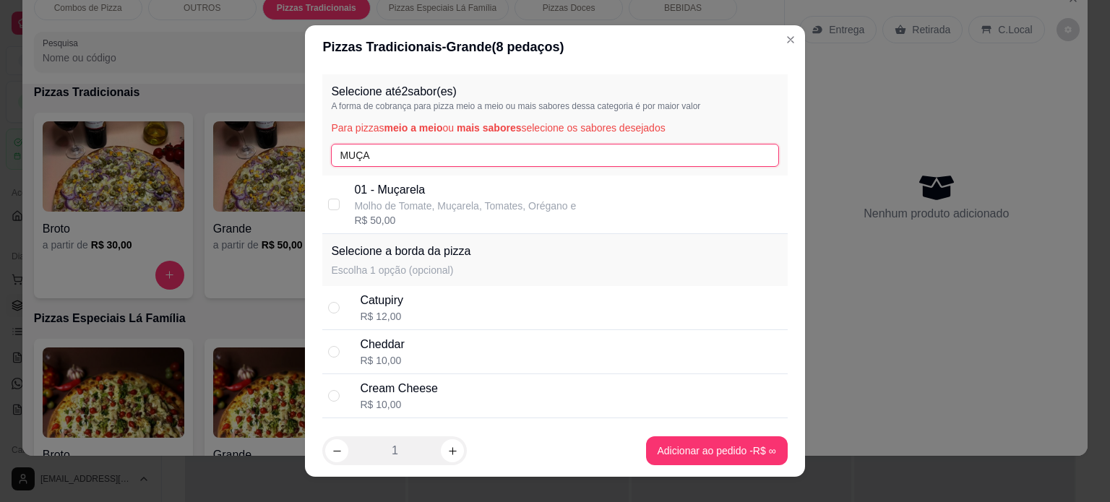
type input "MUÇA"
click at [380, 207] on p "Molho de Tomate, Muçarela, Tomates, Orégano e" at bounding box center [465, 206] width 222 height 14
checkbox input "true"
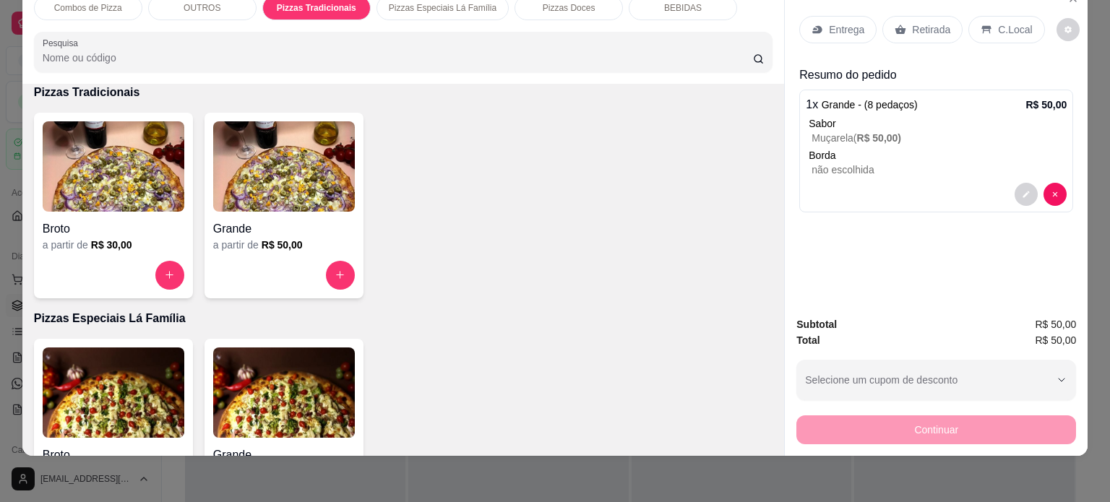
click at [314, 242] on div "Grande a partir de R$ 50,00" at bounding box center [283, 206] width 159 height 186
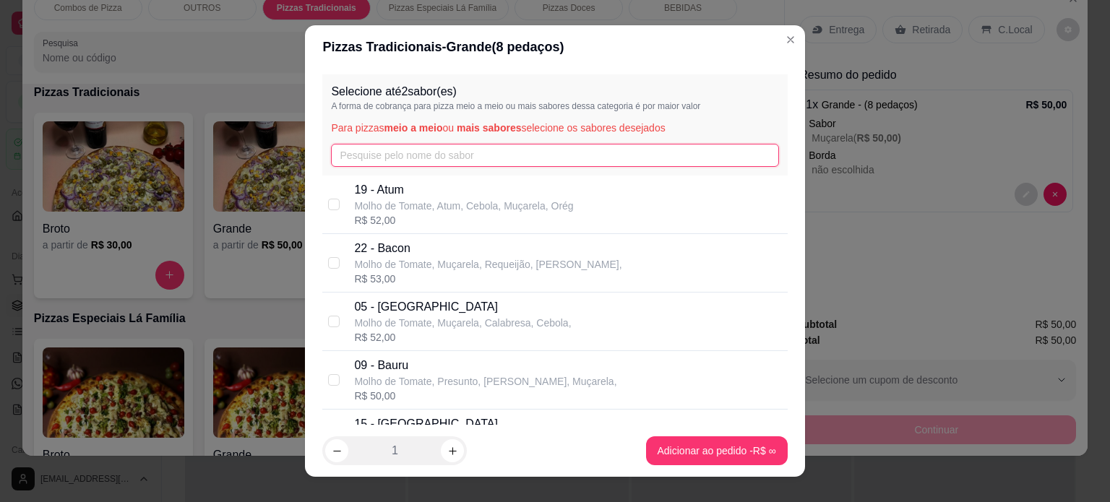
click at [374, 157] on input "text" at bounding box center [554, 155] width 447 height 23
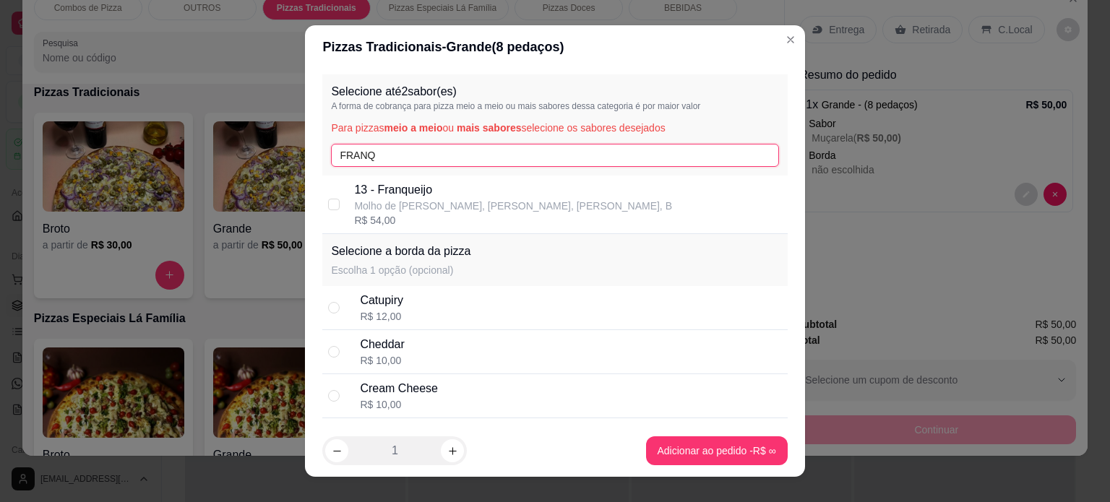
type input "FRANQ"
click at [416, 223] on div "R$ 54,00" at bounding box center [513, 220] width 318 height 14
checkbox input "true"
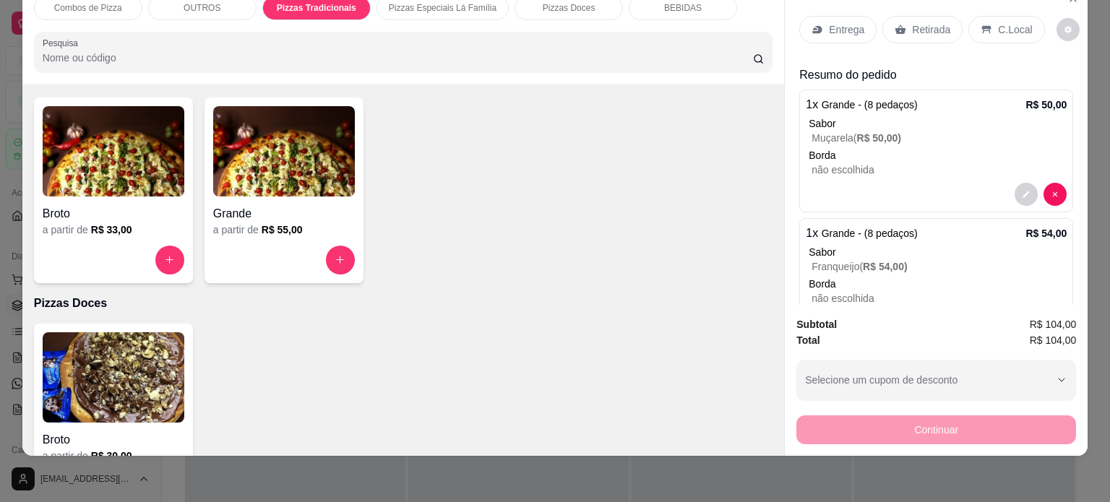
scroll to position [779, 0]
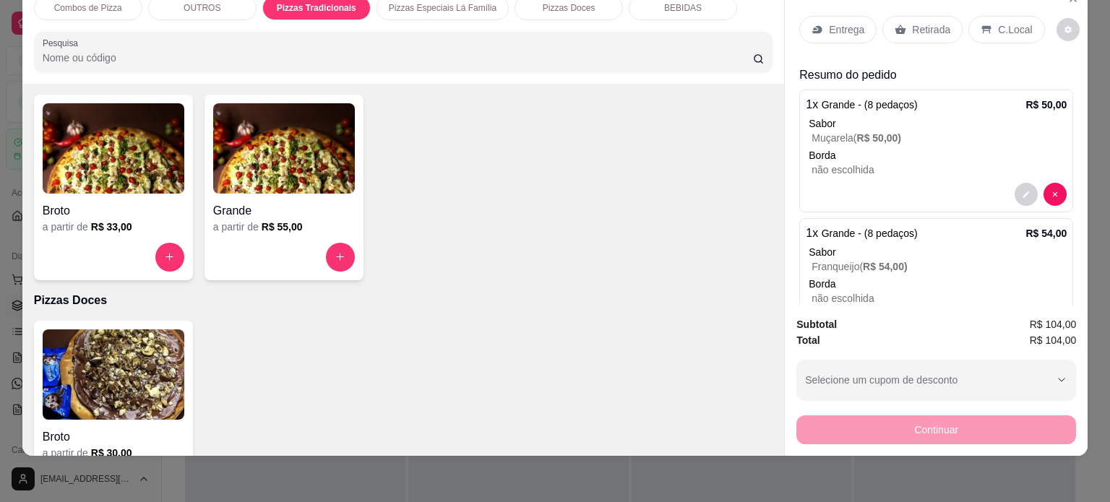
click at [260, 172] on img at bounding box center [284, 148] width 142 height 90
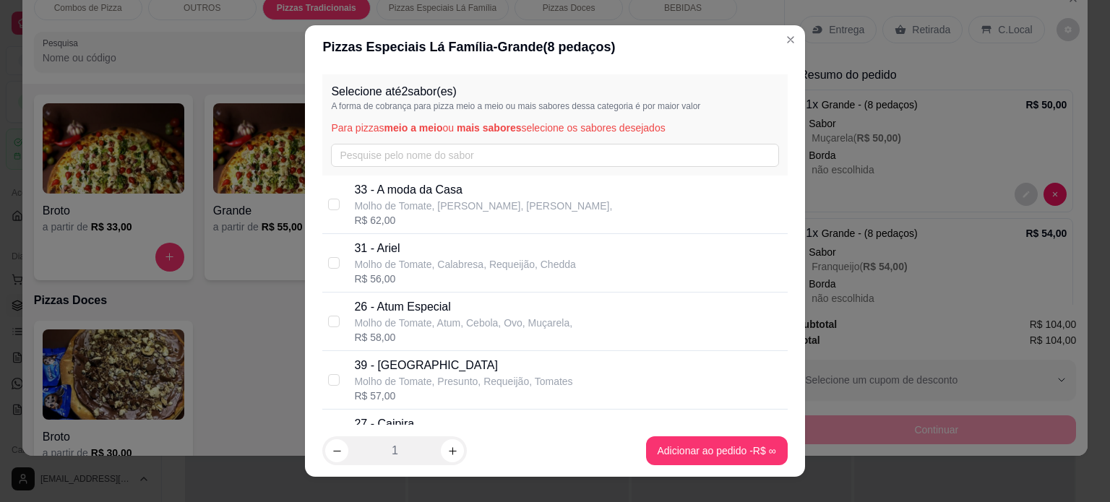
click at [505, 273] on div "R$ 56,00" at bounding box center [464, 279] width 221 height 14
checkbox input "true"
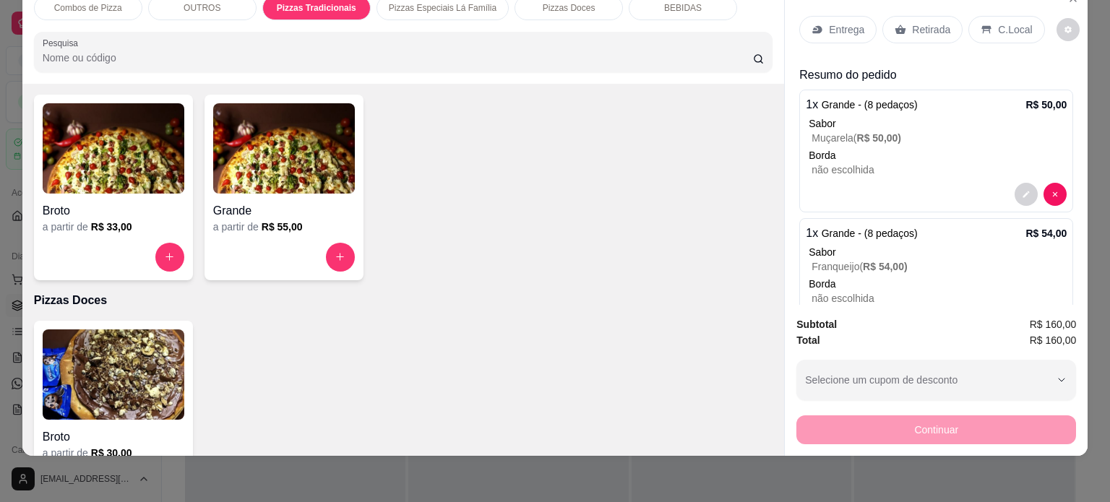
click at [849, 28] on div "Entrega" at bounding box center [837, 29] width 77 height 27
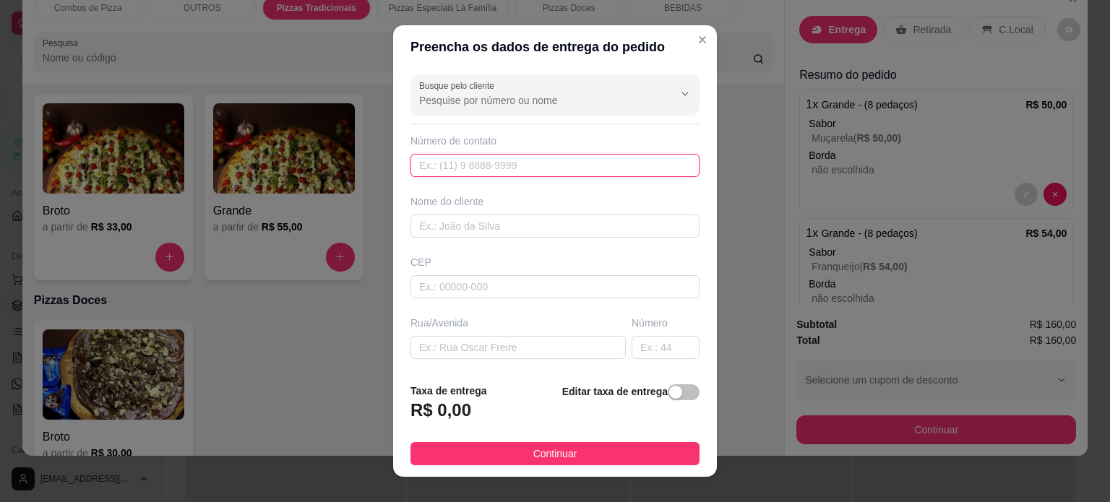
click at [497, 168] on input "text" at bounding box center [554, 165] width 289 height 23
type input "(19) 99417-6923"
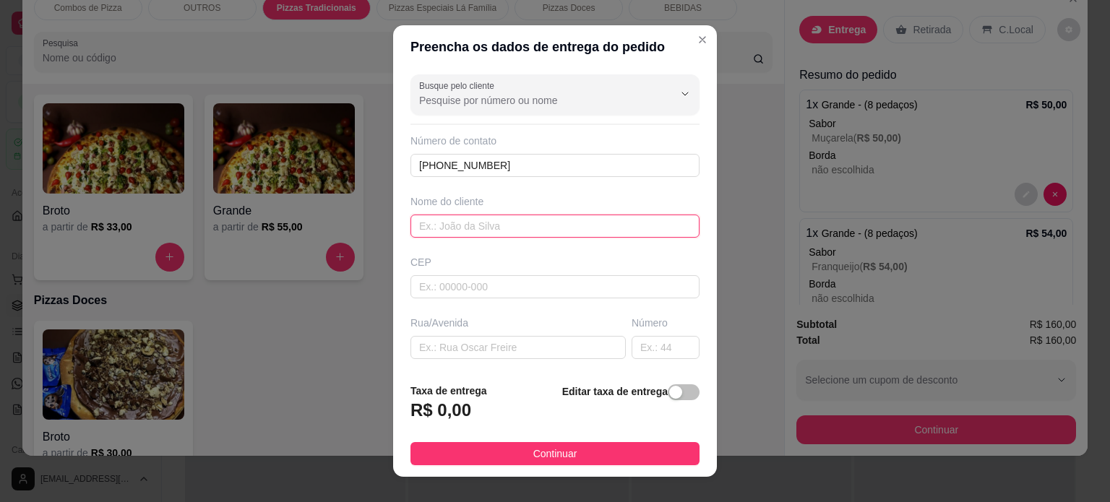
click at [494, 233] on input "text" at bounding box center [554, 226] width 289 height 23
type input "BRU"
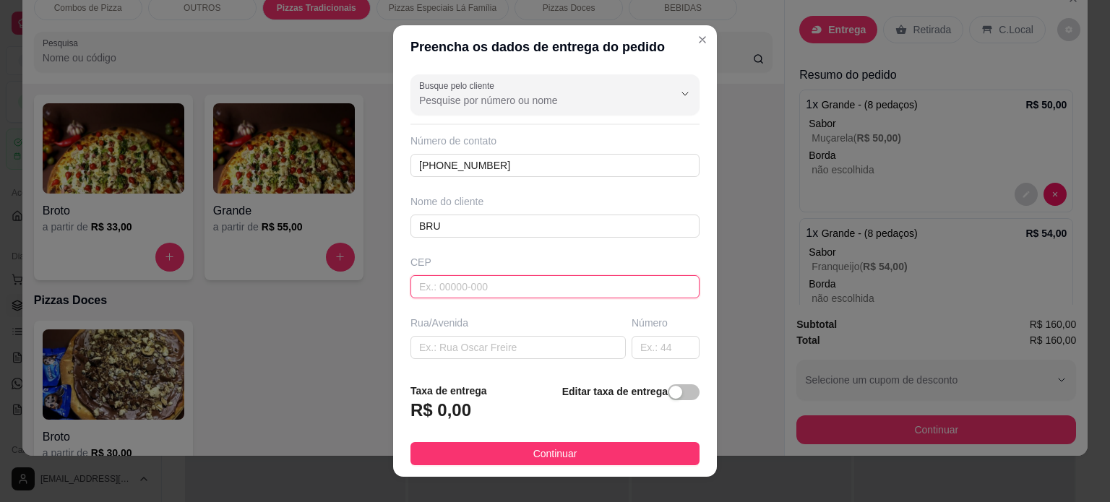
click at [522, 288] on input "text" at bounding box center [554, 286] width 289 height 23
paste input "13349138"
type input "13349138"
type input "Rua [PERSON_NAME]"
type input "Jardim dos Colibris"
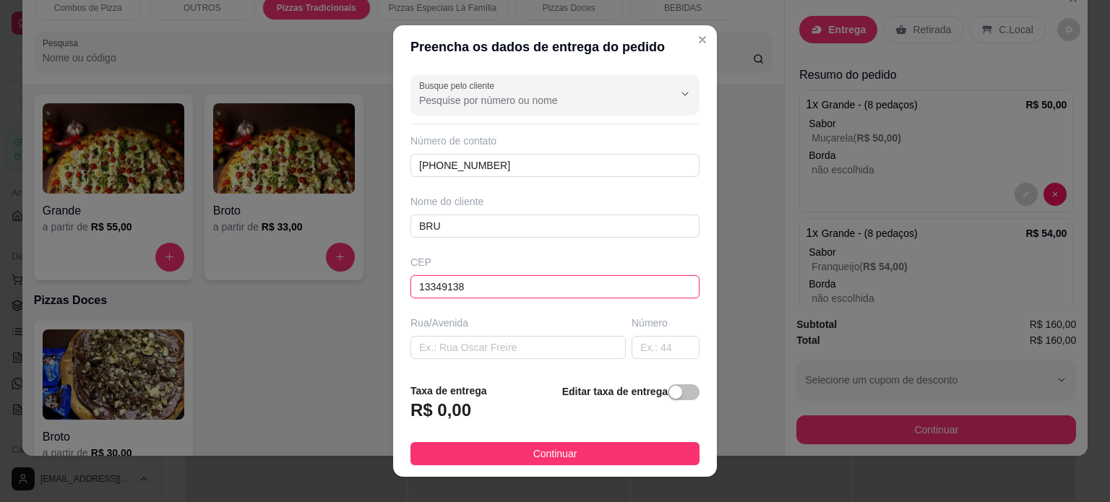
type input "Indaiatuba"
type input "13349138"
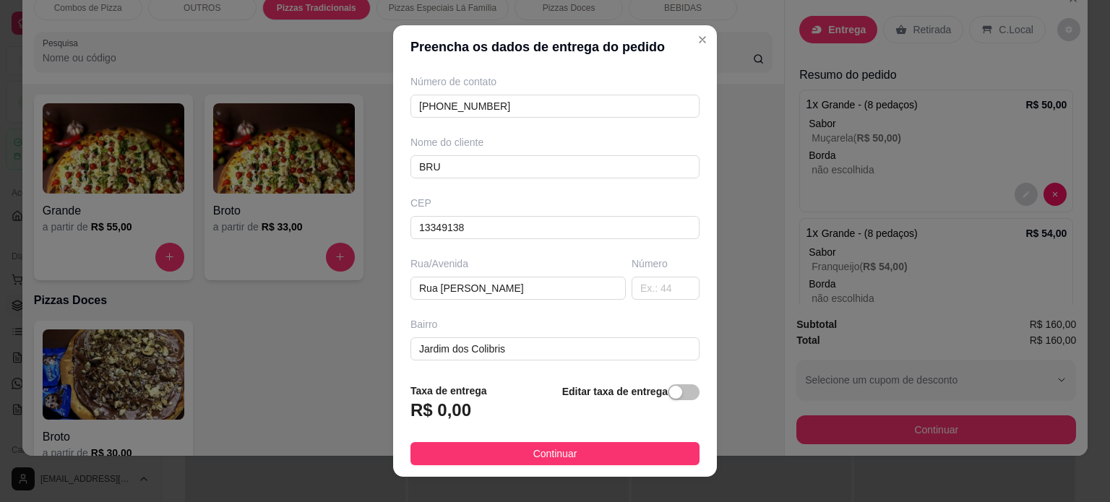
scroll to position [102, 0]
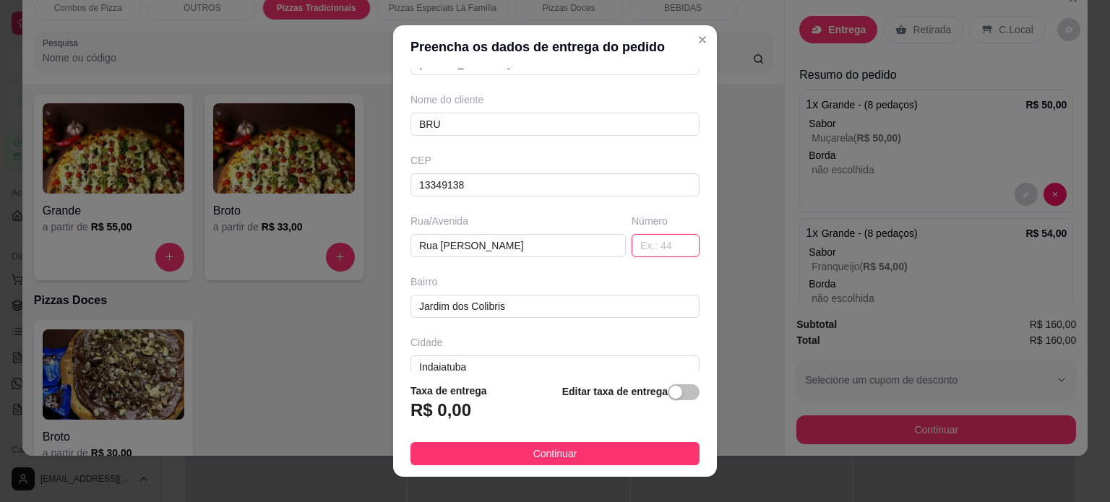
click at [644, 241] on input "text" at bounding box center [665, 245] width 68 height 23
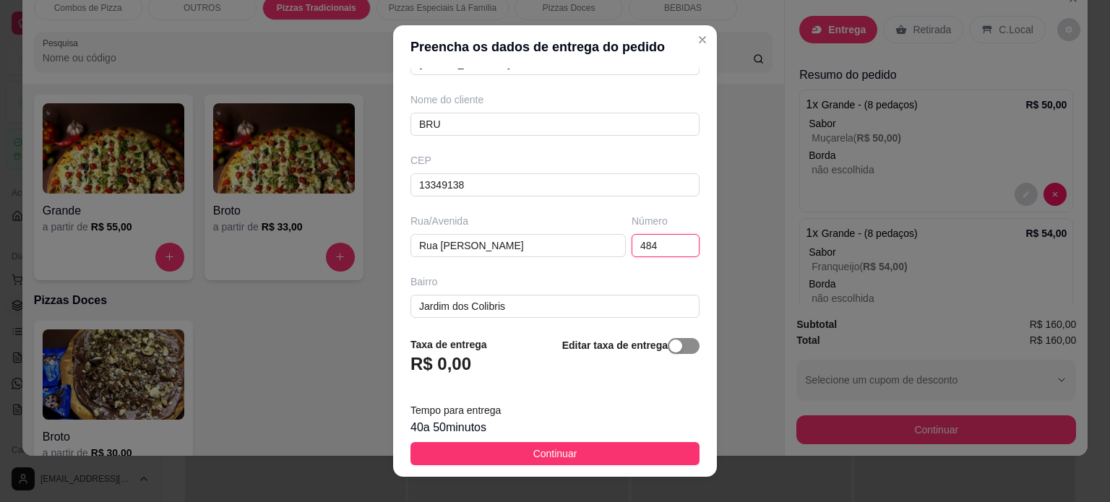
type input "484"
click at [668, 343] on button "button" at bounding box center [684, 346] width 32 height 16
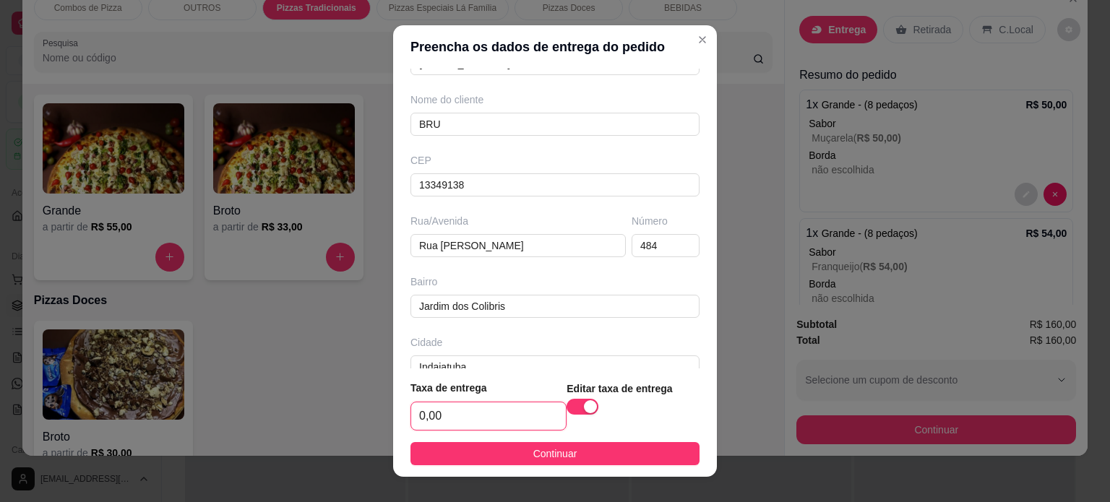
click at [447, 410] on input "0,00" at bounding box center [488, 415] width 155 height 27
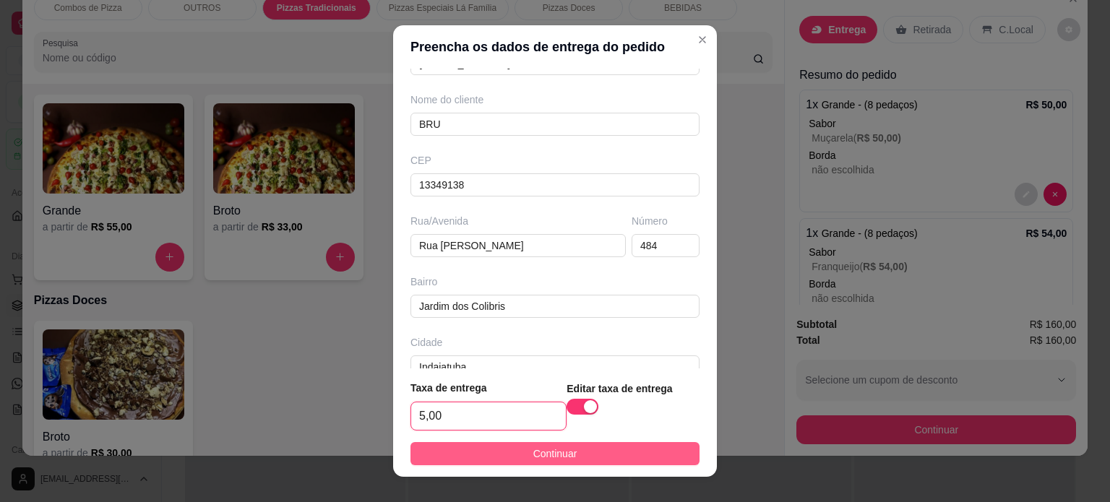
type input "5,00"
click at [479, 450] on button "Continuar" at bounding box center [554, 453] width 289 height 23
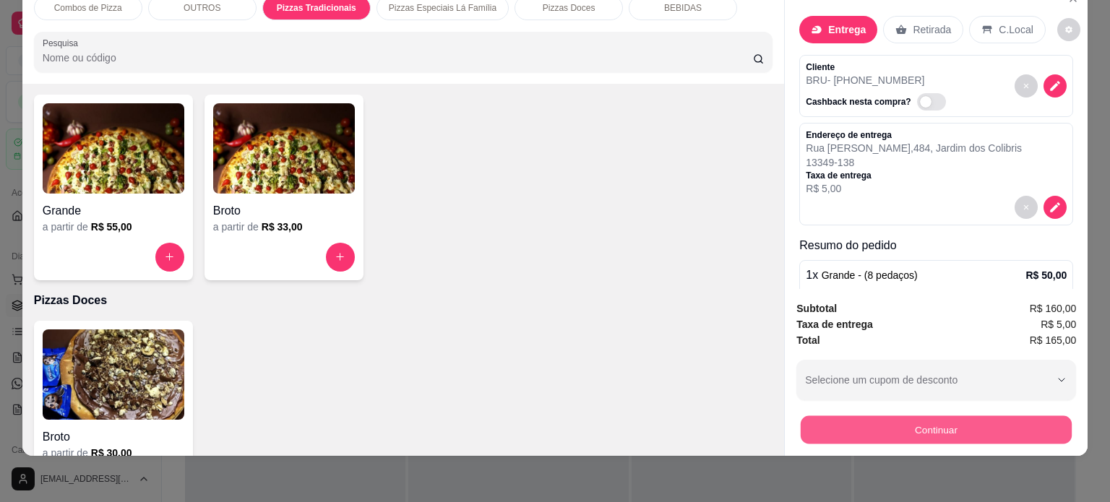
click at [888, 418] on button "Continuar" at bounding box center [935, 430] width 271 height 28
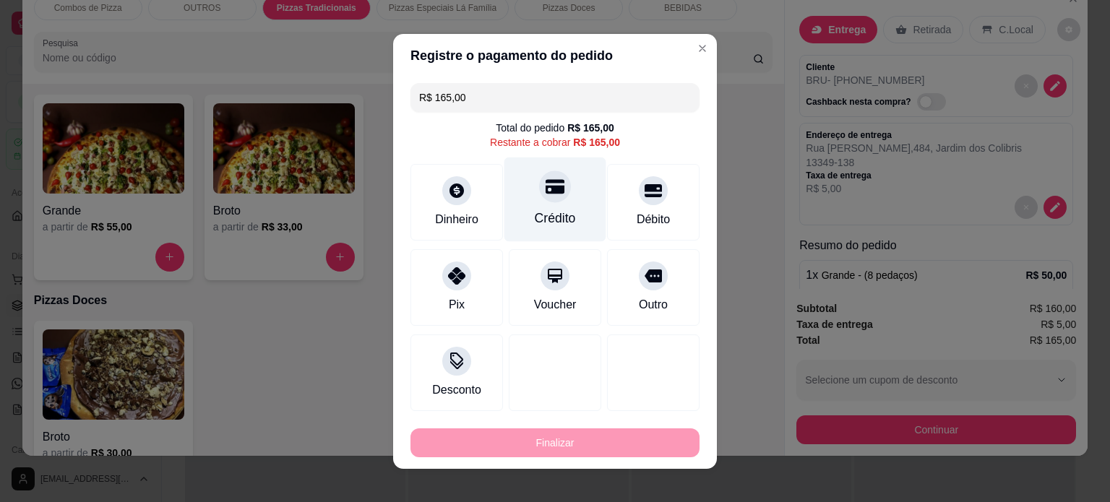
click at [558, 215] on div "Crédito" at bounding box center [555, 218] width 41 height 19
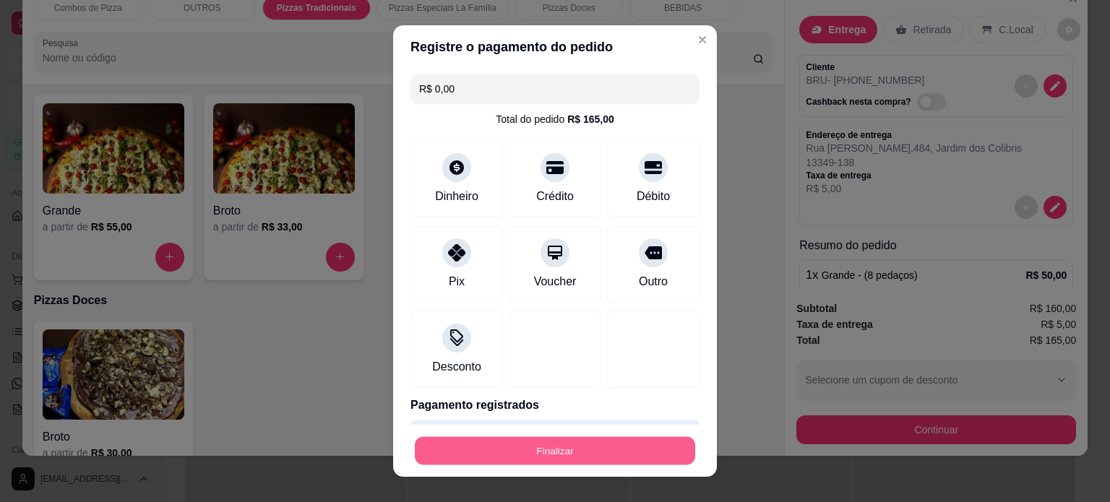
click at [607, 439] on button "Finalizar" at bounding box center [555, 451] width 280 height 28
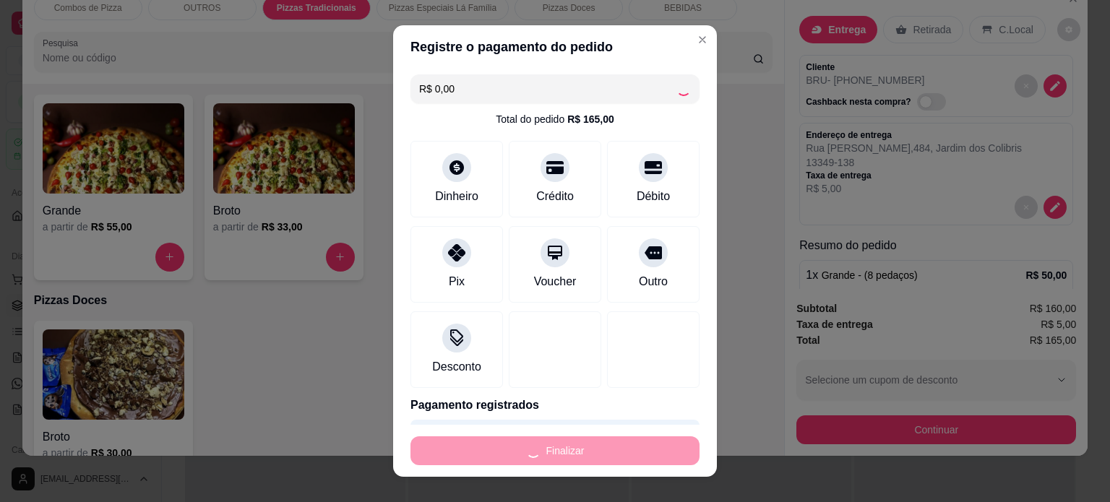
type input "-R$ 165,00"
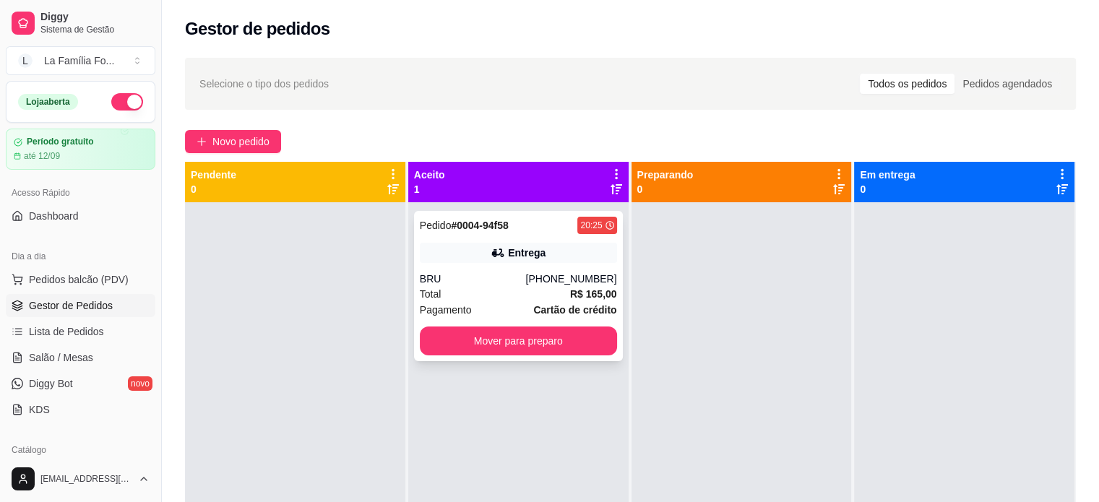
click at [491, 248] on icon at bounding box center [498, 253] width 14 height 14
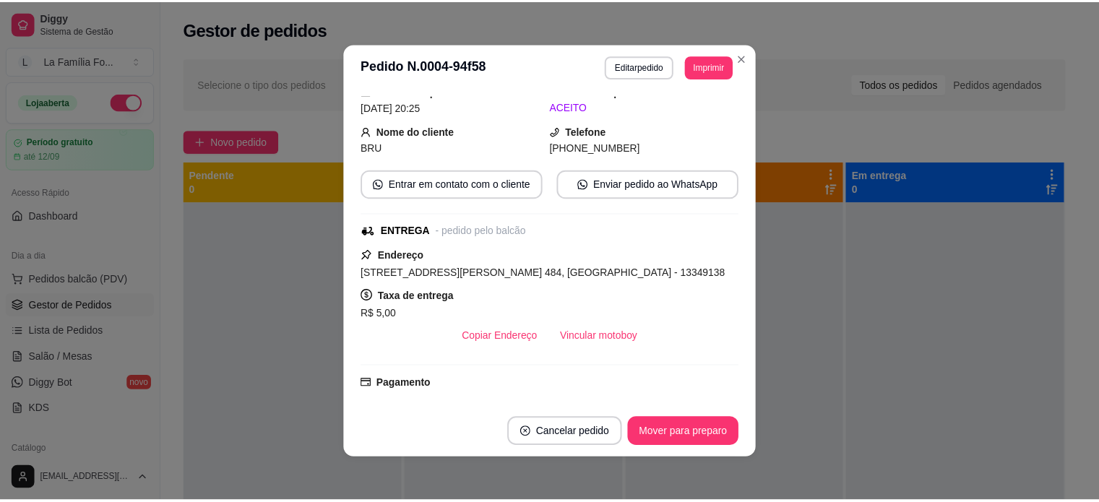
scroll to position [64, 0]
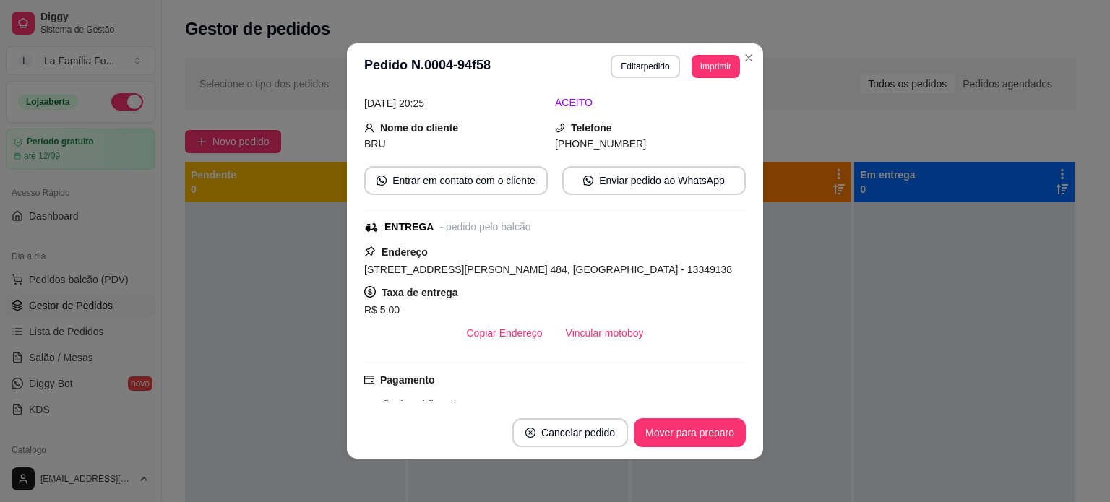
click at [523, 268] on span "Rua Guilherme Magnusson Sobrinho, n. 484, Jardim dos Colibris - 13349138" at bounding box center [548, 270] width 368 height 12
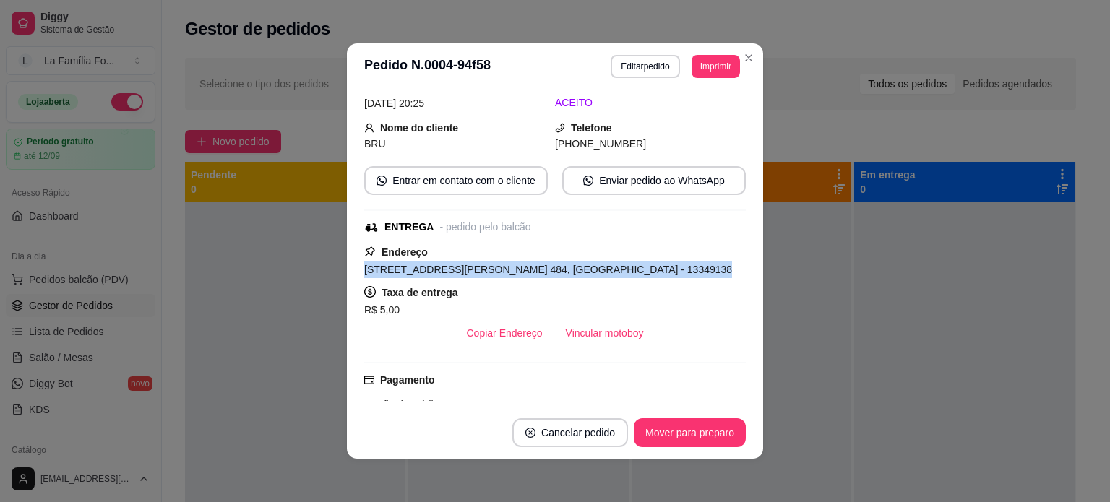
click at [523, 268] on span "Rua Guilherme Magnusson Sobrinho, n. 484, Jardim dos Colibris - 13349138" at bounding box center [548, 270] width 368 height 12
copy span "Rua Guilherme Magnusson Sobrinho, n. 484, Jardim dos Colibris - 13349138"
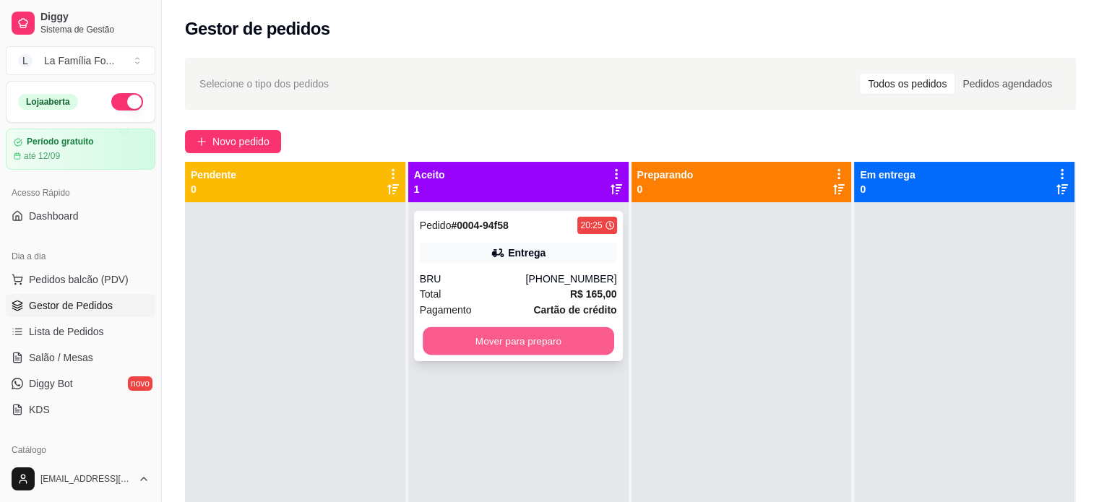
click at [526, 343] on button "Mover para preparo" at bounding box center [518, 341] width 191 height 28
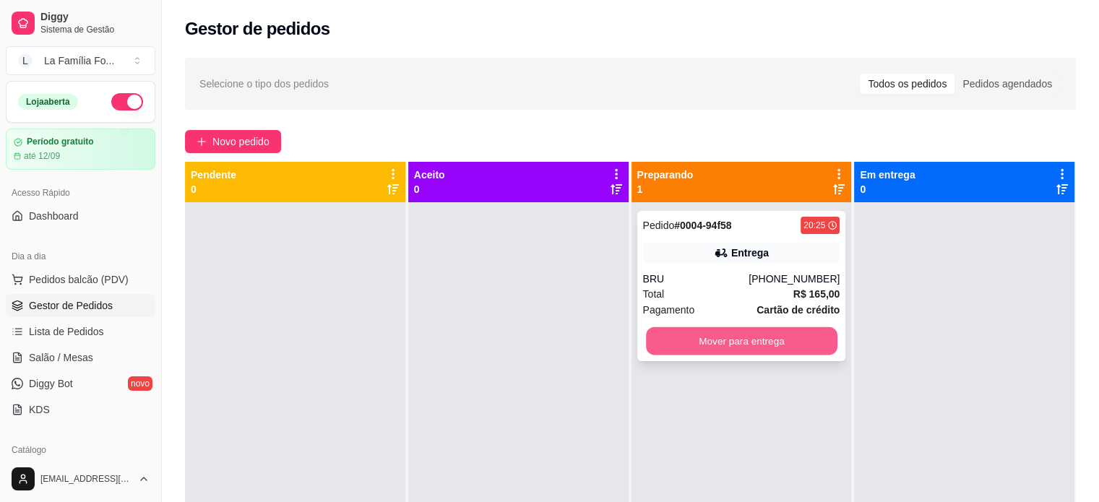
click at [747, 352] on button "Mover para entrega" at bounding box center [741, 341] width 191 height 28
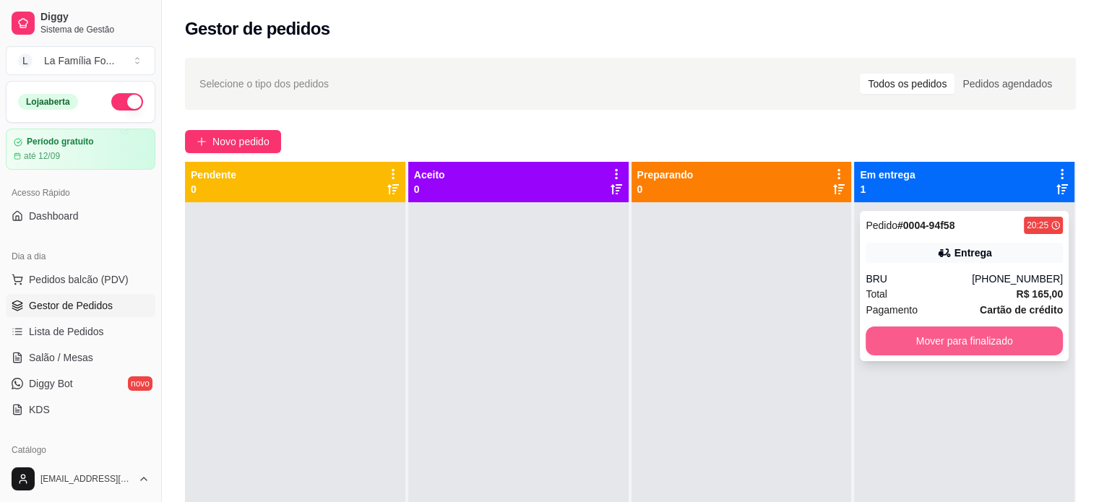
click at [951, 348] on button "Mover para finalizado" at bounding box center [964, 341] width 197 height 29
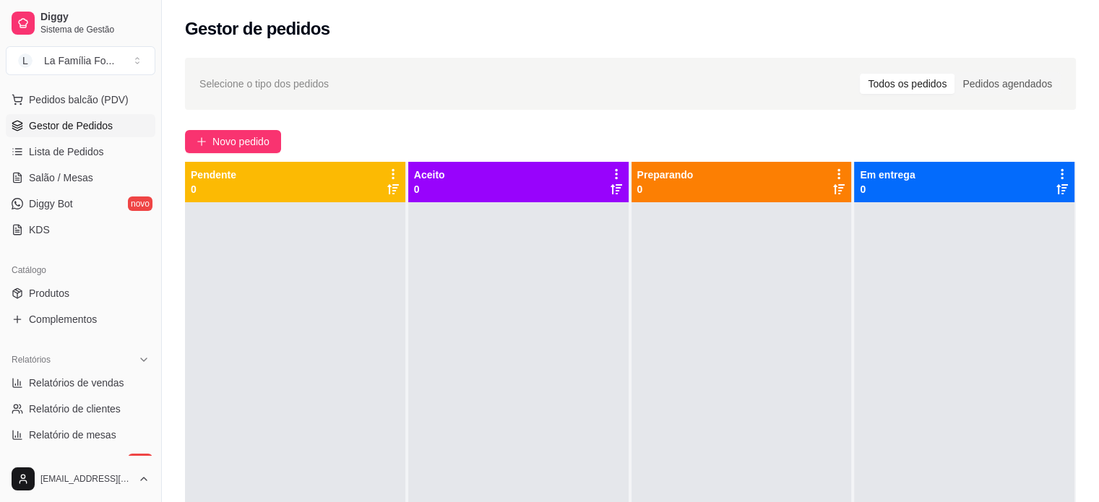
scroll to position [194, 0]
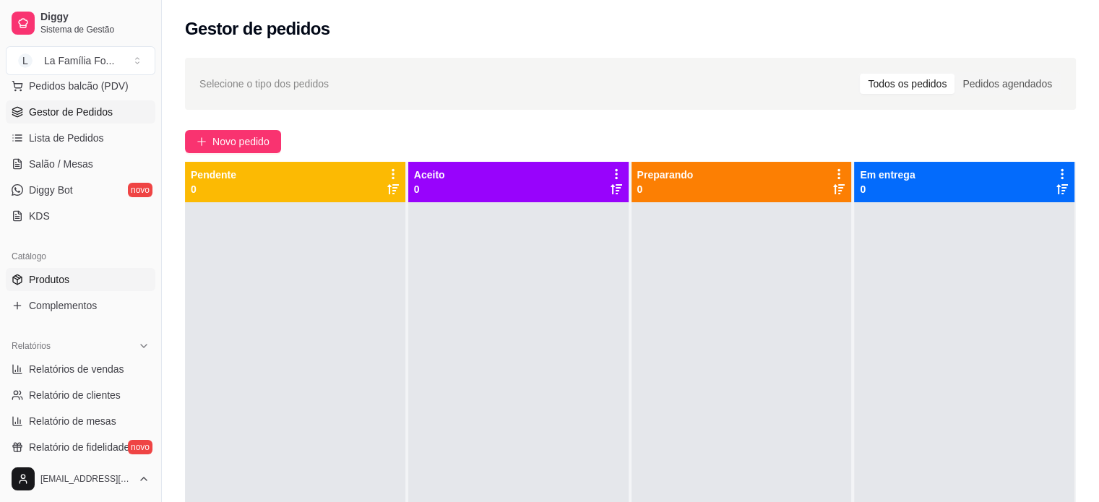
click at [90, 283] on link "Produtos" at bounding box center [81, 279] width 150 height 23
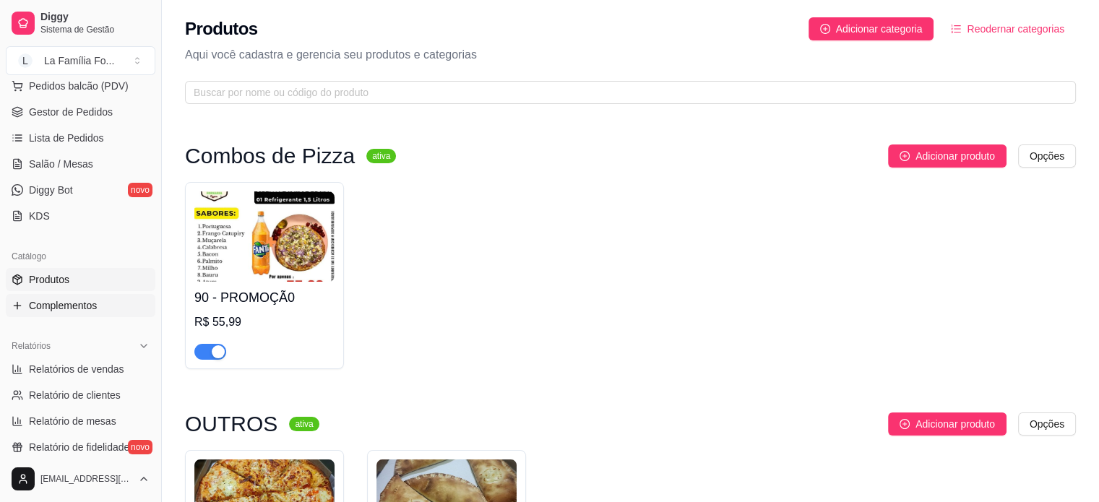
click at [27, 307] on link "Complementos" at bounding box center [81, 305] width 150 height 23
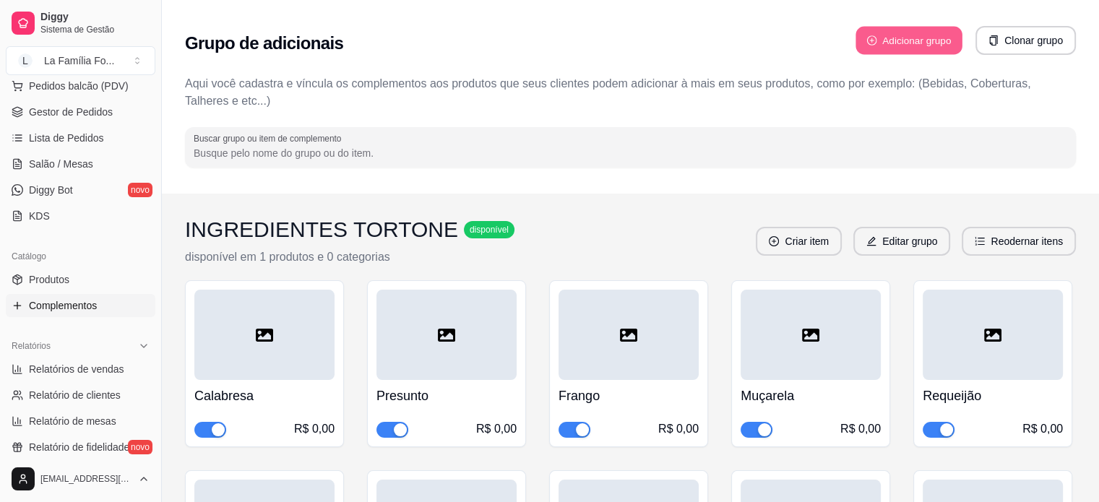
click at [873, 48] on button "Adicionar grupo" at bounding box center [908, 41] width 107 height 28
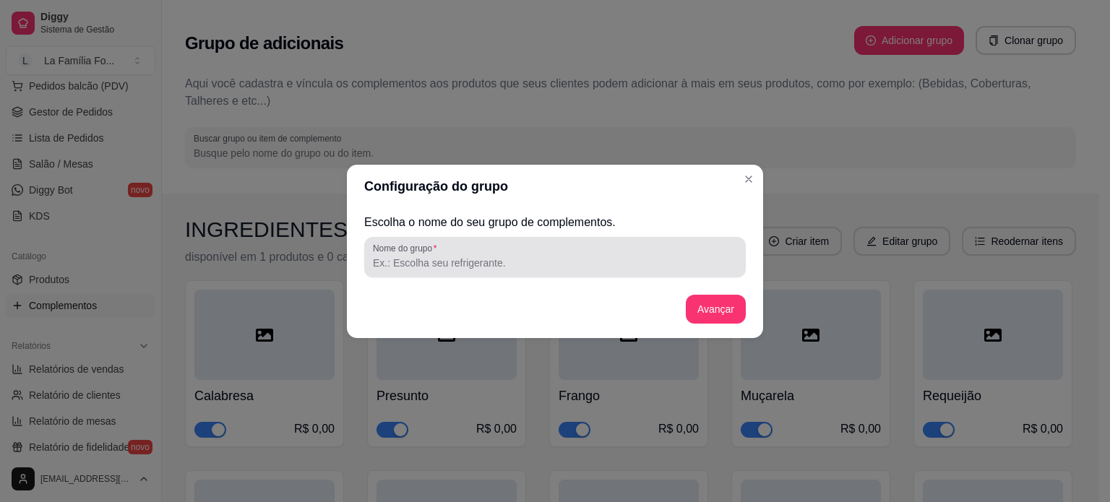
click at [618, 268] on input "Nome do grupo" at bounding box center [555, 263] width 364 height 14
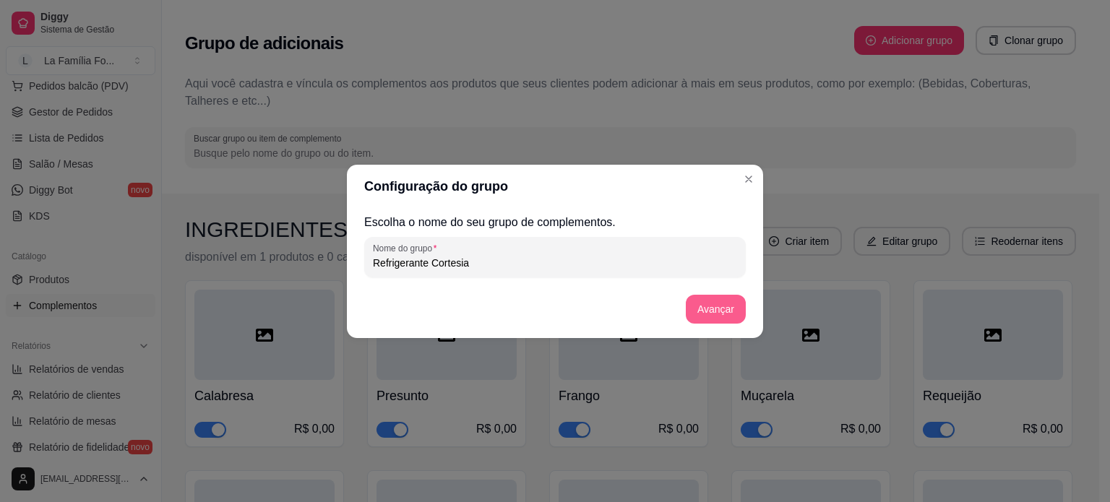
type input "Refrigerante Cortesia"
click at [715, 301] on button "Avançar" at bounding box center [715, 309] width 59 height 28
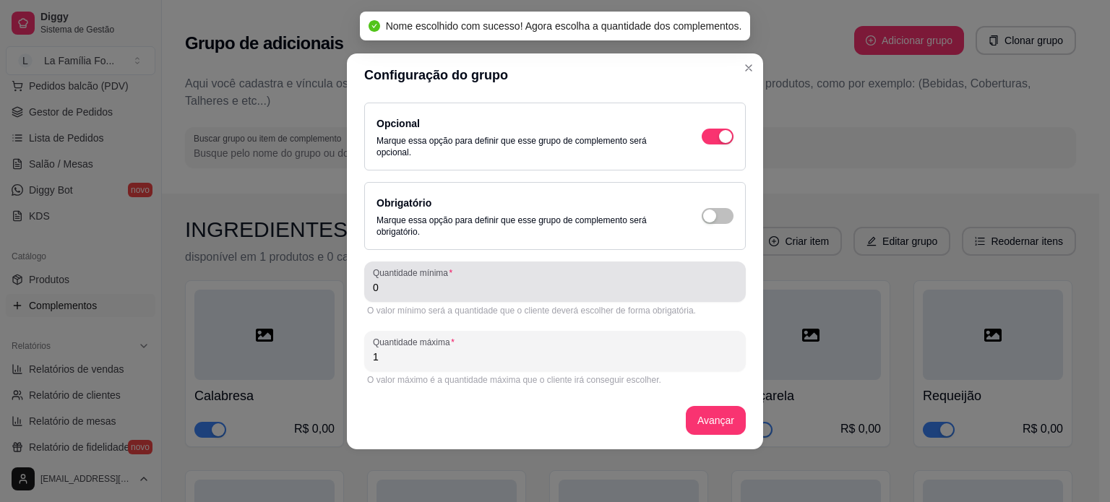
click at [607, 295] on div "0" at bounding box center [555, 281] width 364 height 29
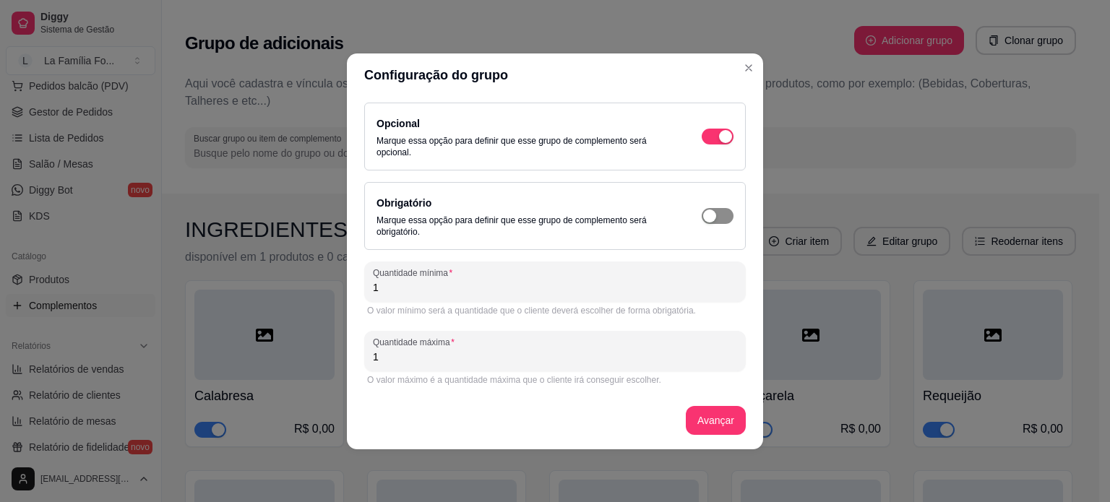
type input "1"
click at [717, 144] on button "button" at bounding box center [718, 137] width 32 height 16
click at [719, 422] on button "Avançar" at bounding box center [715, 420] width 59 height 28
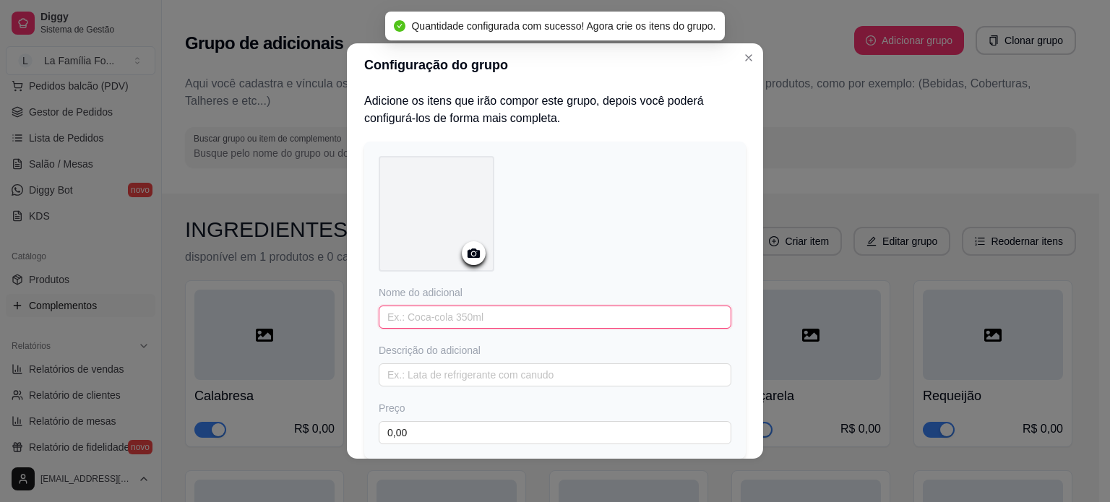
click at [556, 318] on input "text" at bounding box center [555, 317] width 353 height 23
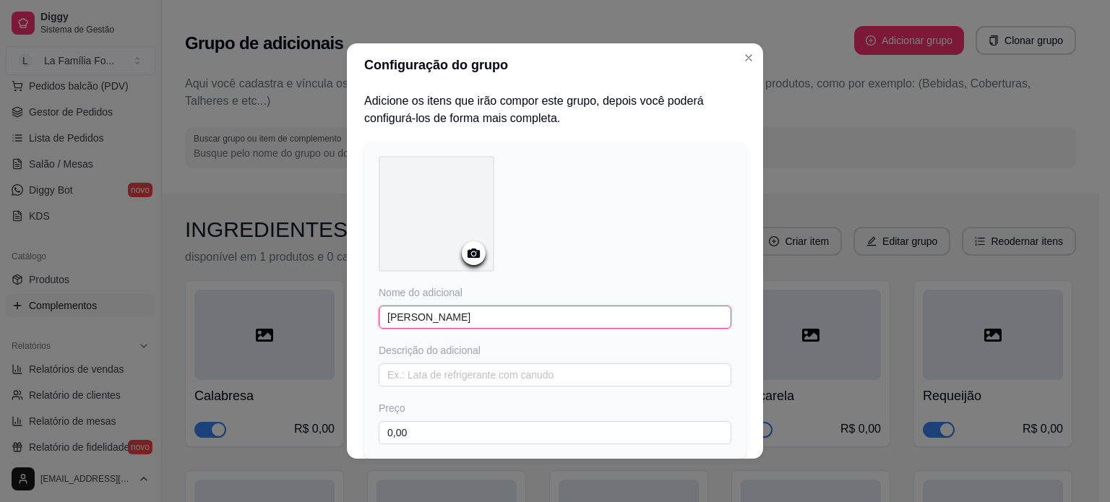
type input "Fanta Laran"
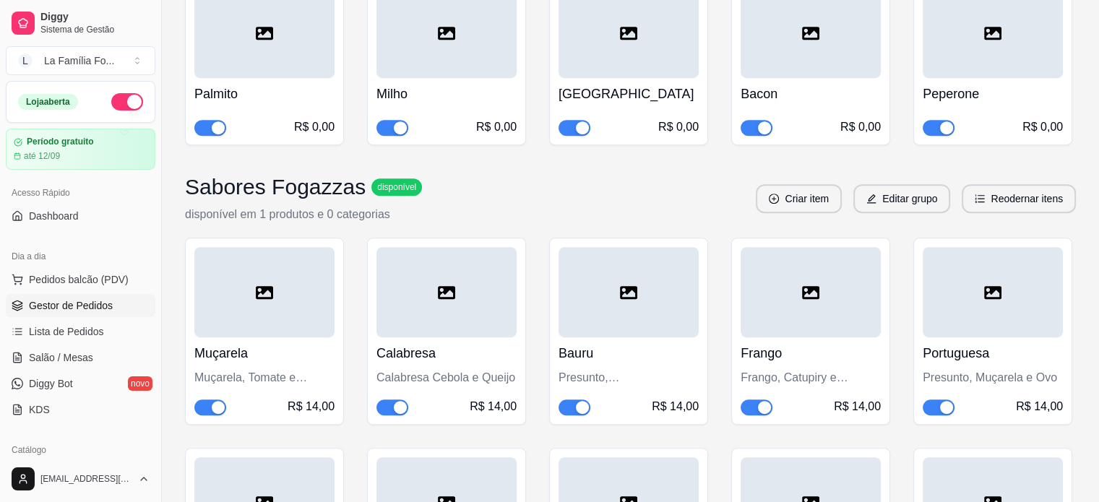
scroll to position [183, 0]
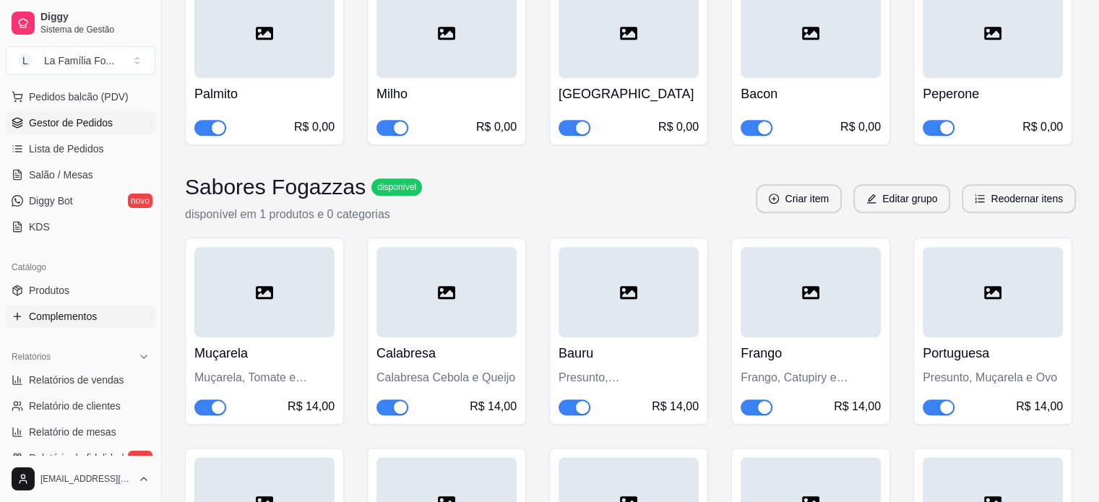
click at [127, 121] on link "Gestor de Pedidos" at bounding box center [81, 122] width 150 height 23
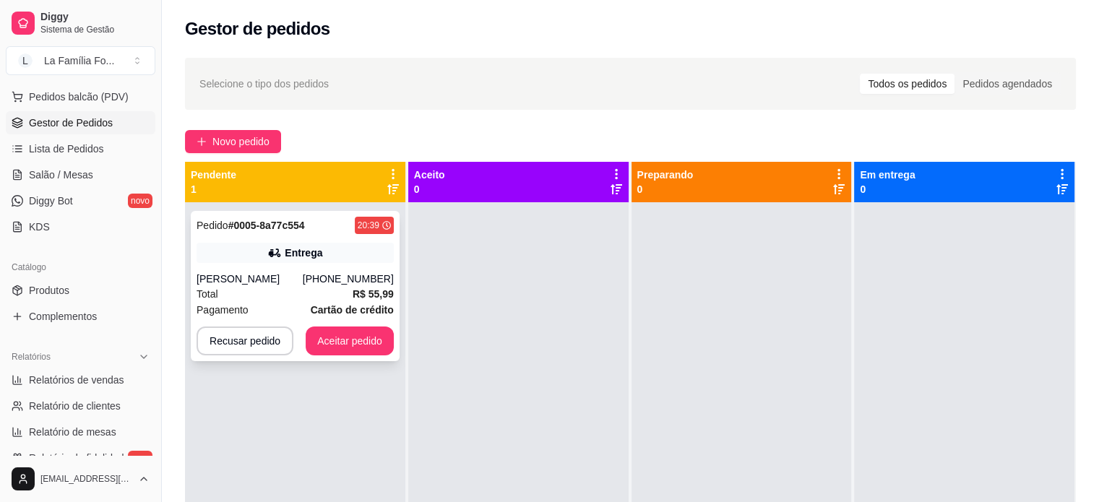
click at [255, 285] on div "[PERSON_NAME]" at bounding box center [250, 279] width 106 height 14
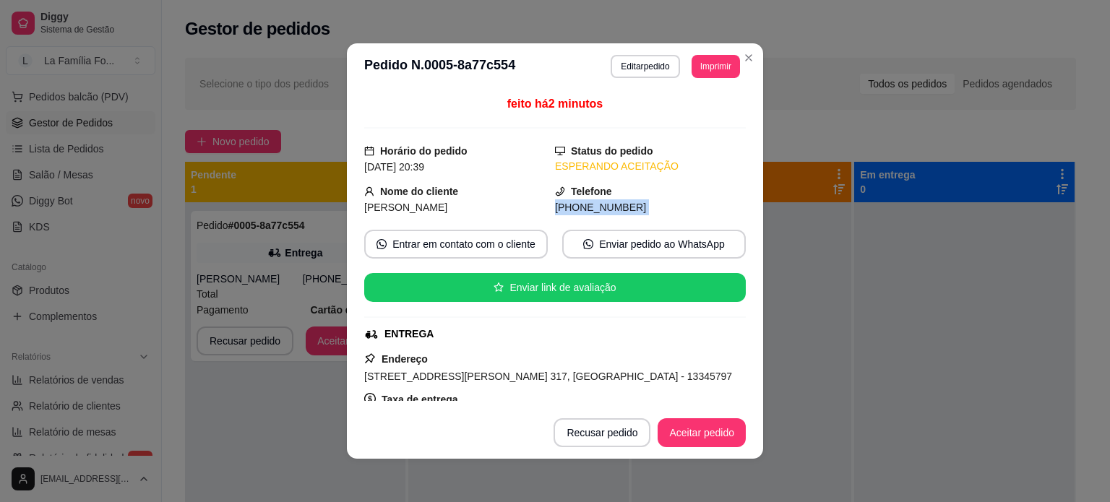
drag, startPoint x: 744, startPoint y: 192, endPoint x: 742, endPoint y: 220, distance: 28.3
click at [742, 220] on div "feito há 2 minutos Horário do pedido [DATE] 20:39 Status do pedido ESPERANDO AC…" at bounding box center [555, 248] width 416 height 317
click at [685, 436] on button "Aceitar pedido" at bounding box center [701, 433] width 85 height 28
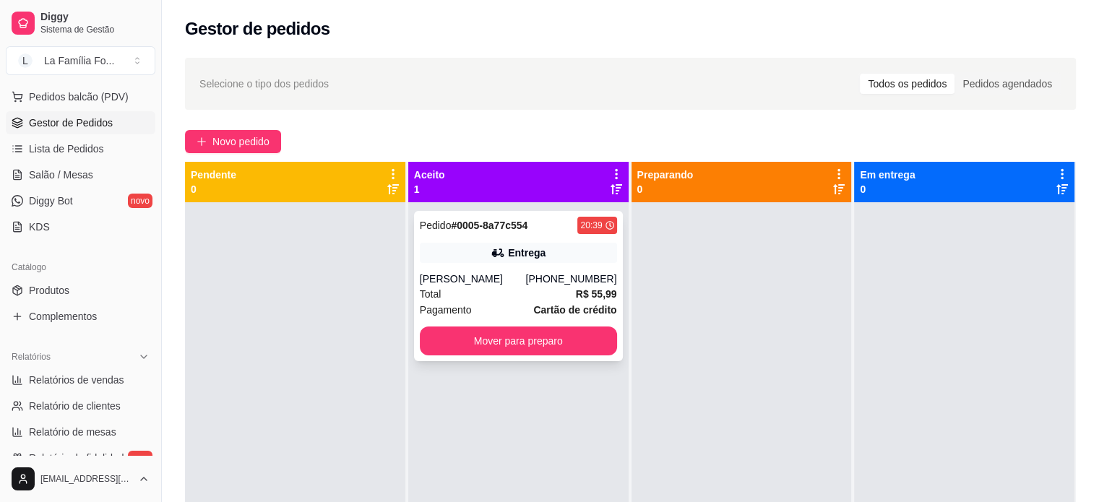
click at [506, 282] on div "[PERSON_NAME]" at bounding box center [473, 279] width 106 height 14
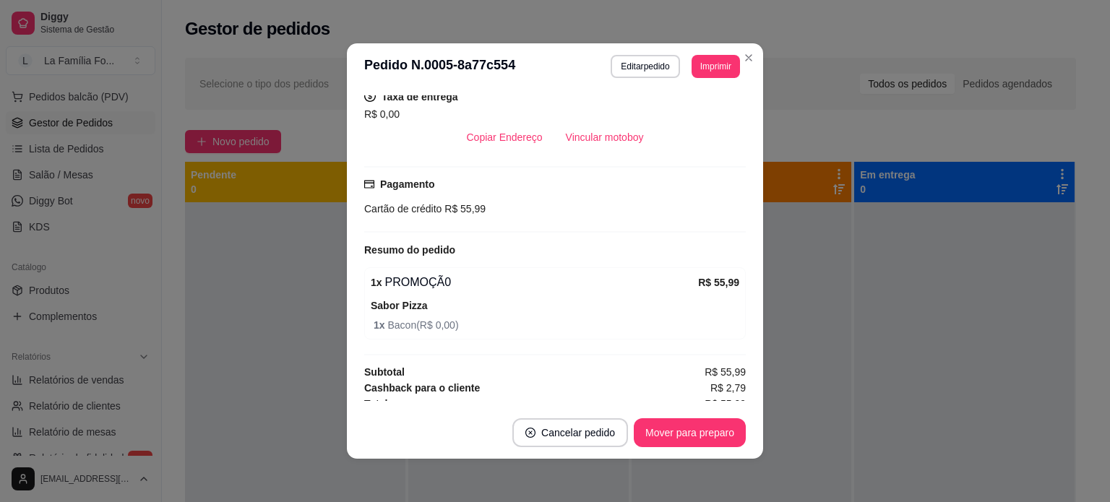
scroll to position [311, 0]
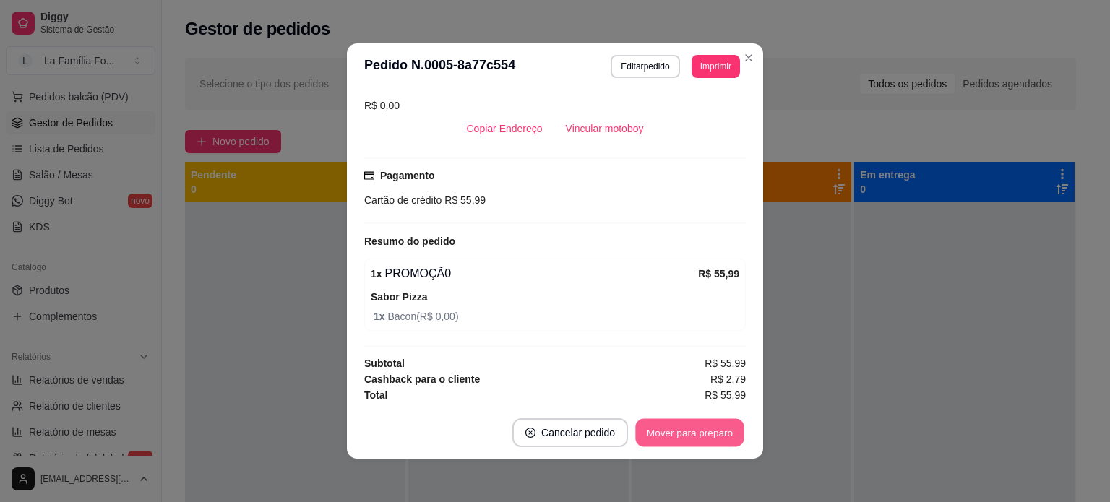
click at [704, 428] on button "Mover para preparo" at bounding box center [689, 433] width 108 height 28
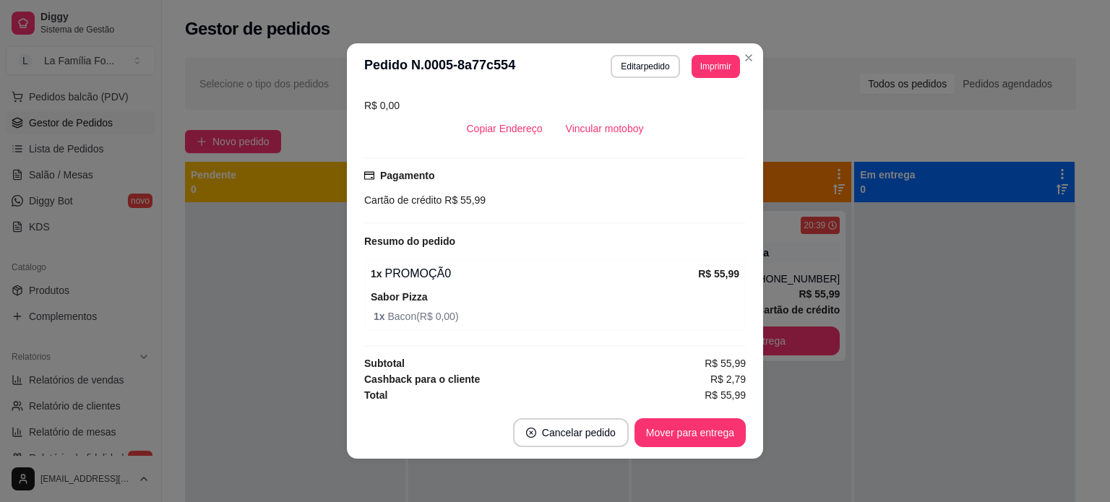
click at [741, 402] on div "feito há 4 minutos Horário do pedido [DATE] 20:39 Status do pedido PREPARANDO N…" at bounding box center [555, 248] width 416 height 317
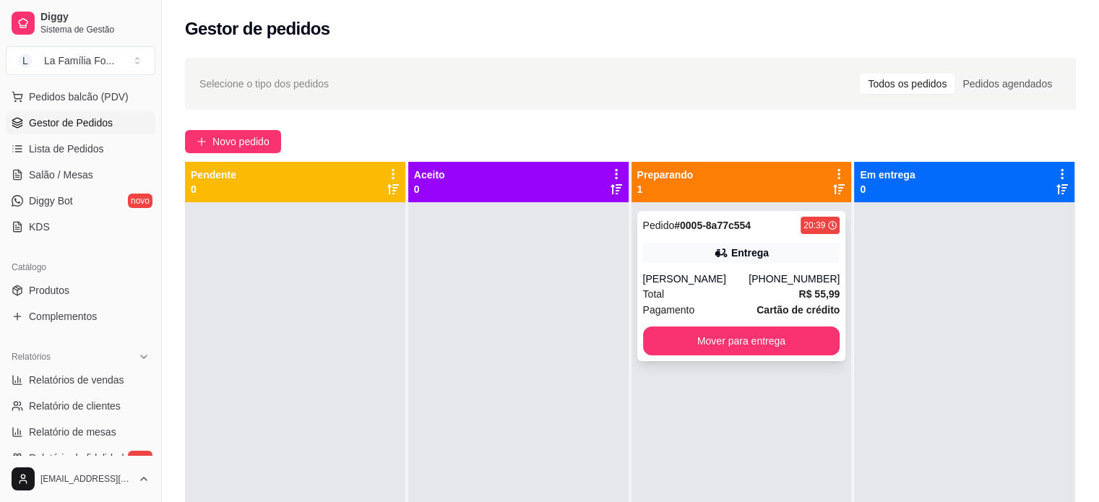
click at [755, 269] on div "Pedido # 0005-8a77c554 20:39 Entrega [PERSON_NAME] [PHONE_NUMBER] Total R$ 55,9…" at bounding box center [741, 286] width 209 height 150
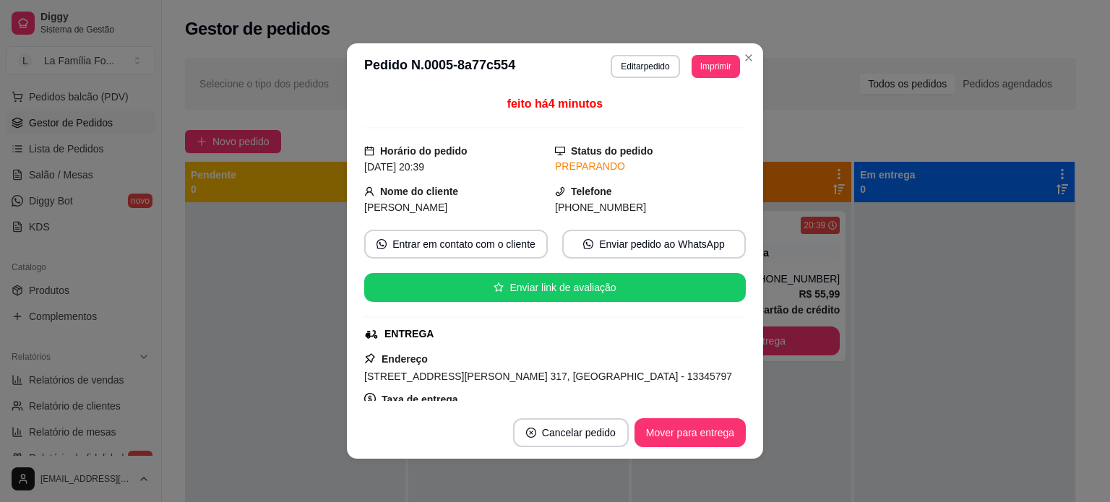
click at [470, 378] on span "[STREET_ADDRESS][PERSON_NAME] 317, [GEOGRAPHIC_DATA] - 13345797" at bounding box center [548, 377] width 368 height 12
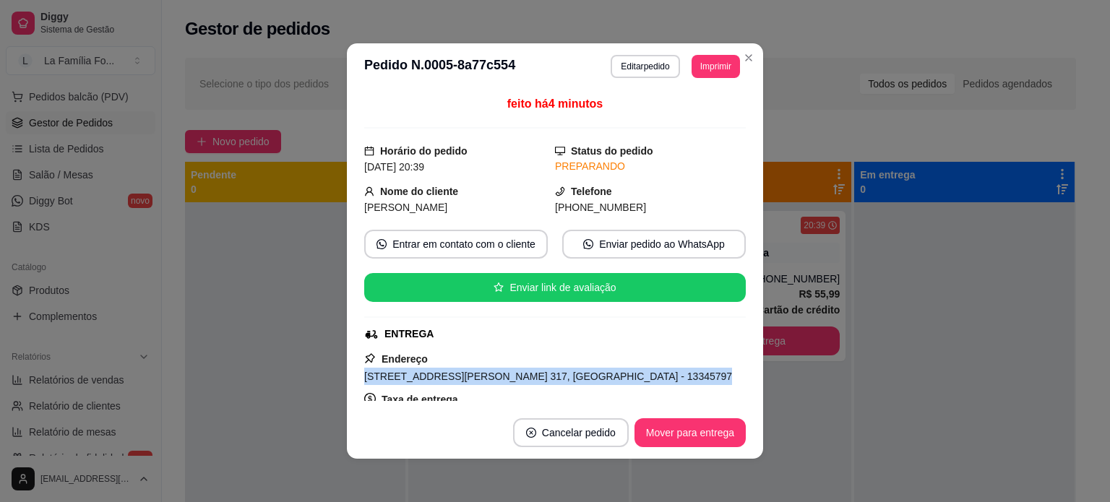
click at [470, 378] on span "[STREET_ADDRESS][PERSON_NAME] 317, [GEOGRAPHIC_DATA] - 13345797" at bounding box center [548, 377] width 368 height 12
copy span "[STREET_ADDRESS][PERSON_NAME] 317, [GEOGRAPHIC_DATA] - 13345797"
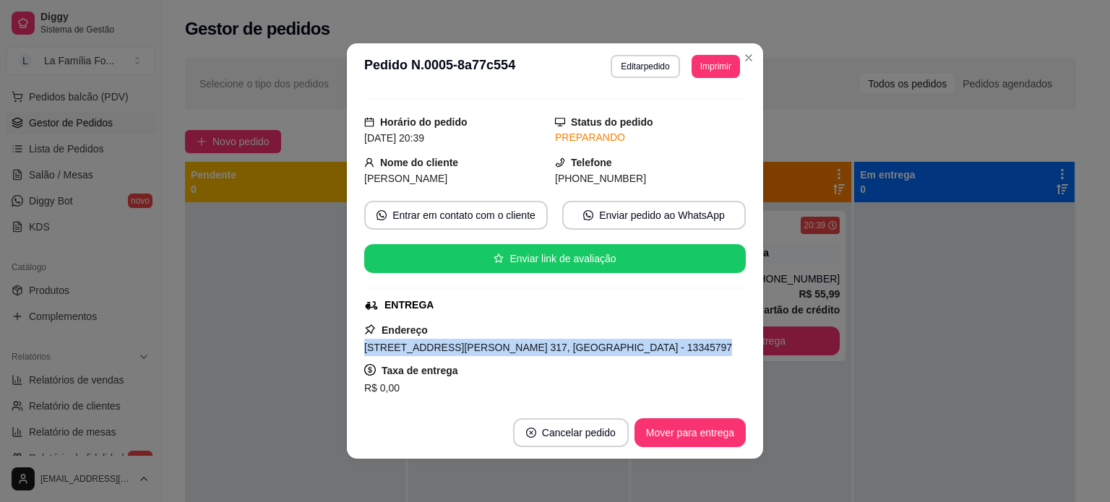
copy span "[STREET_ADDRESS][PERSON_NAME] 317, [GEOGRAPHIC_DATA] - 13345797"
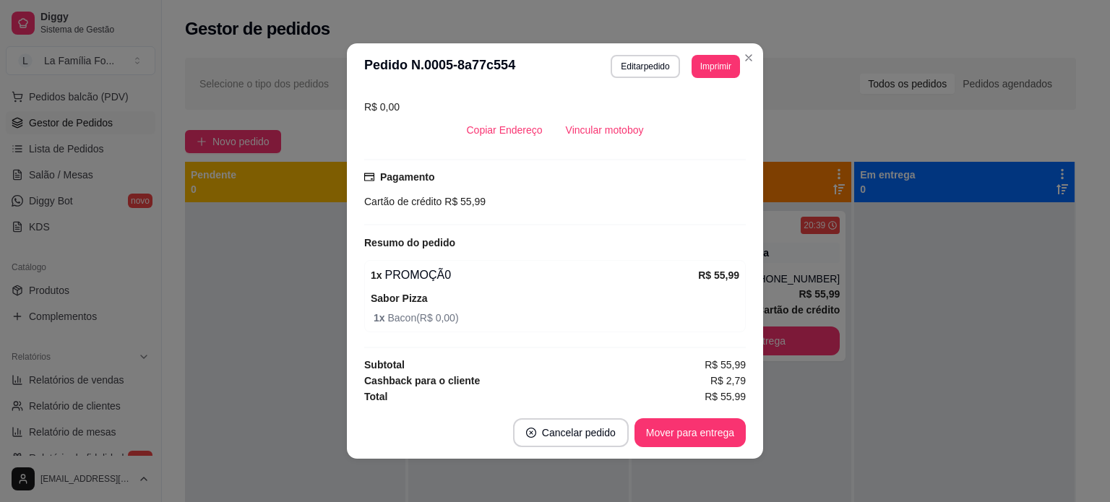
scroll to position [311, 0]
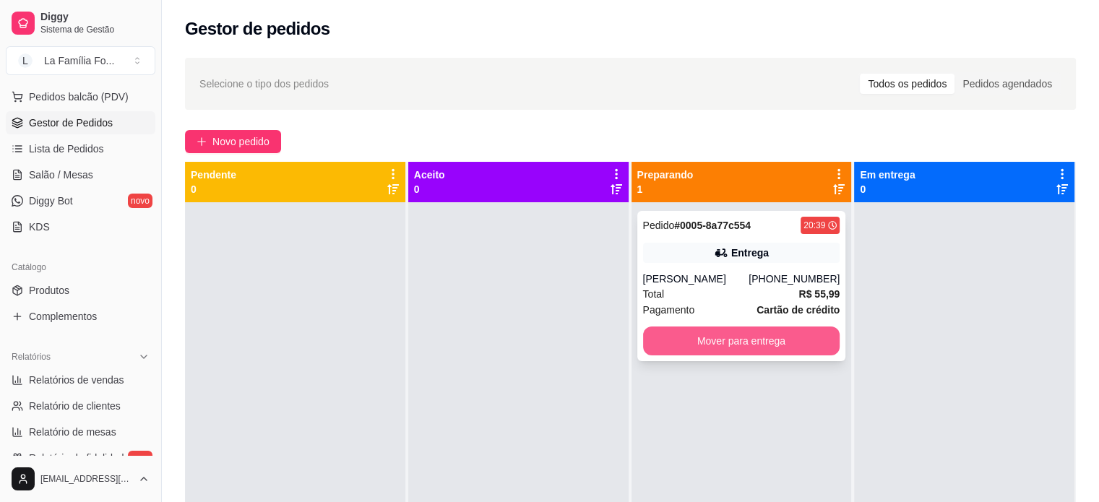
click at [760, 337] on button "Mover para entrega" at bounding box center [741, 341] width 197 height 29
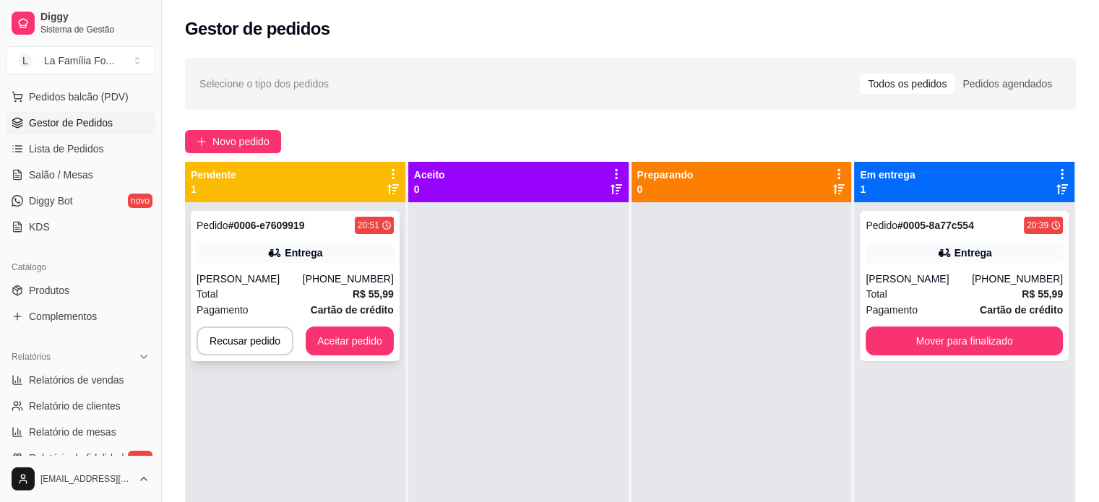
click at [239, 266] on div "Pedido # 0006-e7609919 20:51 Entrega [PERSON_NAME] [PHONE_NUMBER] Total R$ 55,9…" at bounding box center [295, 286] width 209 height 150
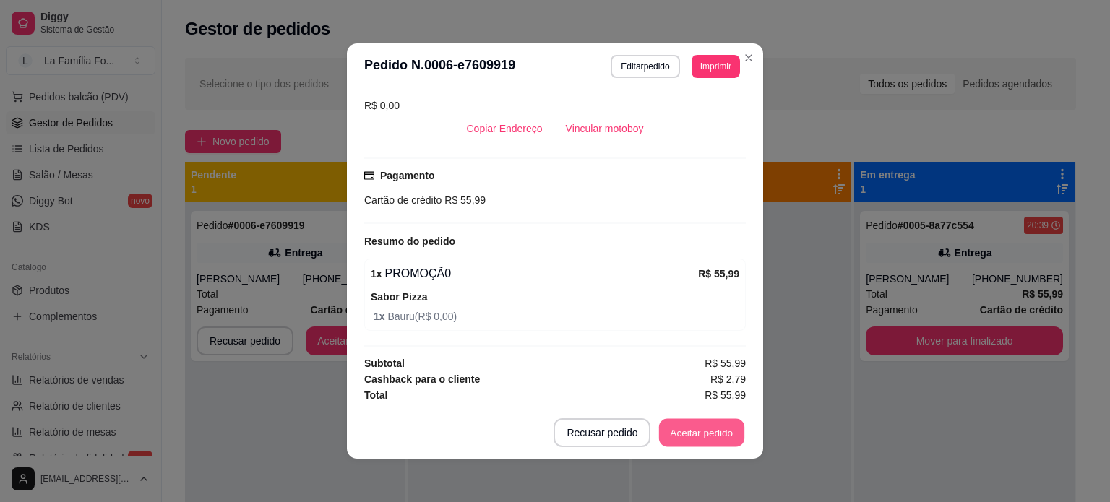
click at [681, 430] on button "Aceitar pedido" at bounding box center [701, 433] width 85 height 28
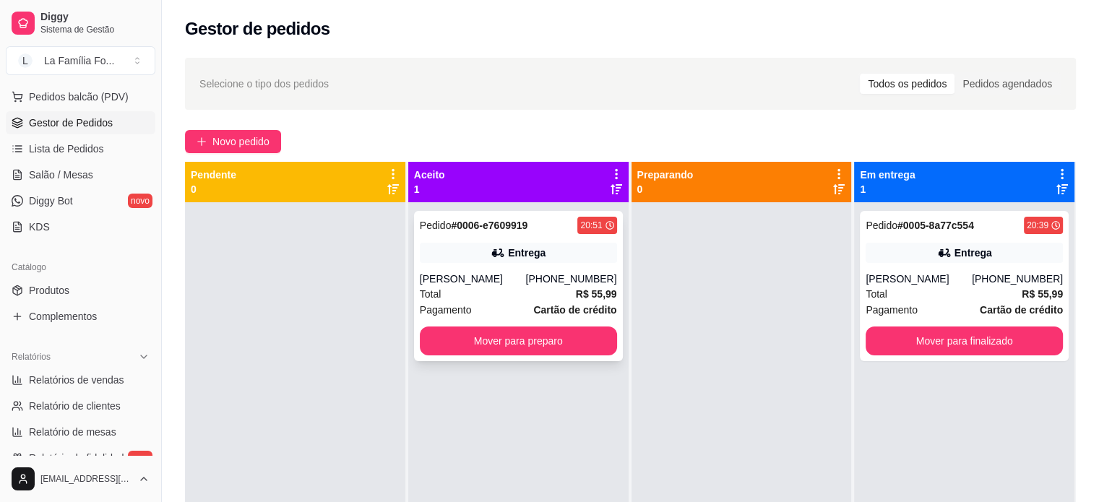
click at [589, 277] on div "[PHONE_NUMBER]" at bounding box center [570, 279] width 91 height 14
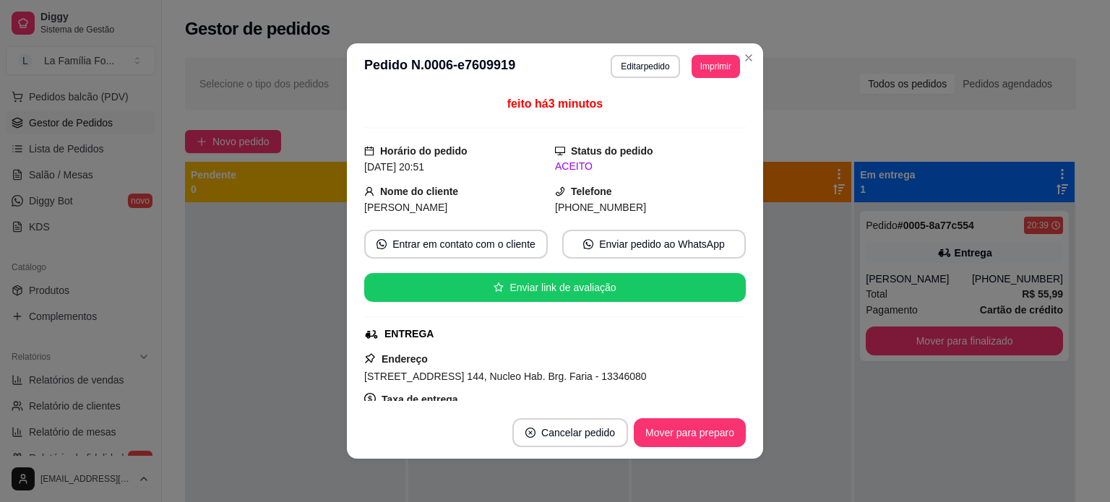
click at [728, 256] on div "Entrar em contato com o cliente Enviar pedido ao WhatsApp" at bounding box center [554, 244] width 381 height 29
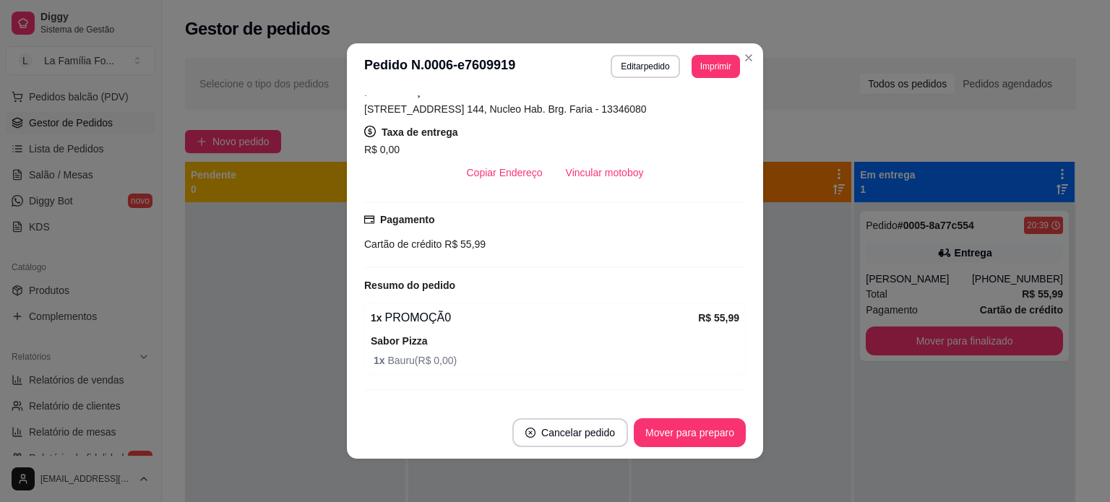
click at [582, 106] on span "[STREET_ADDRESS] 144, Nucleo Hab. Brg. Faria - 13346080" at bounding box center [505, 109] width 282 height 12
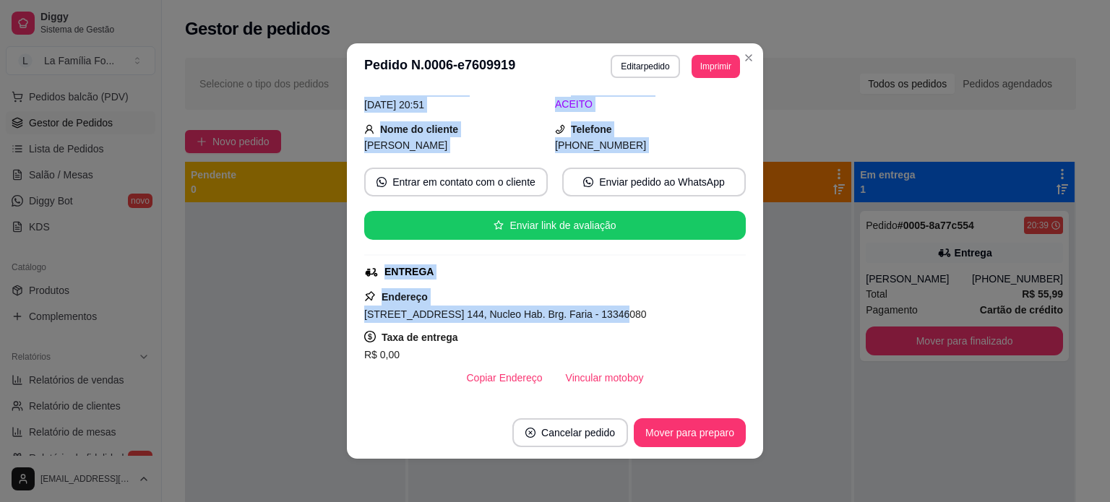
scroll to position [0, 0]
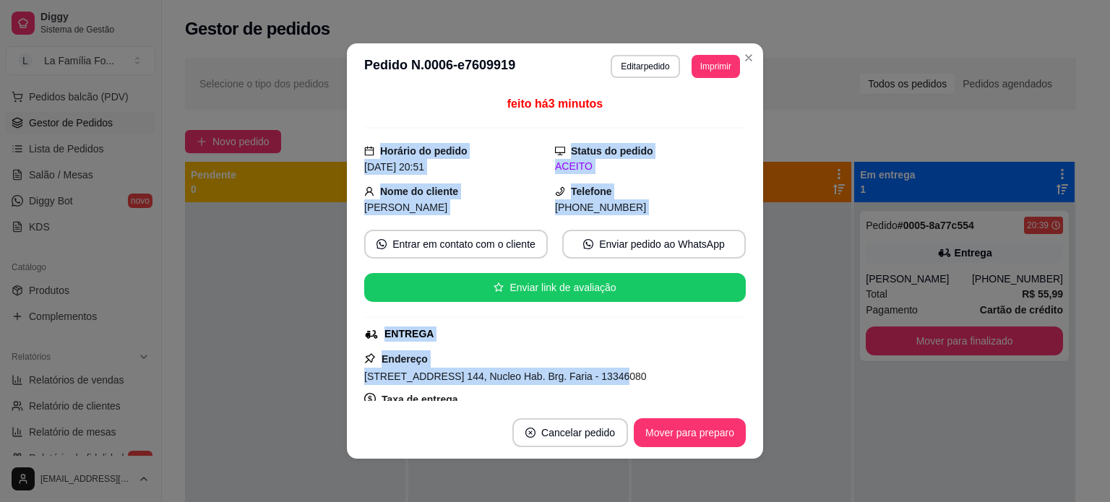
drag, startPoint x: 584, startPoint y: 111, endPoint x: 442, endPoint y: 358, distance: 285.4
click at [442, 358] on div "Endereço [STREET_ADDRESS] 144, Nucleo Hab. Brg. Faria - 13346080 Taxa de entreg…" at bounding box center [554, 402] width 381 height 104
copy div "Endereço [STREET_ADDRESS] 144, Nucleo Hab. Brg. [GEOGRAPHIC_DATA]"
click at [665, 435] on button "Mover para preparo" at bounding box center [690, 432] width 112 height 29
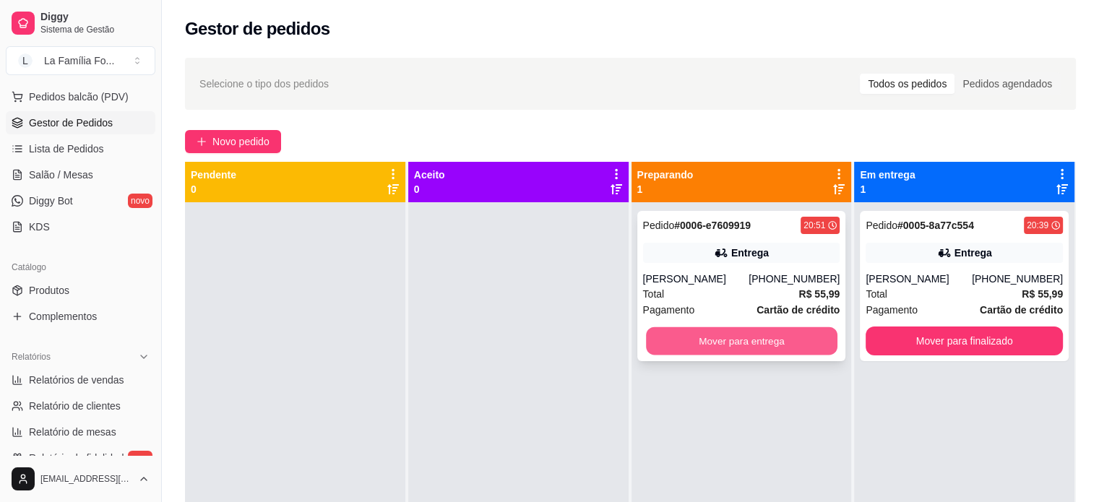
click at [748, 329] on button "Mover para entrega" at bounding box center [741, 341] width 191 height 28
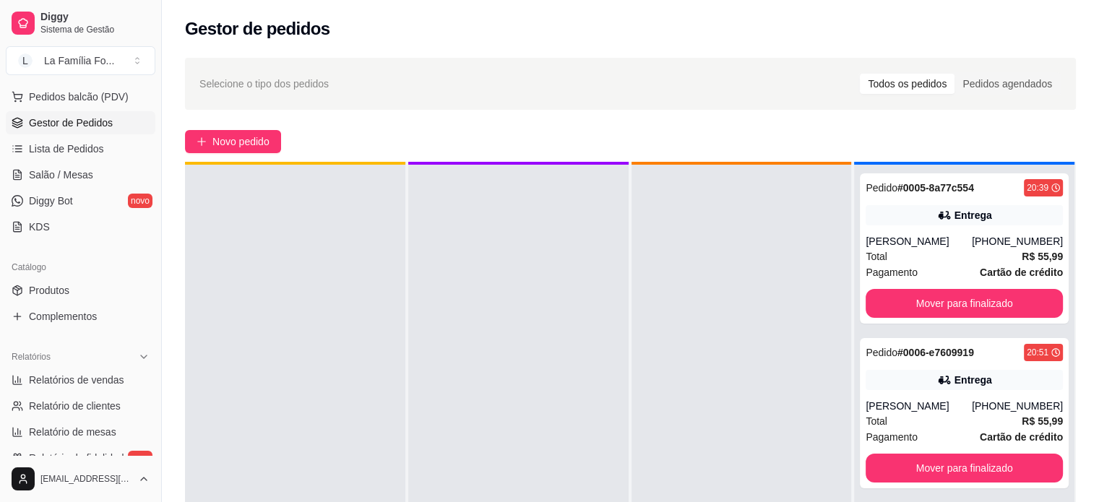
scroll to position [40, 0]
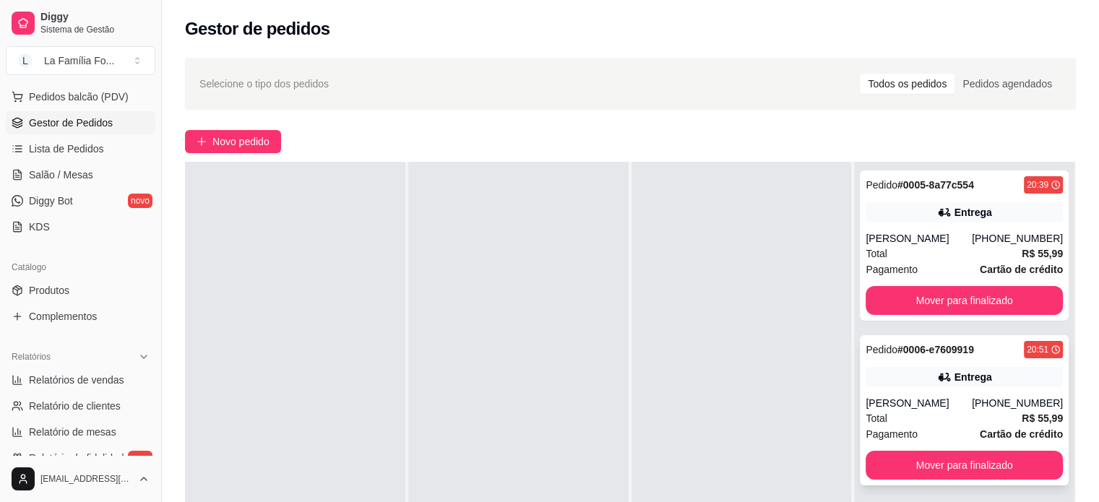
click at [975, 374] on div "Entrega" at bounding box center [973, 377] width 38 height 14
click at [1062, 217] on div "Pedido # 0005-8a77c554 20:39 Entrega [PERSON_NAME] [PHONE_NUMBER] Total R$ 55,9…" at bounding box center [964, 413] width 220 height 502
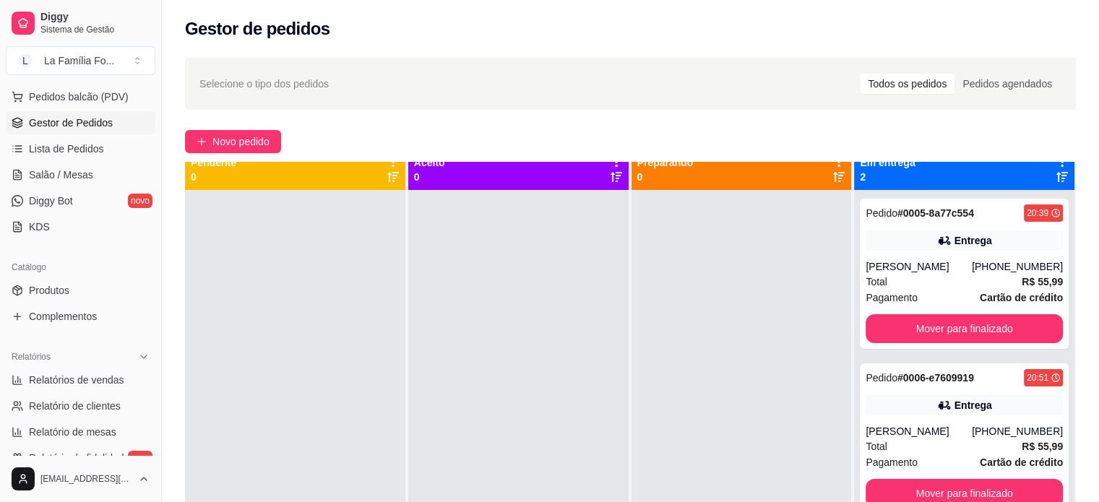
scroll to position [0, 0]
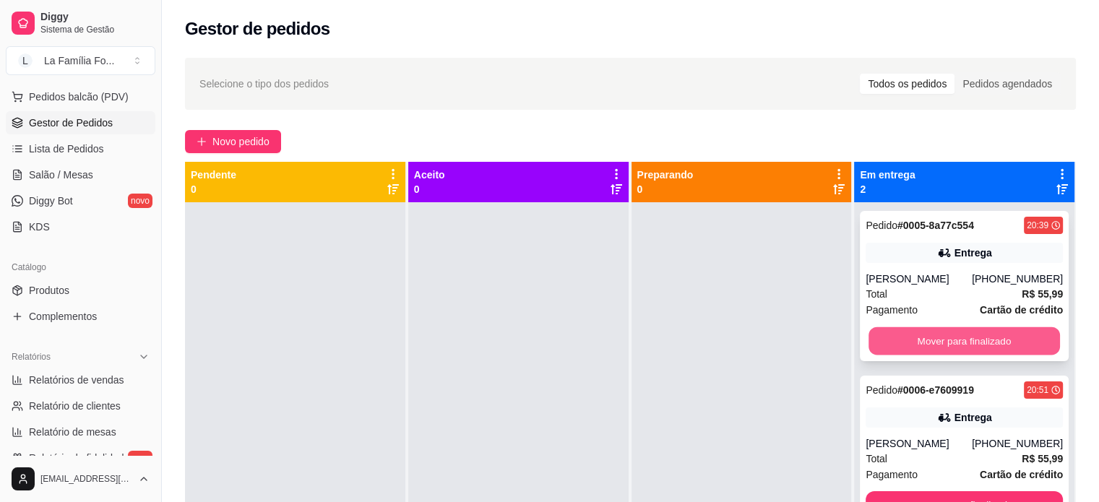
click at [881, 334] on button "Mover para finalizado" at bounding box center [963, 341] width 191 height 28
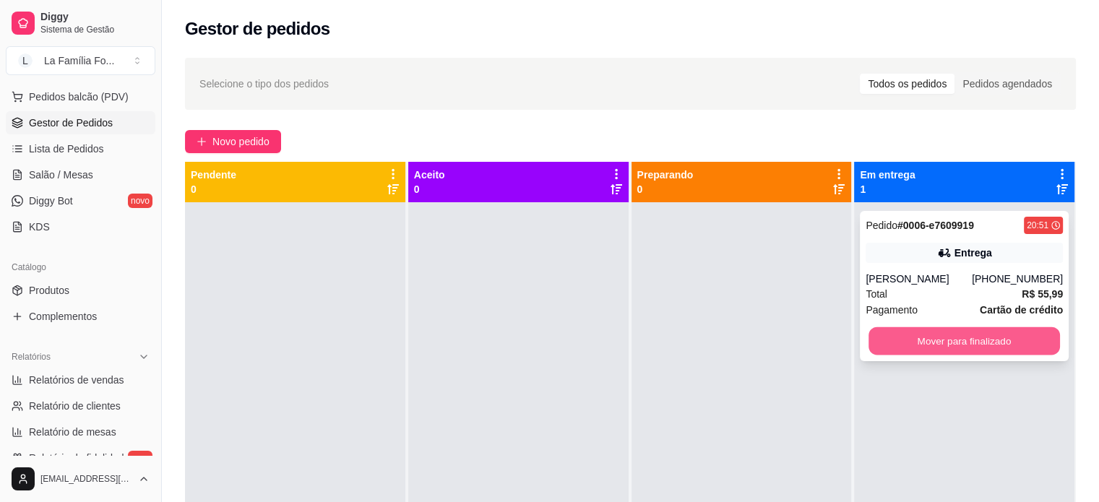
click at [896, 332] on button "Mover para finalizado" at bounding box center [963, 341] width 191 height 28
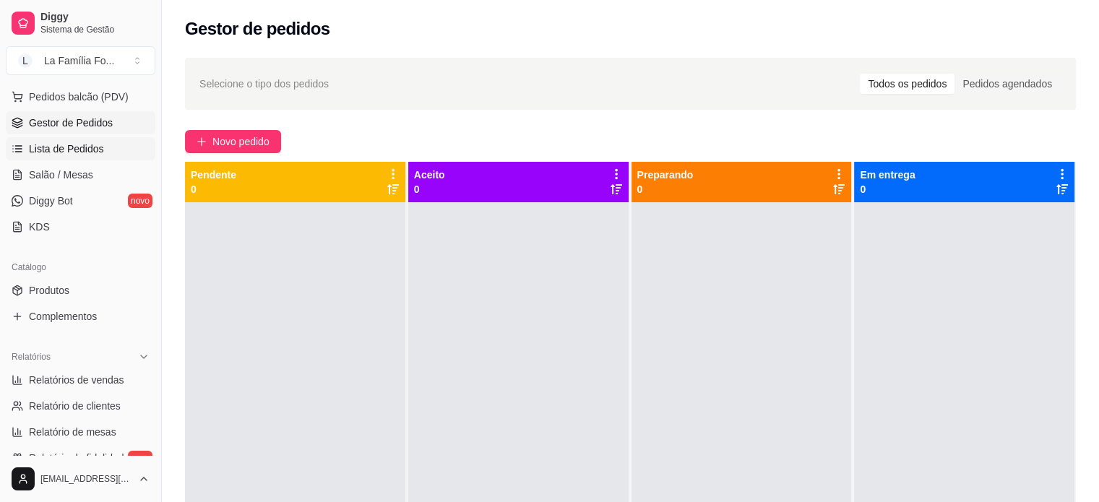
click at [116, 154] on link "Lista de Pedidos" at bounding box center [81, 148] width 150 height 23
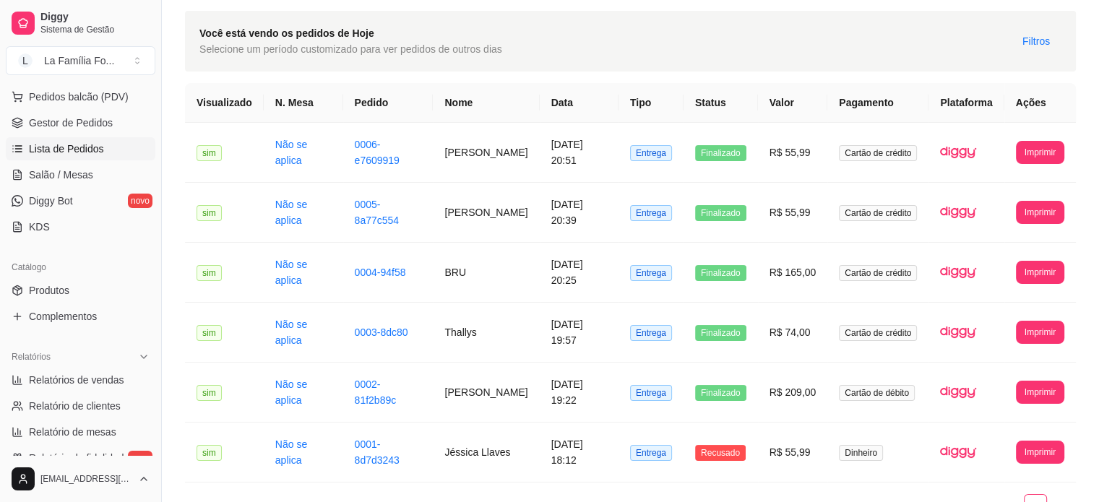
scroll to position [48, 0]
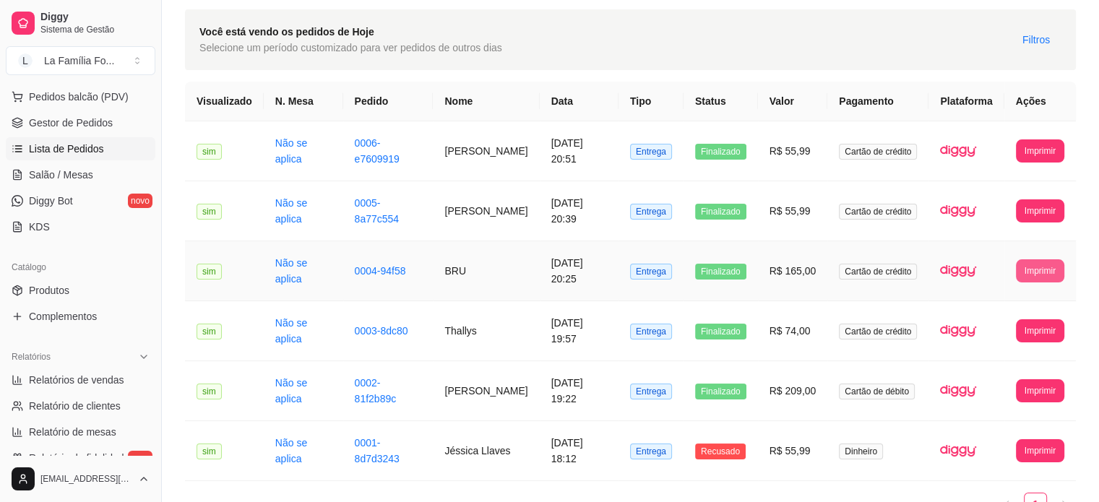
click at [1048, 266] on button "Imprimir" at bounding box center [1040, 270] width 48 height 23
click at [1017, 316] on button "IMPRESSORA" at bounding box center [1012, 321] width 101 height 22
click at [1036, 213] on button "Imprimir" at bounding box center [1040, 210] width 48 height 23
click at [1017, 262] on button "IMPRESSORA" at bounding box center [1013, 261] width 105 height 23
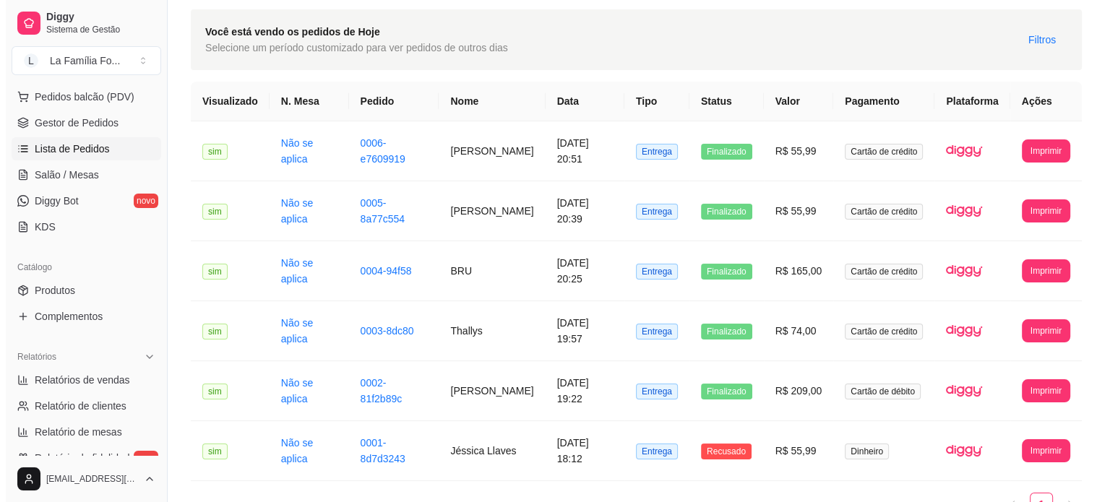
scroll to position [17, 0]
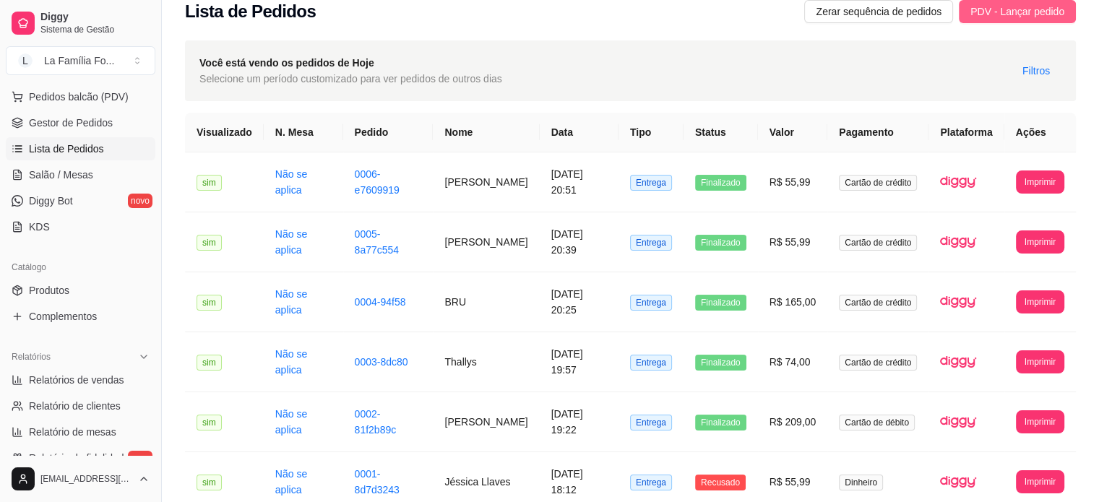
click at [1058, 17] on span "PDV - Lançar pedido" at bounding box center [1017, 12] width 94 height 16
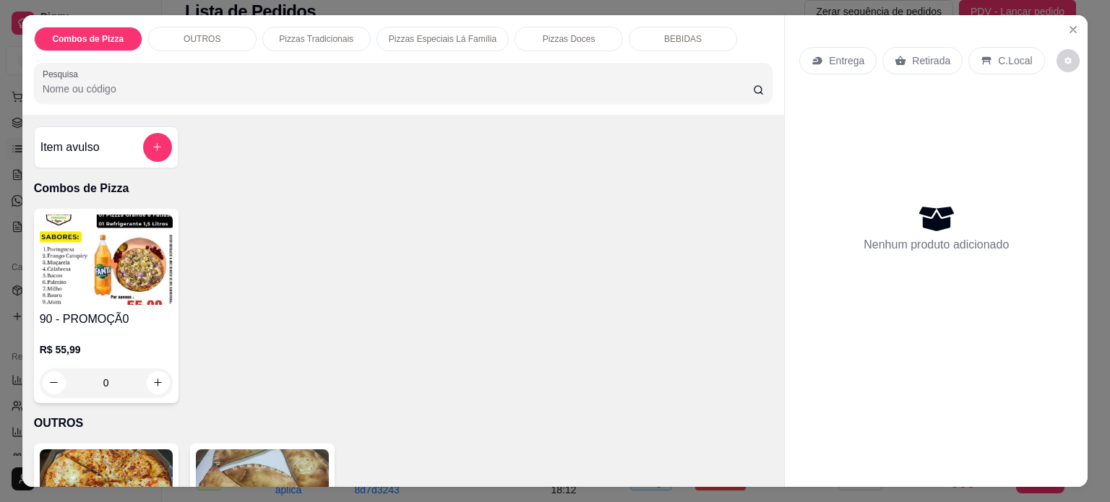
click at [145, 379] on div "0" at bounding box center [106, 382] width 133 height 29
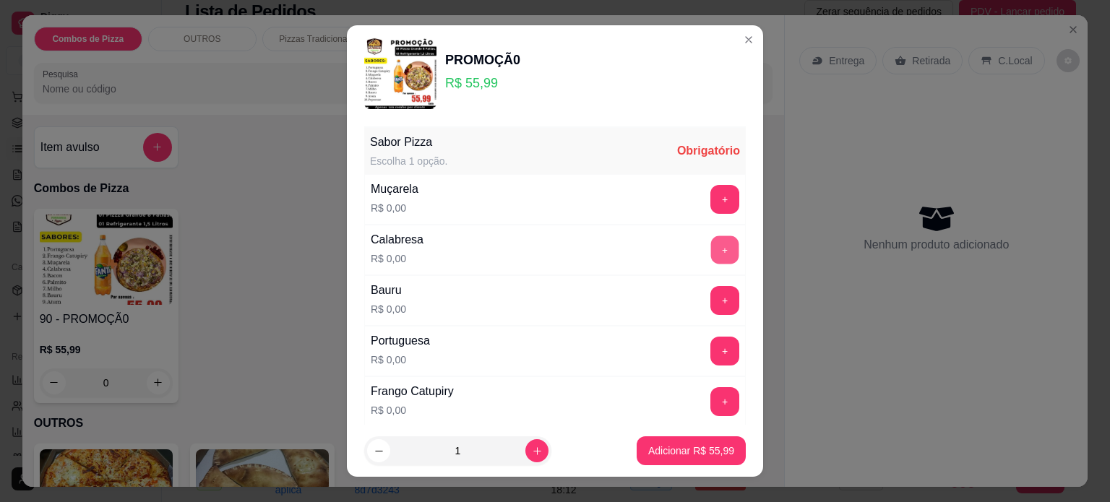
click at [711, 239] on button "+" at bounding box center [725, 250] width 28 height 28
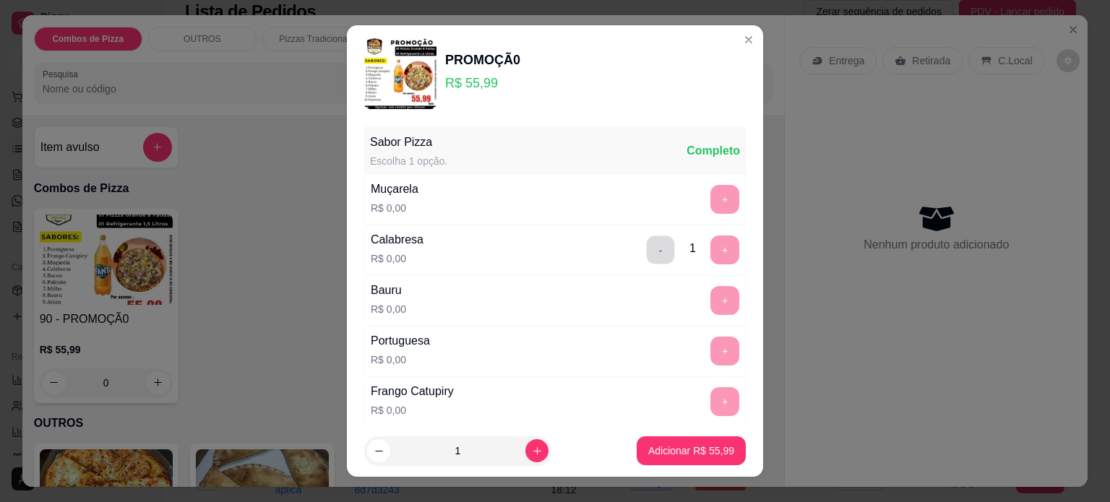
click at [647, 245] on button "-" at bounding box center [661, 250] width 28 height 28
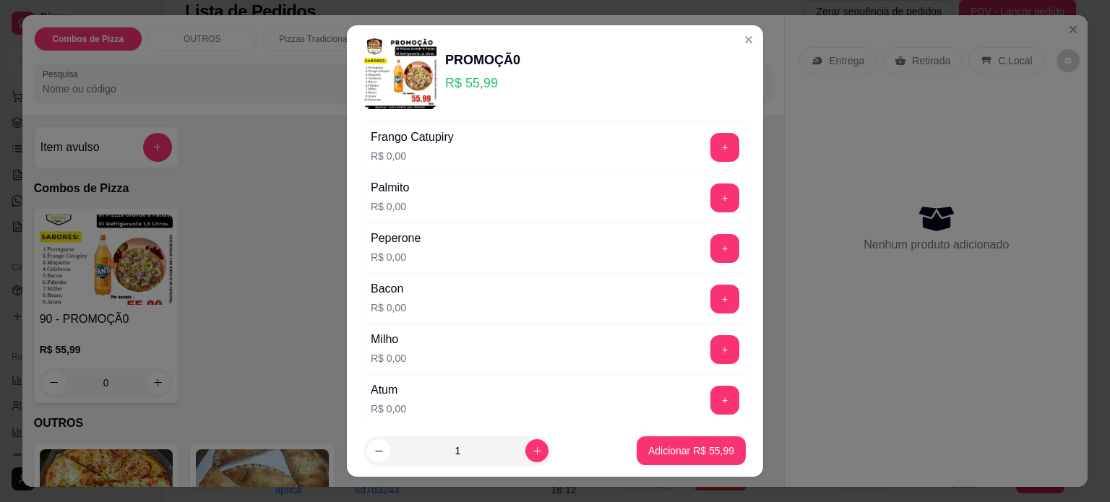
scroll to position [256, 0]
click at [710, 304] on button "+" at bounding box center [724, 297] width 29 height 29
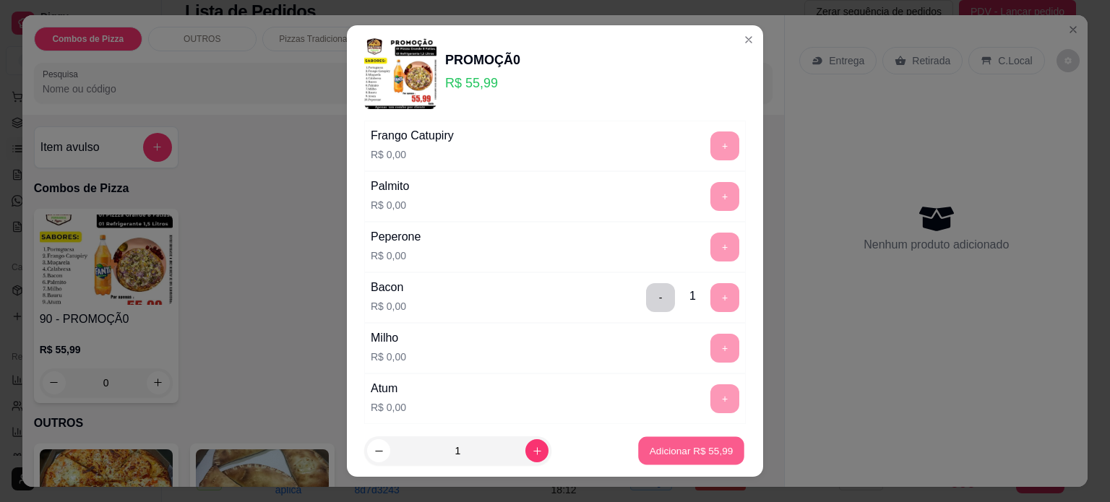
click at [678, 441] on button "Adicionar R$ 55,99" at bounding box center [691, 451] width 106 height 28
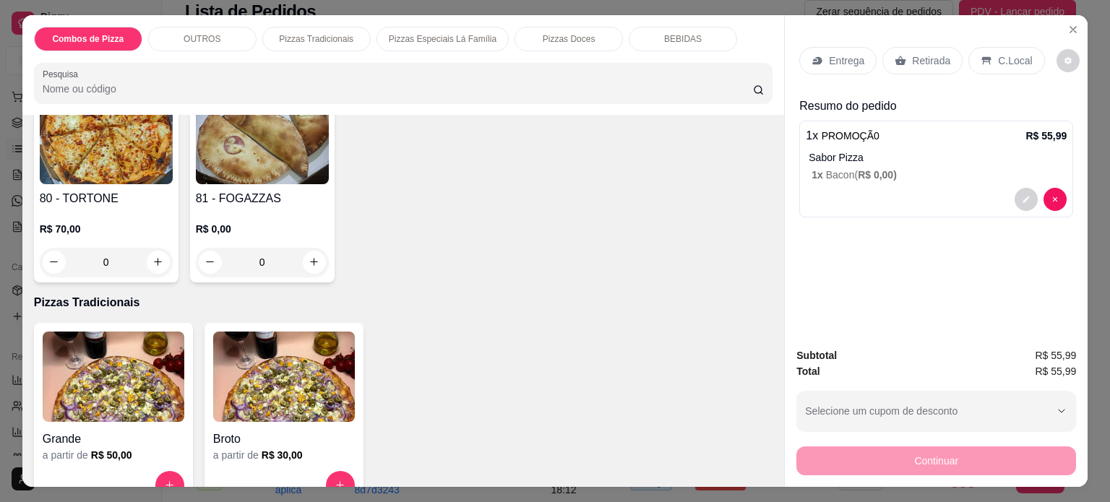
scroll to position [361, 0]
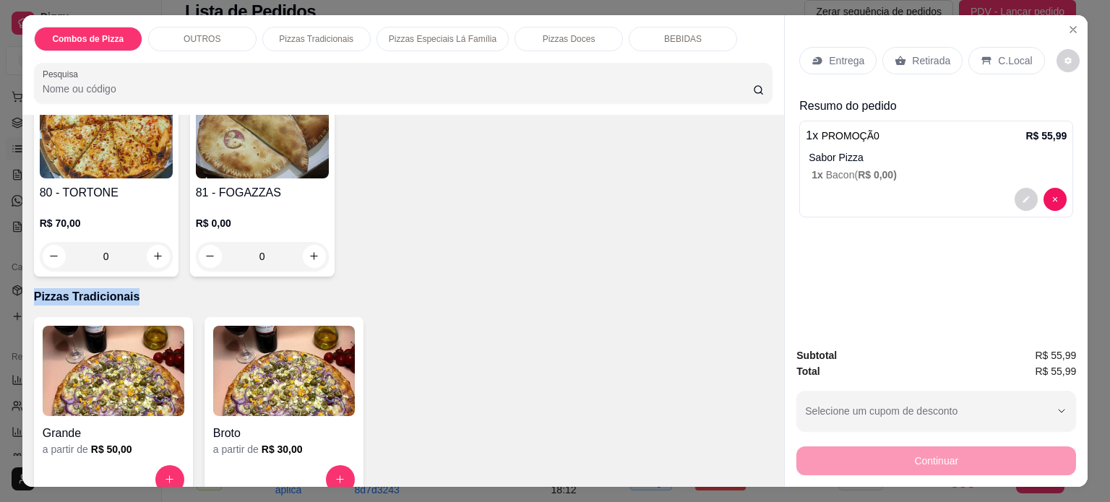
drag, startPoint x: 767, startPoint y: 257, endPoint x: 769, endPoint y: 287, distance: 29.7
click at [769, 287] on div "Item avulso Combos de Pizza 90 - PROMOÇÃ0 R$ 55,99 0 OUTROS 80 - TORTONE R$ 70,…" at bounding box center [403, 301] width 762 height 372
click at [168, 475] on icon "increase-product-quantity" at bounding box center [169, 480] width 11 height 11
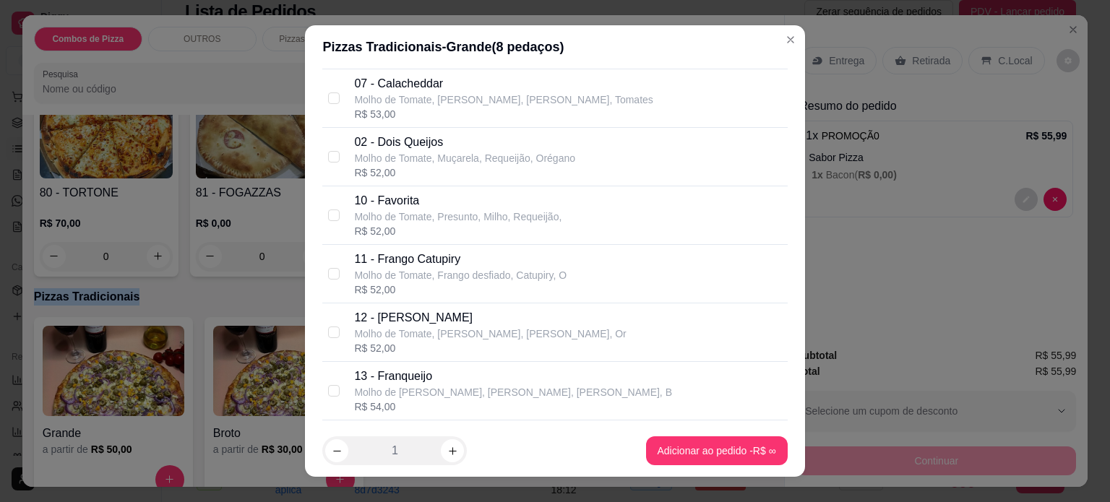
scroll to position [530, 0]
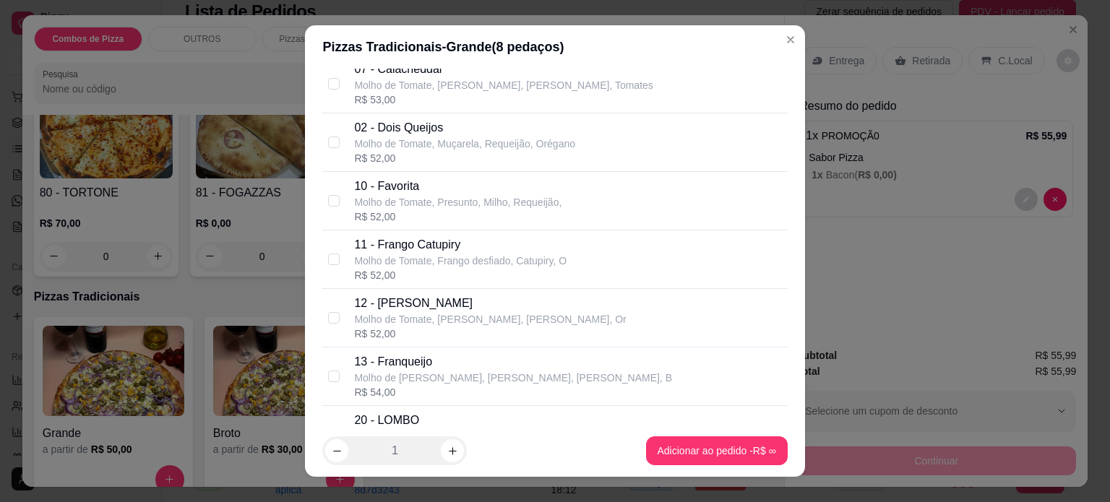
click at [585, 308] on div "12 - [PERSON_NAME] Molho de Tomate, [PERSON_NAME], Cheddar, Or R$ 52,00" at bounding box center [567, 318] width 427 height 46
checkbox input "true"
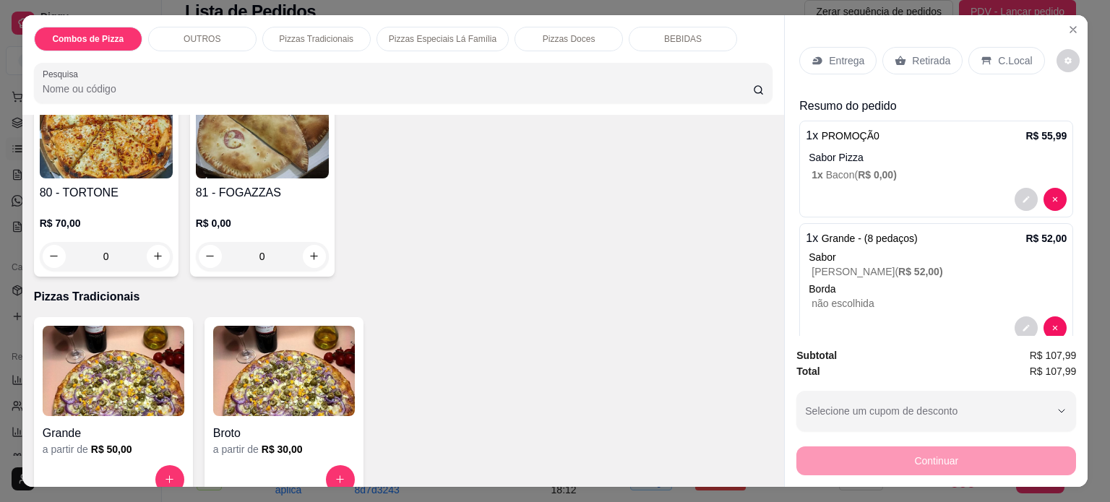
click at [157, 382] on img at bounding box center [114, 371] width 142 height 90
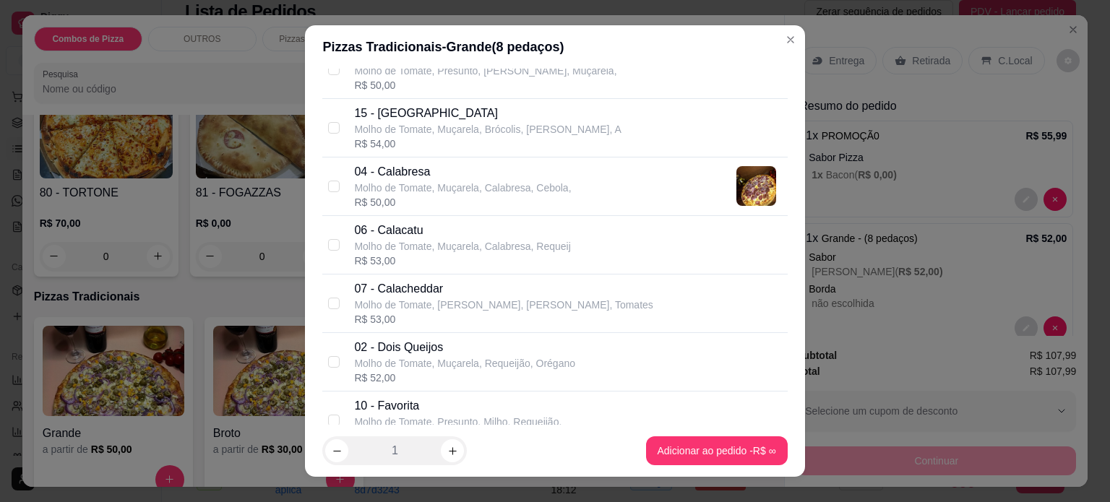
scroll to position [316, 0]
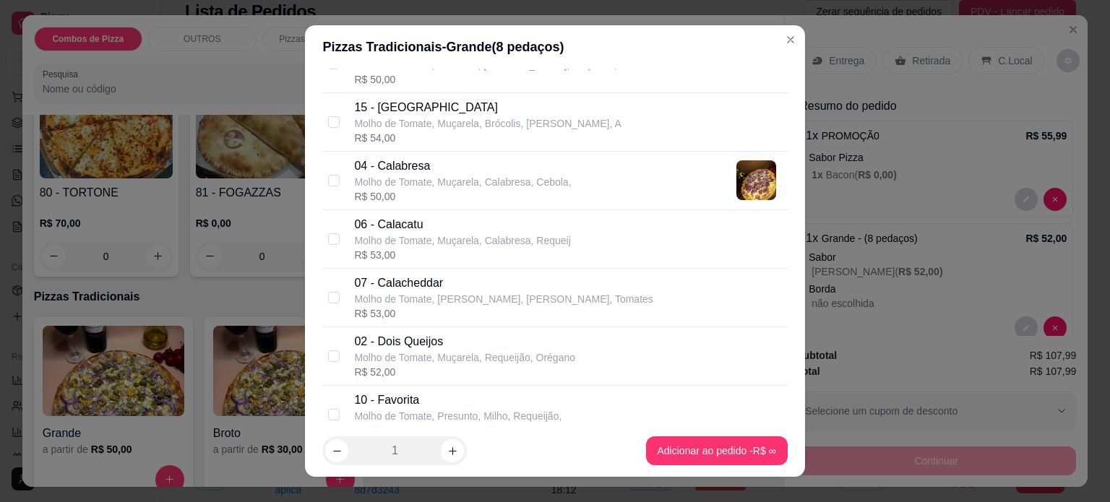
click at [545, 168] on p "04 - Calabresa" at bounding box center [462, 165] width 217 height 17
checkbox input "true"
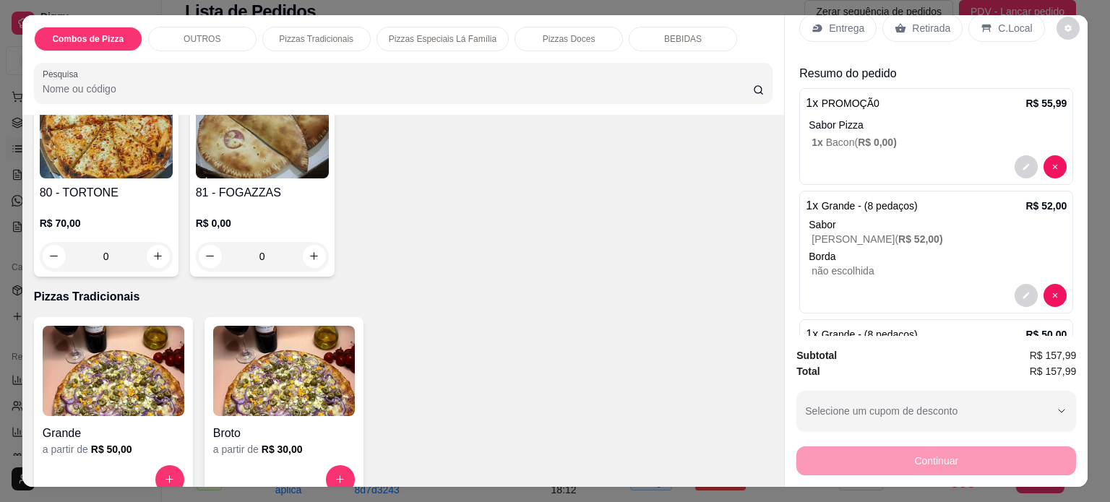
scroll to position [0, 0]
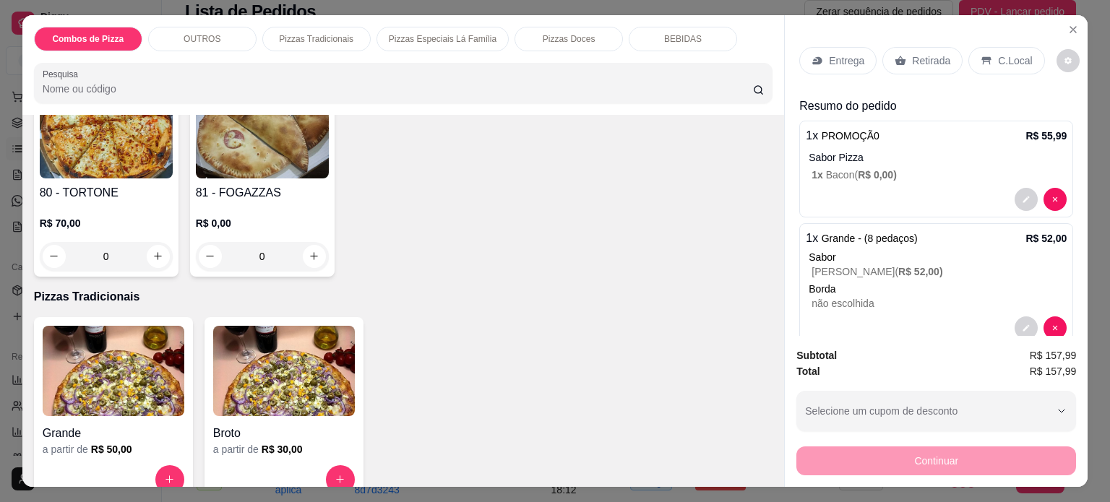
click at [812, 59] on icon at bounding box center [817, 61] width 12 height 12
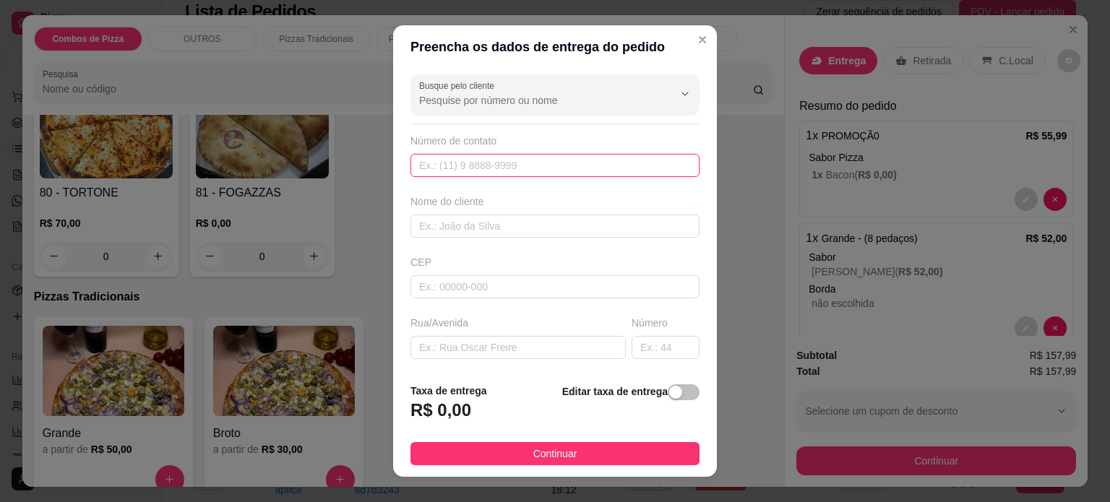
click at [461, 171] on input "text" at bounding box center [554, 165] width 289 height 23
type input "[PHONE_NUMBER]"
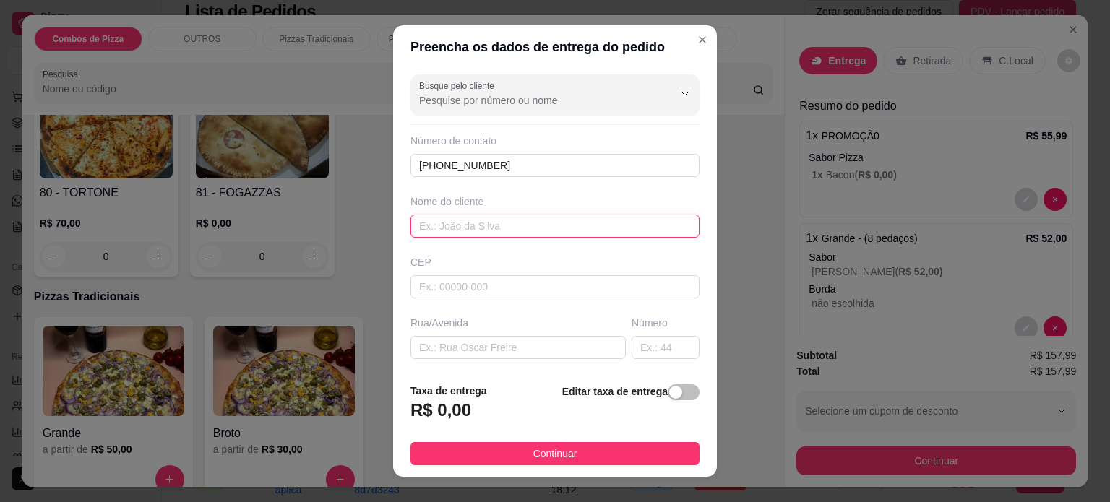
click at [462, 224] on input "text" at bounding box center [554, 226] width 289 height 23
type input "[PERSON_NAME]"
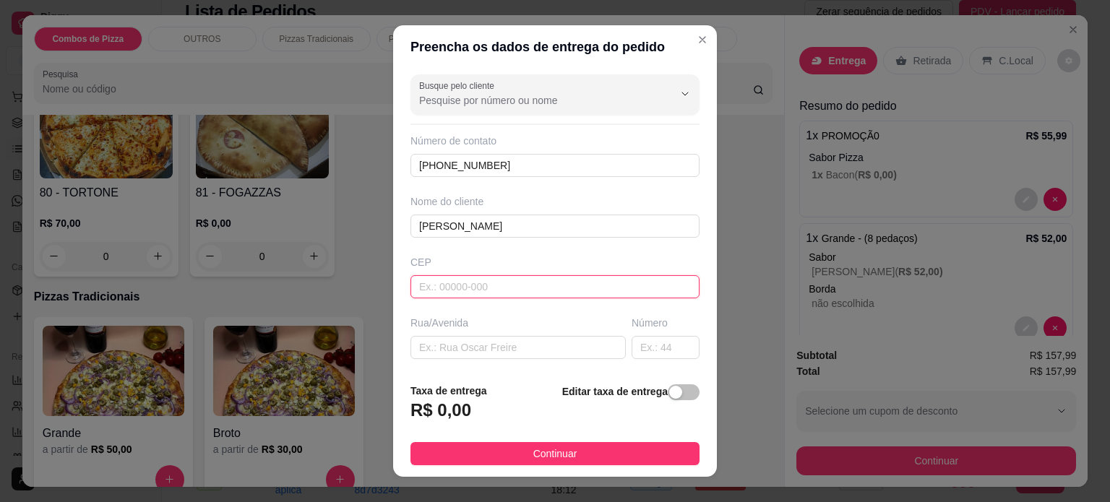
click at [449, 282] on input "text" at bounding box center [554, 286] width 289 height 23
paste input "13349211"
type input "13349211"
type input "Rua [PERSON_NAME]"
type input "[GEOGRAPHIC_DATA]"
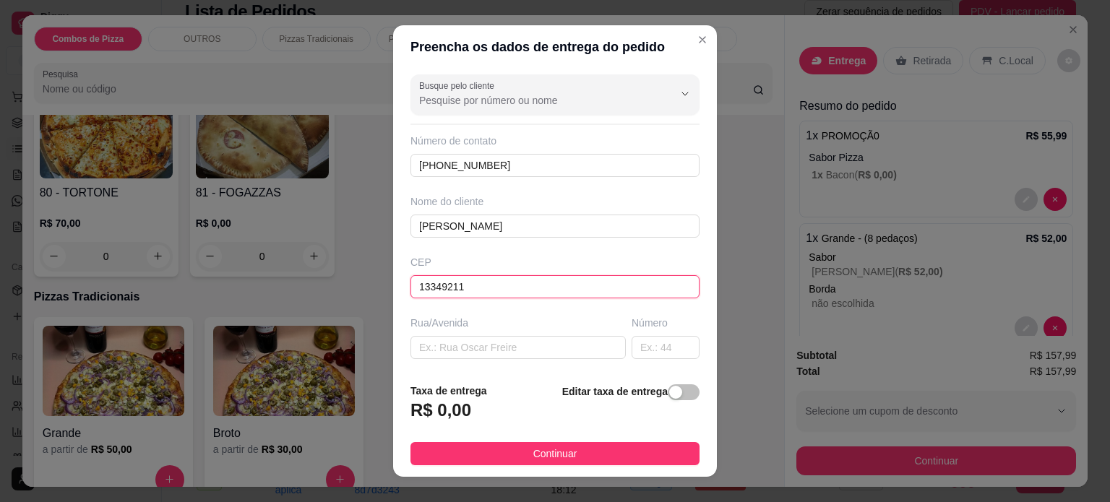
type input "Indaiatuba"
type input "13349211"
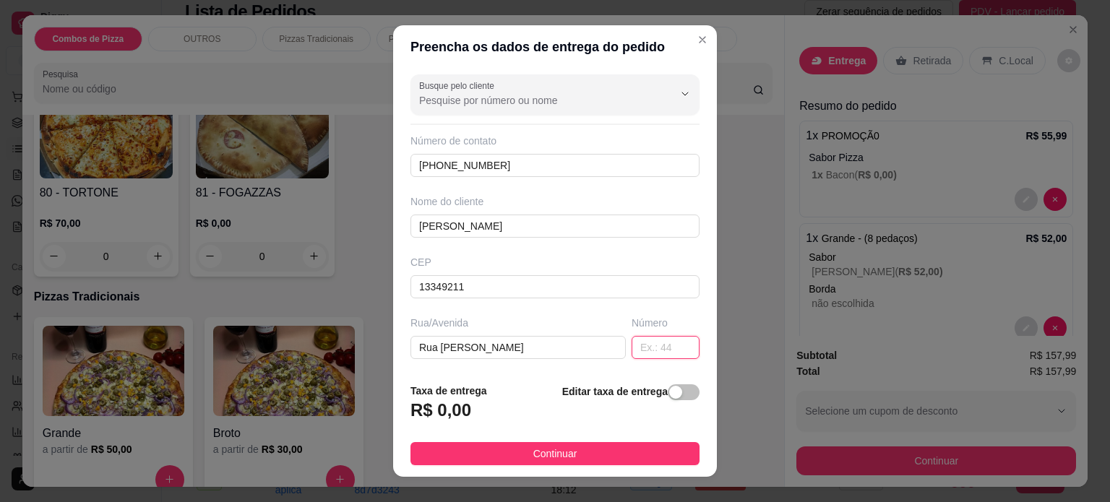
click at [647, 352] on input "text" at bounding box center [665, 347] width 68 height 23
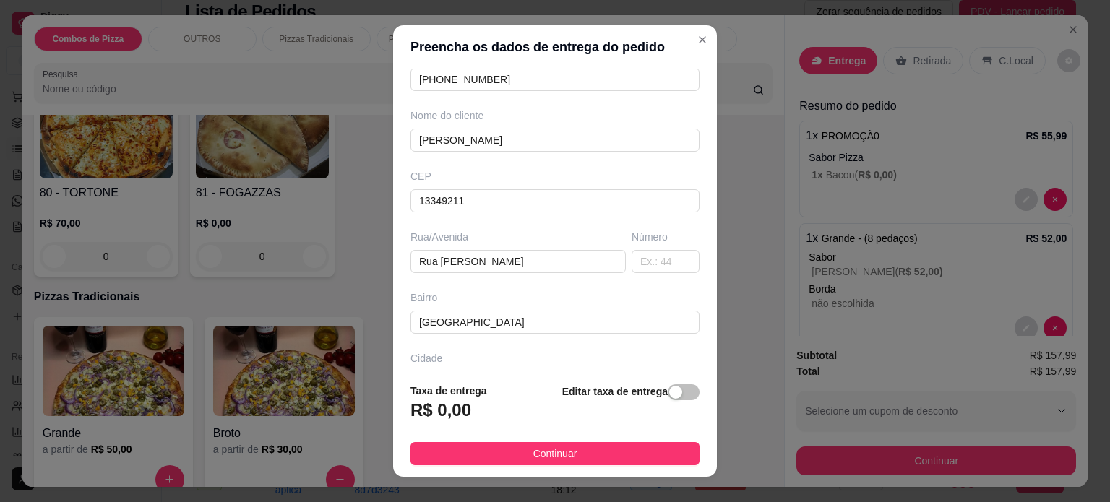
scroll to position [88, 0]
click at [636, 259] on input "text" at bounding box center [665, 259] width 68 height 23
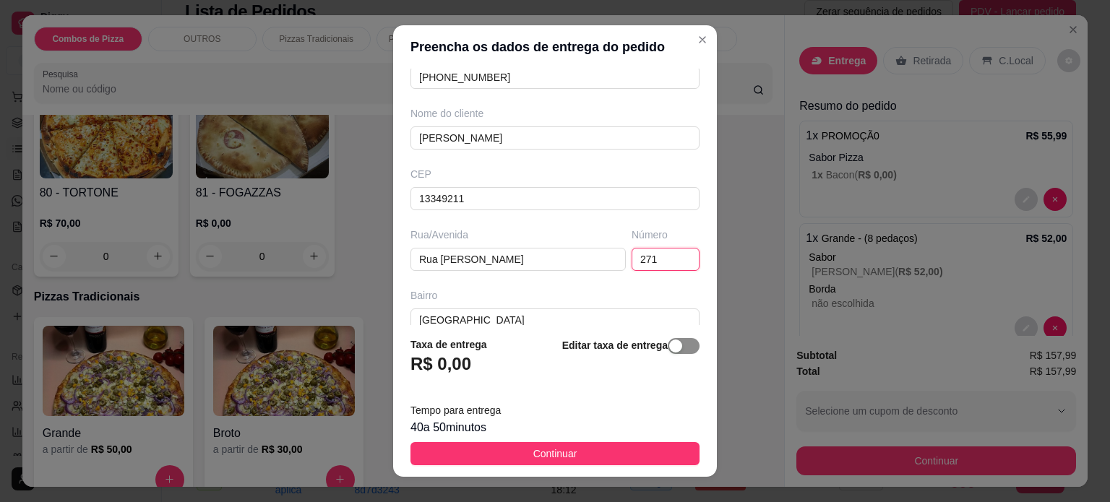
type input "271"
click at [670, 346] on span "button" at bounding box center [684, 346] width 32 height 16
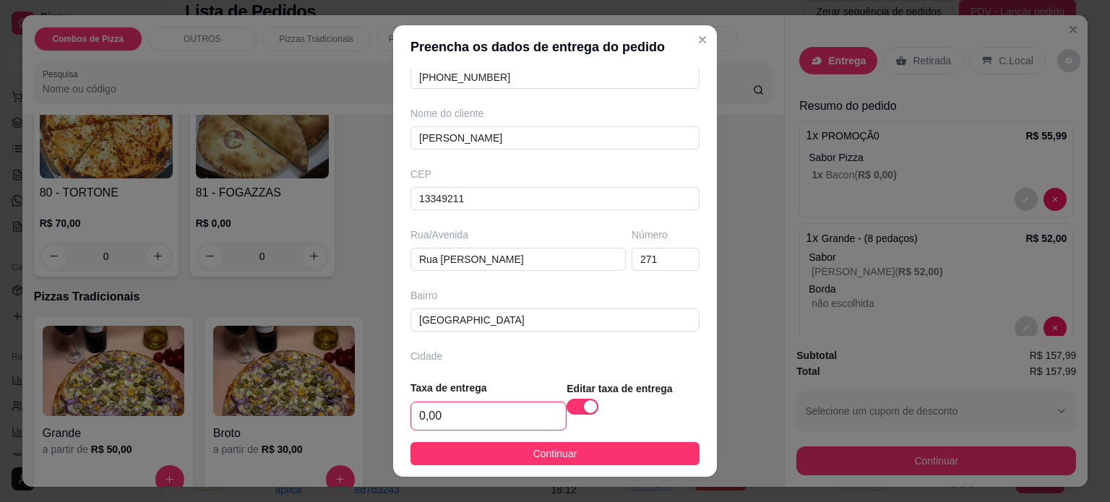
click at [503, 407] on input "0,00" at bounding box center [488, 415] width 155 height 27
type input "7,00"
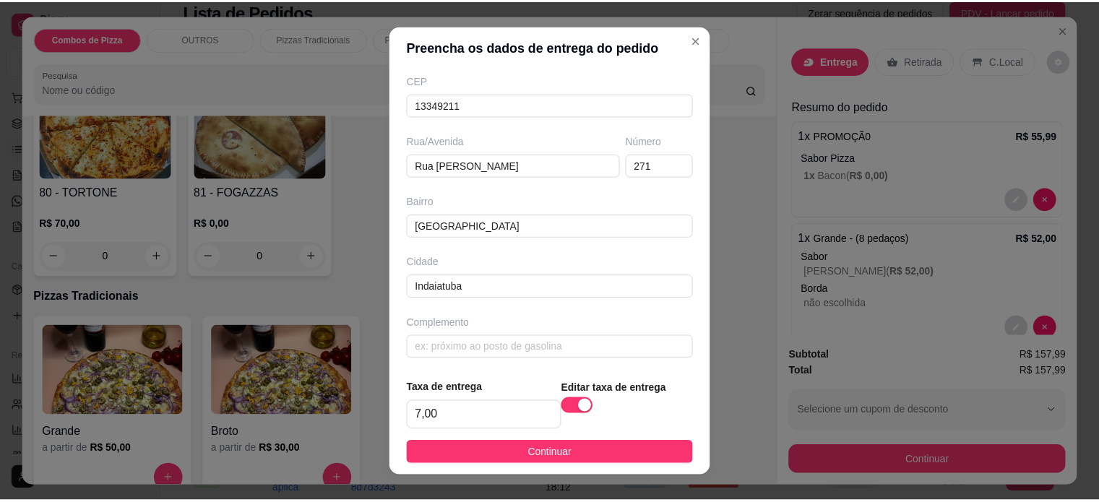
scroll to position [184, 0]
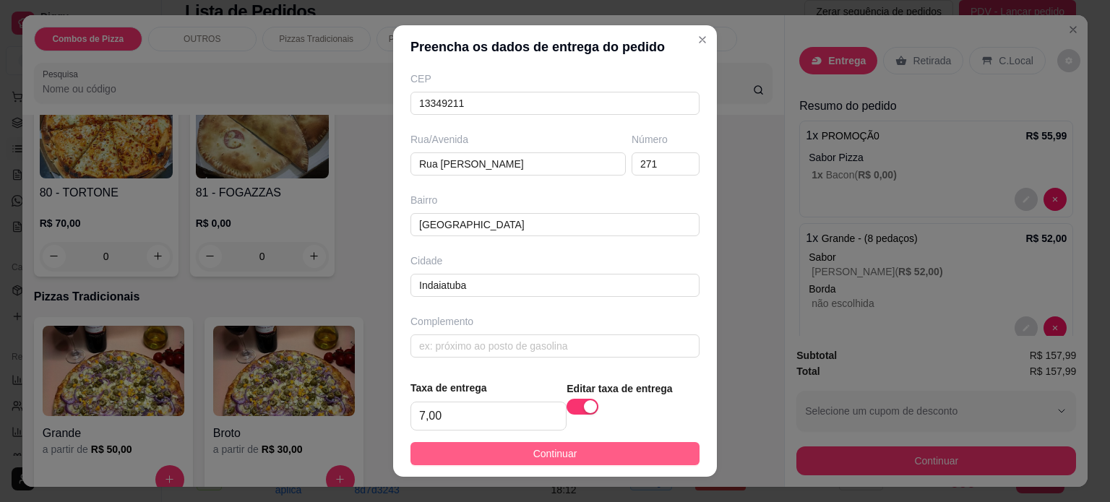
click at [621, 450] on button "Continuar" at bounding box center [554, 453] width 289 height 23
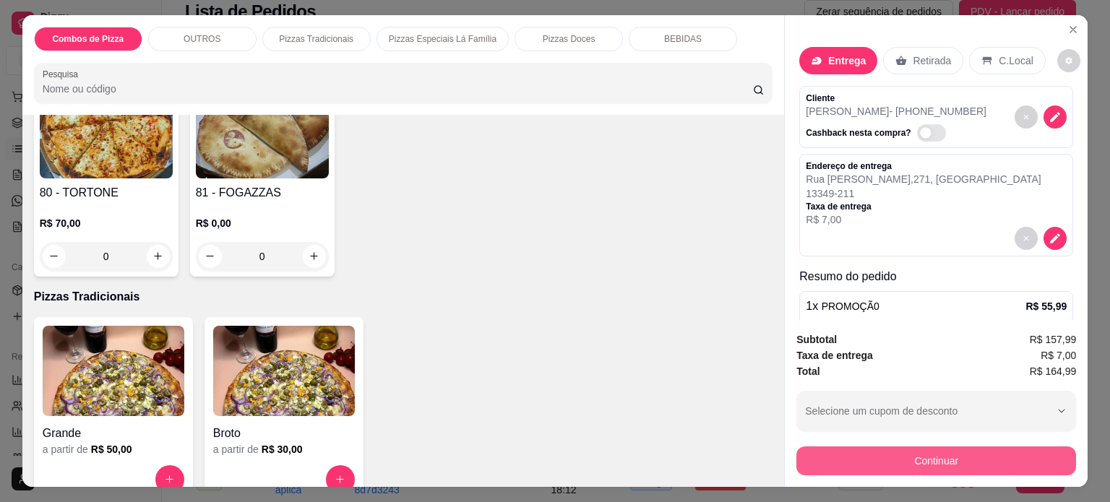
click at [944, 457] on button "Continuar" at bounding box center [936, 460] width 280 height 29
click at [968, 462] on button "Continuar" at bounding box center [936, 460] width 280 height 29
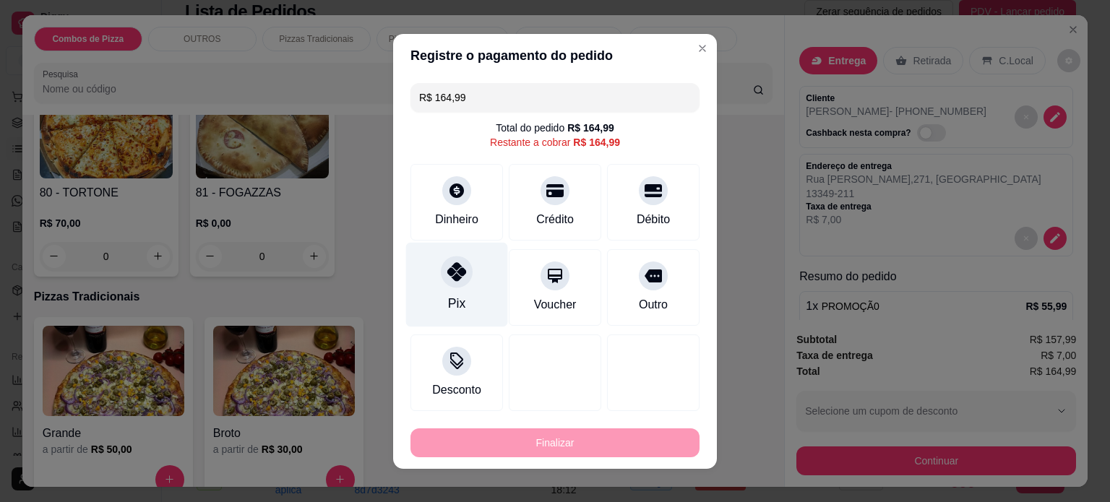
click at [434, 324] on div "Pix" at bounding box center [457, 284] width 102 height 85
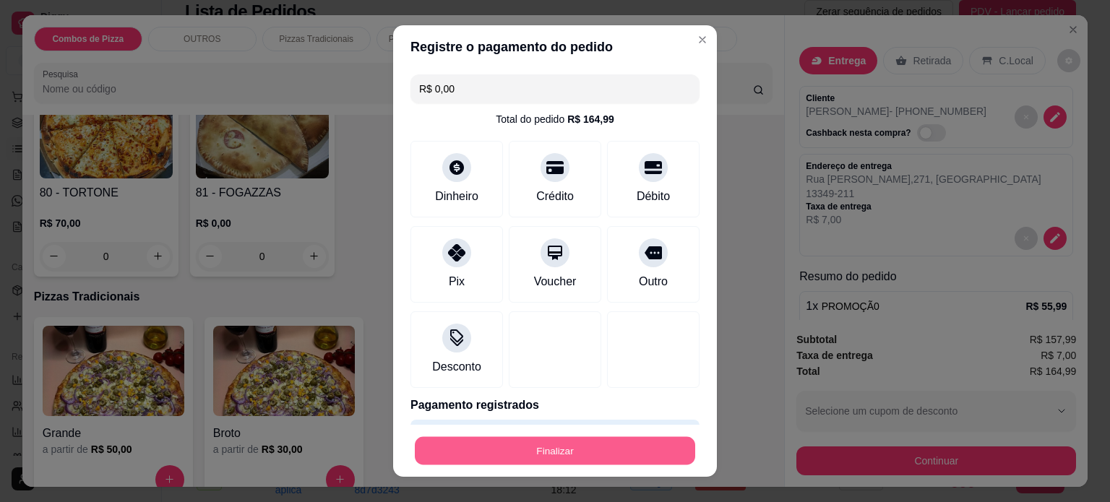
click at [494, 442] on button "Finalizar" at bounding box center [555, 451] width 280 height 28
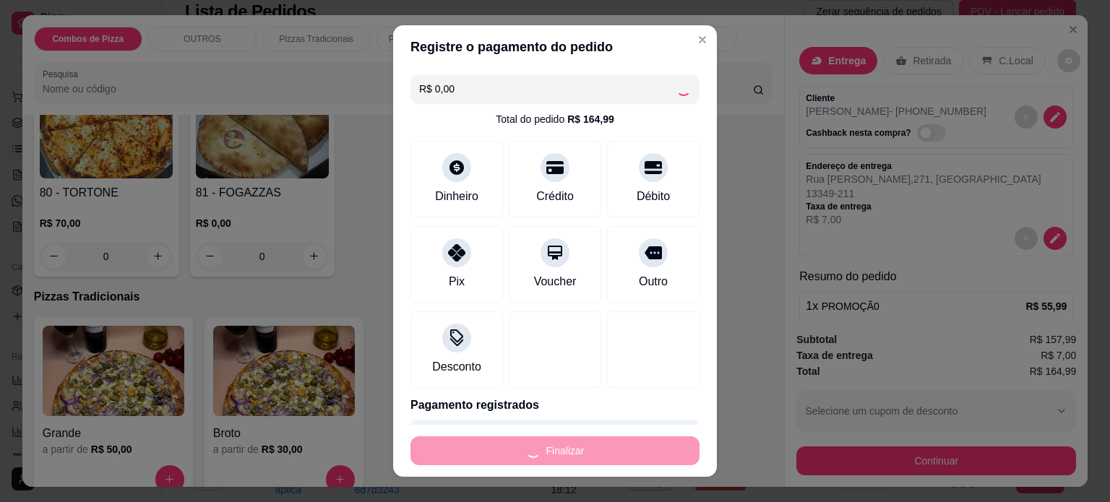
type input "-R$ 164,99"
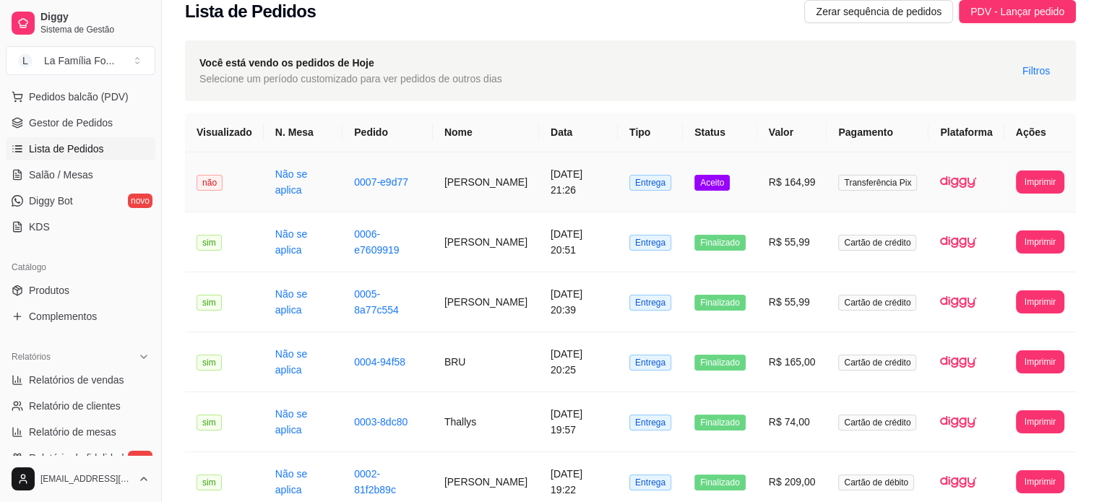
click at [719, 190] on td "Aceito" at bounding box center [720, 182] width 74 height 60
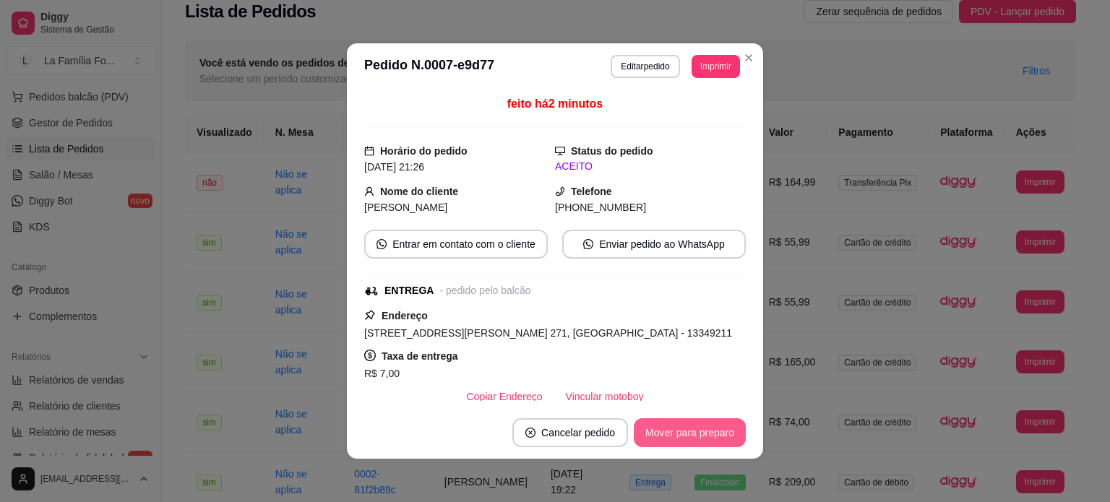
click at [689, 420] on button "Mover para preparo" at bounding box center [690, 432] width 112 height 29
click at [689, 423] on button "Mover para entrega" at bounding box center [689, 432] width 111 height 29
click at [689, 423] on button "Mover para finalizado" at bounding box center [686, 433] width 116 height 28
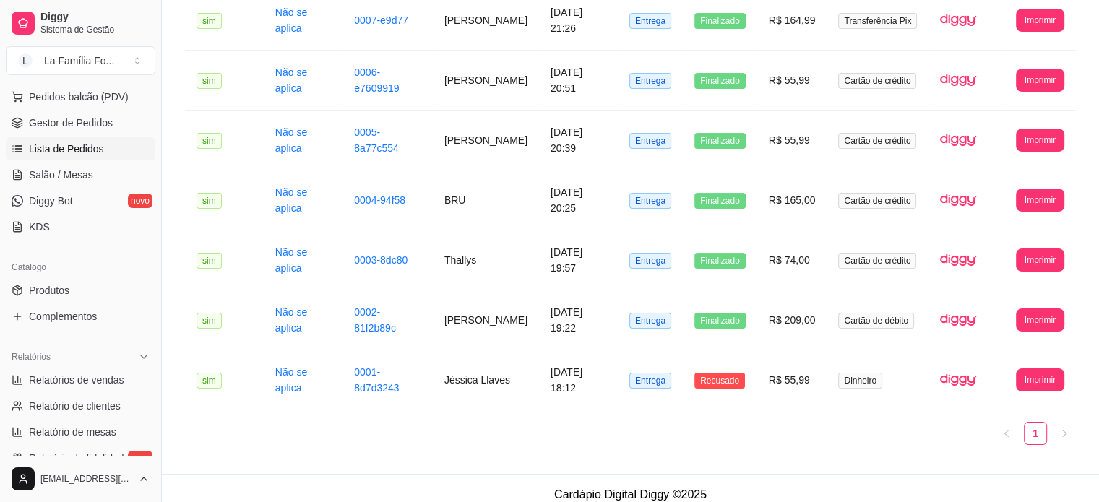
scroll to position [191, 0]
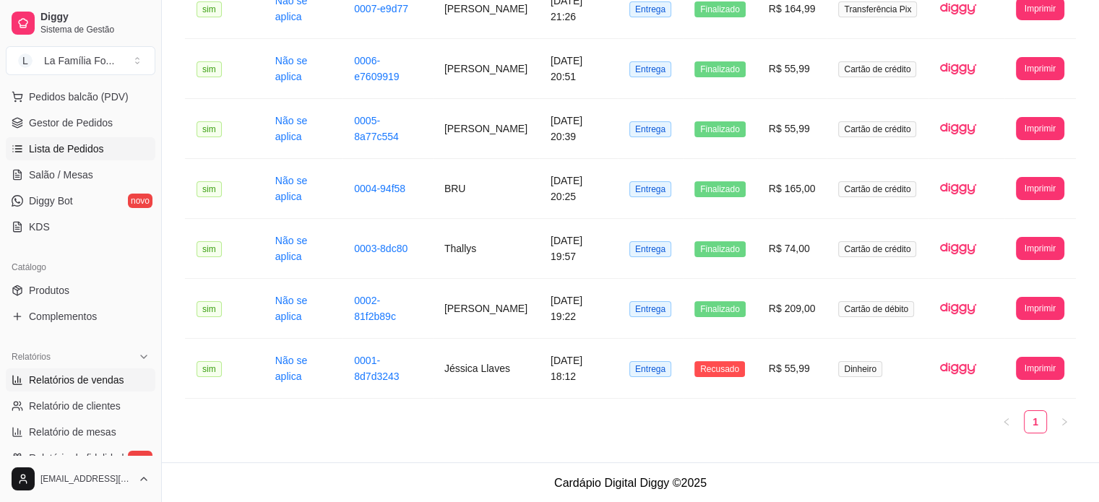
click at [107, 373] on span "Relatórios de vendas" at bounding box center [76, 380] width 95 height 14
select select "ALL"
select select "0"
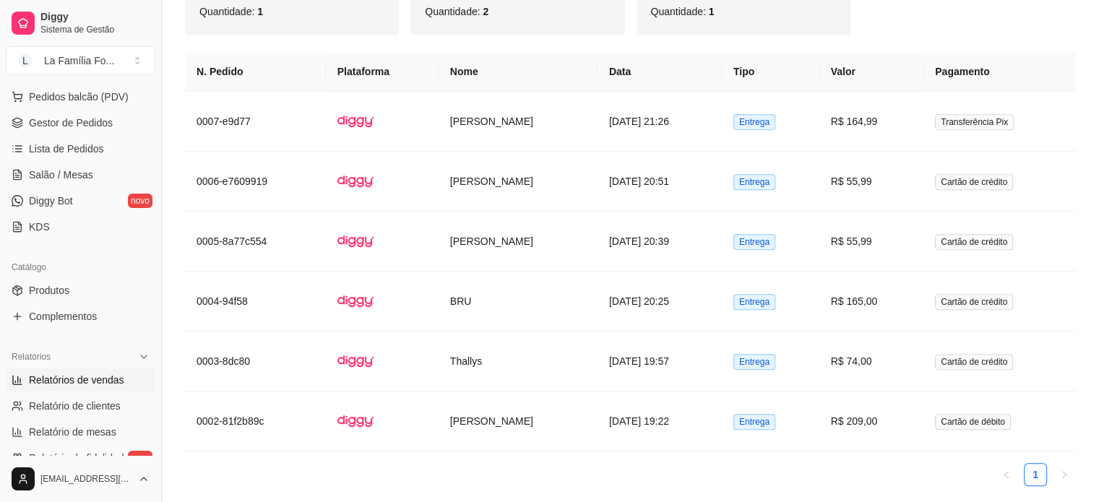
scroll to position [826, 0]
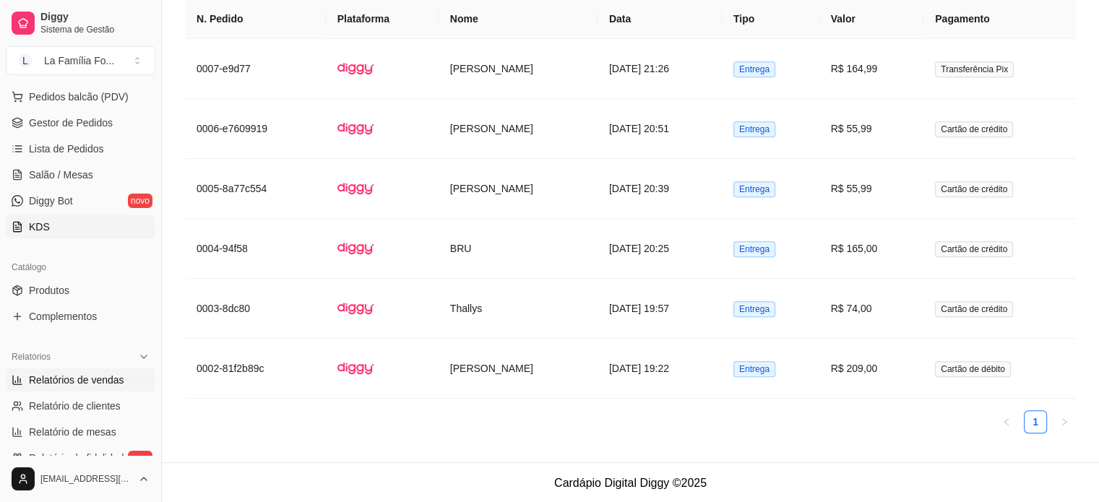
click at [95, 235] on link "KDS" at bounding box center [81, 226] width 150 height 23
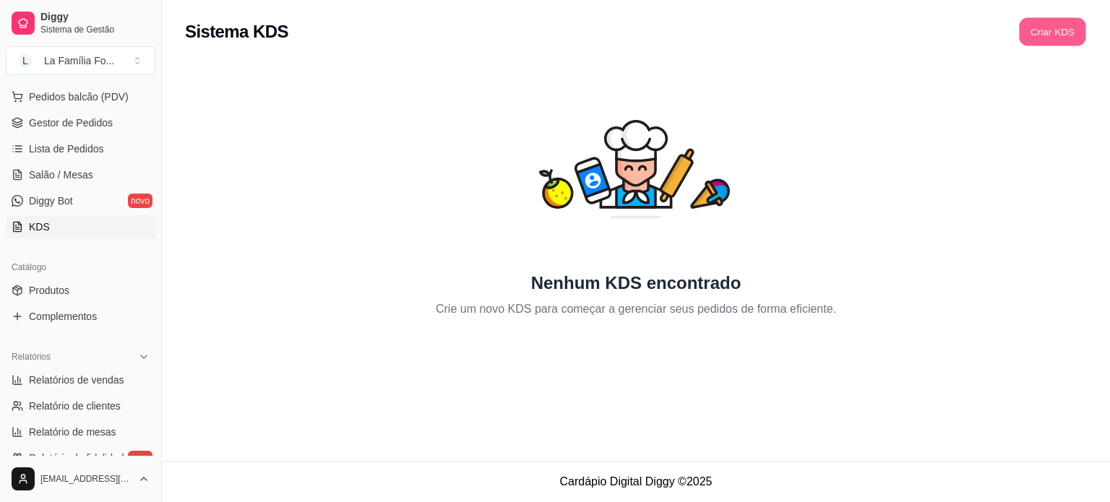
click at [1046, 38] on button "Criar KDS" at bounding box center [1052, 32] width 66 height 28
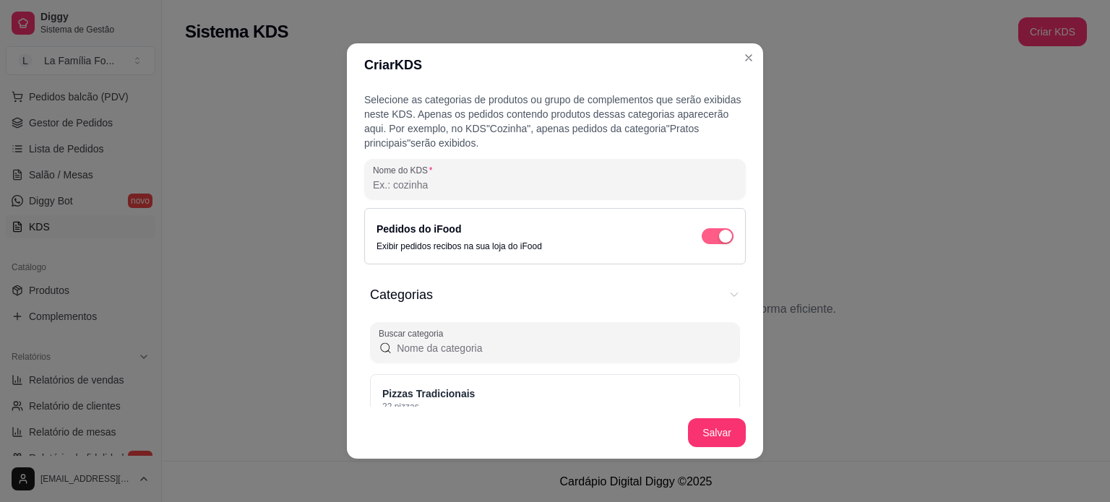
click at [702, 236] on span "button" at bounding box center [718, 236] width 32 height 16
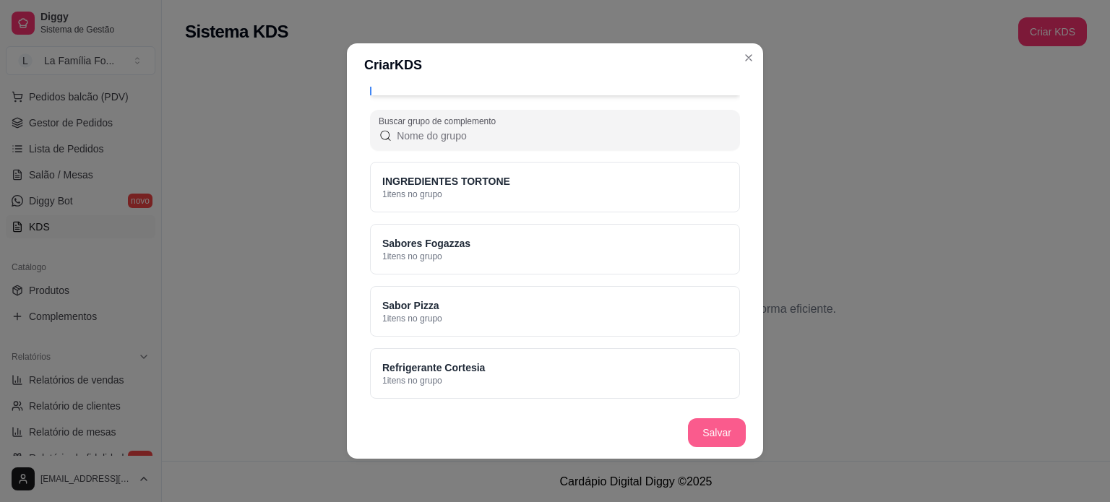
click at [728, 439] on button "Salvar" at bounding box center [717, 432] width 58 height 29
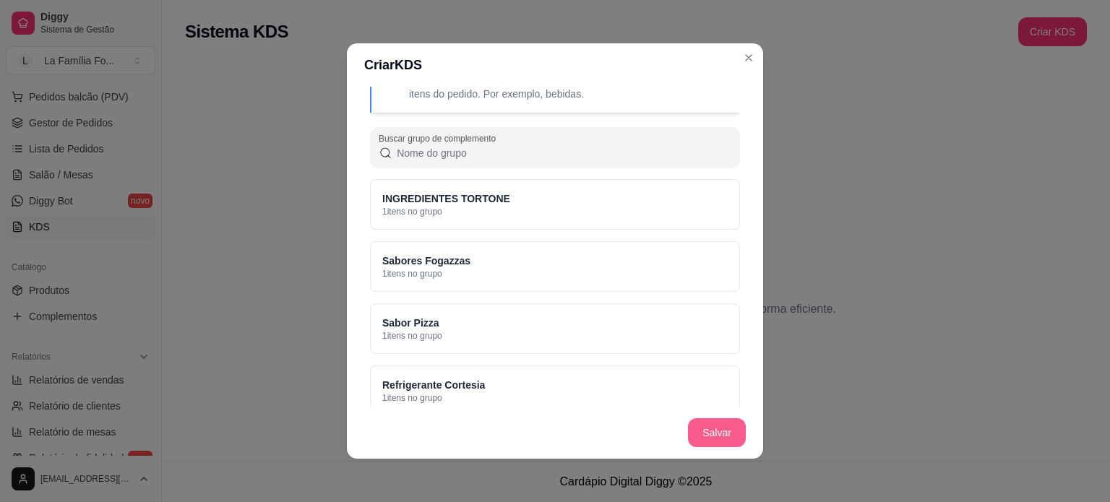
scroll to position [780, 0]
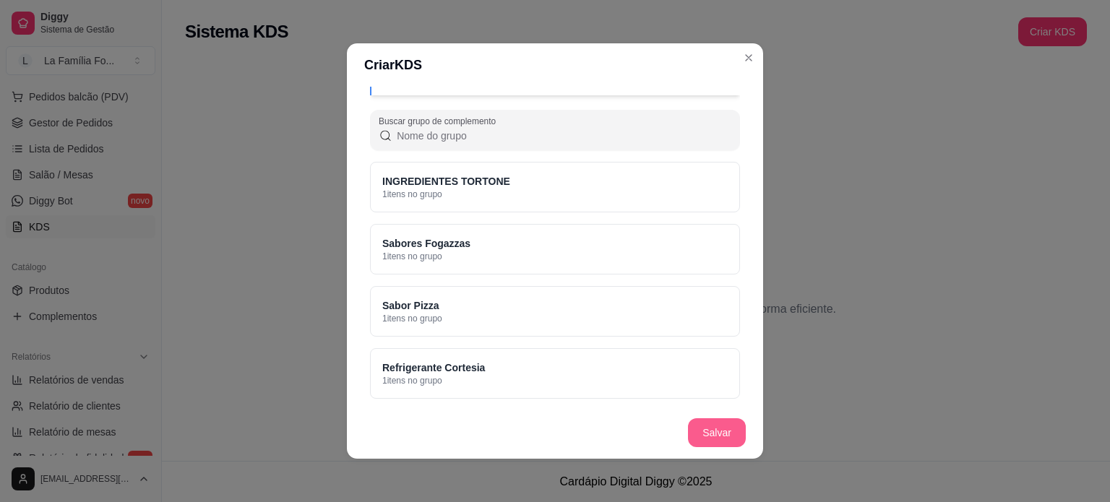
click at [728, 439] on button "Salvar" at bounding box center [717, 432] width 58 height 29
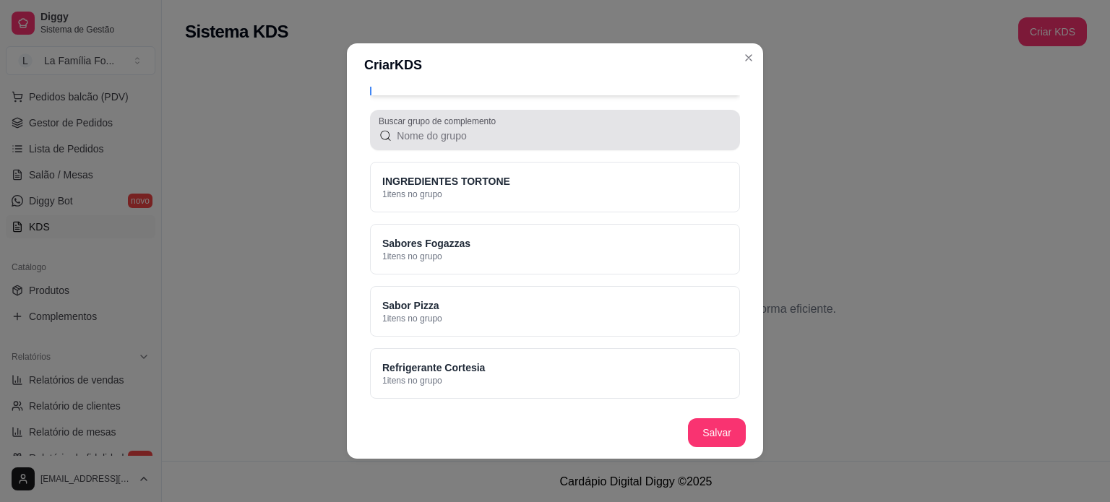
click at [639, 129] on input "Buscar grupo de complemento" at bounding box center [561, 136] width 339 height 14
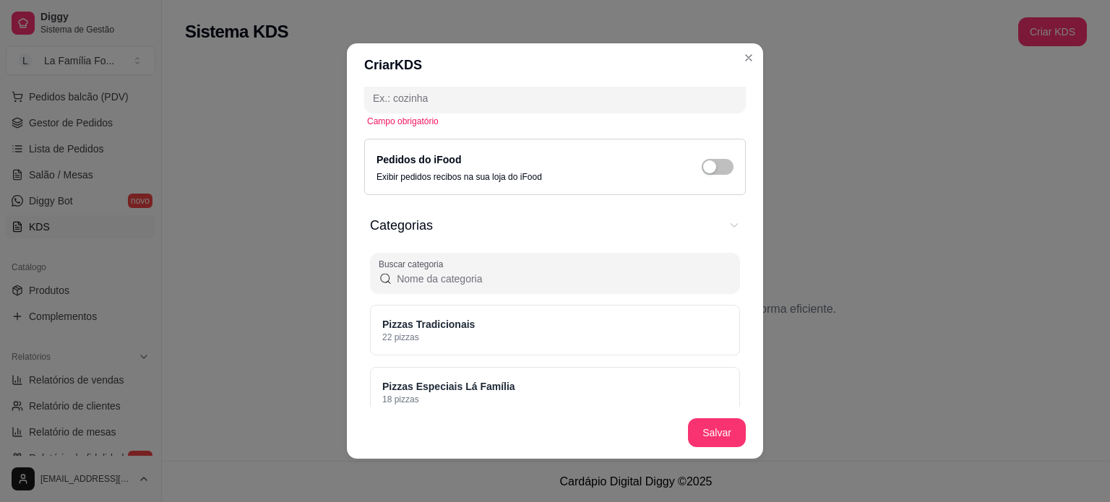
scroll to position [86, 0]
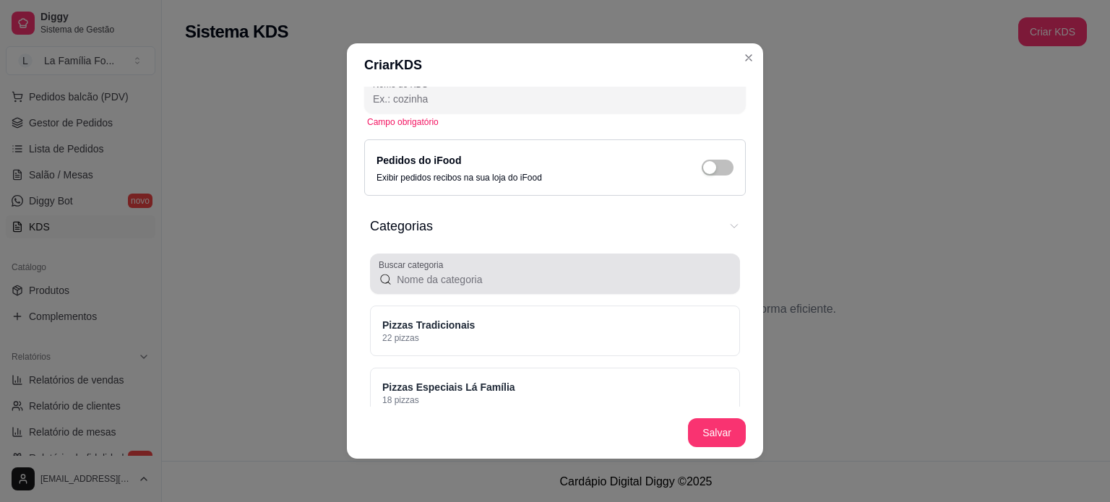
click at [468, 276] on input "Buscar categoria" at bounding box center [561, 279] width 339 height 14
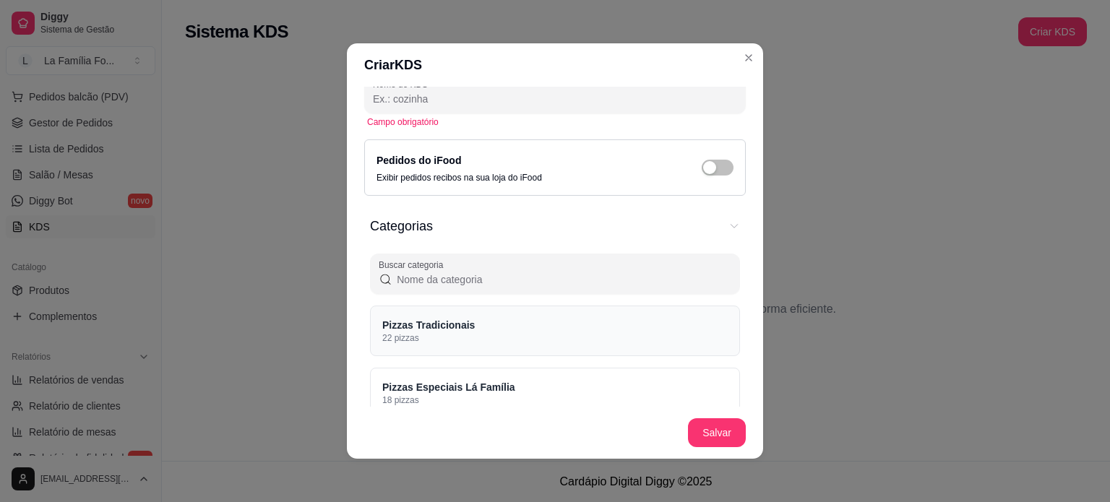
click at [457, 328] on p "Pizzas Tradicionais" at bounding box center [428, 325] width 92 height 14
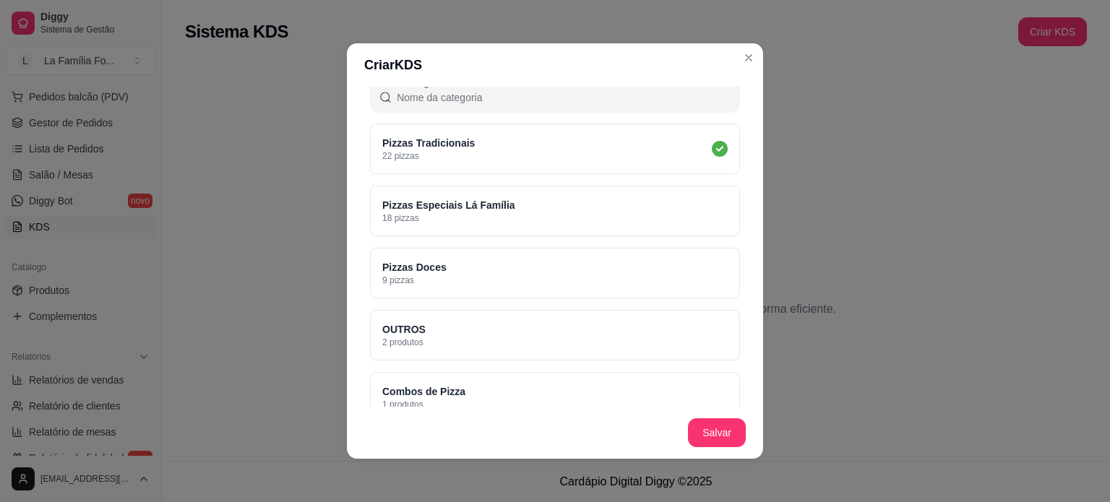
scroll to position [264, 0]
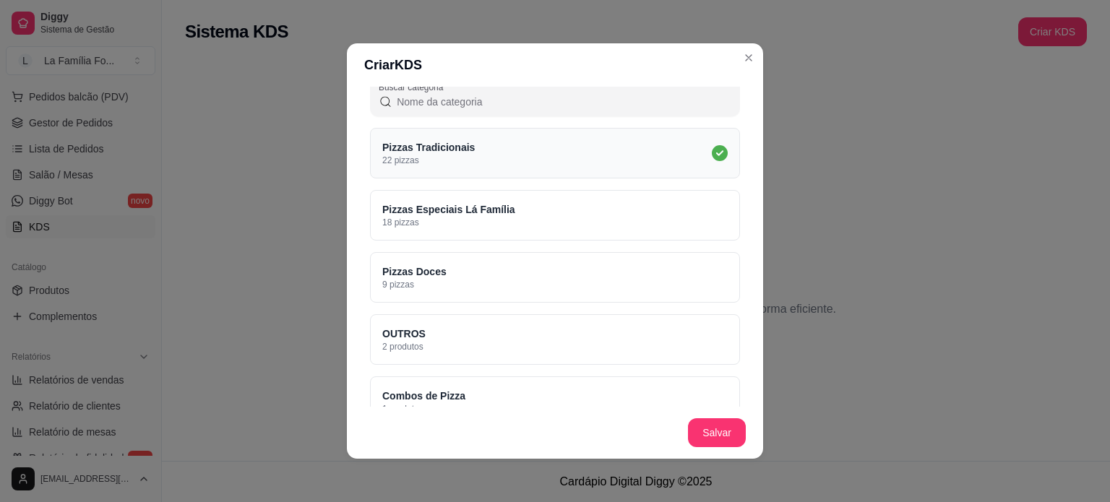
click at [665, 176] on div "Pizzas Tradicionais 22 pizzas" at bounding box center [555, 153] width 370 height 51
click at [650, 157] on div "Pizzas Tradicionais 22 pizzas" at bounding box center [555, 153] width 370 height 51
click at [641, 207] on div "Pizzas Especiais Lá Família 18 pizzas" at bounding box center [555, 215] width 370 height 51
click at [629, 260] on div "Pizzas Doces 9 pizzas" at bounding box center [555, 277] width 370 height 51
click at [712, 428] on button "Salvar" at bounding box center [717, 432] width 58 height 29
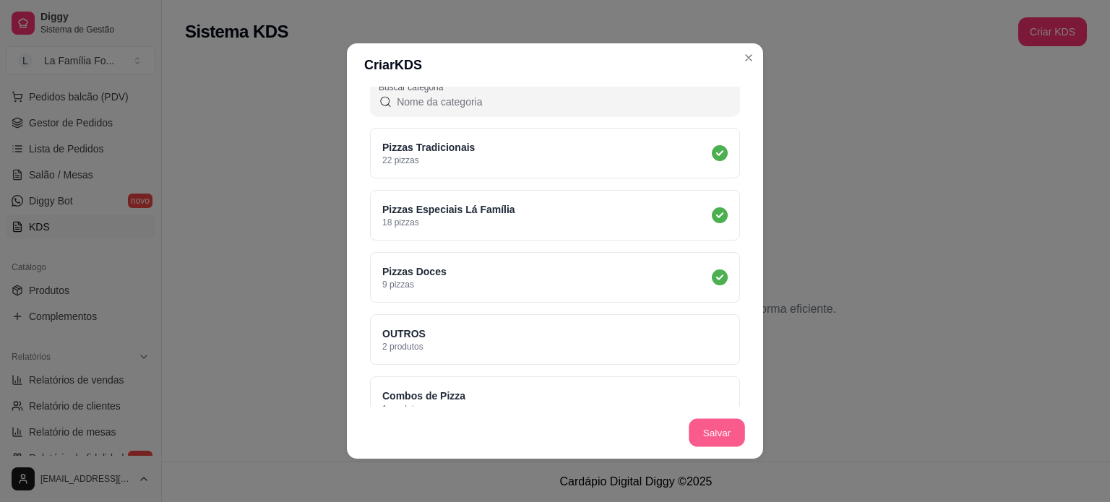
click at [712, 428] on button "Salvar" at bounding box center [717, 433] width 56 height 28
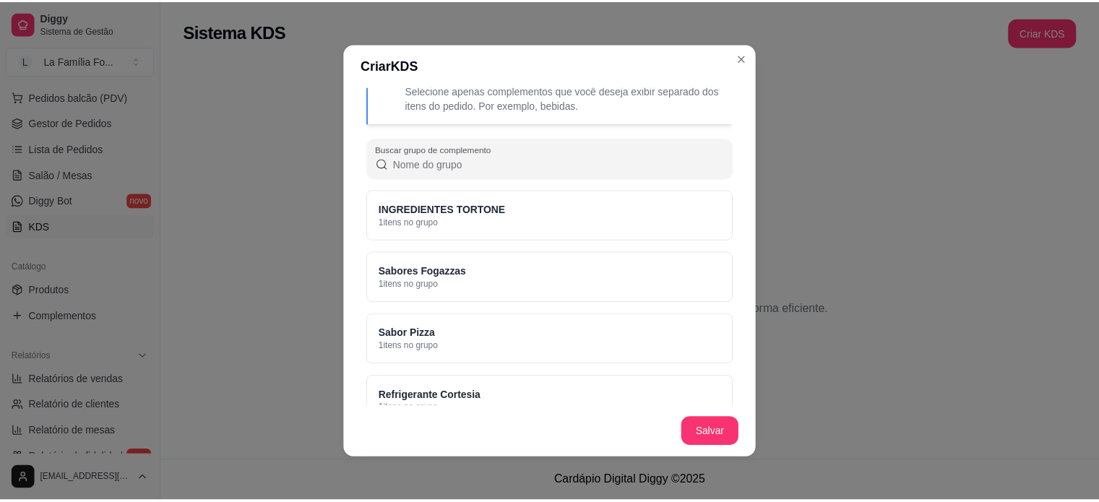
scroll to position [780, 0]
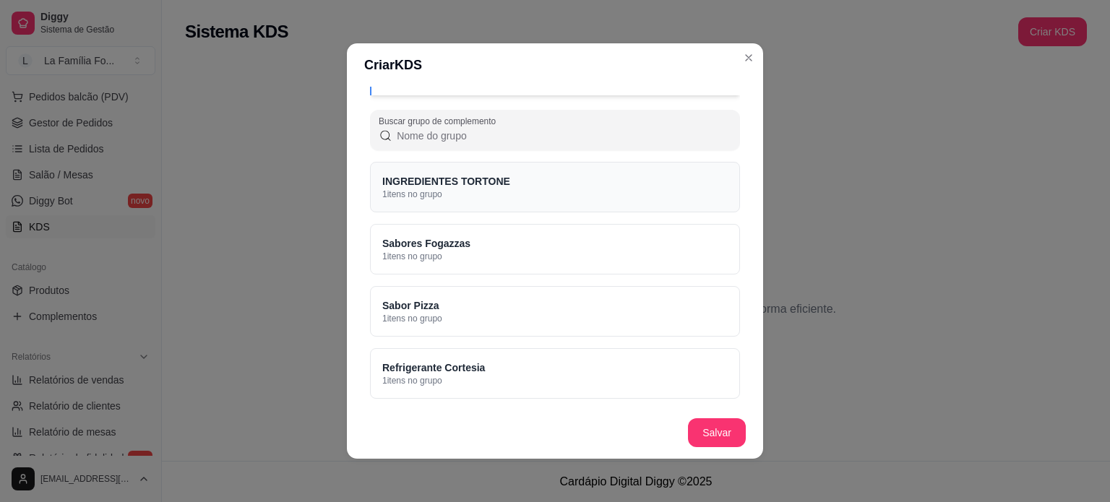
click at [602, 190] on div "INGREDIENTES TORTONE 1 itens no grupo" at bounding box center [555, 187] width 370 height 51
click at [602, 231] on div "Sabores Fogazzas 1 itens no grupo" at bounding box center [555, 249] width 370 height 51
click at [607, 291] on div "Sabor Pizza 1 itens no grupo" at bounding box center [555, 311] width 370 height 51
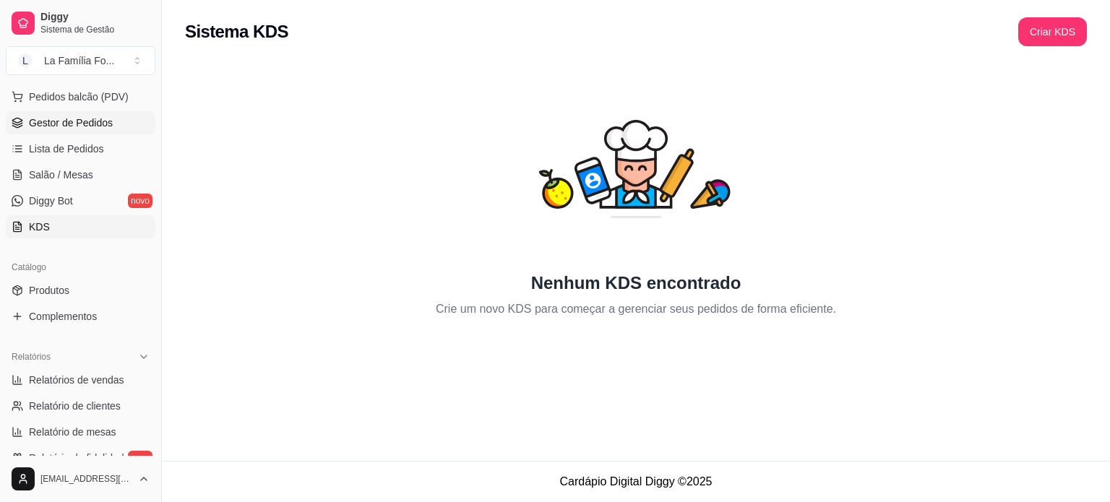
click at [65, 130] on link "Gestor de Pedidos" at bounding box center [81, 122] width 150 height 23
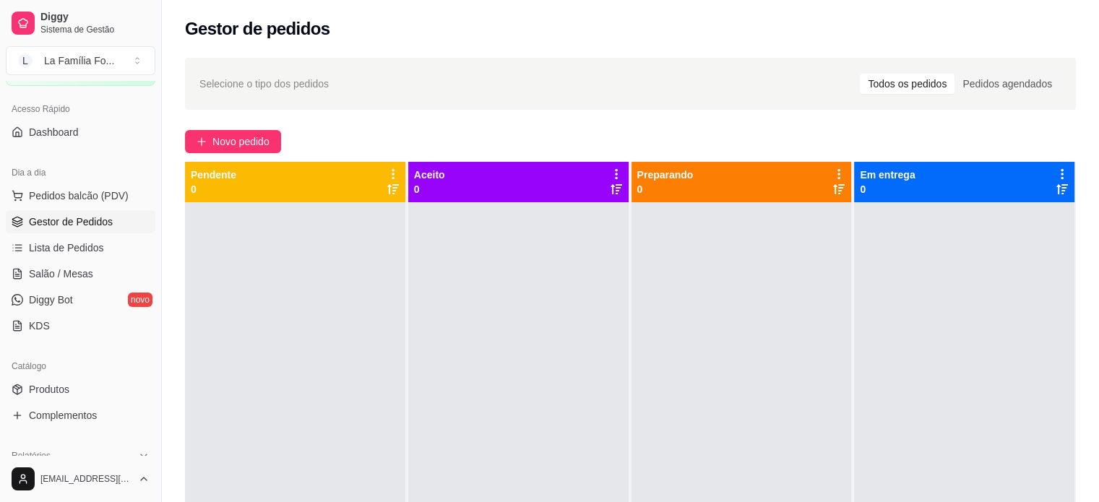
scroll to position [82, 0]
click at [87, 388] on link "Produtos" at bounding box center [81, 390] width 150 height 23
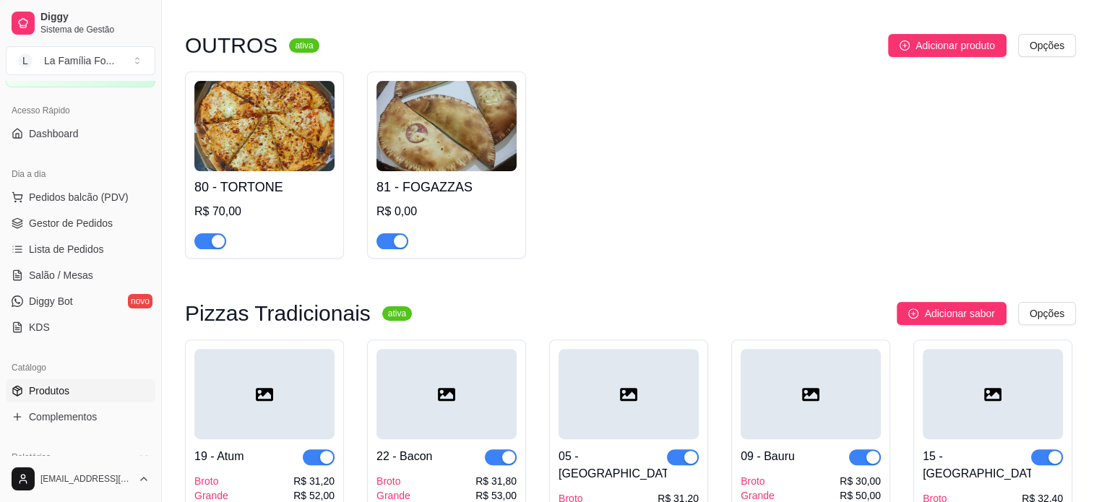
scroll to position [361, 0]
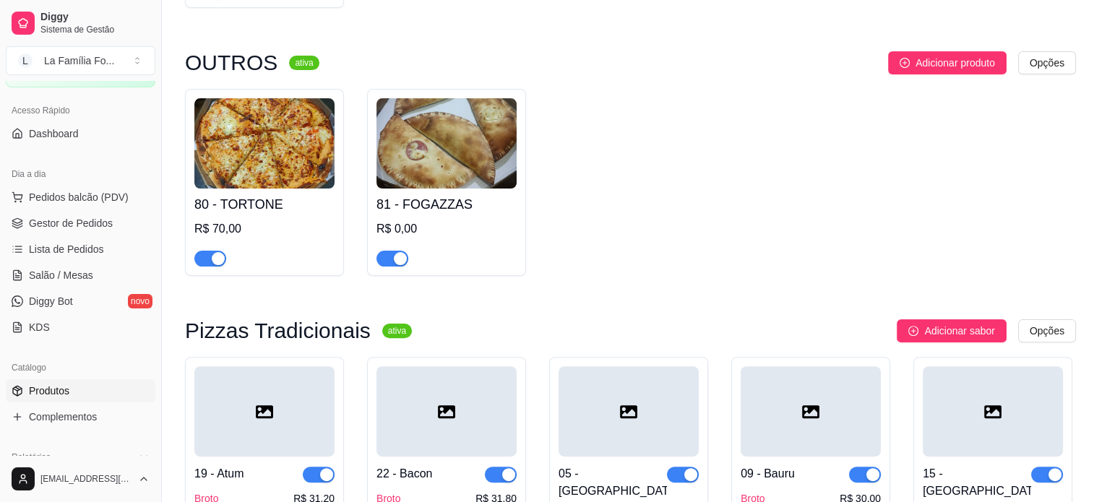
click at [506, 136] on img at bounding box center [446, 143] width 140 height 90
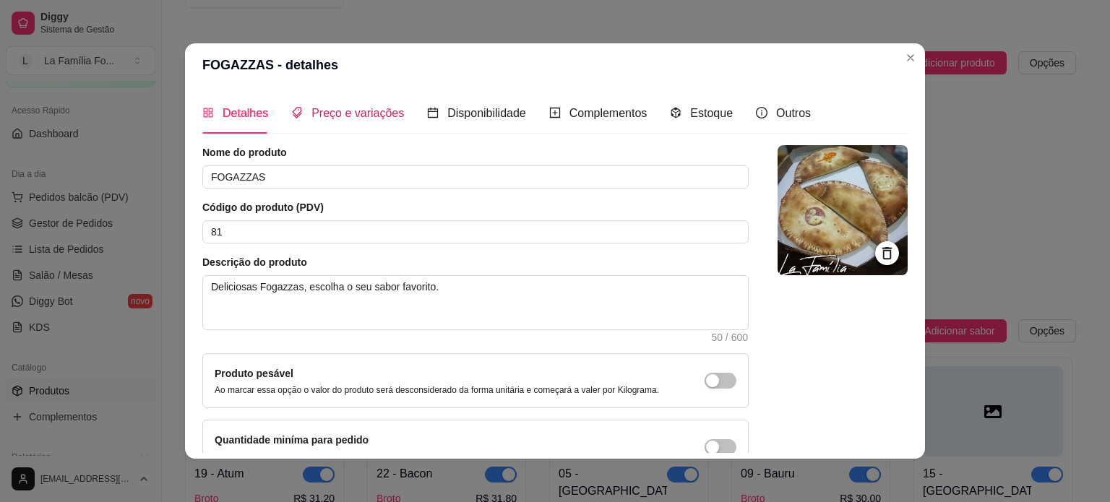
click at [347, 119] on span "Preço e variações" at bounding box center [357, 113] width 92 height 12
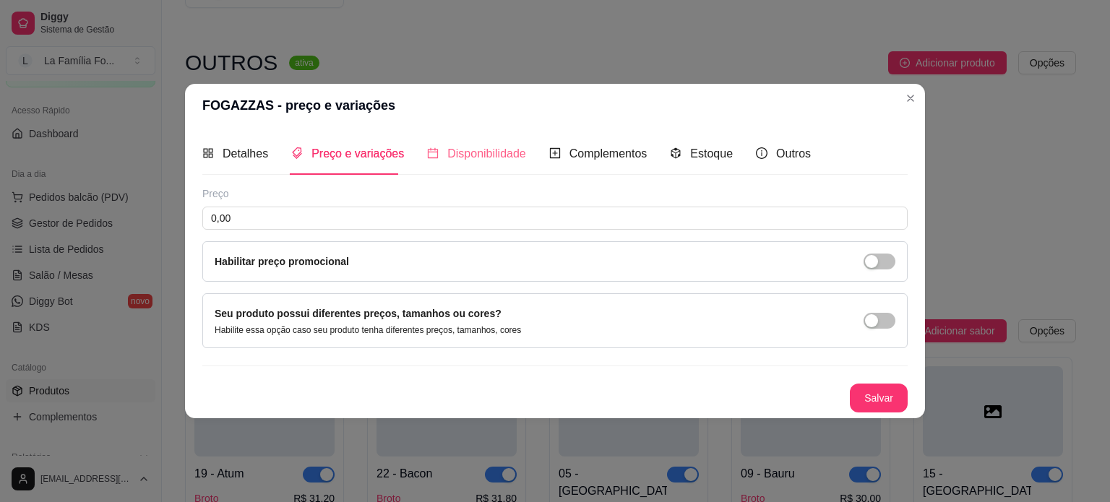
click at [457, 166] on div "Disponibilidade" at bounding box center [476, 153] width 99 height 41
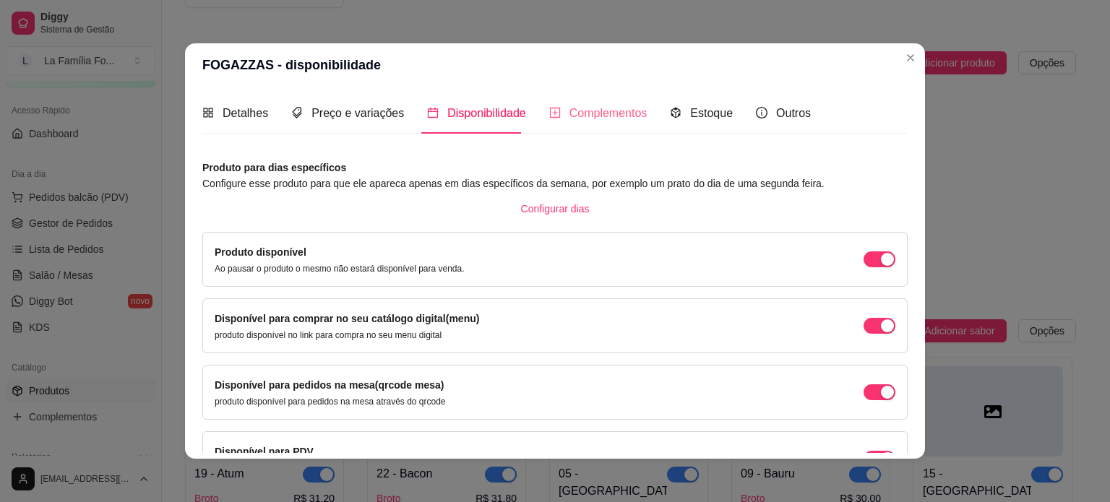
click at [584, 102] on div "Complementos" at bounding box center [598, 112] width 98 height 41
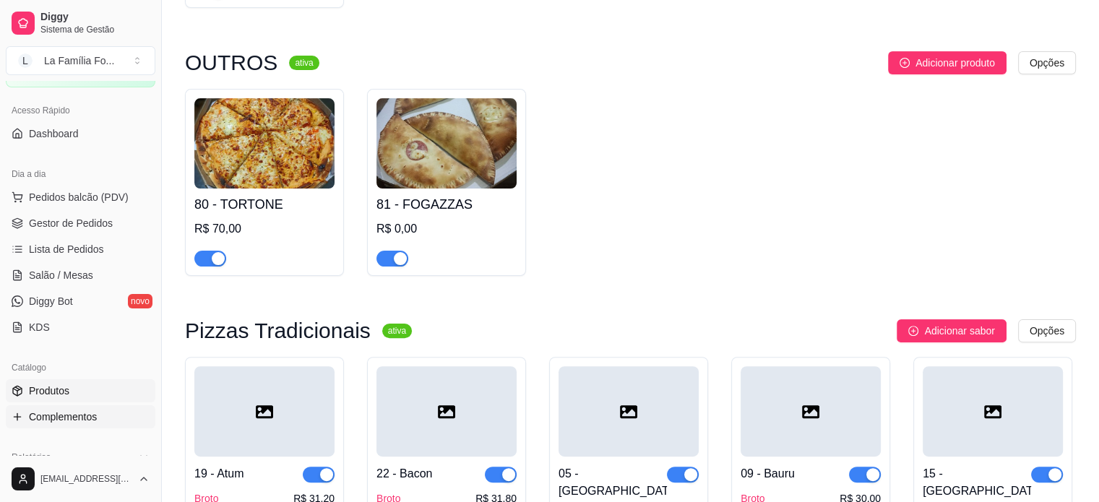
click at [112, 420] on link "Complementos" at bounding box center [81, 416] width 150 height 23
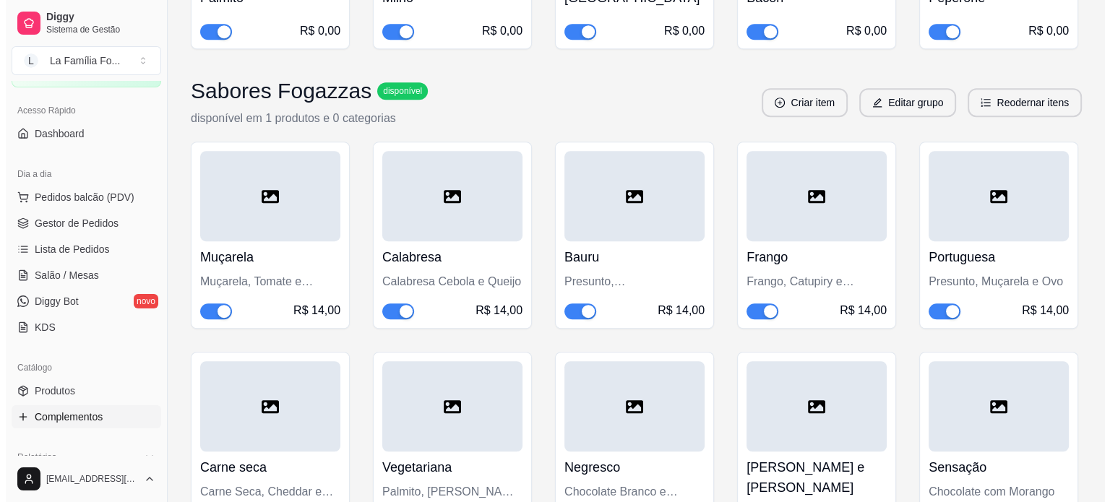
scroll to position [863, 0]
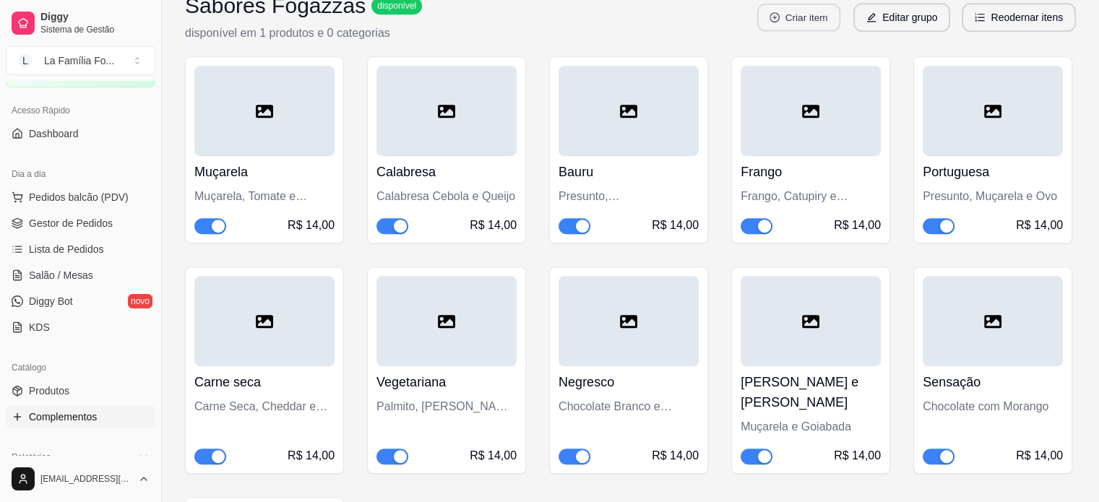
click at [817, 20] on button "Criar item" at bounding box center [798, 18] width 83 height 28
click at [836, 27] on button "Criar item" at bounding box center [799, 17] width 86 height 29
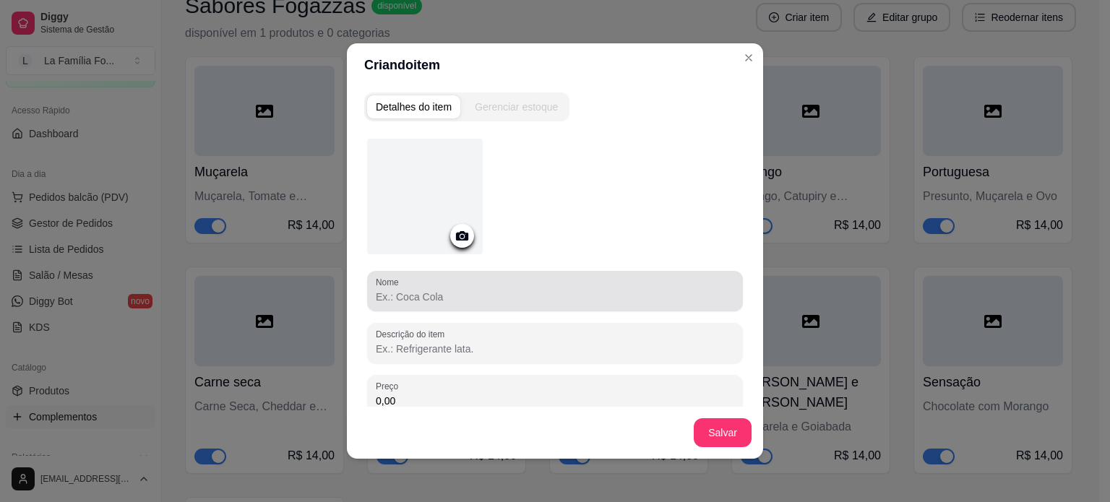
scroll to position [3, 0]
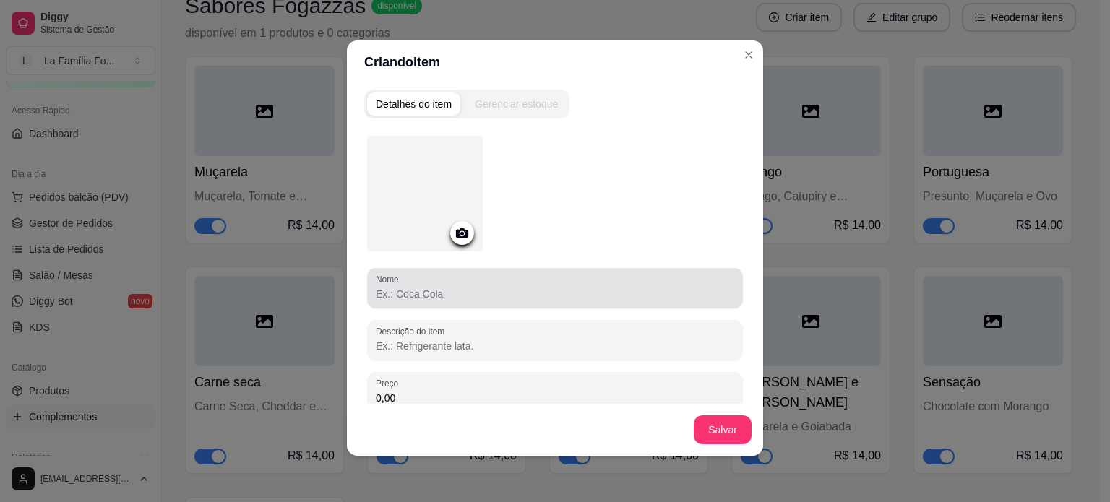
click at [458, 306] on div "Nome" at bounding box center [555, 288] width 376 height 40
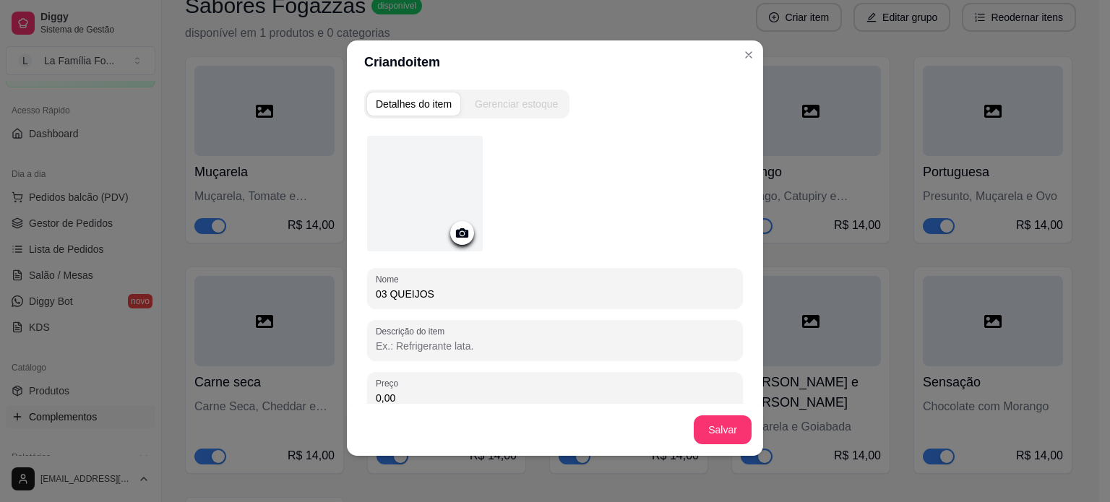
type input "03 QUEIJOS"
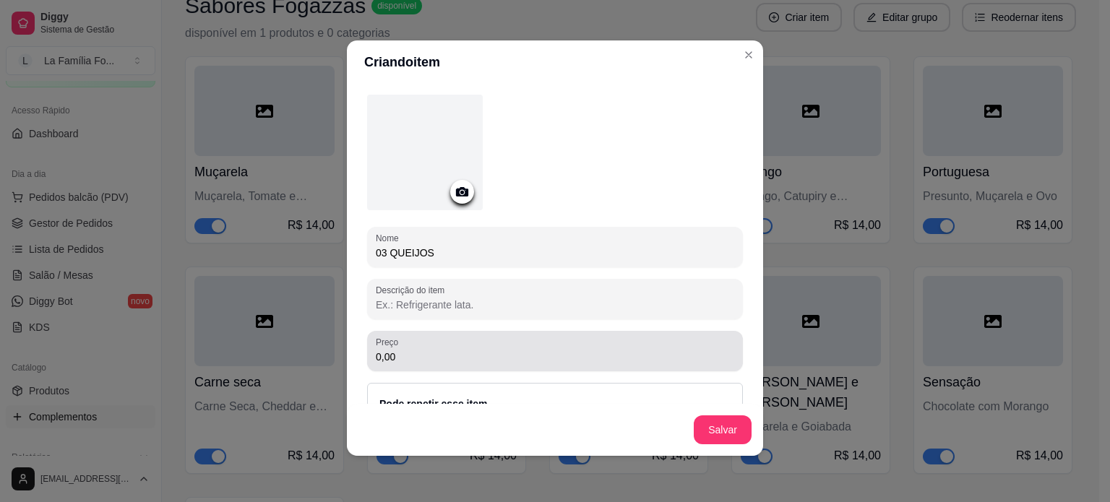
click at [630, 361] on input "0,00" at bounding box center [555, 357] width 358 height 14
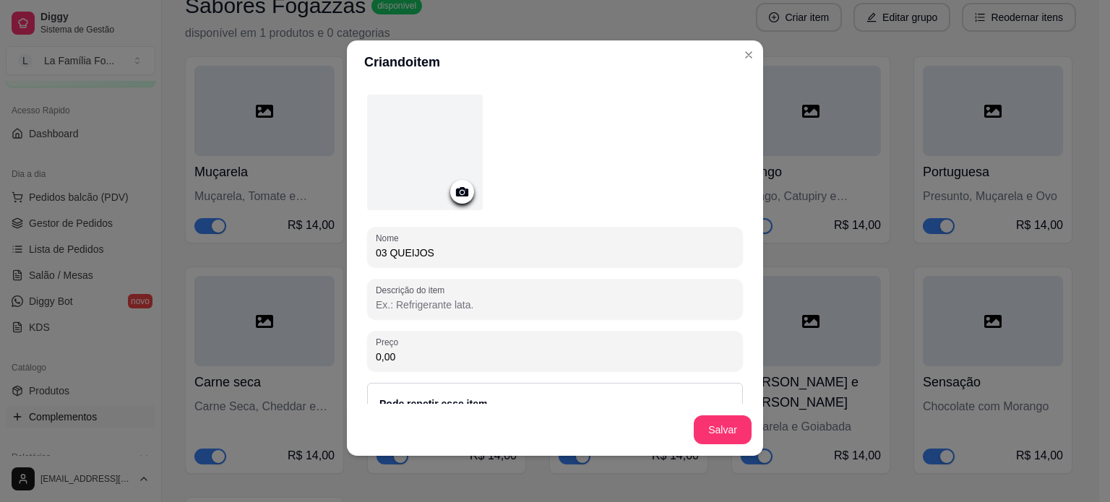
click at [630, 361] on input "0,00" at bounding box center [555, 357] width 358 height 14
type input "14,00"
click at [717, 436] on button "Salvar" at bounding box center [723, 429] width 58 height 29
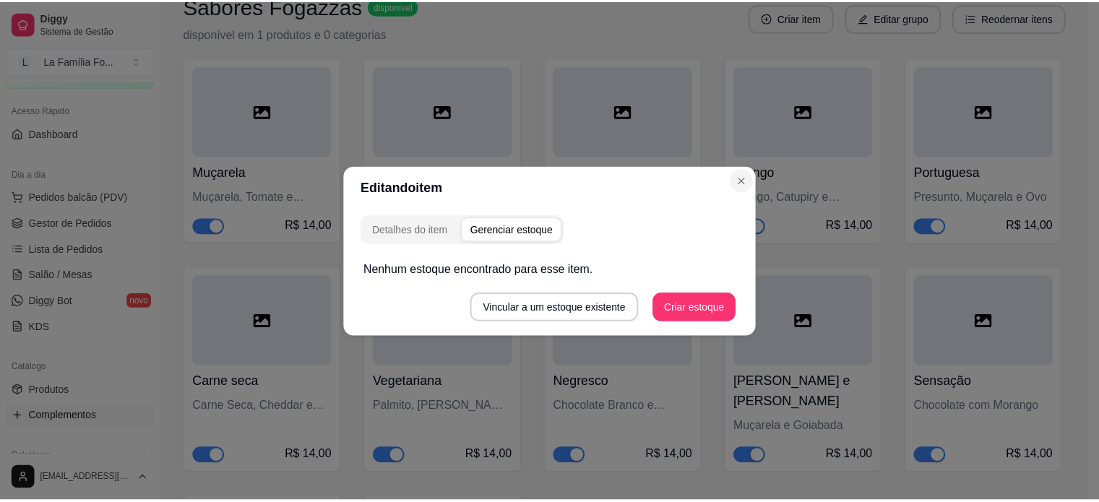
scroll to position [0, 0]
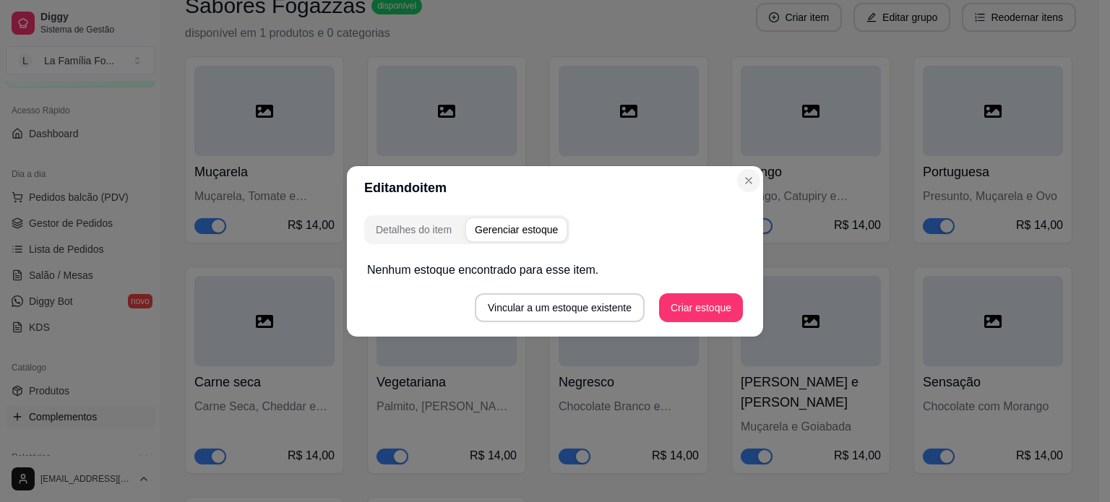
click at [733, 54] on div "Editando item Detalhes do item Gerenciar estoque Nenhum estoque encontrado para…" at bounding box center [555, 251] width 1110 height 502
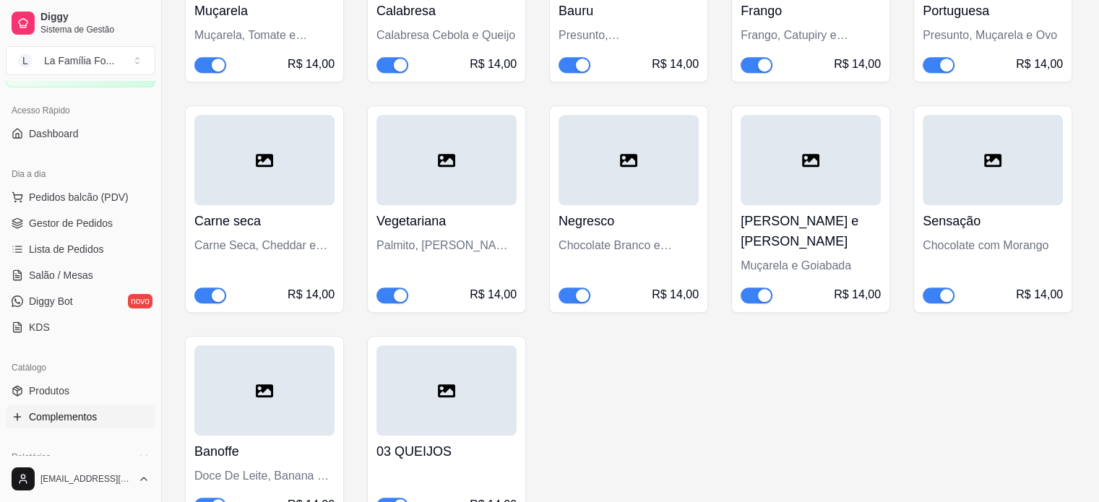
scroll to position [1027, 0]
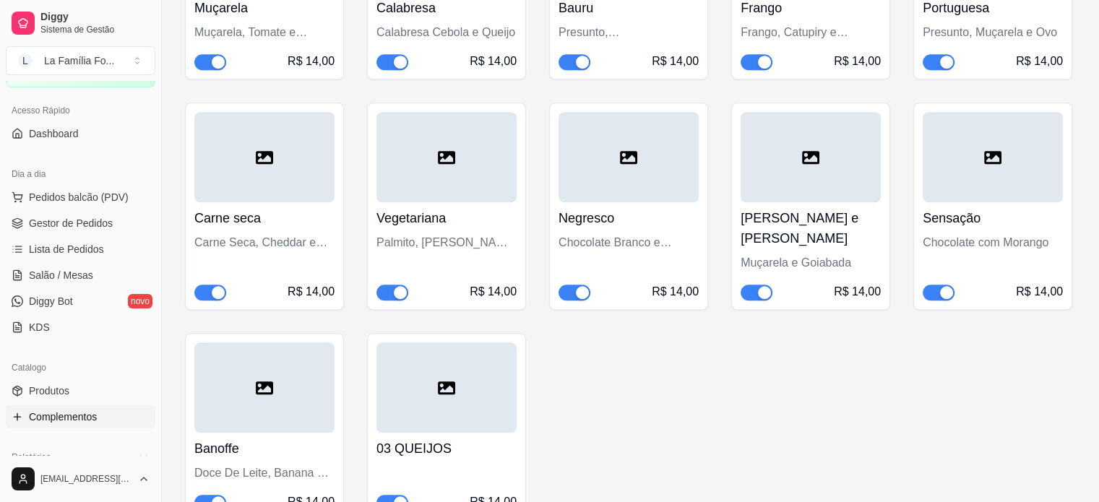
click at [480, 439] on h4 "03 QUEIJOS" at bounding box center [446, 449] width 140 height 20
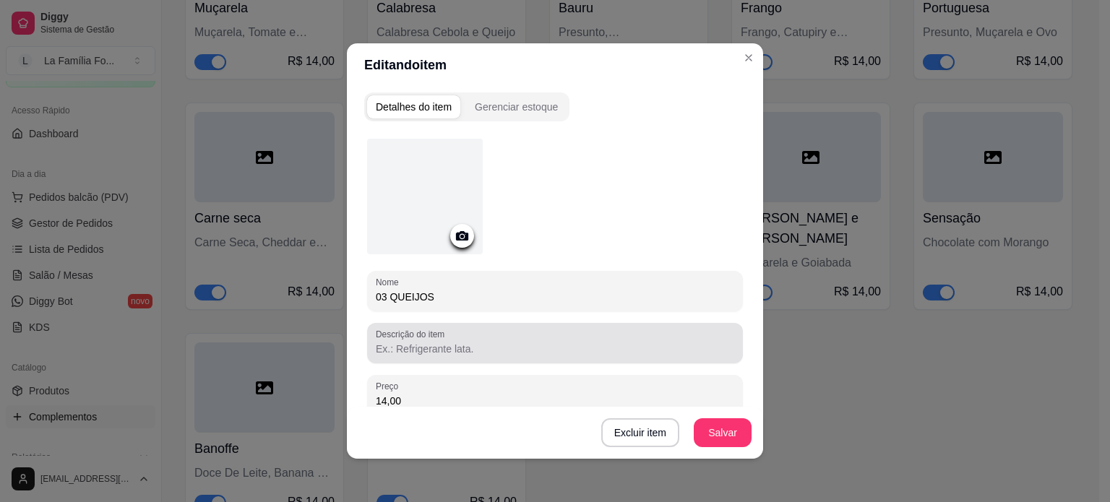
click at [557, 352] on input "Descrição do item" at bounding box center [555, 349] width 358 height 14
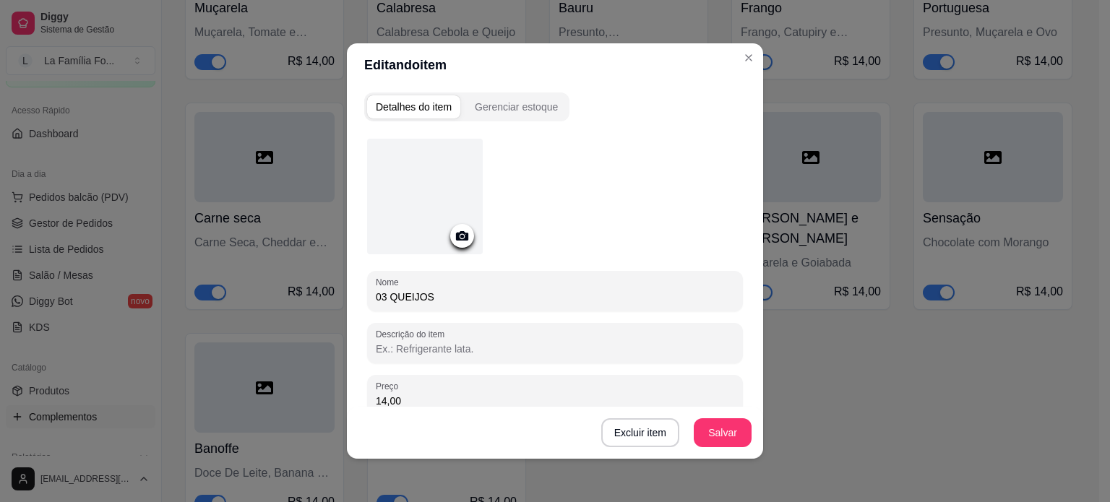
type input ","
type input "m"
type input "Muçarela, Requeijão e Gorgonzola."
click at [724, 425] on button "Salvar" at bounding box center [723, 432] width 58 height 29
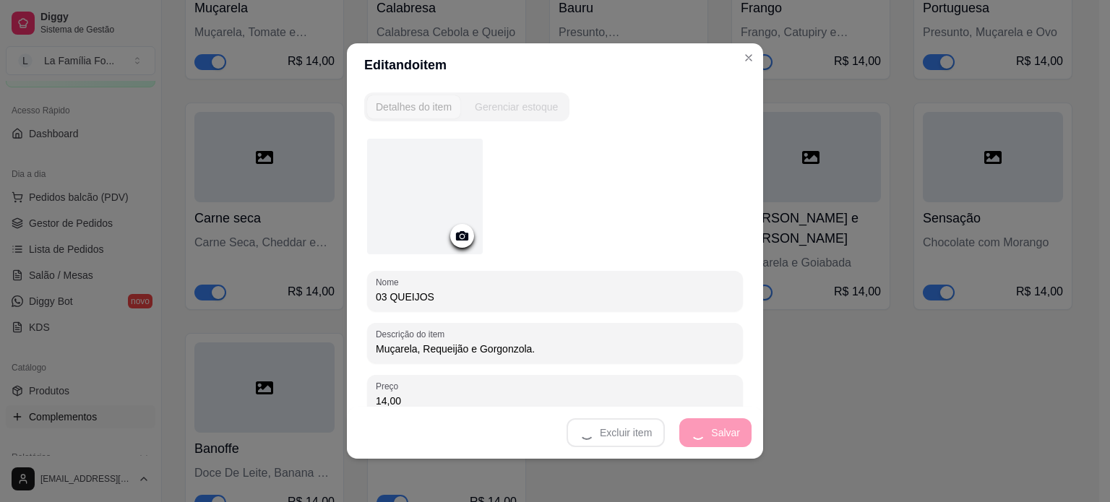
click at [724, 425] on div "Excluir item Salvar" at bounding box center [555, 433] width 416 height 52
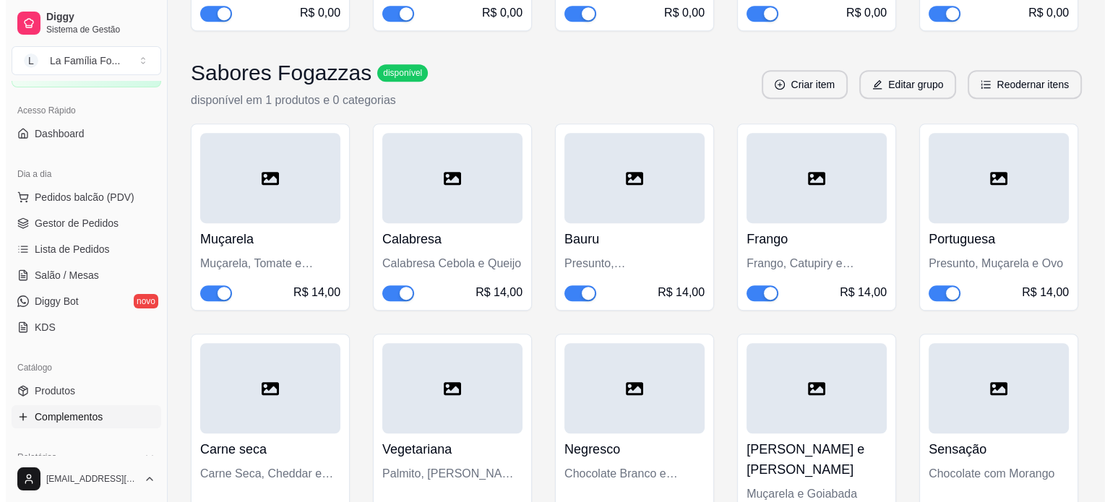
scroll to position [790, 0]
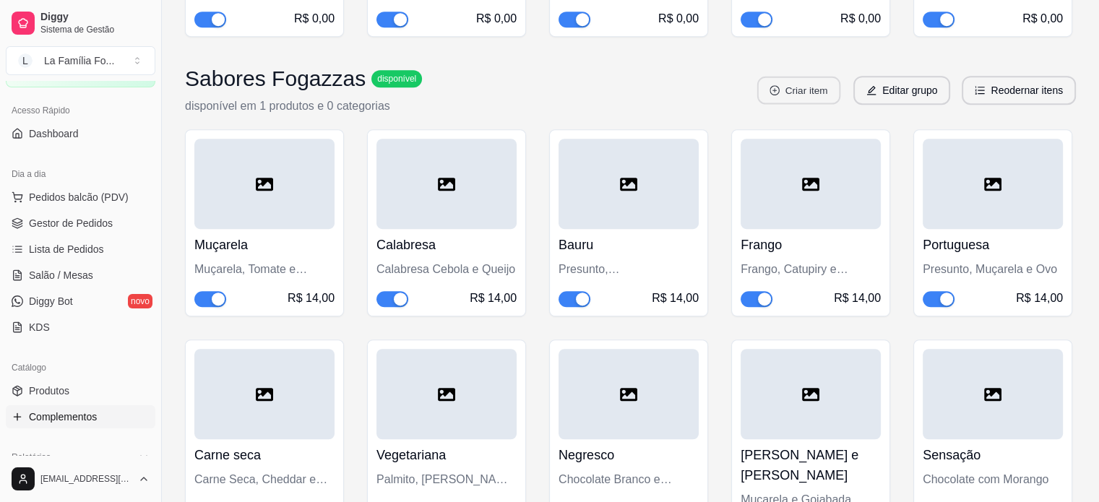
click at [809, 95] on button "Criar item" at bounding box center [798, 91] width 83 height 28
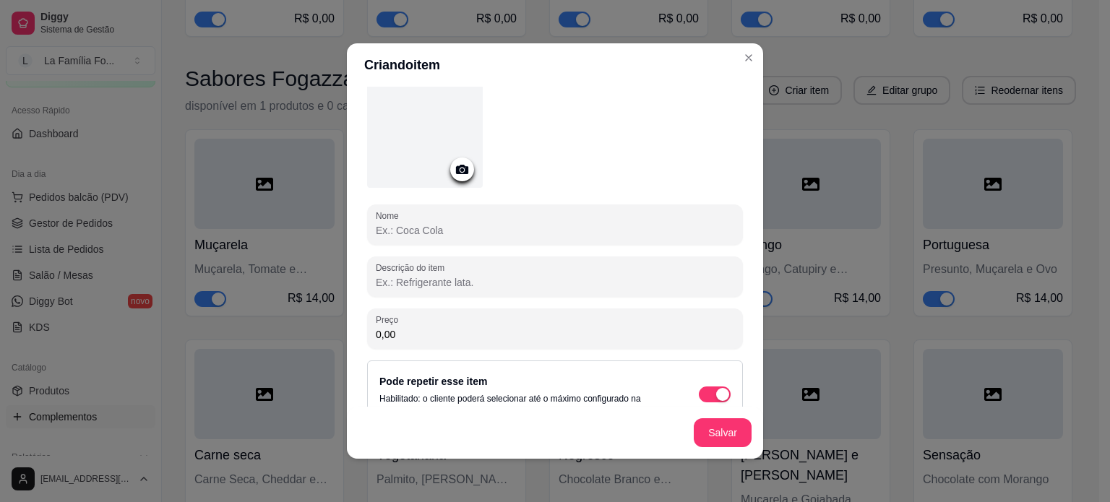
scroll to position [0, 0]
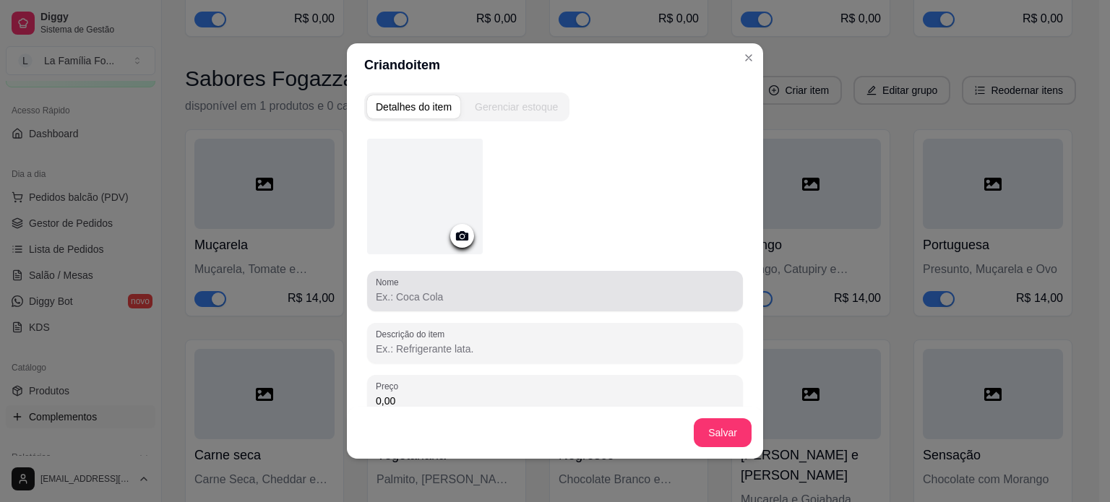
click at [621, 302] on input "Nome" at bounding box center [555, 297] width 358 height 14
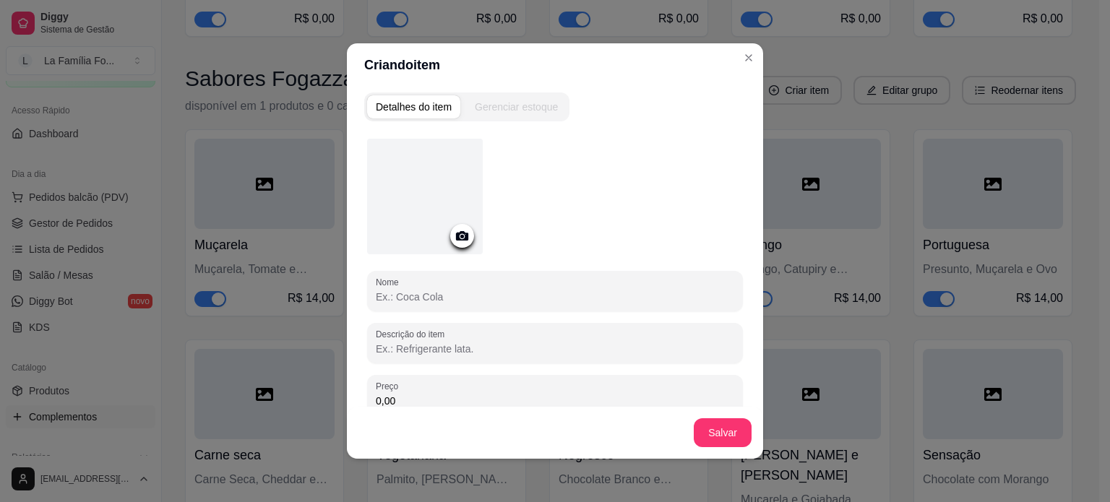
click at [621, 301] on input "Nome" at bounding box center [555, 297] width 358 height 14
type input "Margherita"
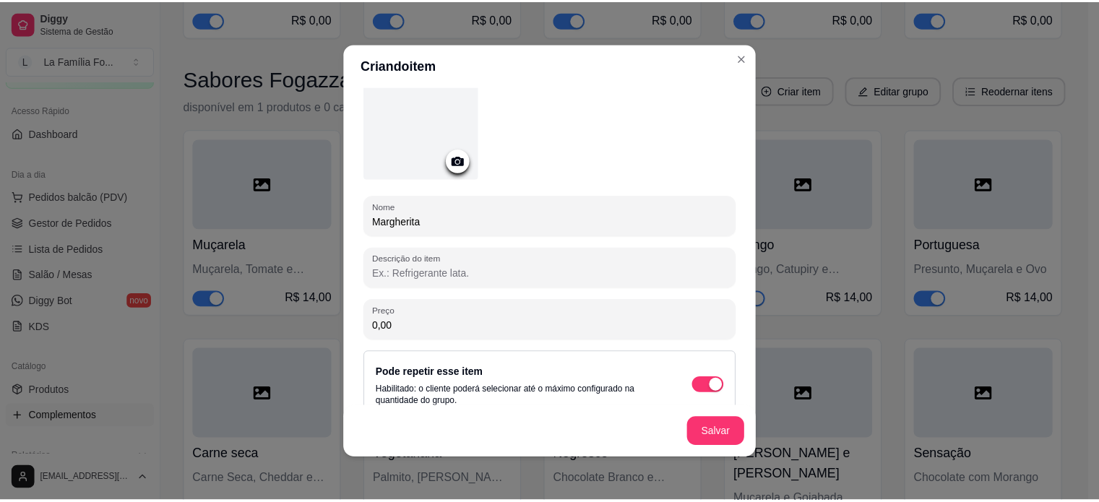
scroll to position [78, 0]
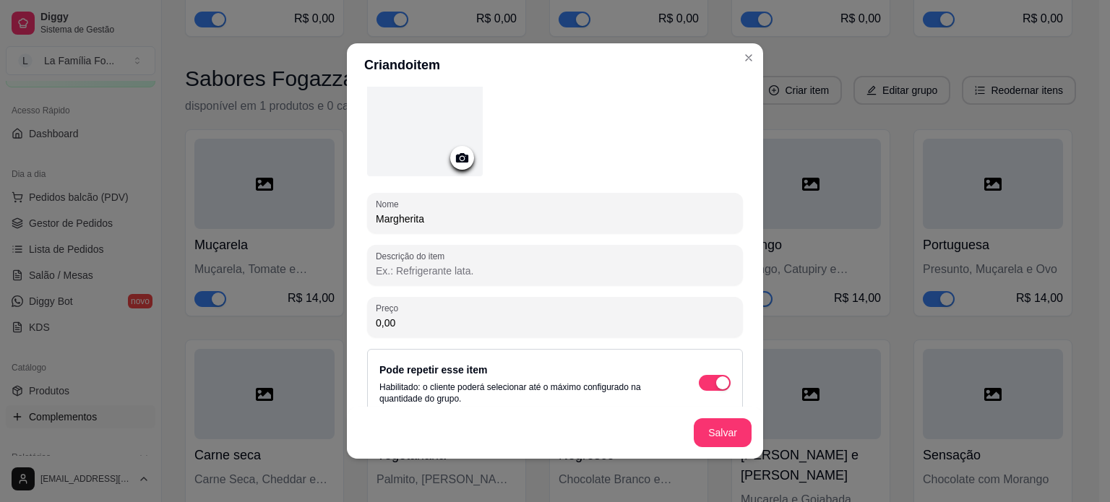
click at [542, 248] on div "Descrição do item" at bounding box center [555, 265] width 376 height 40
type input "Muçarela, Tomate e Manjericão"
click at [681, 327] on input "0,00" at bounding box center [555, 323] width 358 height 14
type input "14,00"
click at [717, 439] on button "Salvar" at bounding box center [723, 432] width 58 height 29
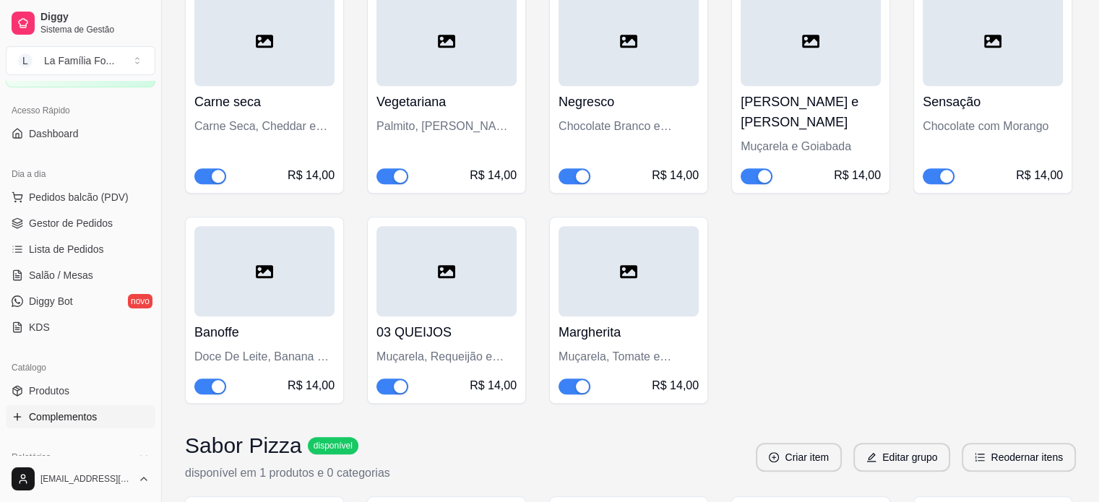
scroll to position [1141, 0]
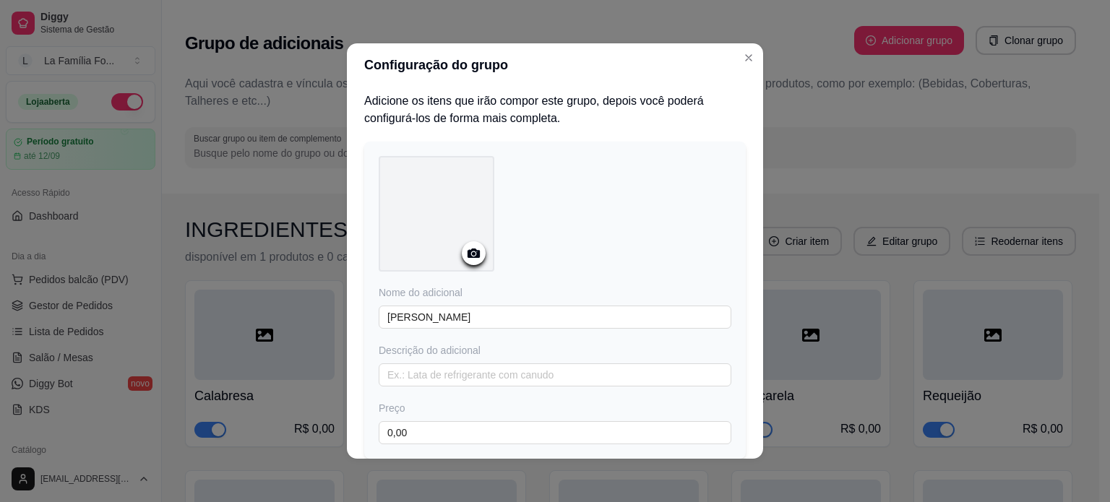
scroll to position [194, 0]
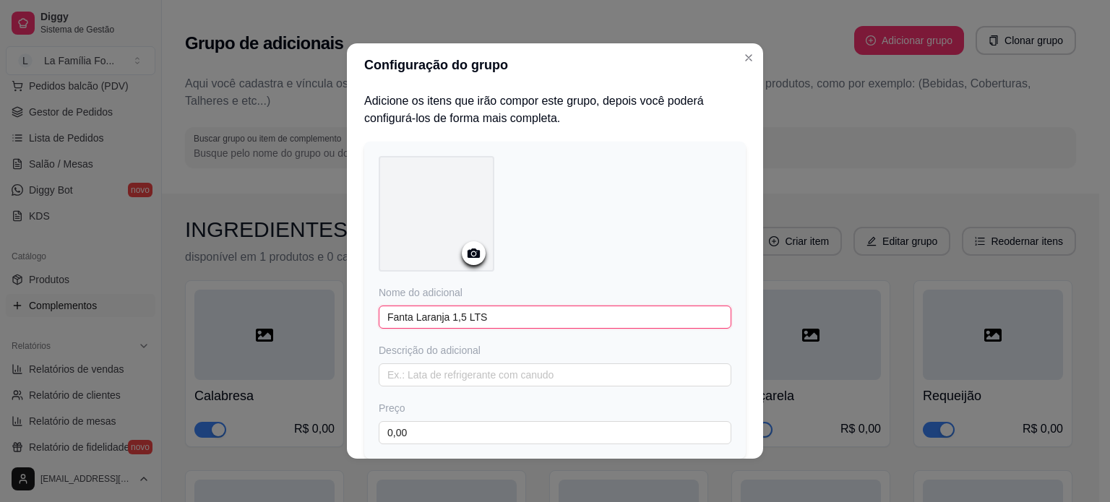
type input "Fanta Laranja 1,5 LTS"
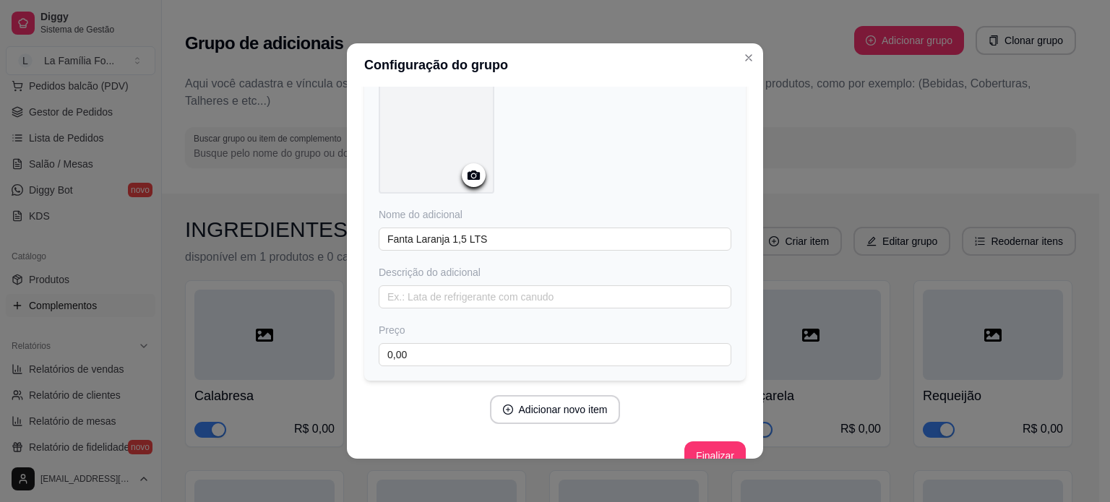
scroll to position [102, 0]
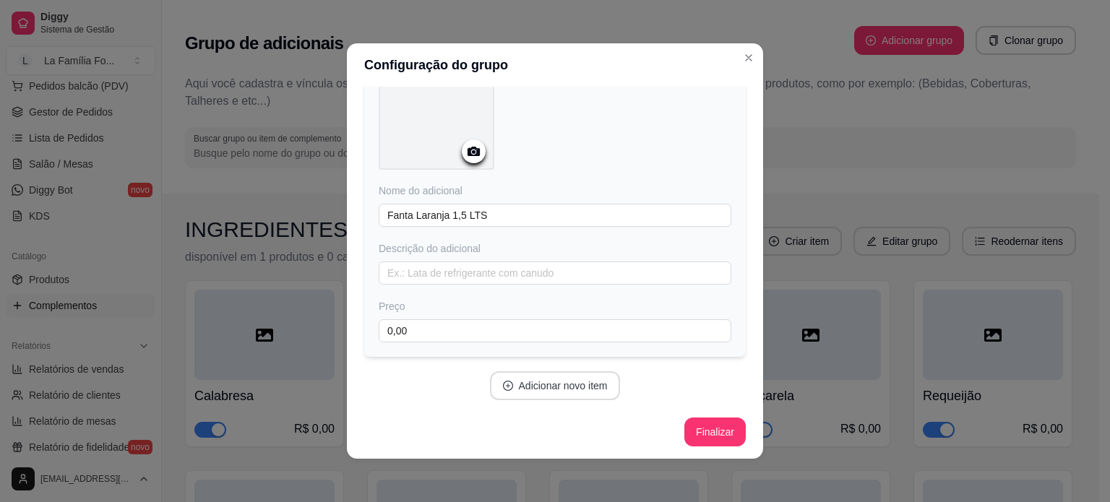
click at [583, 387] on button "Adicionar novo item" at bounding box center [555, 385] width 131 height 29
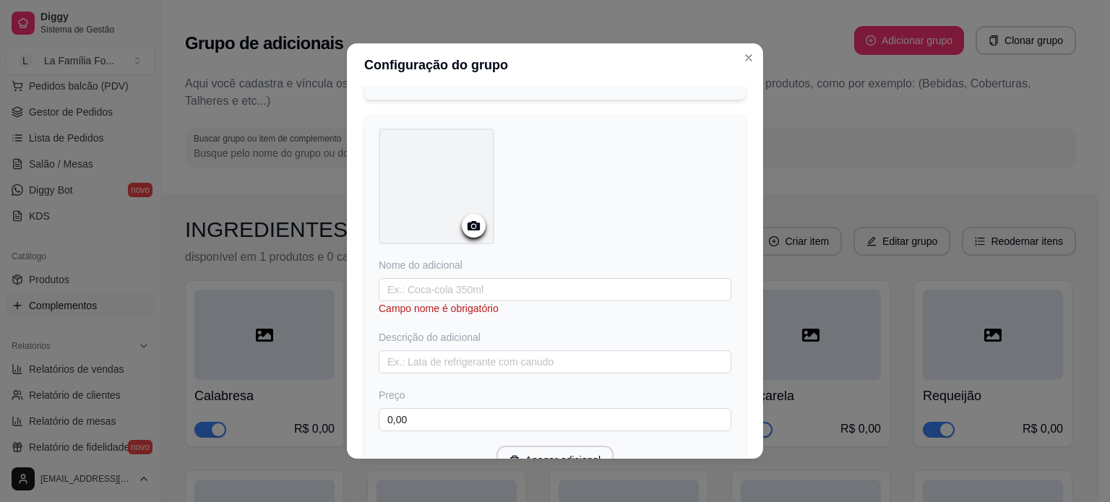
scroll to position [416, 0]
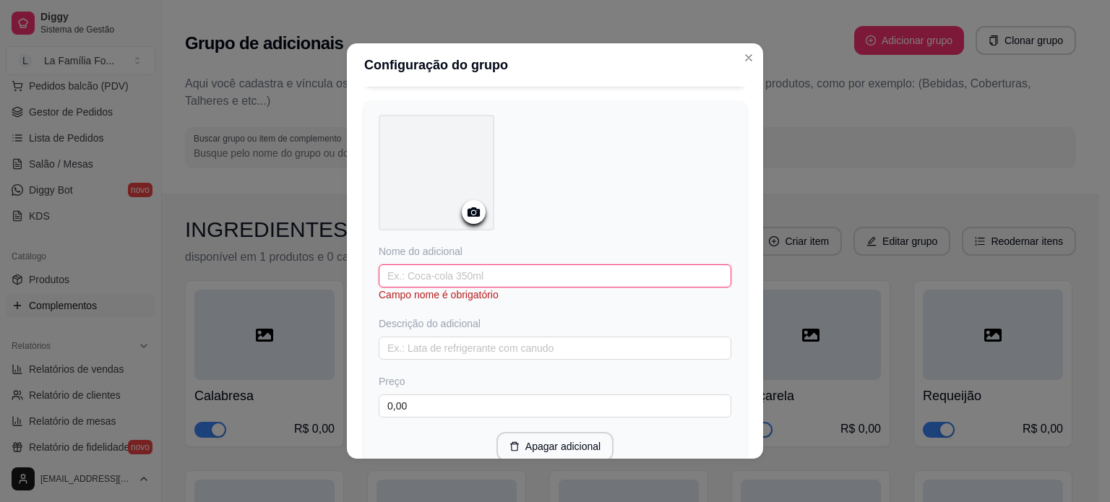
click at [524, 274] on input "text" at bounding box center [555, 275] width 353 height 23
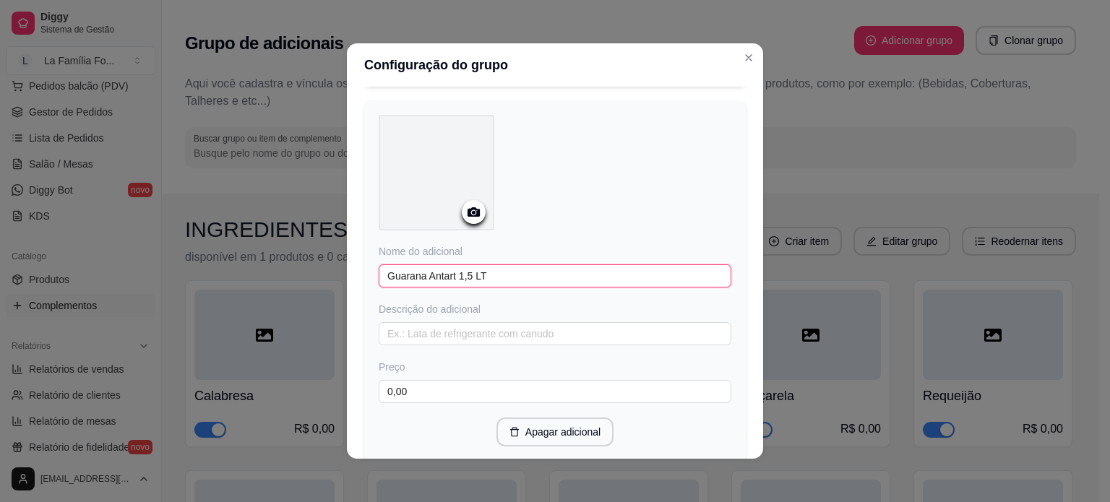
type input "Guarana Antart 1,5 LT"
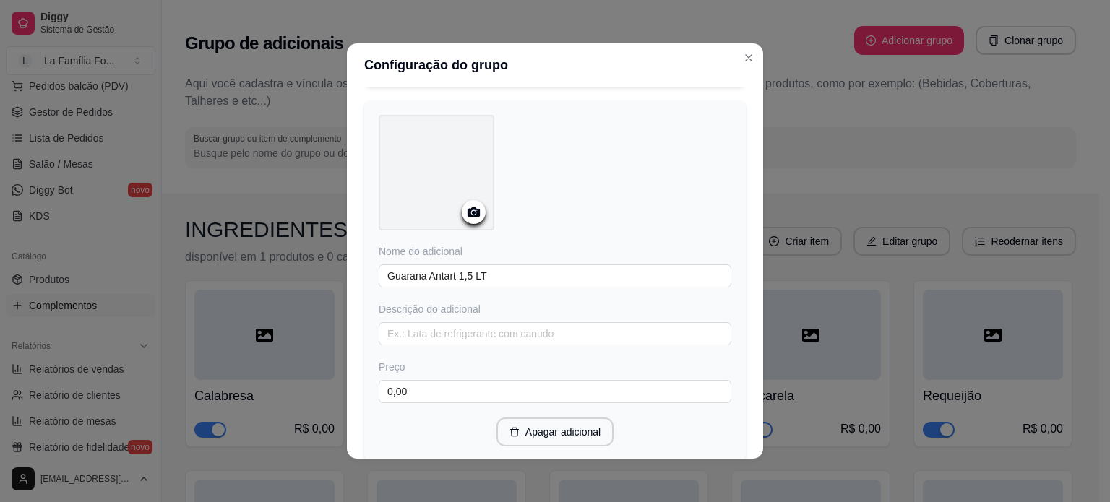
scroll to position [518, 0]
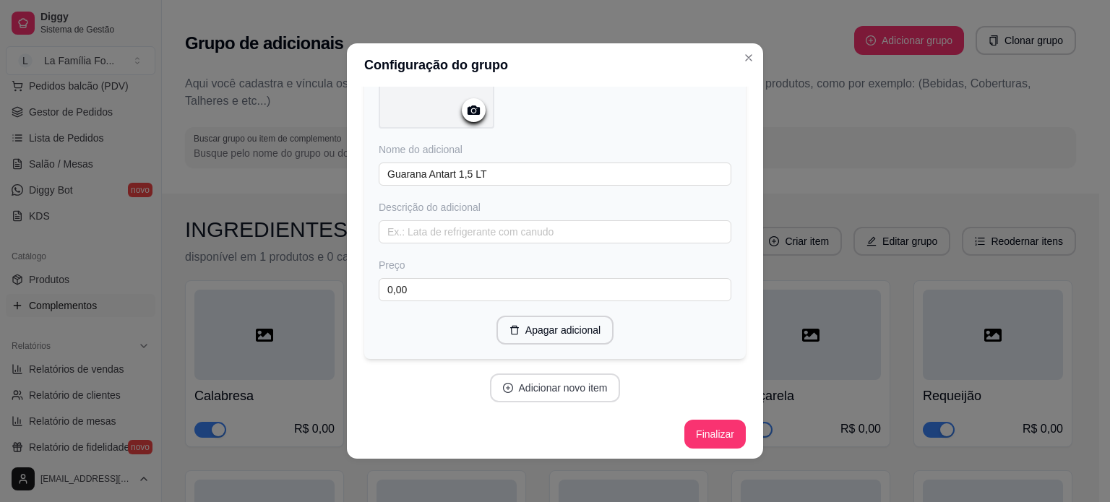
click at [586, 378] on button "Adicionar novo item" at bounding box center [555, 388] width 131 height 29
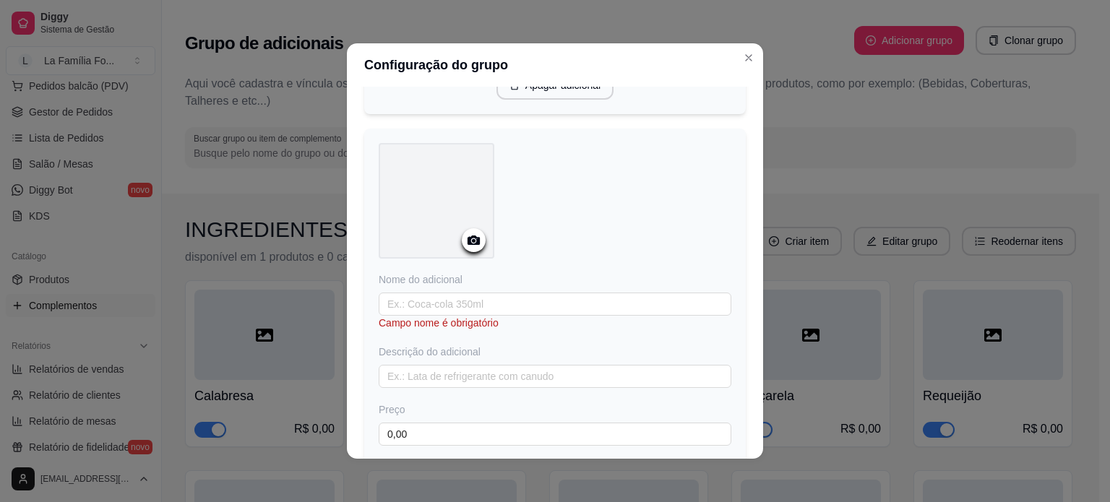
scroll to position [778, 0]
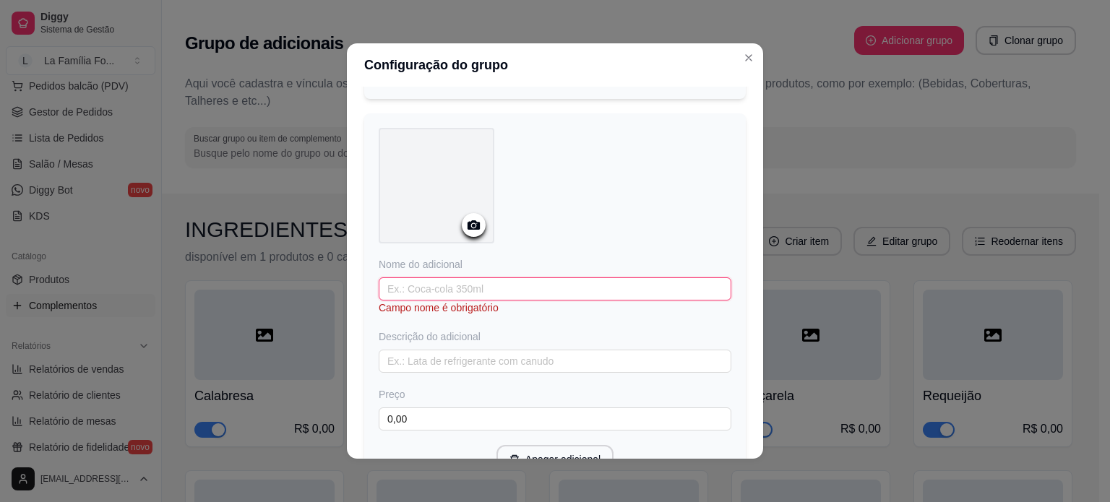
click at [605, 285] on input "text" at bounding box center [555, 288] width 353 height 23
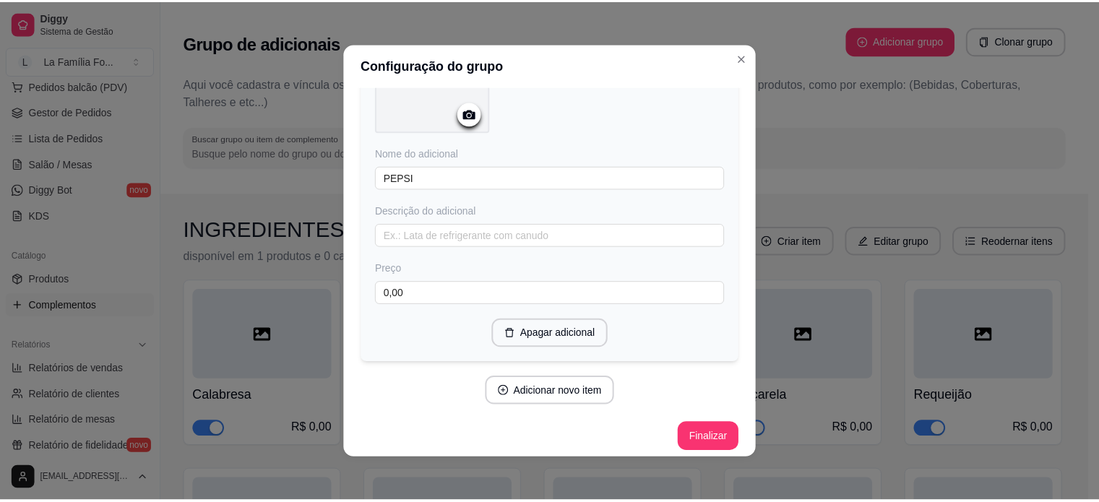
scroll to position [3, 0]
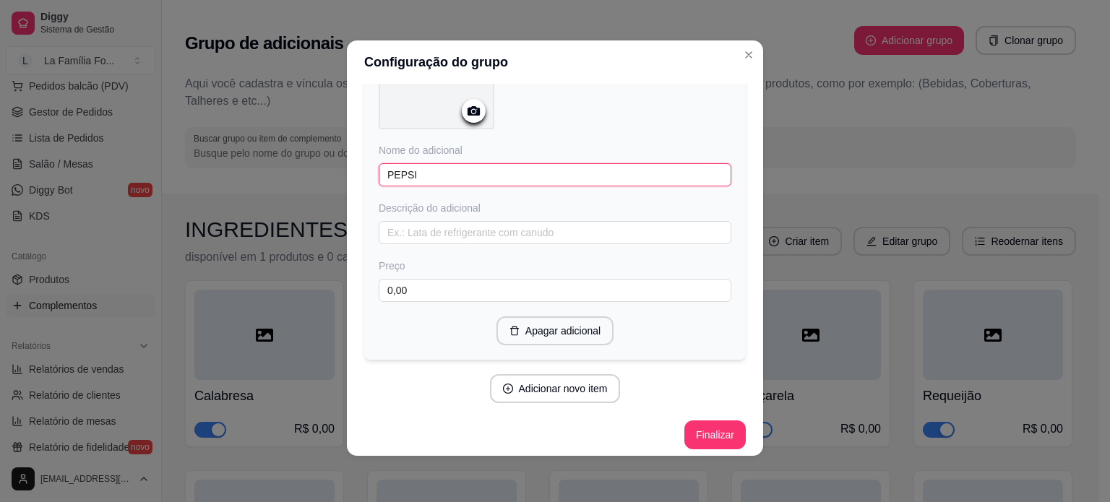
click at [488, 177] on input "PEPSI" at bounding box center [555, 174] width 353 height 23
type input "PEPSI 1,5 LTS"
click at [705, 433] on button "Finalizar" at bounding box center [714, 434] width 61 height 29
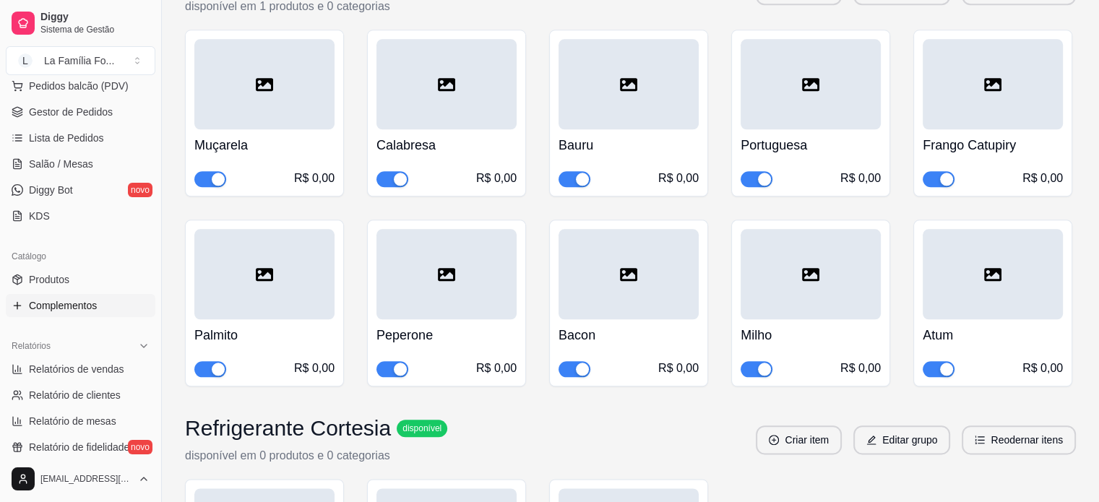
scroll to position [1818, 0]
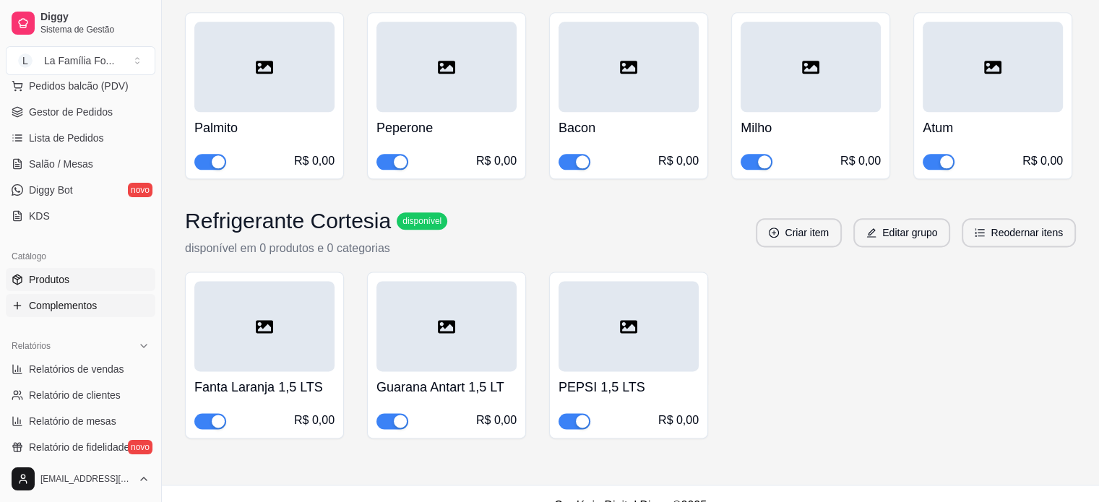
click at [69, 285] on link "Produtos" at bounding box center [81, 279] width 150 height 23
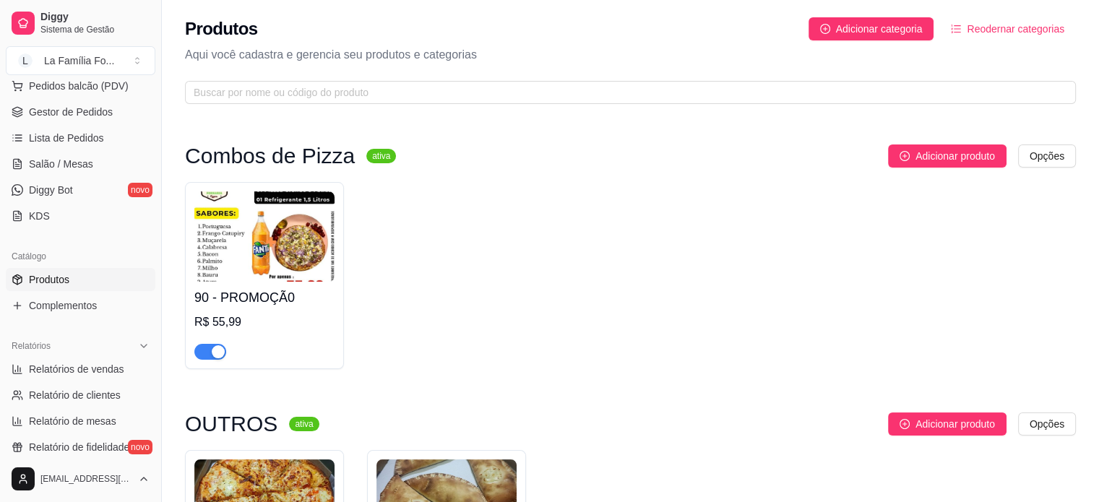
click at [316, 285] on div "90 - PROMOÇÃ0 R$ 55,99" at bounding box center [264, 321] width 140 height 78
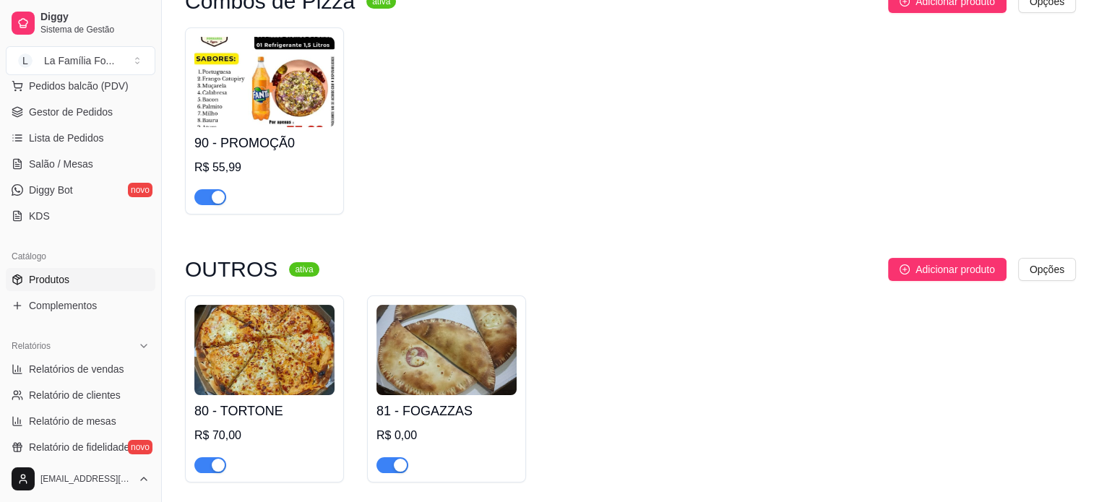
scroll to position [98, 0]
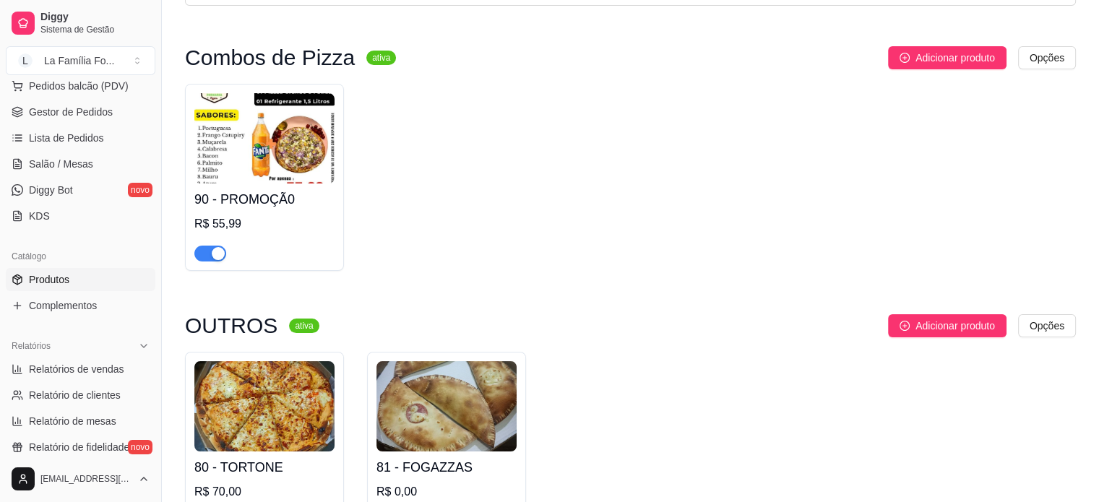
click at [251, 391] on img at bounding box center [264, 406] width 140 height 90
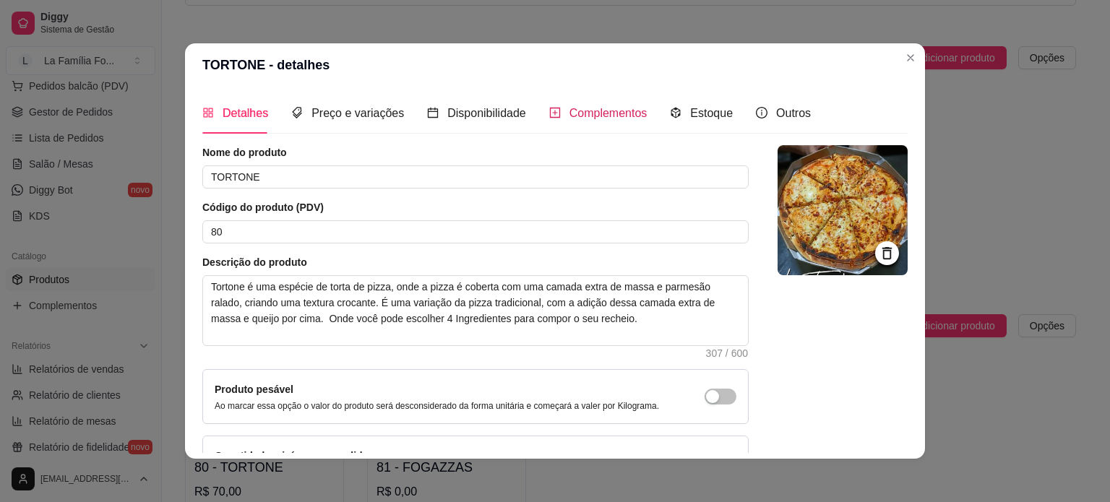
click at [577, 111] on span "Complementos" at bounding box center [608, 113] width 78 height 12
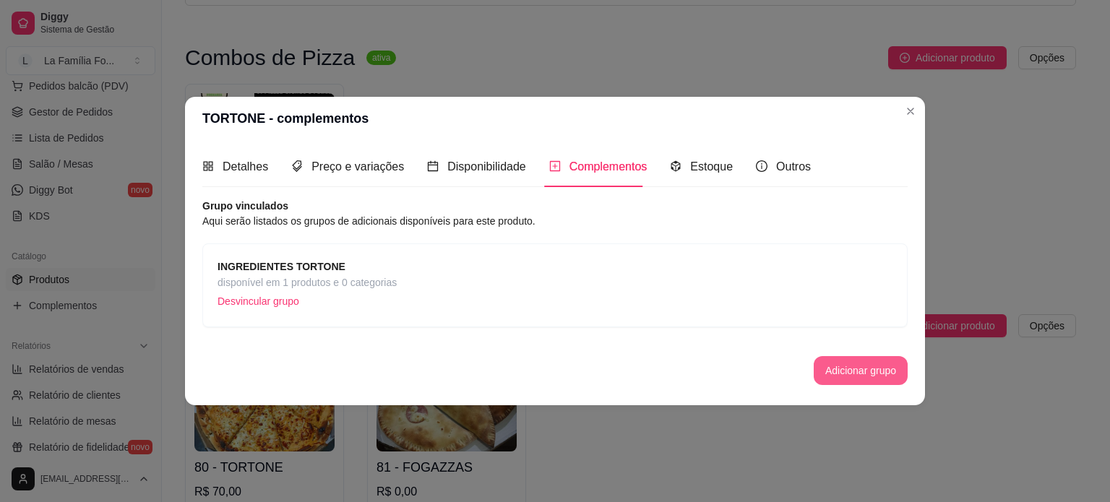
click at [874, 379] on button "Adicionar grupo" at bounding box center [861, 370] width 94 height 29
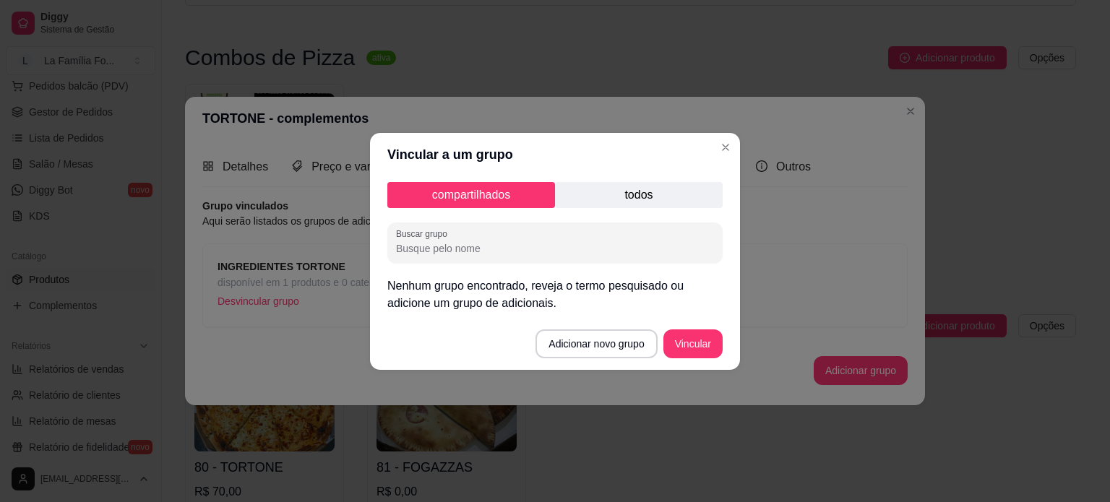
click at [619, 170] on header "Vincular a um grupo" at bounding box center [555, 154] width 370 height 43
click at [624, 190] on p "todos" at bounding box center [639, 195] width 168 height 26
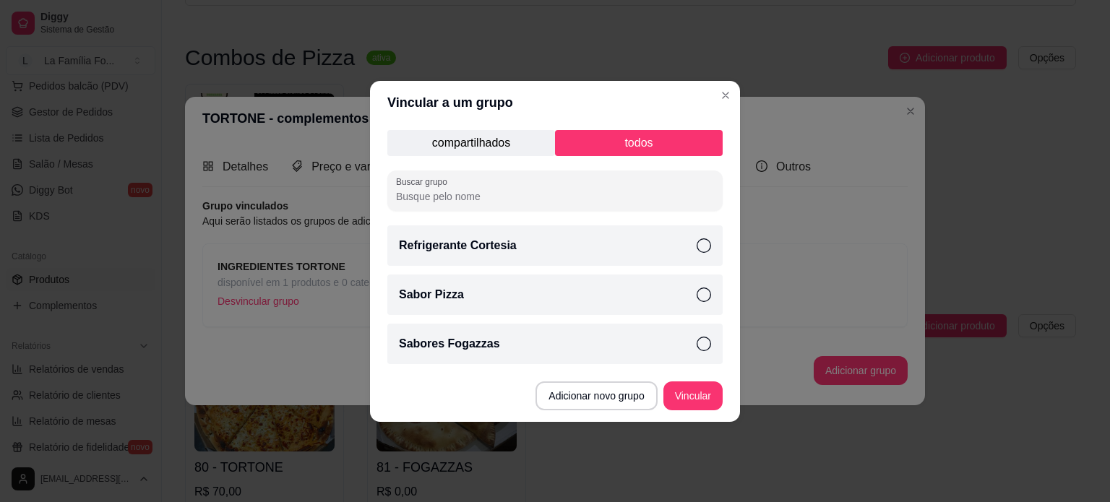
click at [626, 247] on div "Refrigerante Cortesia" at bounding box center [554, 245] width 335 height 40
click at [696, 388] on button "Vincular" at bounding box center [692, 395] width 59 height 29
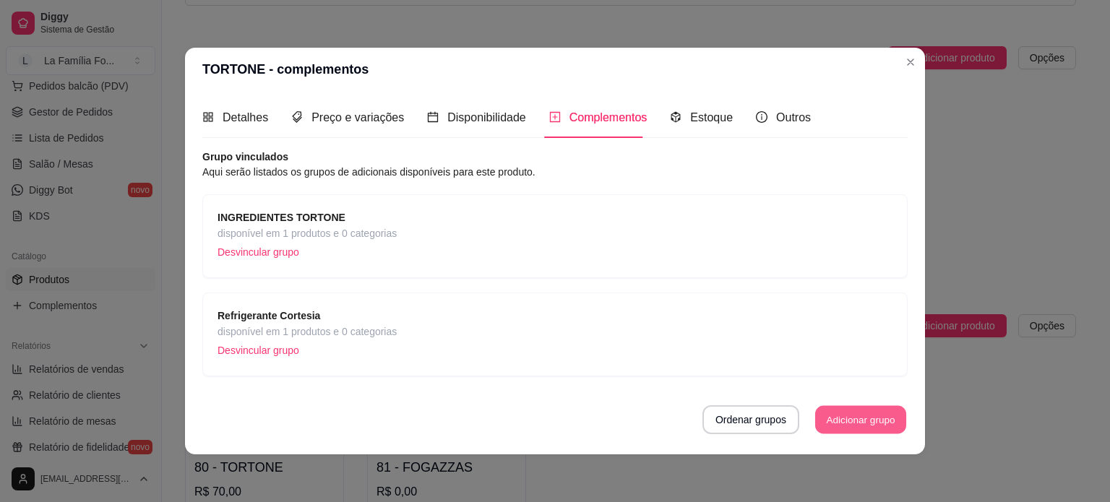
click at [847, 408] on button "Adicionar grupo" at bounding box center [860, 420] width 91 height 28
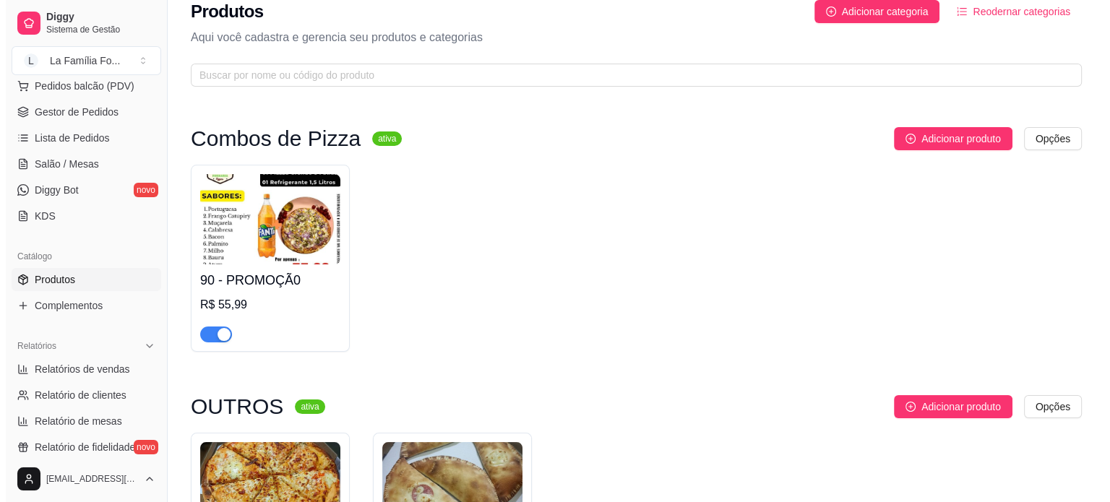
scroll to position [0, 0]
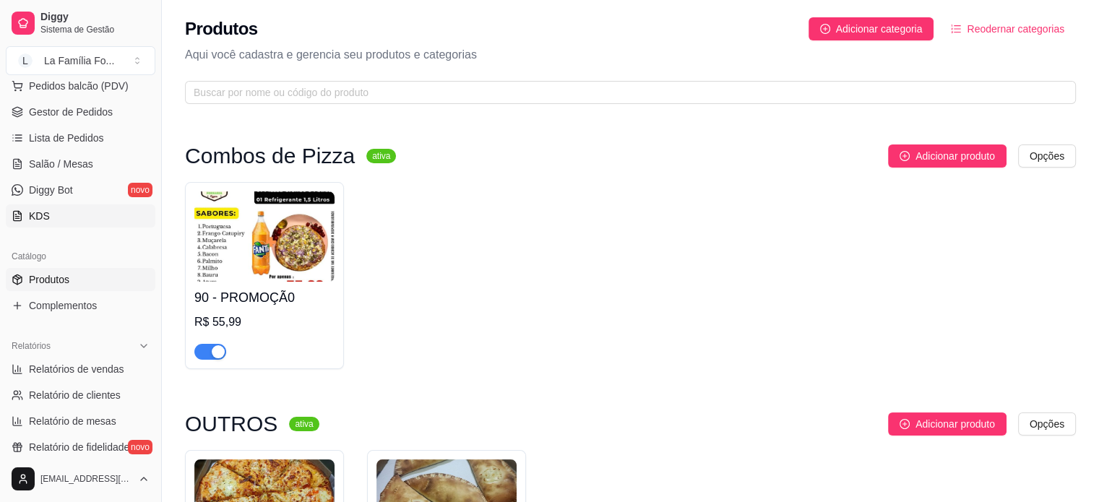
click at [43, 220] on span "KDS" at bounding box center [39, 216] width 21 height 14
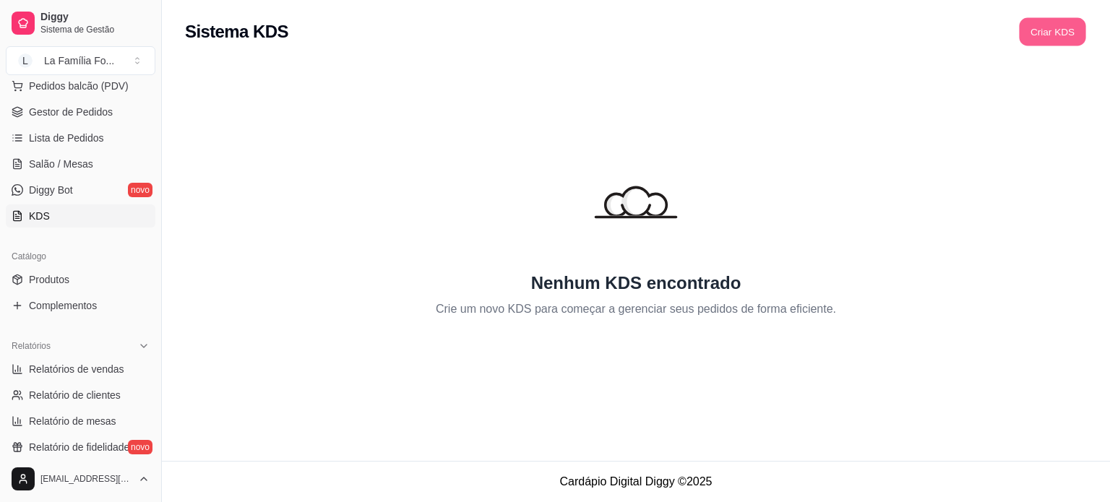
click at [1066, 38] on button "Criar KDS" at bounding box center [1052, 32] width 66 height 28
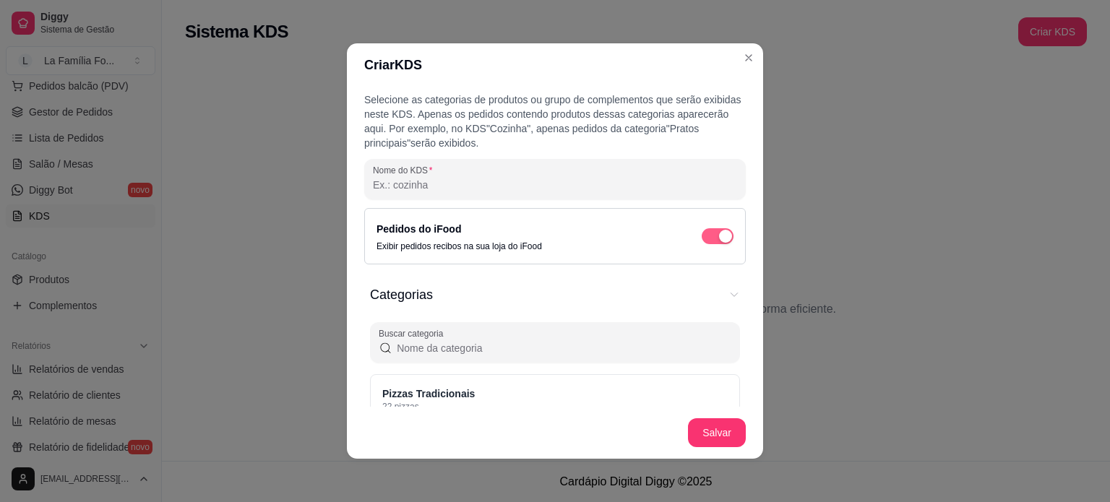
click at [702, 236] on button "button" at bounding box center [718, 236] width 32 height 16
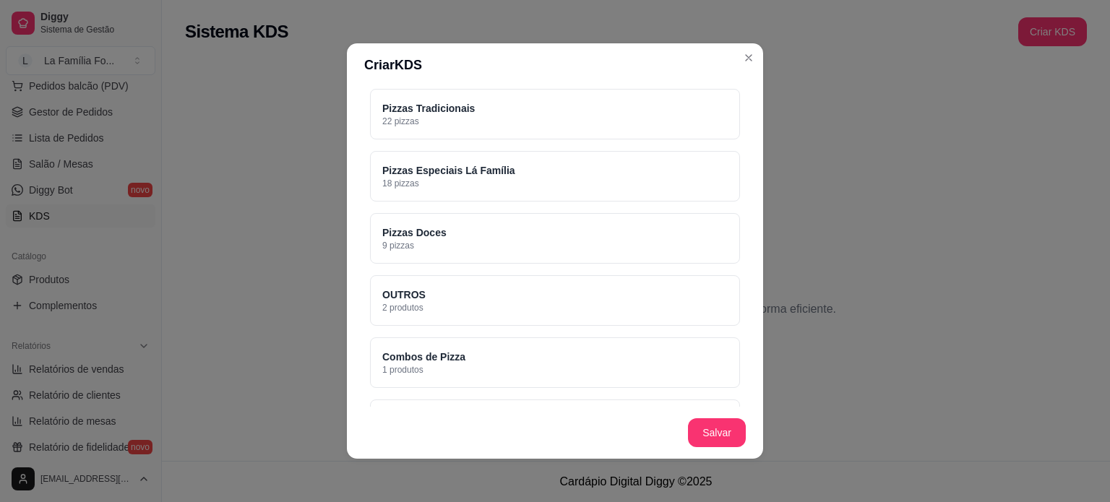
scroll to position [289, 0]
click at [568, 110] on div "Pizzas Tradicionais 22 pizzas" at bounding box center [555, 110] width 370 height 51
click at [556, 155] on div "Pizzas Especiais Lá Família 18 pizzas" at bounding box center [555, 172] width 370 height 51
click at [538, 233] on div "Pizzas Doces 9 pizzas" at bounding box center [555, 235] width 370 height 51
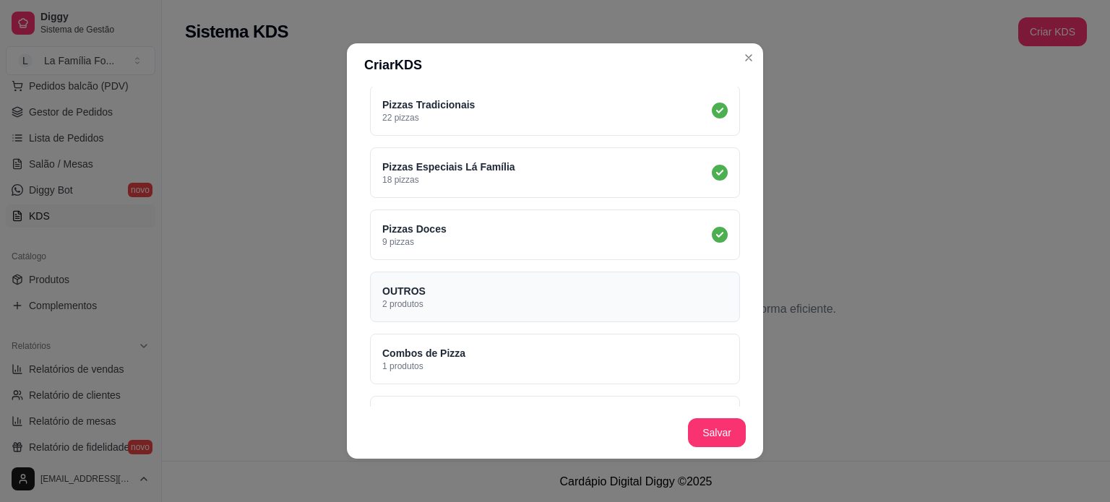
click at [529, 297] on div "OUTROS 2 produtos" at bounding box center [555, 297] width 370 height 51
click at [629, 353] on div "Combos de Pizza 1 produtos" at bounding box center [555, 359] width 370 height 51
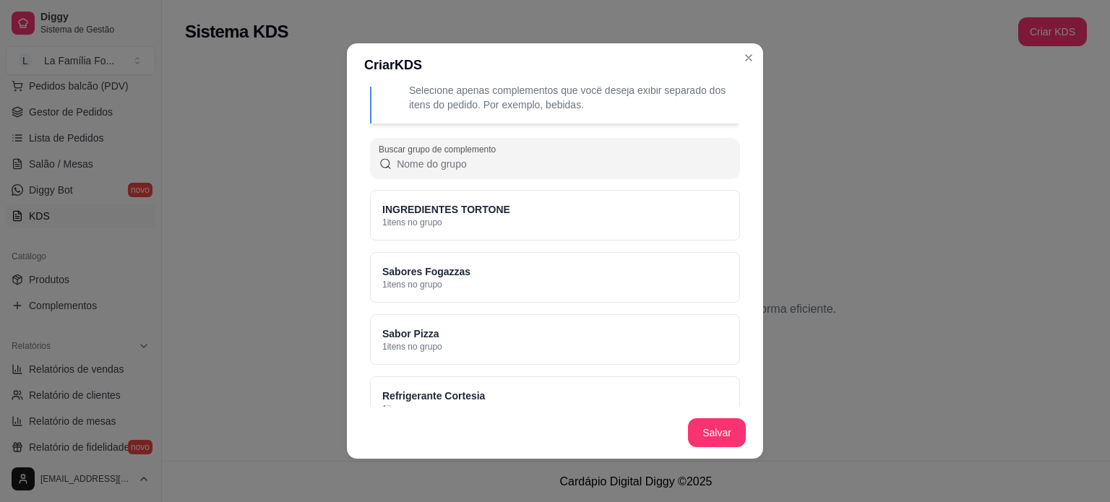
scroll to position [749, 0]
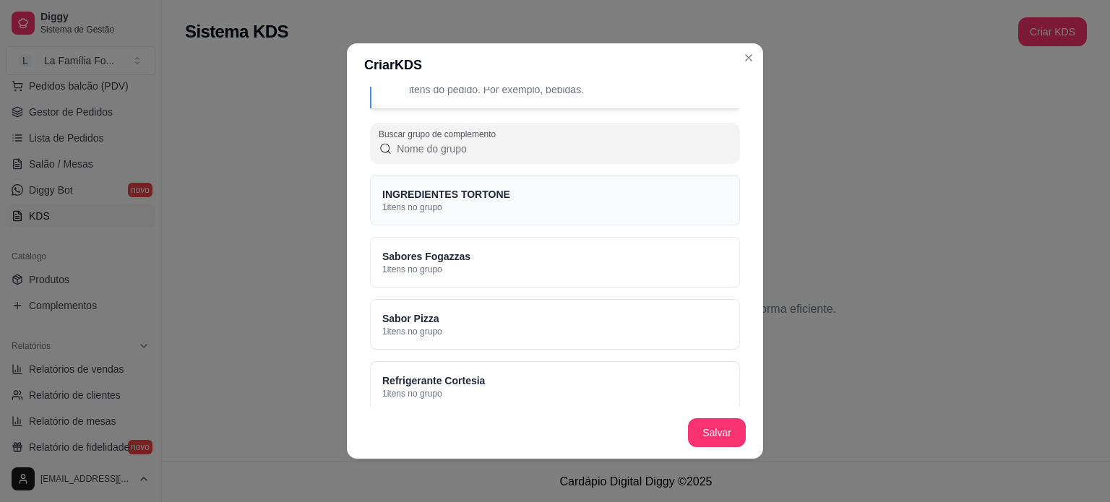
click at [542, 213] on div "INGREDIENTES TORTONE 1 itens no grupo" at bounding box center [555, 200] width 370 height 51
click at [545, 262] on div "Sabores Fogazzas 1 itens no grupo" at bounding box center [555, 262] width 370 height 51
click at [549, 329] on div "Sabor Pizza 1 itens no grupo" at bounding box center [555, 324] width 370 height 51
click at [561, 374] on div "Refrigerante Cortesia 1 itens no grupo" at bounding box center [555, 386] width 370 height 51
click at [688, 396] on div "Refrigerante Cortesia 1 itens no grupo" at bounding box center [555, 386] width 370 height 51
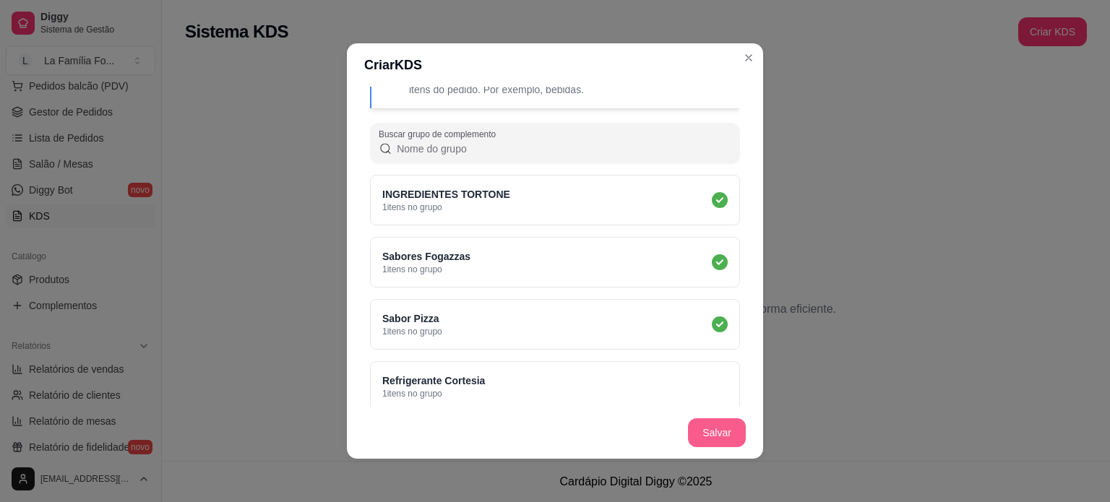
click at [705, 427] on button "Salvar" at bounding box center [717, 432] width 58 height 29
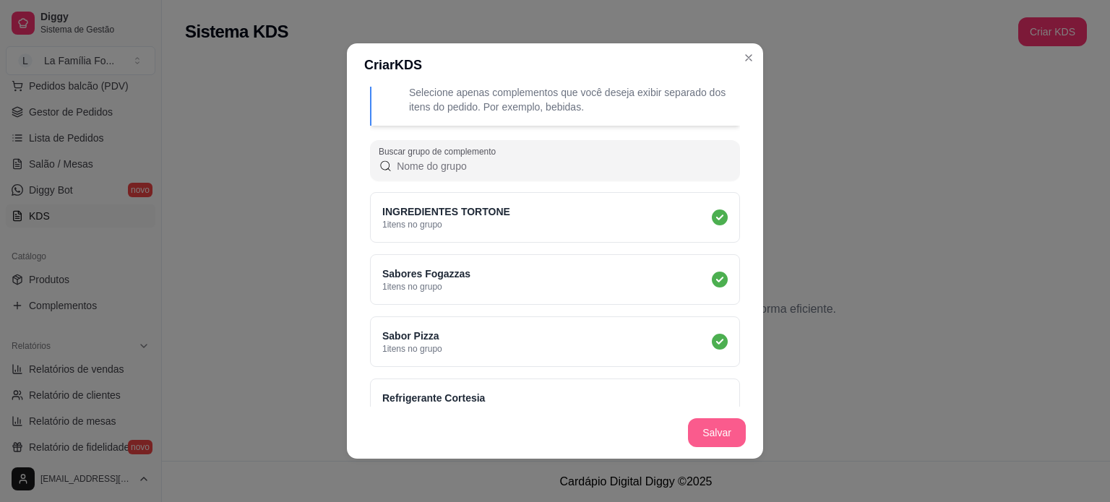
scroll to position [767, 0]
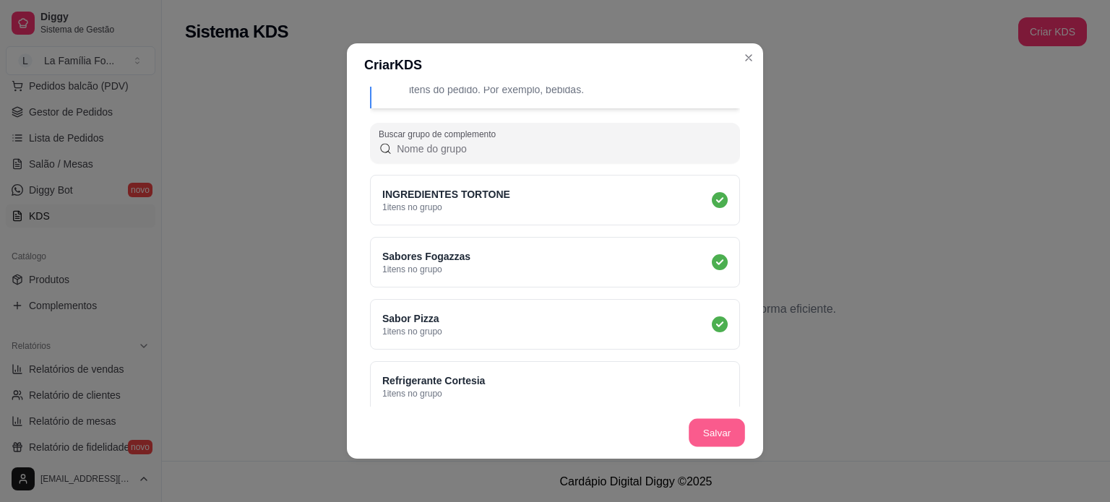
click at [705, 427] on button "Salvar" at bounding box center [717, 433] width 56 height 28
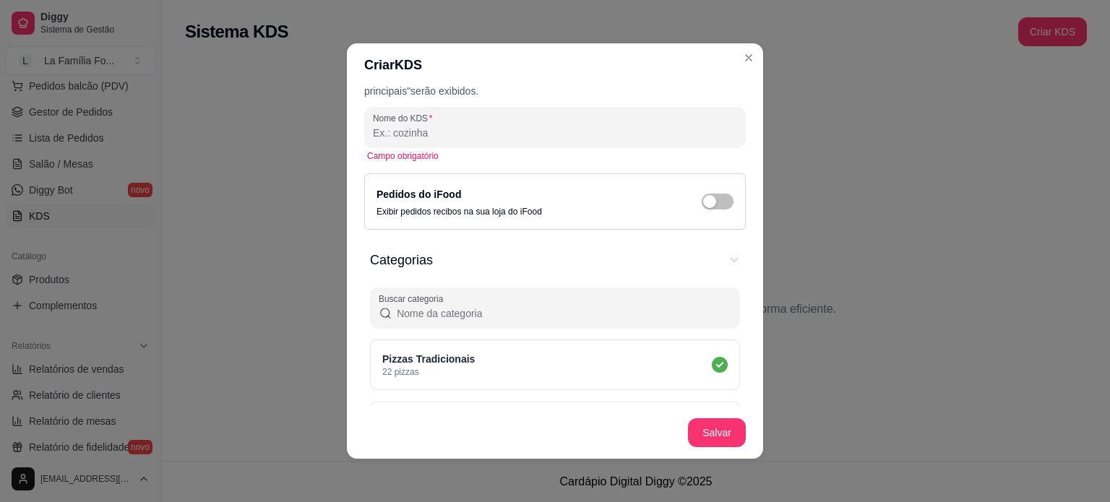
scroll to position [0, 0]
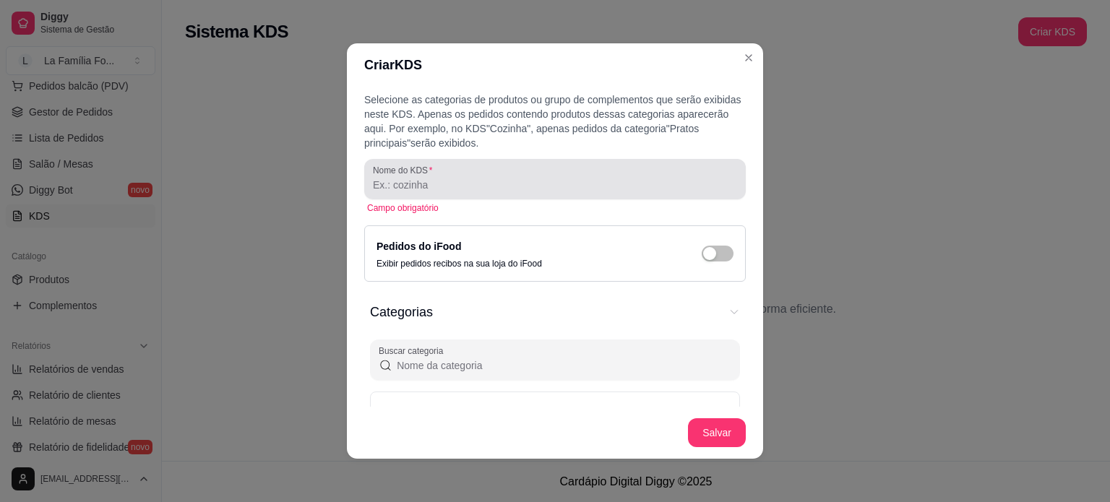
click at [663, 167] on div at bounding box center [555, 179] width 364 height 29
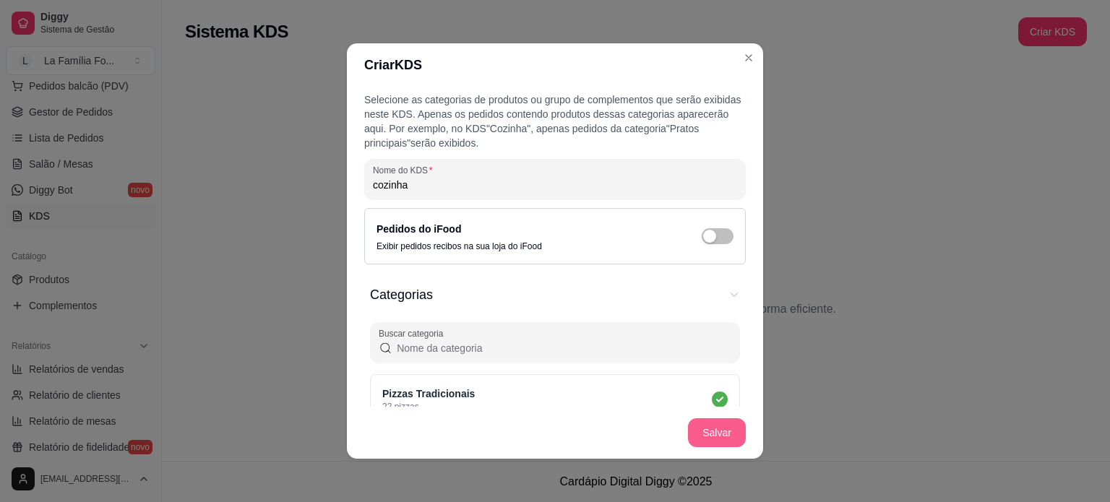
type input "cozinha"
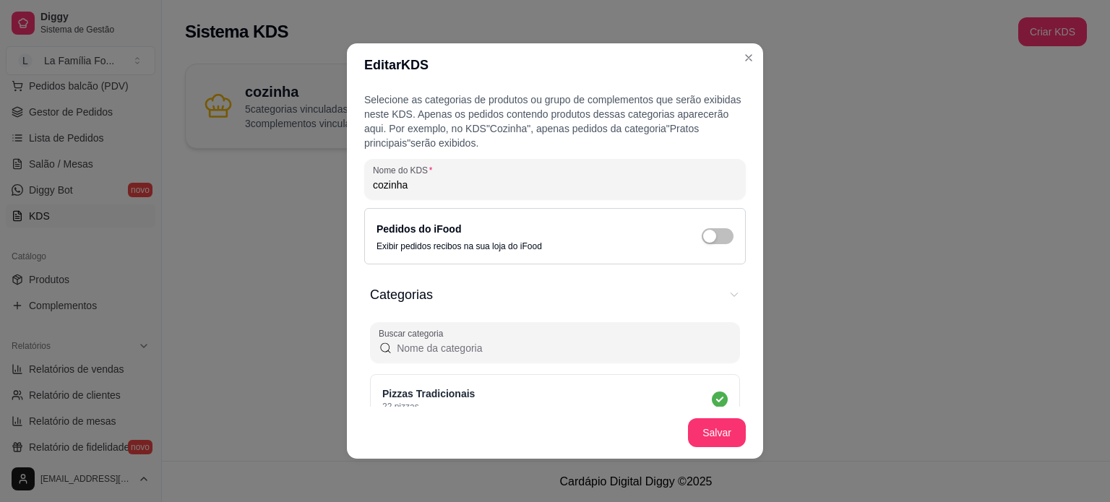
click at [720, 455] on footer "Salvar" at bounding box center [555, 433] width 416 height 52
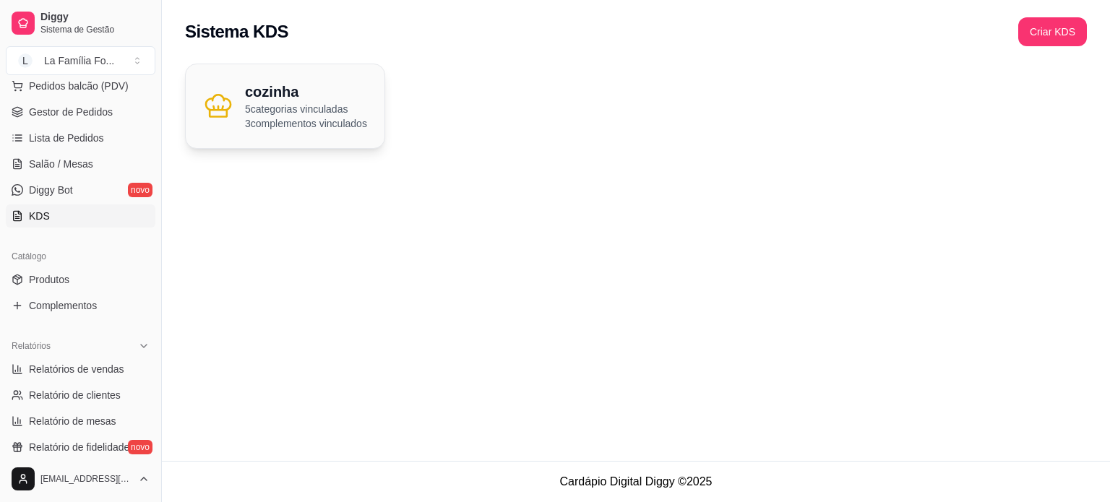
click at [360, 132] on div "cozinha 5 categorias vinculadas 3 complementos vinculados" at bounding box center [285, 106] width 199 height 84
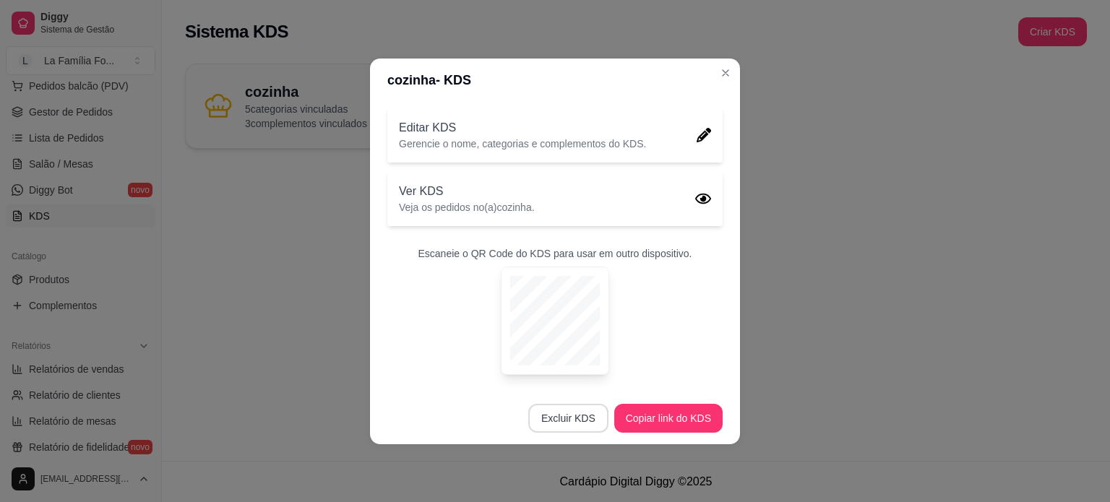
click at [585, 423] on button "Excluir KDS" at bounding box center [568, 418] width 80 height 29
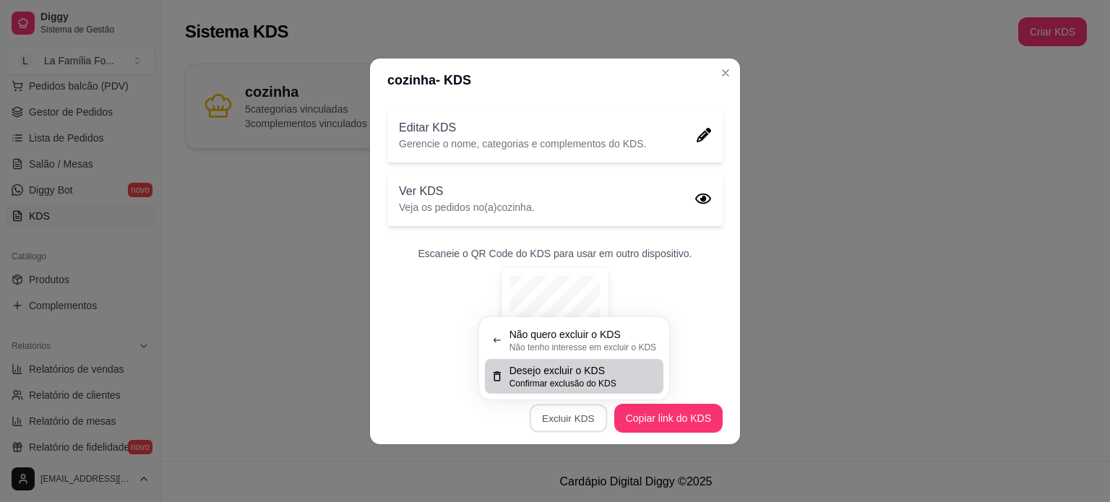
click at [569, 373] on span "Desejo excluir o KDS" at bounding box center [556, 370] width 95 height 14
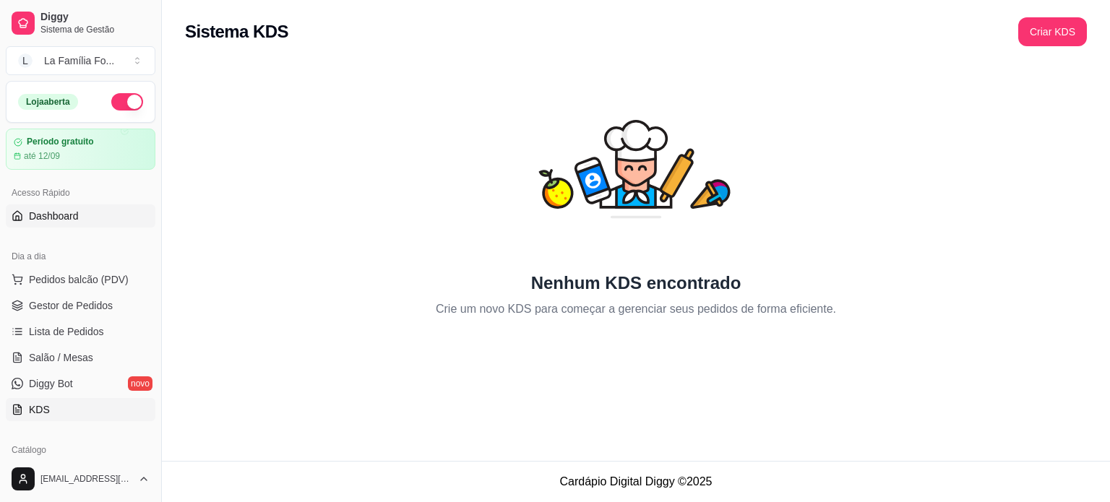
click at [61, 216] on span "Dashboard" at bounding box center [54, 216] width 50 height 14
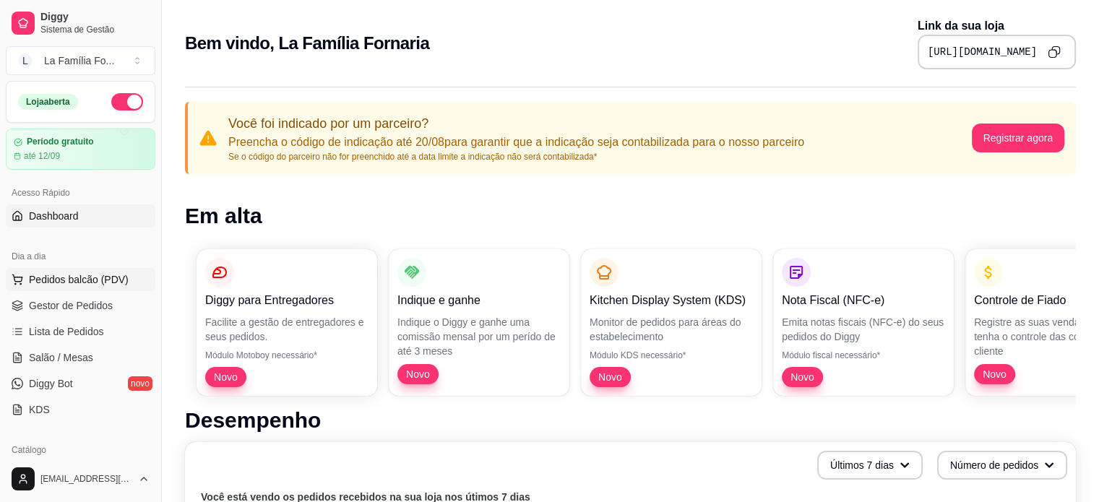
click at [106, 277] on span "Pedidos balcão (PDV)" at bounding box center [79, 279] width 100 height 14
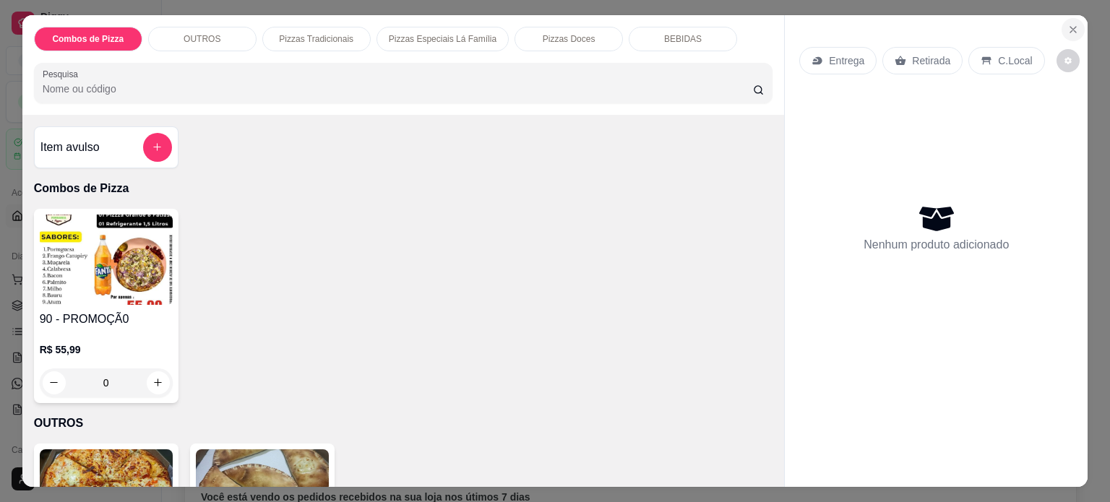
click at [1072, 30] on button "Close" at bounding box center [1072, 29] width 23 height 23
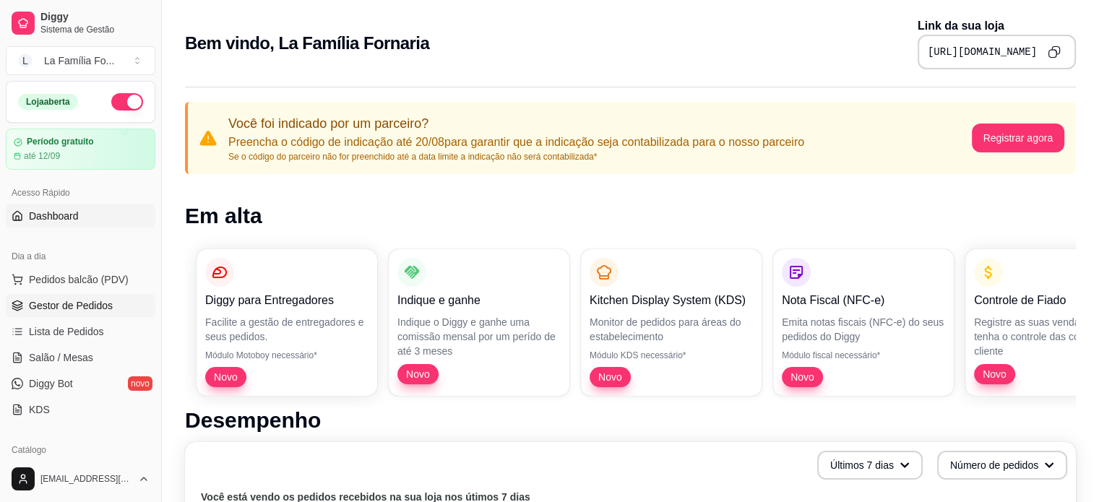
click at [87, 307] on span "Gestor de Pedidos" at bounding box center [71, 305] width 84 height 14
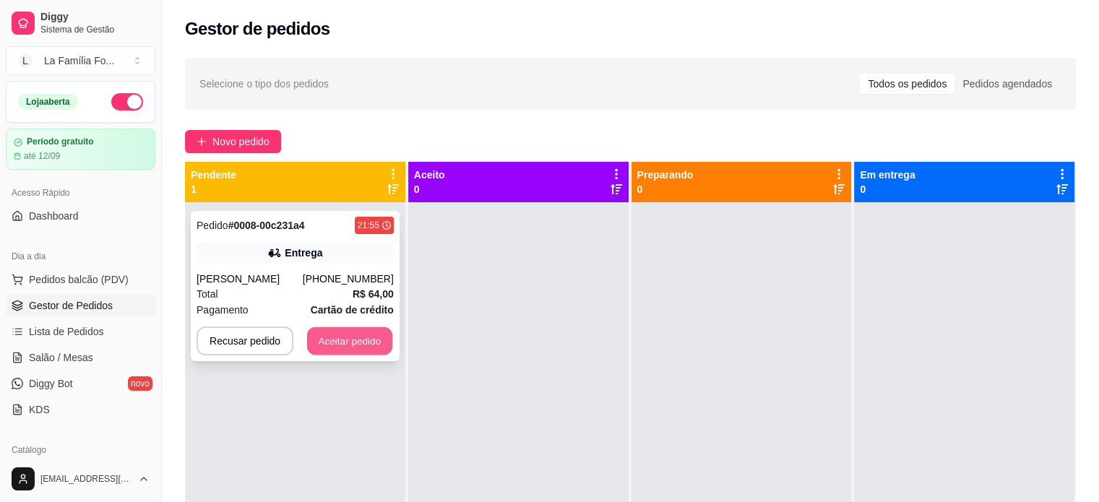
click at [314, 349] on button "Aceitar pedido" at bounding box center [349, 341] width 85 height 28
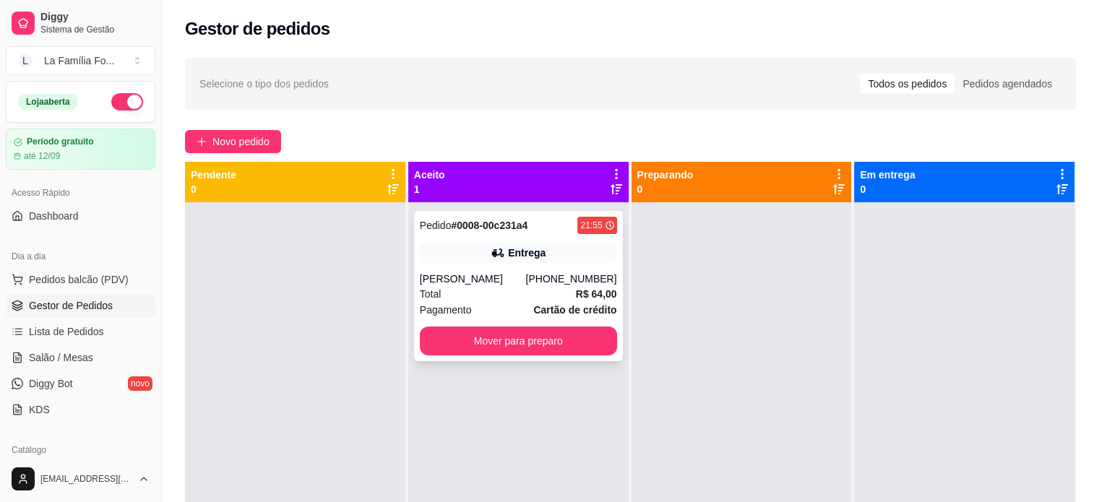
click at [459, 279] on div "[PERSON_NAME]" at bounding box center [473, 279] width 106 height 14
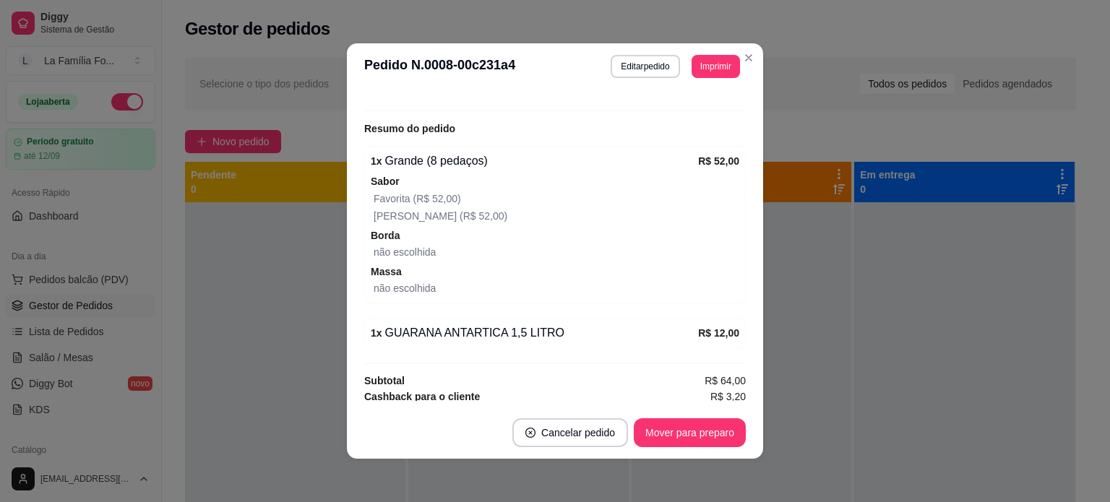
scroll to position [173, 0]
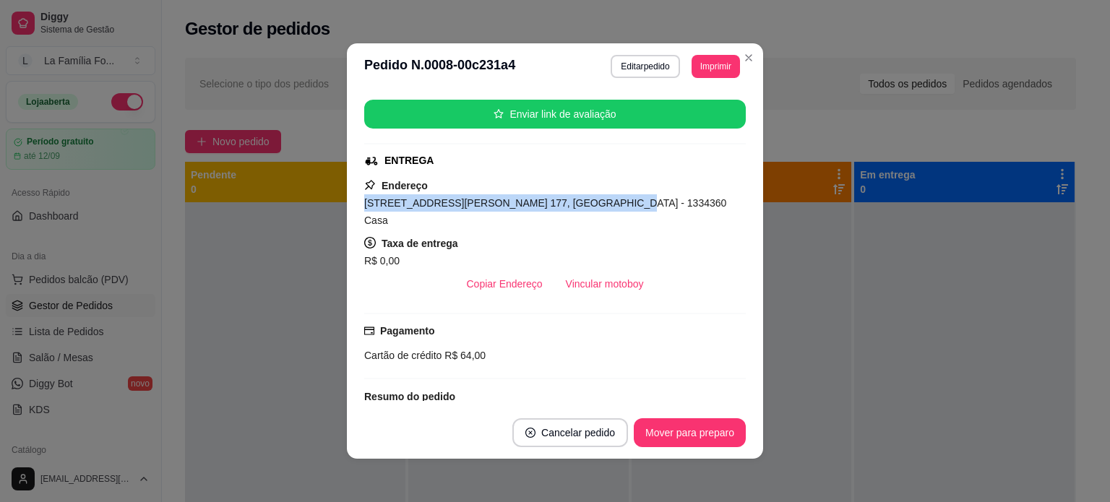
drag, startPoint x: 570, startPoint y: 202, endPoint x: 348, endPoint y: 199, distance: 222.5
click at [348, 199] on div "feito há 3 minutos Horário do pedido [DATE] 21:55 Status do pedido ACEITO Nome …" at bounding box center [555, 248] width 416 height 317
copy span "[STREET_ADDRESS][PERSON_NAME] 177, [GEOGRAPHIC_DATA]"
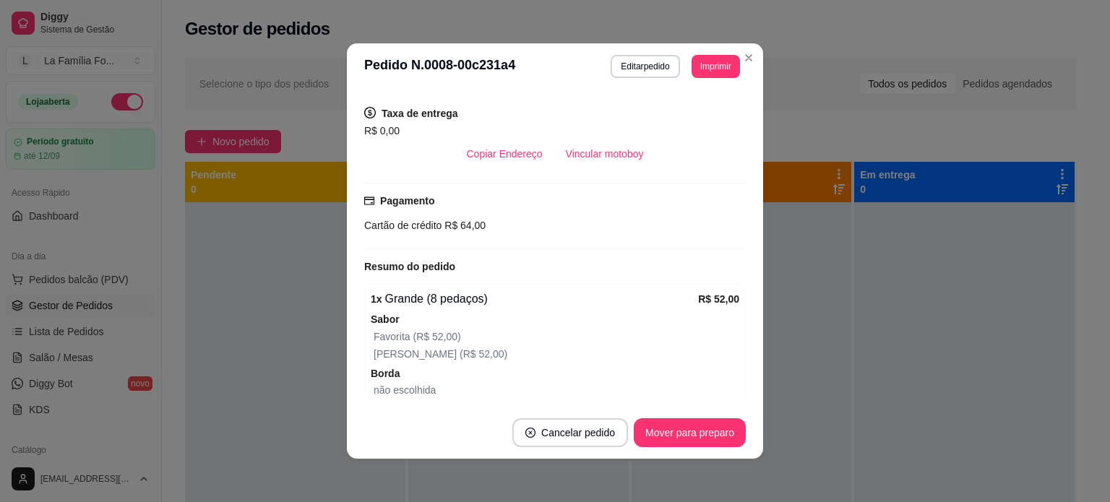
scroll to position [441, 0]
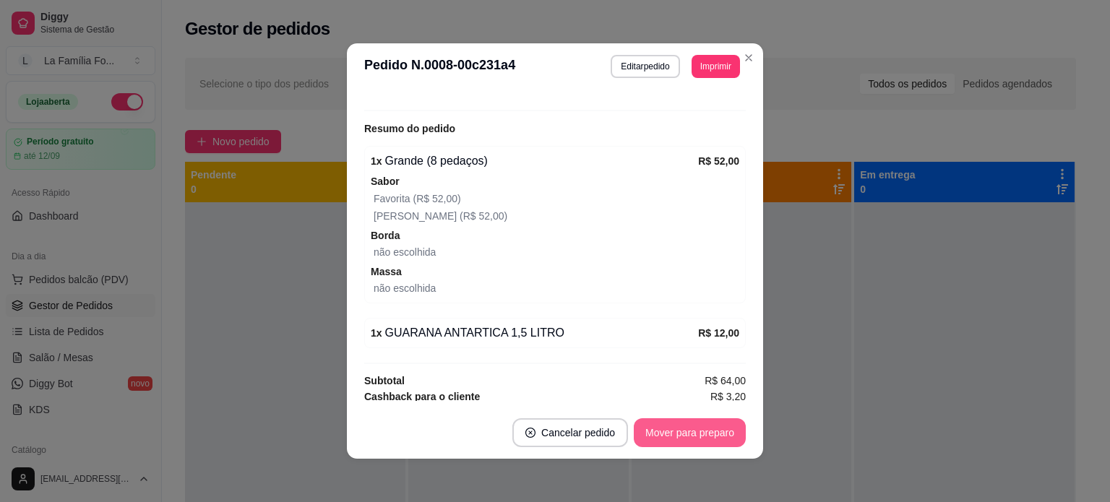
click at [644, 432] on button "Mover para preparo" at bounding box center [690, 432] width 112 height 29
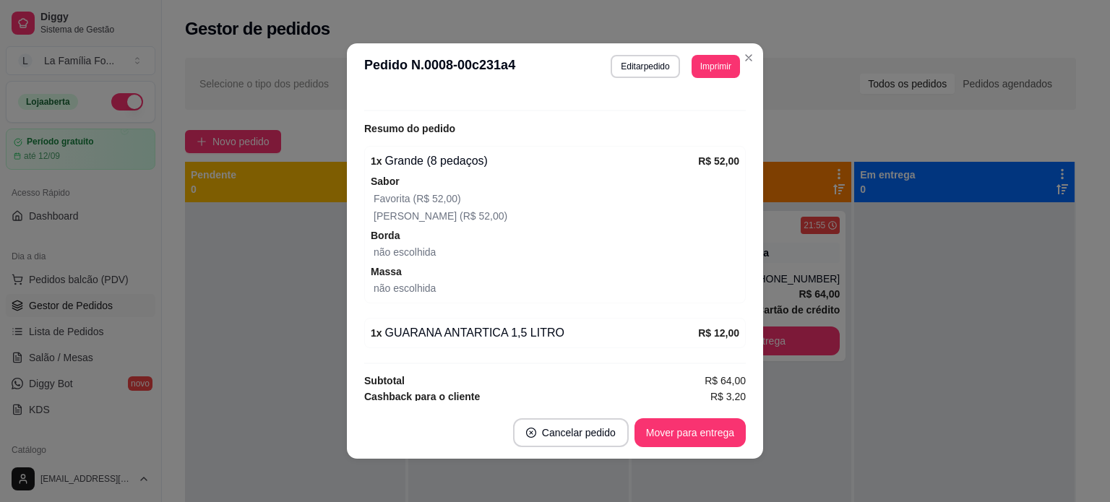
click at [517, 173] on div "Sabor Favorita (R$ 52,00) [PERSON_NAME] (R$ 52,00)" at bounding box center [555, 199] width 368 height 52
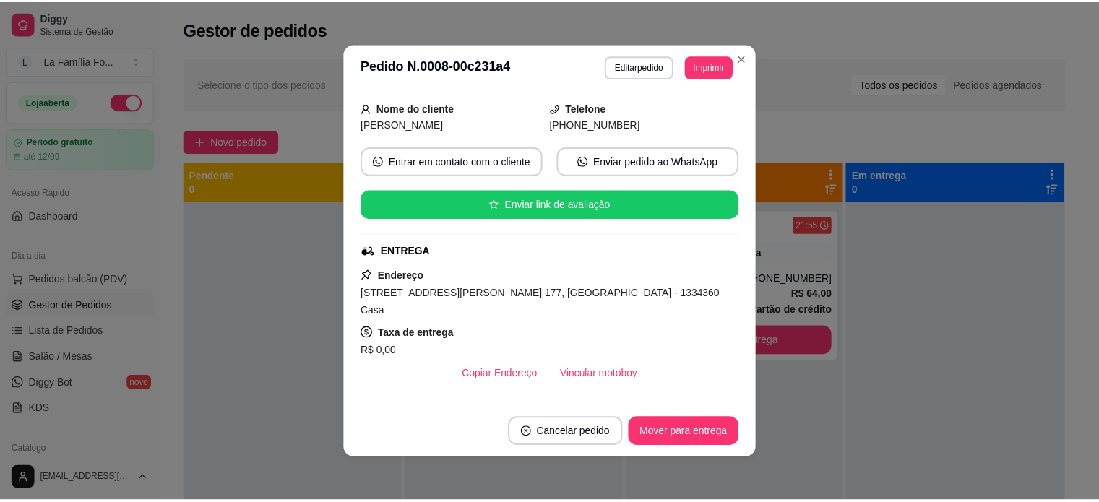
scroll to position [92, 0]
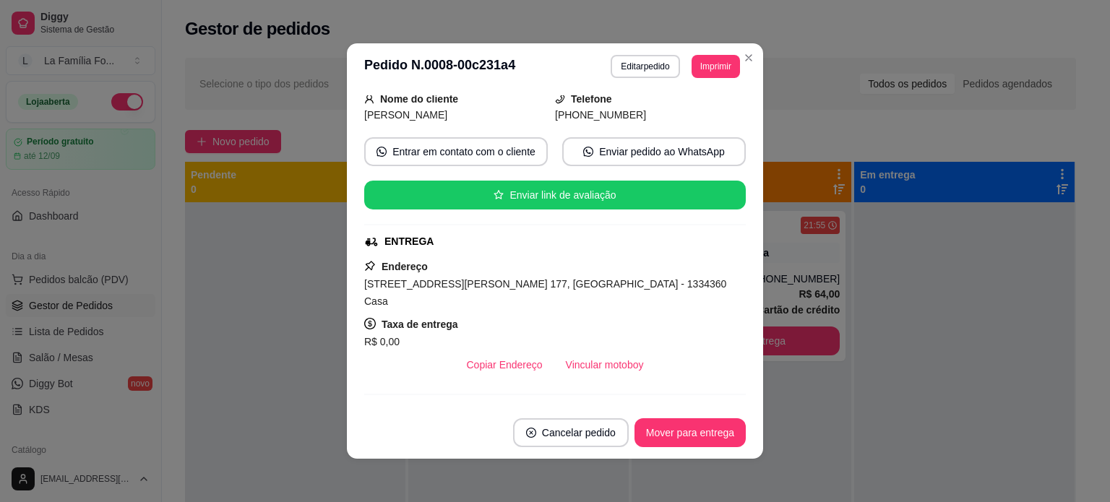
click at [462, 289] on span "[STREET_ADDRESS][PERSON_NAME] 177, [GEOGRAPHIC_DATA] - 1334360 Casa" at bounding box center [545, 292] width 362 height 29
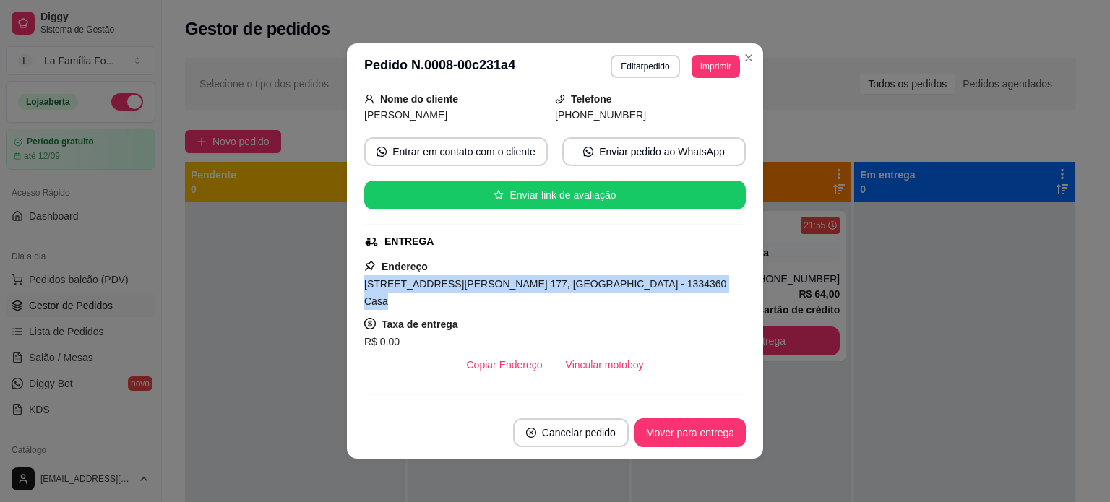
click at [462, 289] on span "[STREET_ADDRESS][PERSON_NAME] 177, [GEOGRAPHIC_DATA] - 1334360 Casa" at bounding box center [545, 292] width 362 height 29
copy span "[STREET_ADDRESS][PERSON_NAME] 177, [GEOGRAPHIC_DATA] - 1334360 Casa"
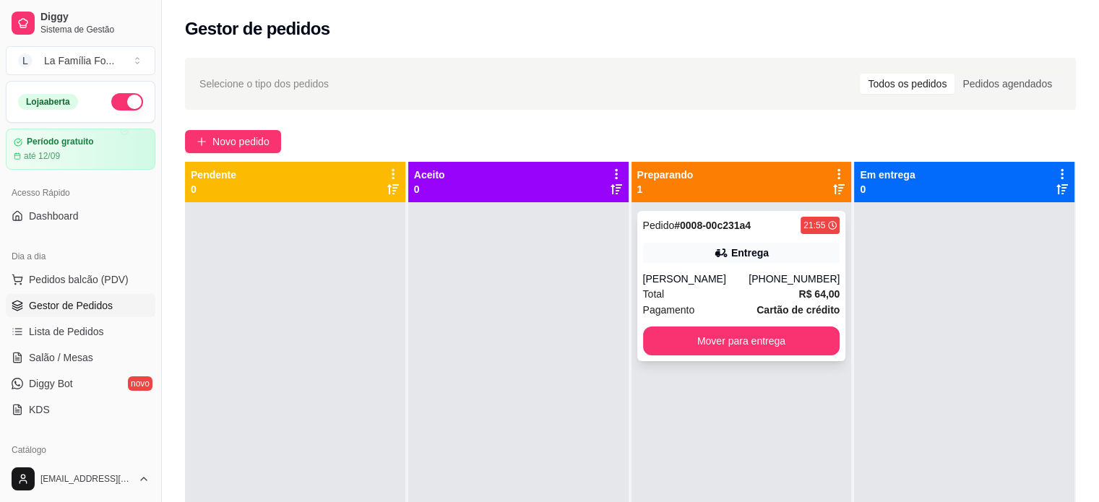
click at [779, 262] on div "Entrega" at bounding box center [741, 253] width 197 height 20
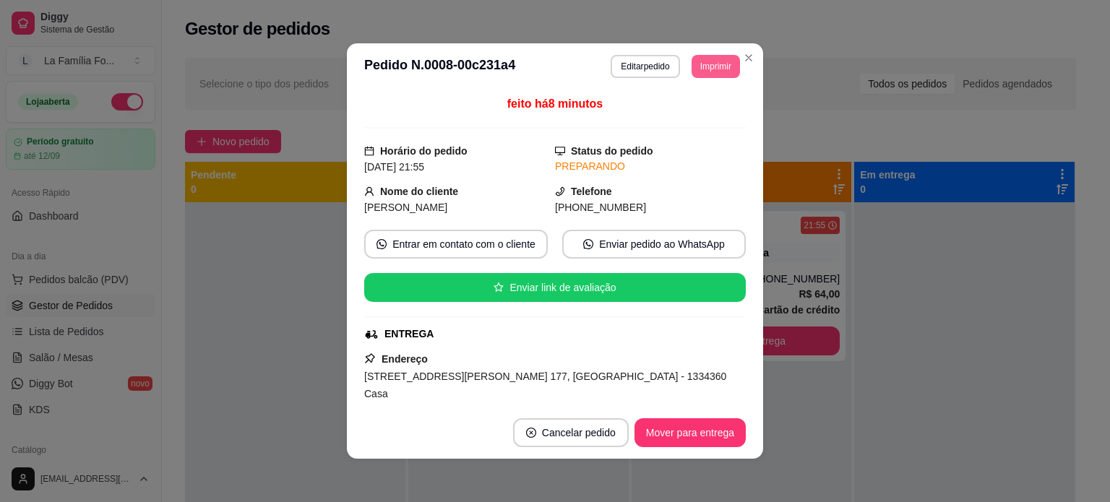
click at [708, 73] on button "Imprimir" at bounding box center [715, 66] width 48 height 23
click at [694, 115] on button "IMPRESSORA" at bounding box center [682, 116] width 101 height 22
click at [704, 424] on button "Mover para entrega" at bounding box center [689, 432] width 111 height 29
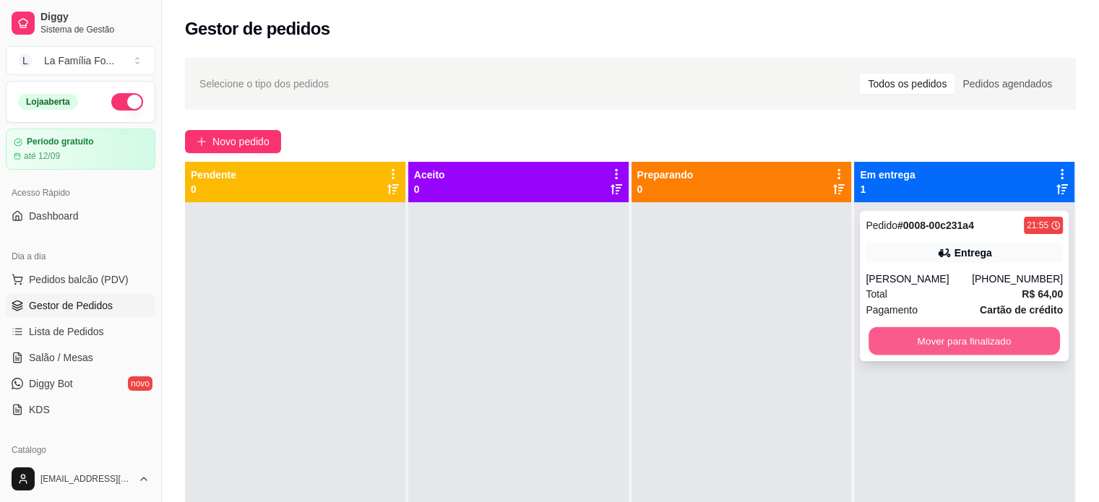
click at [925, 335] on button "Mover para finalizado" at bounding box center [963, 341] width 191 height 28
